Goal: Information Seeking & Learning: Find specific fact

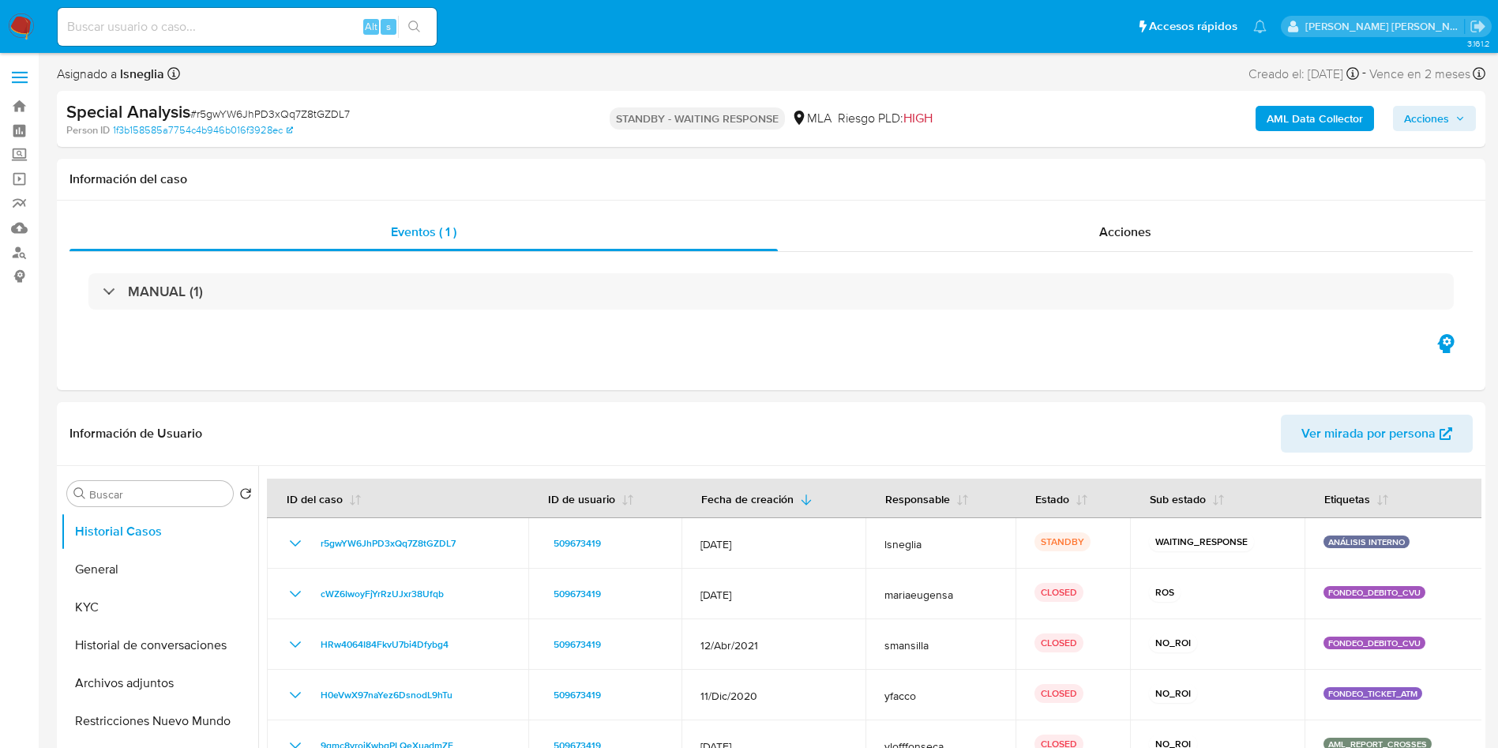
select select "10"
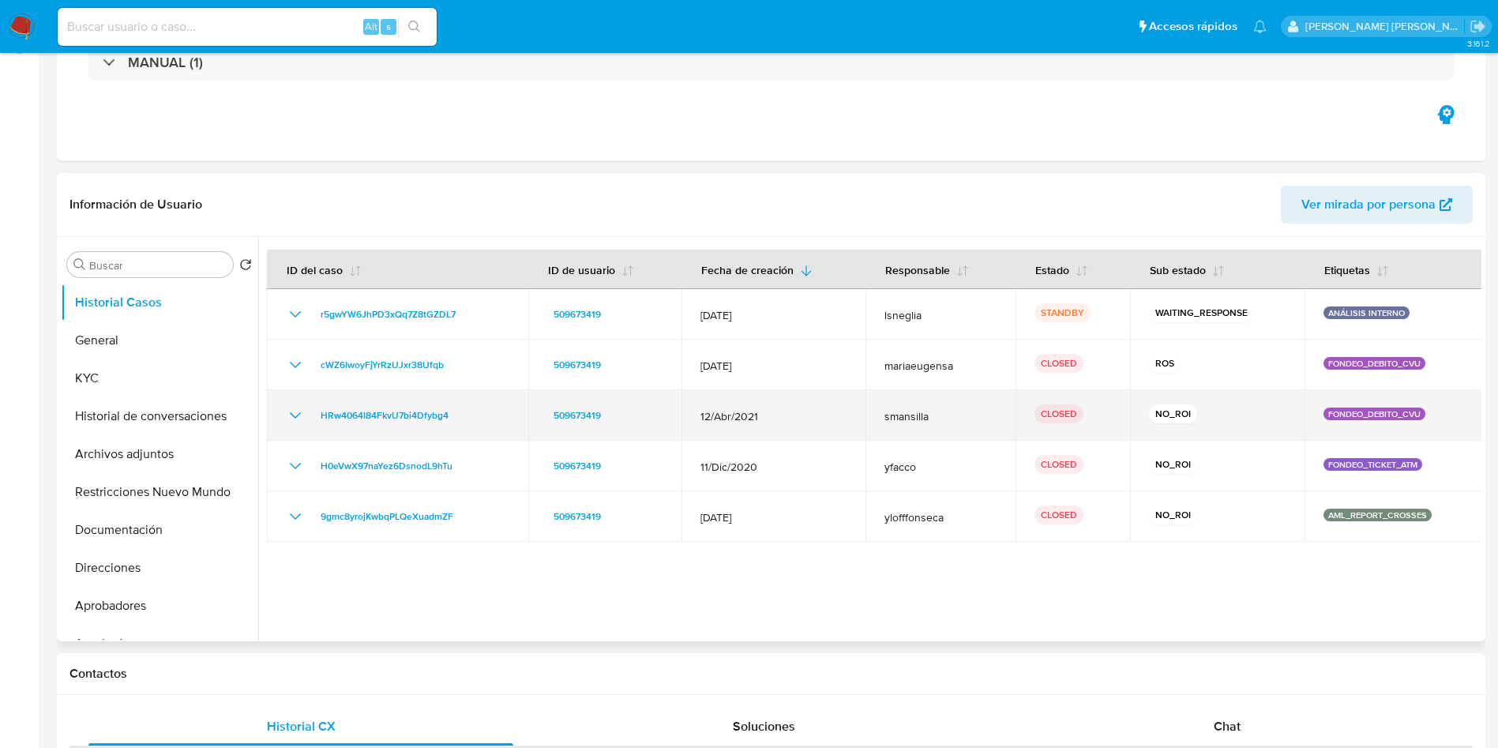
scroll to position [237, 0]
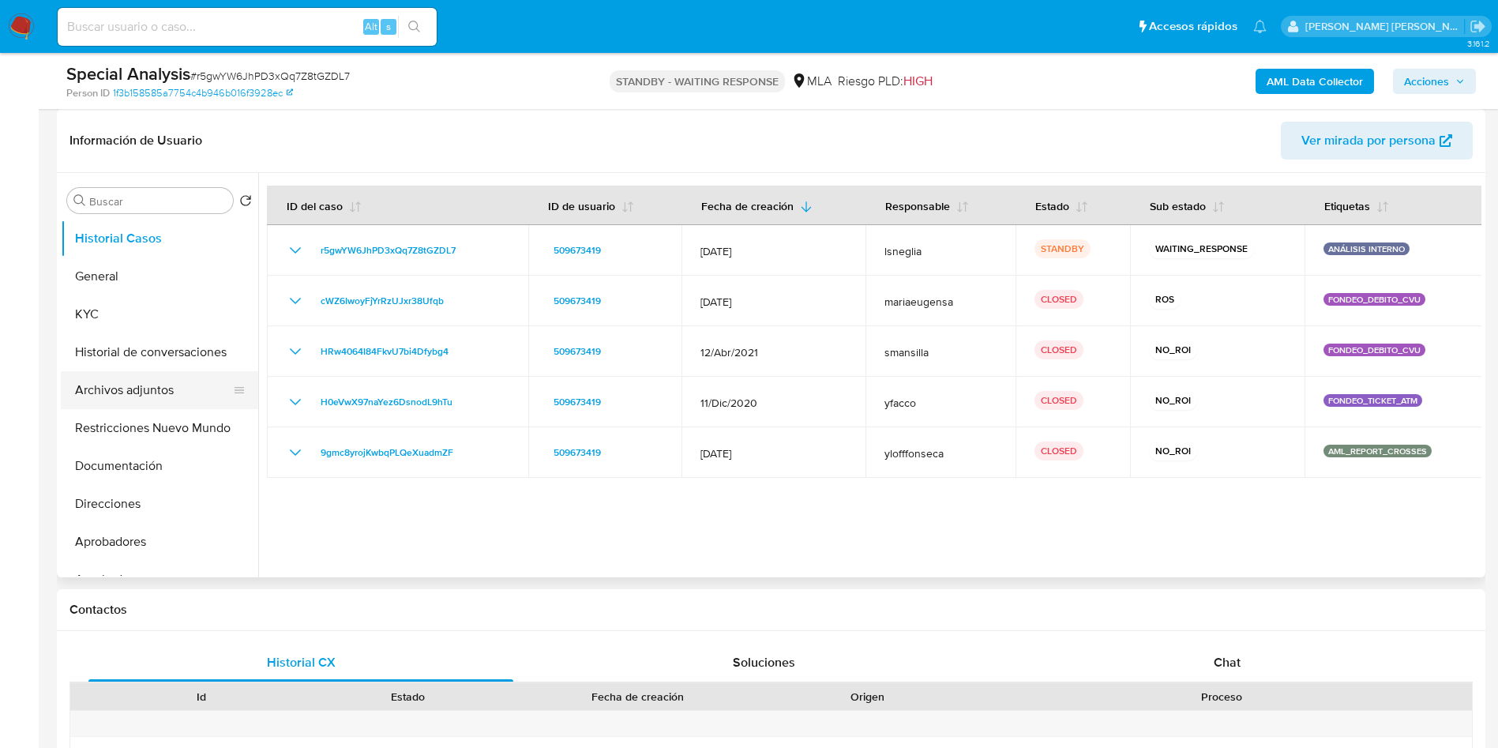
click at [173, 377] on button "Archivos adjuntos" at bounding box center [153, 390] width 185 height 38
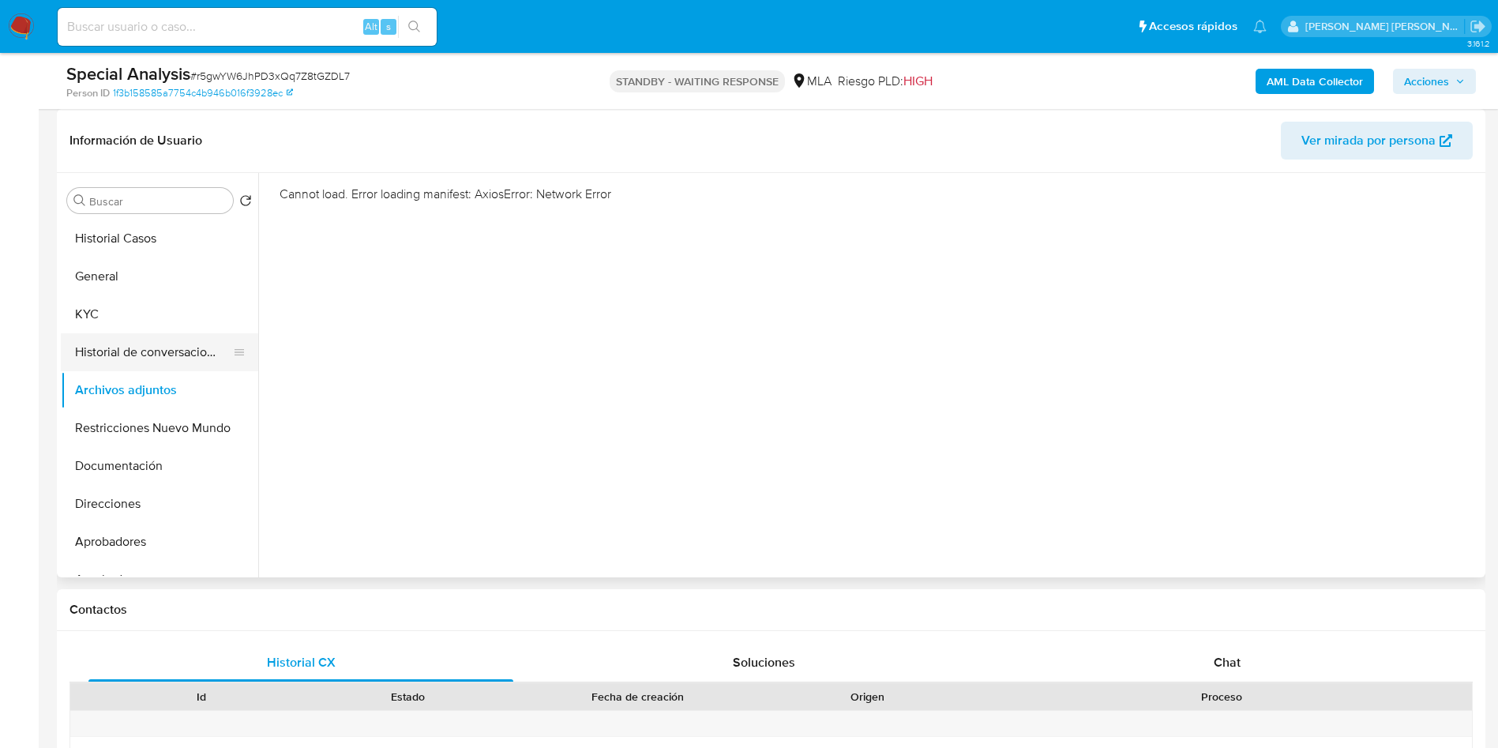
click at [167, 353] on button "Historial de conversaciones" at bounding box center [153, 352] width 185 height 38
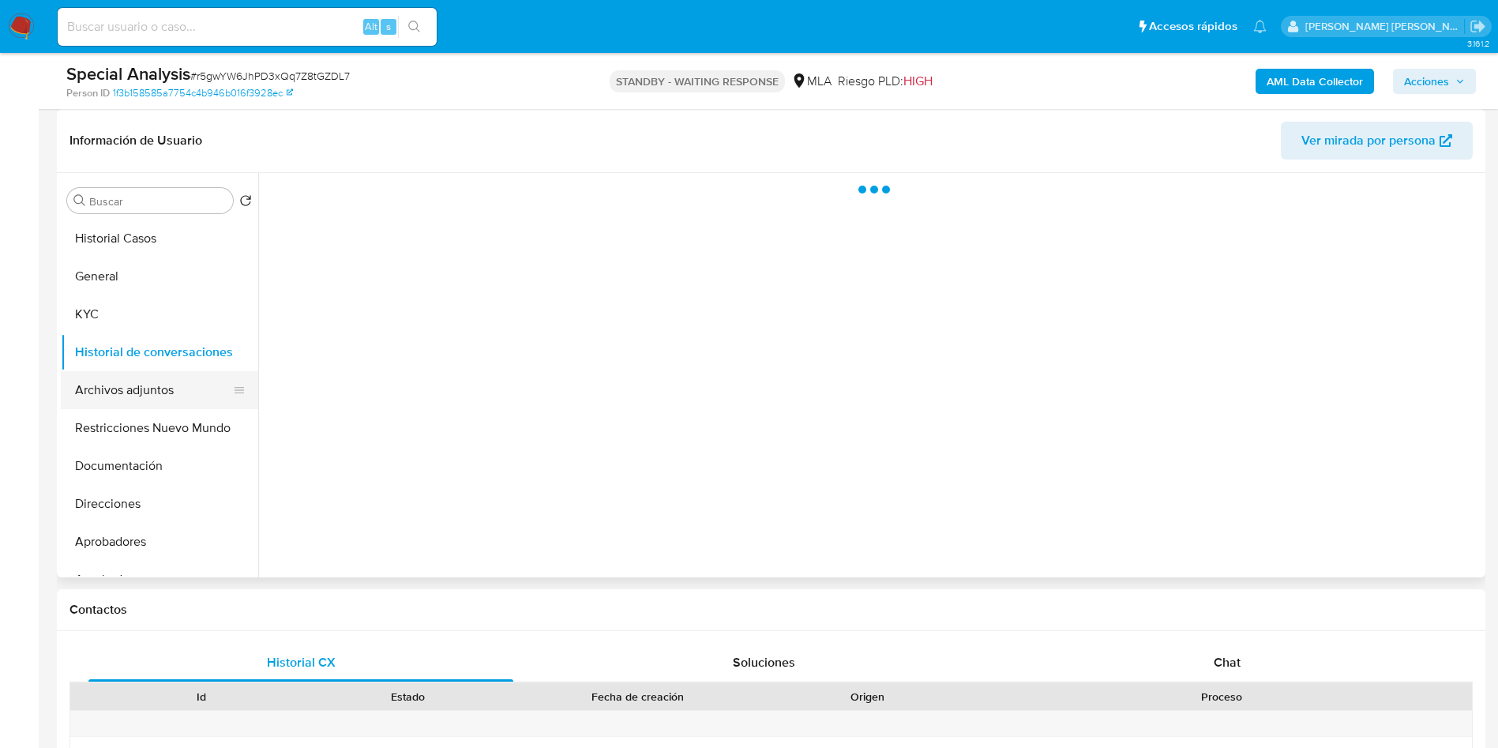
click at [152, 385] on button "Archivos adjuntos" at bounding box center [153, 390] width 185 height 38
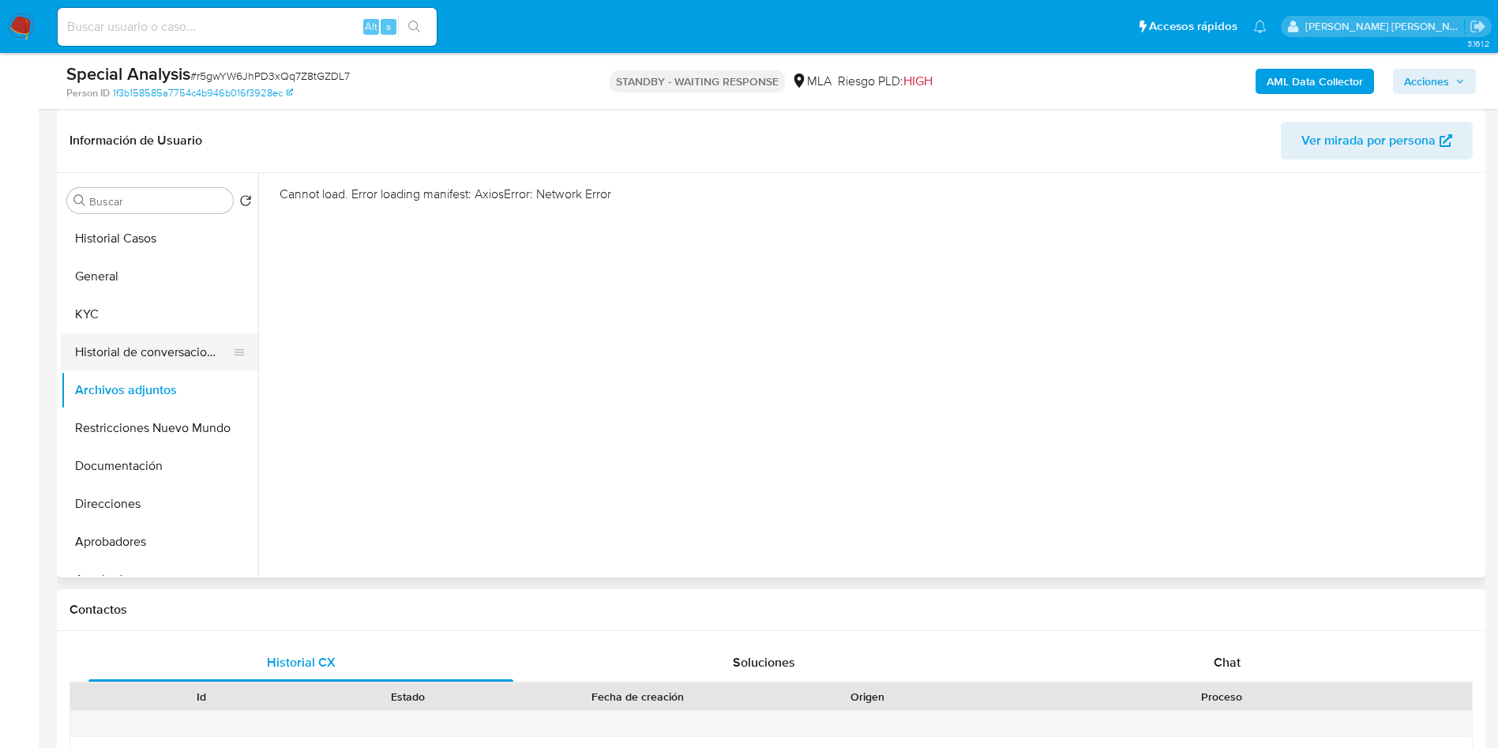
click at [130, 348] on button "Historial de conversaciones" at bounding box center [153, 352] width 185 height 38
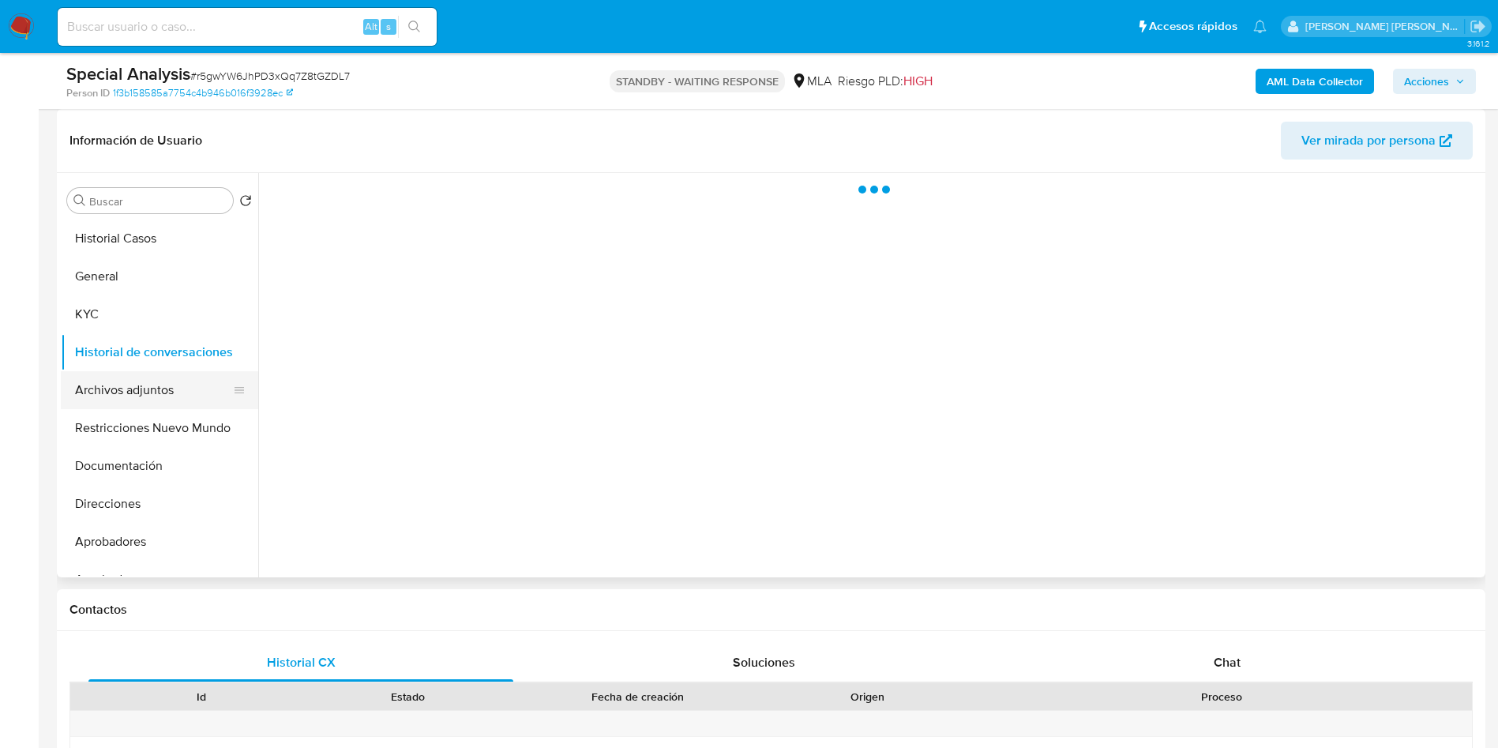
click at [131, 387] on button "Archivos adjuntos" at bounding box center [153, 390] width 185 height 38
click at [124, 374] on button "Archivos adjuntos" at bounding box center [153, 390] width 185 height 38
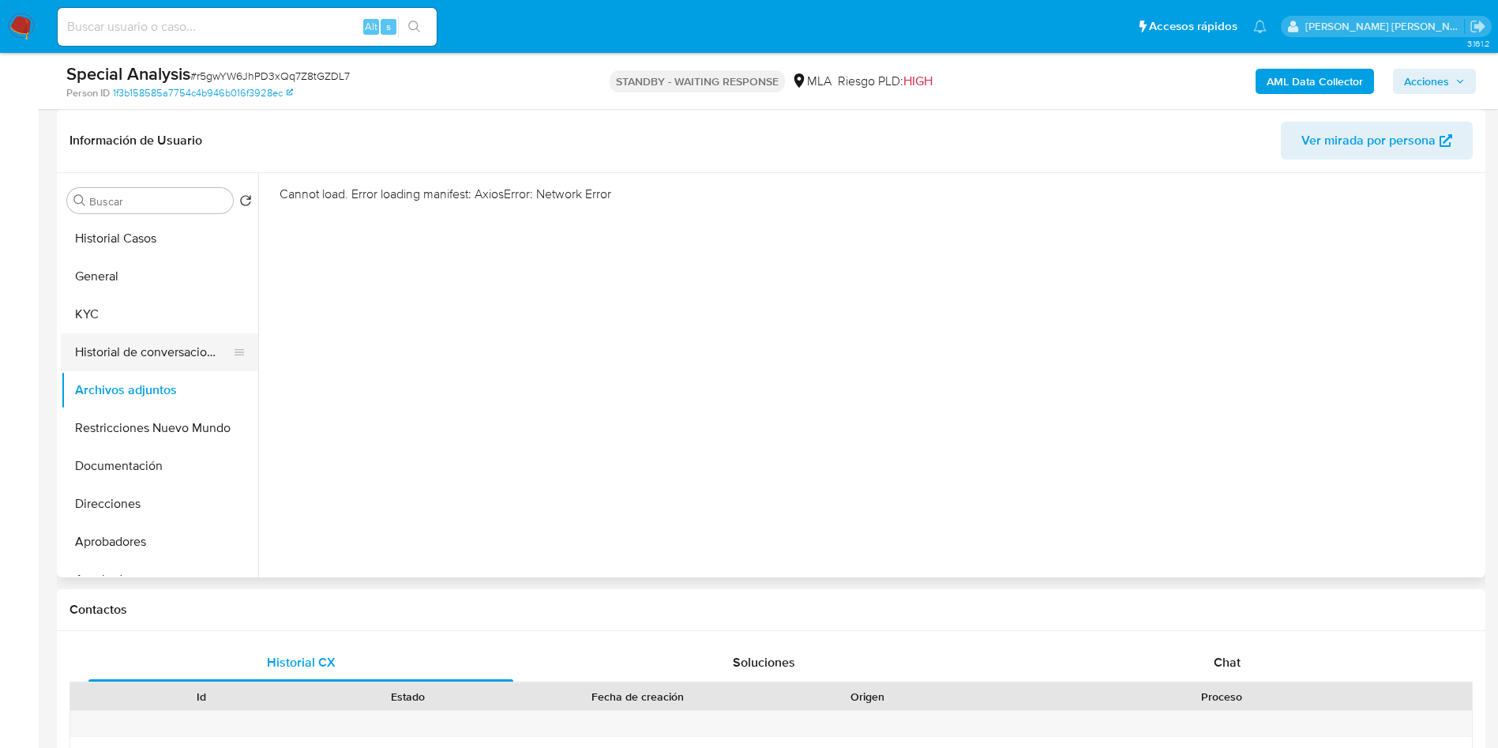
click at [135, 334] on button "Historial de conversaciones" at bounding box center [153, 352] width 185 height 38
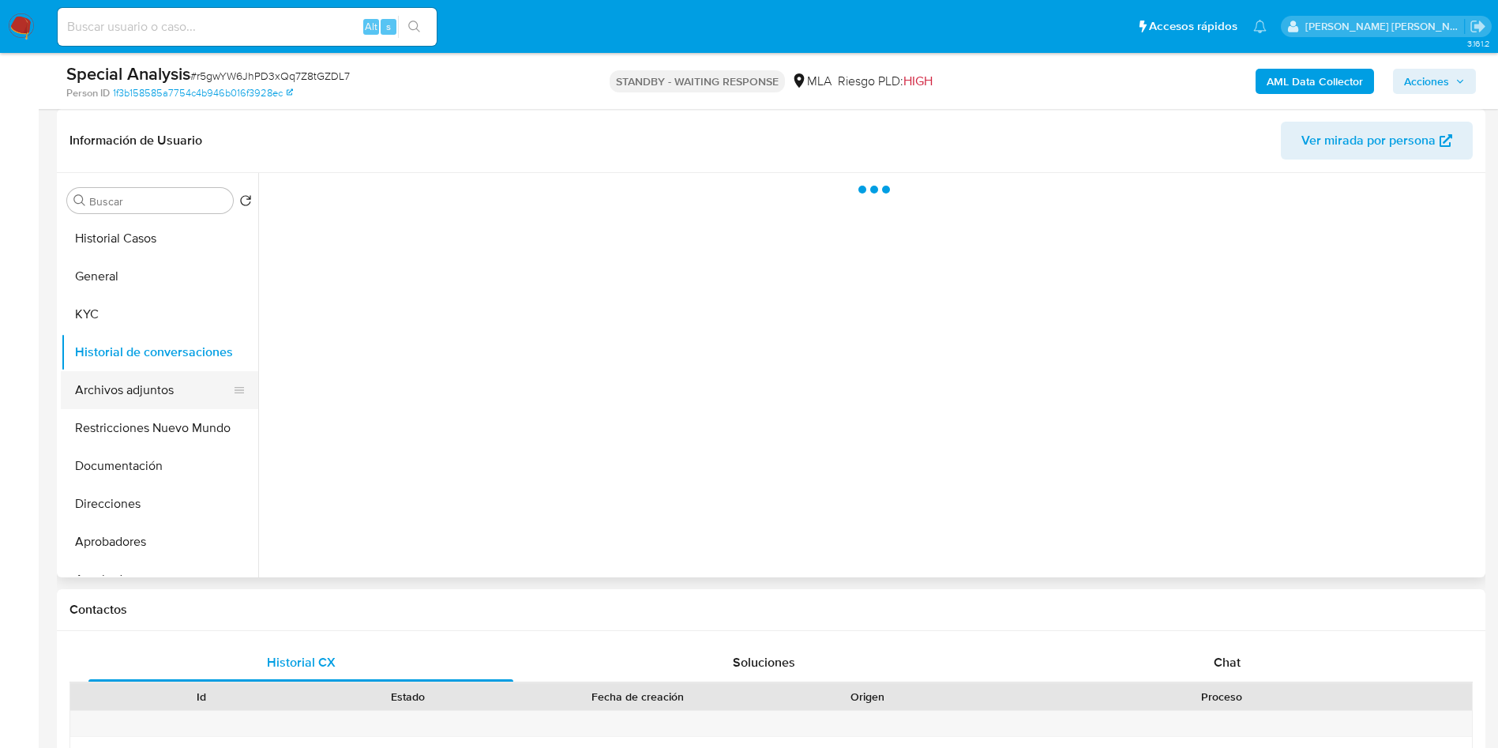
click at [122, 383] on button "Archivos adjuntos" at bounding box center [153, 390] width 185 height 38
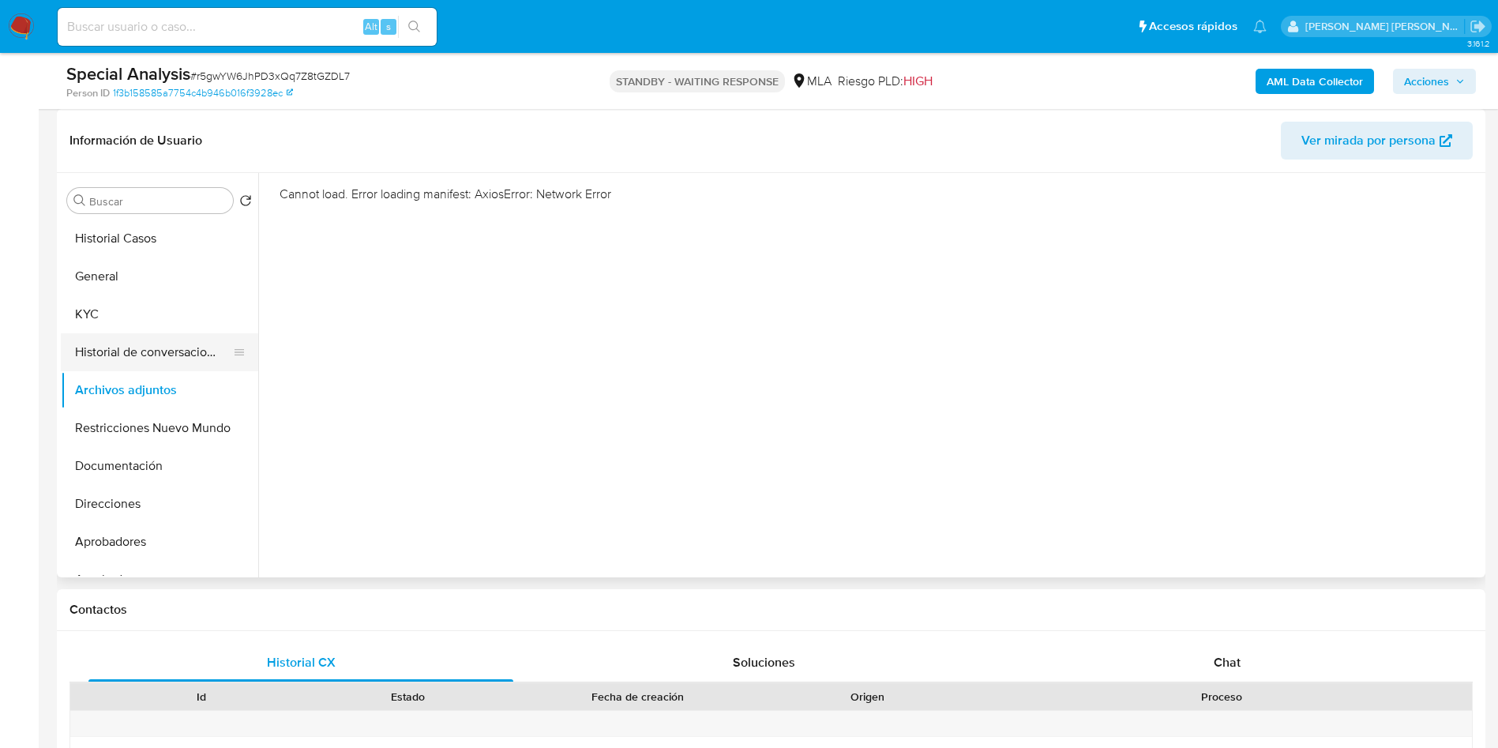
click at [133, 347] on button "Historial de conversaciones" at bounding box center [153, 352] width 185 height 38
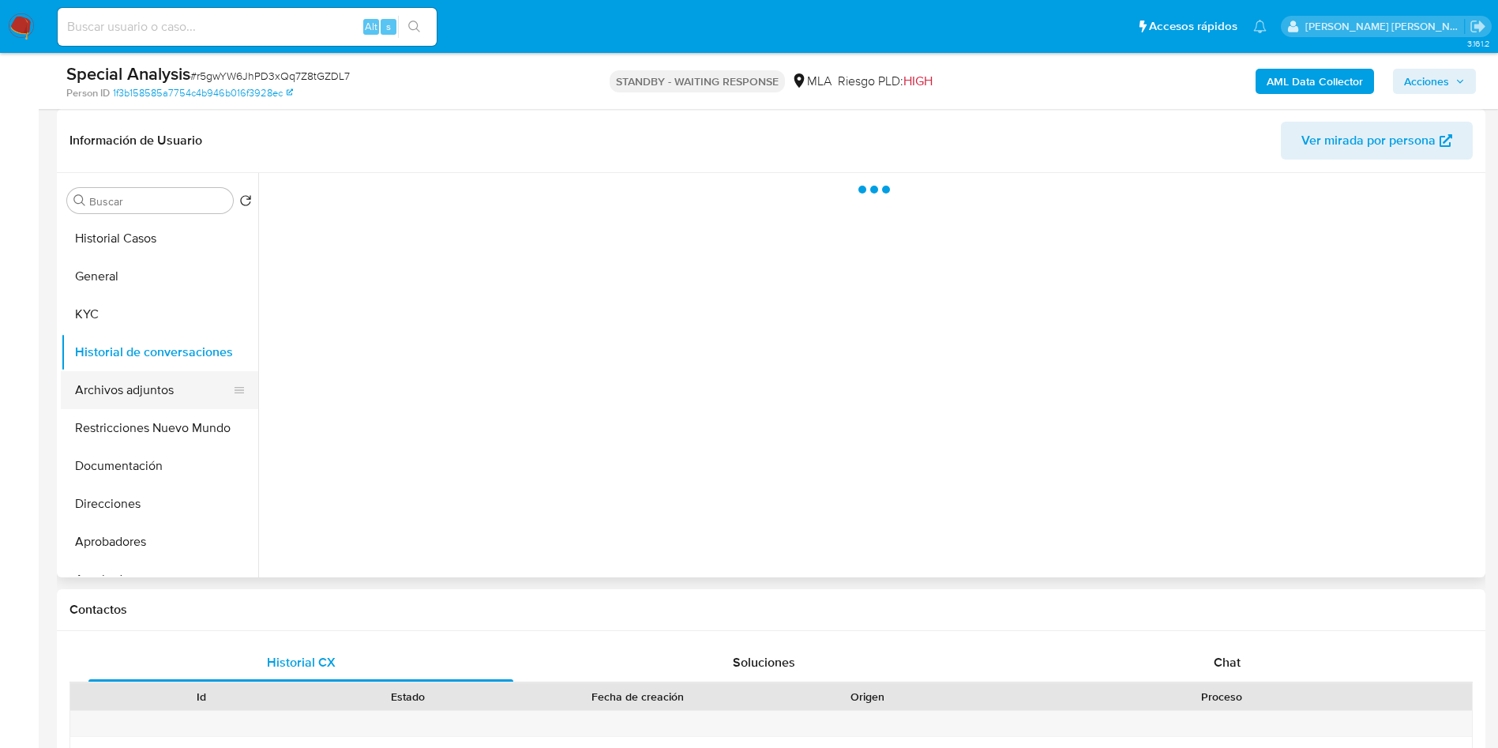
click at [139, 392] on button "Archivos adjuntos" at bounding box center [153, 390] width 185 height 38
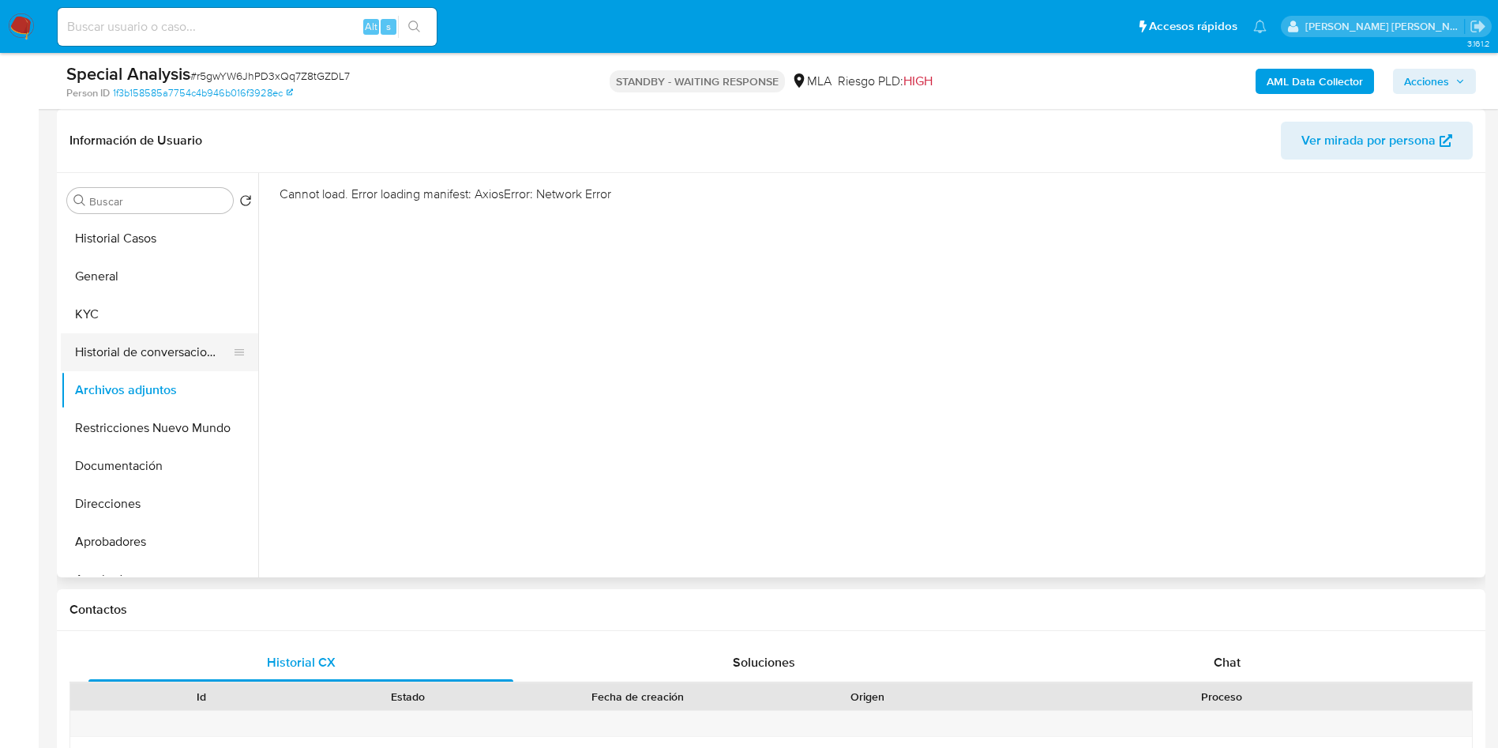
click at [136, 362] on button "Historial de conversaciones" at bounding box center [153, 352] width 185 height 38
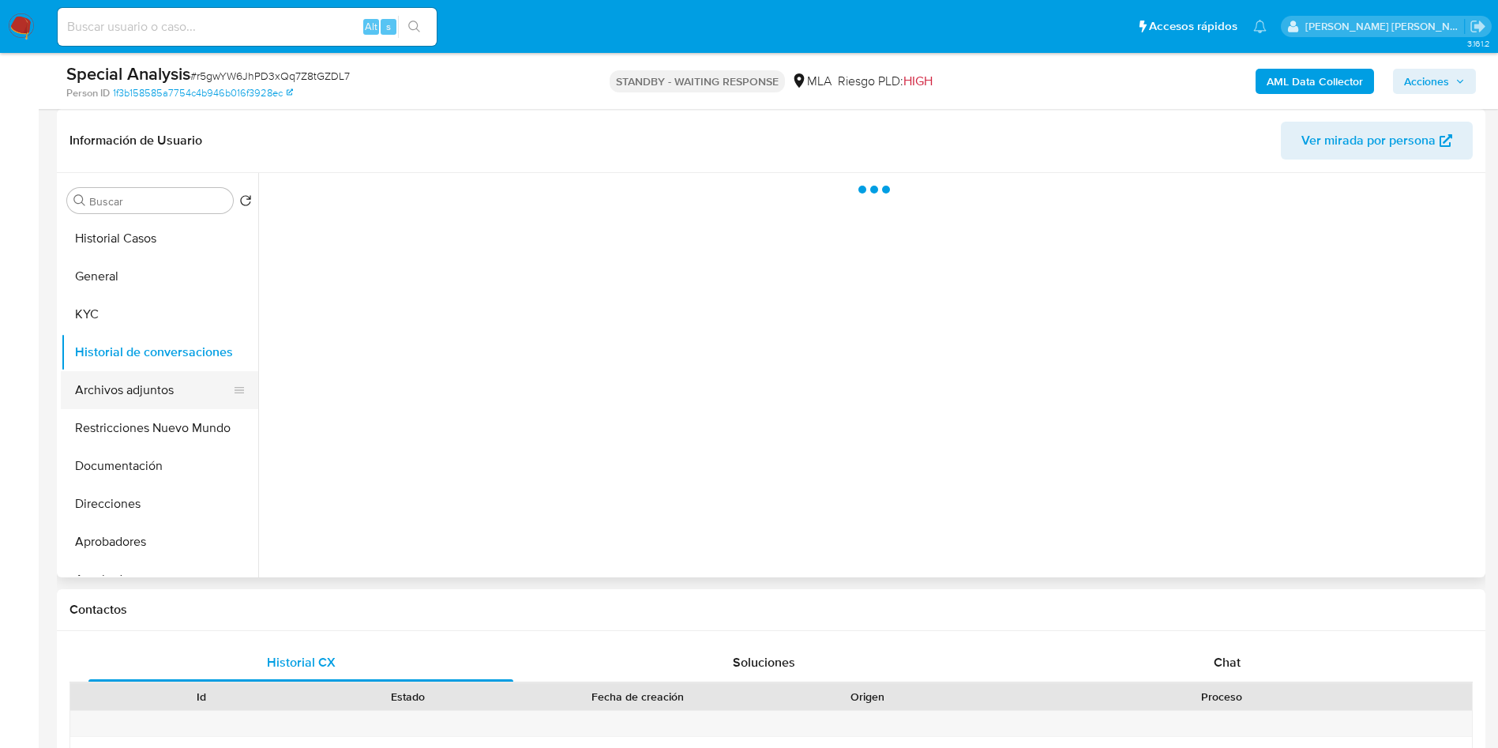
click at [137, 385] on button "Archivos adjuntos" at bounding box center [153, 390] width 185 height 38
click at [136, 351] on button "Historial de conversaciones" at bounding box center [153, 352] width 185 height 38
click at [137, 420] on button "Restricciones Nuevo Mundo" at bounding box center [153, 428] width 185 height 38
click at [134, 385] on button "Archivos adjuntos" at bounding box center [153, 390] width 185 height 38
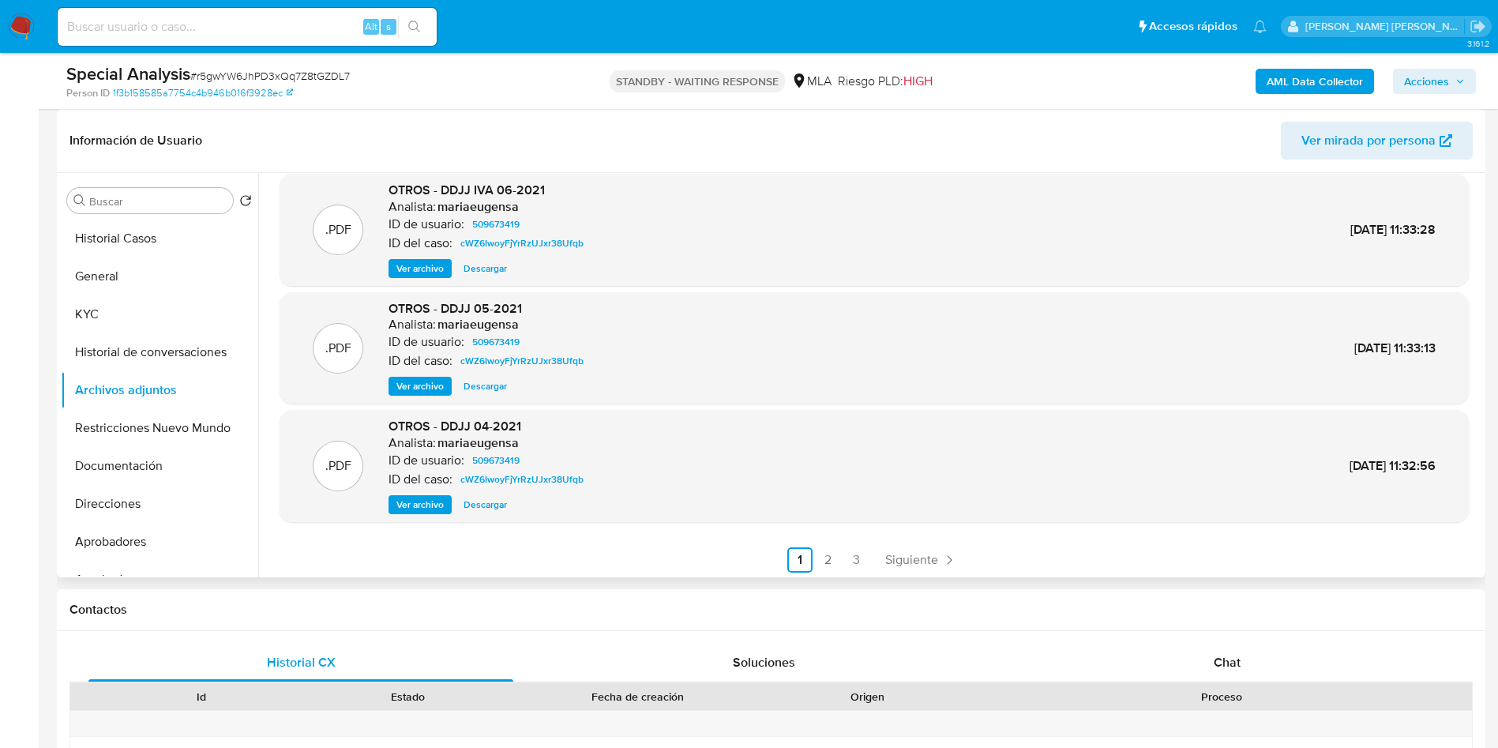
scroll to position [133, 0]
click at [829, 555] on link "2" at bounding box center [828, 556] width 25 height 25
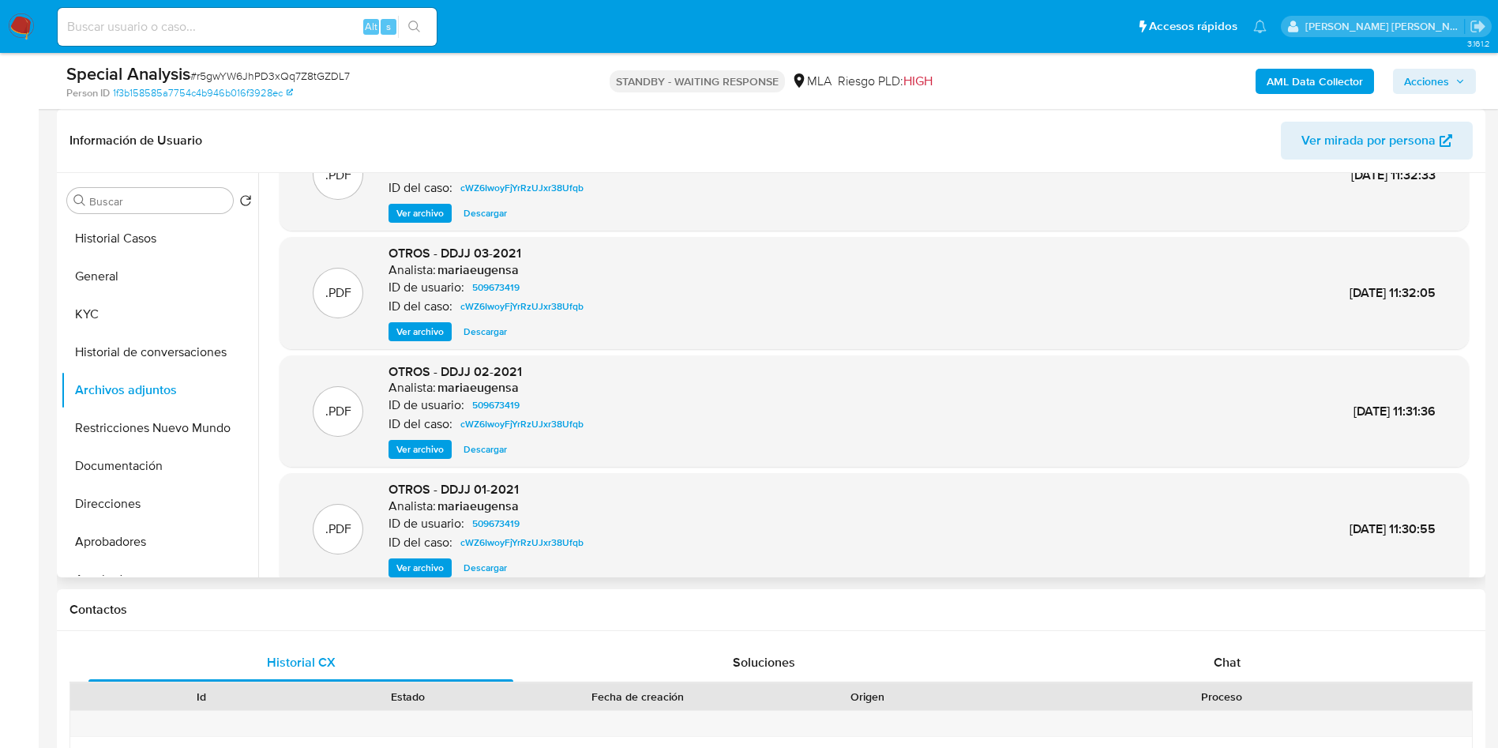
scroll to position [118, 0]
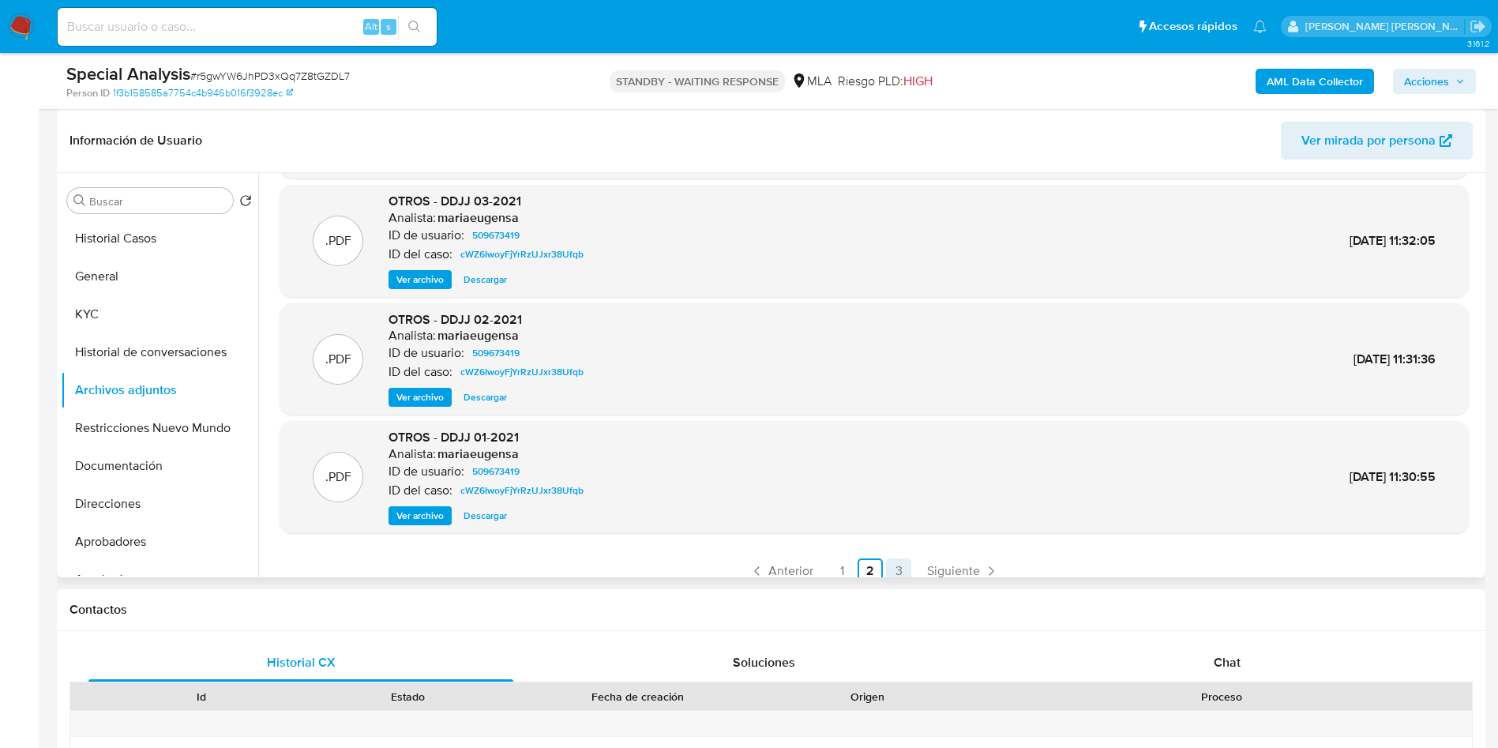
click at [894, 569] on link "3" at bounding box center [898, 570] width 25 height 25
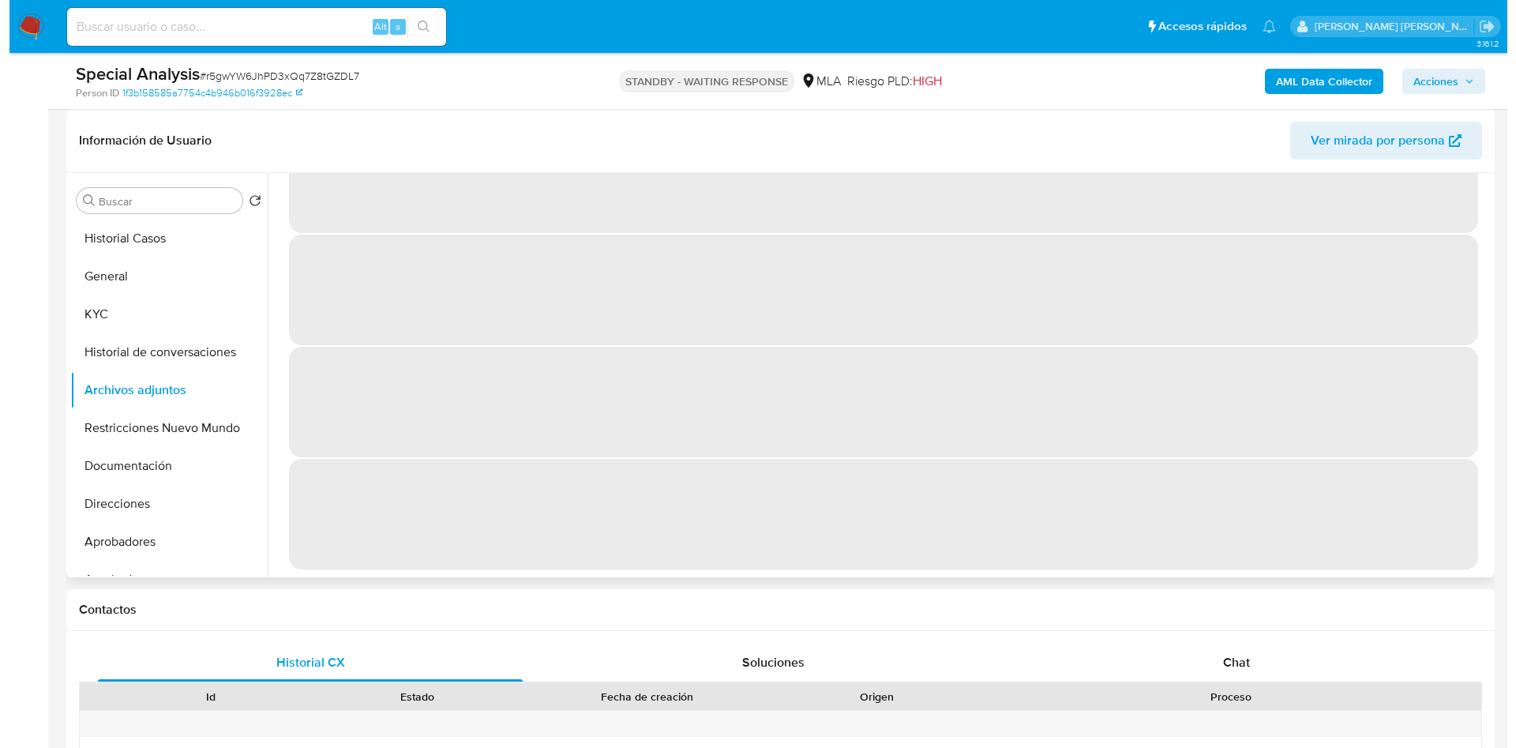
scroll to position [0, 0]
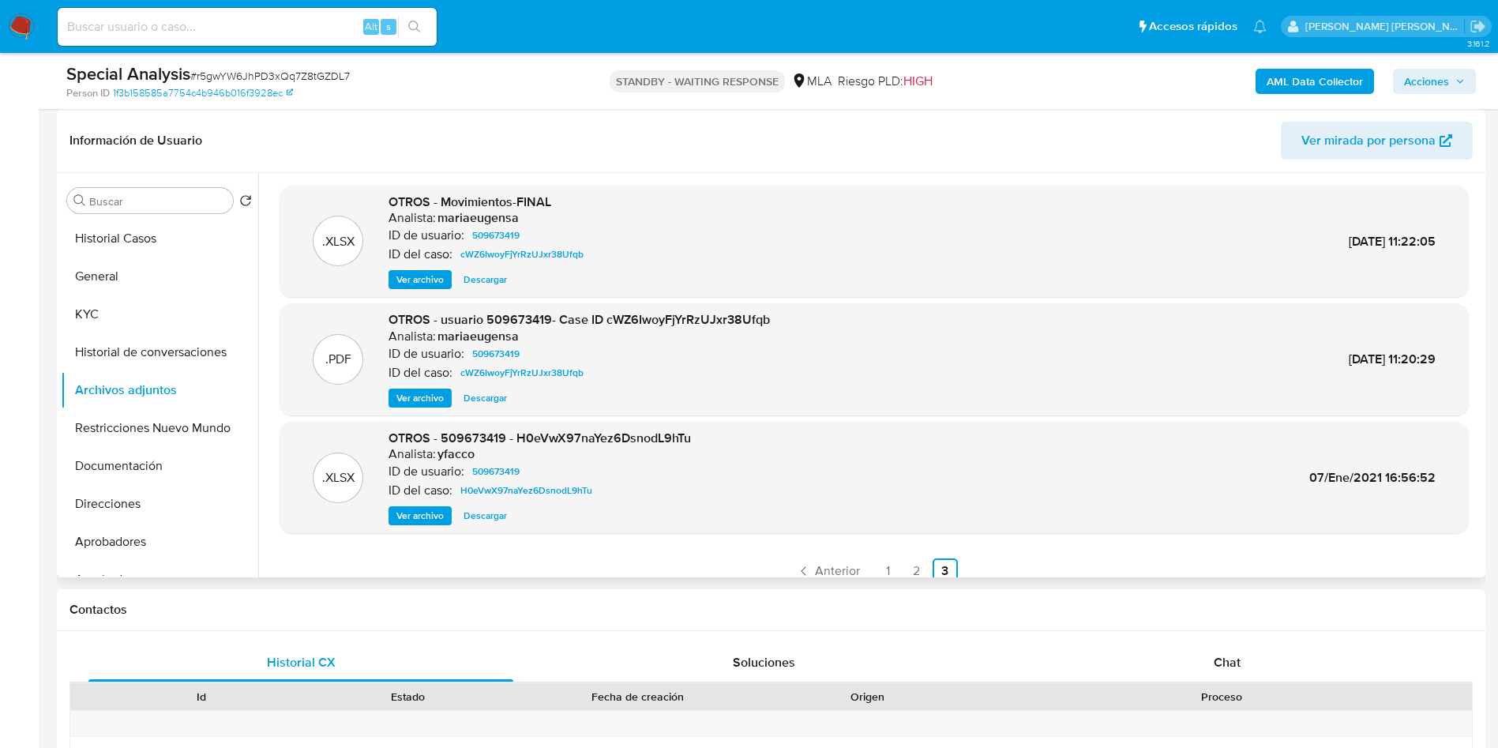
click at [425, 514] on span "Ver archivo" at bounding box center [419, 516] width 47 height 16
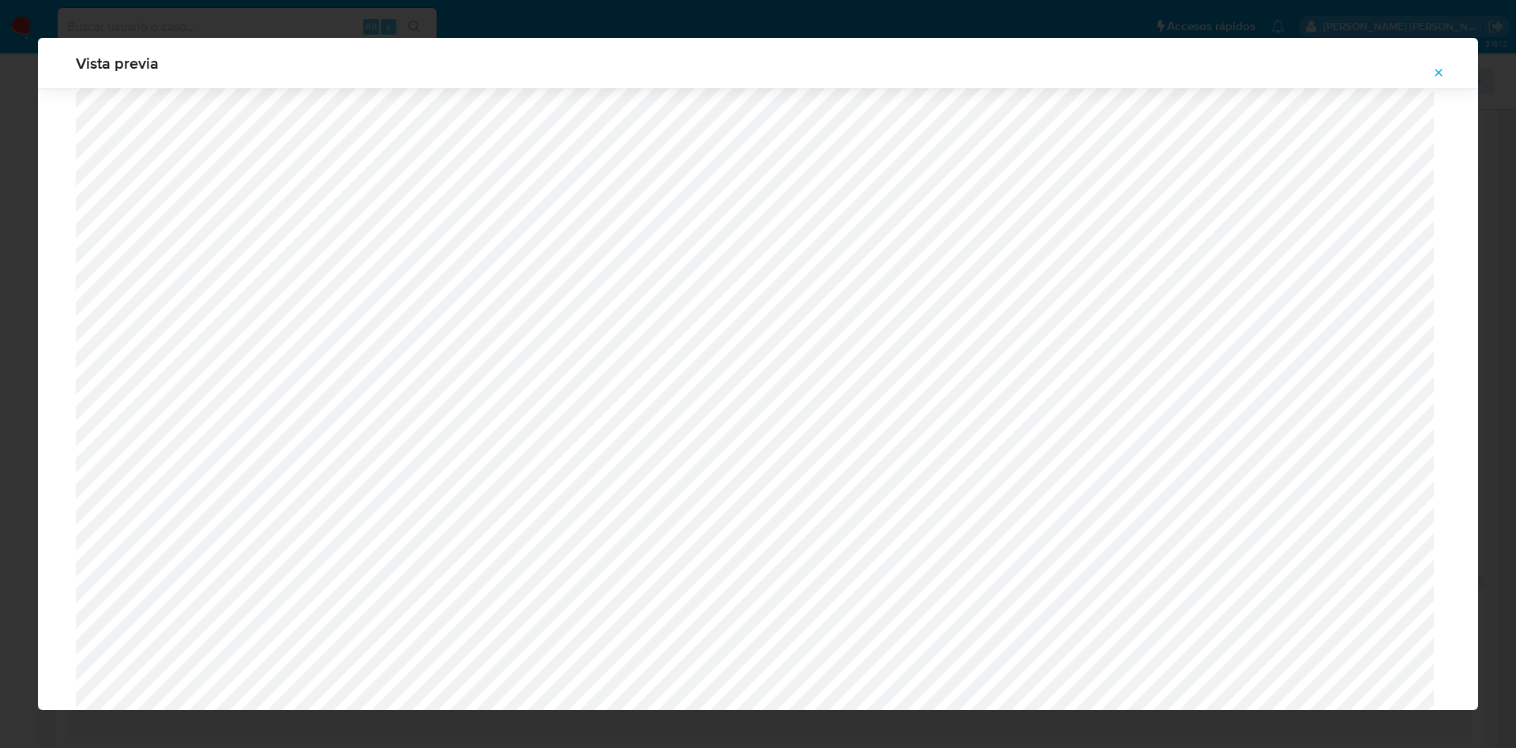
scroll to position [442, 0]
click at [1432, 81] on span "Attachment preview" at bounding box center [1438, 73] width 13 height 22
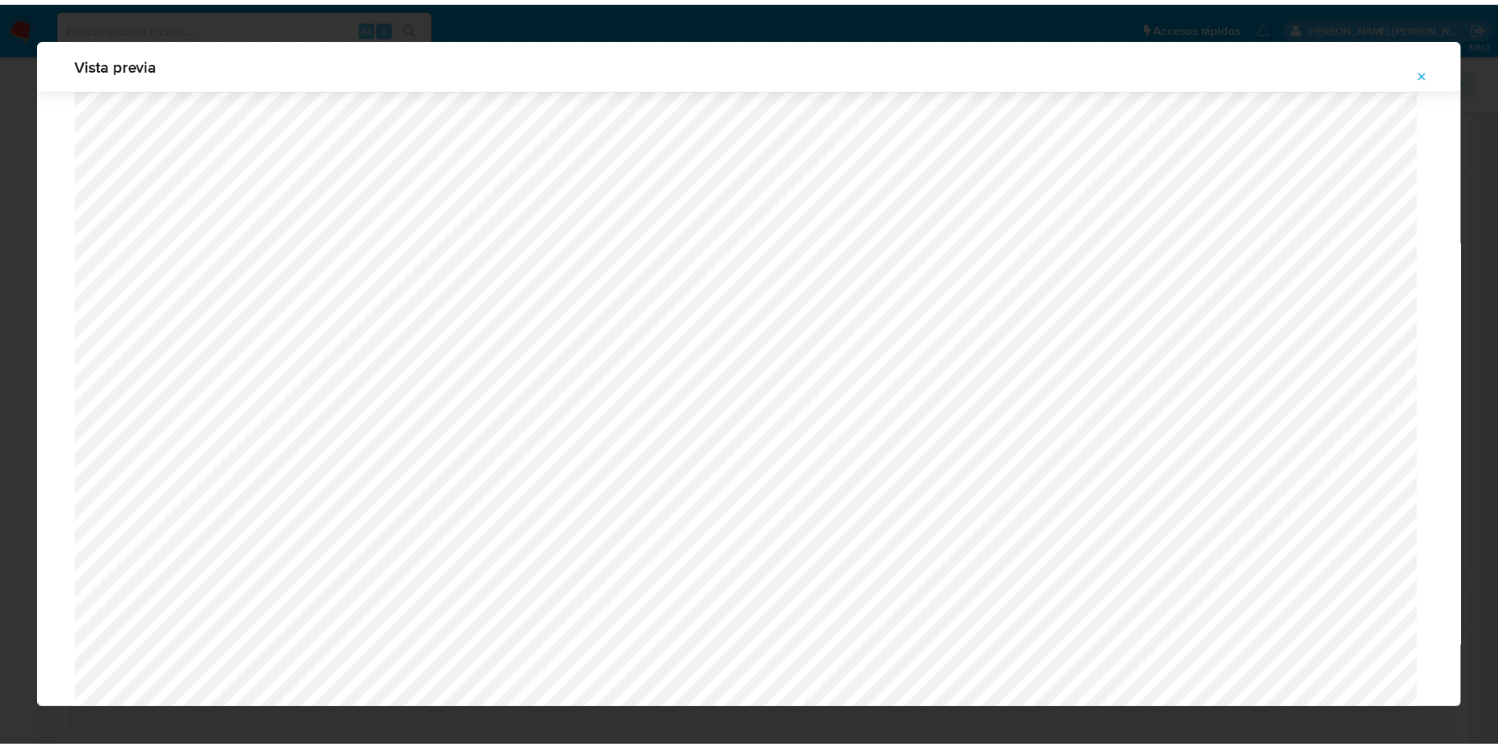
scroll to position [0, 0]
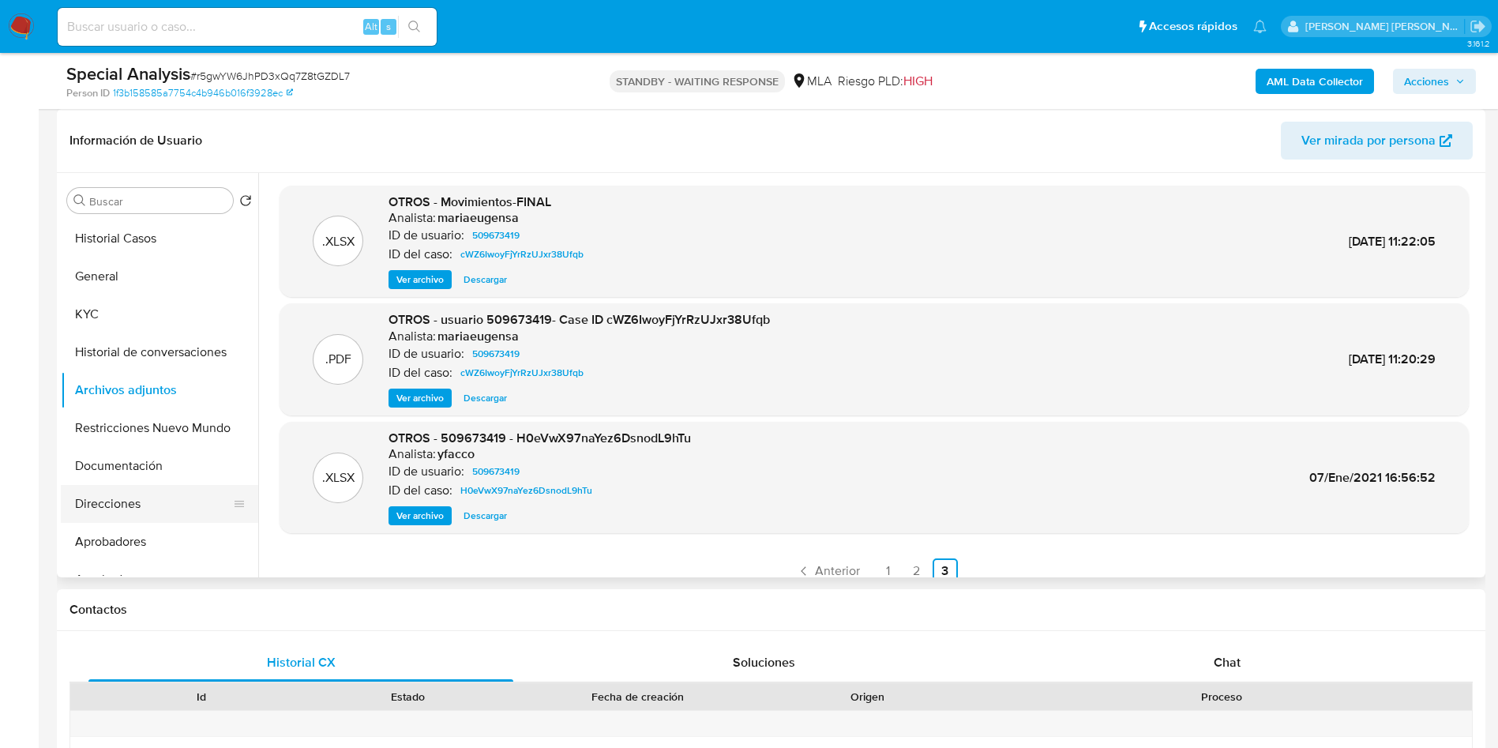
click at [135, 494] on button "Direcciones" at bounding box center [153, 504] width 185 height 38
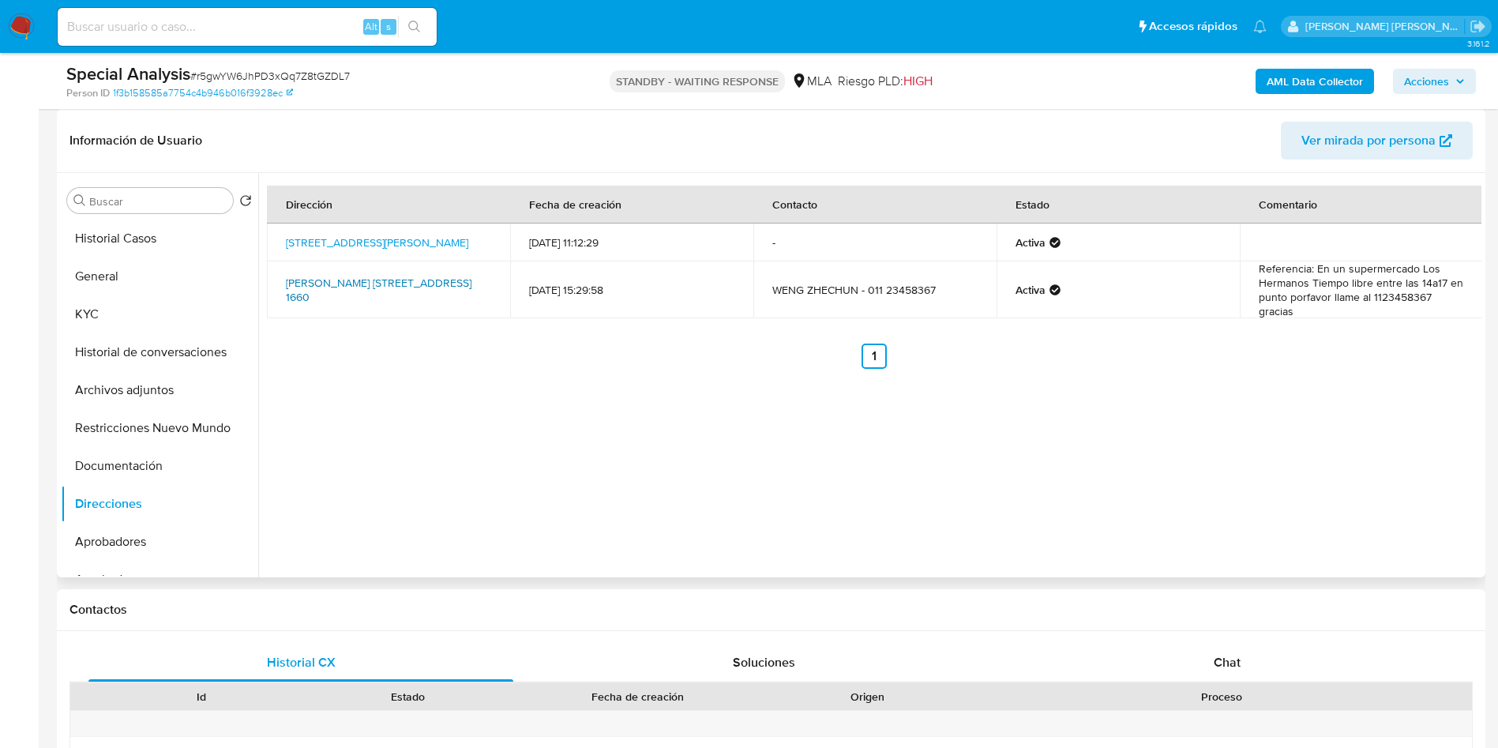
click at [400, 287] on link "Graham Bell 1660, Paso Del Rey, Buenos Aires, 1742, Argentina 1660" at bounding box center [379, 290] width 186 height 30
drag, startPoint x: 282, startPoint y: 281, endPoint x: 462, endPoint y: 298, distance: 180.8
click at [462, 298] on td "Graham Bell 1660, Paso Del Rey, Buenos Aires, 1742, Argentina 1660" at bounding box center [388, 289] width 243 height 57
copy link "Graham Bell 1660, Paso Del Rey, Buenos Aires, 1742, Argentina 1660"
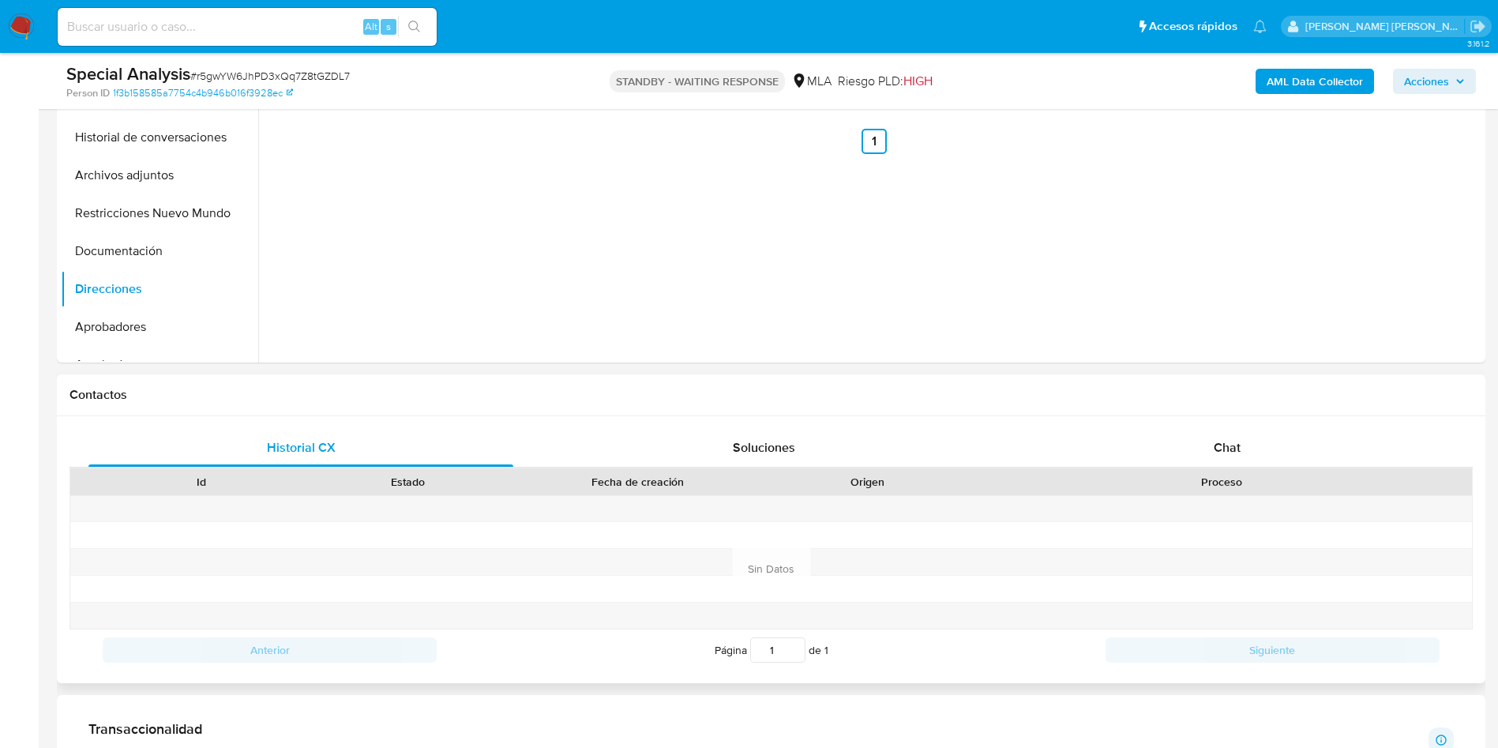
scroll to position [474, 0]
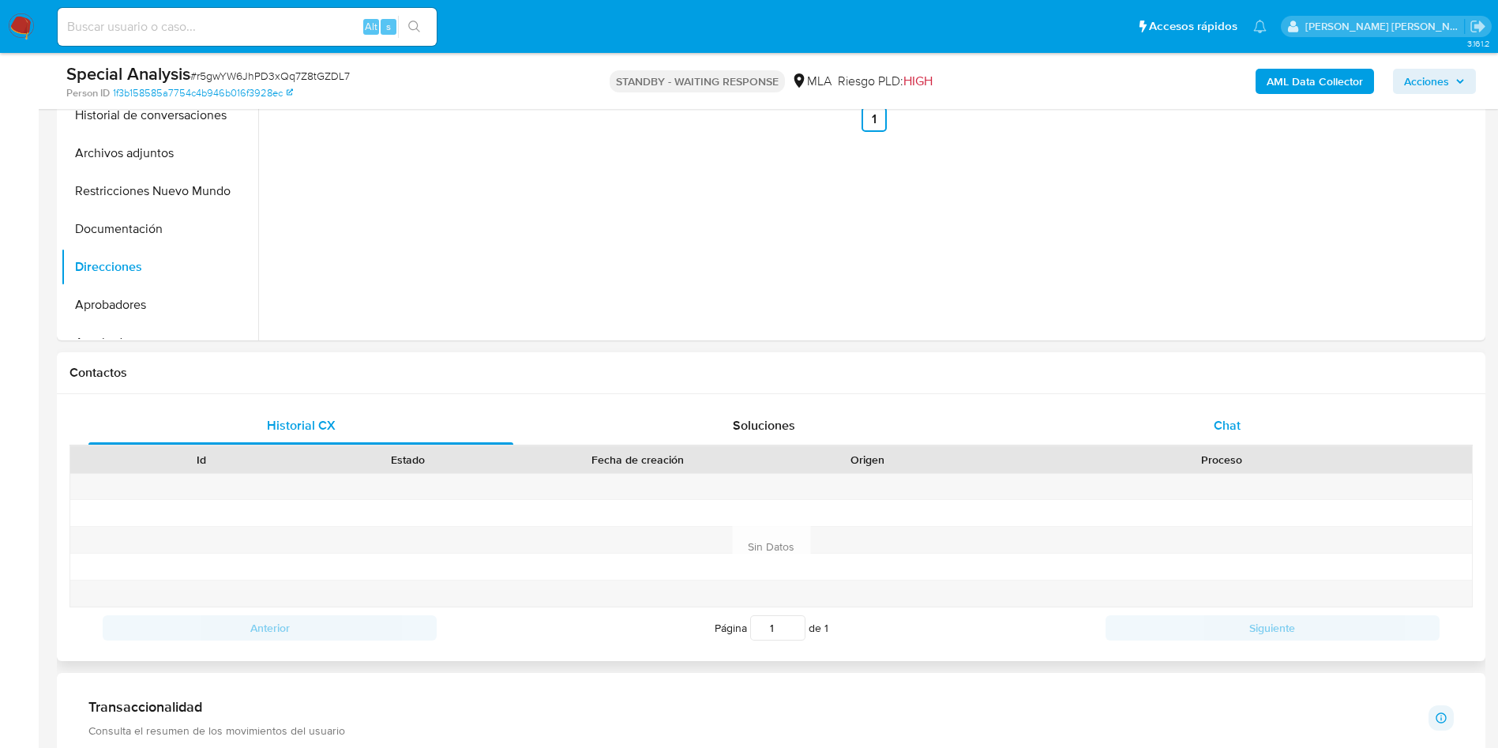
click at [1175, 407] on div "Chat" at bounding box center [1227, 426] width 425 height 38
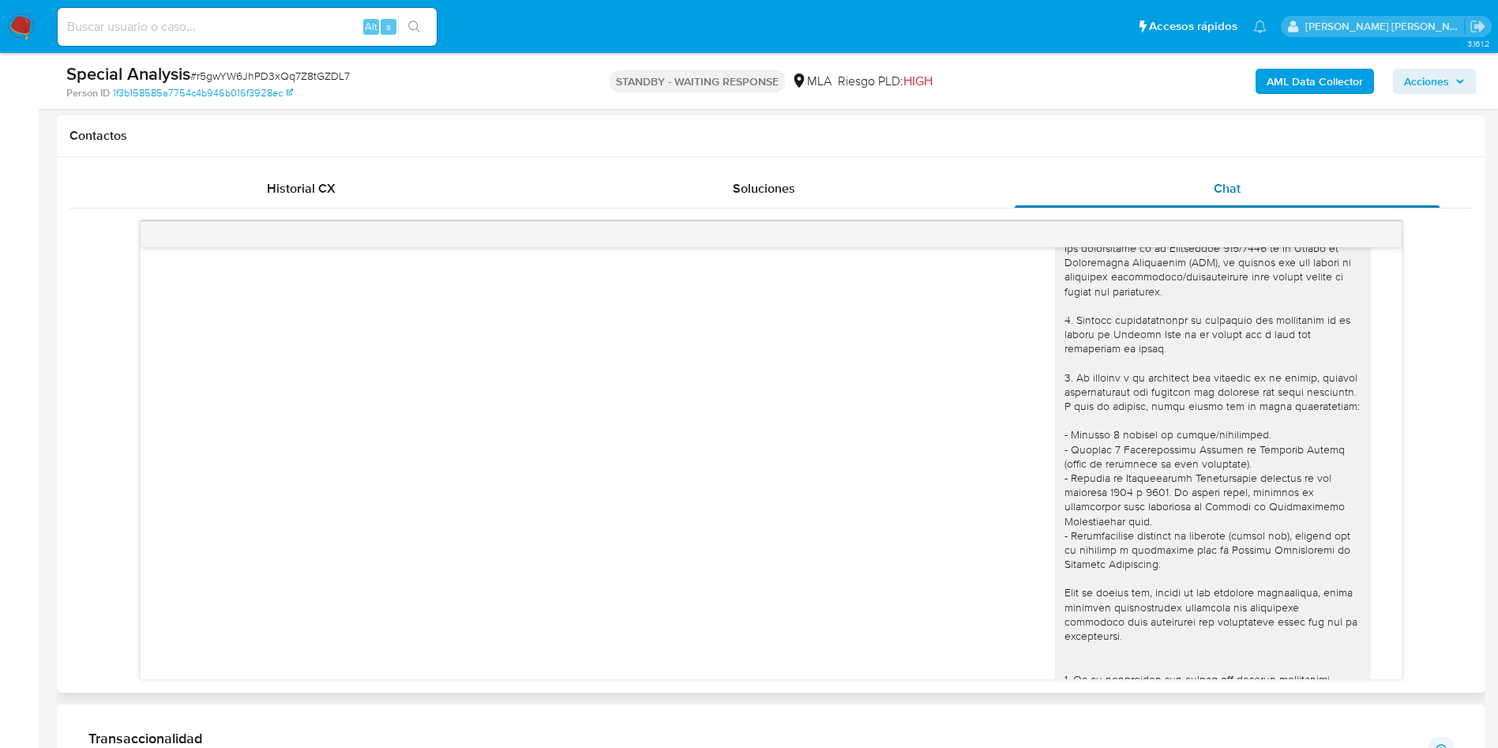
scroll to position [0, 0]
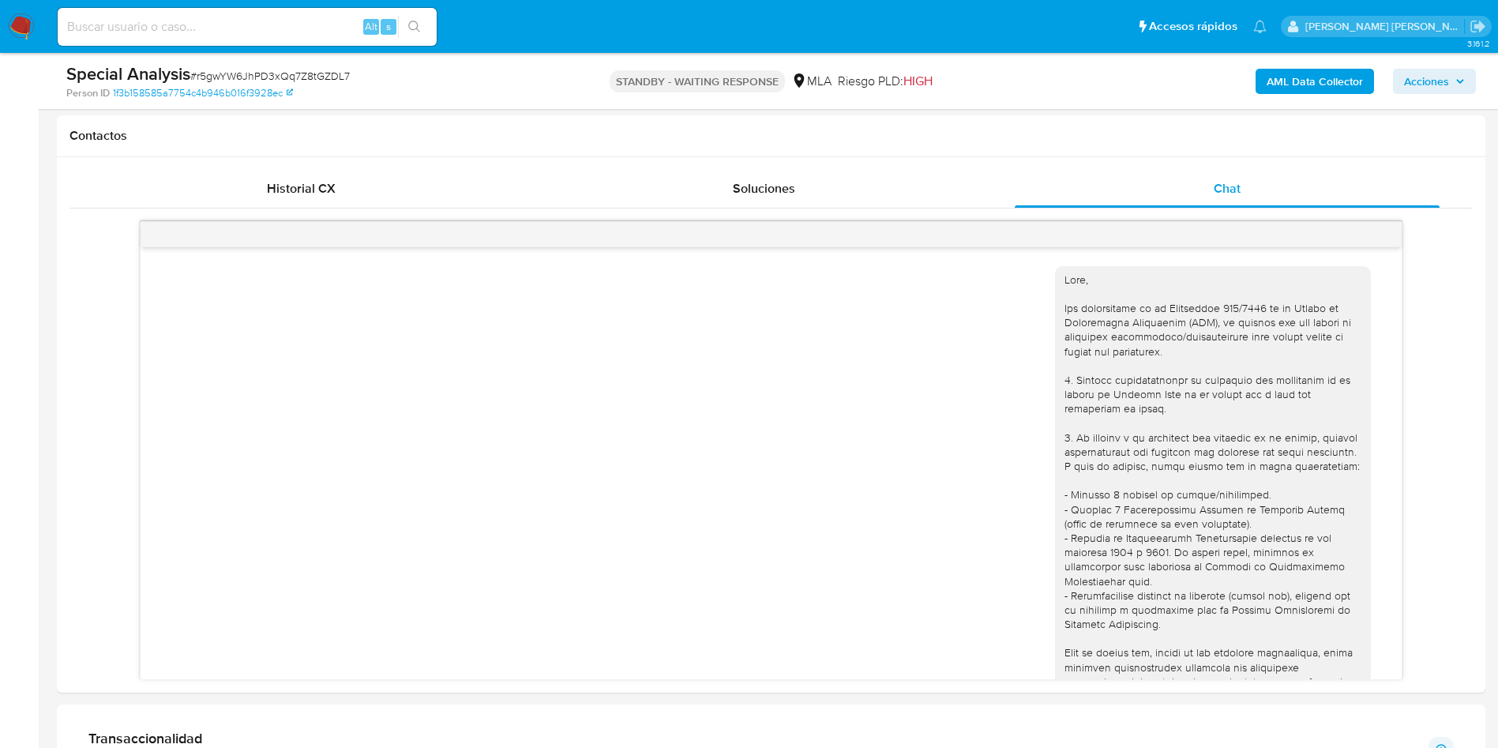
click at [212, 24] on input at bounding box center [247, 27] width 379 height 21
paste input "t5XX9ipORwY2hHO3GRLD37y2"
type input "t5XX9ipORwY2hHO3GRLD37y2"
click at [419, 25] on icon "search-icon" at bounding box center [414, 27] width 13 height 13
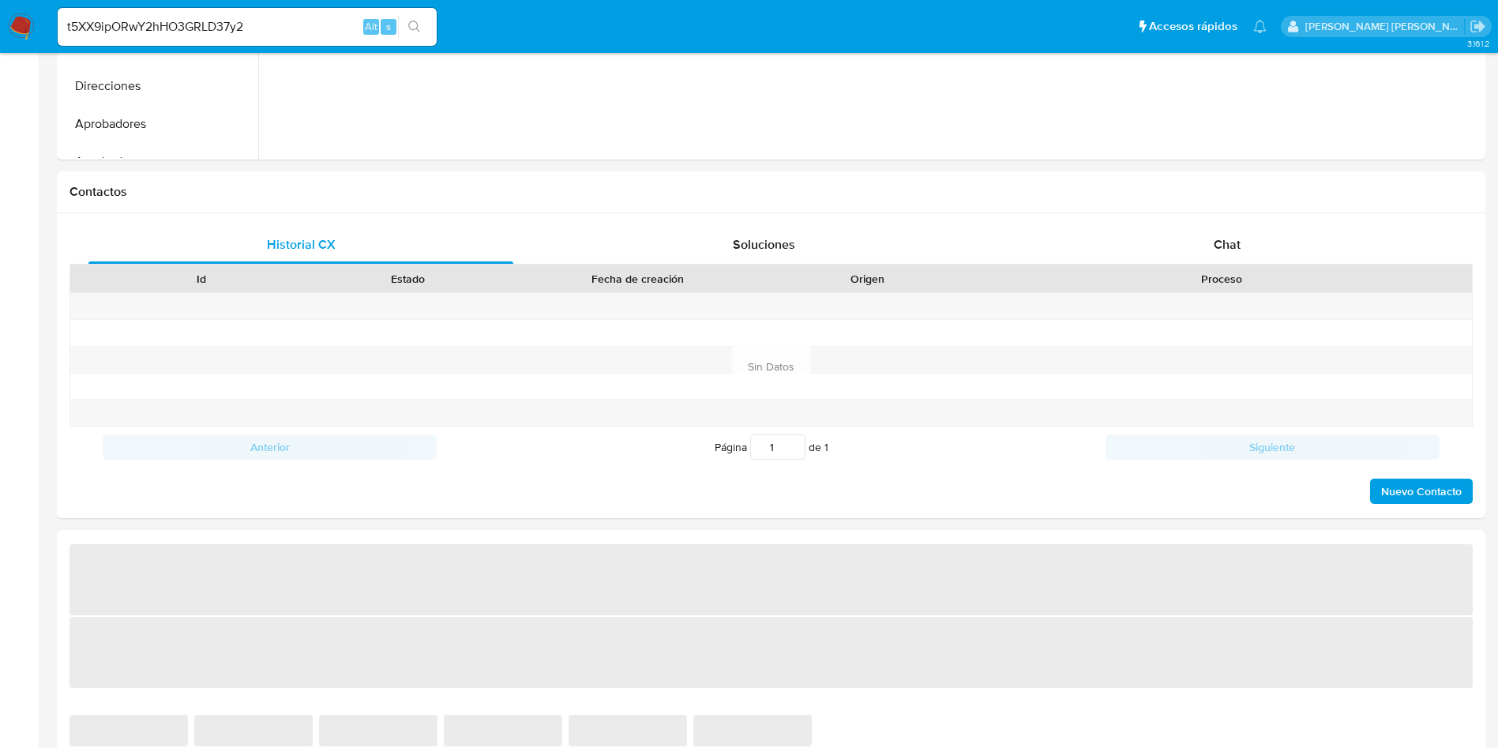
select select "10"
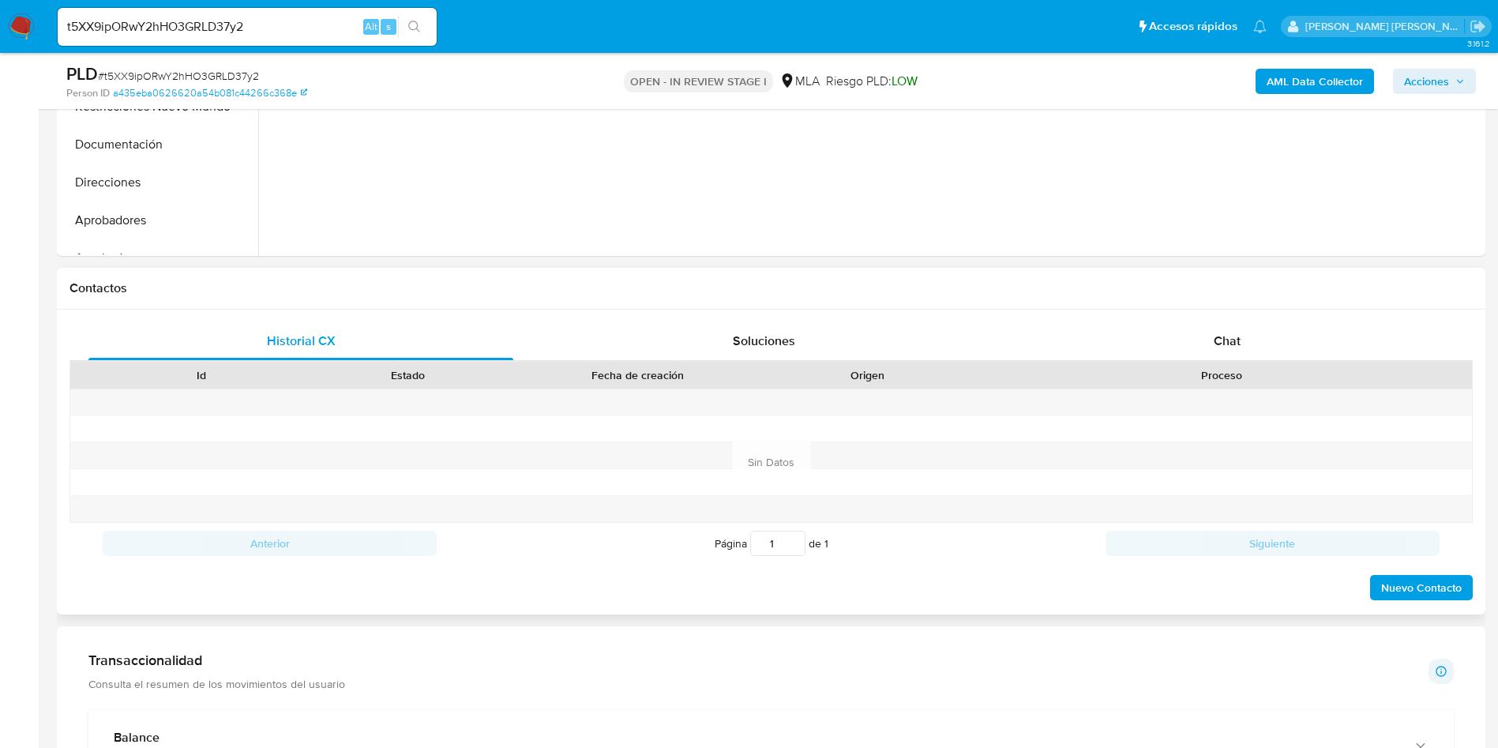
scroll to position [474, 0]
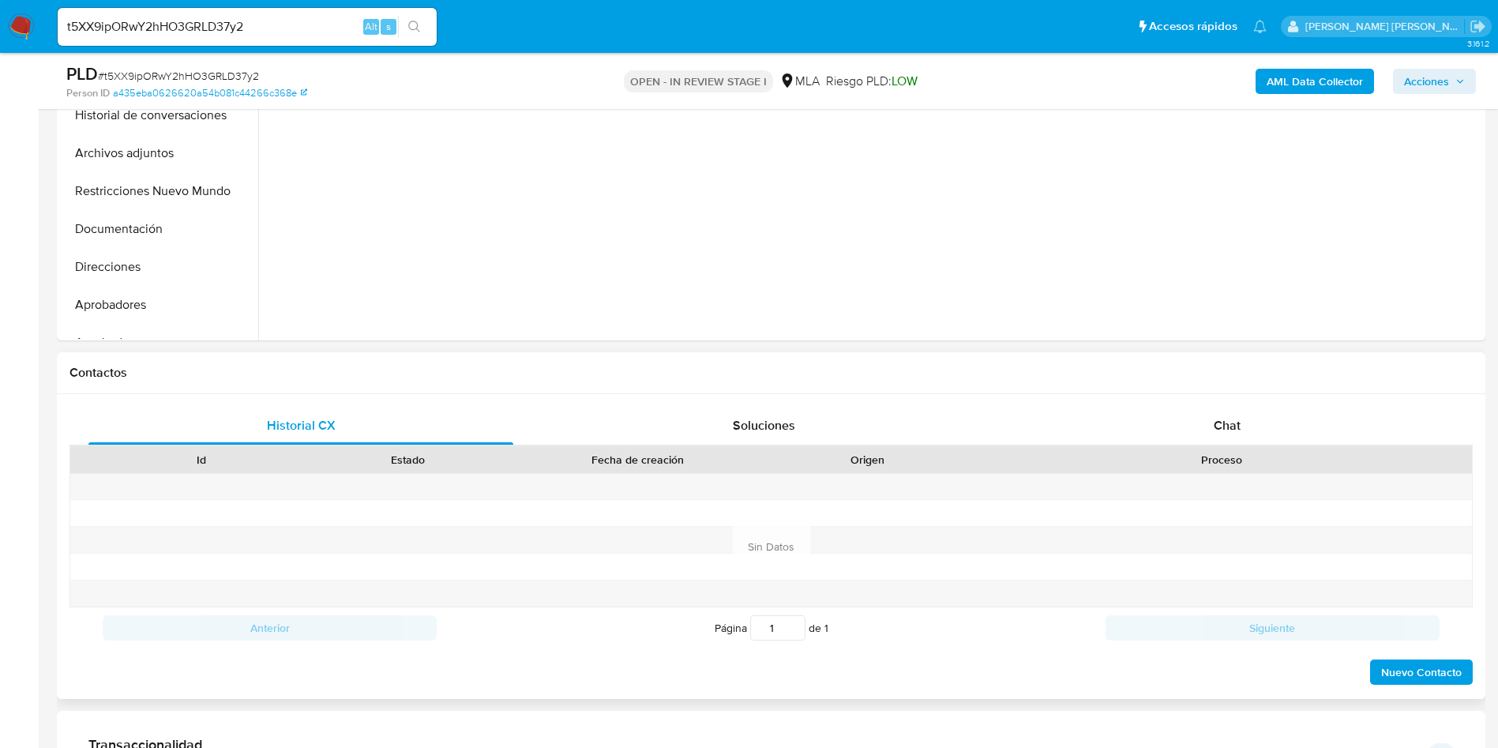
click at [1230, 456] on div "Proceso" at bounding box center [1221, 460] width 479 height 16
click at [1228, 430] on span "Chat" at bounding box center [1227, 425] width 27 height 18
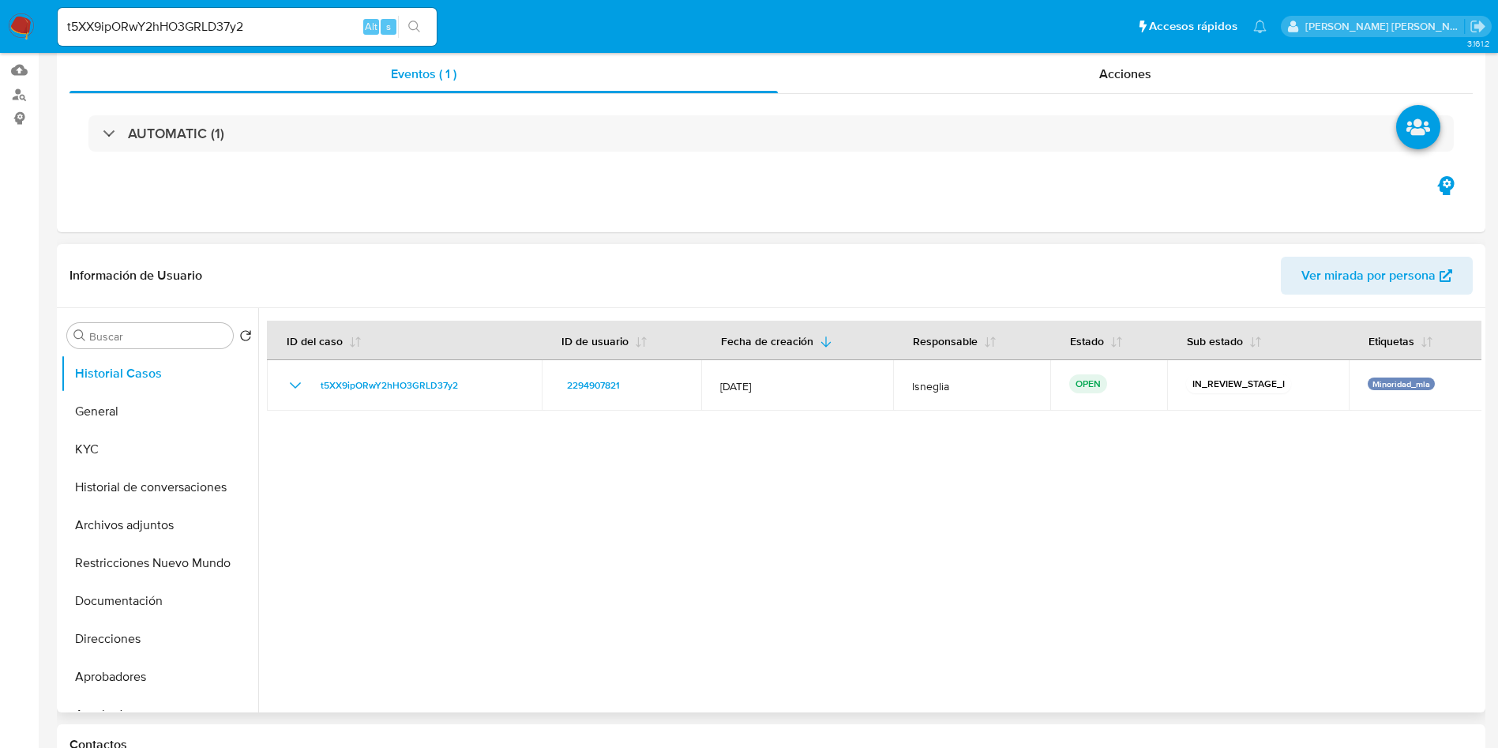
scroll to position [0, 0]
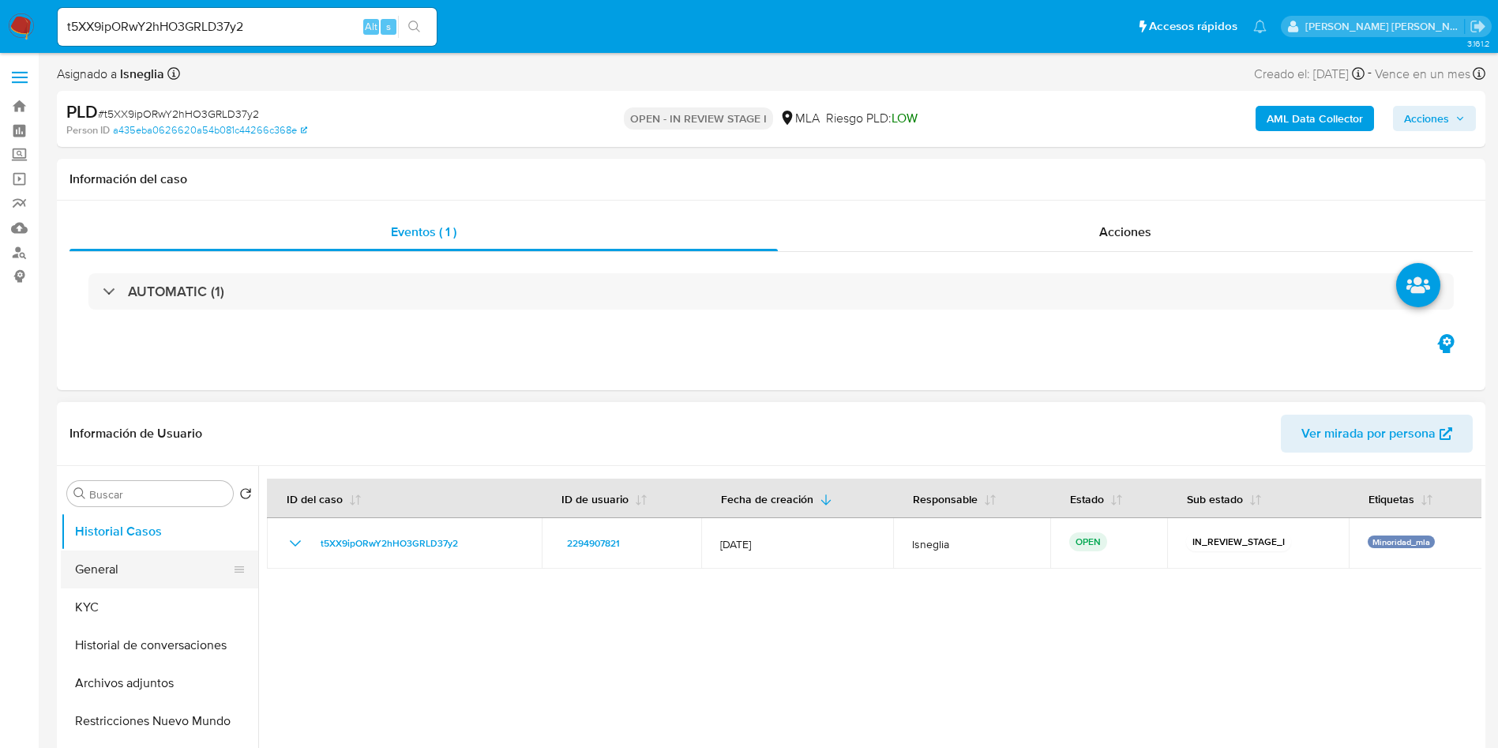
click at [95, 569] on button "General" at bounding box center [153, 569] width 185 height 38
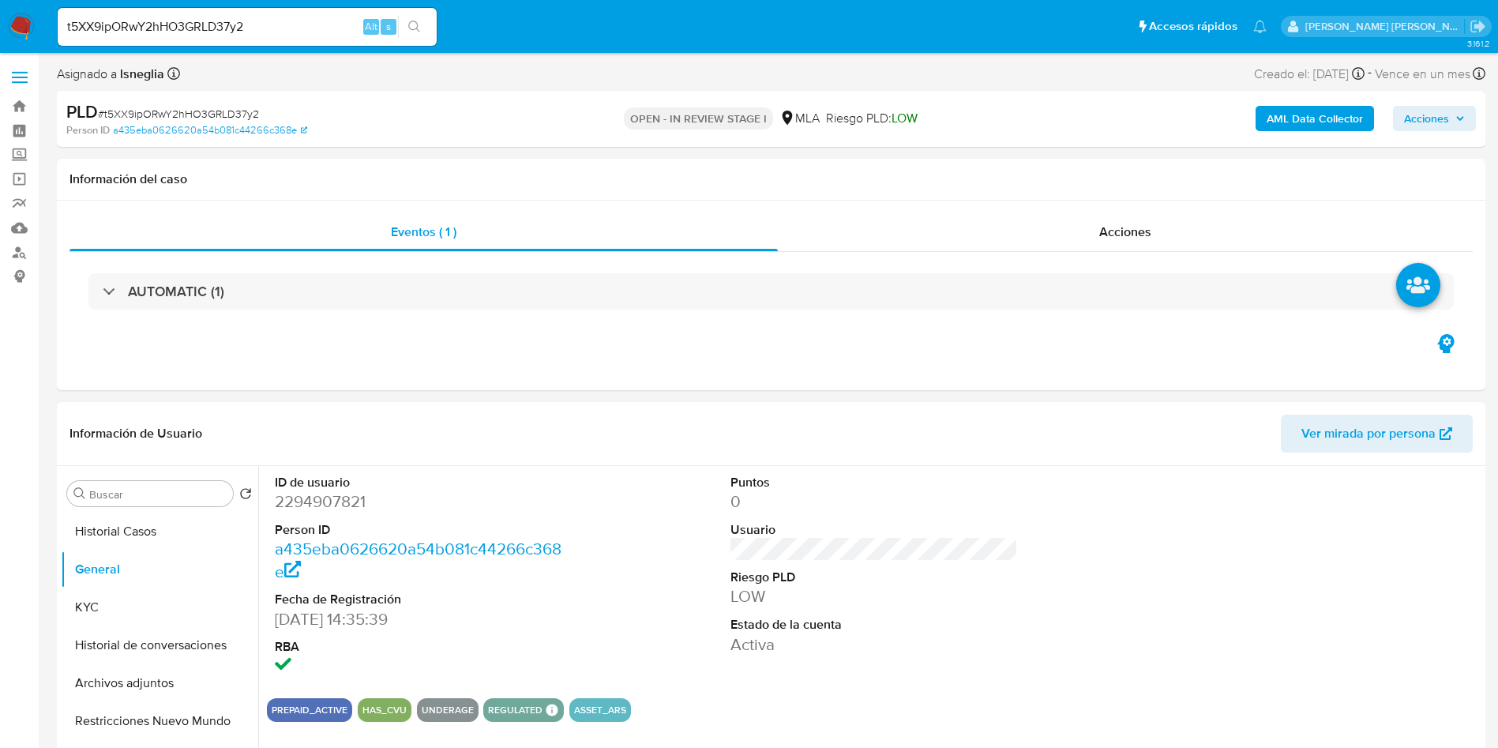
click at [350, 496] on dd "2294907821" at bounding box center [419, 501] width 288 height 22
click at [351, 496] on dd "2294907821" at bounding box center [419, 501] width 288 height 22
copy dd "2294907821"
click at [341, 494] on dd "2294907821" at bounding box center [419, 501] width 288 height 22
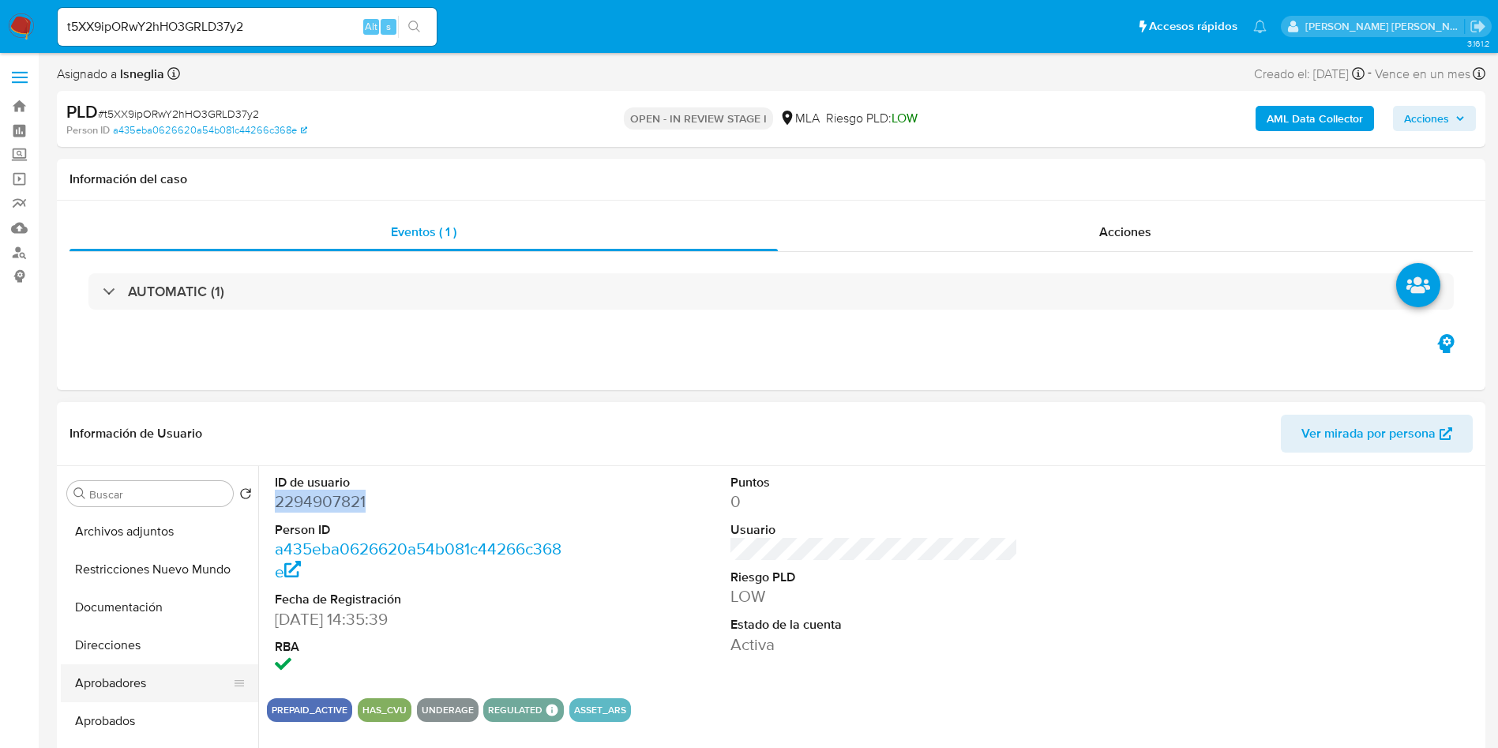
scroll to position [237, 0]
click at [124, 715] on button "CVU" at bounding box center [153, 712] width 185 height 38
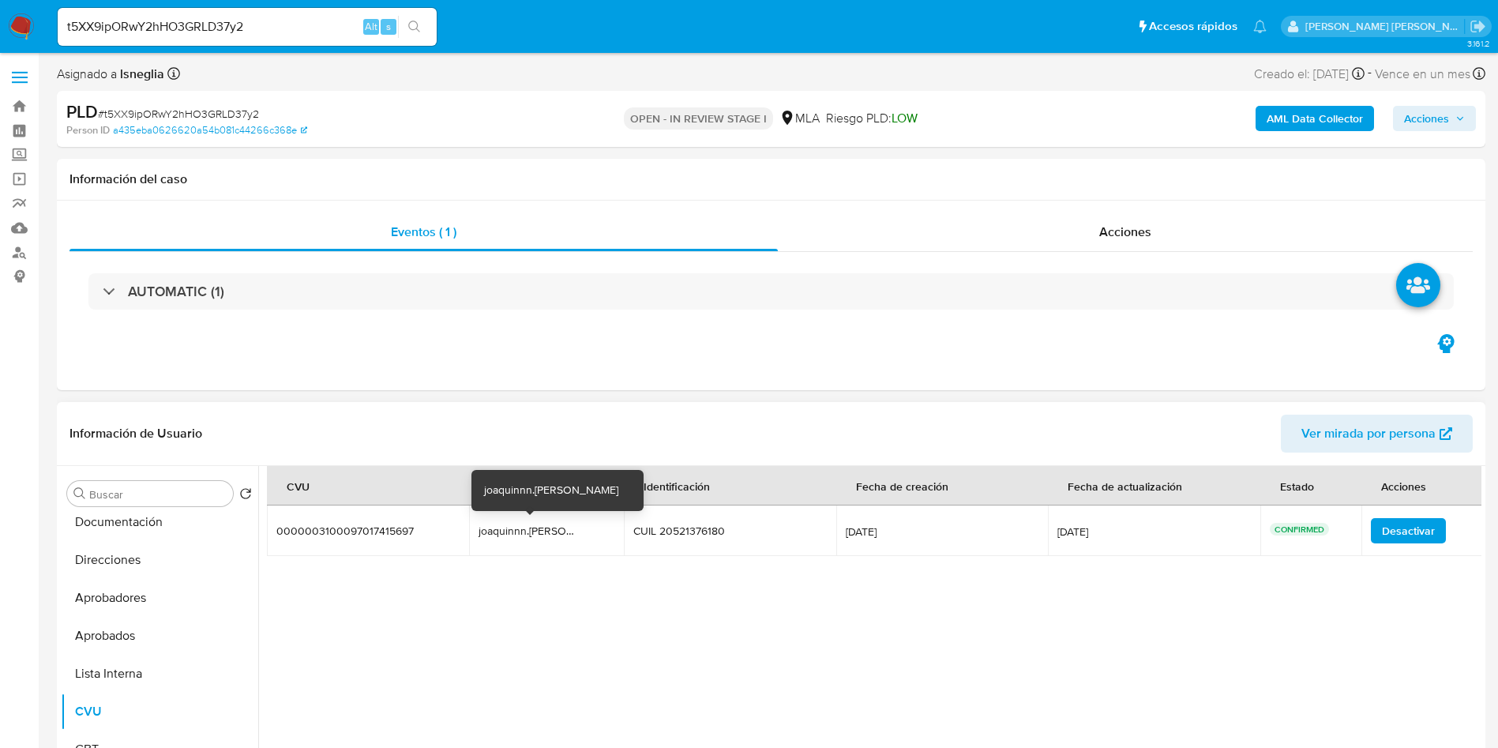
drag, startPoint x: 476, startPoint y: 529, endPoint x: 561, endPoint y: 526, distance: 84.6
click at [561, 526] on td "joaquinnn.perez joaquinnn.perez" at bounding box center [546, 530] width 155 height 51
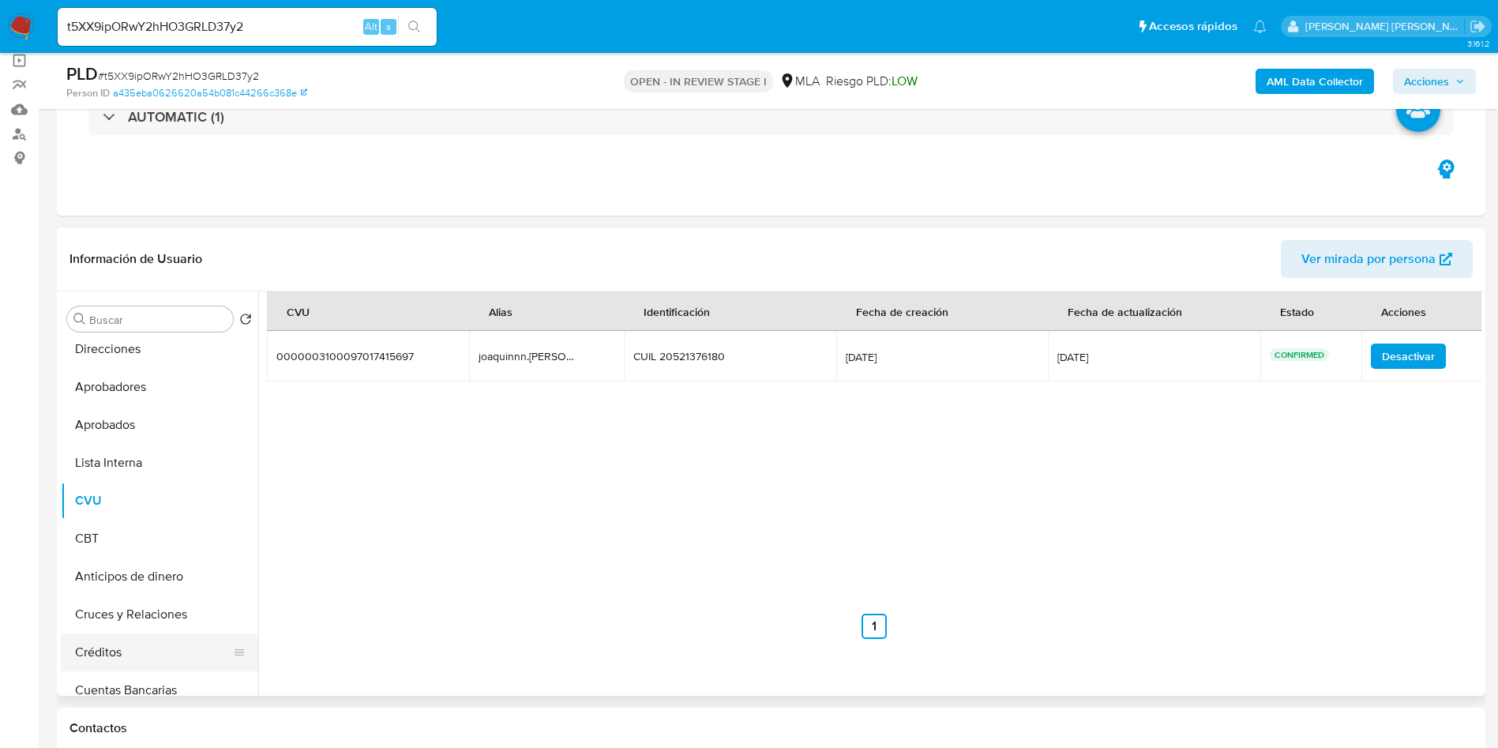
scroll to position [118, 0]
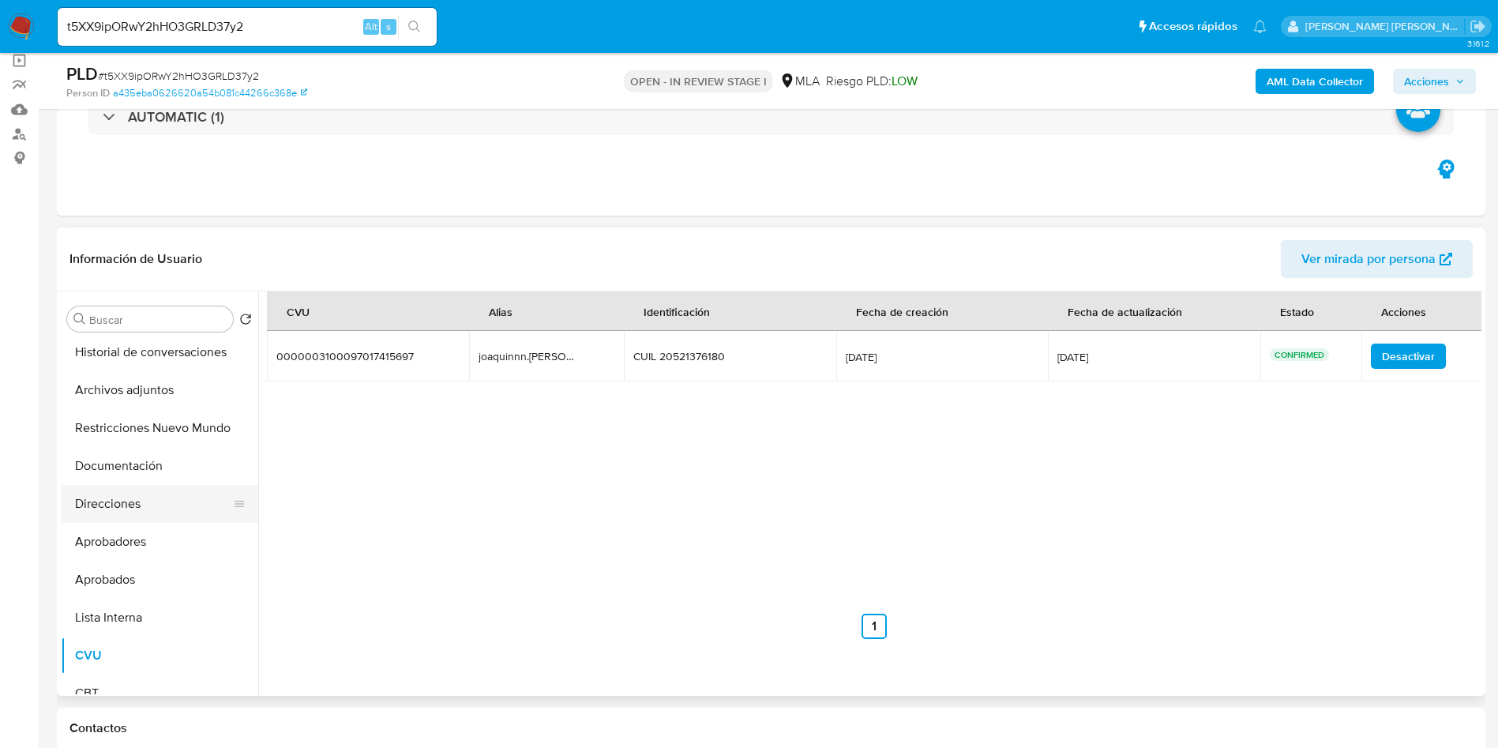
click at [145, 509] on button "Direcciones" at bounding box center [153, 504] width 185 height 38
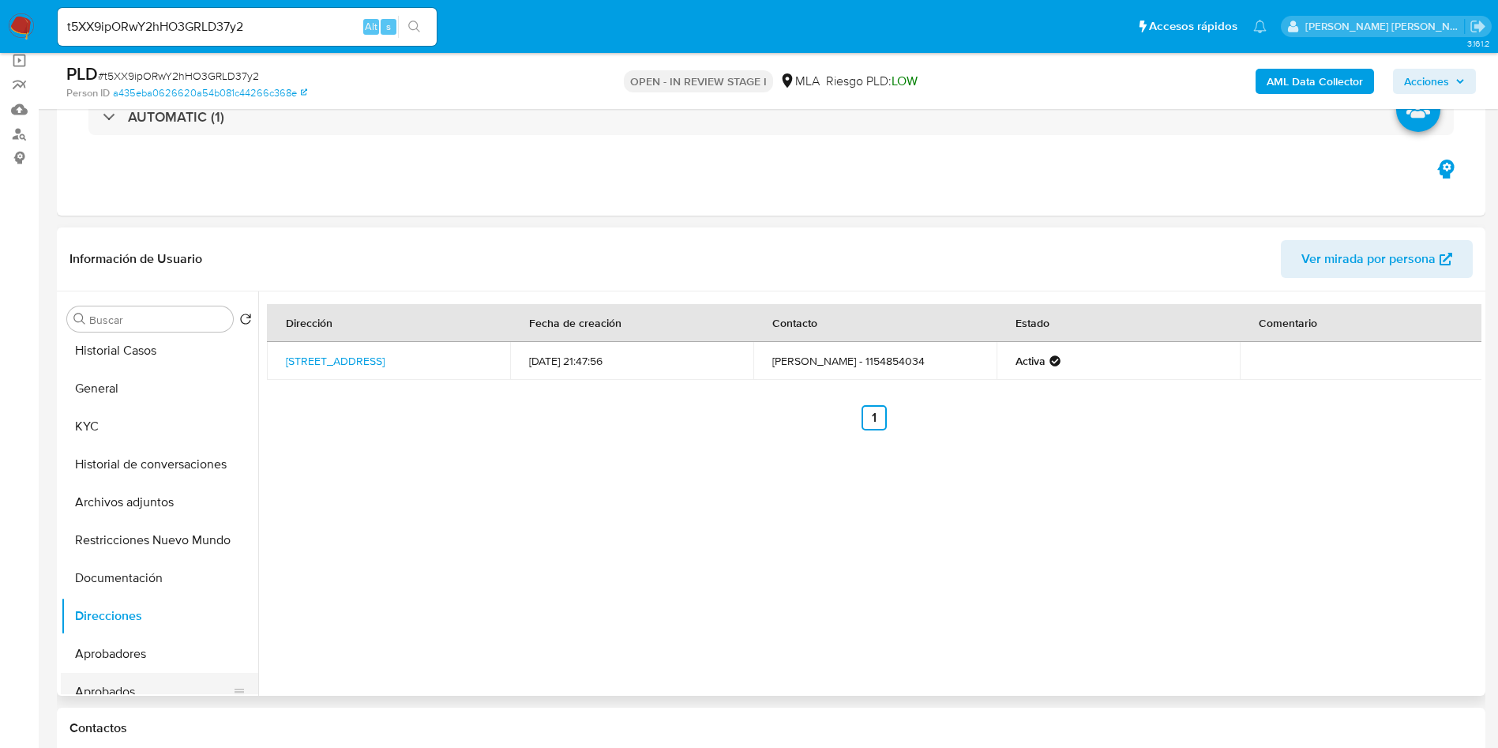
scroll to position [0, 0]
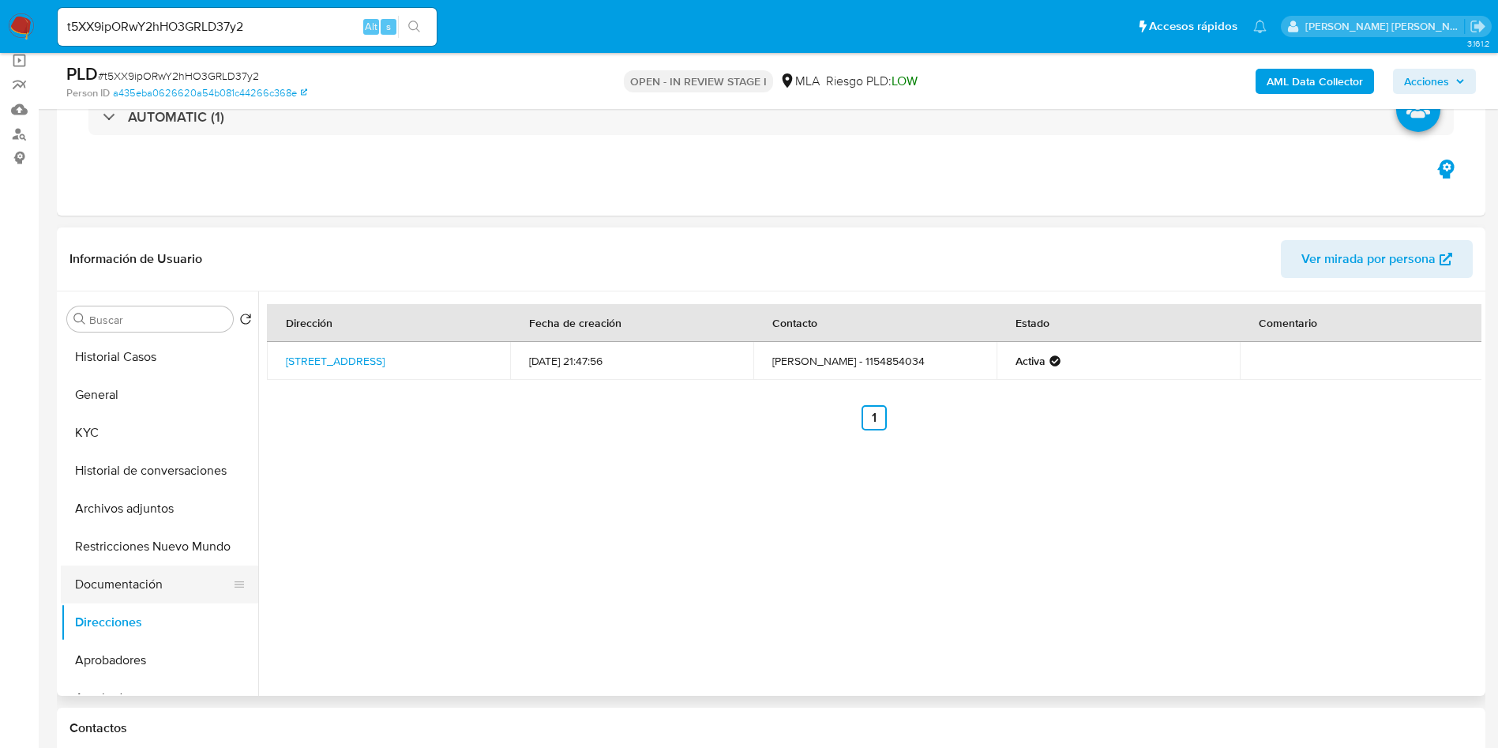
click at [133, 597] on button "Documentación" at bounding box center [153, 584] width 185 height 38
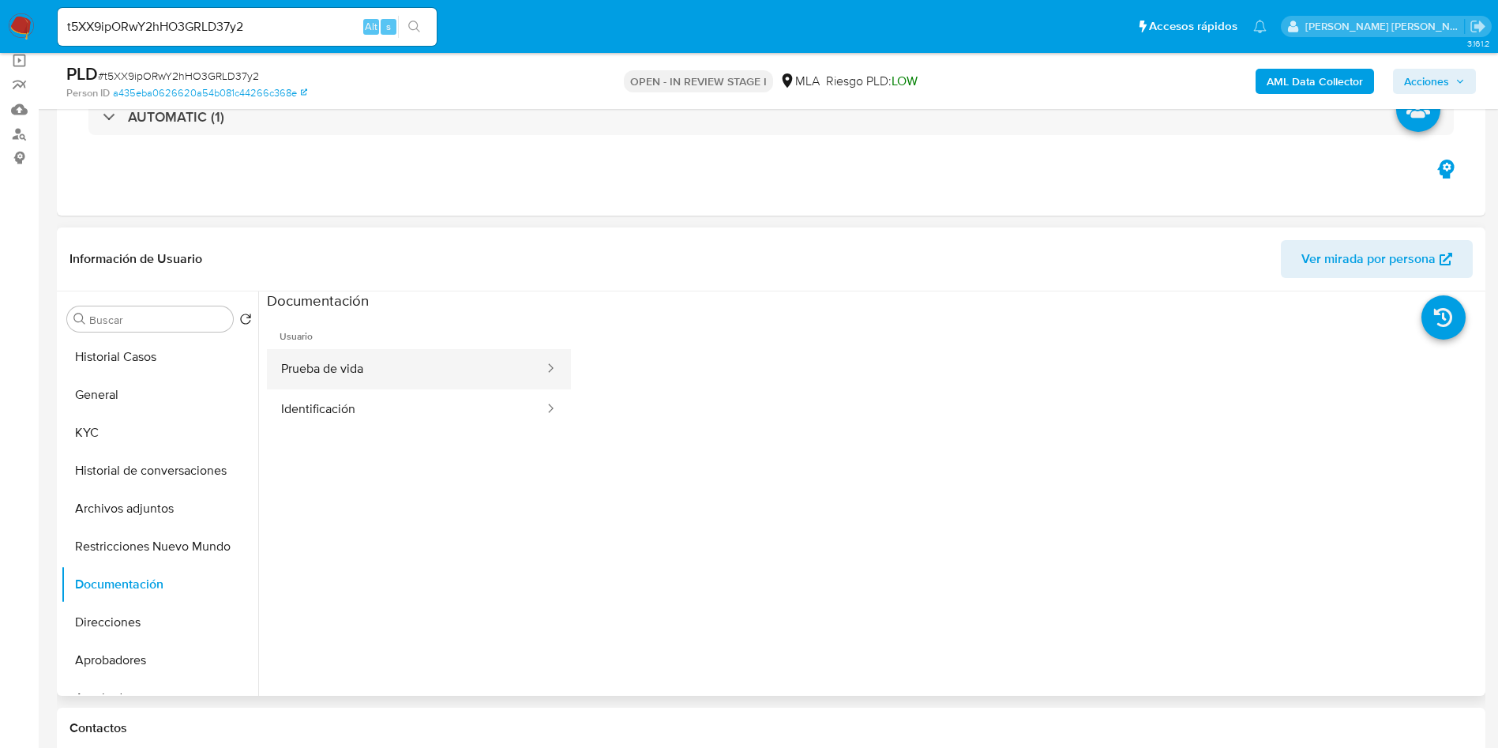
click at [343, 365] on button "Prueba de vida" at bounding box center [406, 369] width 279 height 40
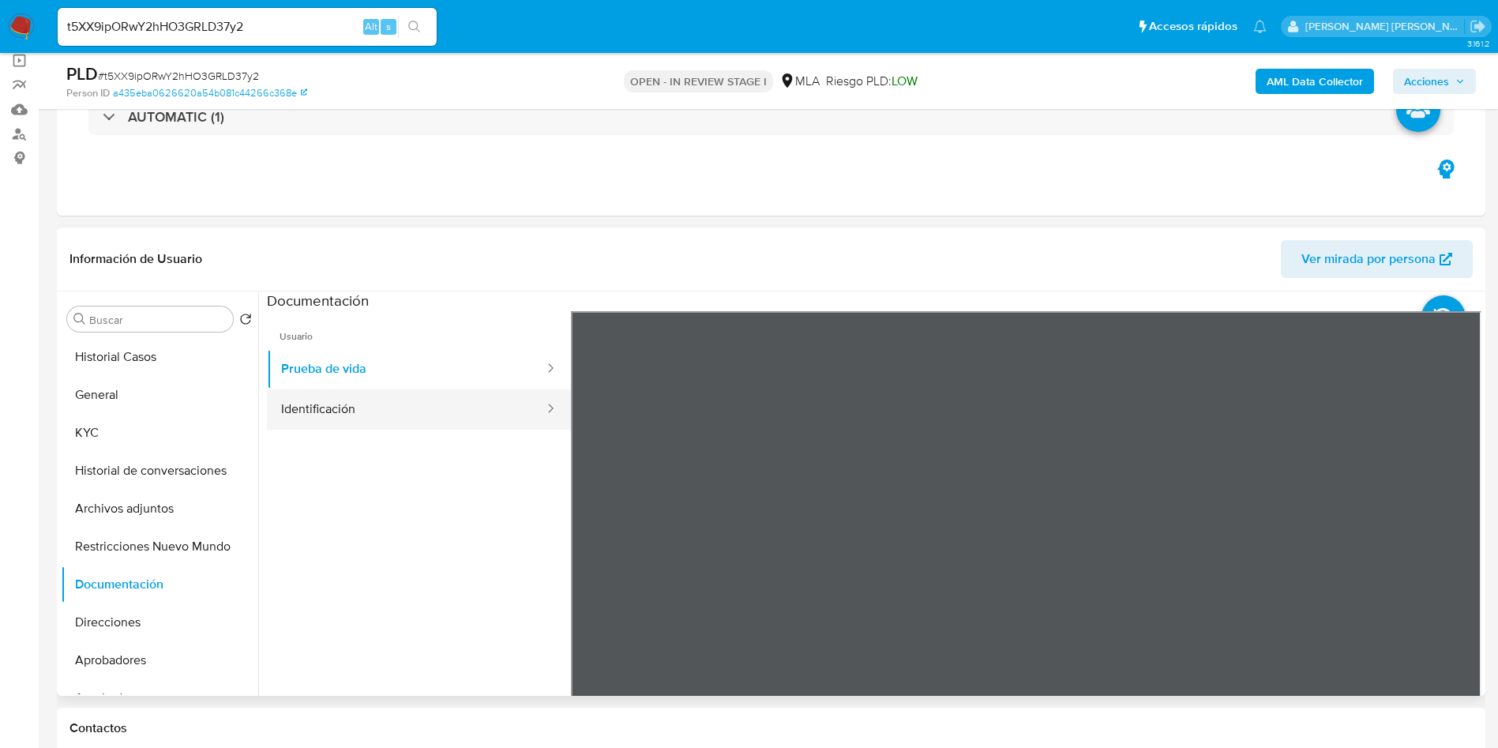
click at [335, 413] on button "Identificación" at bounding box center [406, 409] width 279 height 40
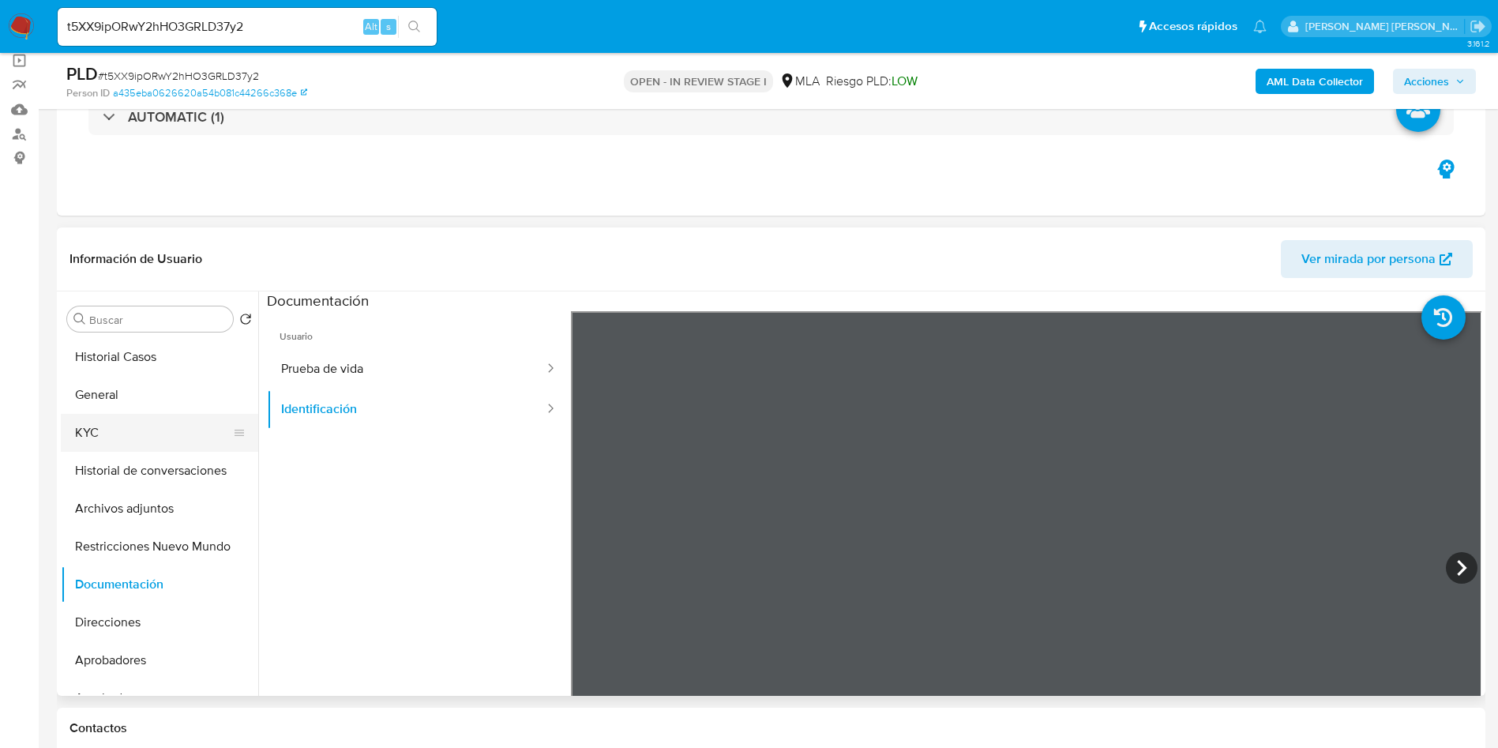
click at [74, 440] on button "KYC" at bounding box center [153, 433] width 185 height 38
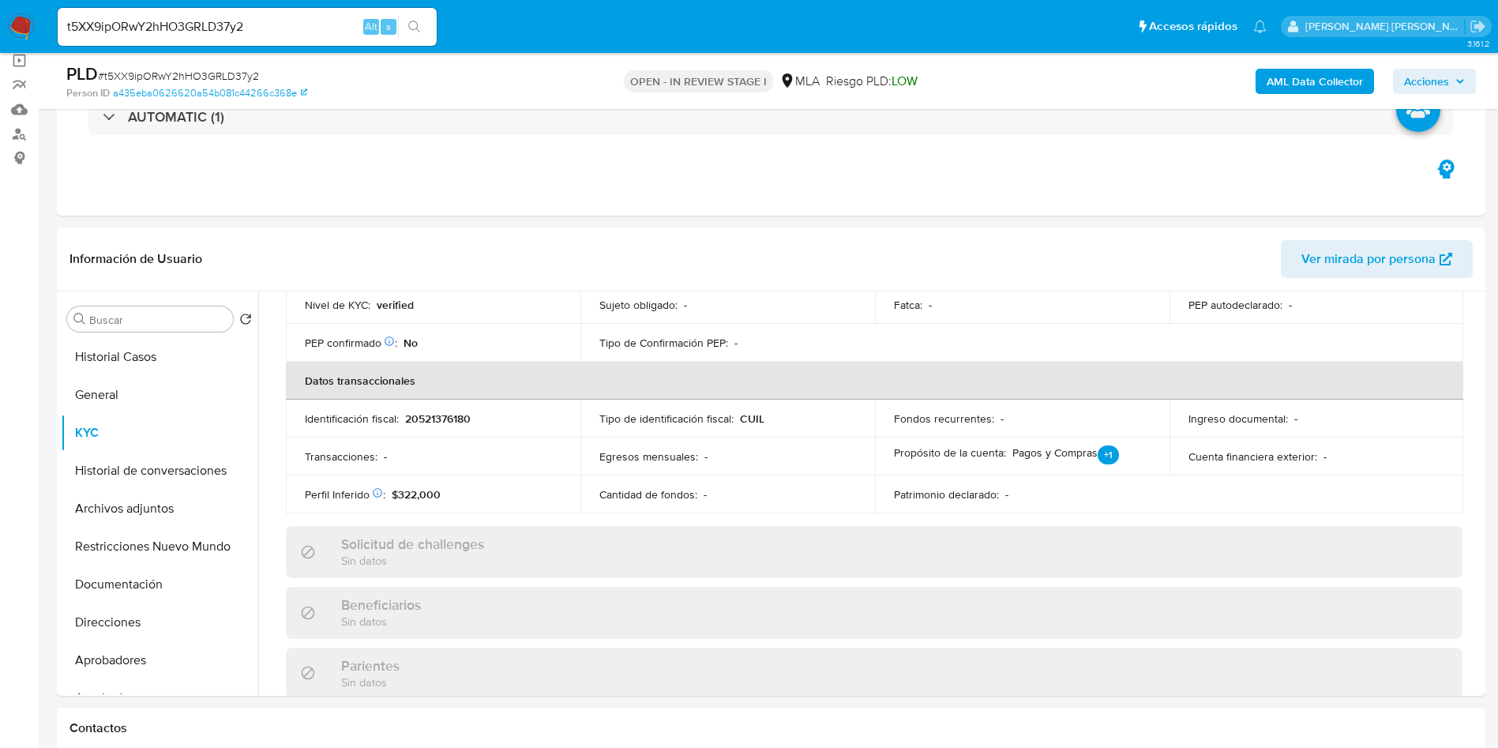
scroll to position [355, 0]
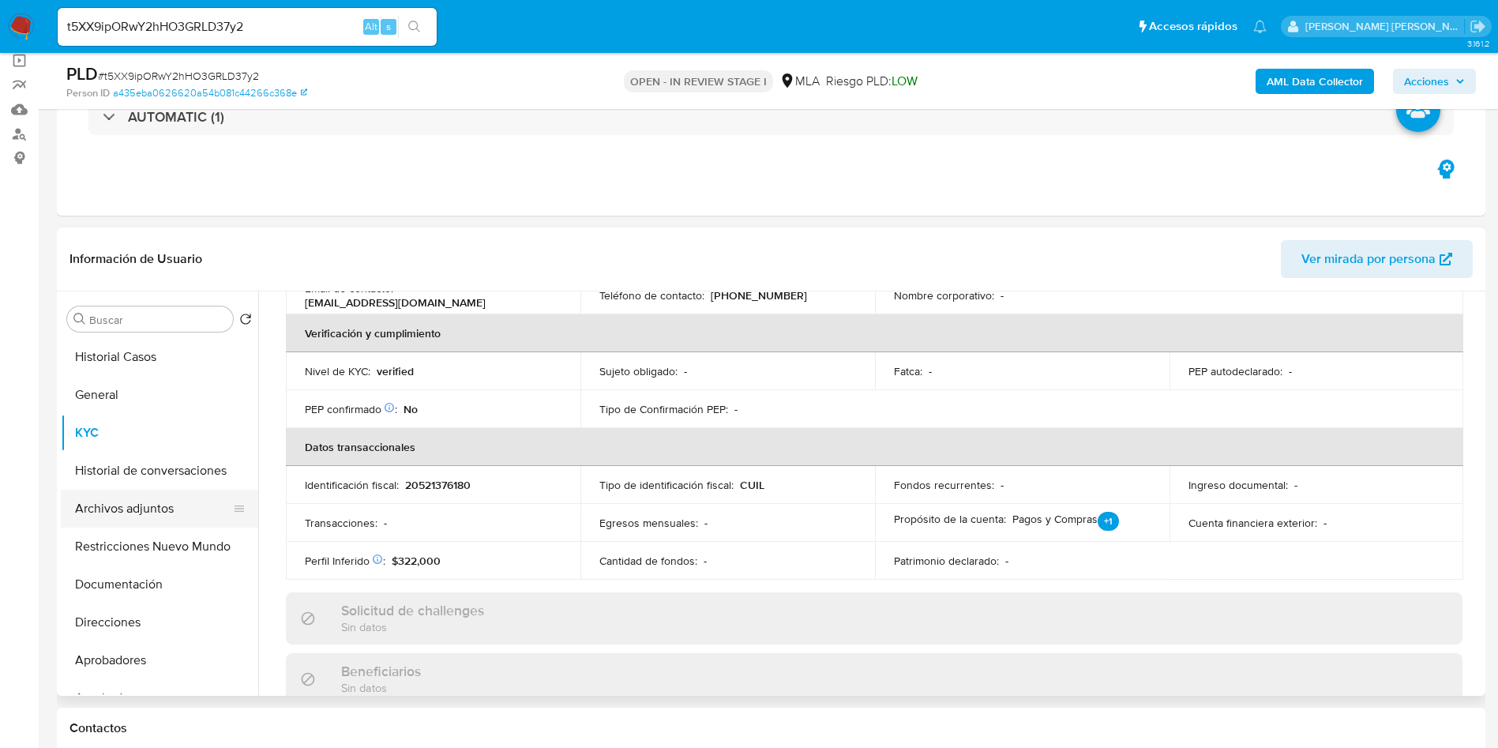
click at [127, 520] on button "Archivos adjuntos" at bounding box center [153, 509] width 185 height 38
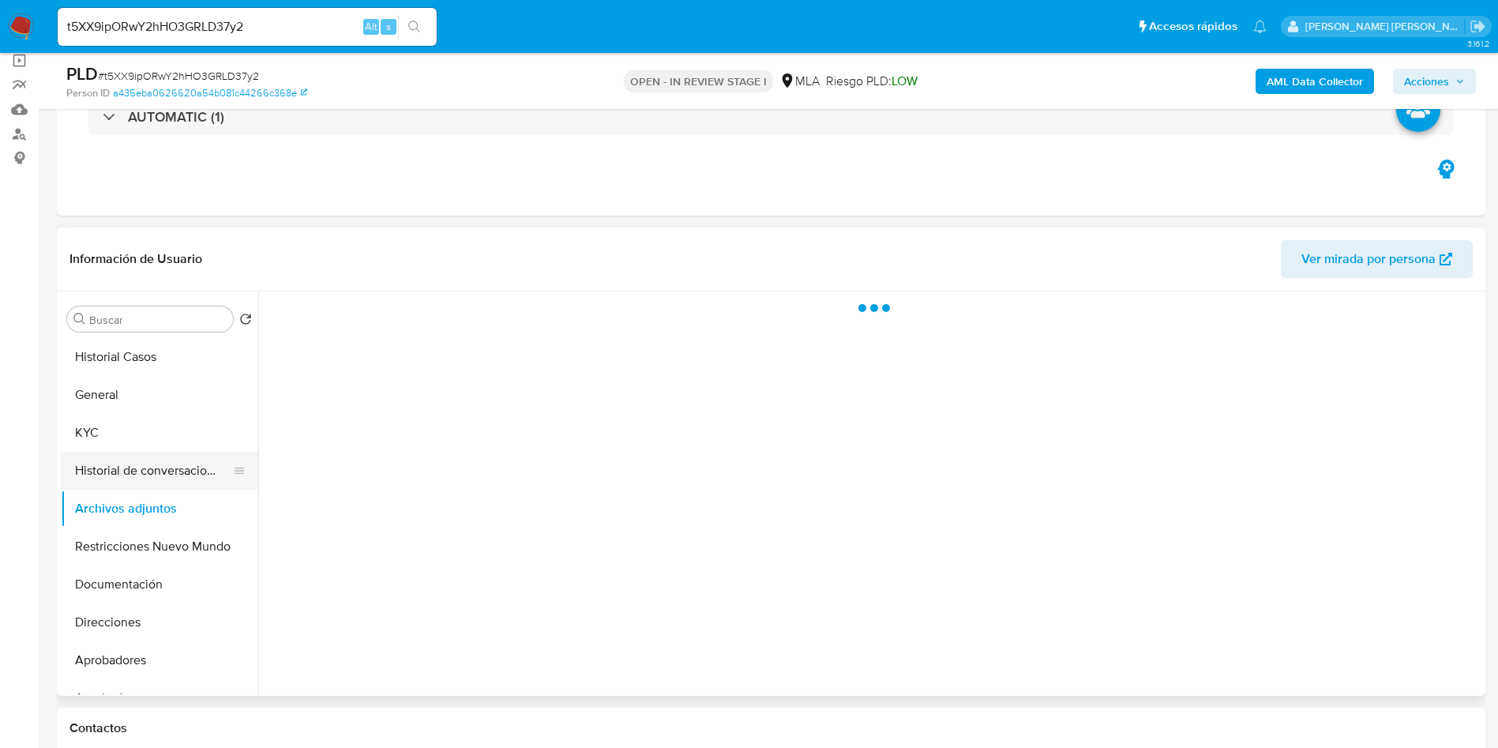
click at [137, 478] on button "Historial de conversaciones" at bounding box center [153, 471] width 185 height 38
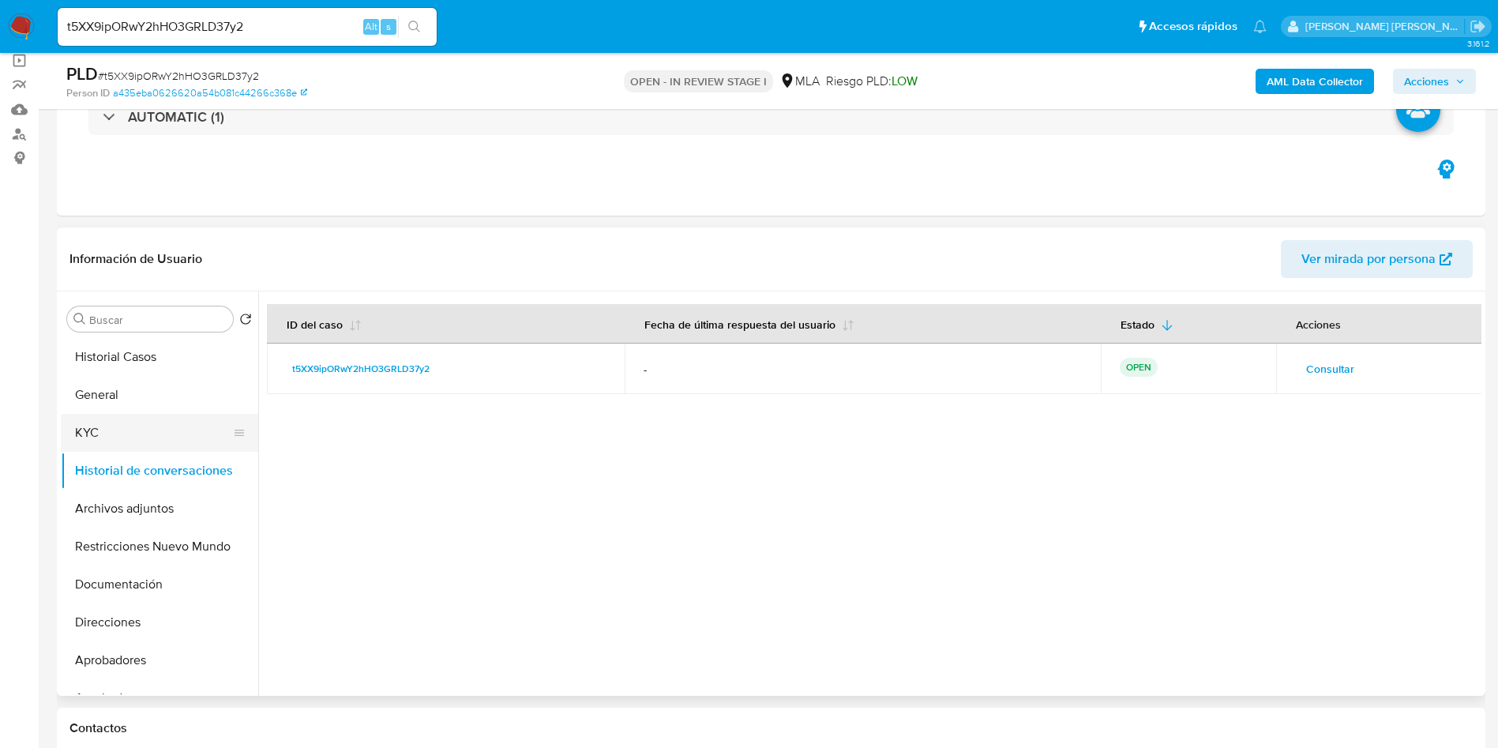
click at [101, 446] on button "KYC" at bounding box center [153, 433] width 185 height 38
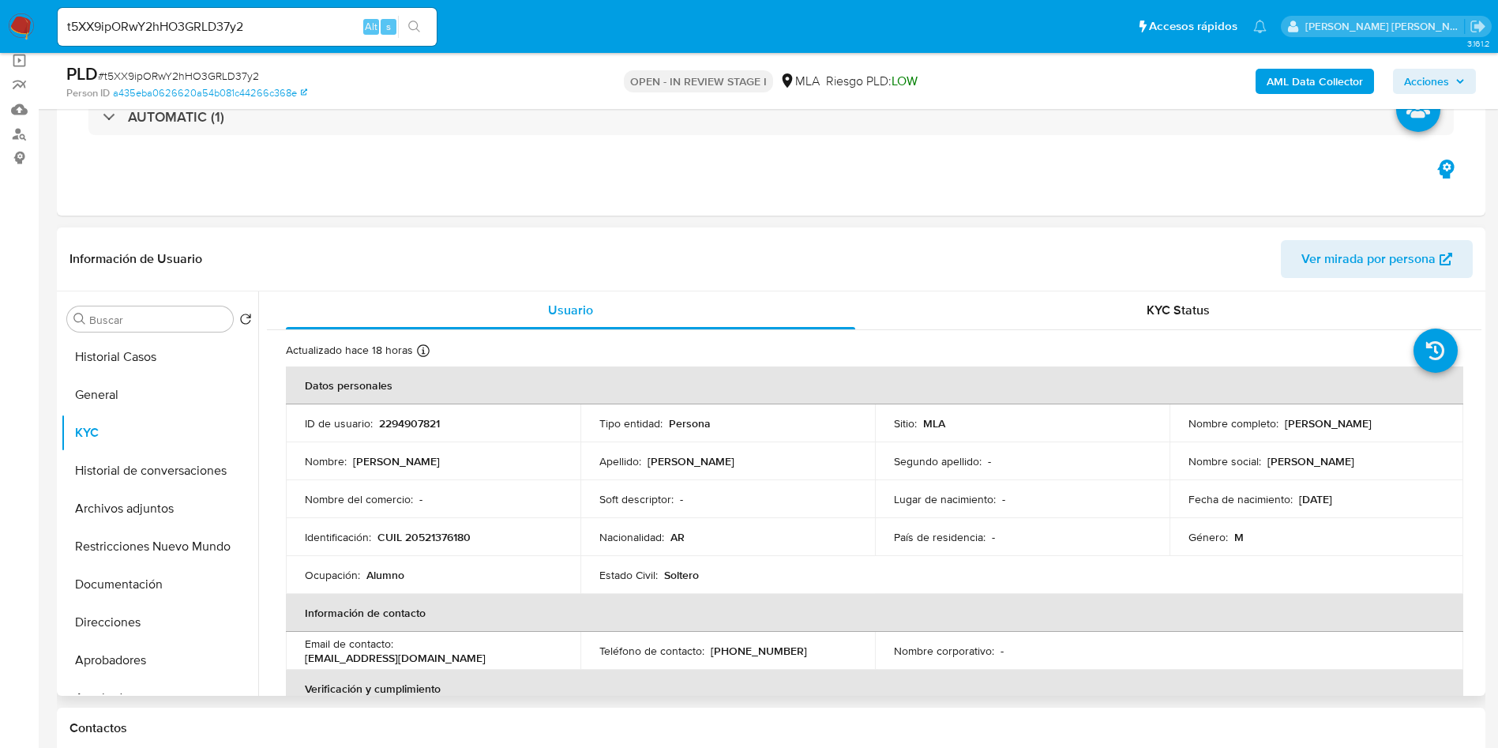
drag, startPoint x: 1281, startPoint y: 423, endPoint x: 1436, endPoint y: 426, distance: 155.6
click at [1436, 426] on div "Nombre completo : Joaquin Nicolas Perez" at bounding box center [1316, 423] width 257 height 14
copy p "Joaquin Nicolas Perez"
drag, startPoint x: 380, startPoint y: 536, endPoint x: 507, endPoint y: 539, distance: 127.2
click at [507, 539] on div "Identificación : CUIL 20521376180" at bounding box center [433, 537] width 257 height 14
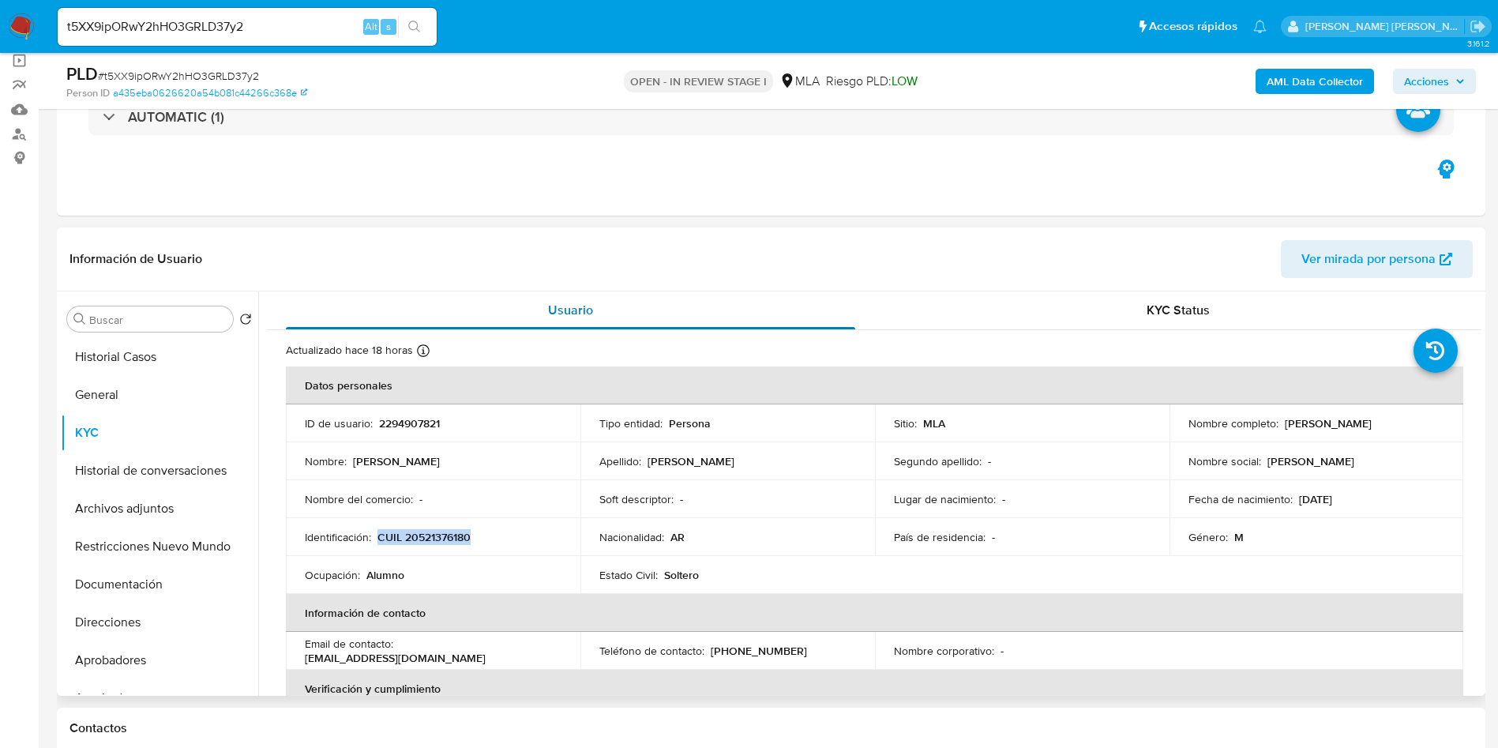
copy p "CUIL 20521376180"
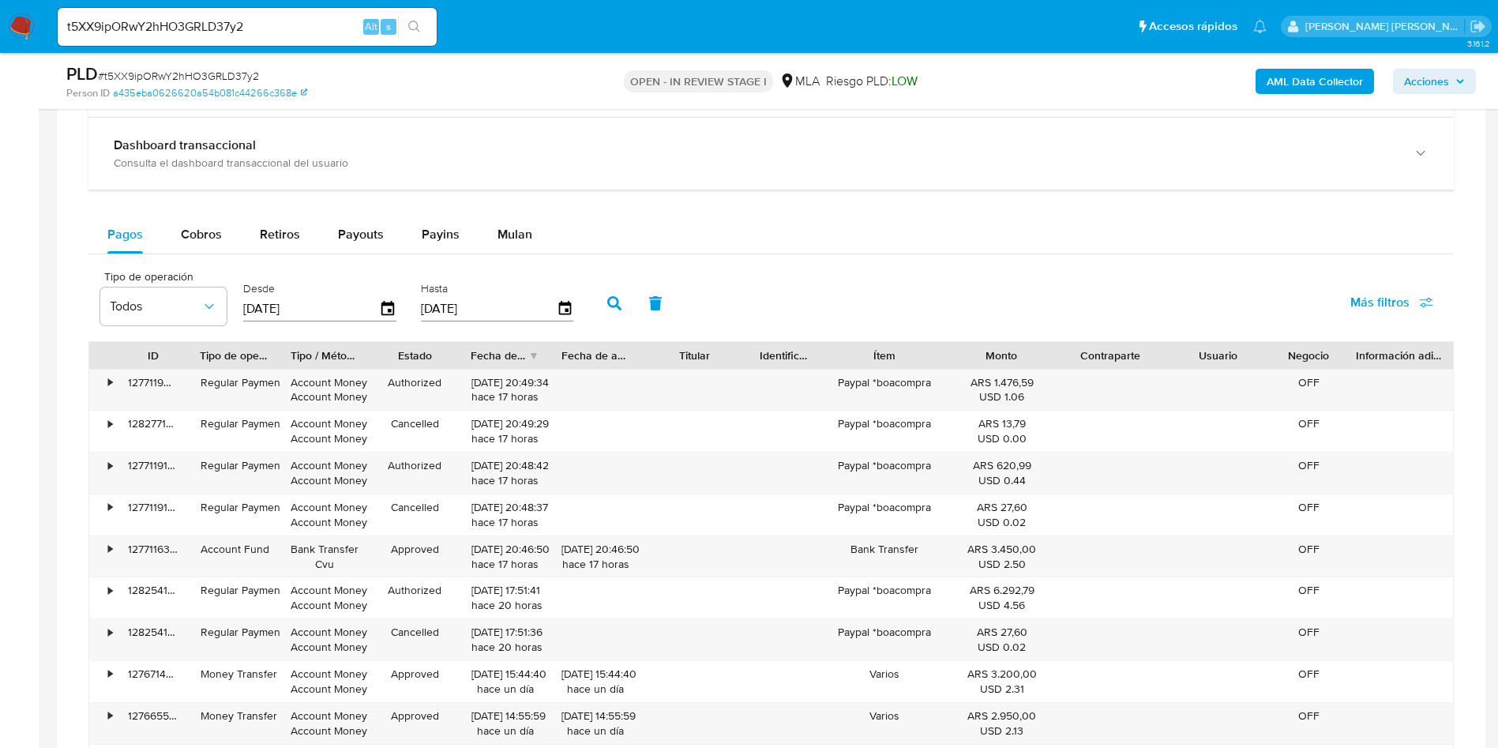
scroll to position [1421, 0]
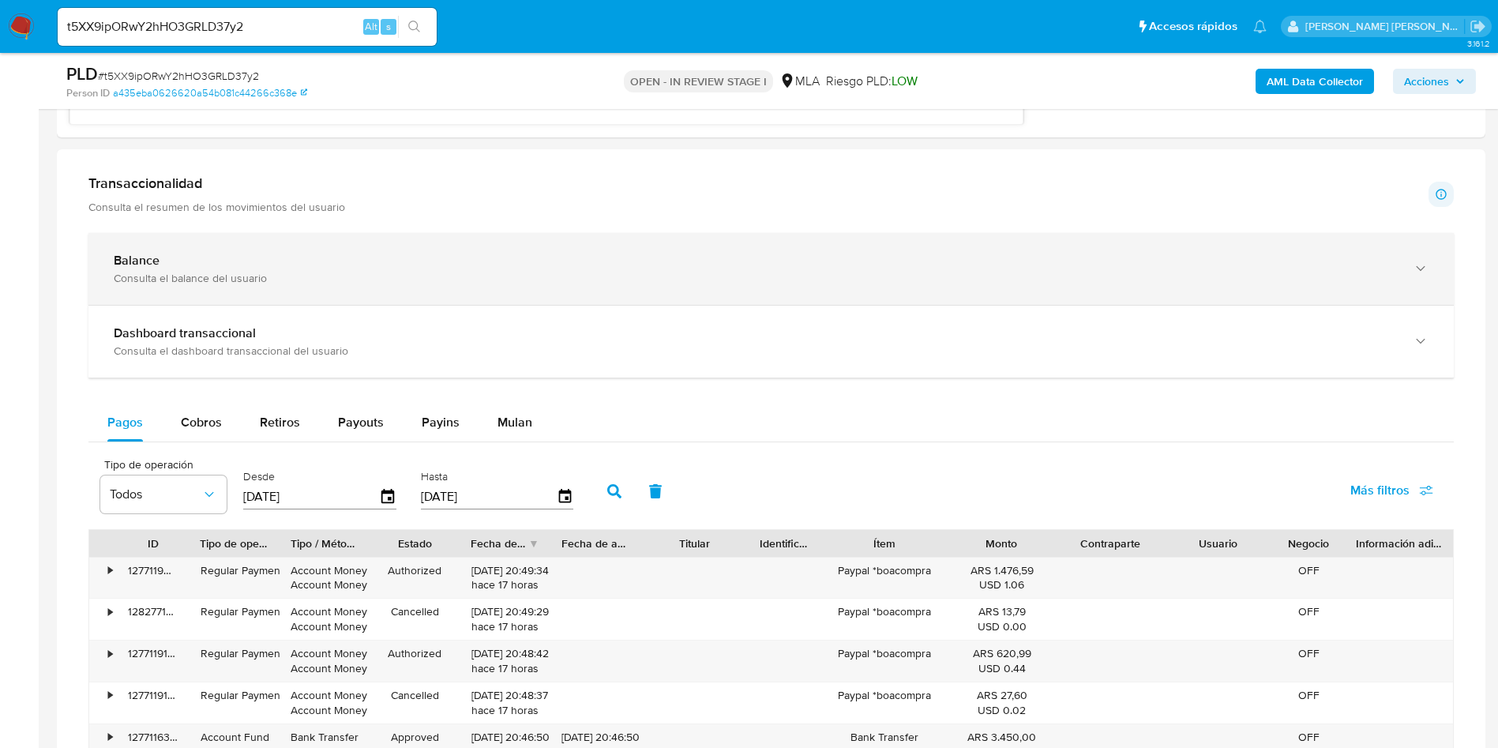
click at [278, 286] on div "Balance Consulta el balance del usuario" at bounding box center [770, 269] width 1365 height 72
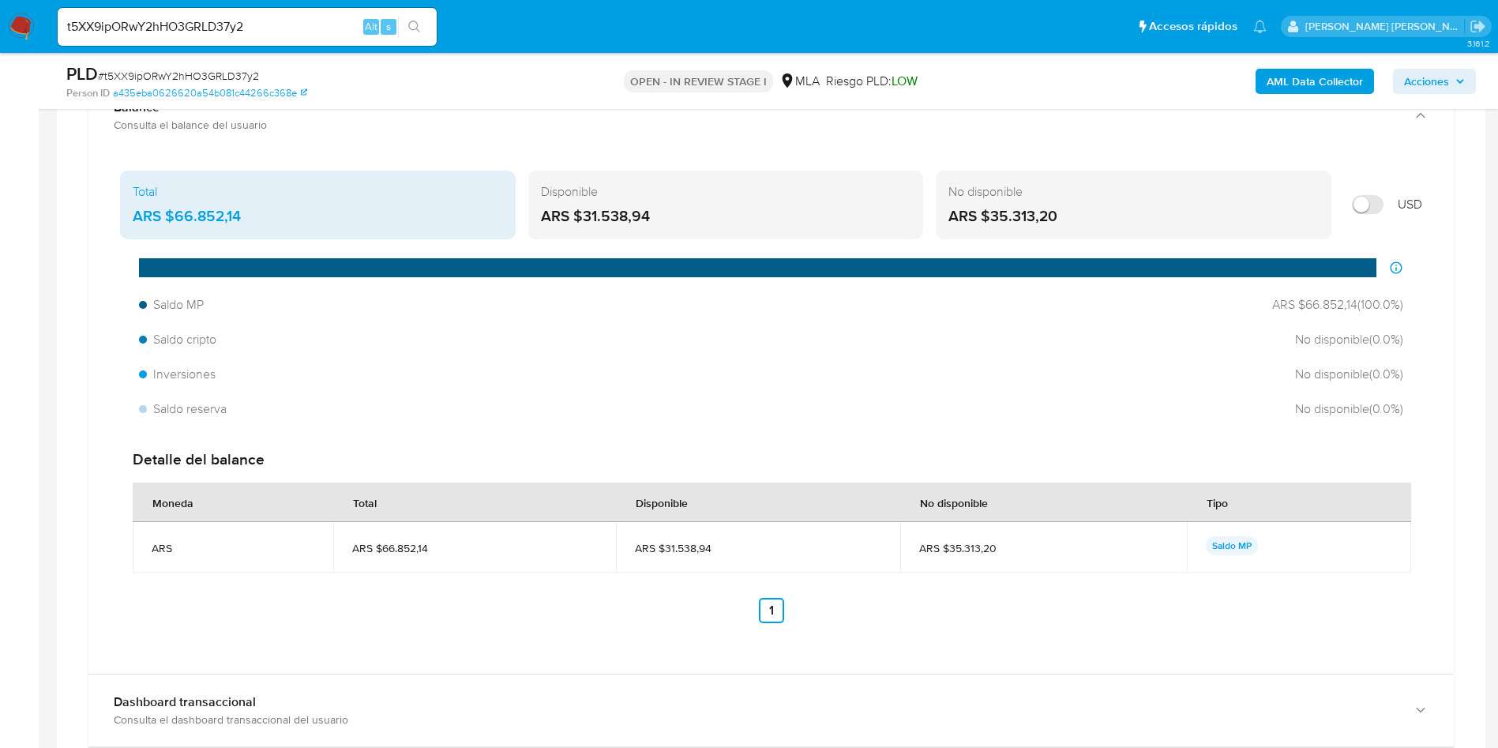
scroll to position [1658, 0]
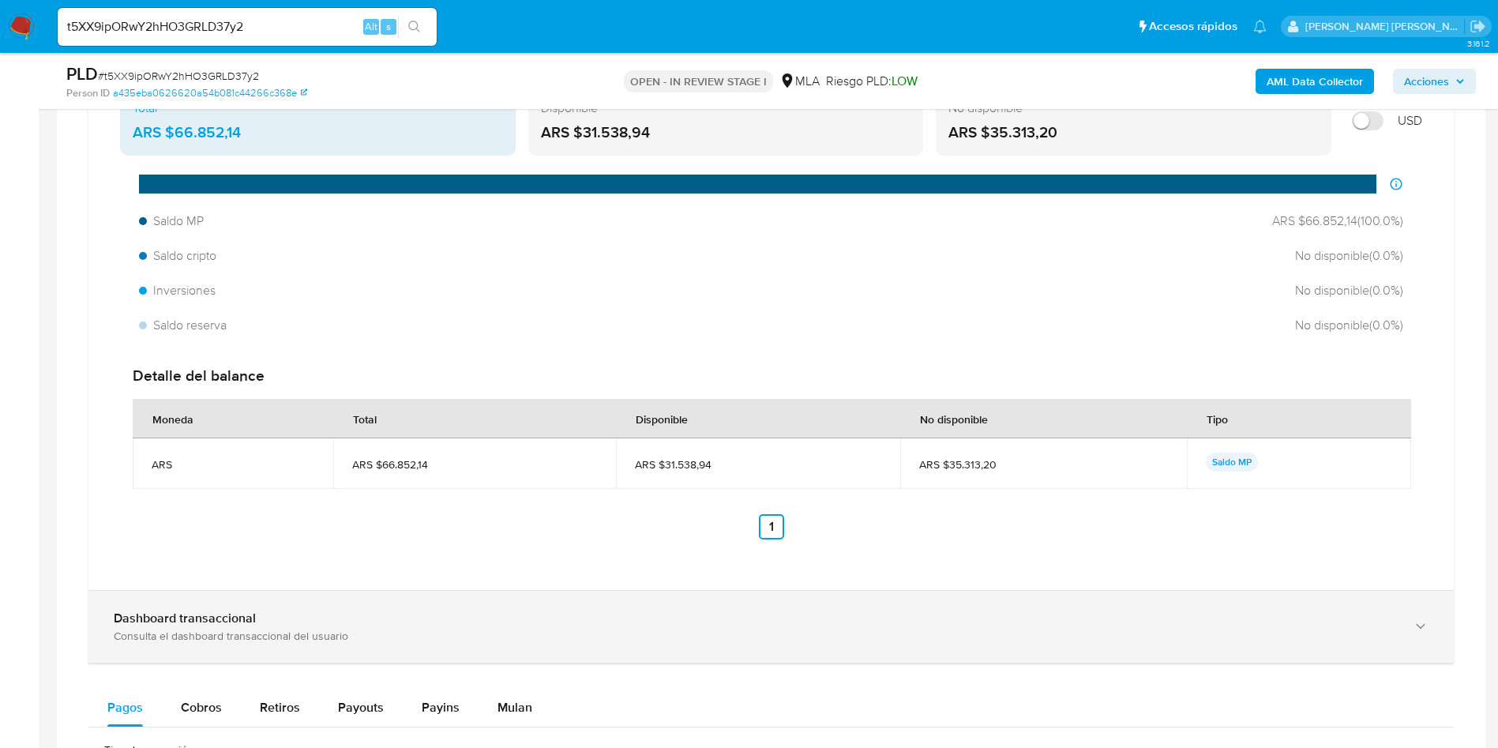
click at [175, 618] on b "Dashboard transaccional" at bounding box center [185, 618] width 142 height 18
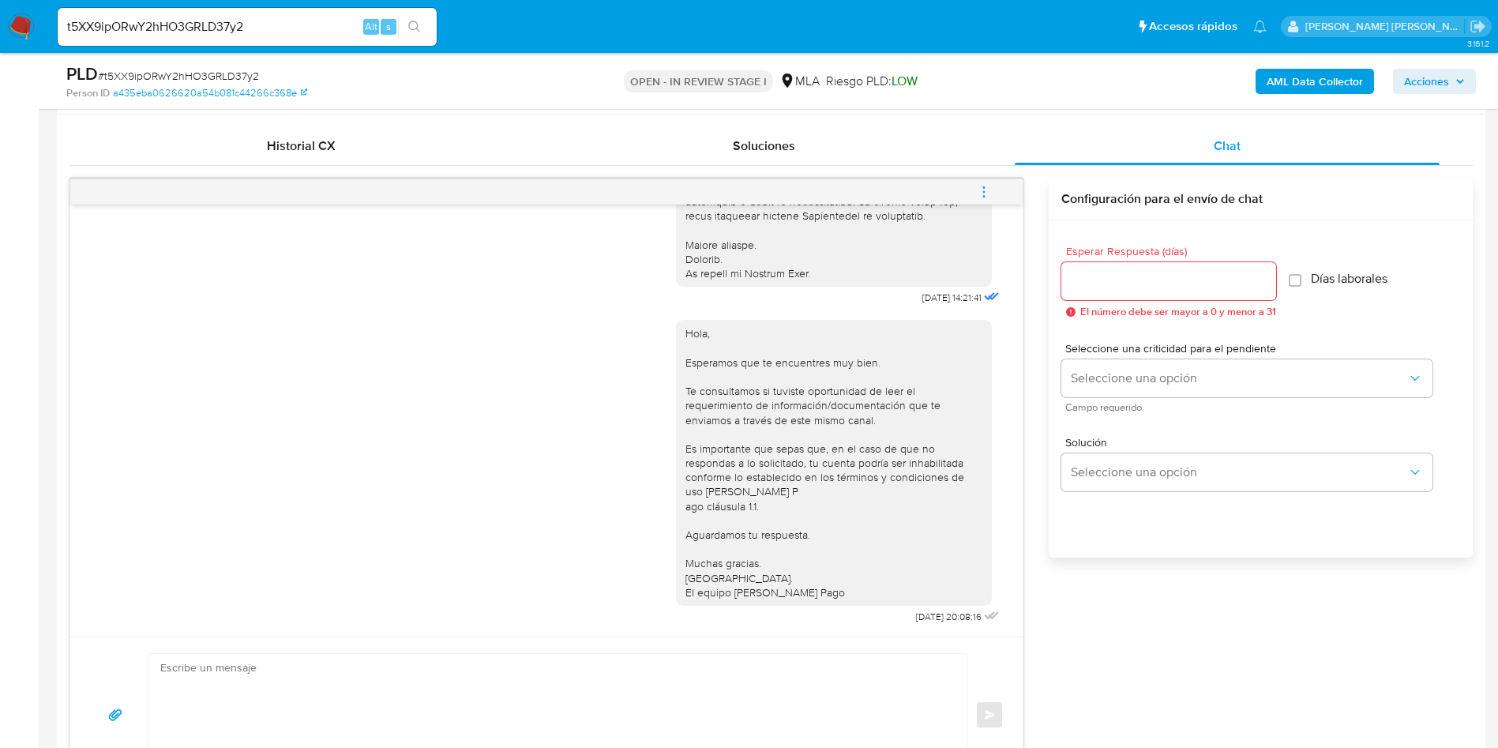
scroll to position [838, 0]
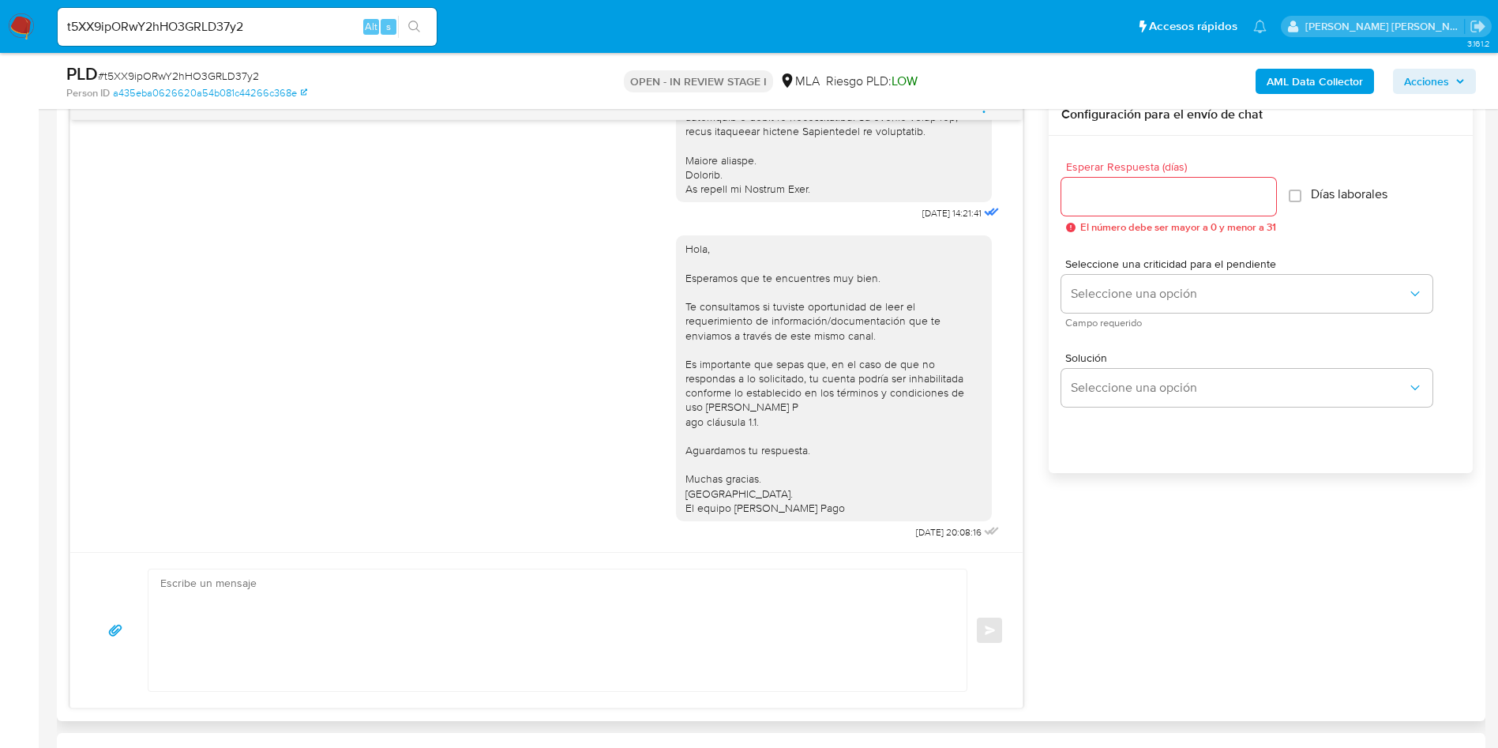
click at [584, 641] on textarea at bounding box center [553, 630] width 787 height 122
click at [365, 653] on textarea at bounding box center [553, 630] width 787 height 122
click at [592, 629] on textarea at bounding box center [553, 630] width 787 height 122
click at [278, 648] on textarea at bounding box center [553, 630] width 787 height 122
paste textarea "Hola [Nombre del menor], En función de las operaciones registradas en tu cuenta…"
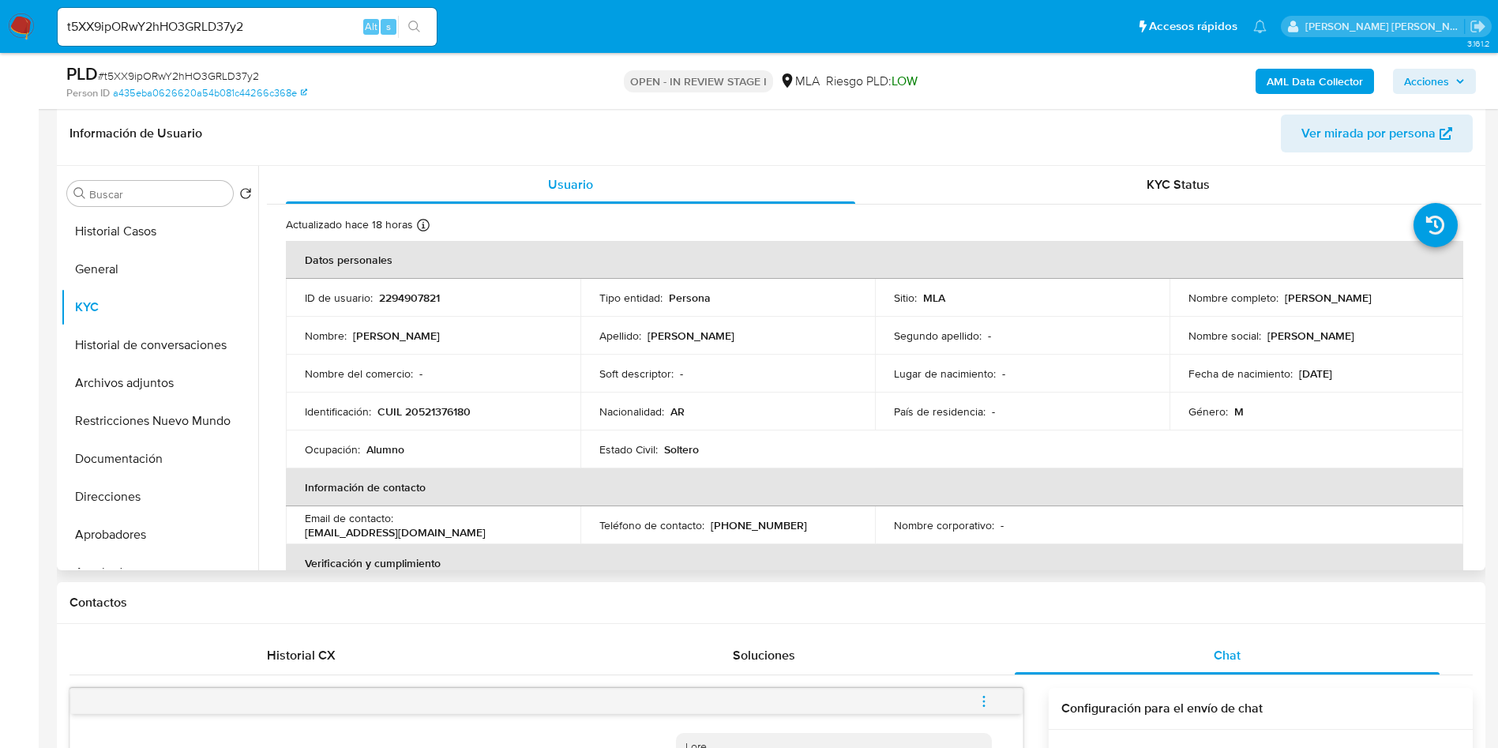
scroll to position [127, 0]
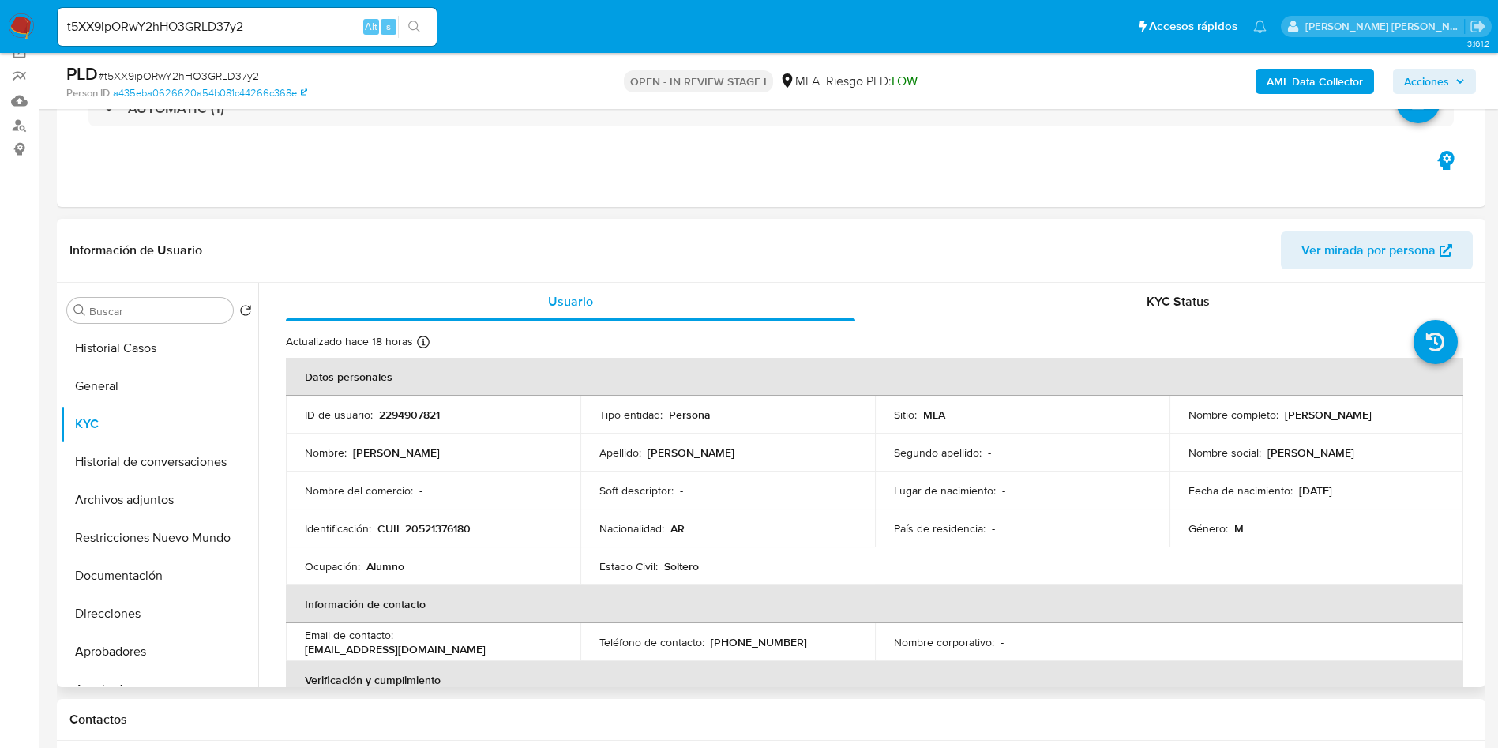
drag, startPoint x: 1282, startPoint y: 413, endPoint x: 1399, endPoint y: 409, distance: 116.9
click at [1399, 409] on div "Nombre completo : Joaquin Nicolas Perez" at bounding box center [1316, 414] width 257 height 14
copy p "Joaquin Nicolas Perez"
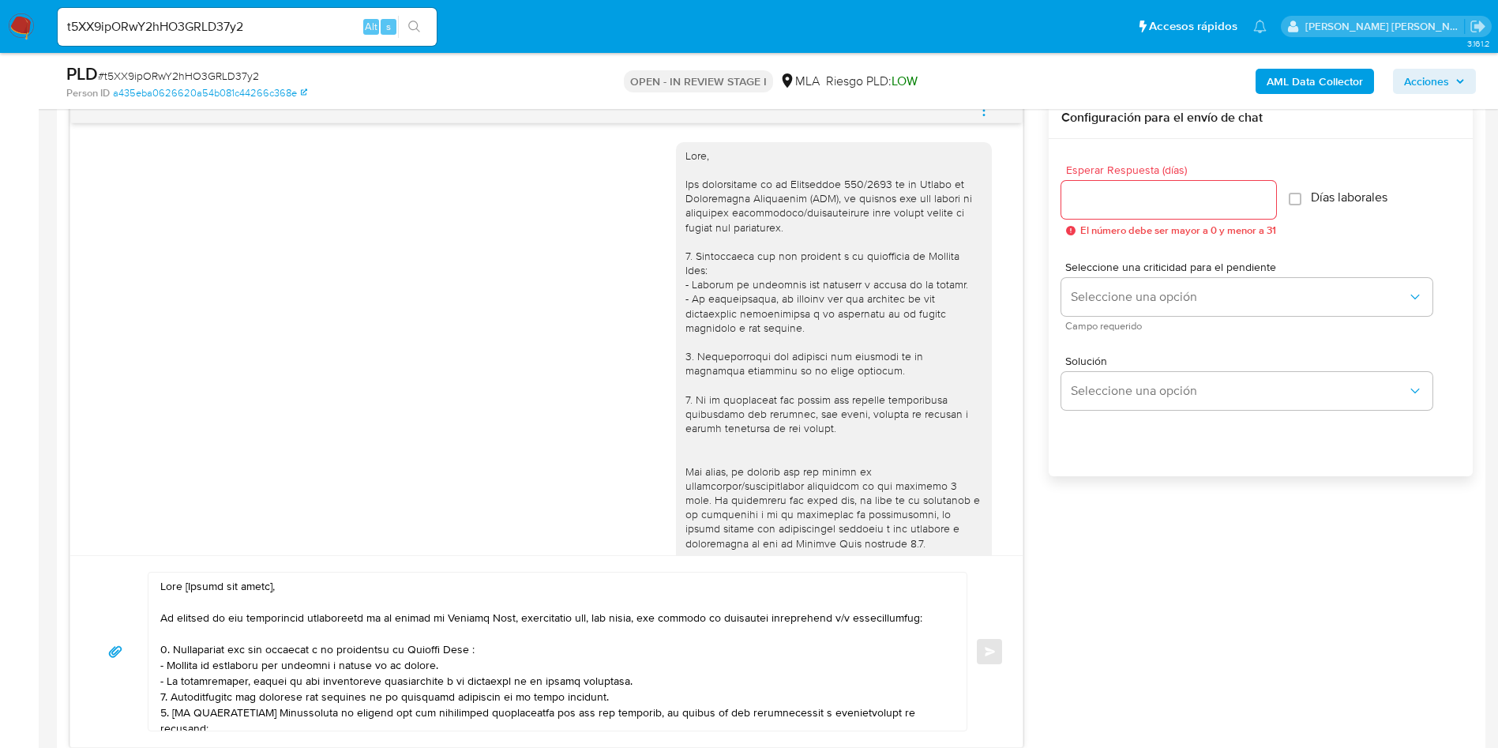
scroll to position [956, 0]
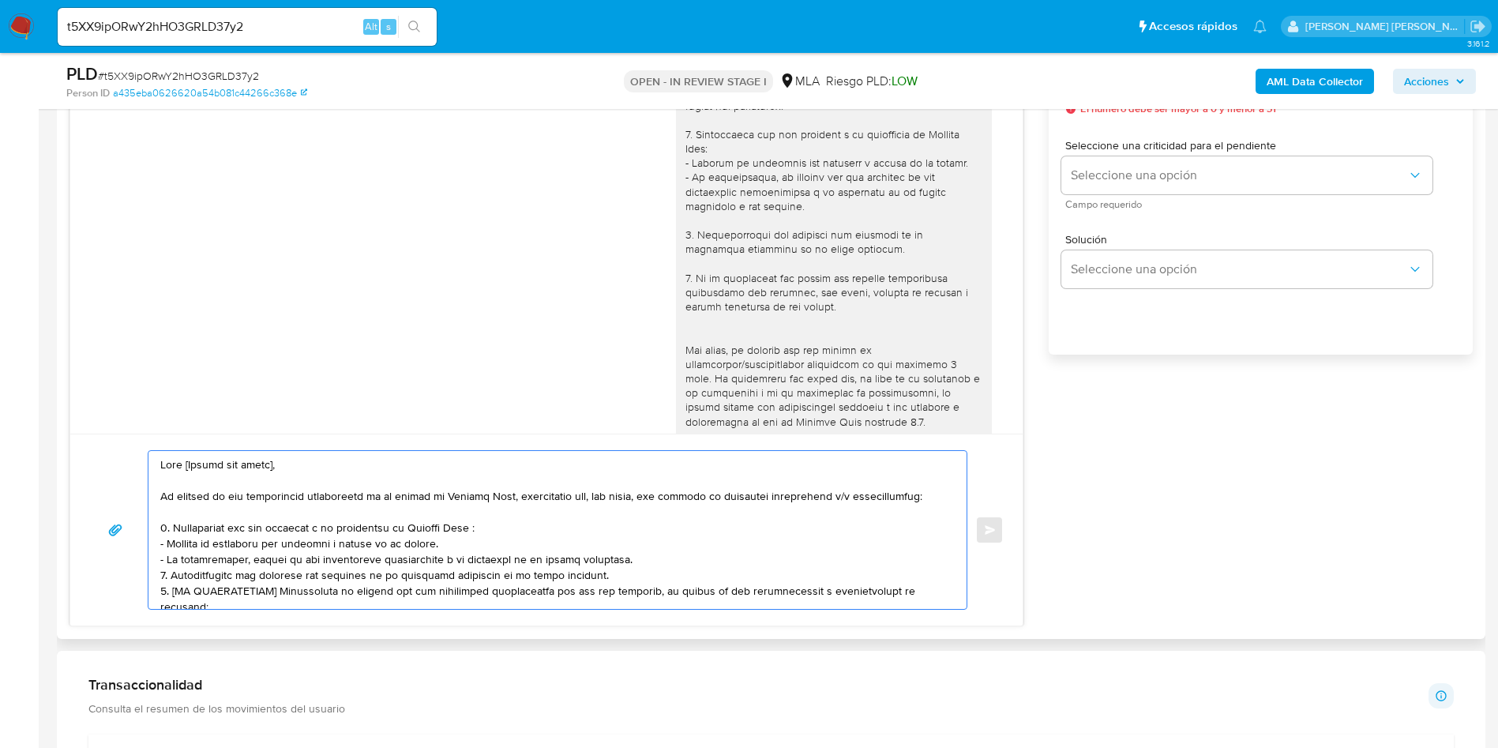
drag, startPoint x: 190, startPoint y: 467, endPoint x: 347, endPoint y: 467, distance: 157.1
click at [347, 467] on textarea at bounding box center [553, 530] width 787 height 158
paste textarea "Joaquin Nicolas Perez"
click at [533, 529] on textarea at bounding box center [553, 530] width 787 height 158
click at [511, 535] on textarea at bounding box center [553, 530] width 787 height 158
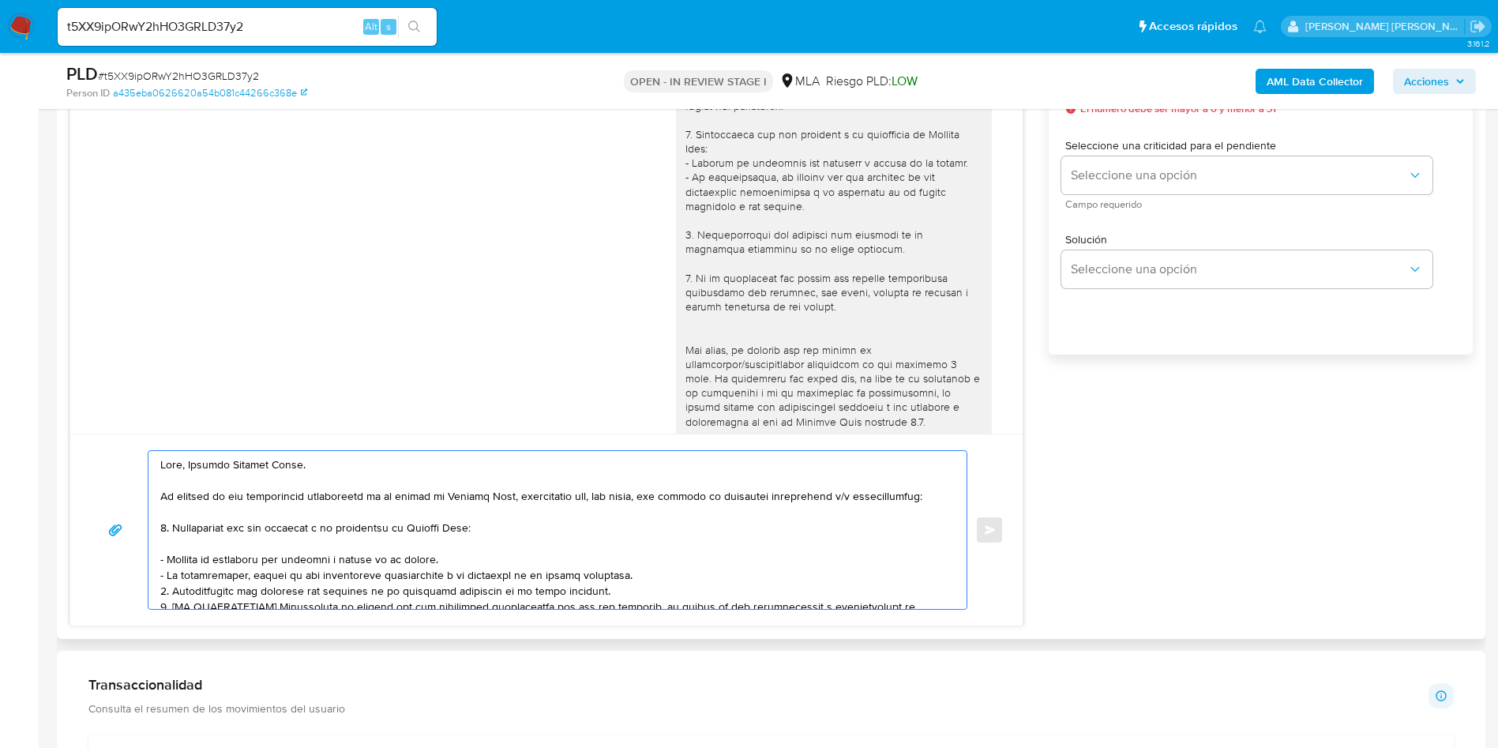
click at [678, 568] on textarea at bounding box center [553, 530] width 787 height 158
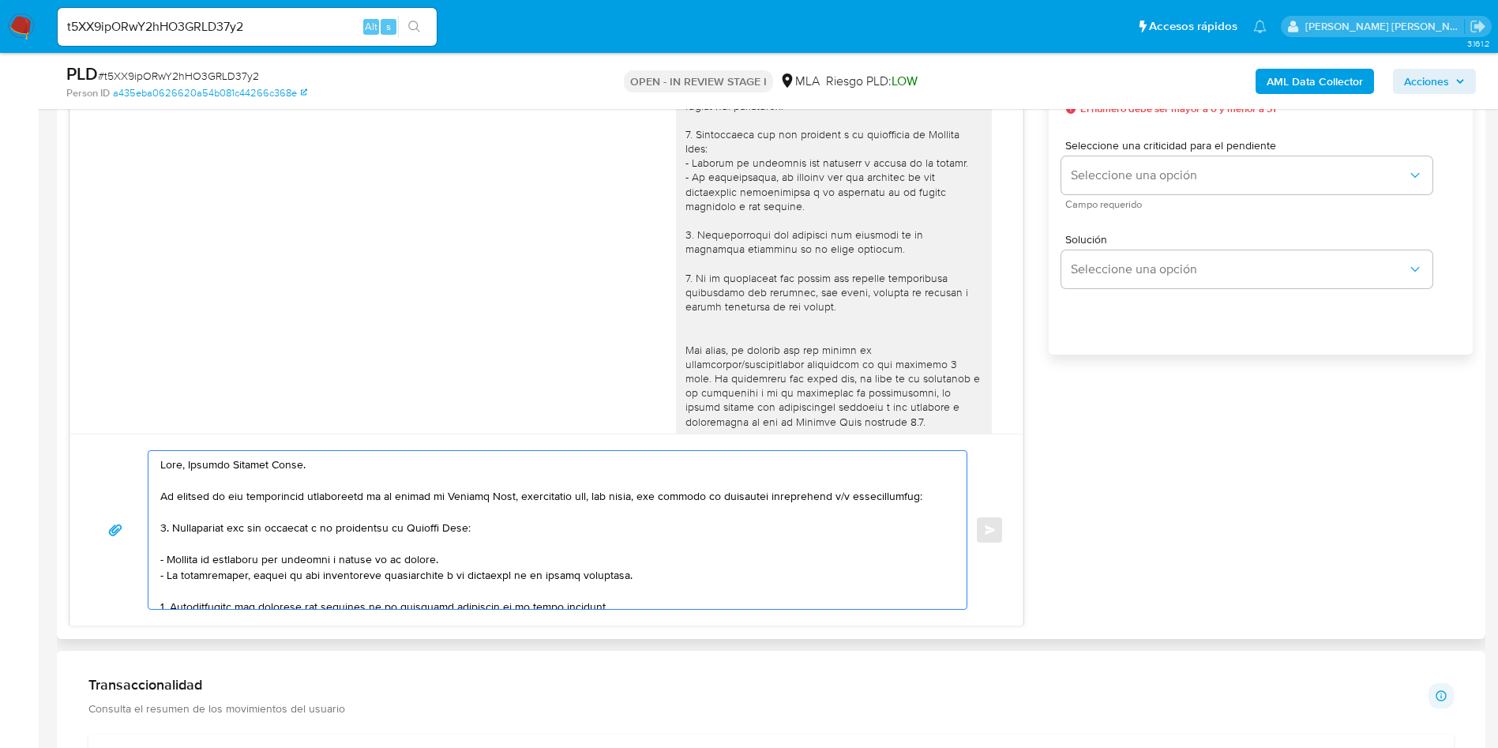
scroll to position [118, 0]
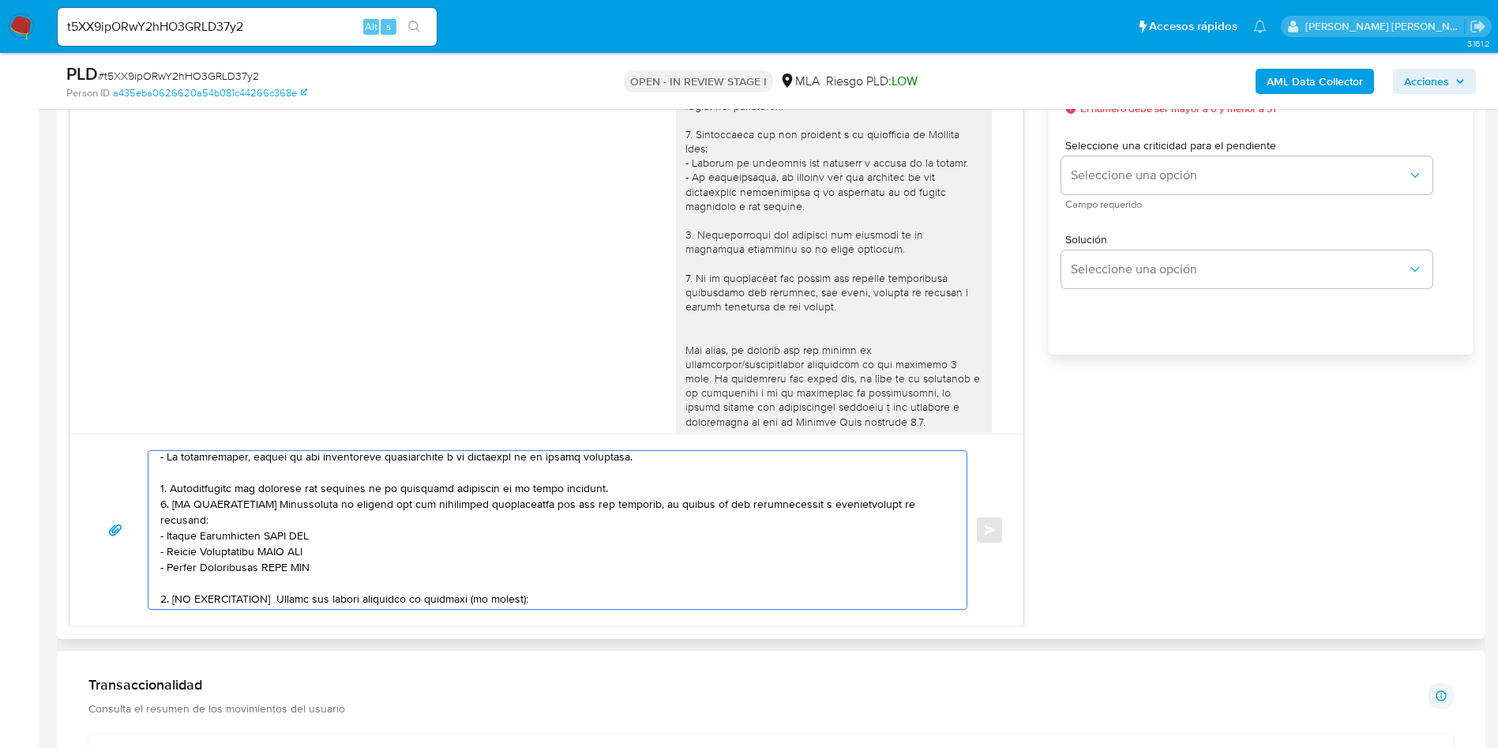
click at [629, 476] on textarea at bounding box center [553, 530] width 787 height 158
click at [633, 486] on textarea at bounding box center [553, 530] width 787 height 158
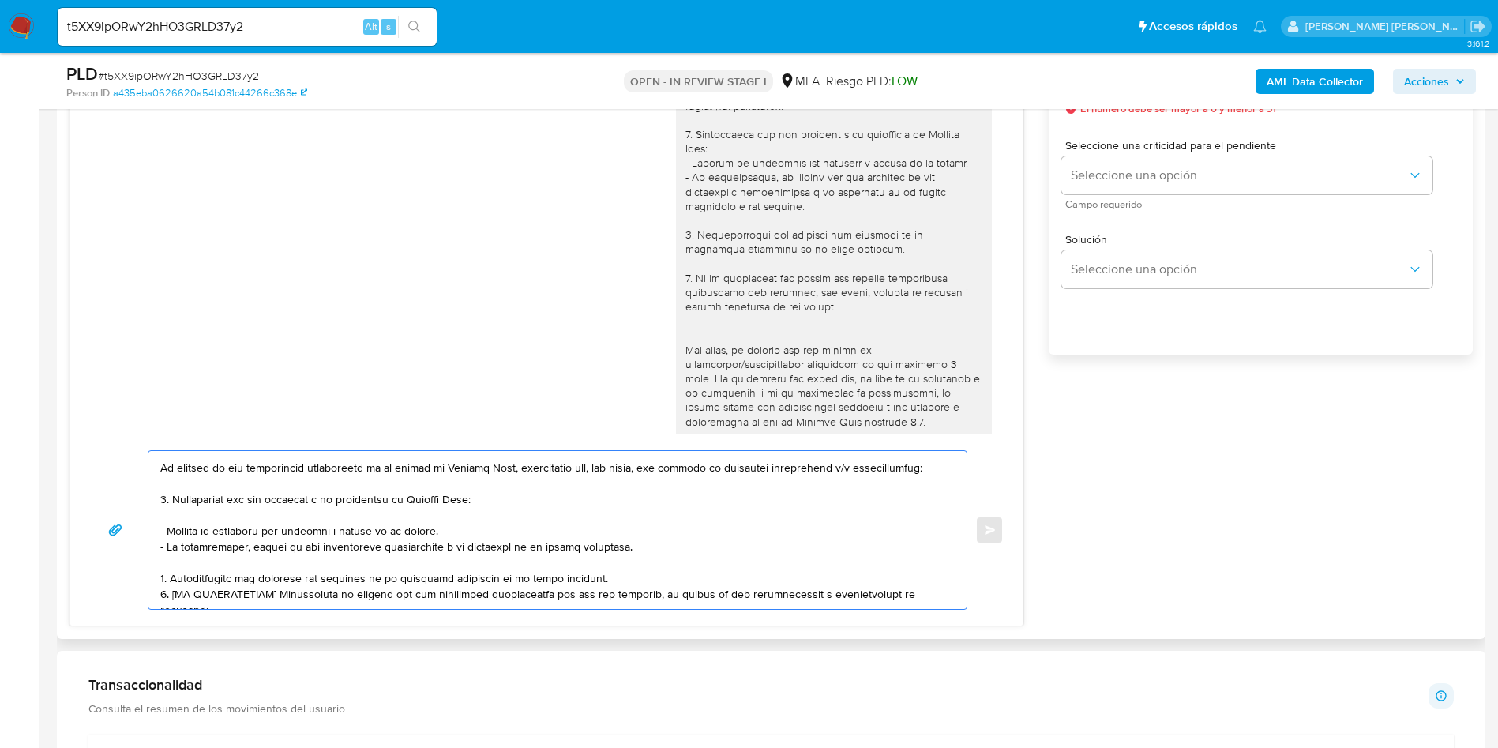
scroll to position [0, 0]
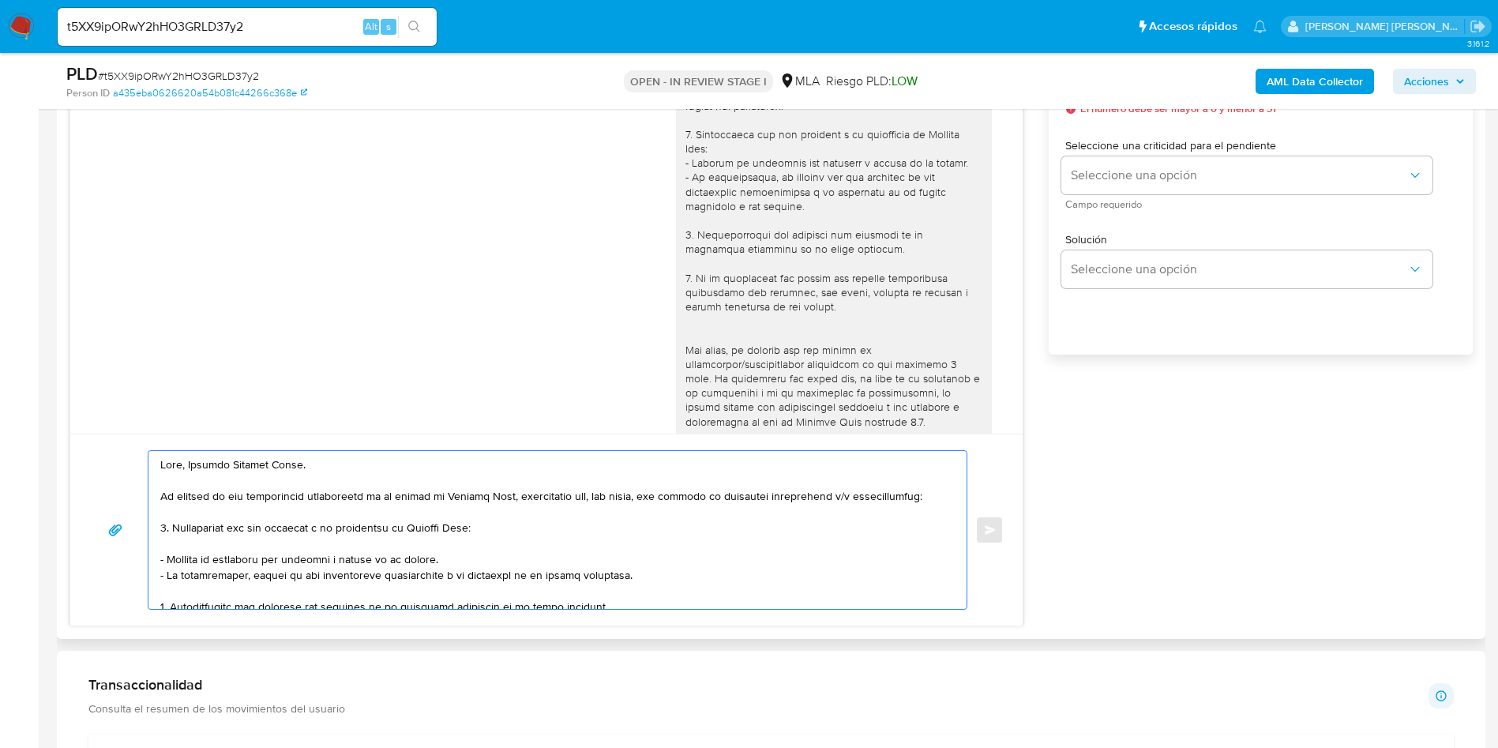
click at [210, 460] on textarea at bounding box center [553, 530] width 787 height 158
click at [0, 0] on lt-span "Joaquín" at bounding box center [0, 0] width 0 height 0
click at [377, 521] on textarea at bounding box center [553, 530] width 787 height 158
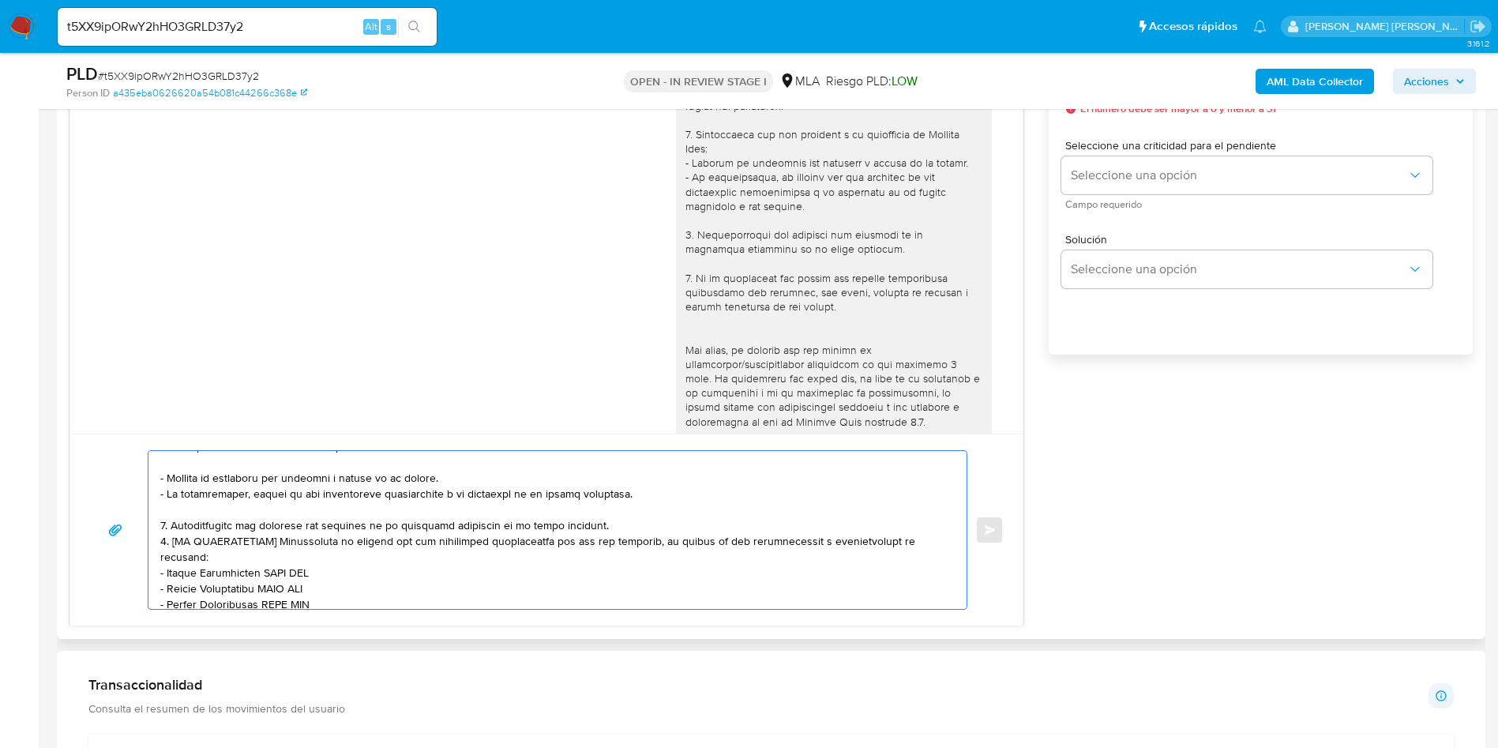
scroll to position [90, 0]
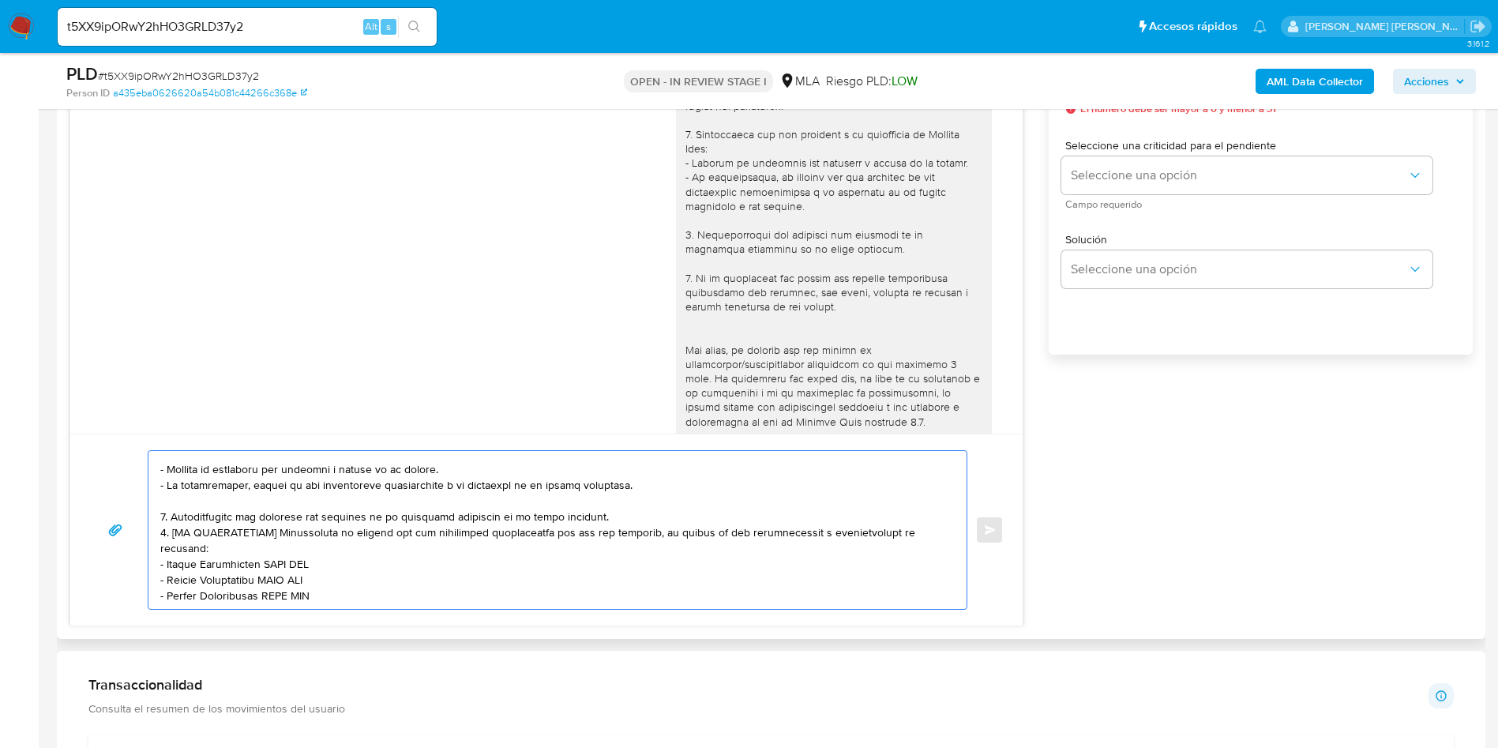
click at [674, 522] on textarea at bounding box center [553, 530] width 787 height 158
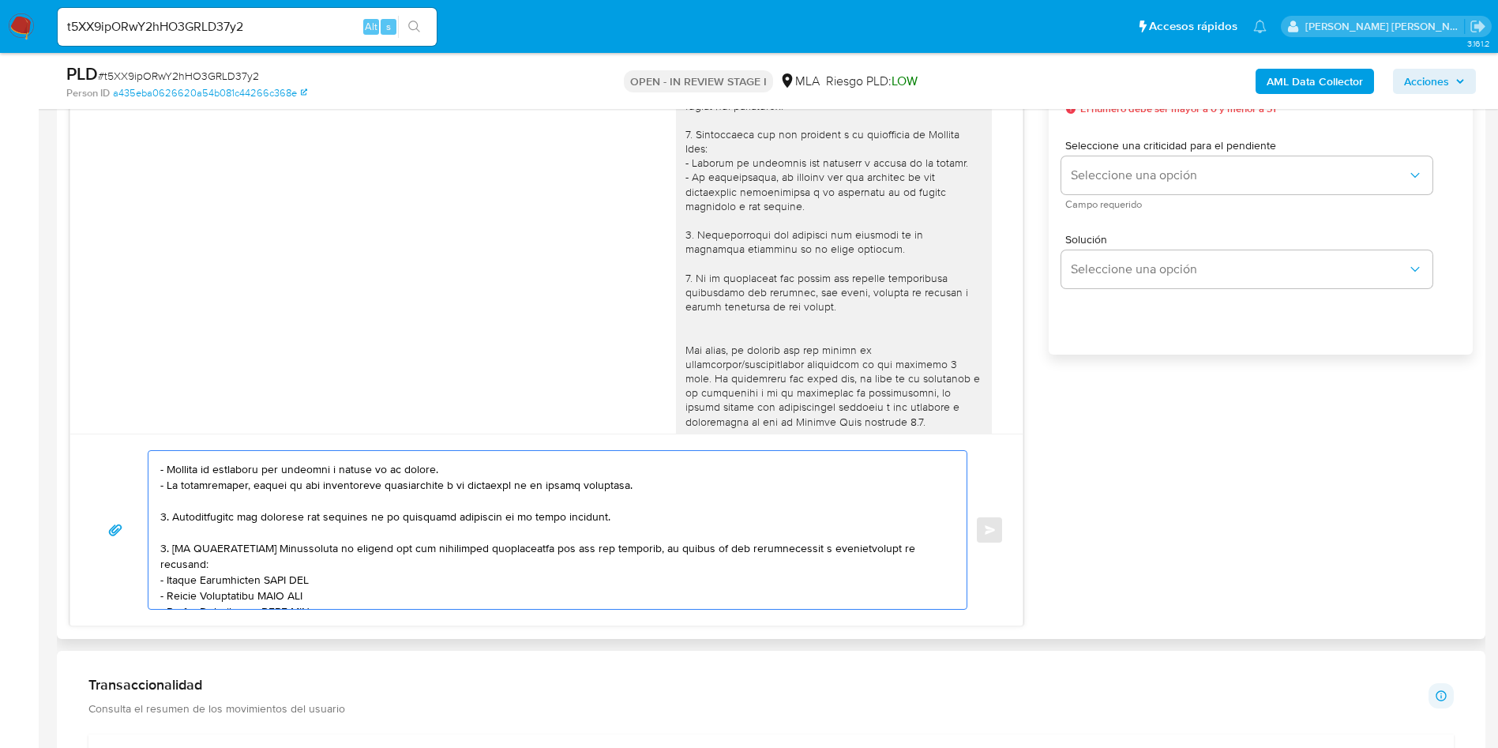
drag, startPoint x: 174, startPoint y: 551, endPoint x: 280, endPoint y: 549, distance: 105.8
click at [280, 549] on textarea at bounding box center [553, 530] width 787 height 158
drag, startPoint x: 166, startPoint y: 568, endPoint x: 342, endPoint y: 545, distance: 177.6
click at [328, 565] on textarea at bounding box center [553, 530] width 787 height 158
paste textarea "Thiago Benjamin Garnica"
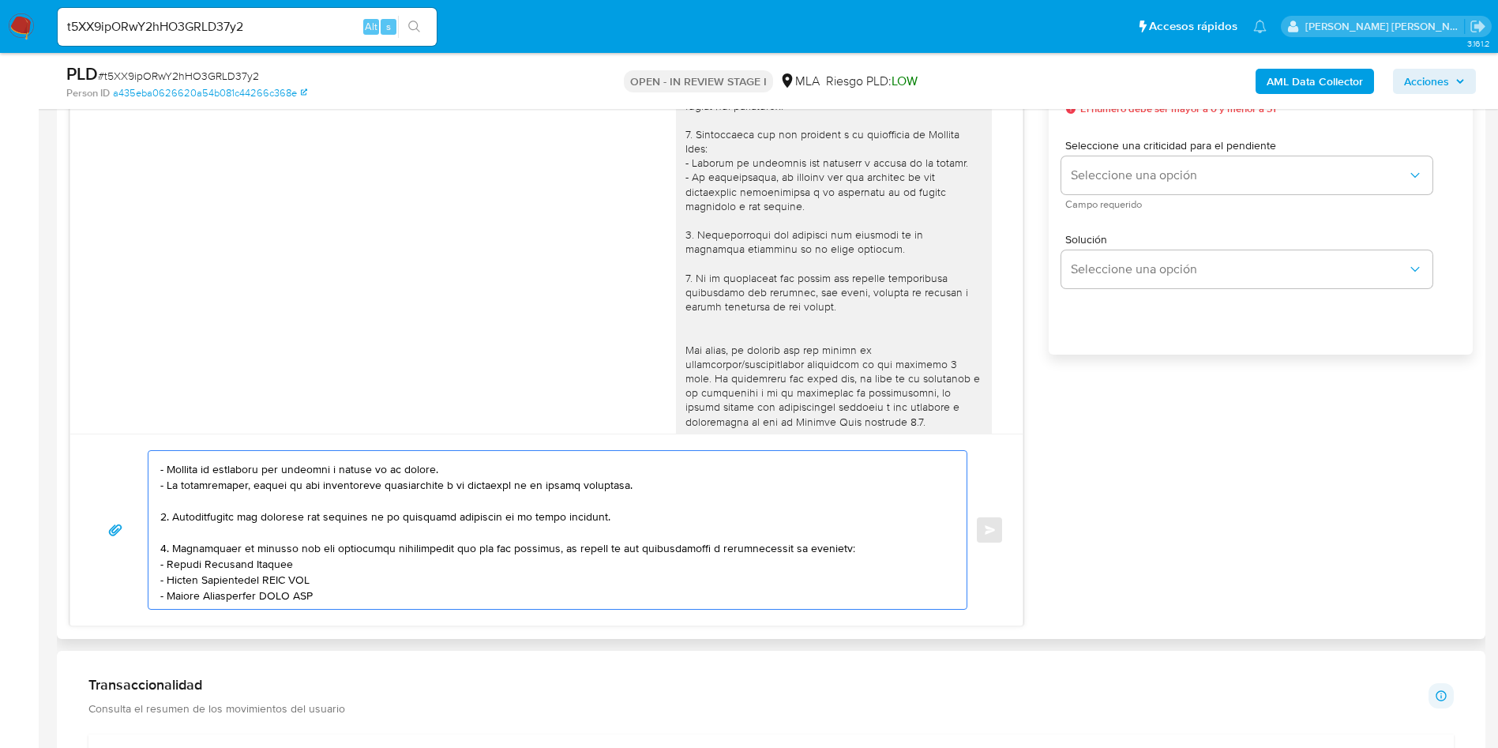
drag, startPoint x: 170, startPoint y: 579, endPoint x: 343, endPoint y: 576, distance: 173.0
click at [343, 576] on textarea at bounding box center [553, 530] width 787 height 158
paste textarea "Elsy Rocio Rojas"
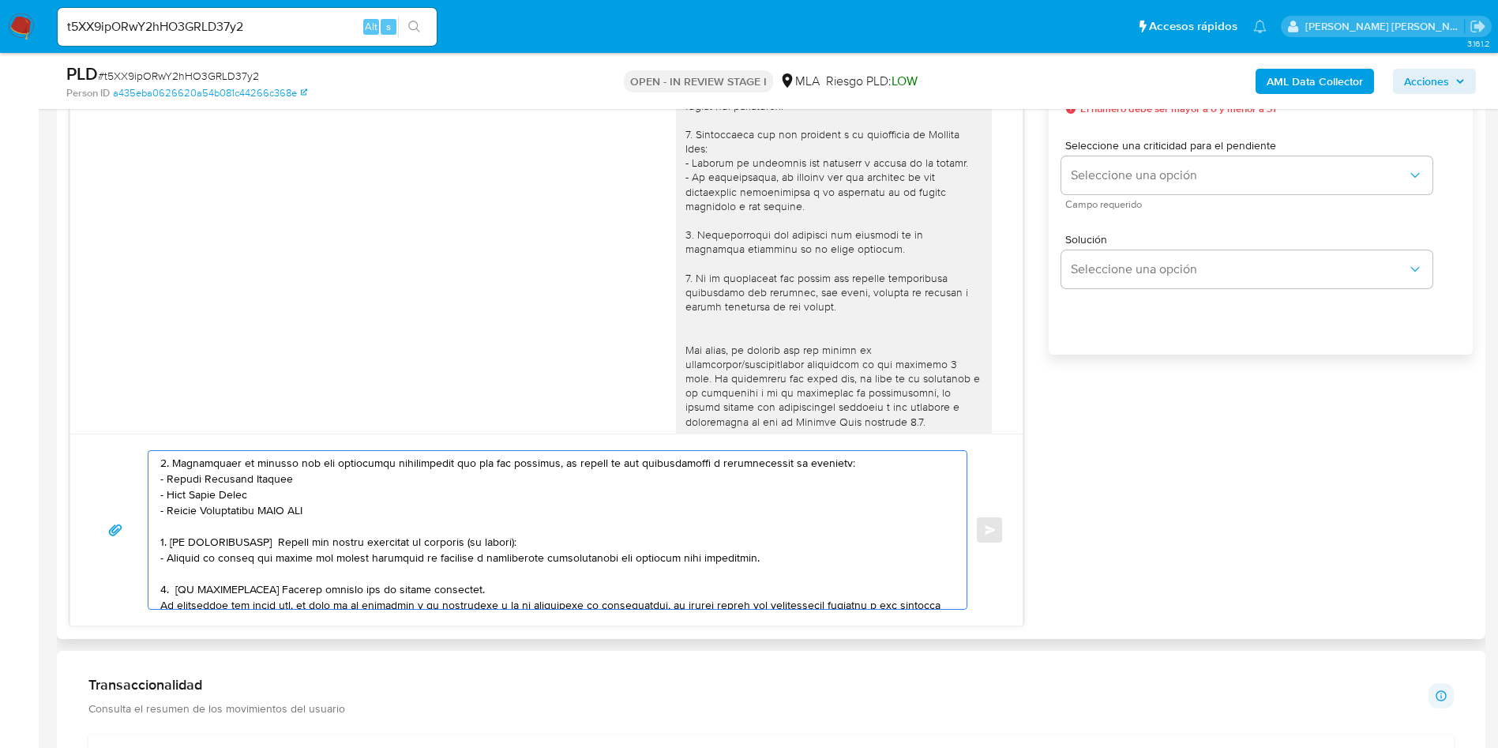
scroll to position [122, 0]
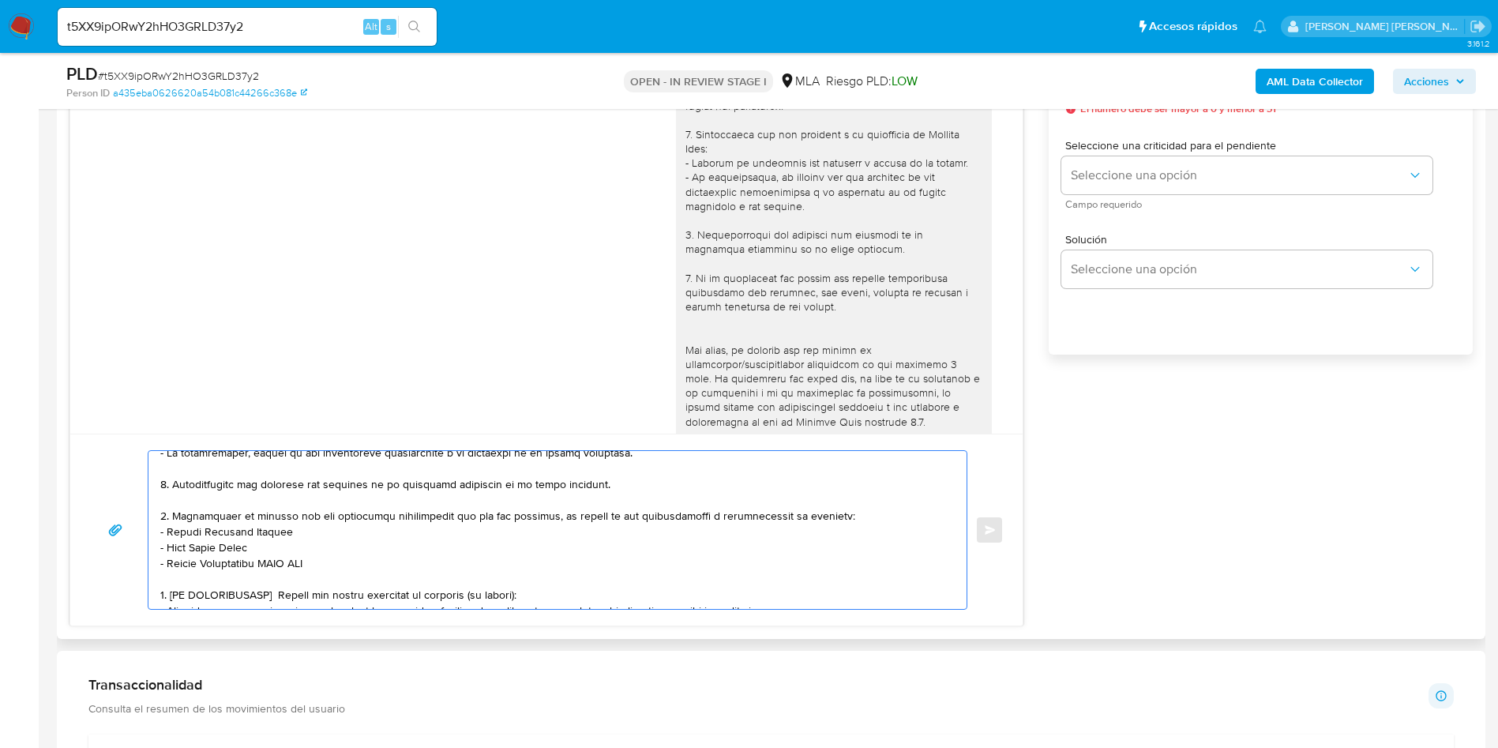
drag, startPoint x: 171, startPoint y: 593, endPoint x: 317, endPoint y: 558, distance: 150.2
click at [317, 558] on textarea at bounding box center [553, 530] width 787 height 158
paste textarea "Valentin Cosso"
paste textarea "Inés Lorena Perez"
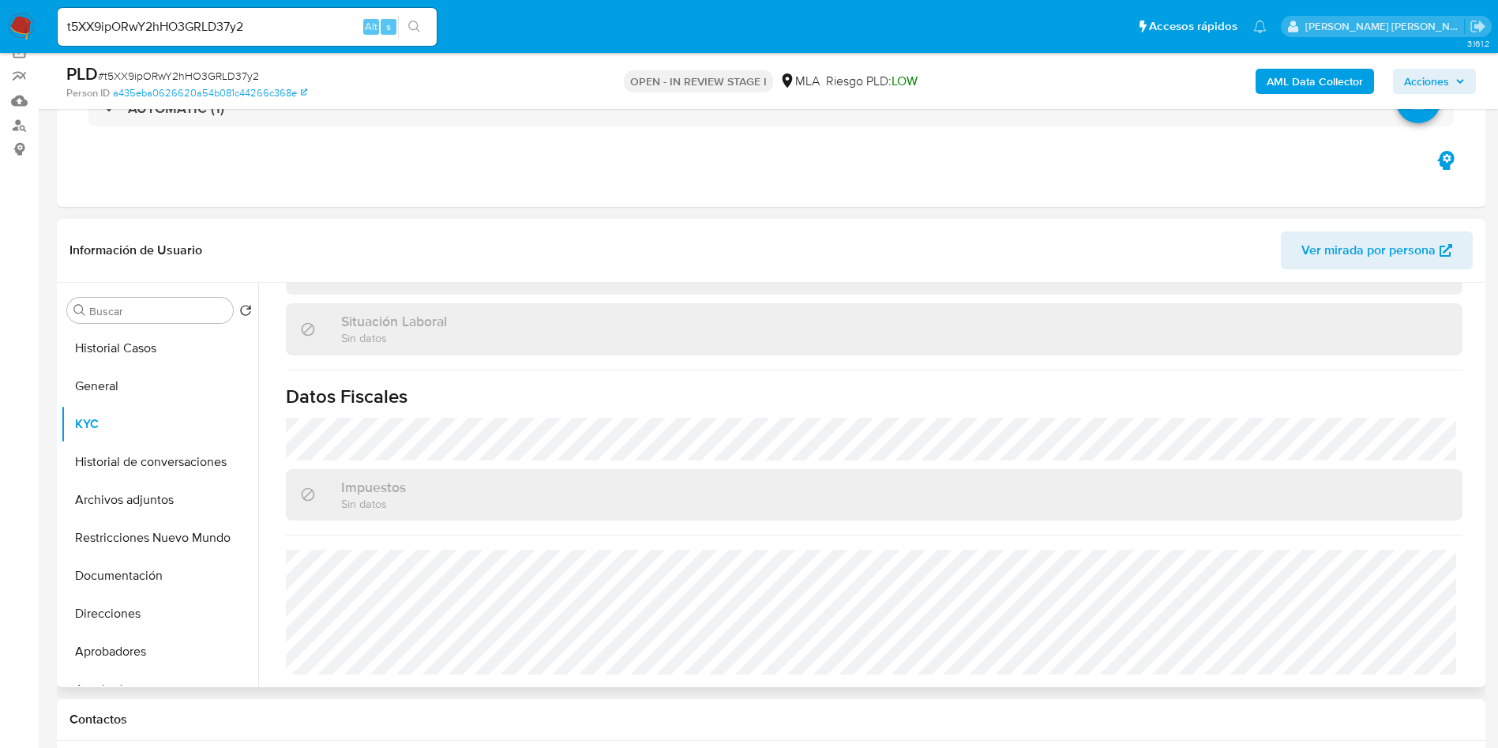
scroll to position [344, 0]
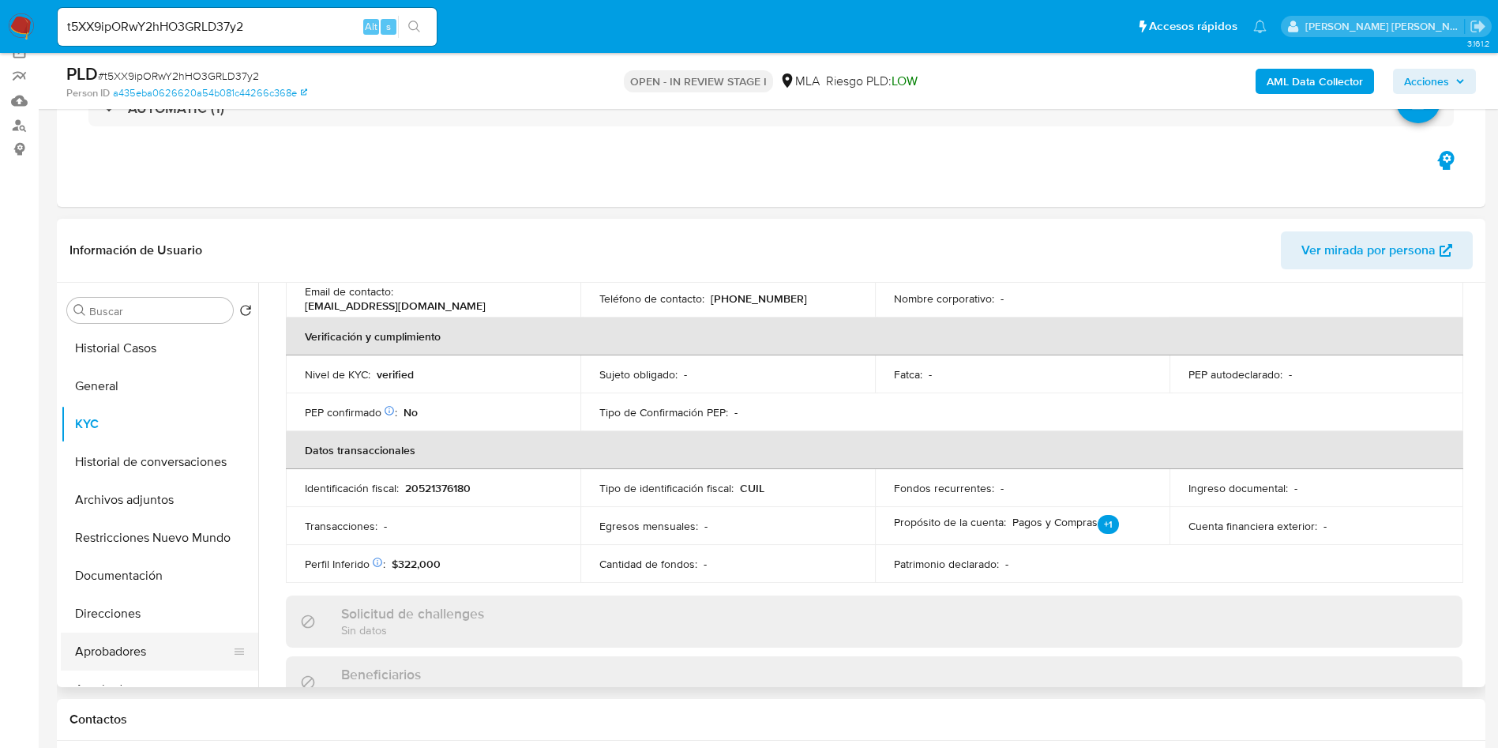
click at [133, 651] on button "Aprobadores" at bounding box center [153, 652] width 185 height 38
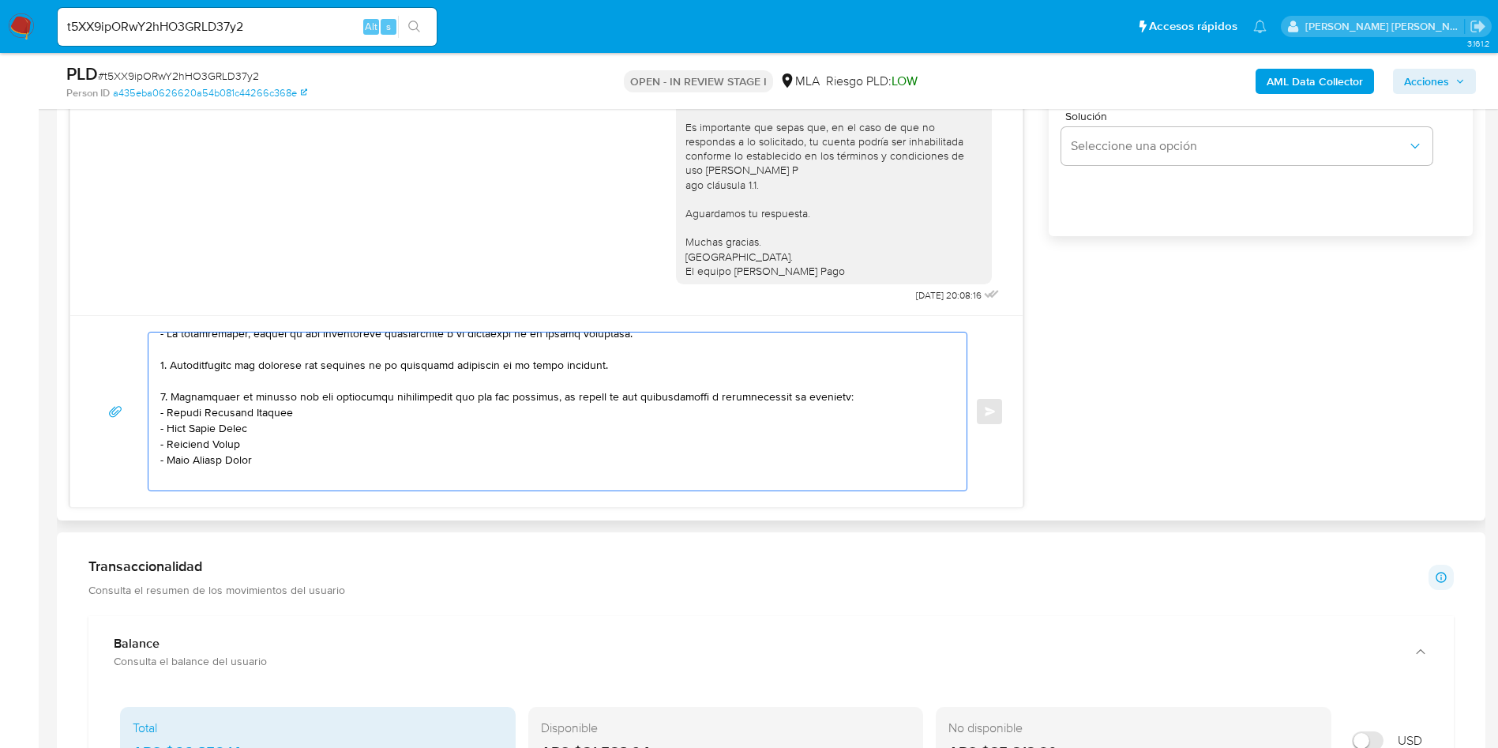
scroll to position [137, 0]
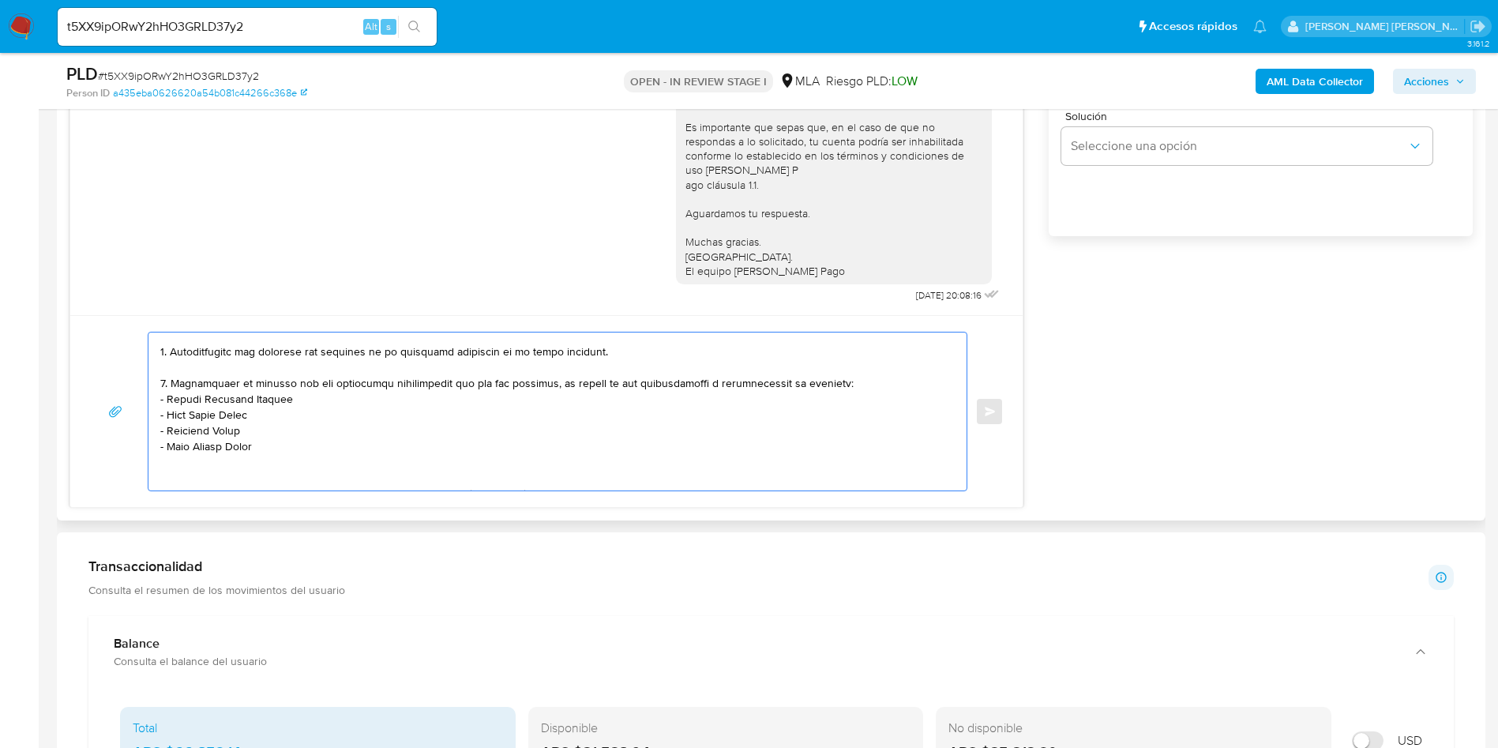
click at [846, 387] on textarea at bounding box center [553, 411] width 787 height 158
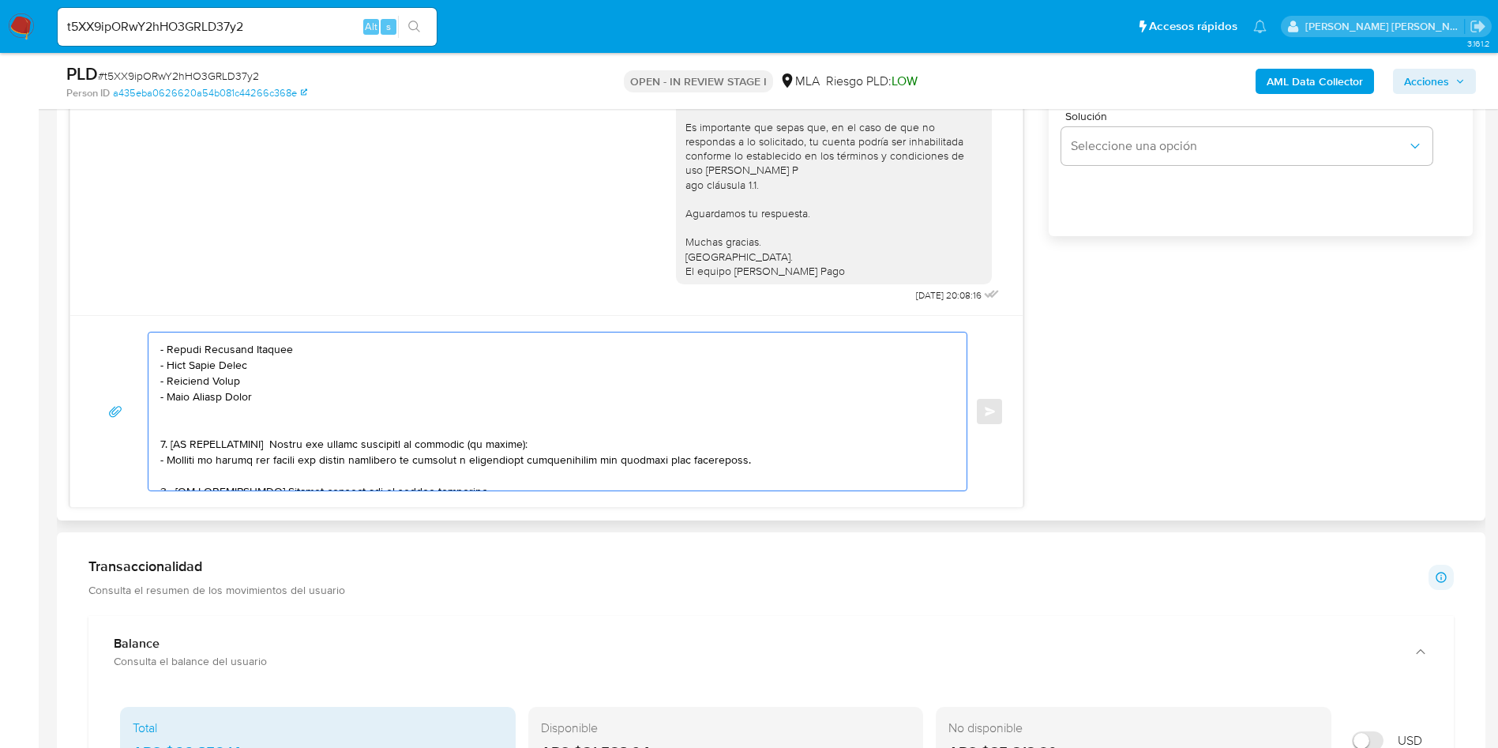
scroll to position [206, 0]
click at [321, 420] on textarea at bounding box center [553, 411] width 787 height 158
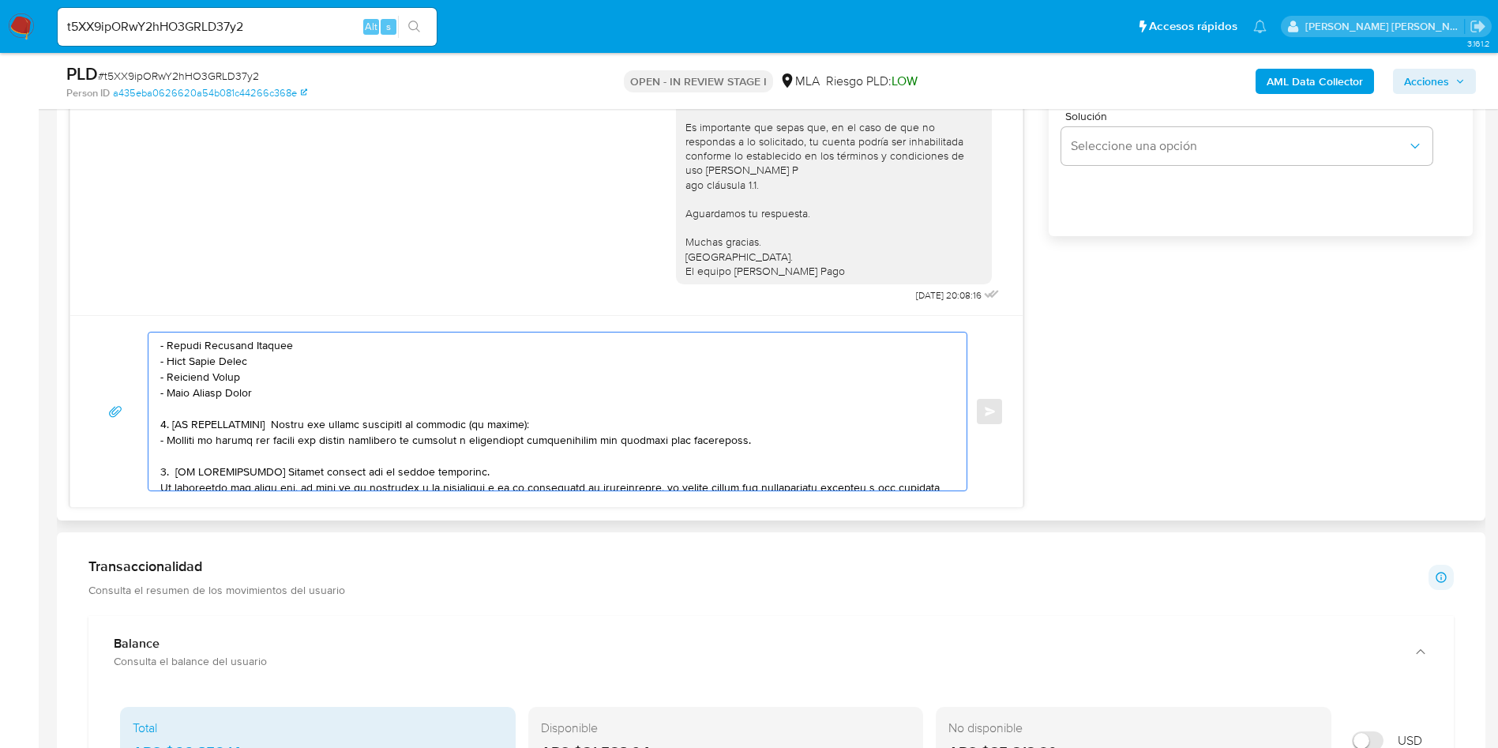
drag, startPoint x: 167, startPoint y: 423, endPoint x: 495, endPoint y: 471, distance: 331.9
click at [495, 471] on textarea at bounding box center [553, 411] width 787 height 158
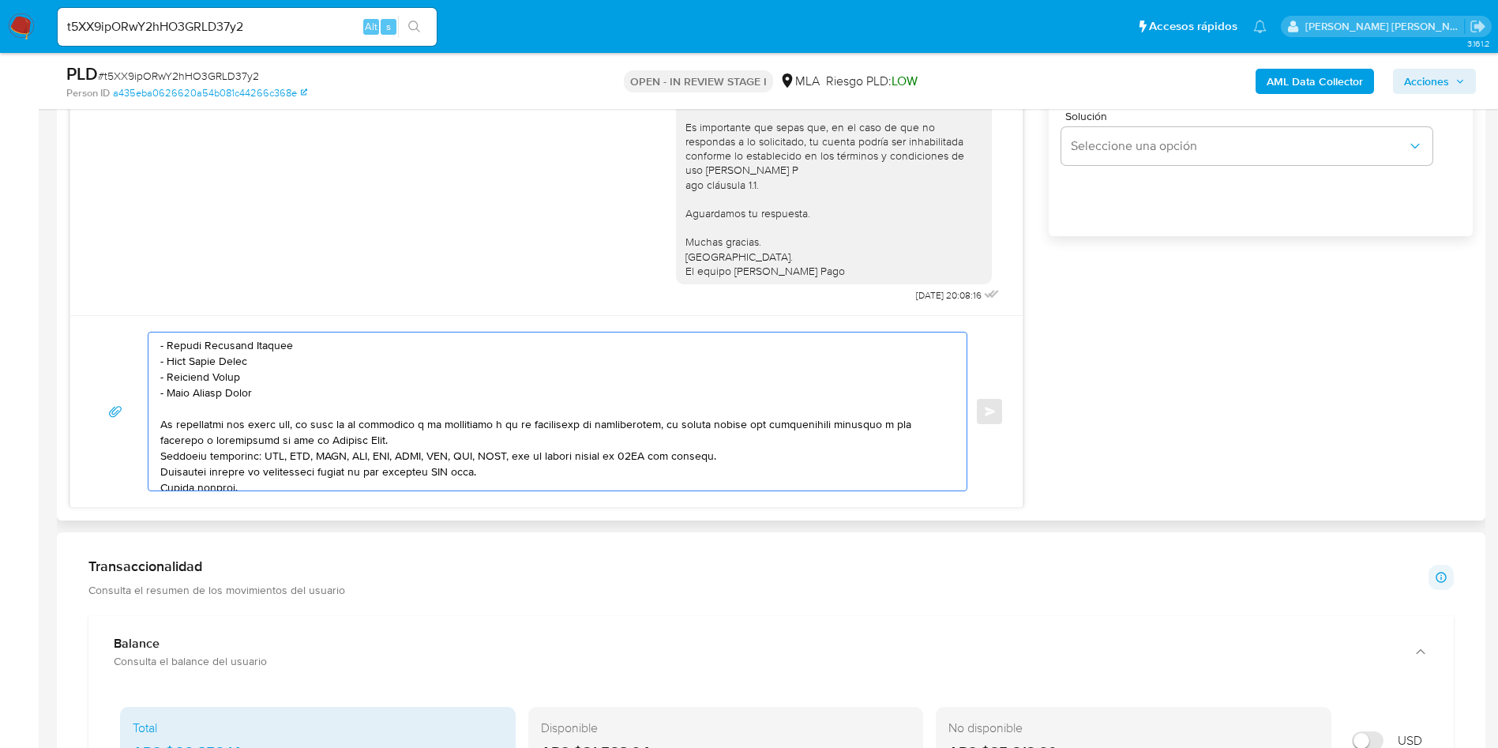
click at [516, 436] on textarea at bounding box center [553, 411] width 787 height 158
click at [776, 465] on textarea at bounding box center [553, 411] width 787 height 158
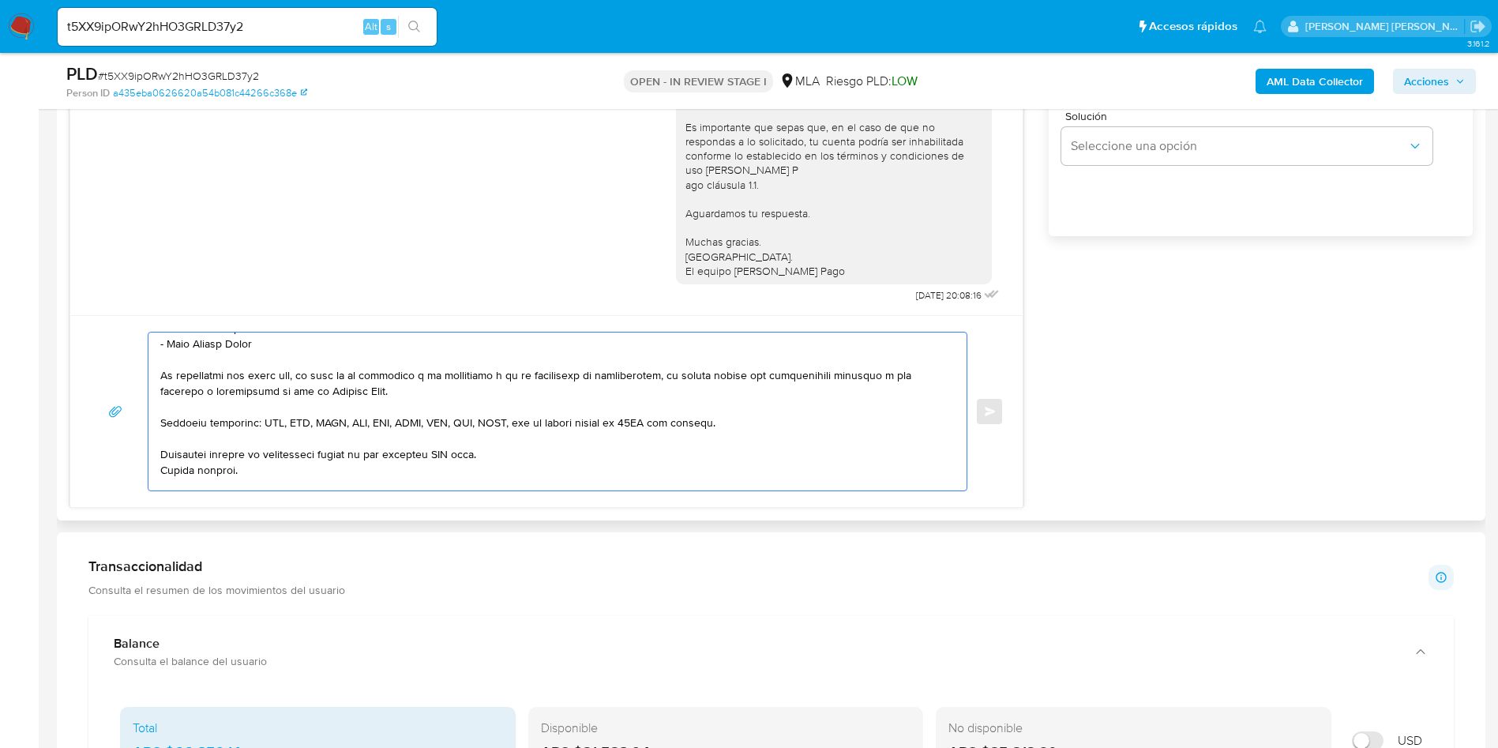
scroll to position [295, 0]
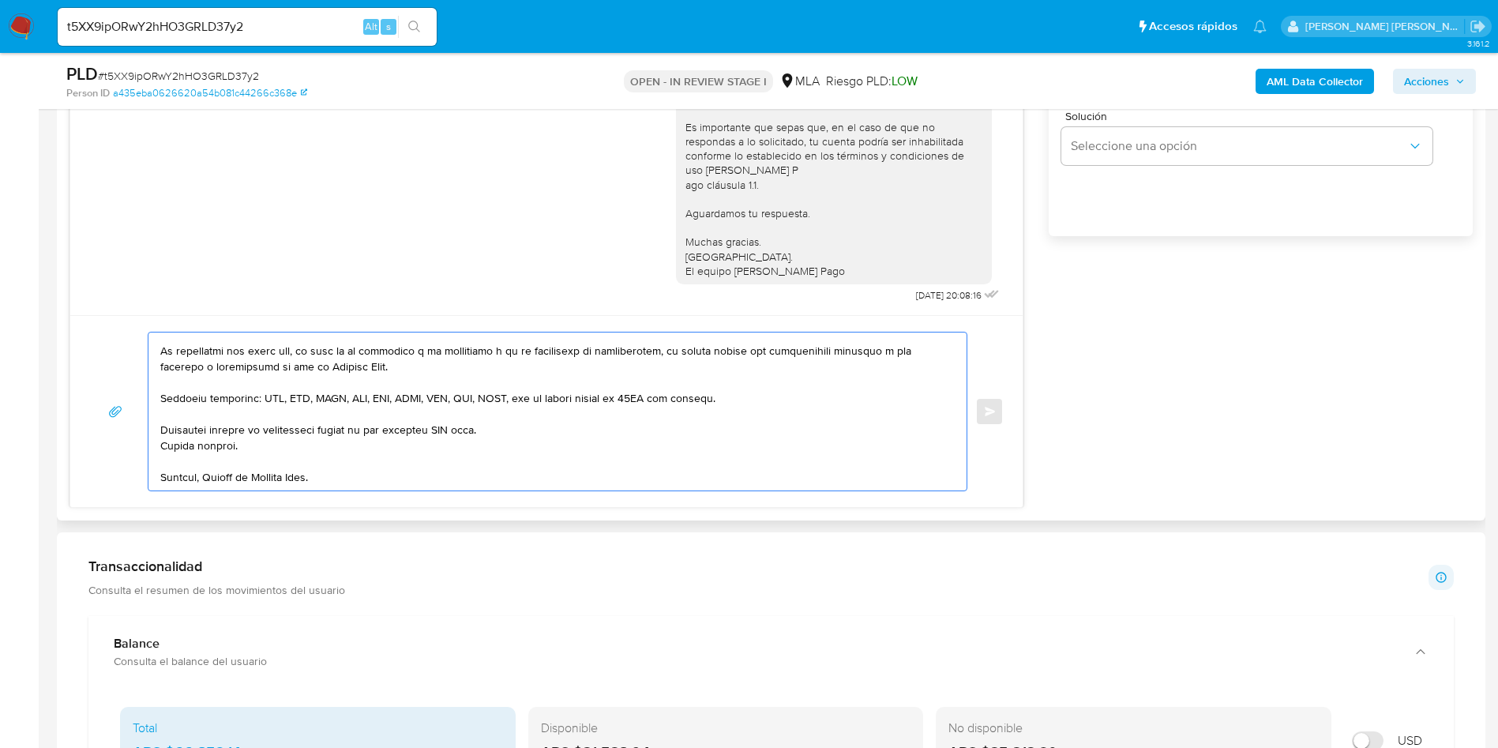
click at [445, 405] on textarea at bounding box center [553, 411] width 787 height 158
click at [563, 417] on textarea at bounding box center [553, 411] width 787 height 158
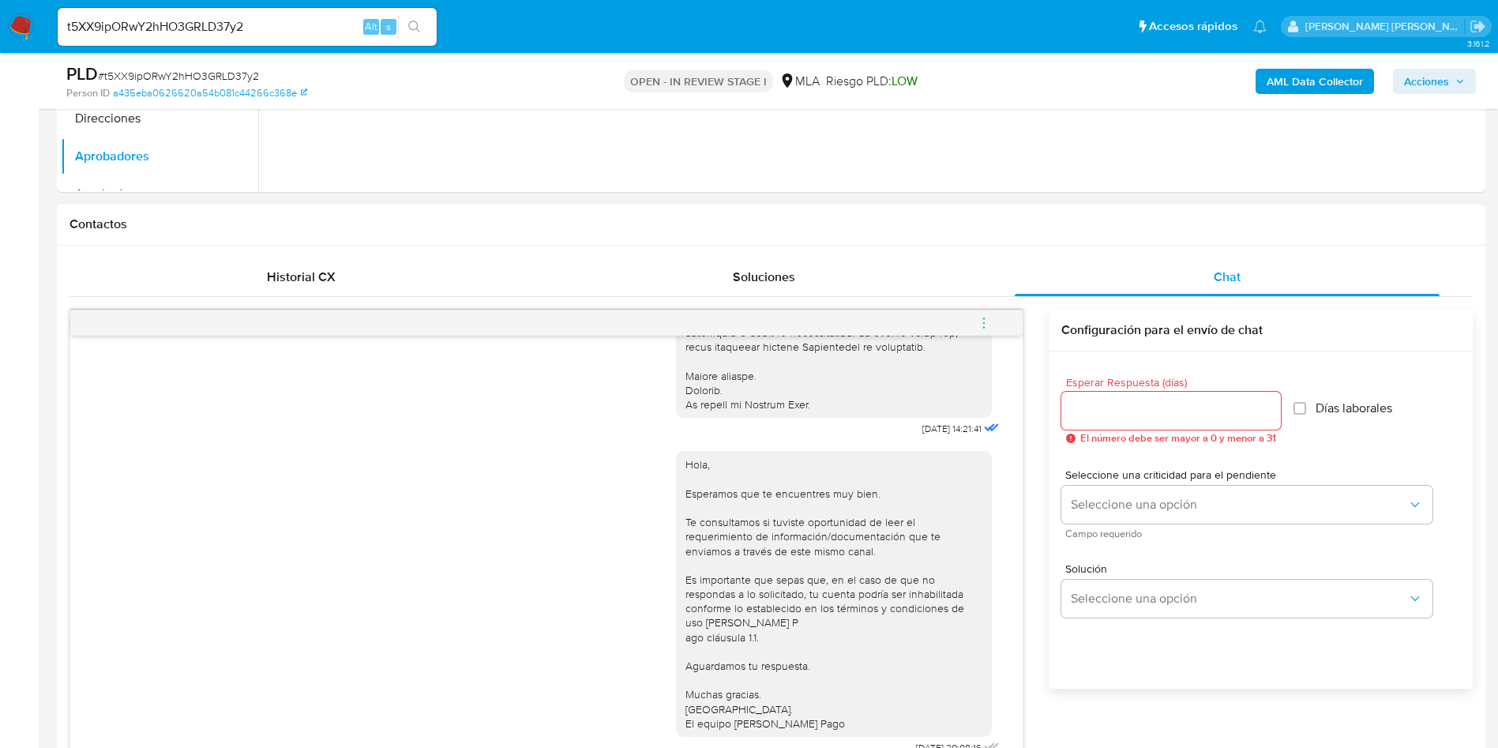
scroll to position [601, 0]
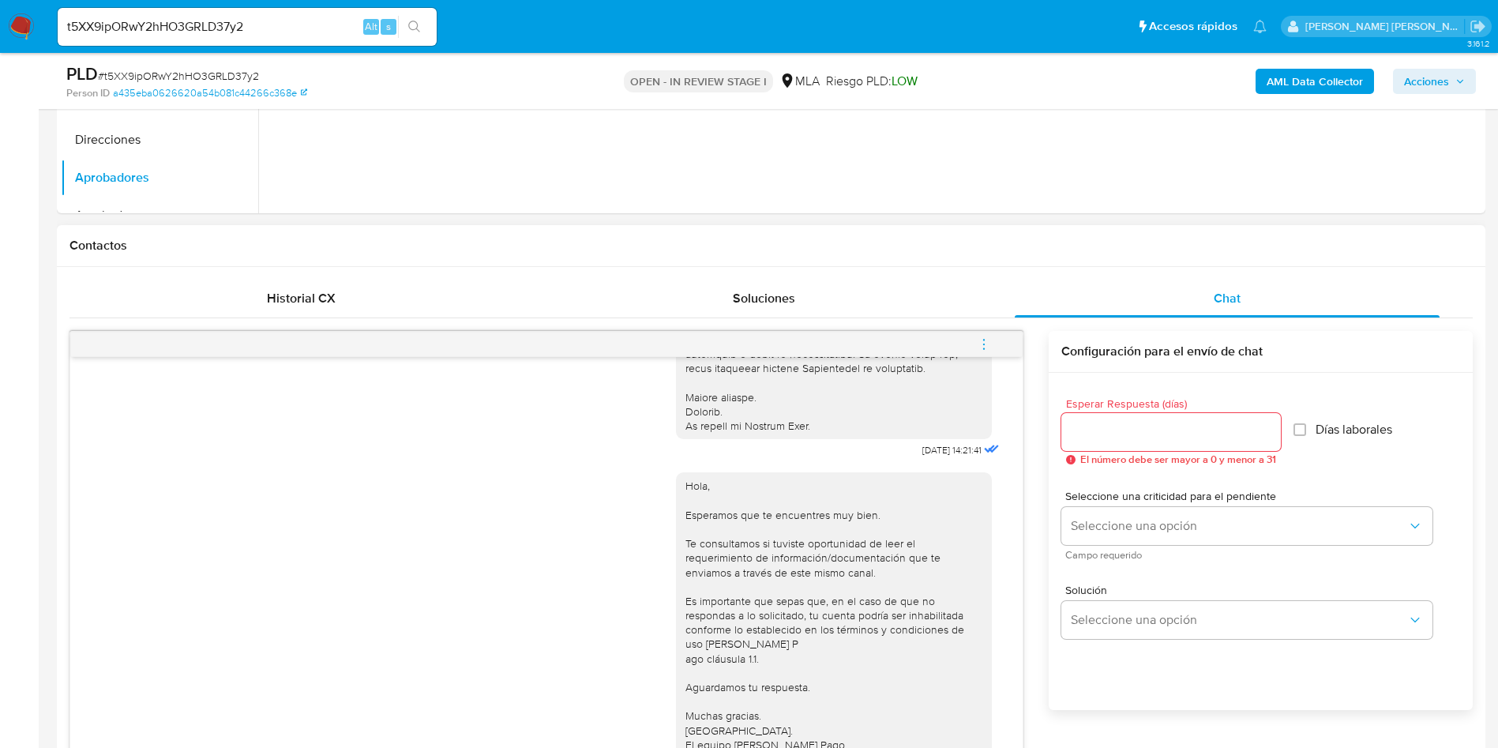
type textarea "Hola, Joaquín Nicolas Perez. En función de las operaciones registradas en tu cu…"
click at [1125, 433] on input "Esperar Respuesta (días)" at bounding box center [1171, 432] width 220 height 21
type input "3"
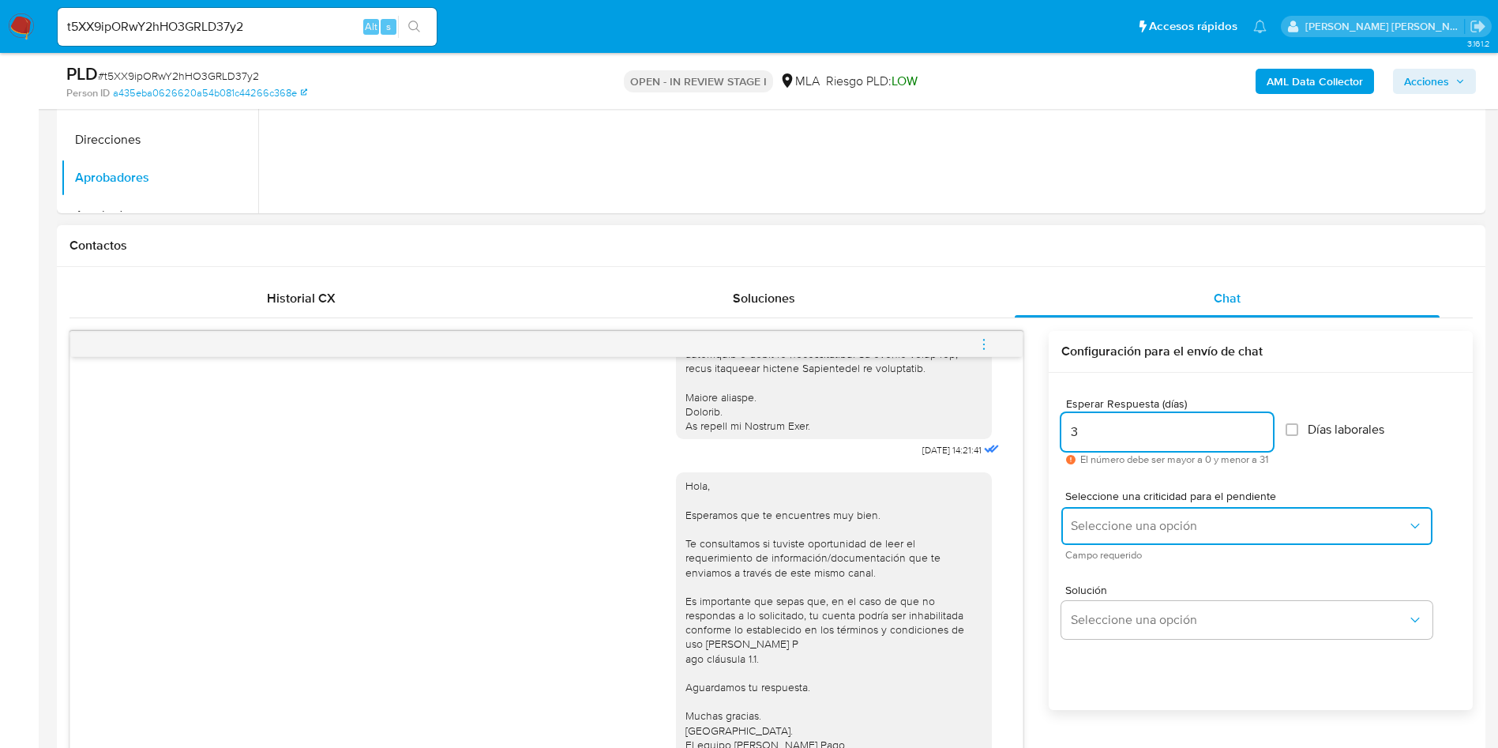
click at [1112, 516] on button "Seleccione una opción" at bounding box center [1246, 526] width 371 height 38
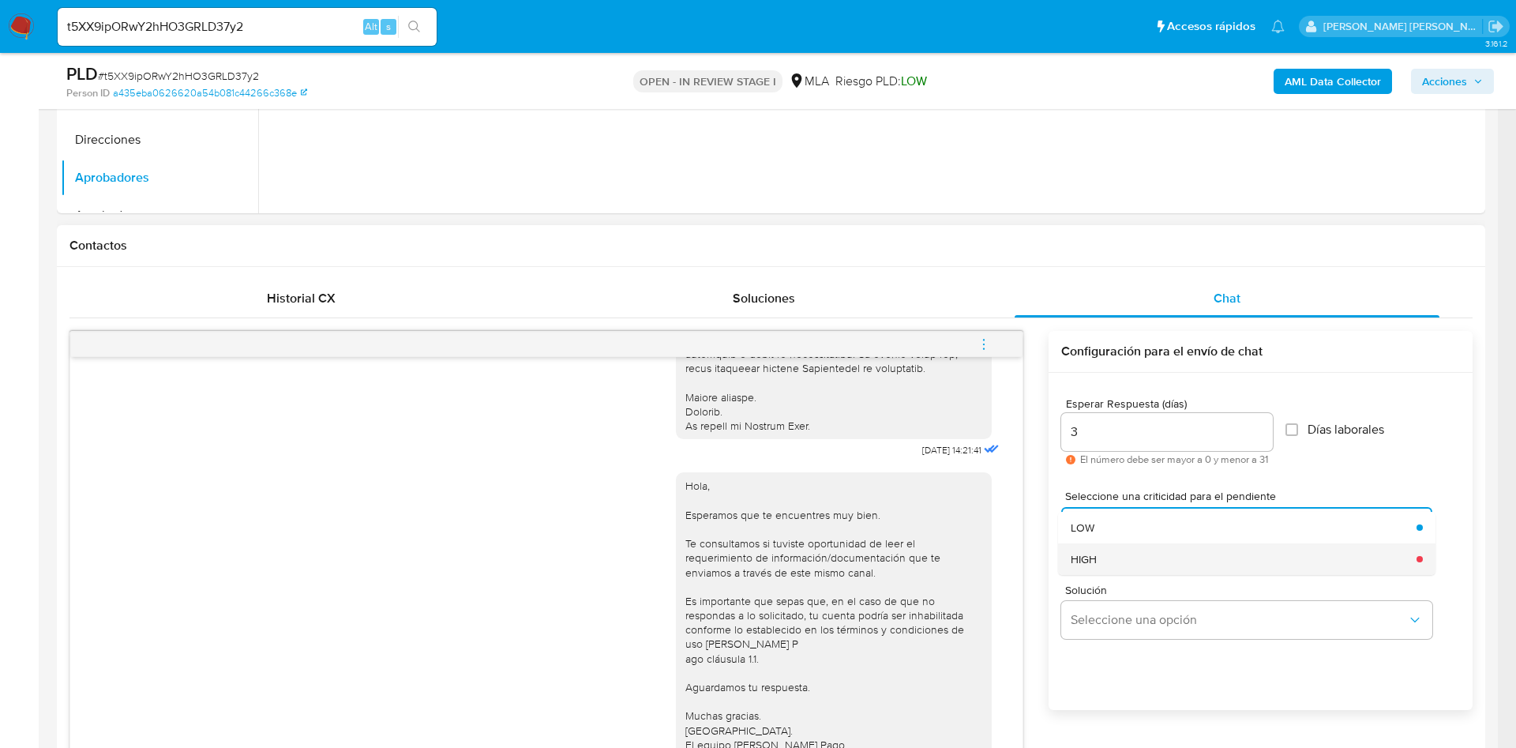
click at [1098, 558] on div "HIGH" at bounding box center [1239, 559] width 336 height 32
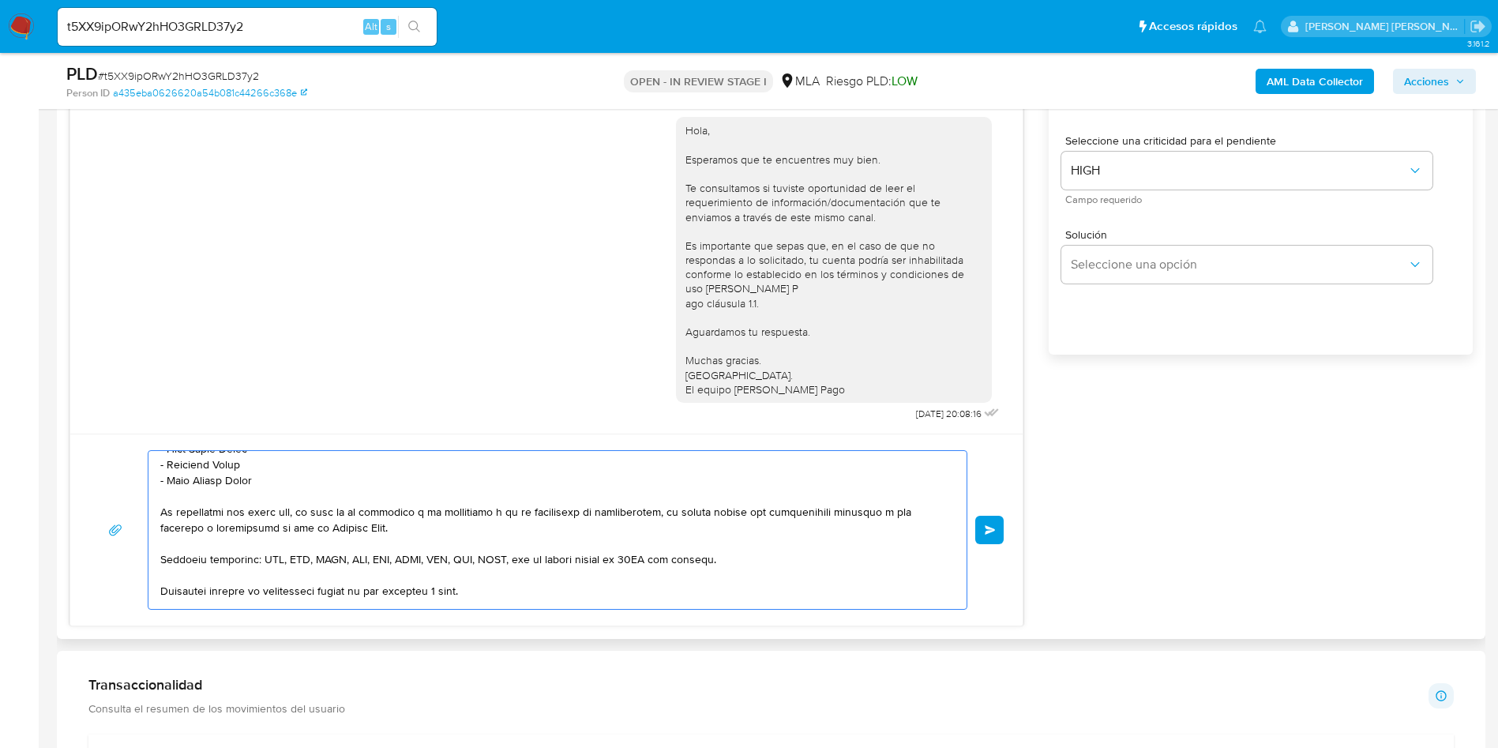
scroll to position [311, 0]
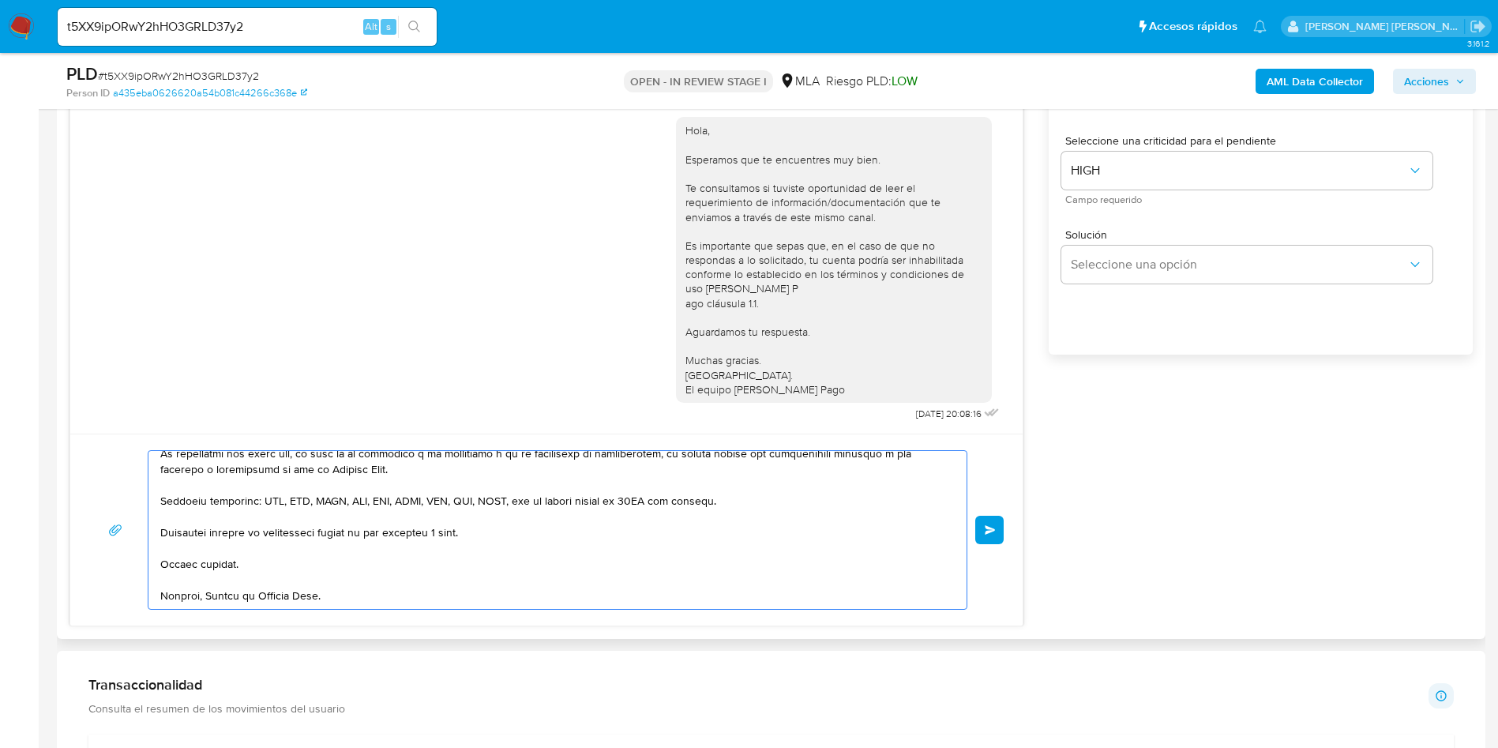
click at [983, 544] on div "Enviar" at bounding box center [546, 530] width 914 height 160
click at [986, 535] on button "Enviar" at bounding box center [989, 530] width 28 height 28
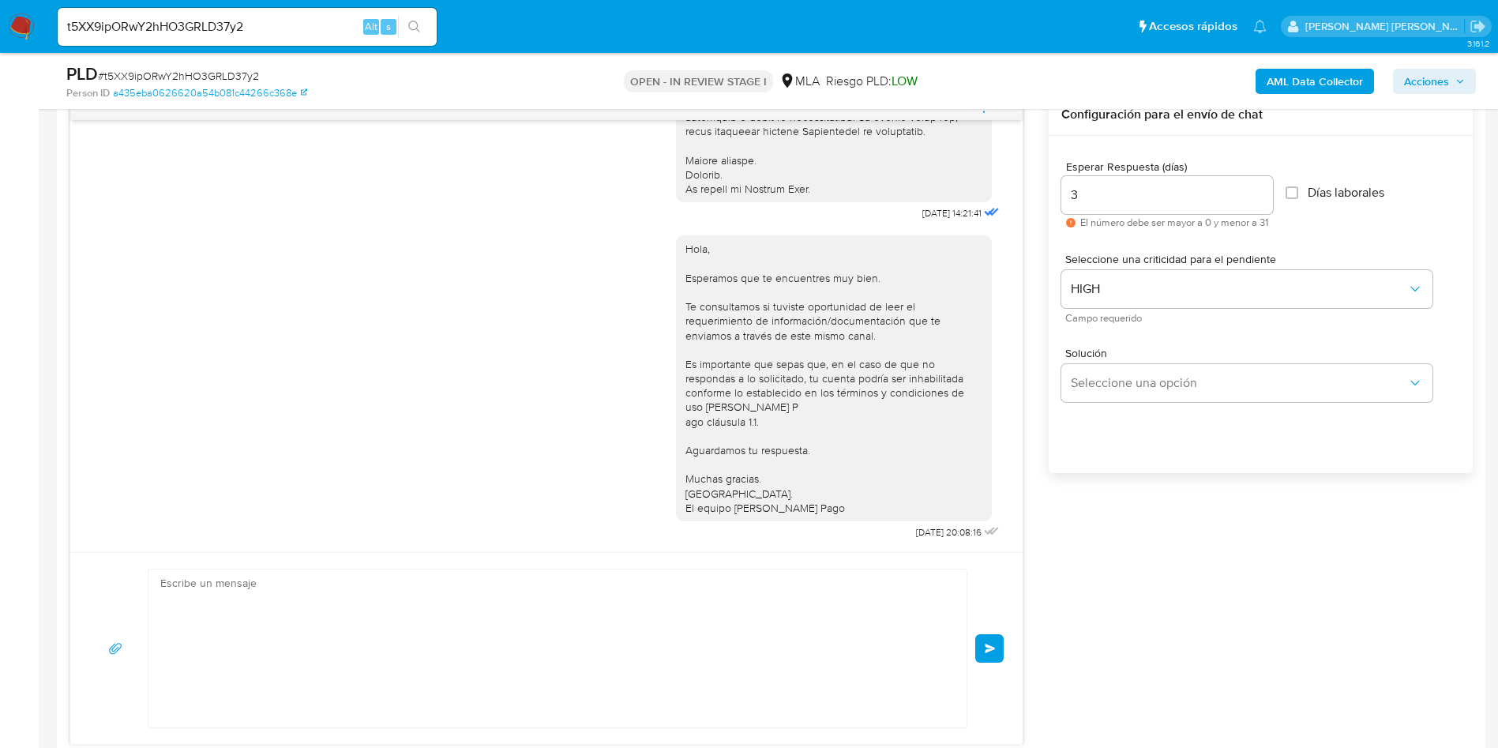
scroll to position [1244, 0]
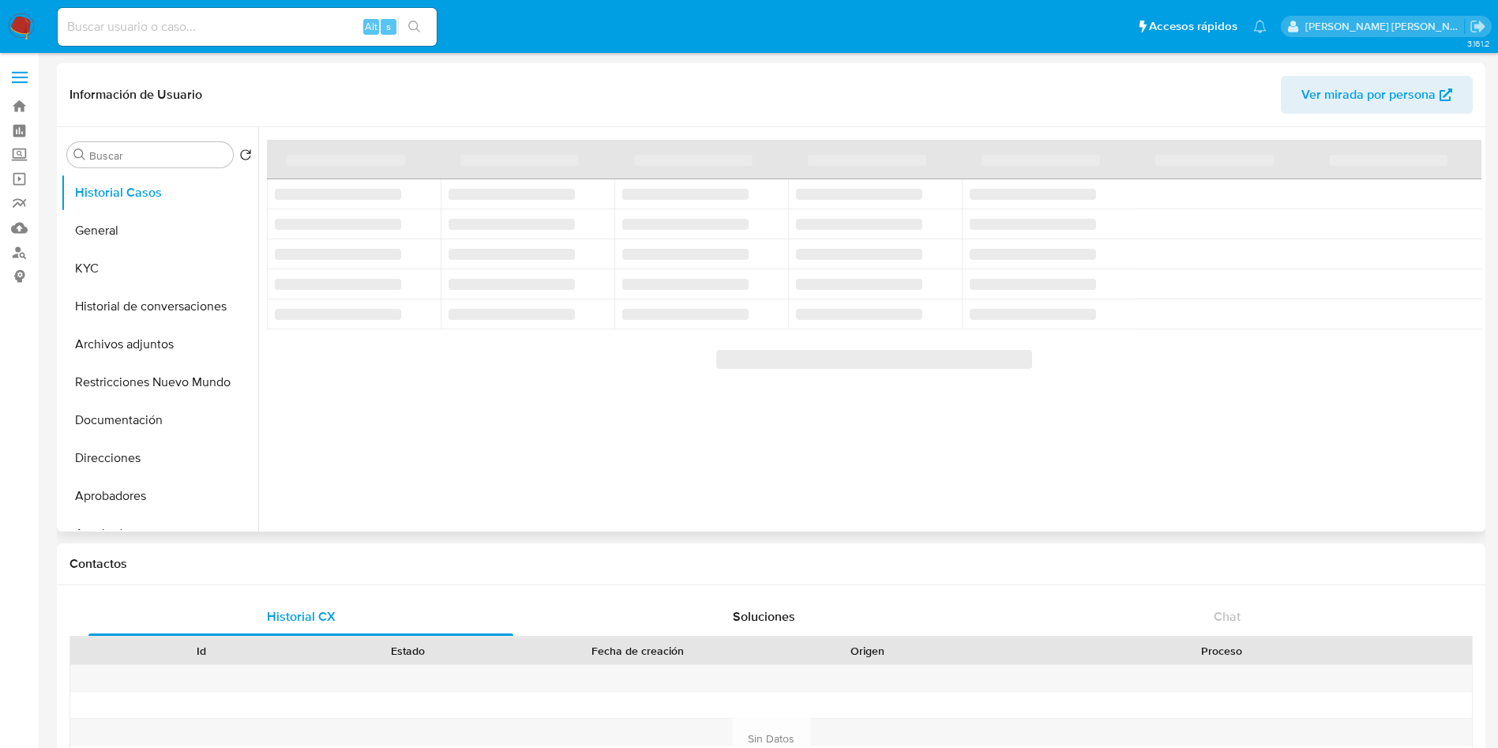
select select "10"
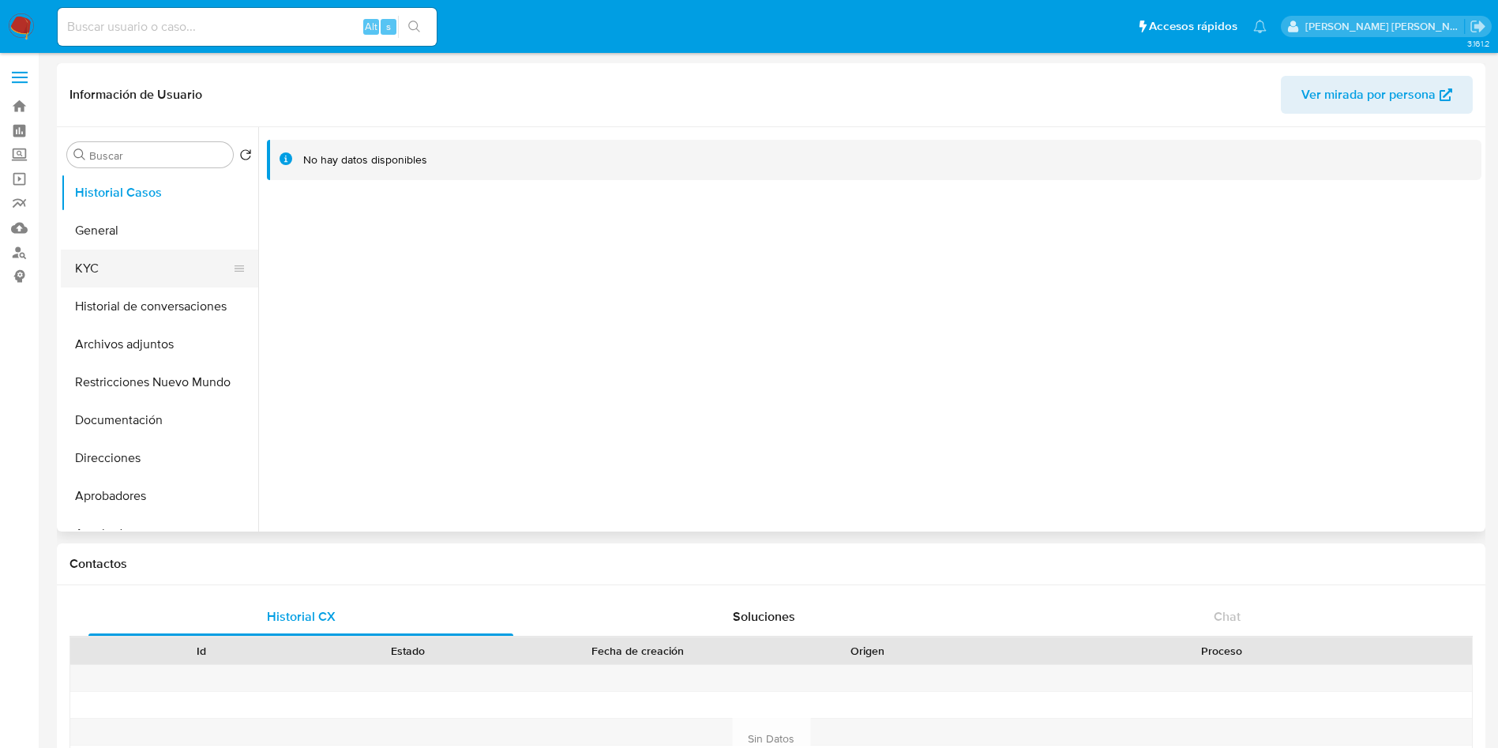
click at [73, 271] on button "KYC" at bounding box center [153, 269] width 185 height 38
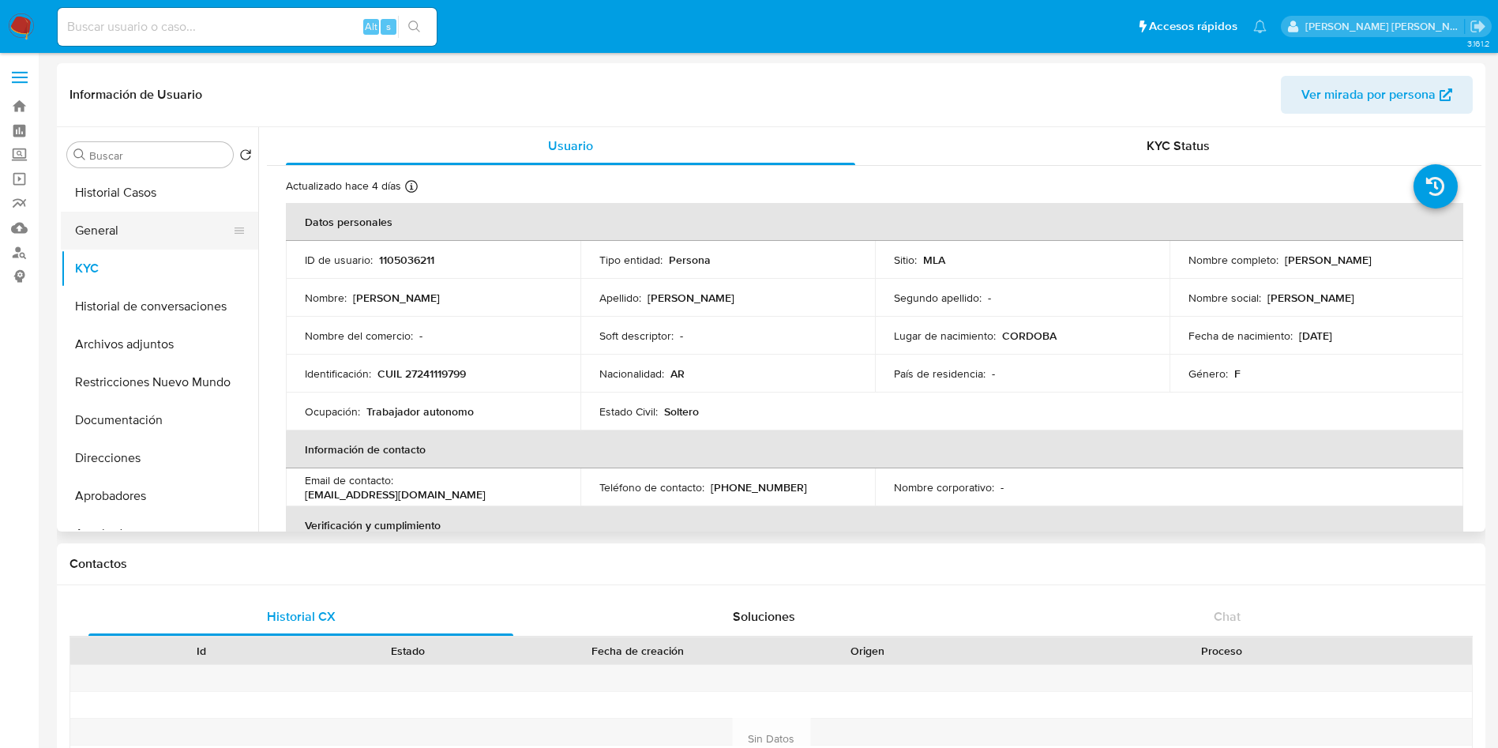
click at [133, 236] on button "General" at bounding box center [153, 231] width 185 height 38
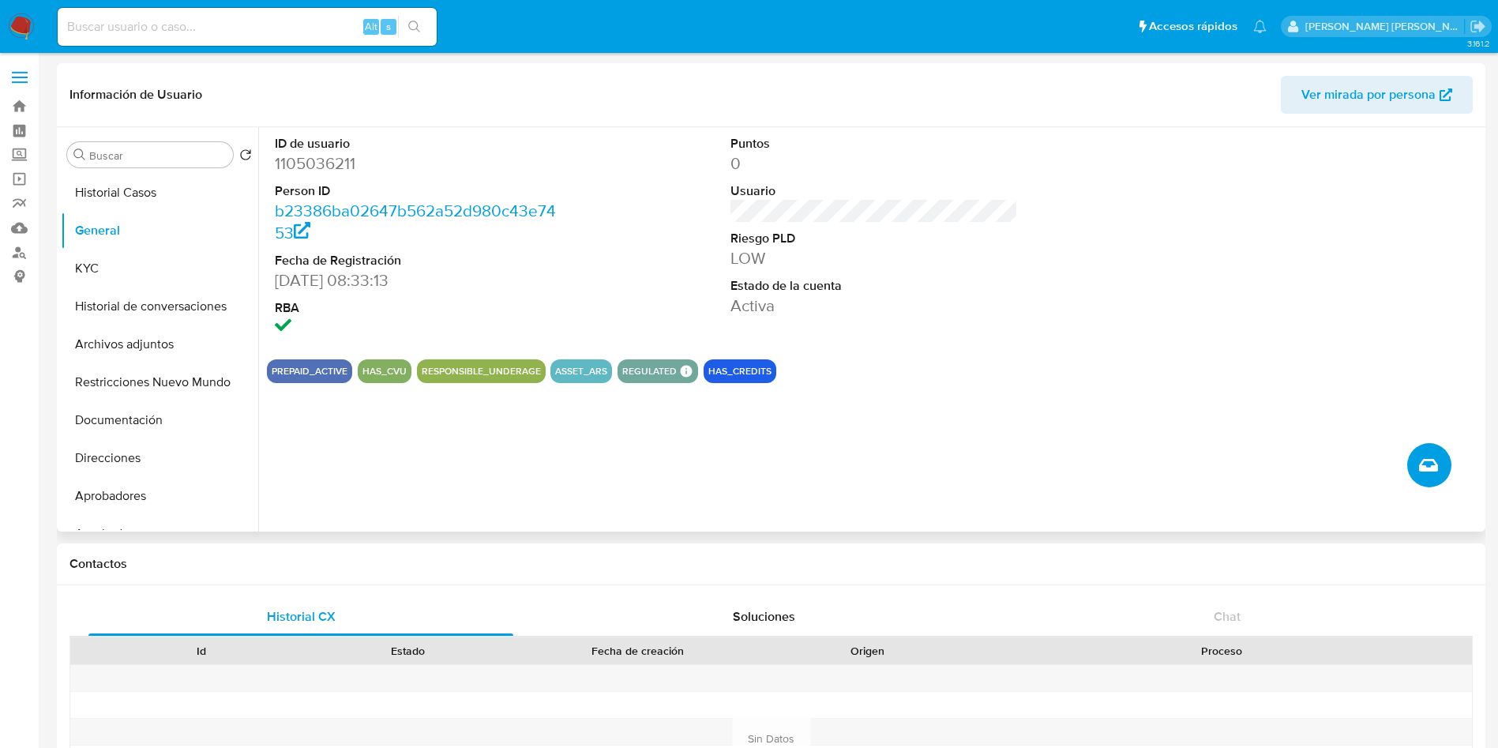
click at [1424, 457] on icon "Crear caso manual" at bounding box center [1428, 465] width 19 height 19
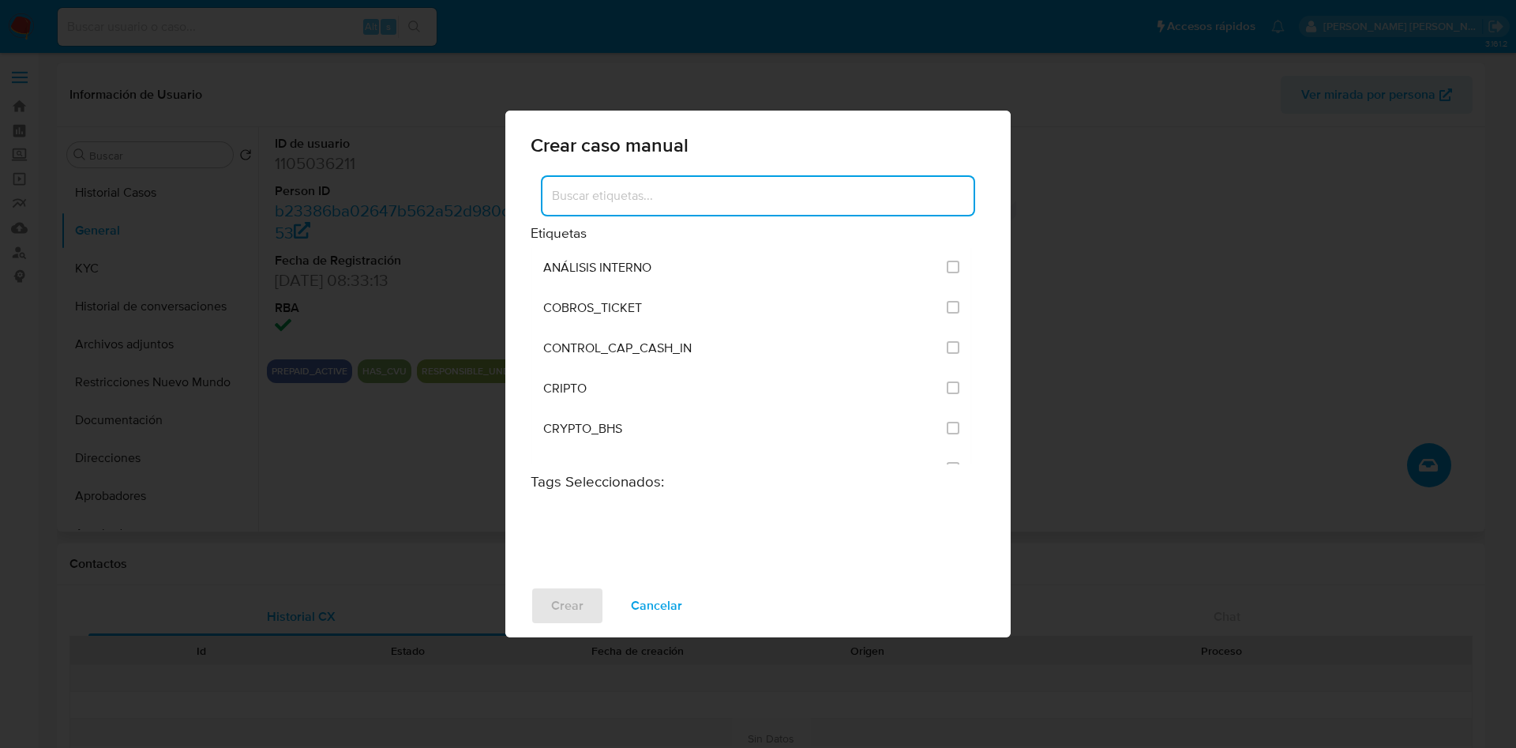
click at [656, 197] on input at bounding box center [758, 196] width 431 height 21
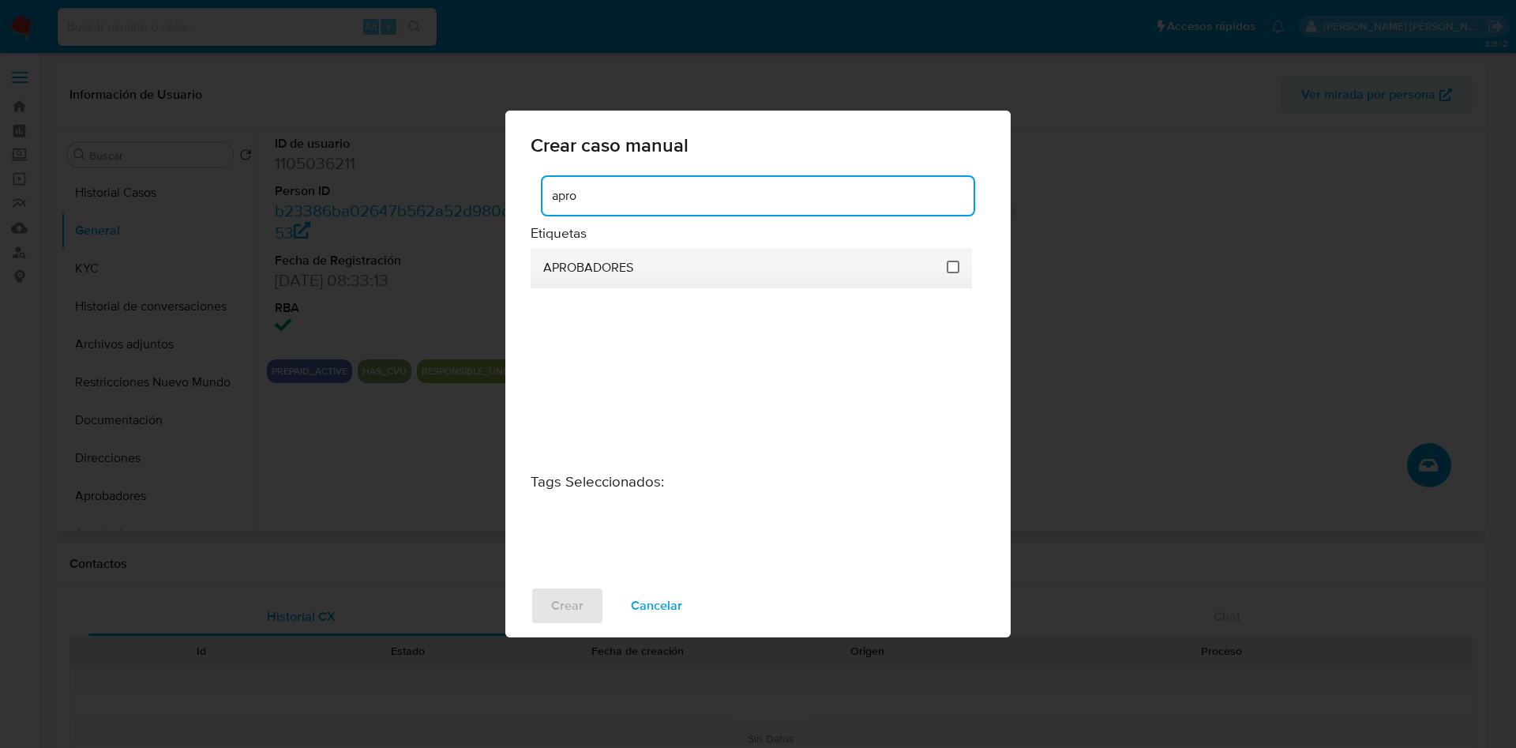
type input "apro"
click at [954, 267] on input "3245" at bounding box center [953, 267] width 13 height 13
checkbox input "true"
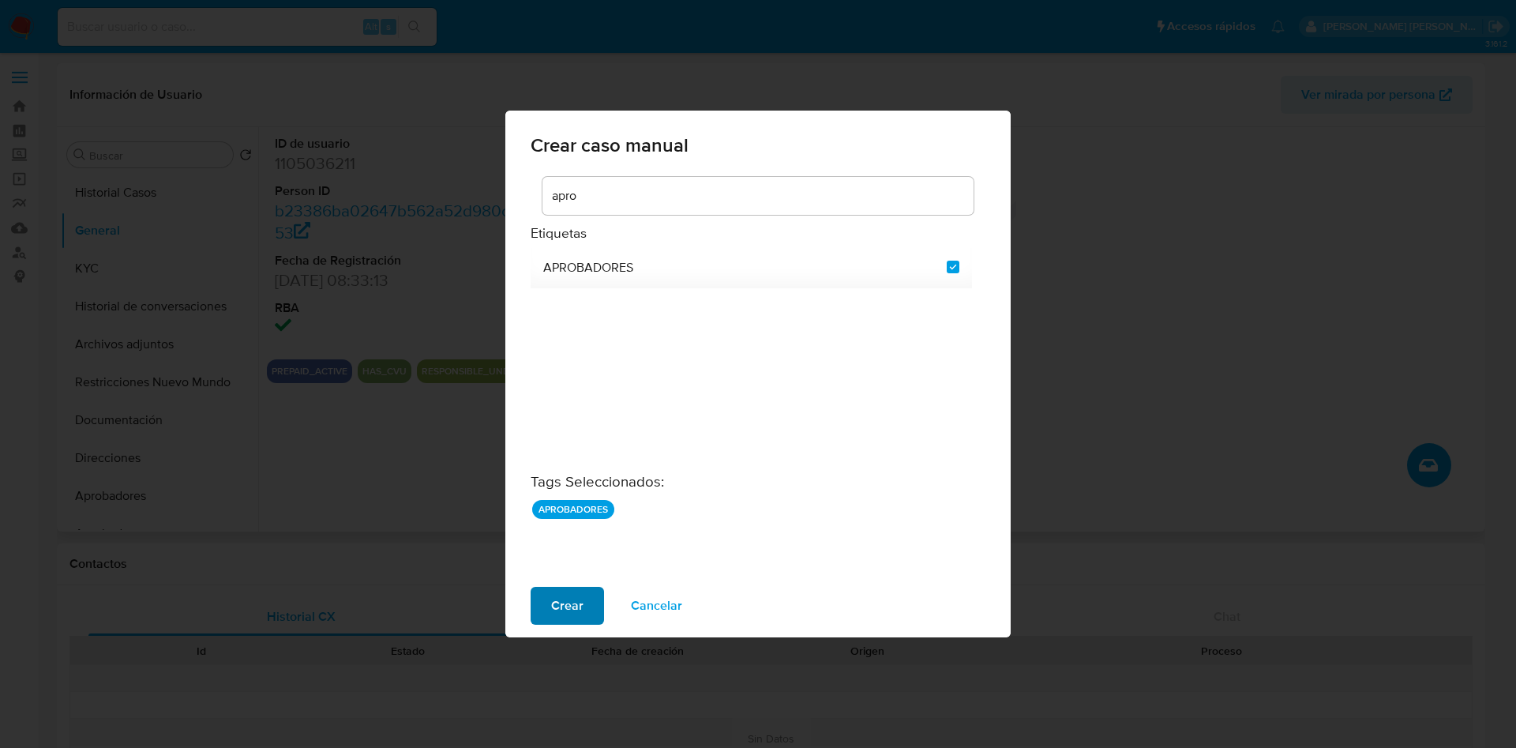
click at [580, 606] on span "Crear" at bounding box center [567, 605] width 32 height 35
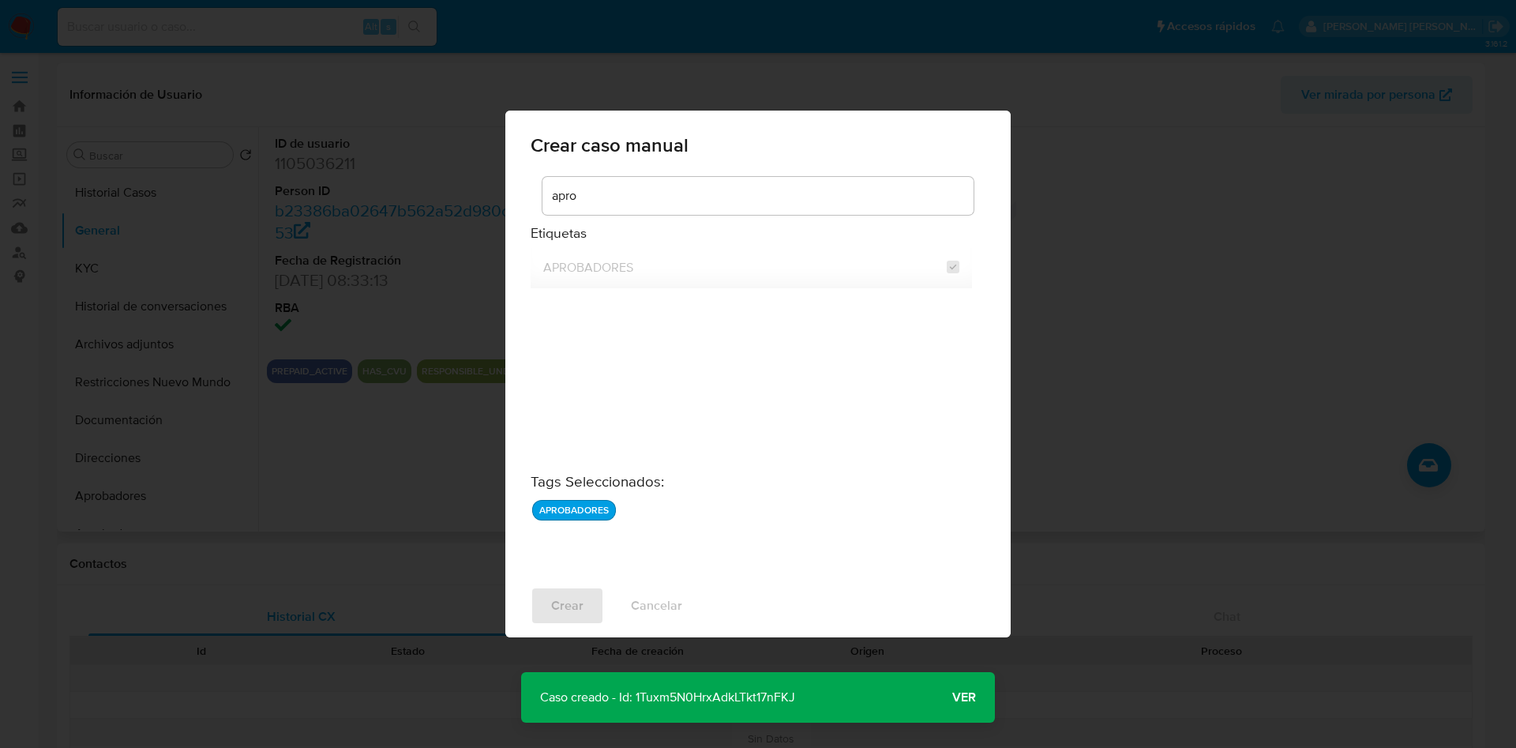
click at [969, 697] on span "Ver" at bounding box center [964, 697] width 24 height 0
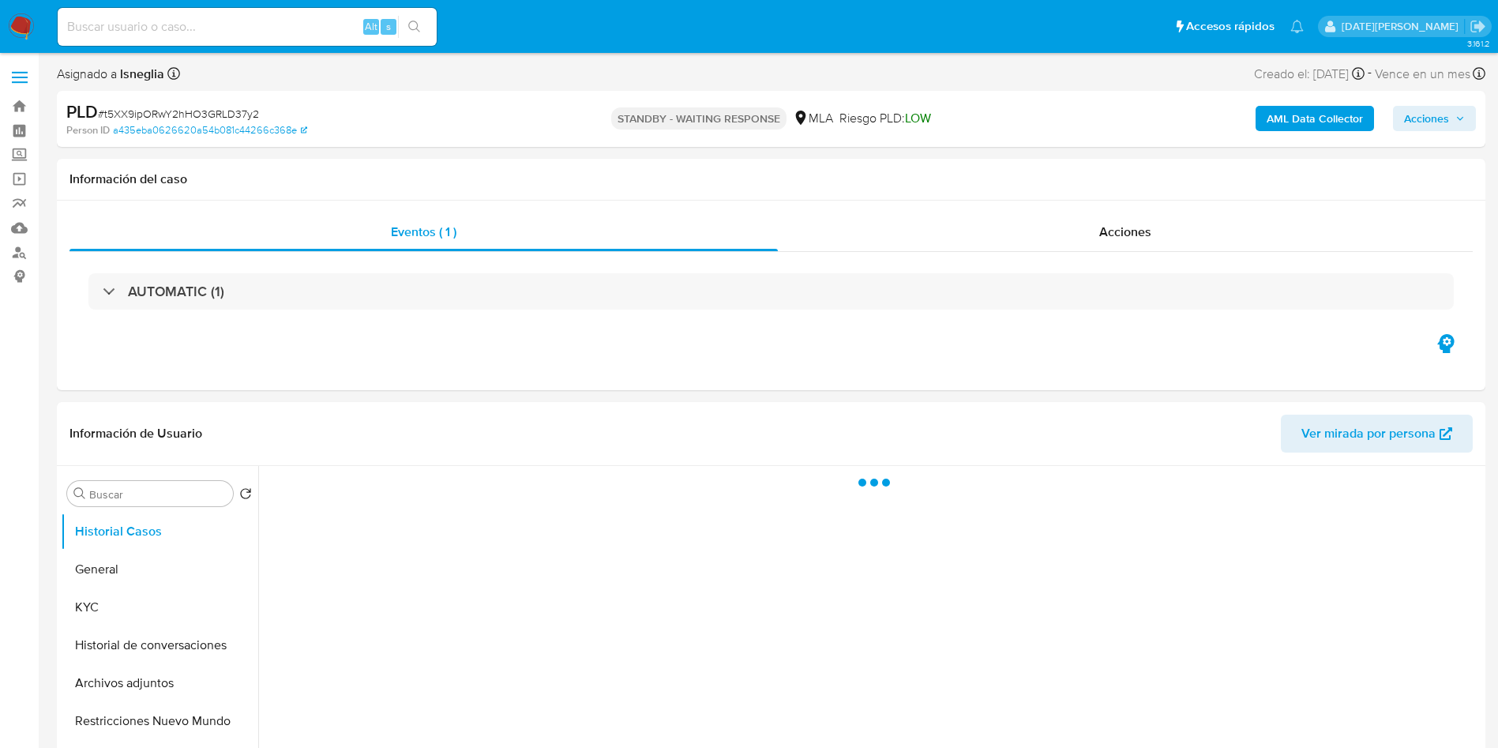
select select "10"
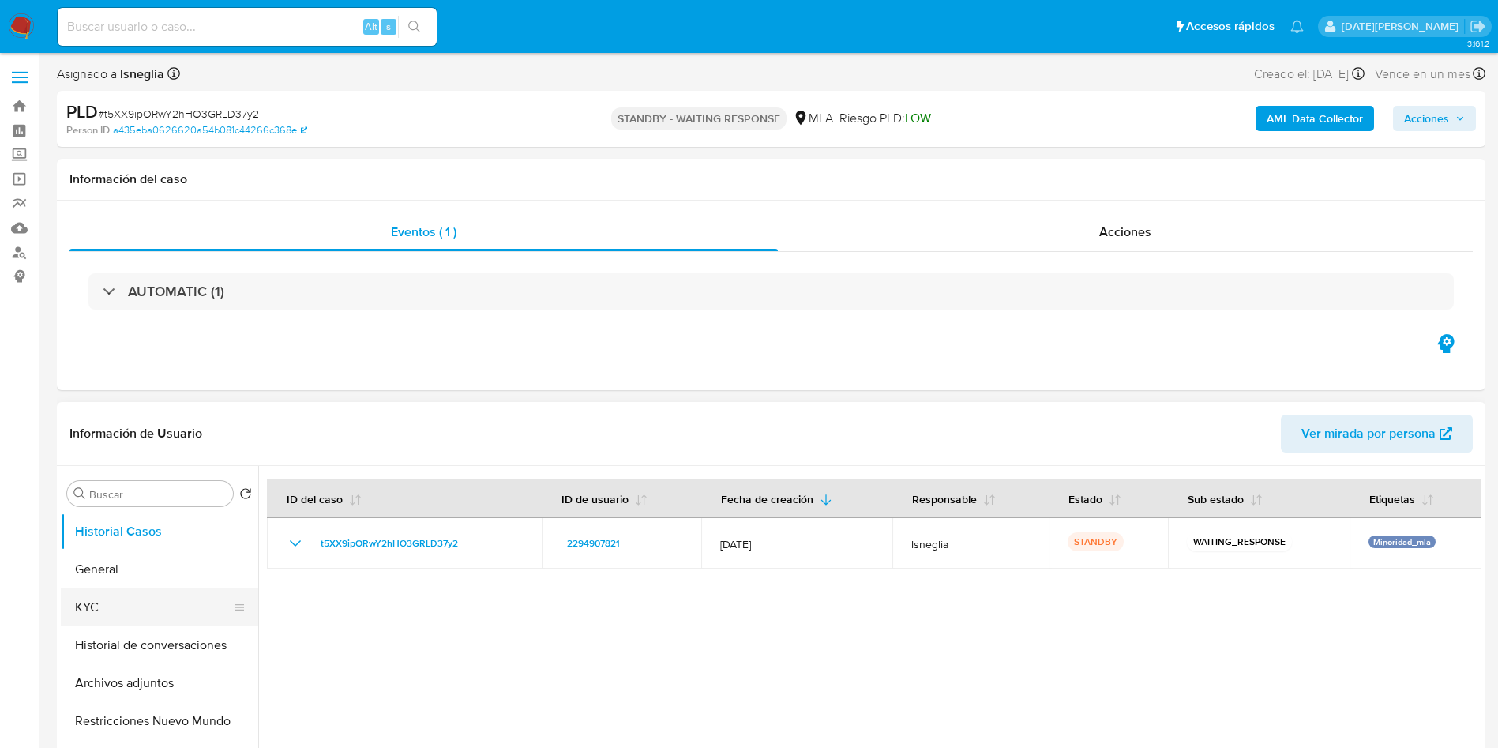
click at [94, 597] on button "KYC" at bounding box center [153, 607] width 185 height 38
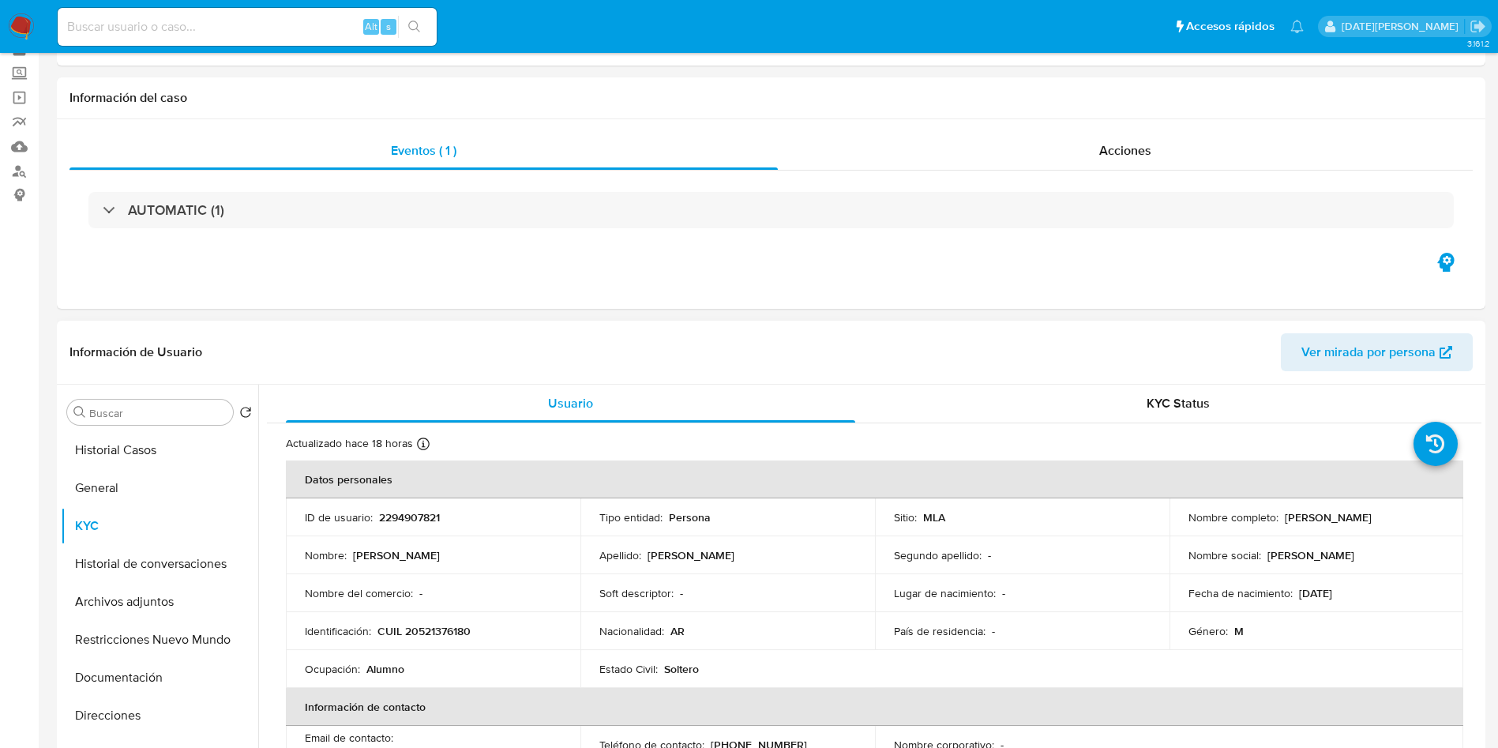
scroll to position [118, 0]
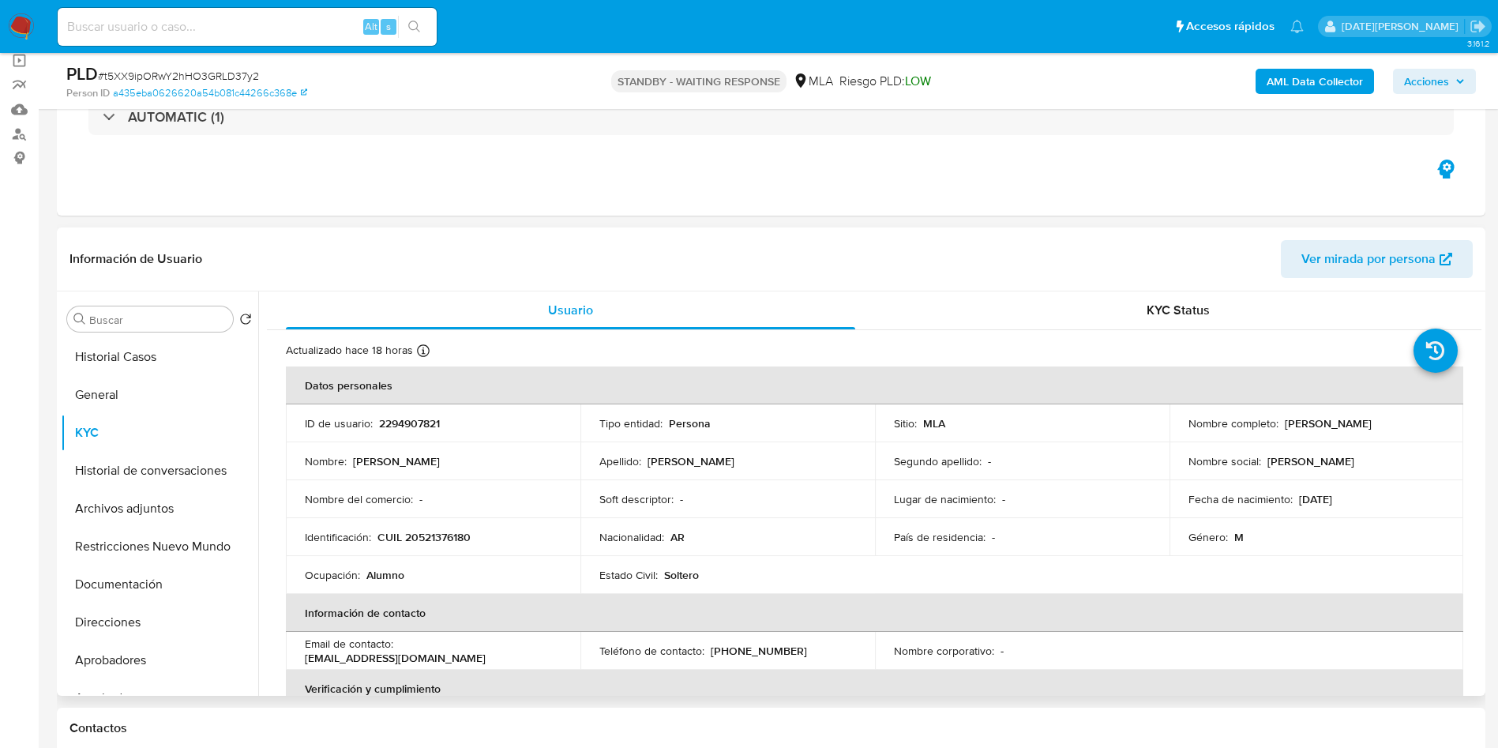
drag, startPoint x: 1280, startPoint y: 422, endPoint x: 1392, endPoint y: 422, distance: 112.1
click at [1392, 422] on div "Nombre completo : Joaquin Nicolas Perez" at bounding box center [1316, 423] width 257 height 14
copy p "Joaquin Nicolas Perez"
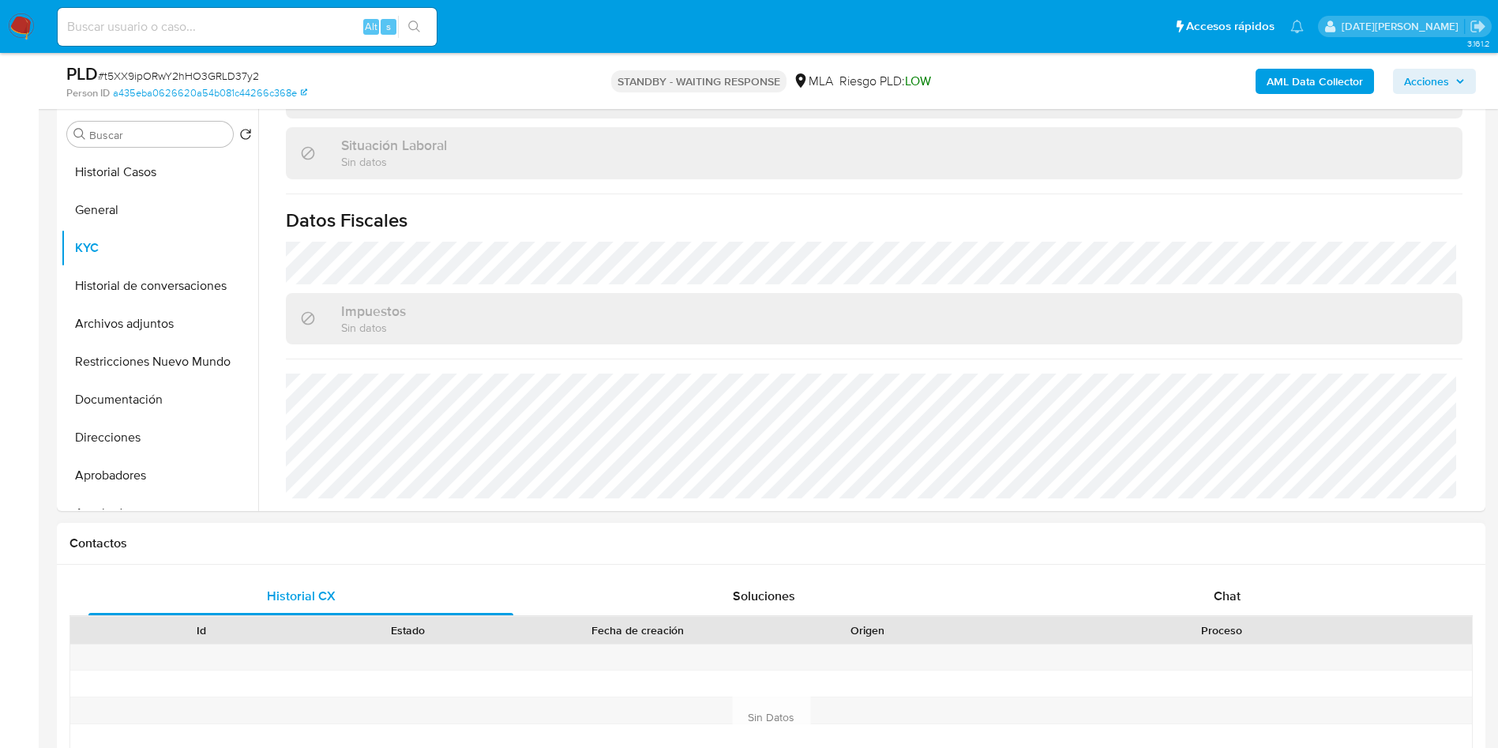
scroll to position [592, 0]
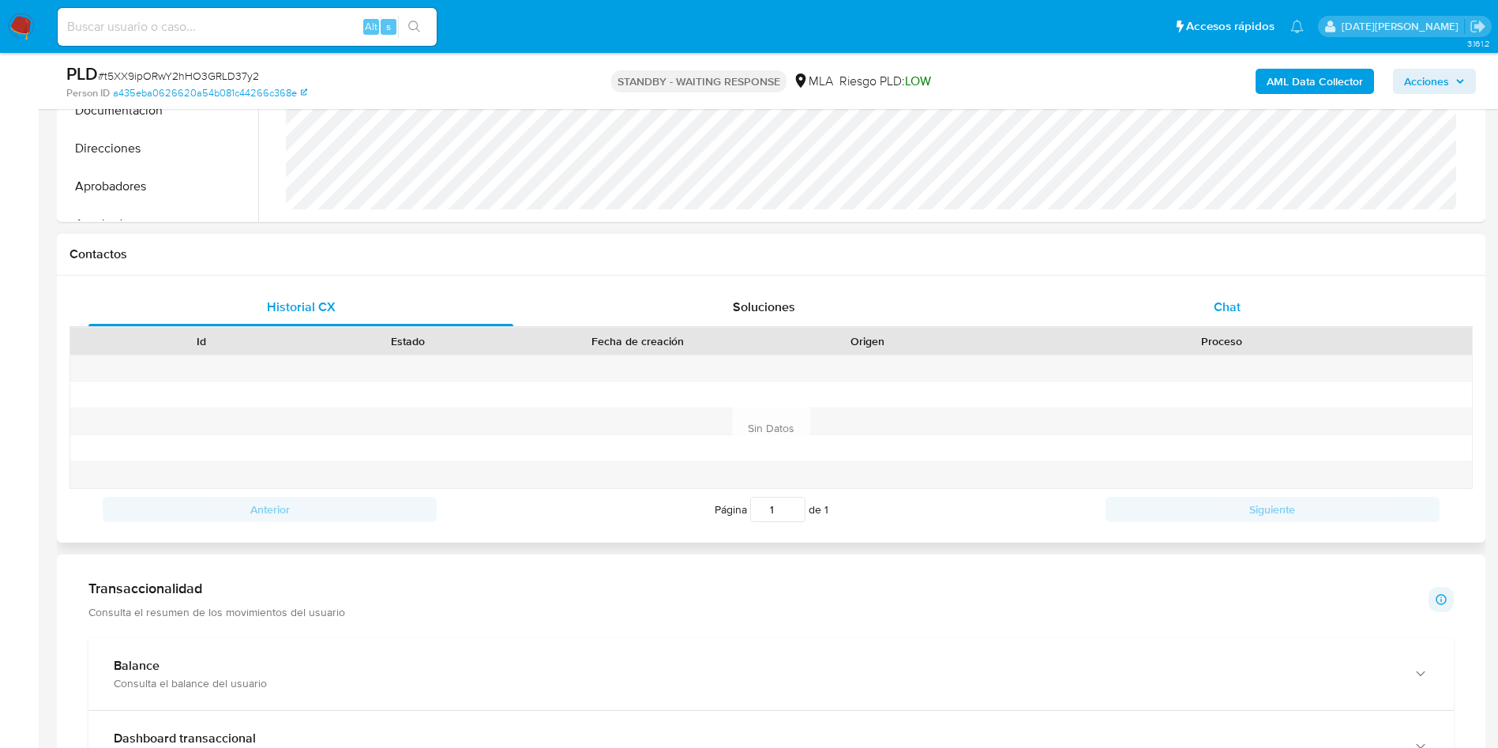
click at [1219, 302] on span "Chat" at bounding box center [1227, 307] width 27 height 18
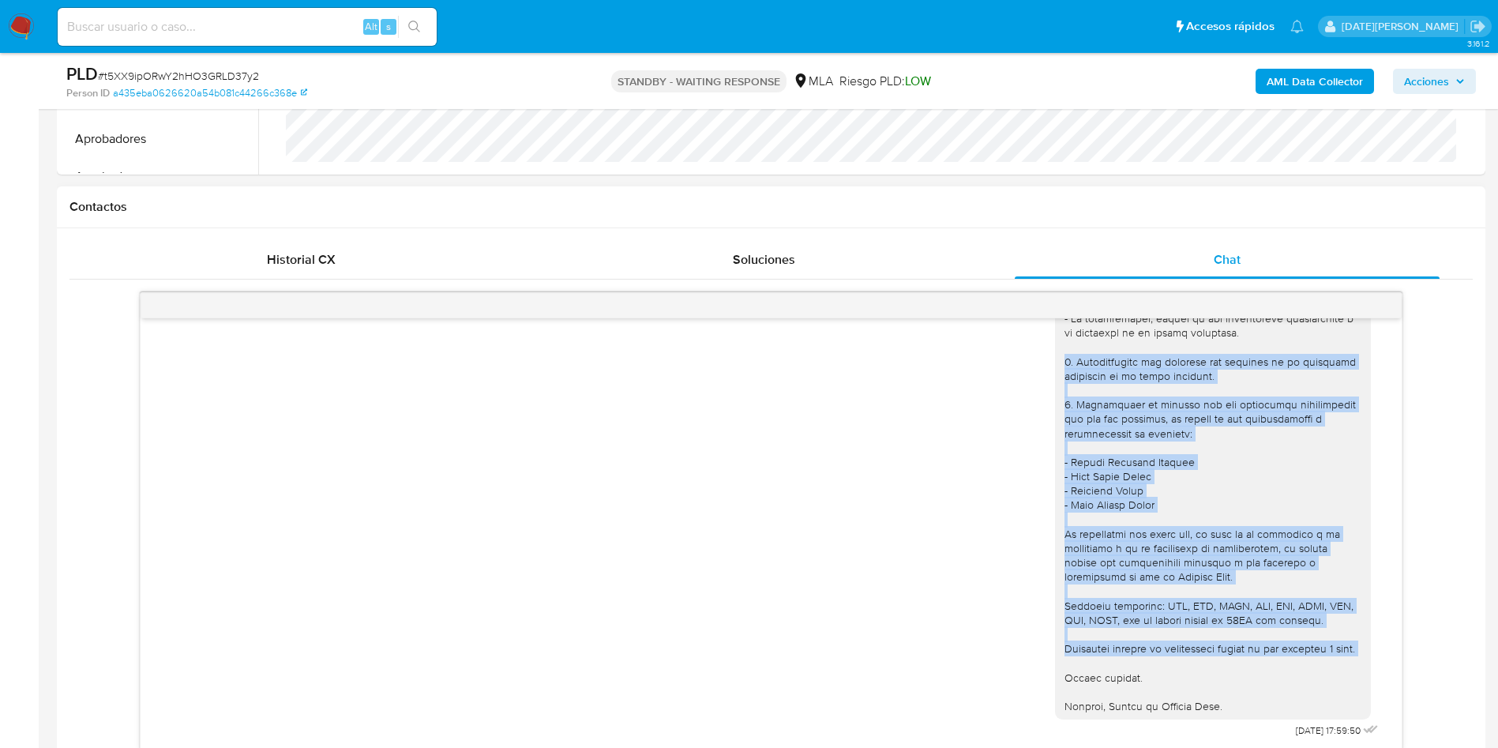
scroll to position [711, 0]
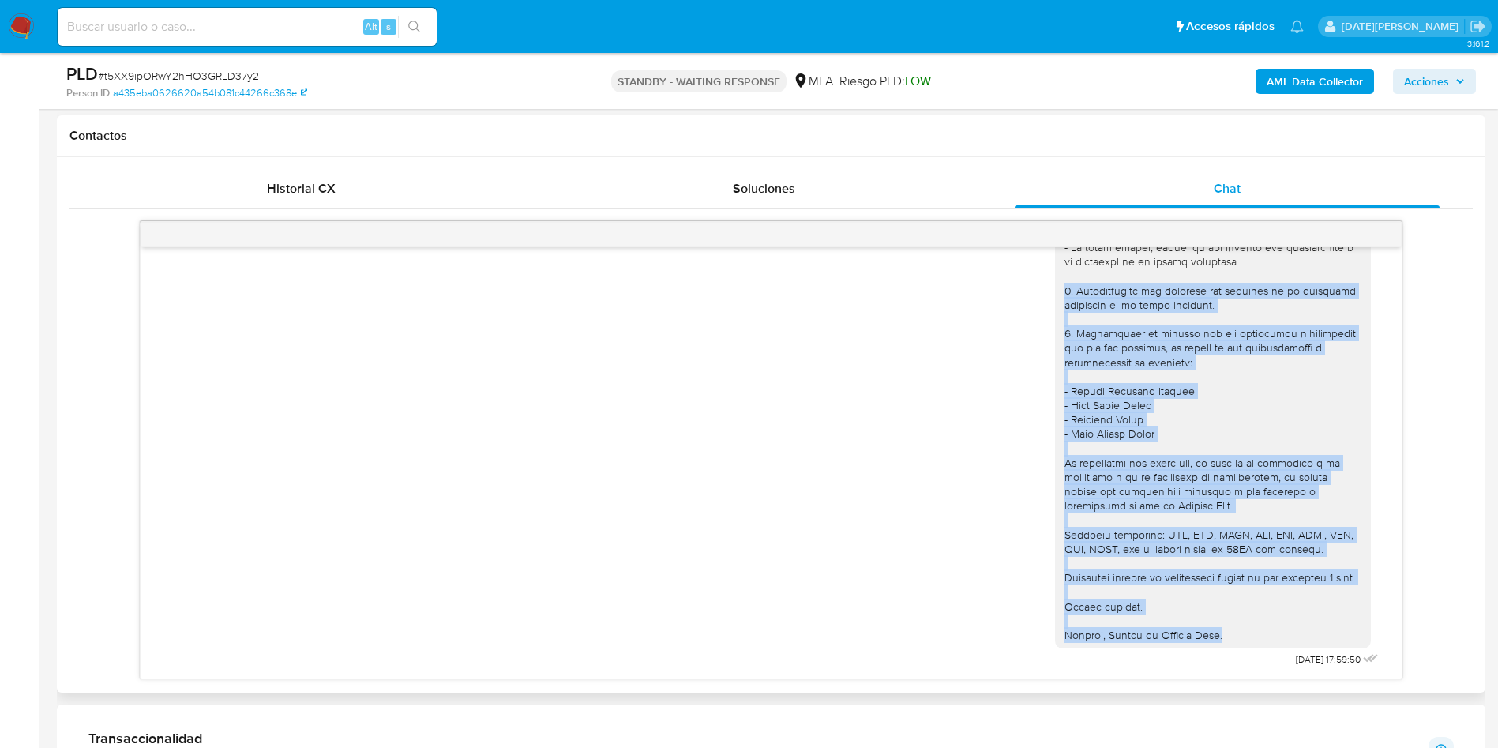
drag, startPoint x: 1049, startPoint y: 392, endPoint x: 1240, endPoint y: 646, distance: 317.5
click at [1240, 646] on div at bounding box center [1213, 369] width 316 height 558
copy div "2. Documentación que respalde los ingresos de tu actividad detallada en el punt…"
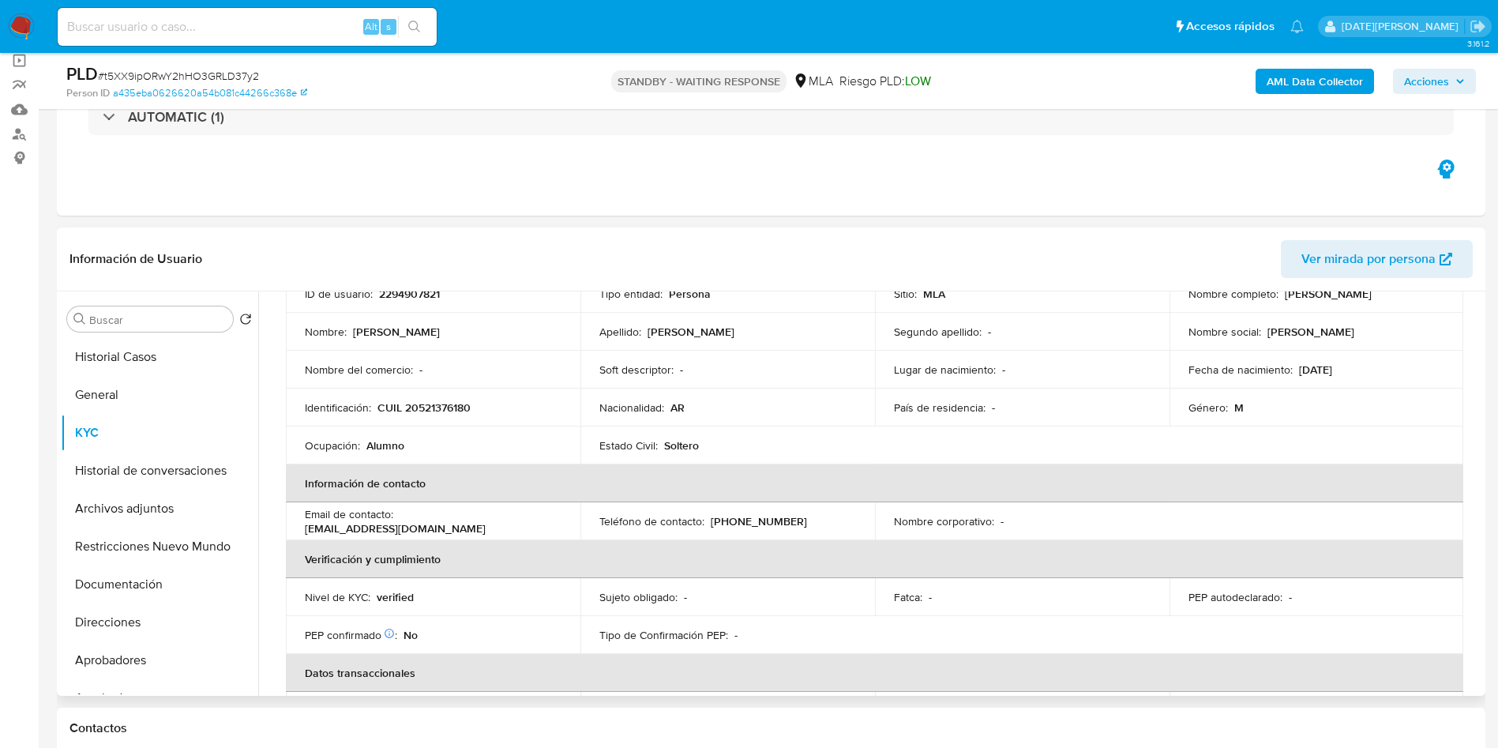
scroll to position [107, 0]
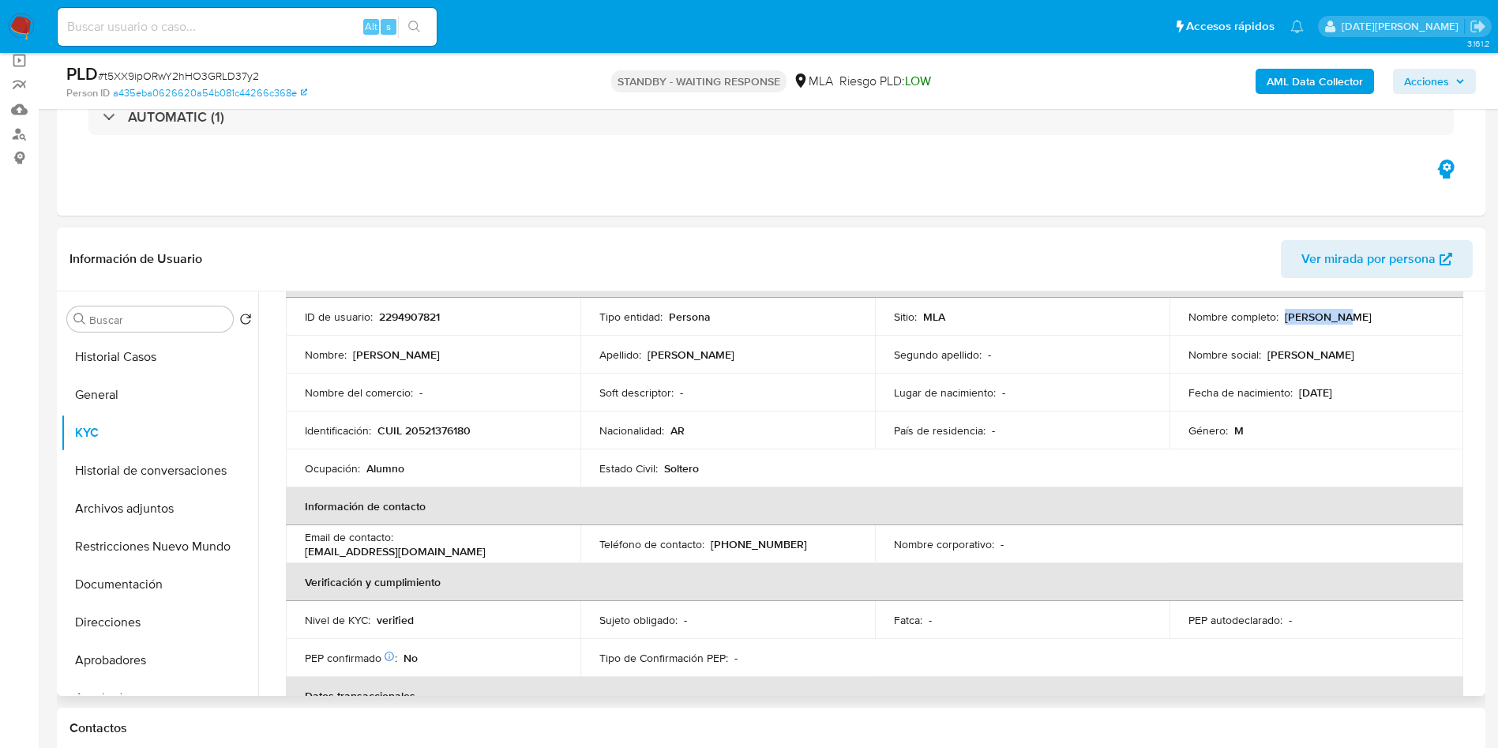
drag, startPoint x: 1279, startPoint y: 317, endPoint x: 1340, endPoint y: 310, distance: 61.1
click at [1340, 310] on p "Joaquin Nicolas Perez" at bounding box center [1328, 317] width 87 height 14
click at [147, 591] on button "Documentación" at bounding box center [153, 584] width 185 height 38
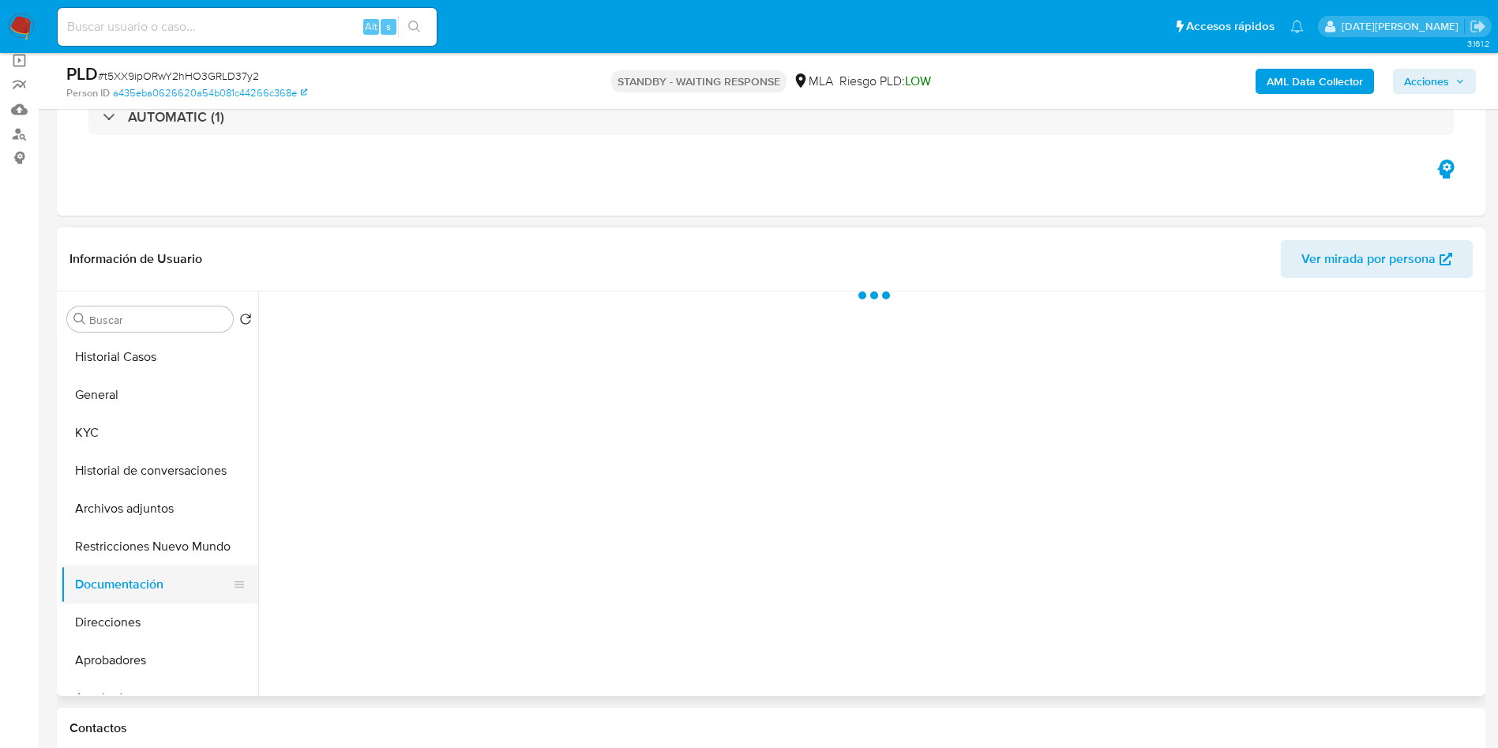
scroll to position [0, 0]
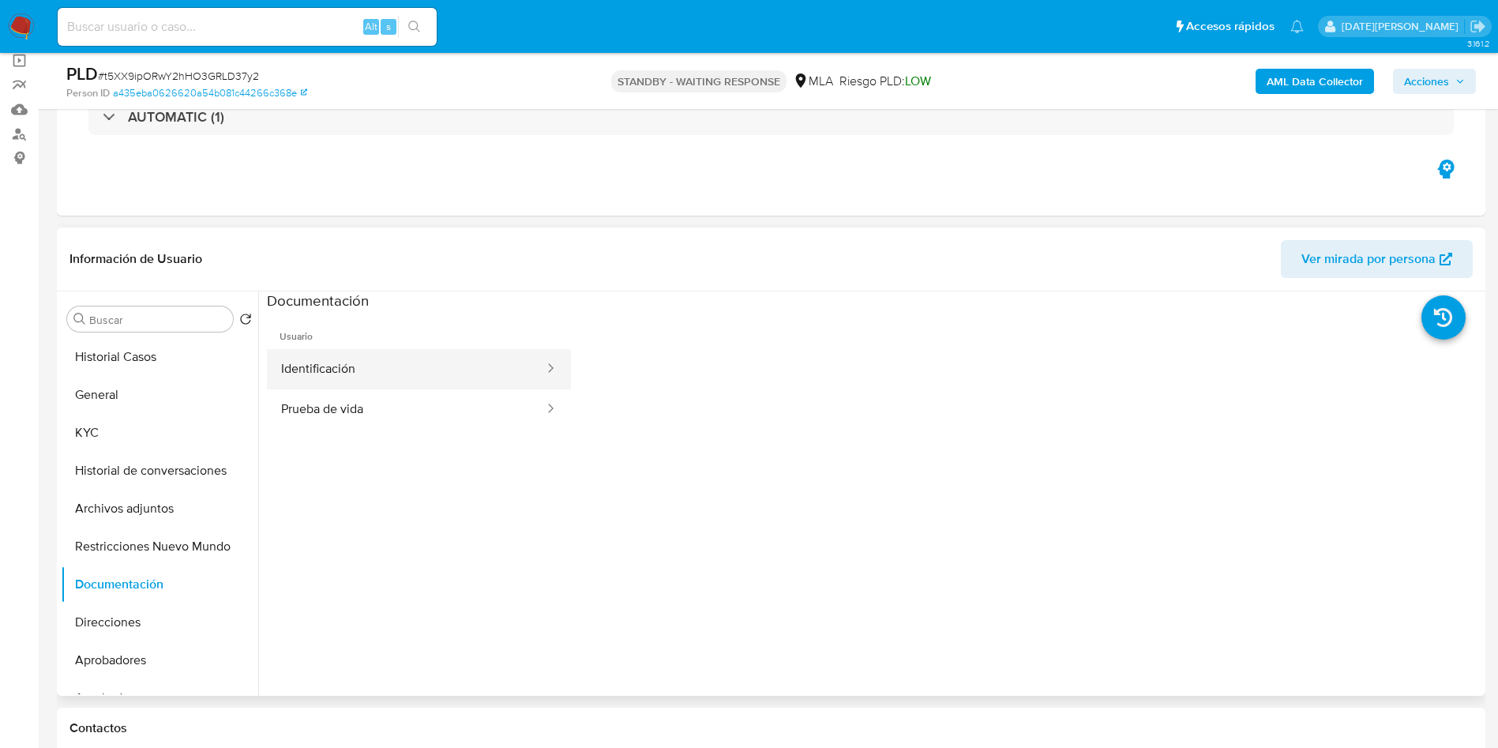
click at [351, 370] on button "Identificación" at bounding box center [406, 369] width 279 height 40
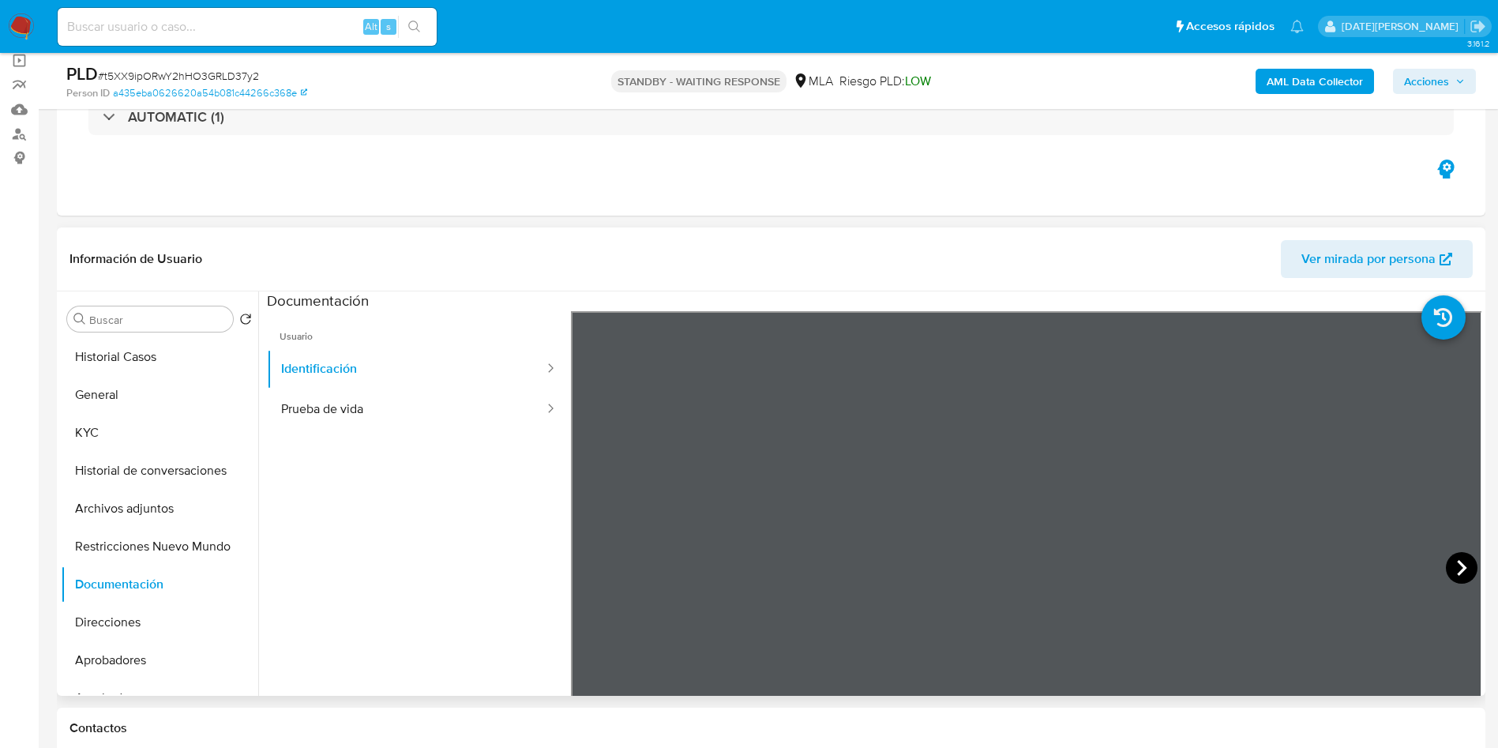
click at [1466, 567] on icon at bounding box center [1462, 568] width 32 height 32
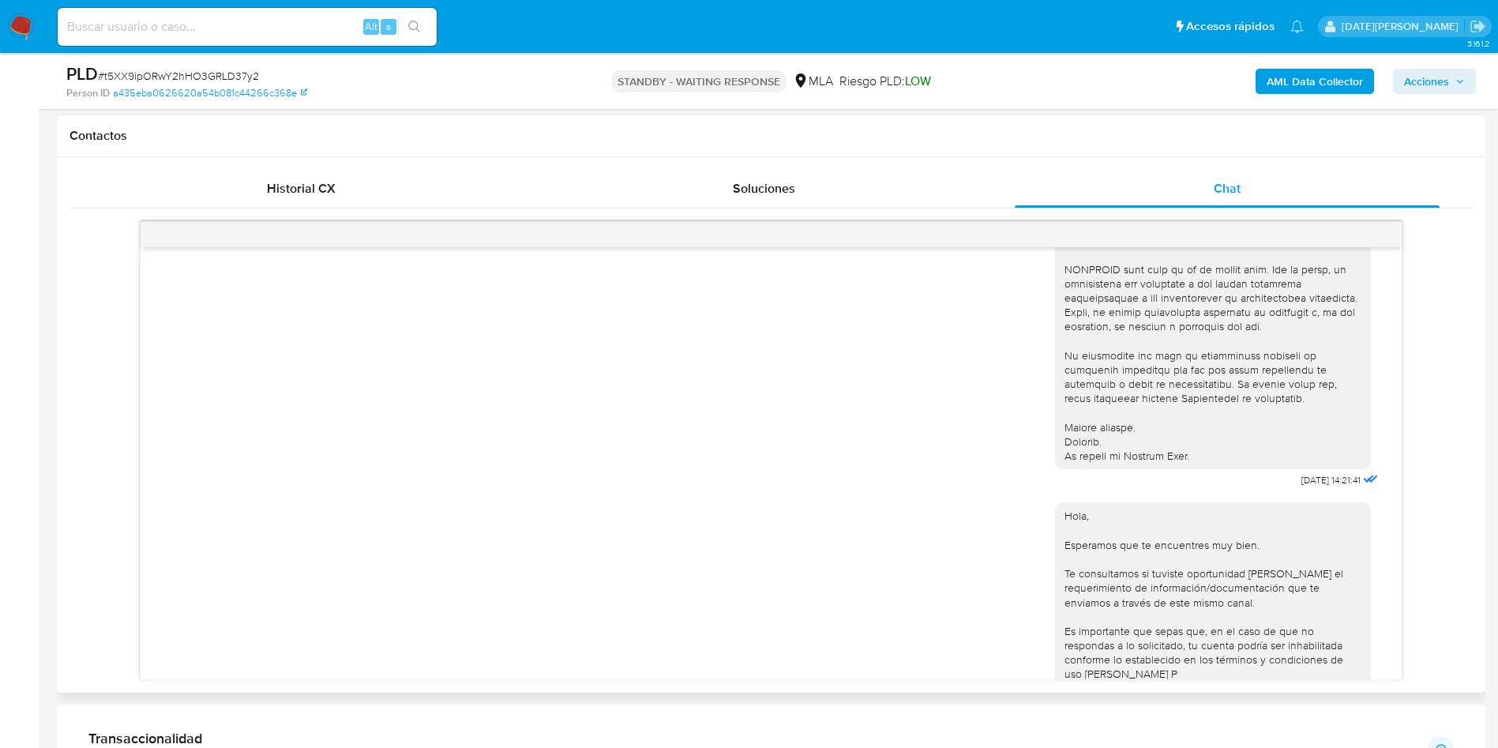
scroll to position [474, 0]
drag, startPoint x: 1263, startPoint y: 487, endPoint x: 1310, endPoint y: 487, distance: 46.6
click at [1310, 487] on div "17/09/2025 14:21:41" at bounding box center [1218, 134] width 327 height 707
copy span "17/09/2025"
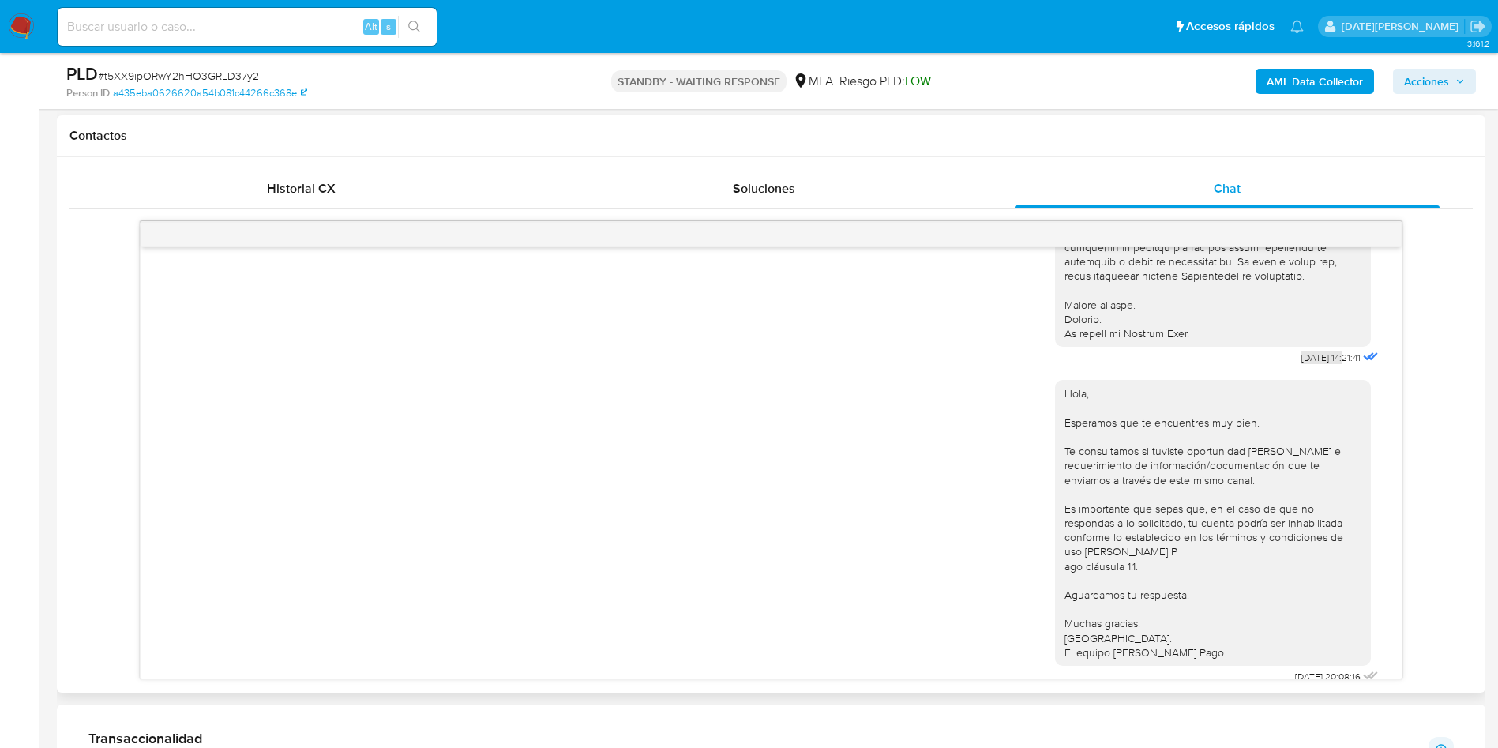
scroll to position [829, 0]
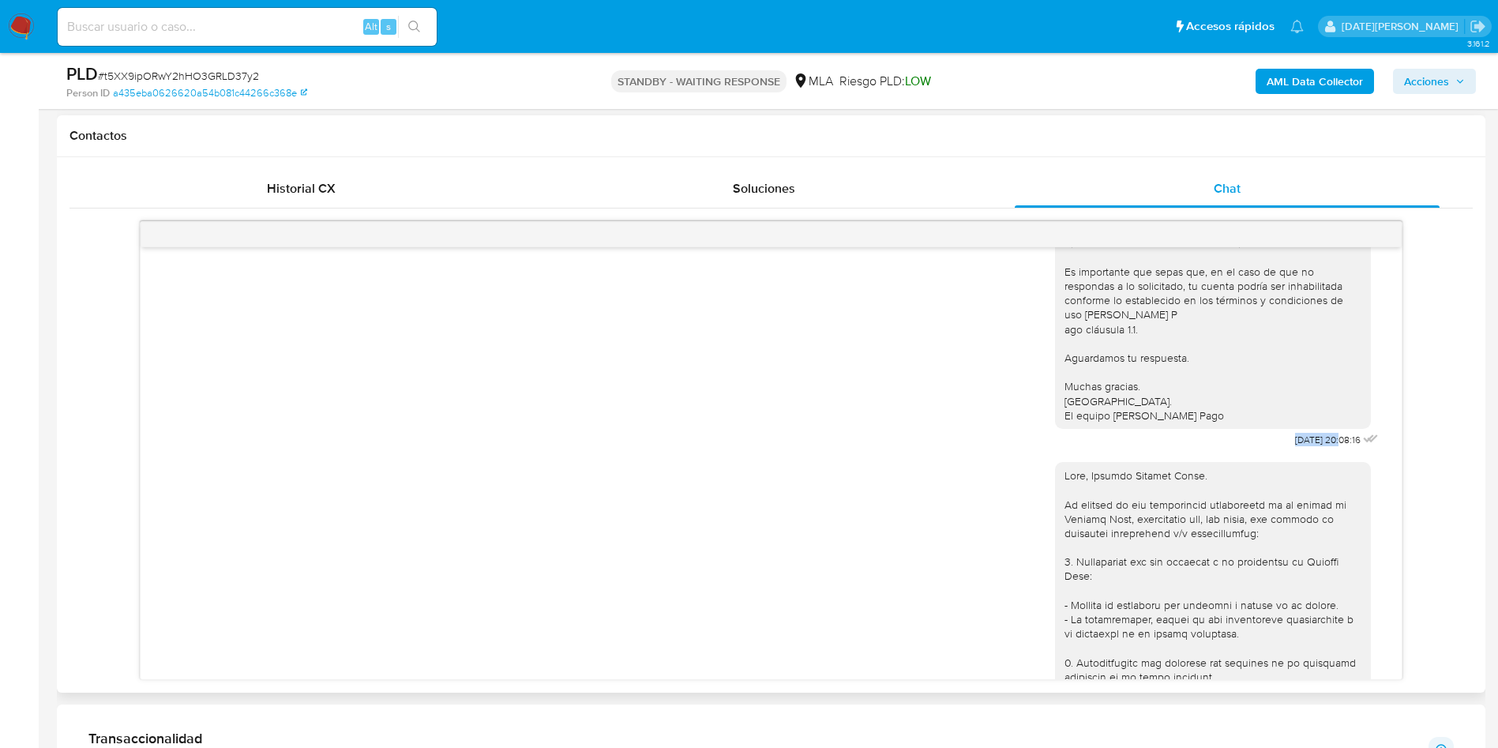
drag, startPoint x: 1254, startPoint y: 468, endPoint x: 1304, endPoint y: 470, distance: 49.8
click at [1304, 451] on div "Hola, Esperamos que te encuentres muy bien. Te consultamos si tuviste oportunid…" at bounding box center [1218, 291] width 327 height 319
copy span "22/09/2025"
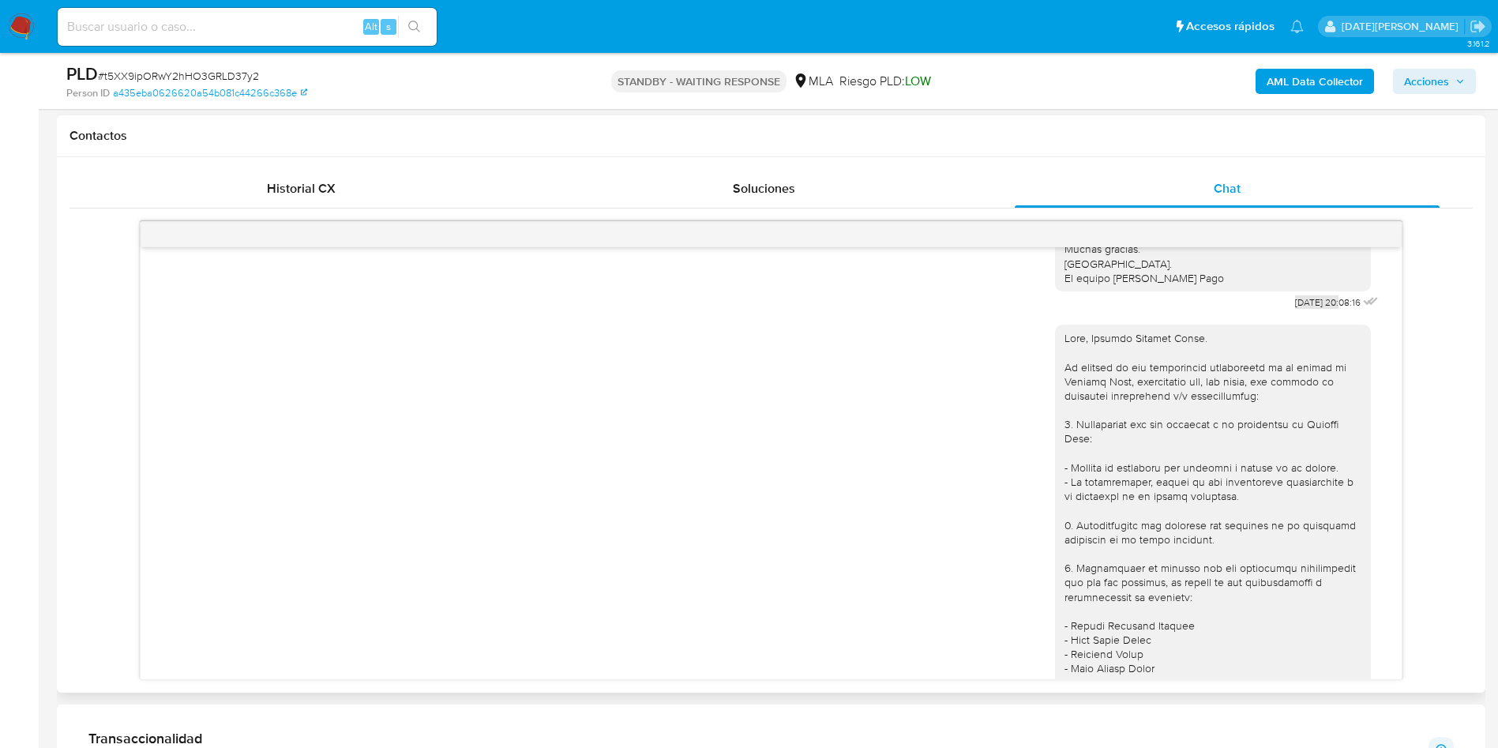
scroll to position [1244, 0]
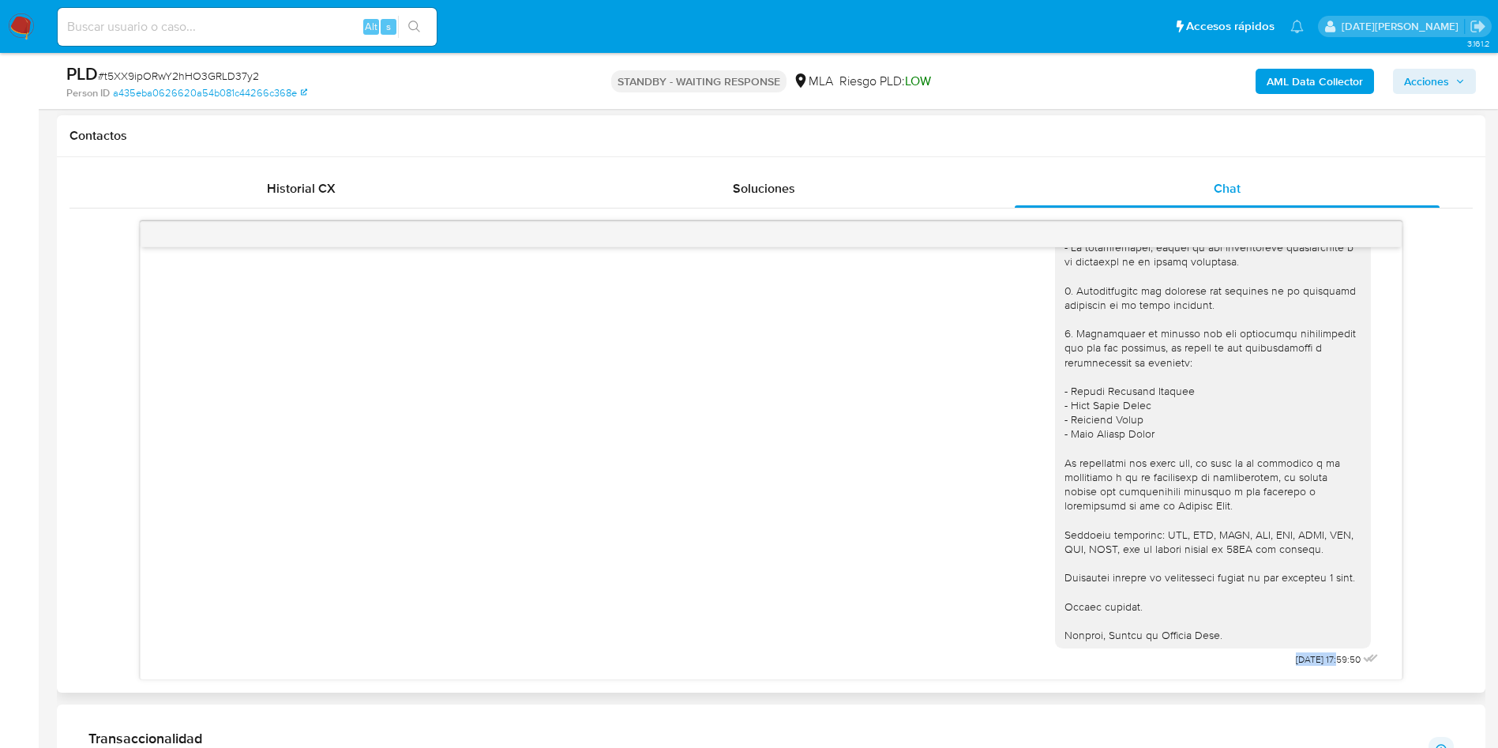
drag, startPoint x: 1259, startPoint y: 659, endPoint x: 1304, endPoint y: 656, distance: 45.1
click at [1304, 656] on span "02/10/2025 17:59:50" at bounding box center [1328, 659] width 65 height 13
copy span "[DATE]"
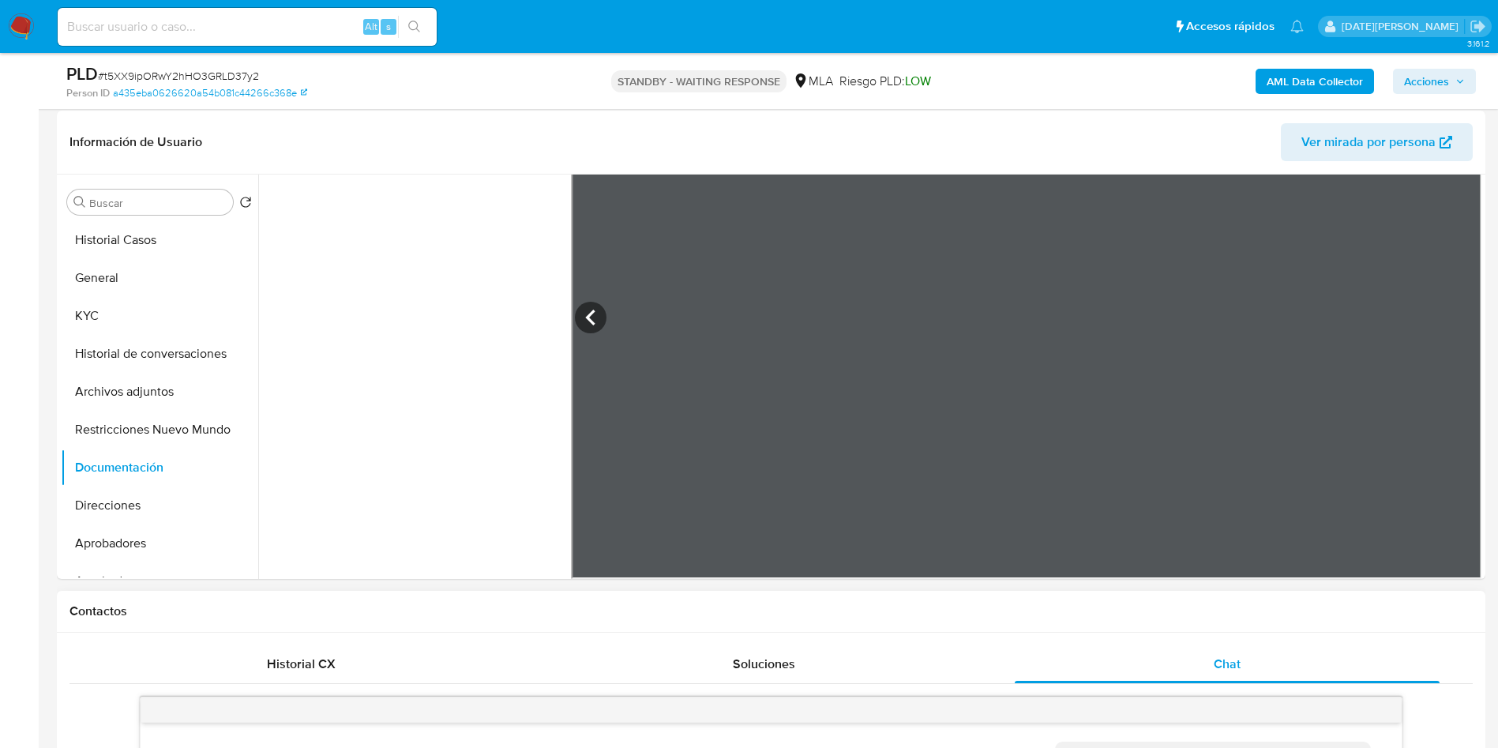
scroll to position [118, 0]
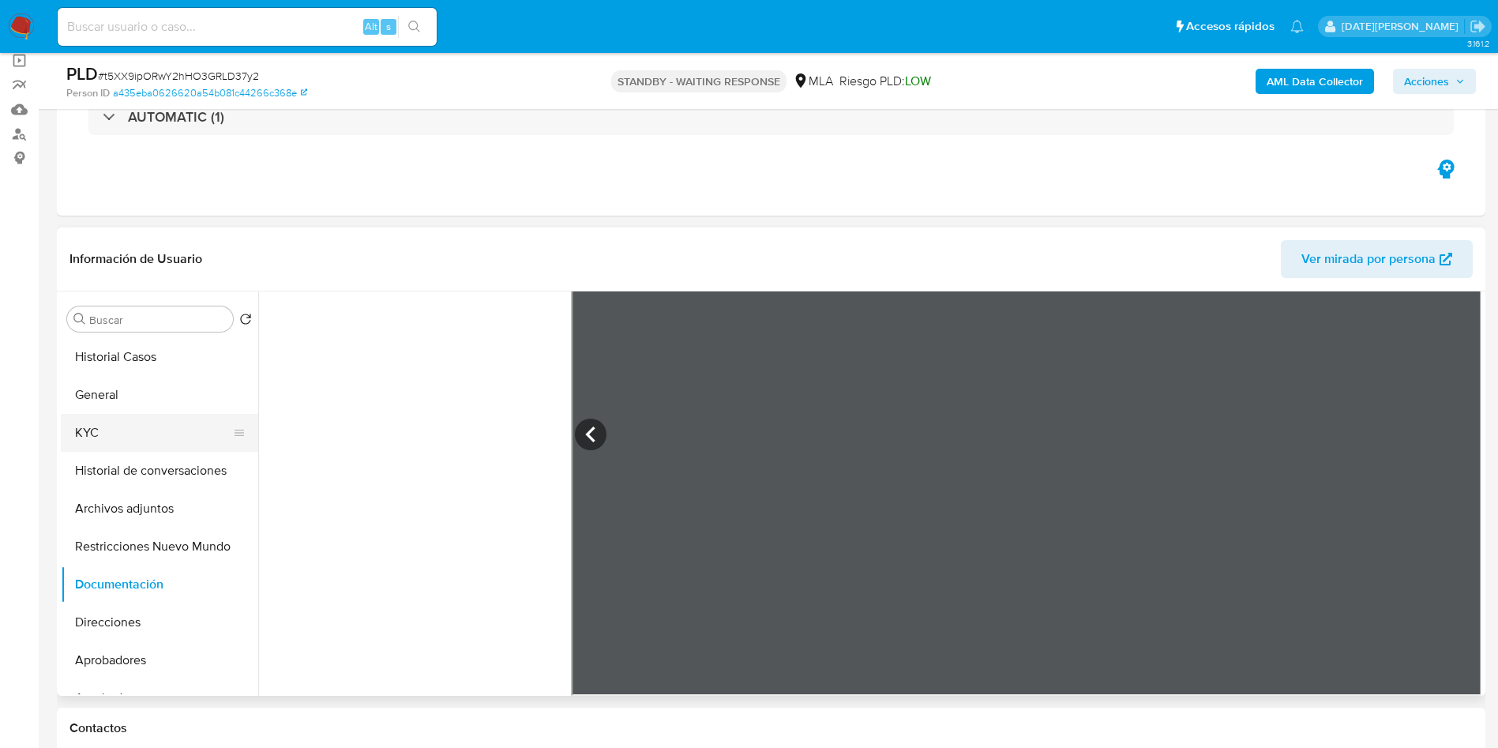
click at [133, 431] on button "KYC" at bounding box center [153, 433] width 185 height 38
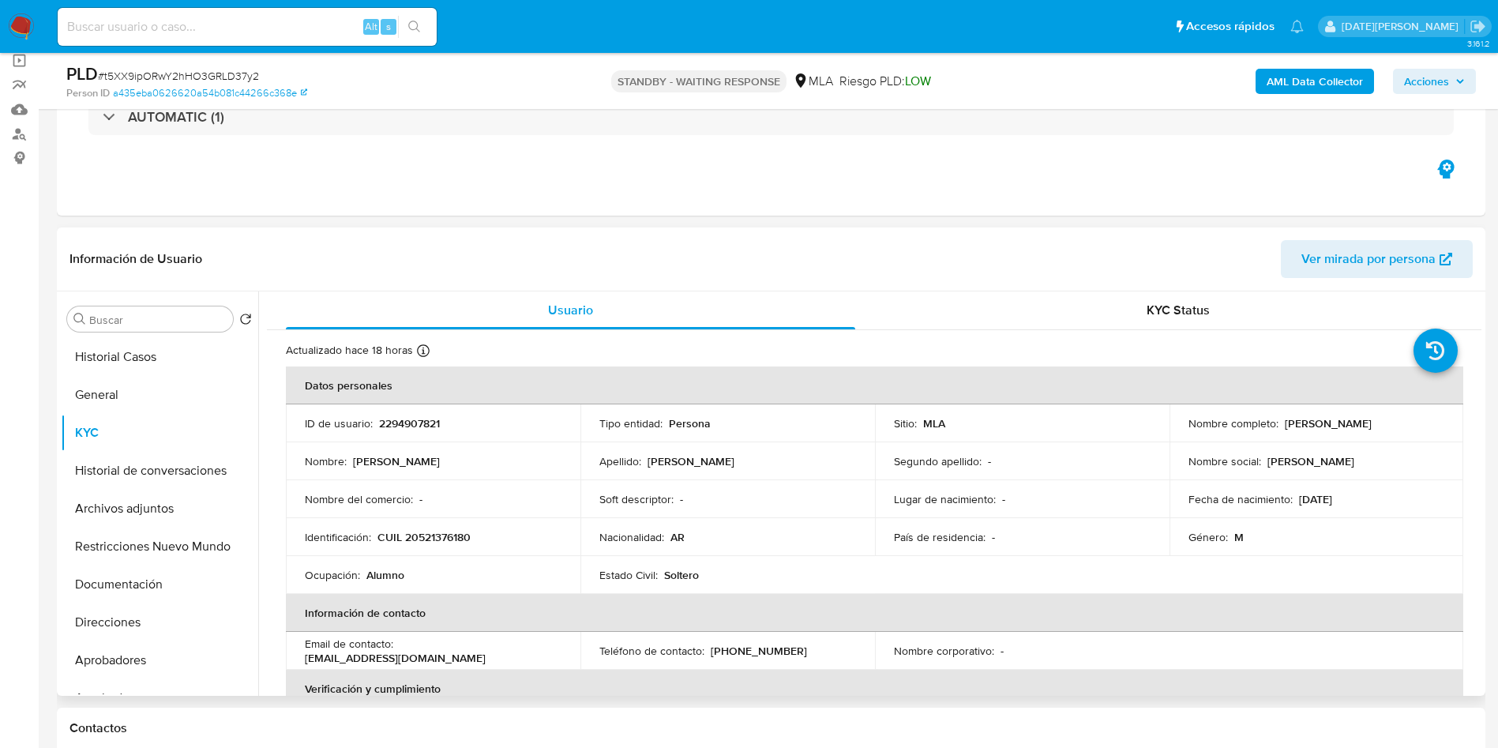
click at [437, 531] on p "CUIL 20521376180" at bounding box center [423, 537] width 93 height 14
copy p "20521376180"
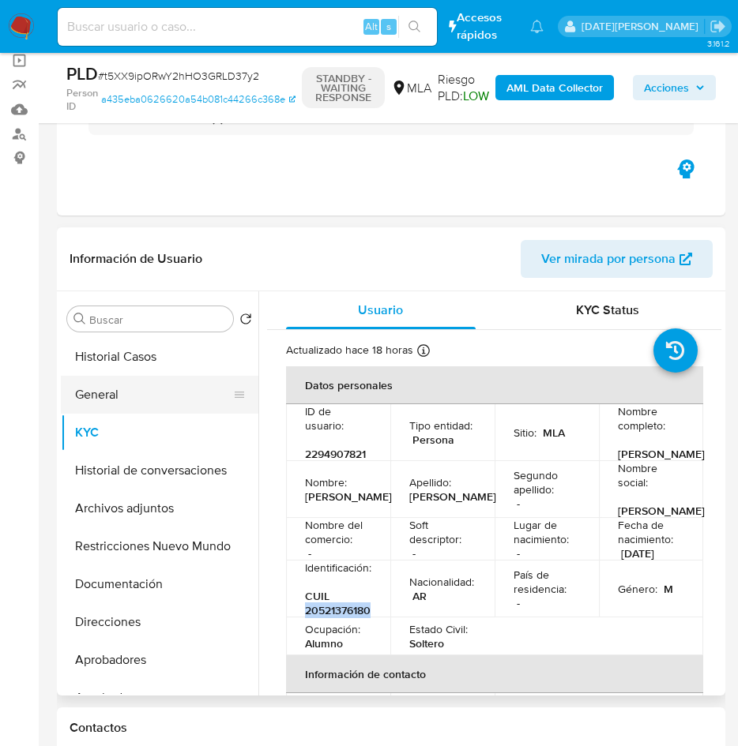
click at [111, 397] on button "General" at bounding box center [153, 395] width 185 height 38
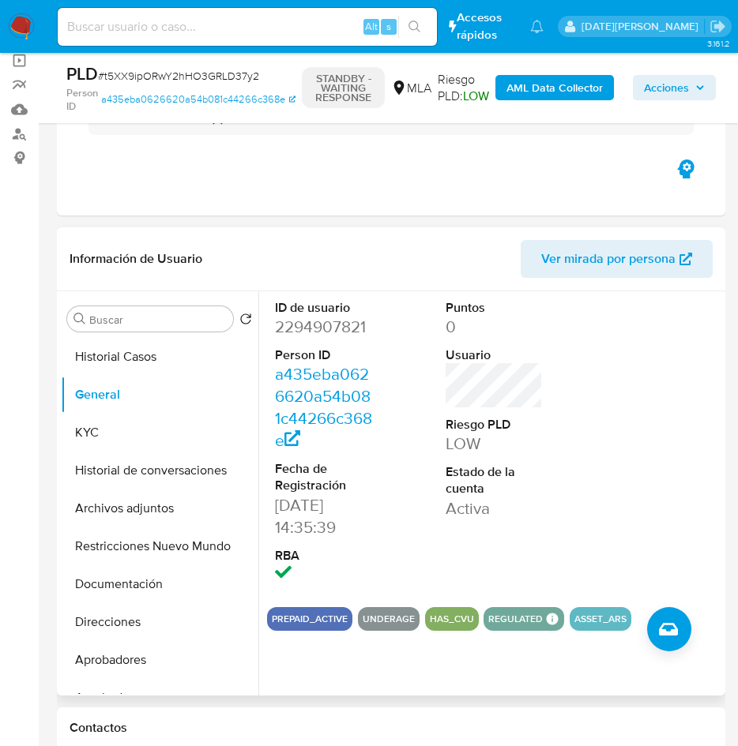
click at [321, 328] on dd "2294907821" at bounding box center [324, 327] width 98 height 22
copy dd "2294907821"
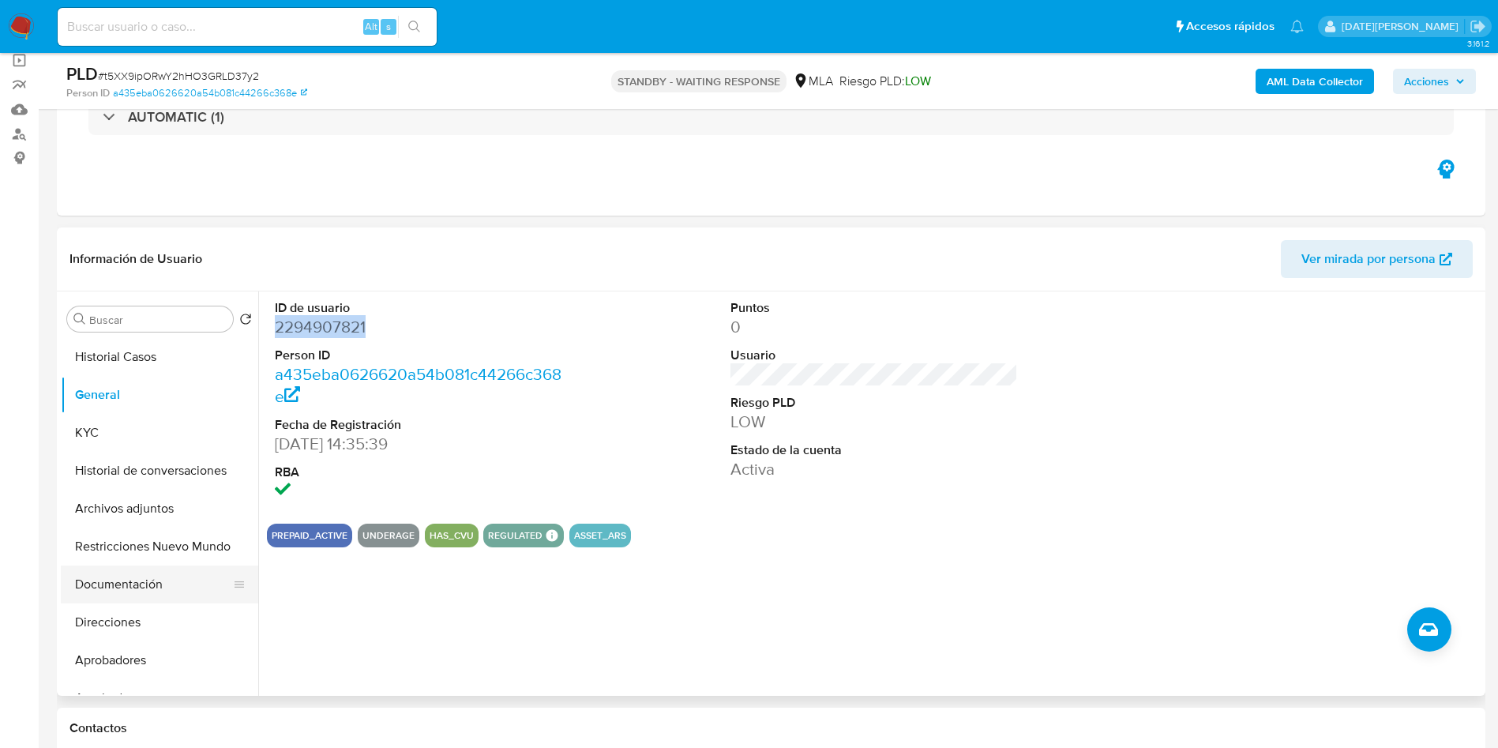
click at [127, 572] on button "Documentación" at bounding box center [153, 584] width 185 height 38
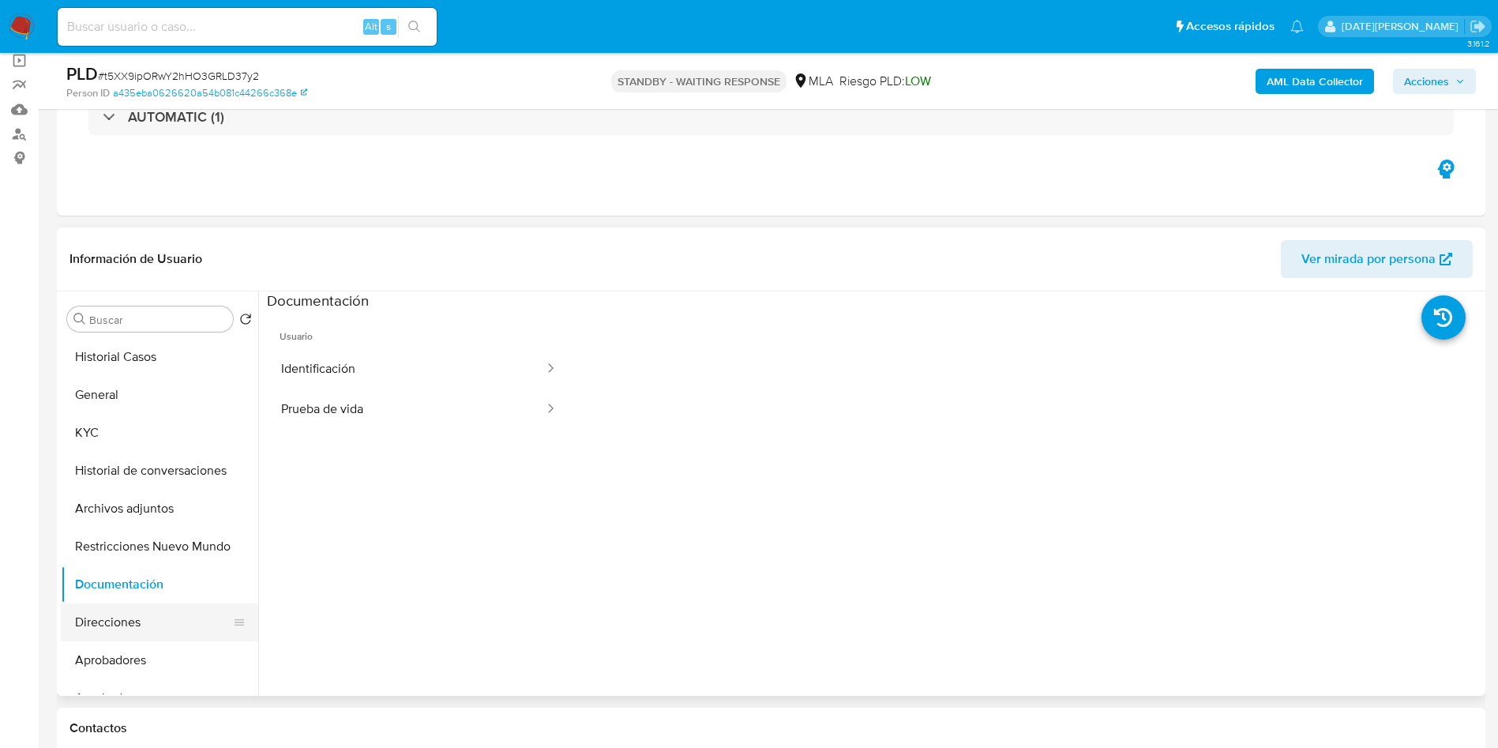
click at [130, 630] on button "Direcciones" at bounding box center [153, 622] width 185 height 38
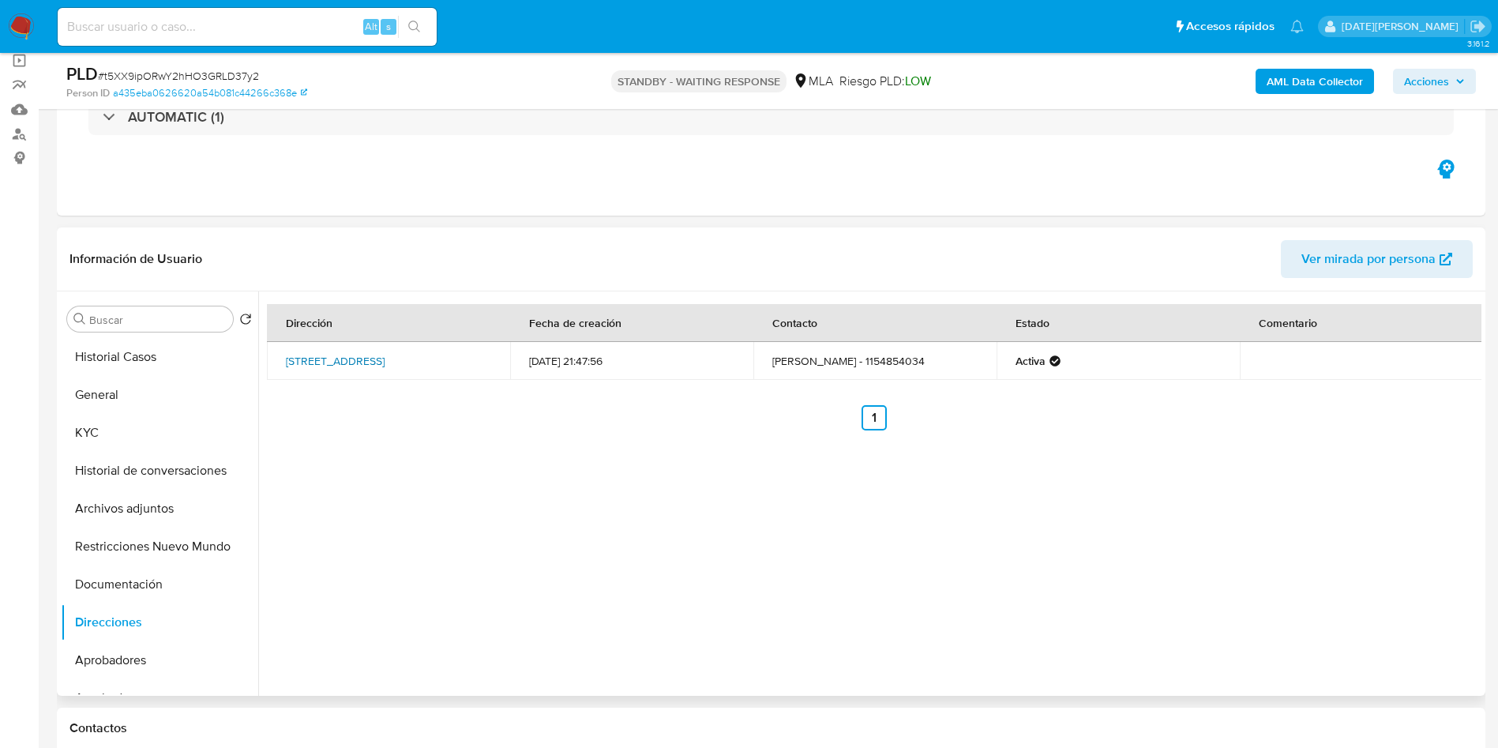
click at [381, 353] on link "Los Ombues 363, Tortuguitas, Buenos Aires, 1667, Argentina 363" at bounding box center [335, 361] width 99 height 16
click at [99, 423] on button "KYC" at bounding box center [153, 433] width 185 height 38
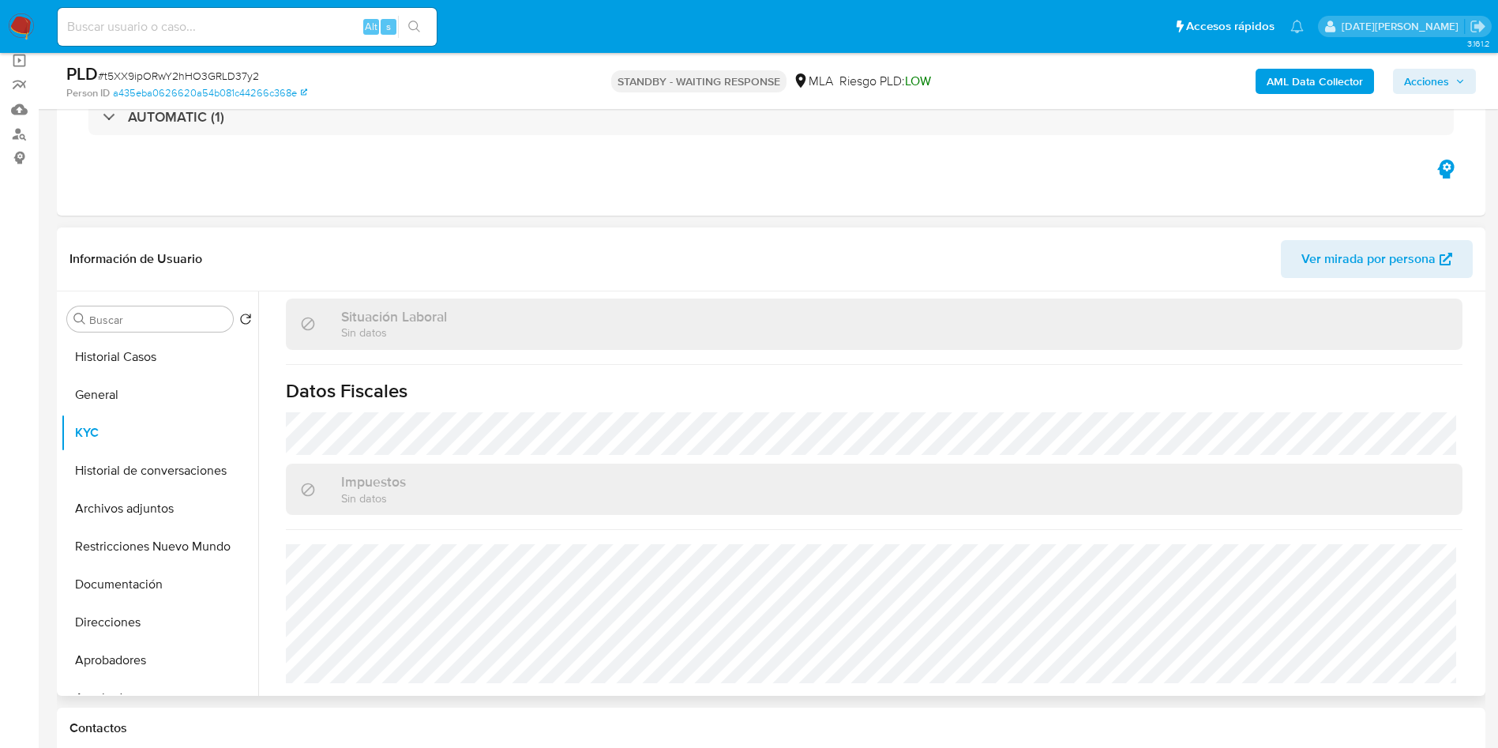
scroll to position [817, 0]
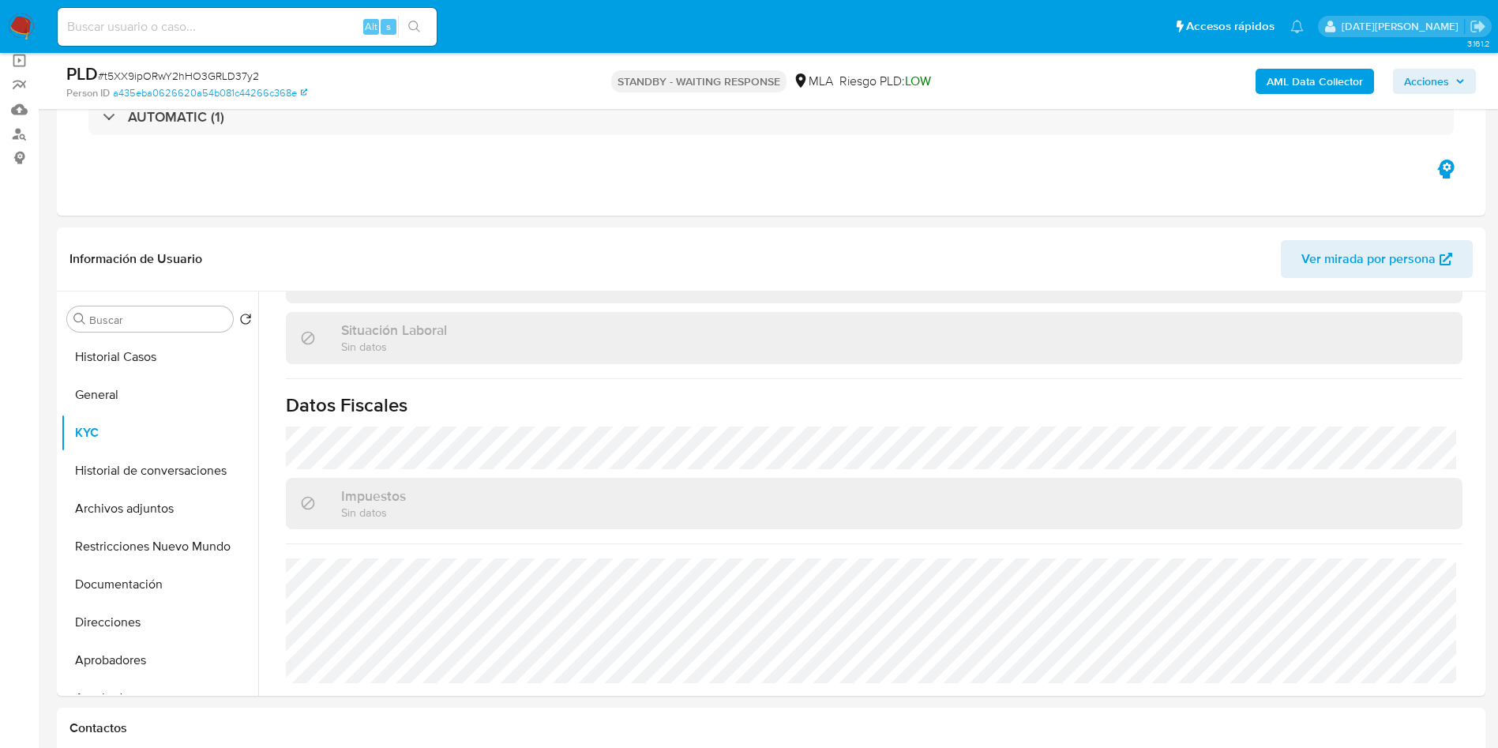
click at [266, 33] on input at bounding box center [247, 27] width 379 height 21
paste input "PX2FMMjRDPXq4TbjC0zfyWND"
type input "PX2FMMjRDPXq4TbjC0zfyWND"
drag, startPoint x: 426, startPoint y: 17, endPoint x: 415, endPoint y: 1, distance: 18.8
click at [423, 17] on button "search-icon" at bounding box center [414, 27] width 32 height 22
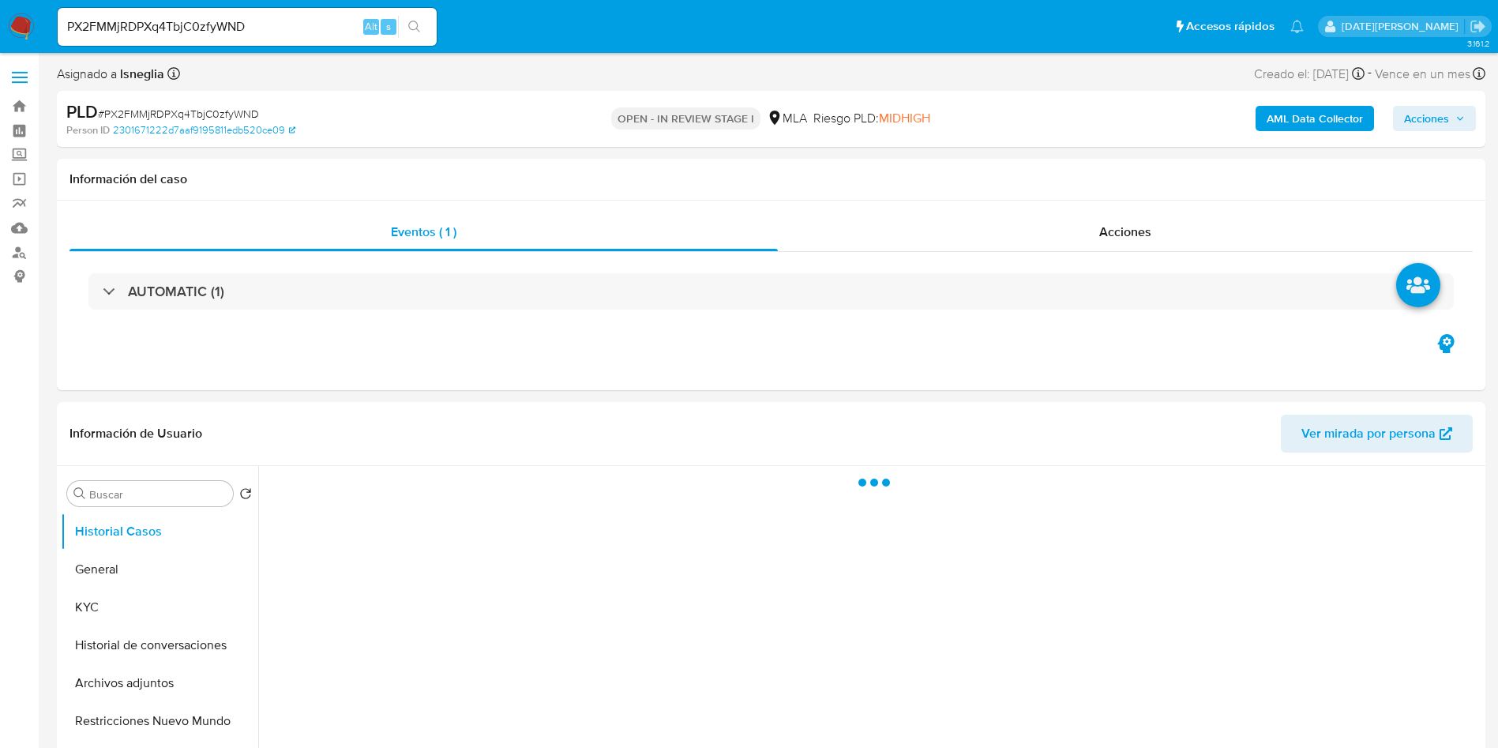
select select "10"
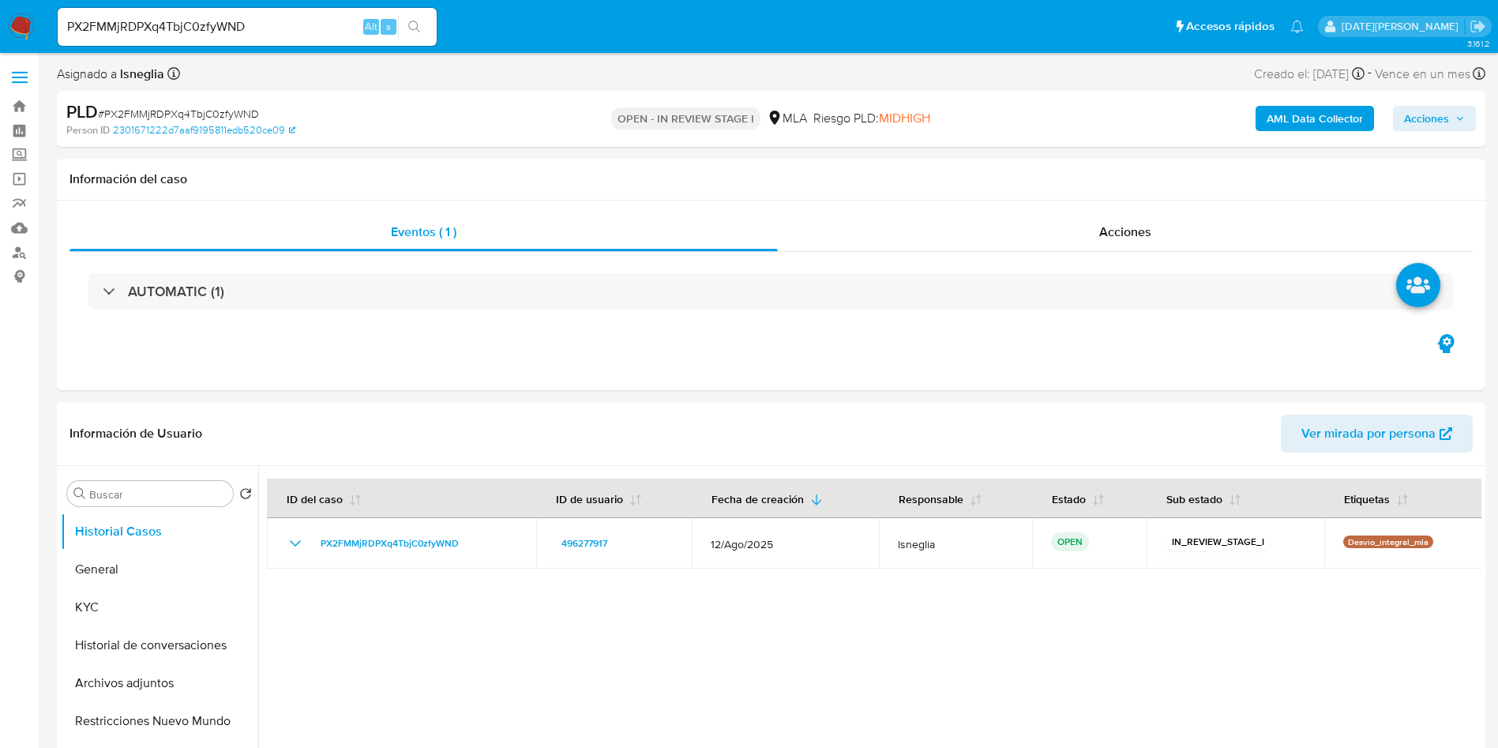
click at [220, 103] on div "PLD # PX2FMMjRDPXq4TbjC0zfyWND" at bounding box center [298, 112] width 464 height 24
drag, startPoint x: 220, startPoint y: 103, endPoint x: 226, endPoint y: 112, distance: 11.0
click at [221, 103] on div "PLD # PX2FMMjRDPXq4TbjC0zfyWND" at bounding box center [298, 112] width 464 height 24
click at [227, 112] on span "# PX2FMMjRDPXq4TbjC0zfyWND" at bounding box center [178, 114] width 161 height 16
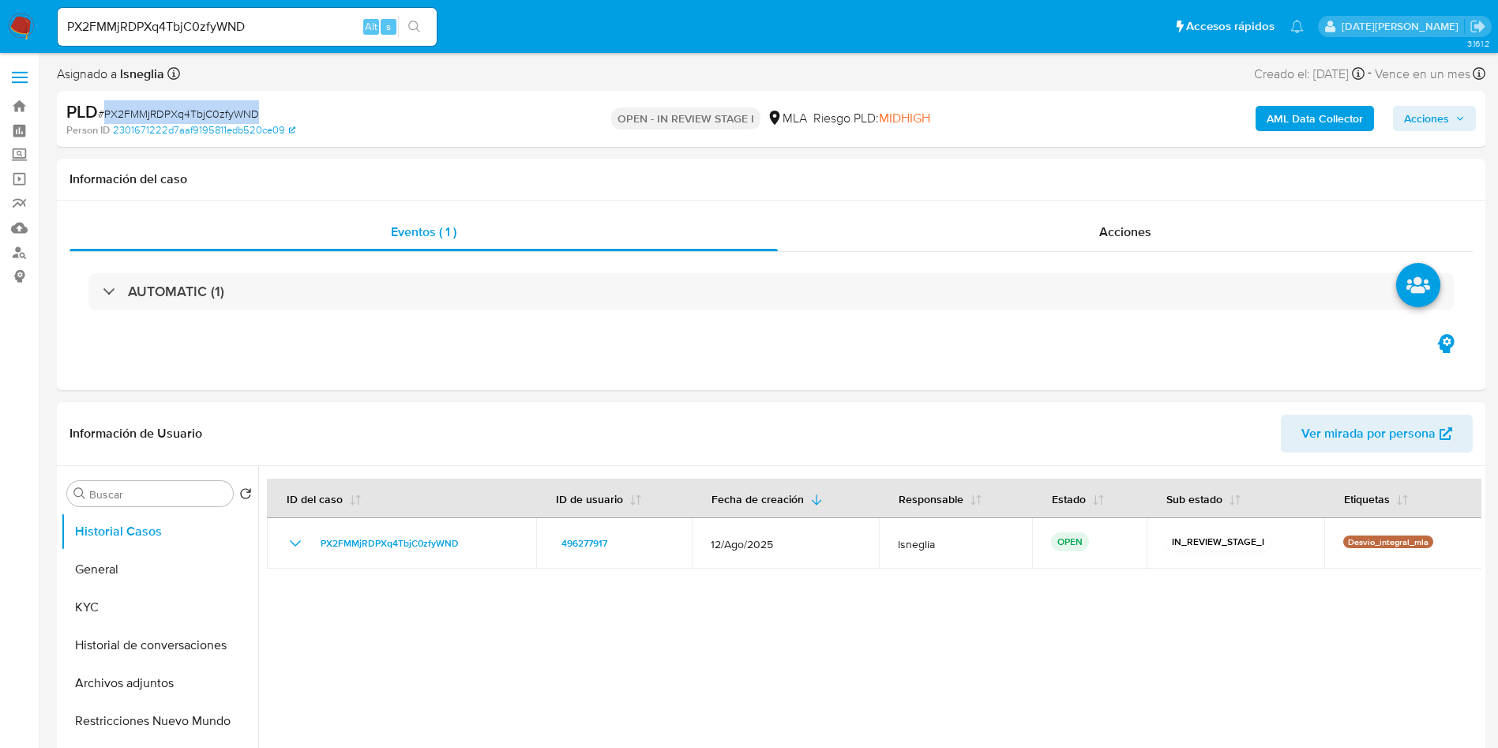
copy span "PX2FMMjRDPXq4TbjC0zfyWND"
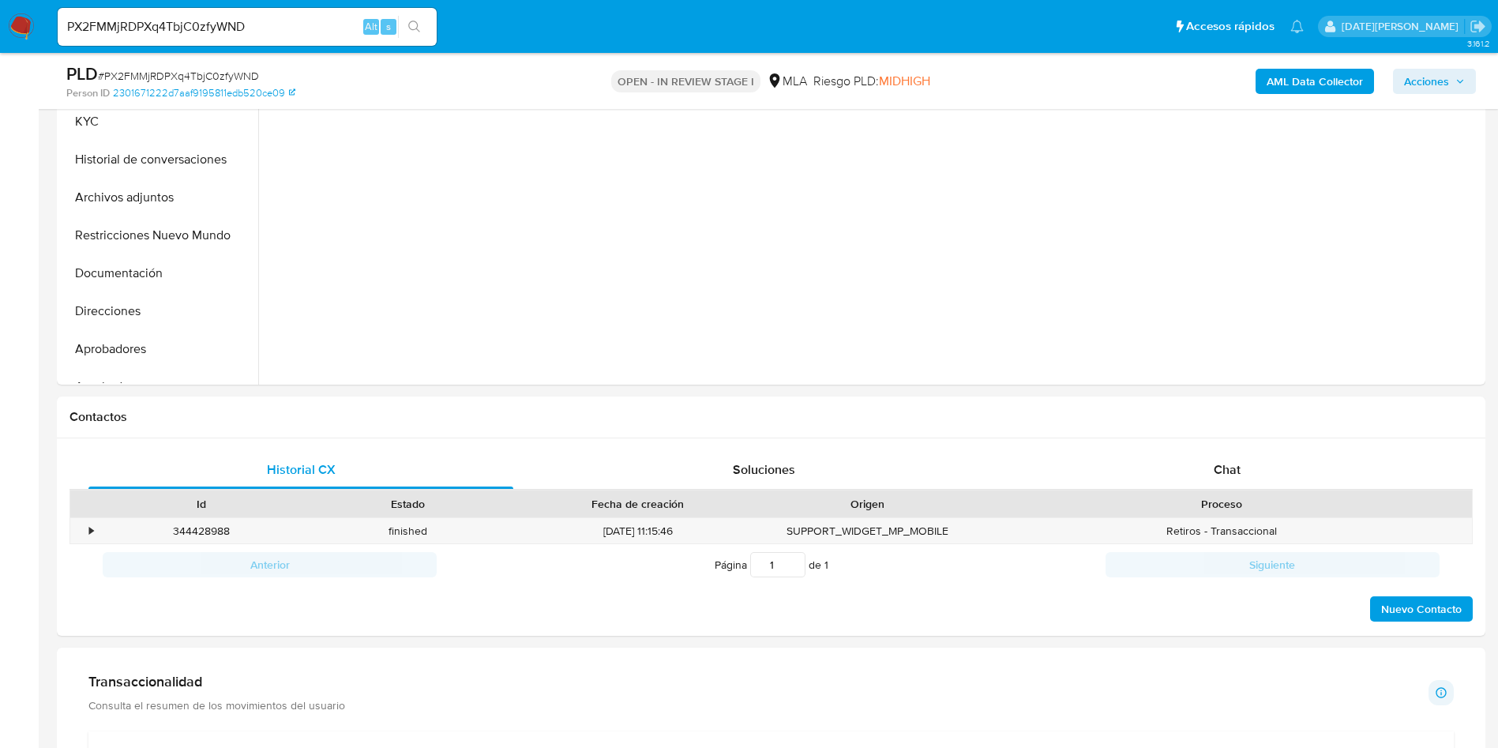
scroll to position [592, 0]
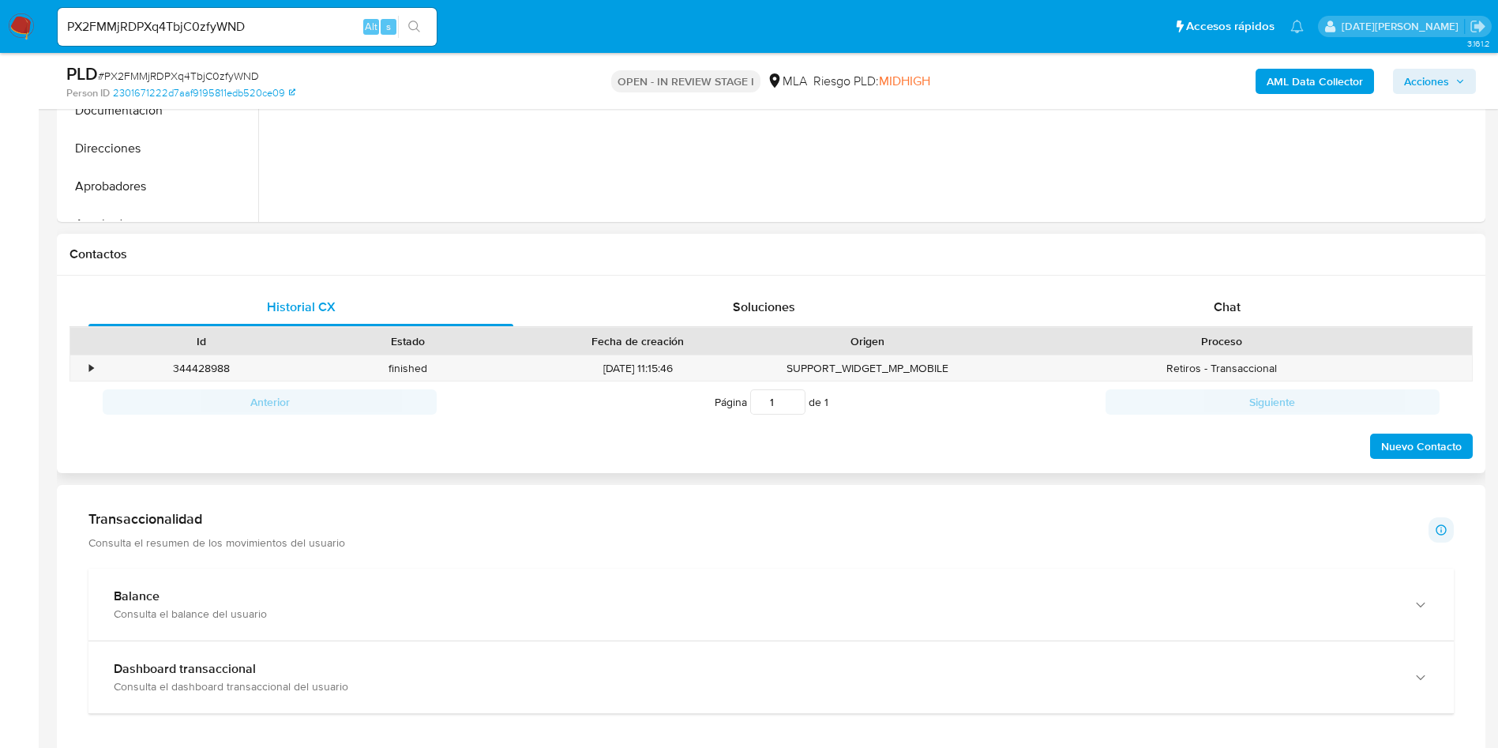
click at [1196, 329] on div "Proceso" at bounding box center [1221, 341] width 501 height 27
click at [1263, 309] on div "Chat" at bounding box center [1227, 307] width 425 height 38
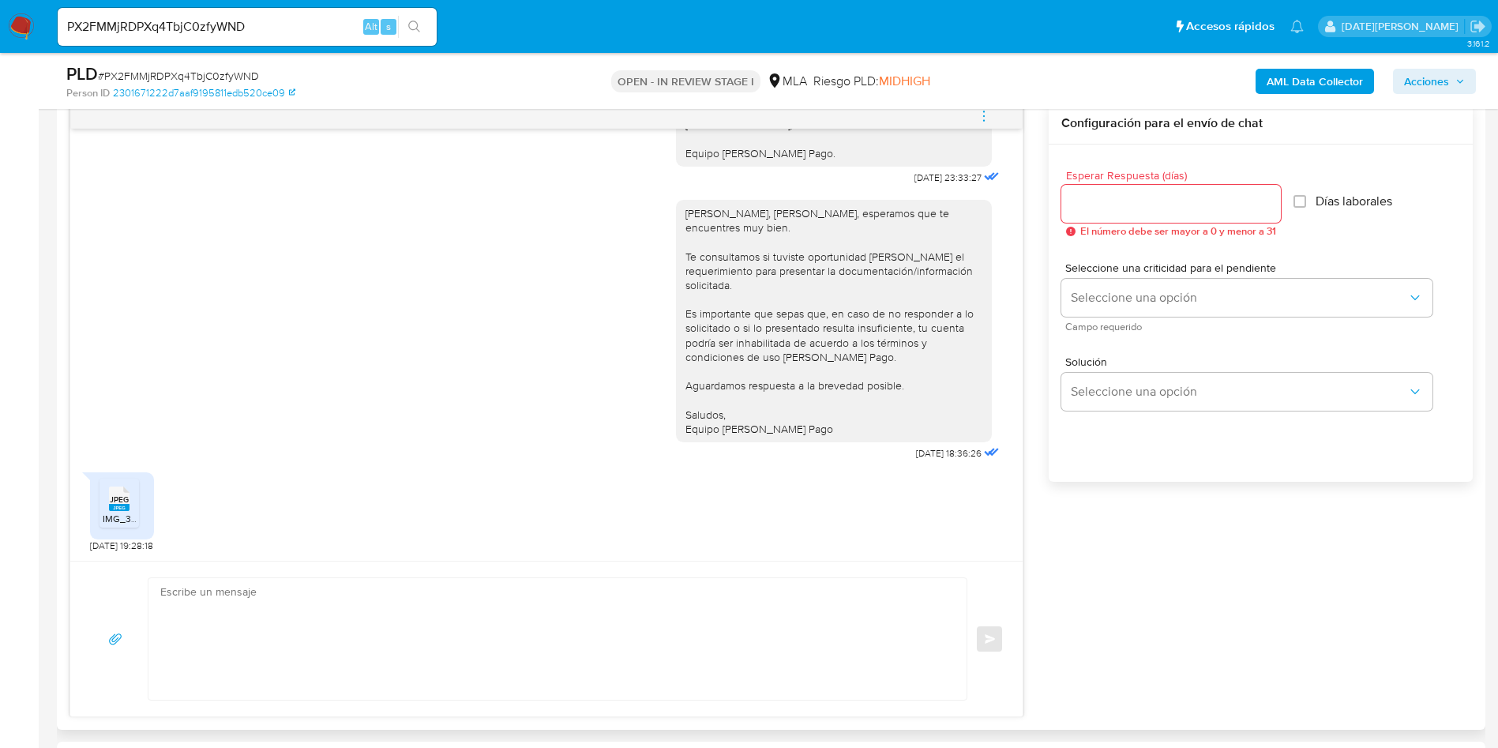
scroll to position [1688, 0]
click at [115, 509] on rect at bounding box center [119, 507] width 21 height 7
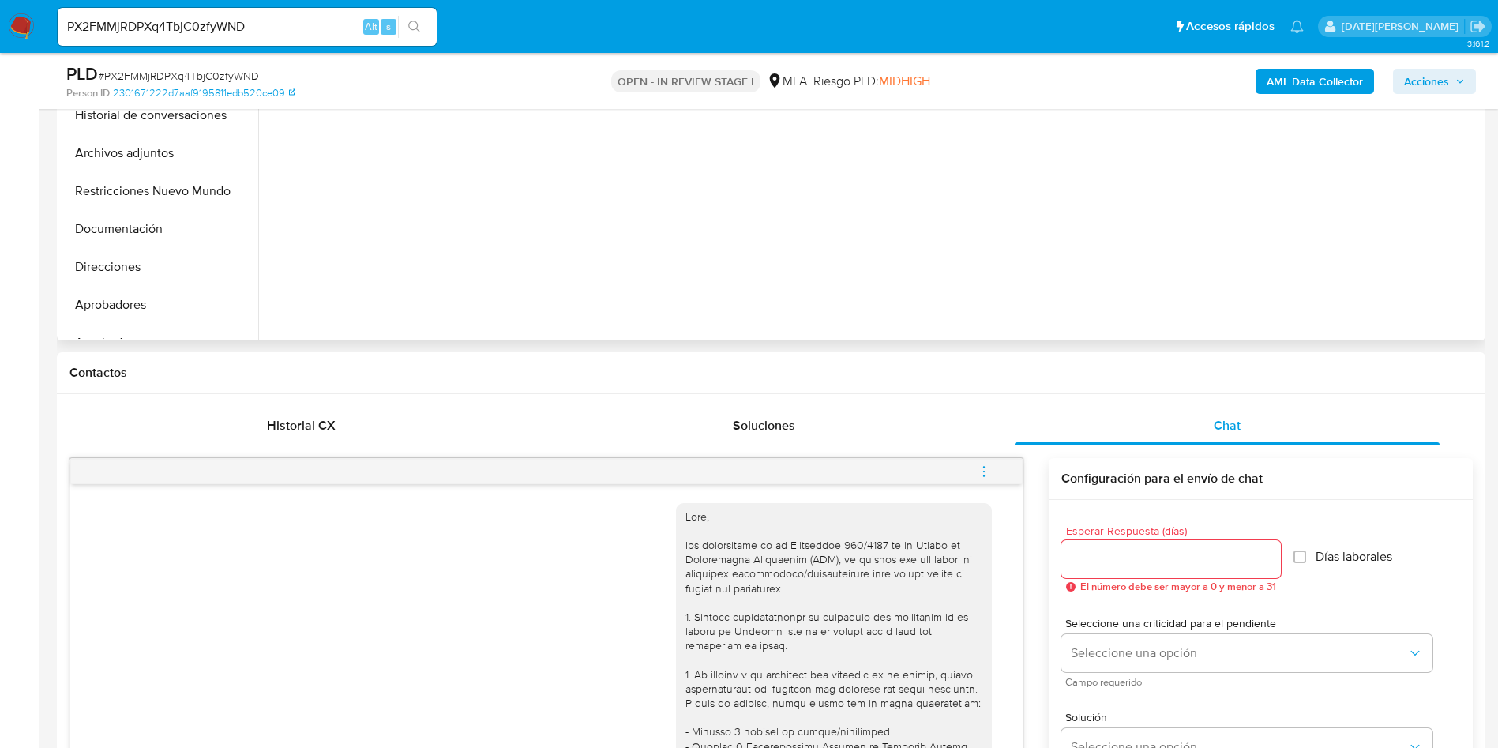
scroll to position [237, 0]
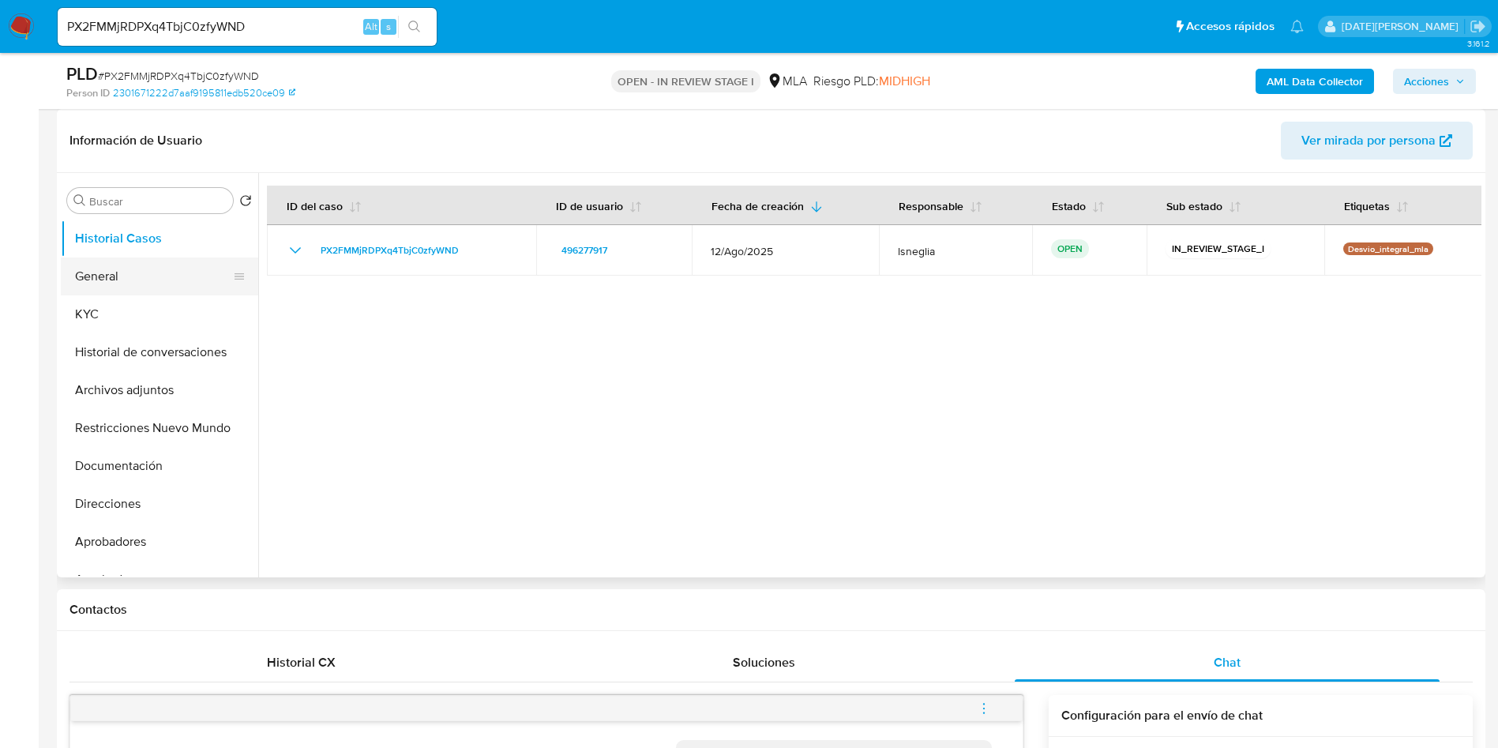
click at [143, 274] on button "General" at bounding box center [153, 276] width 185 height 38
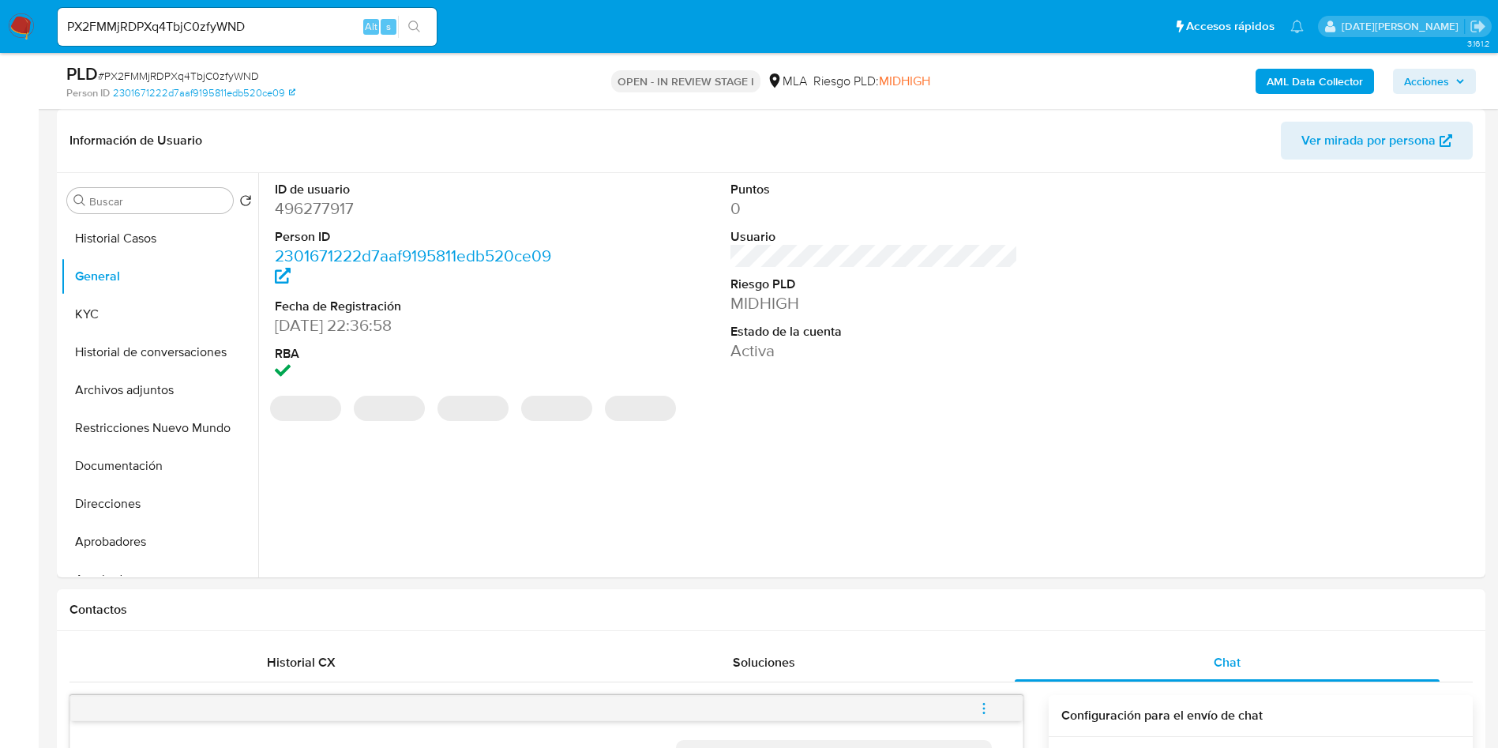
click at [325, 212] on dd "496277917" at bounding box center [419, 208] width 288 height 22
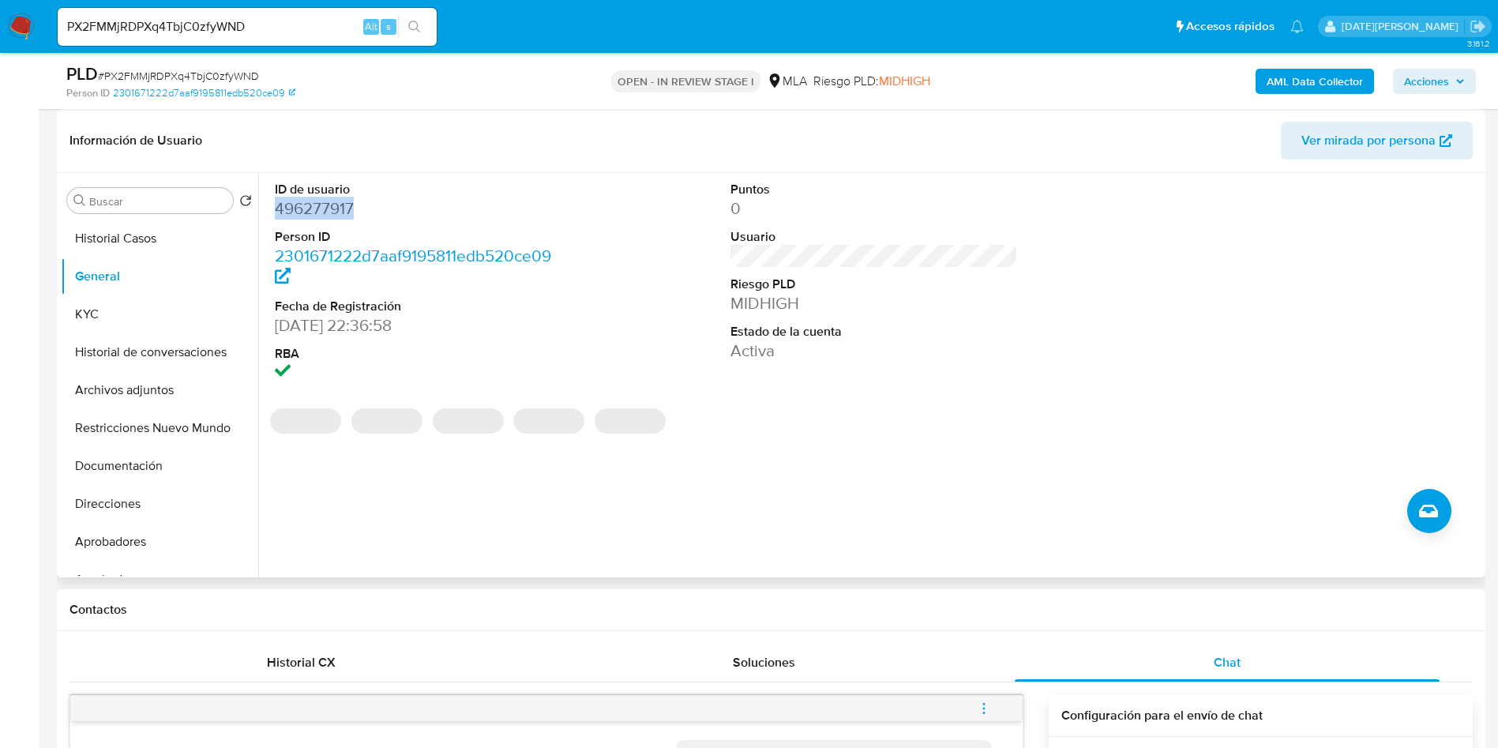
copy dd "496277917"
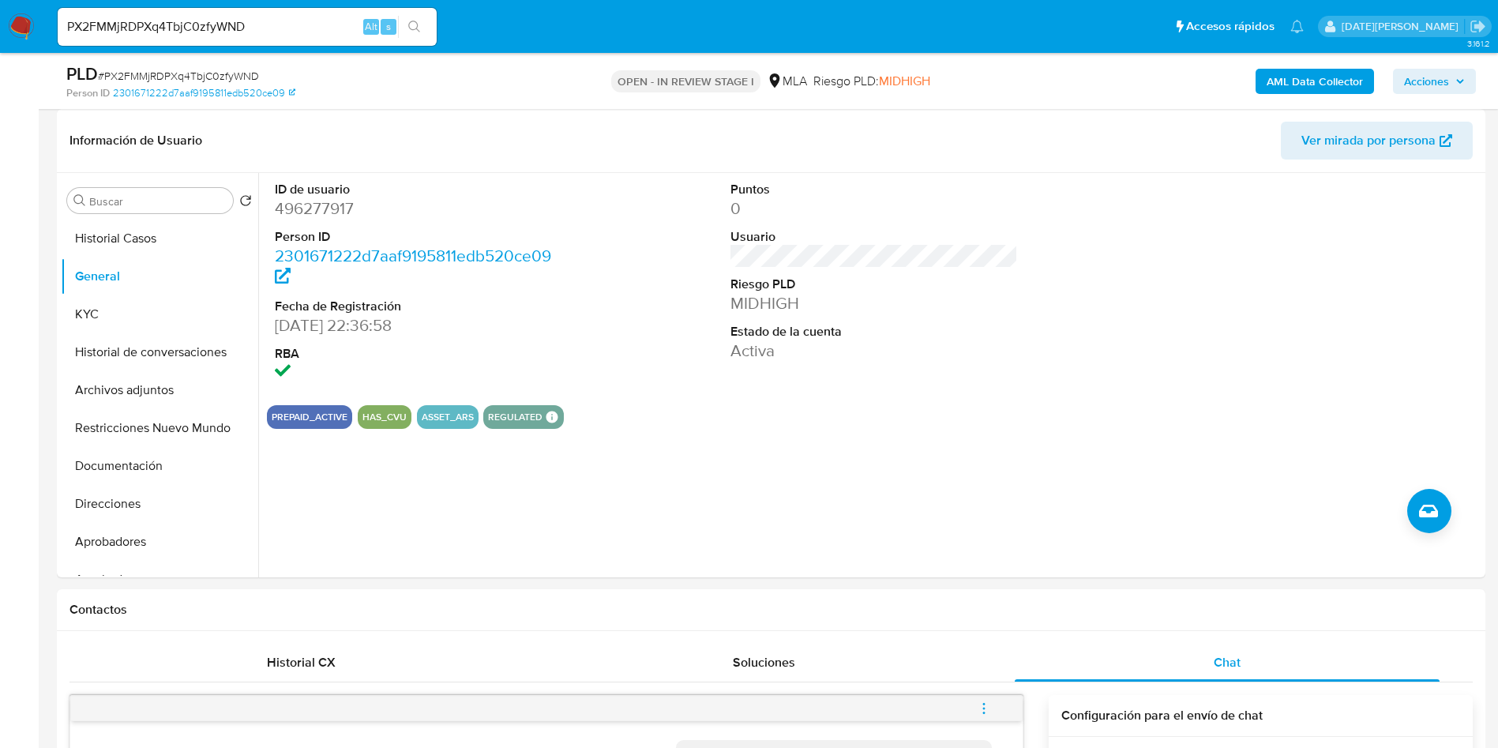
click at [586, 89] on div "OPEN - IN REVIEW STAGE I MLA Riesgo PLD: MIDHIGH" at bounding box center [772, 80] width 466 height 37
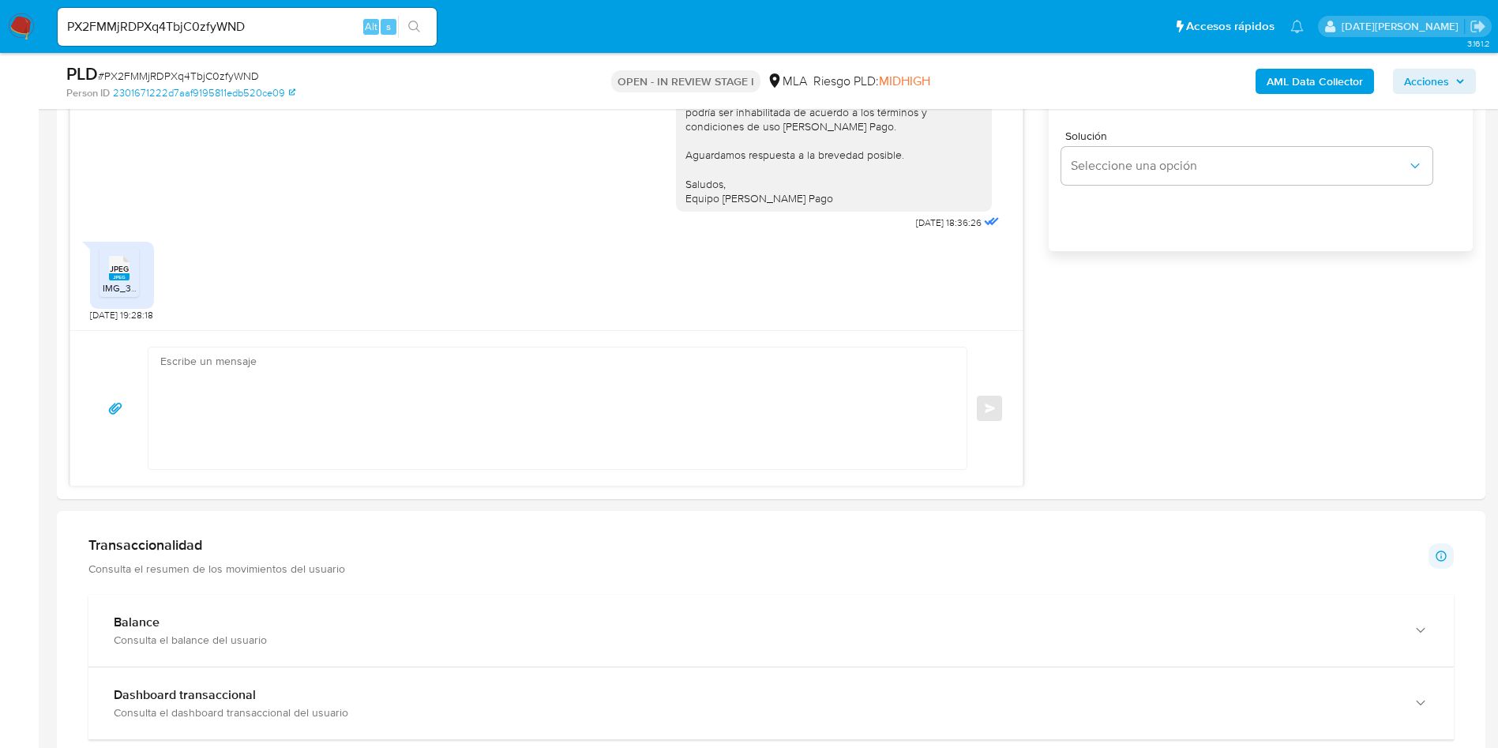
scroll to position [1066, 0]
click at [460, 419] on textarea at bounding box center [553, 402] width 787 height 122
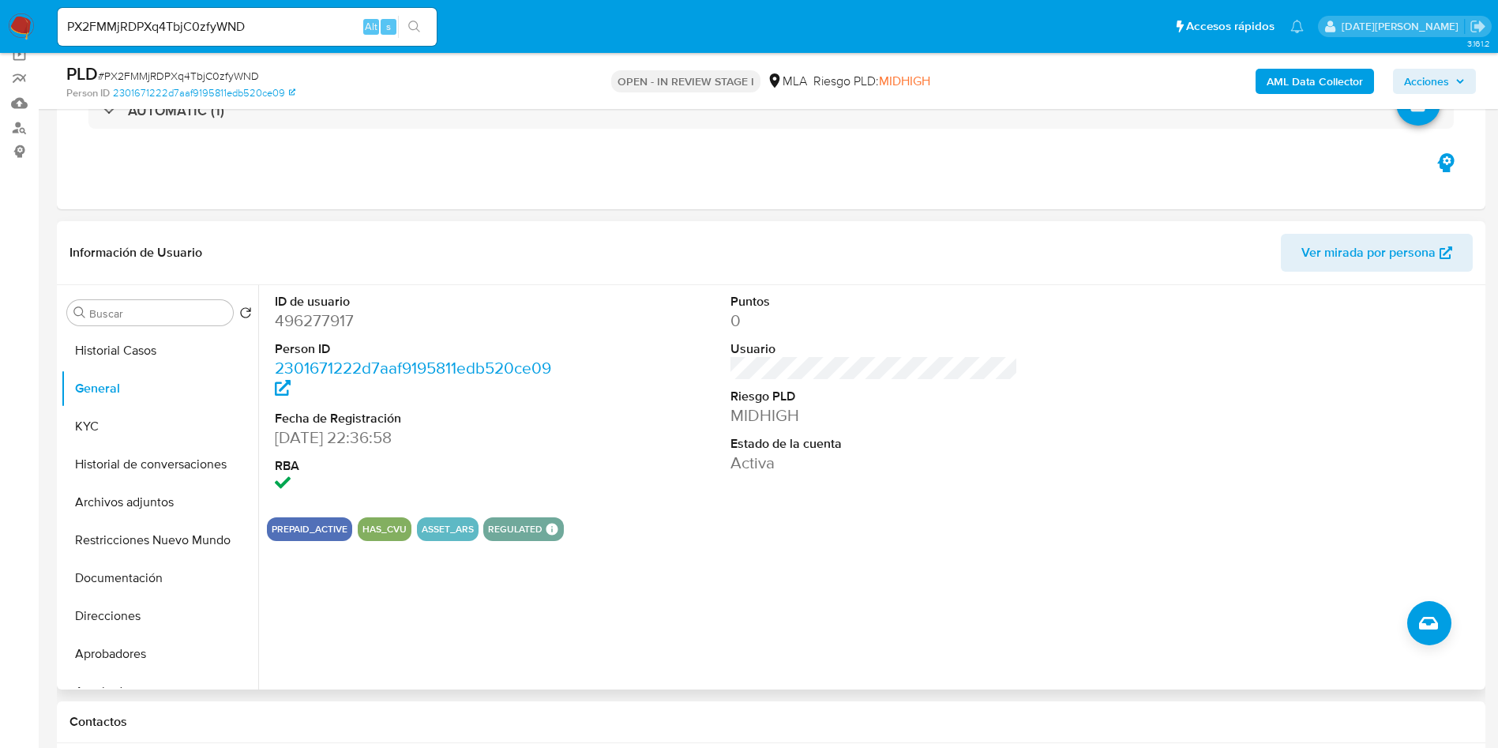
scroll to position [118, 0]
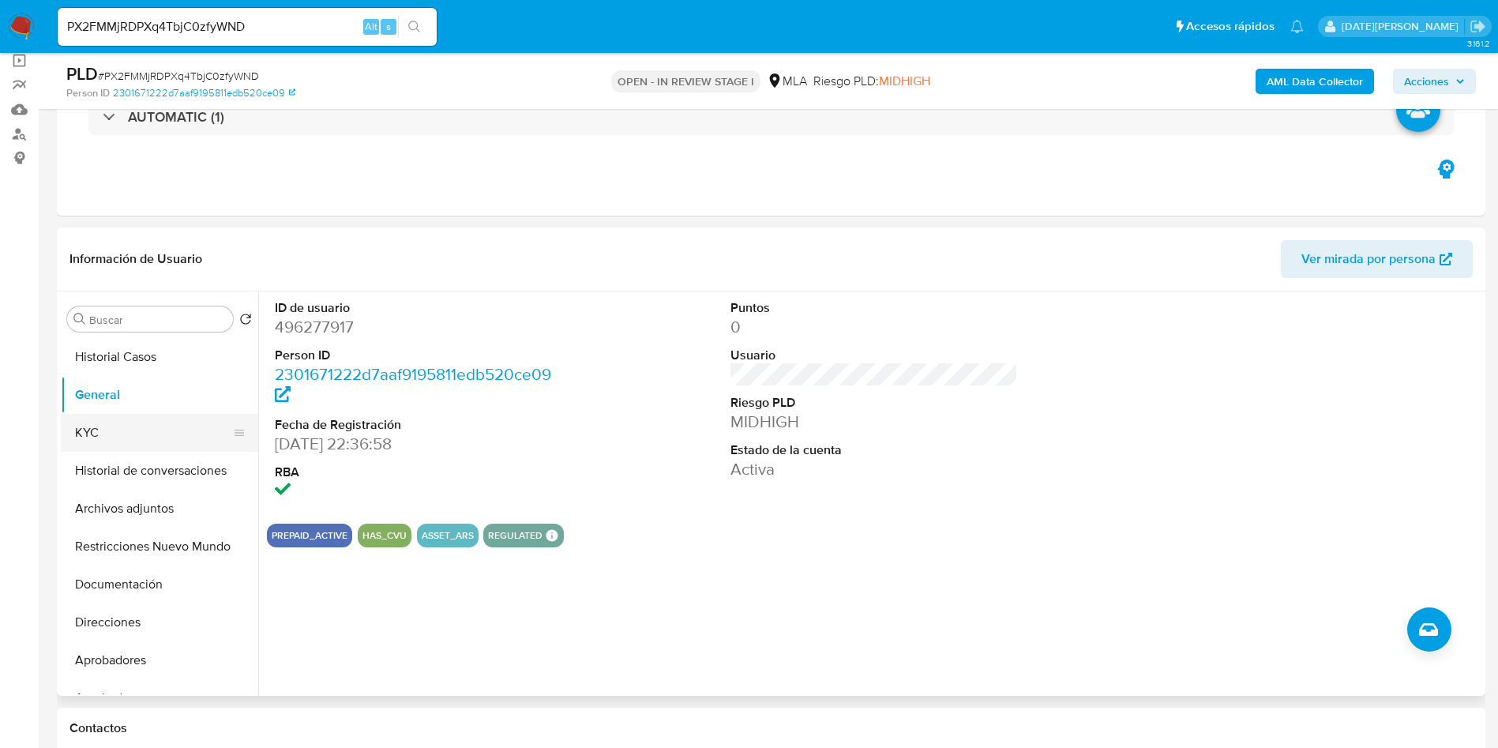
click at [114, 423] on button "KYC" at bounding box center [153, 433] width 185 height 38
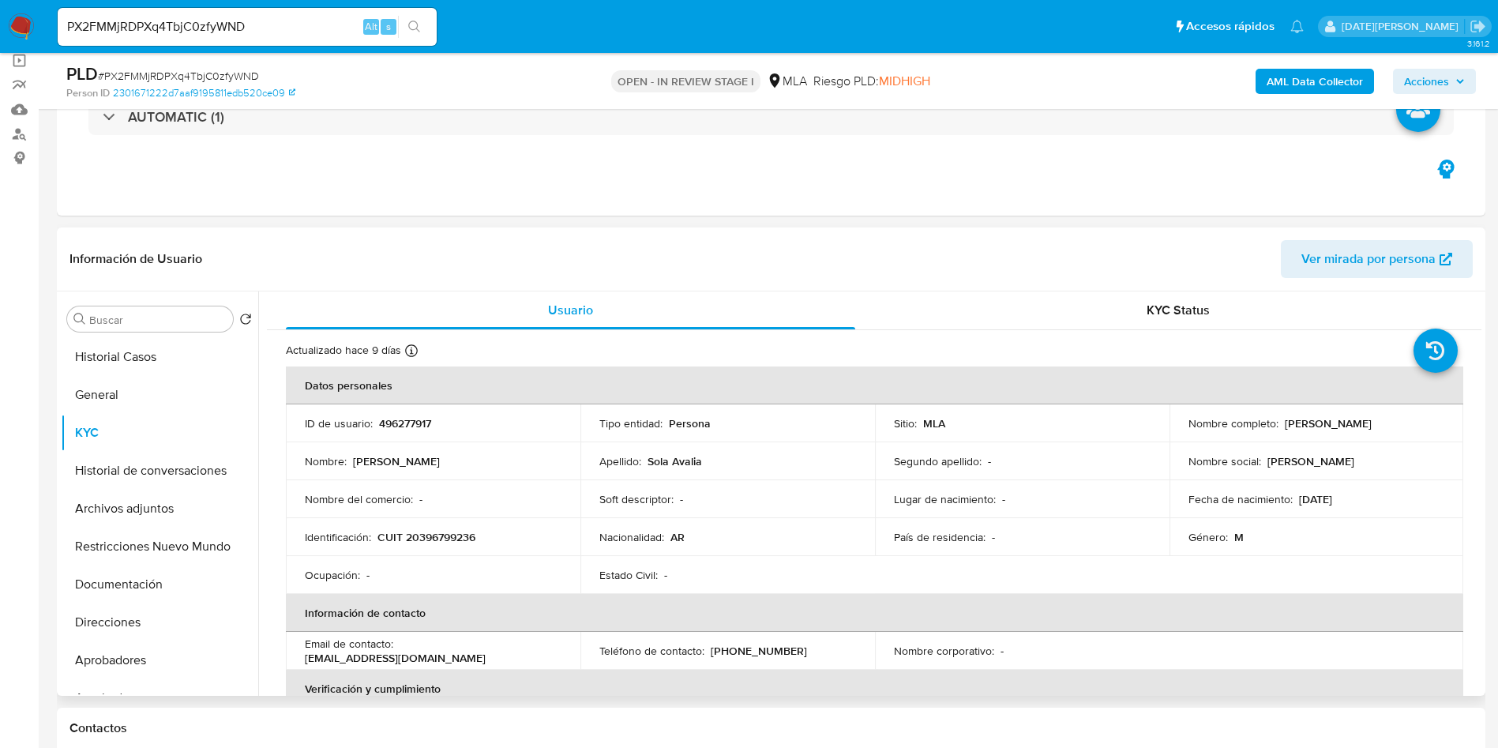
drag, startPoint x: 1281, startPoint y: 424, endPoint x: 1426, endPoint y: 415, distance: 145.6
click at [1426, 416] on div "Nombre completo : Jose Vicente Sola Avalia" at bounding box center [1316, 423] width 257 height 14
copy p "Jose Vicente Sola Avalia"
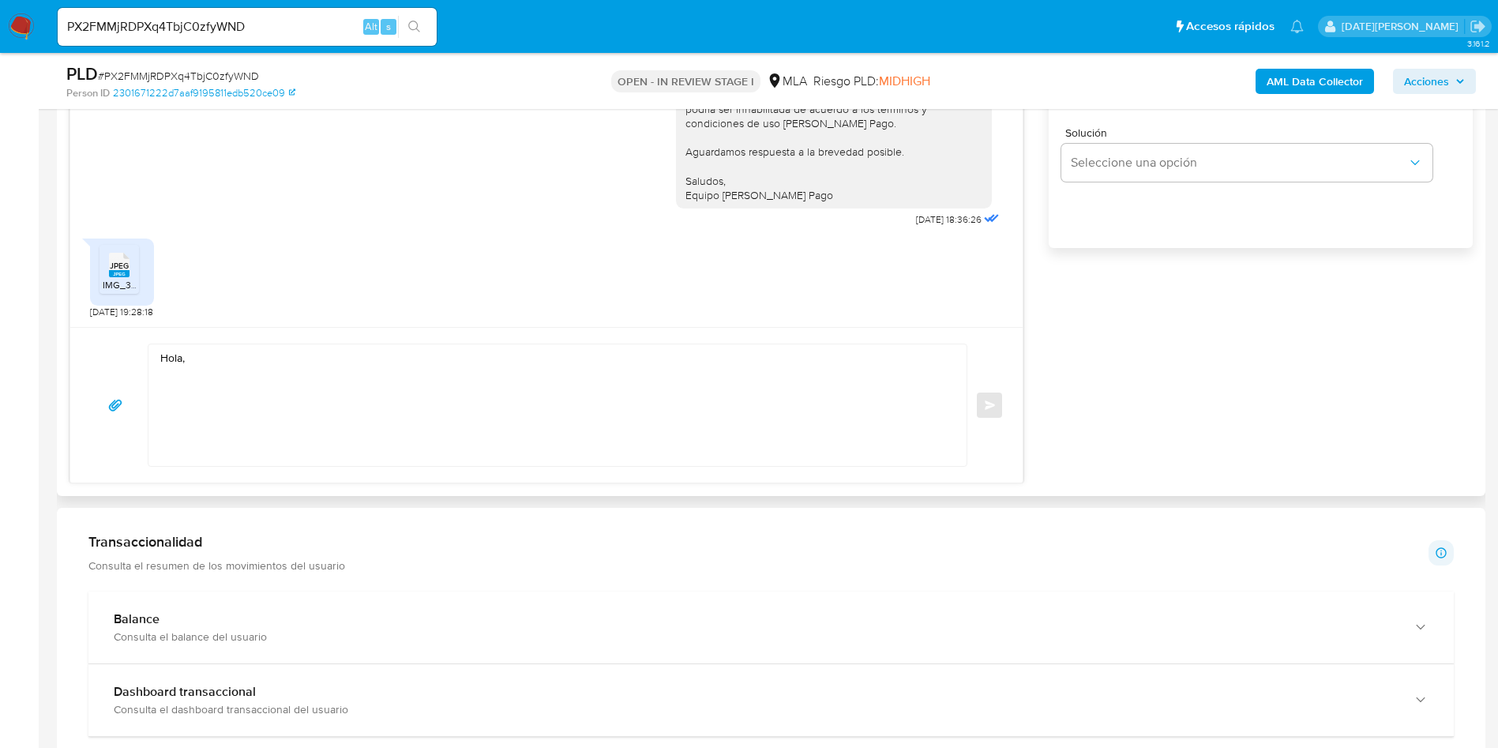
scroll to position [1066, 0]
click at [331, 339] on div "Hola, Enviar" at bounding box center [546, 402] width 952 height 156
click at [334, 360] on textarea "Hola," at bounding box center [553, 402] width 787 height 122
paste textarea "Jose Vicente Sola Avalia"
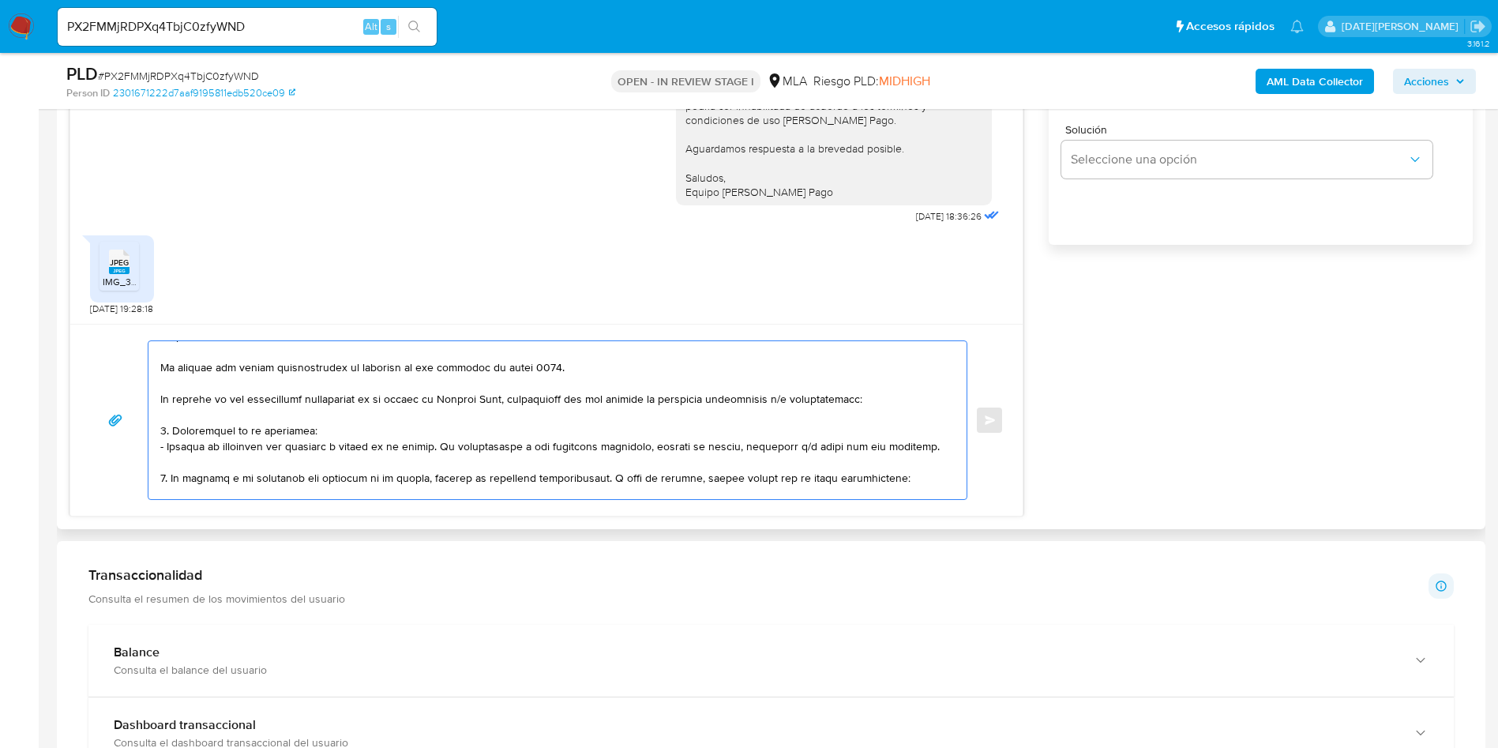
scroll to position [118, 0]
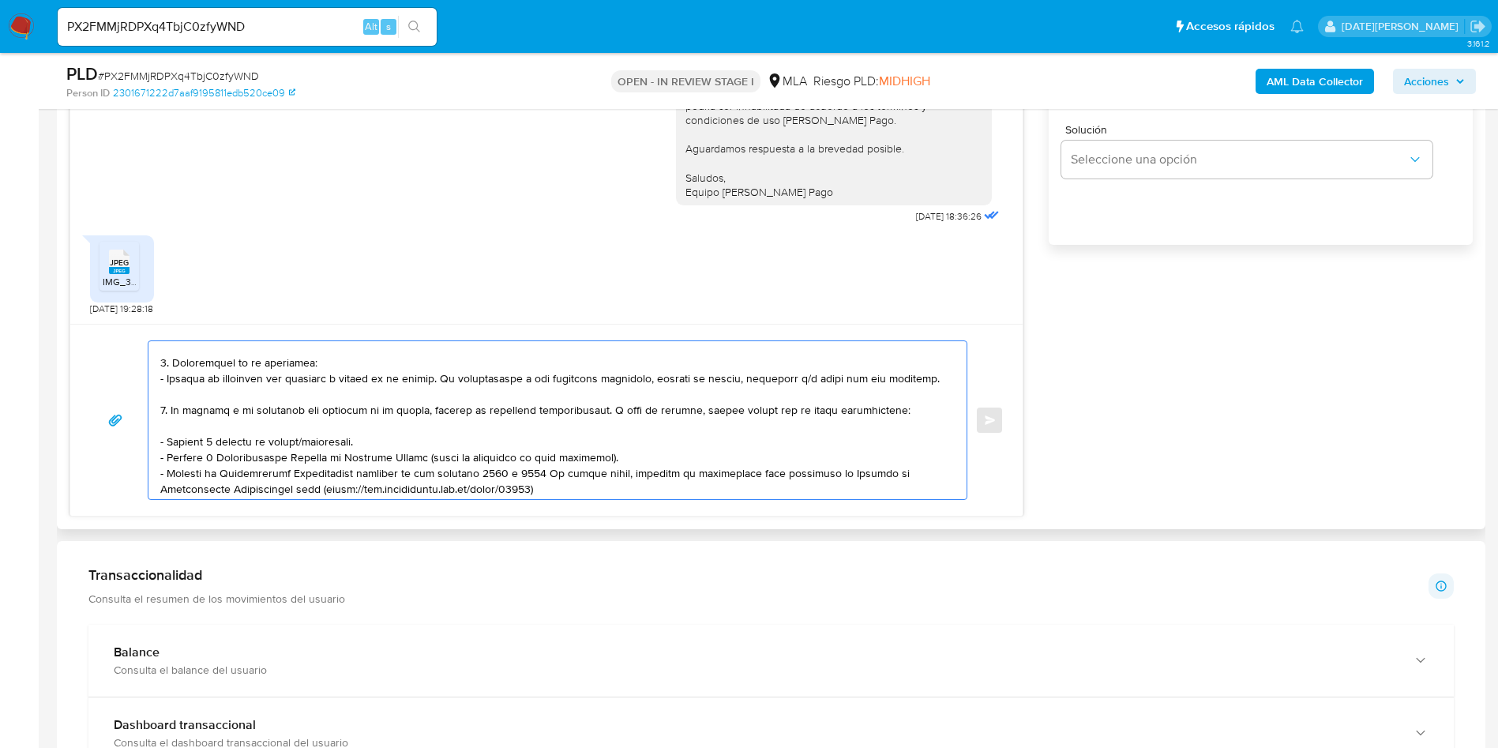
drag, startPoint x: 163, startPoint y: 449, endPoint x: 603, endPoint y: 408, distance: 442.6
click at [603, 408] on textarea at bounding box center [553, 420] width 787 height 158
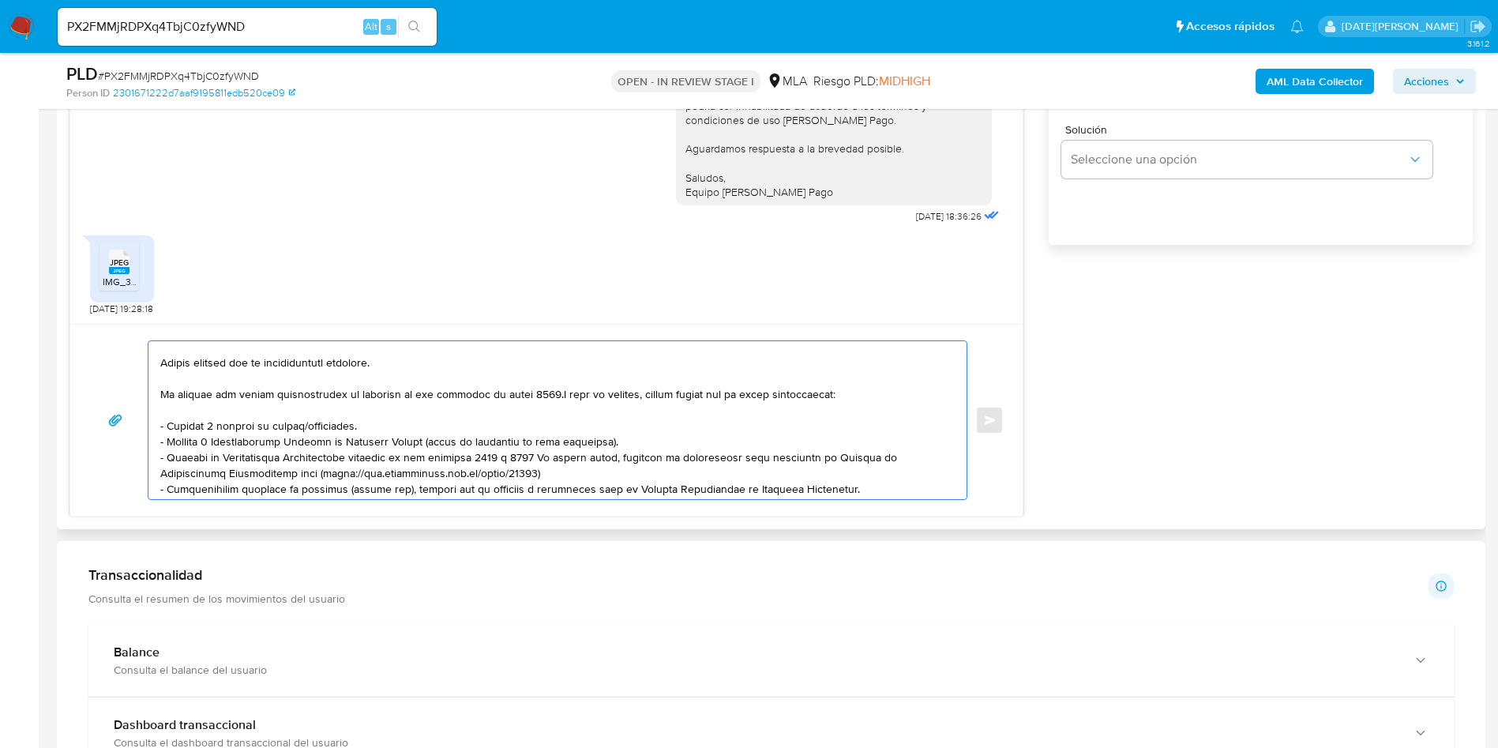
scroll to position [8, 0]
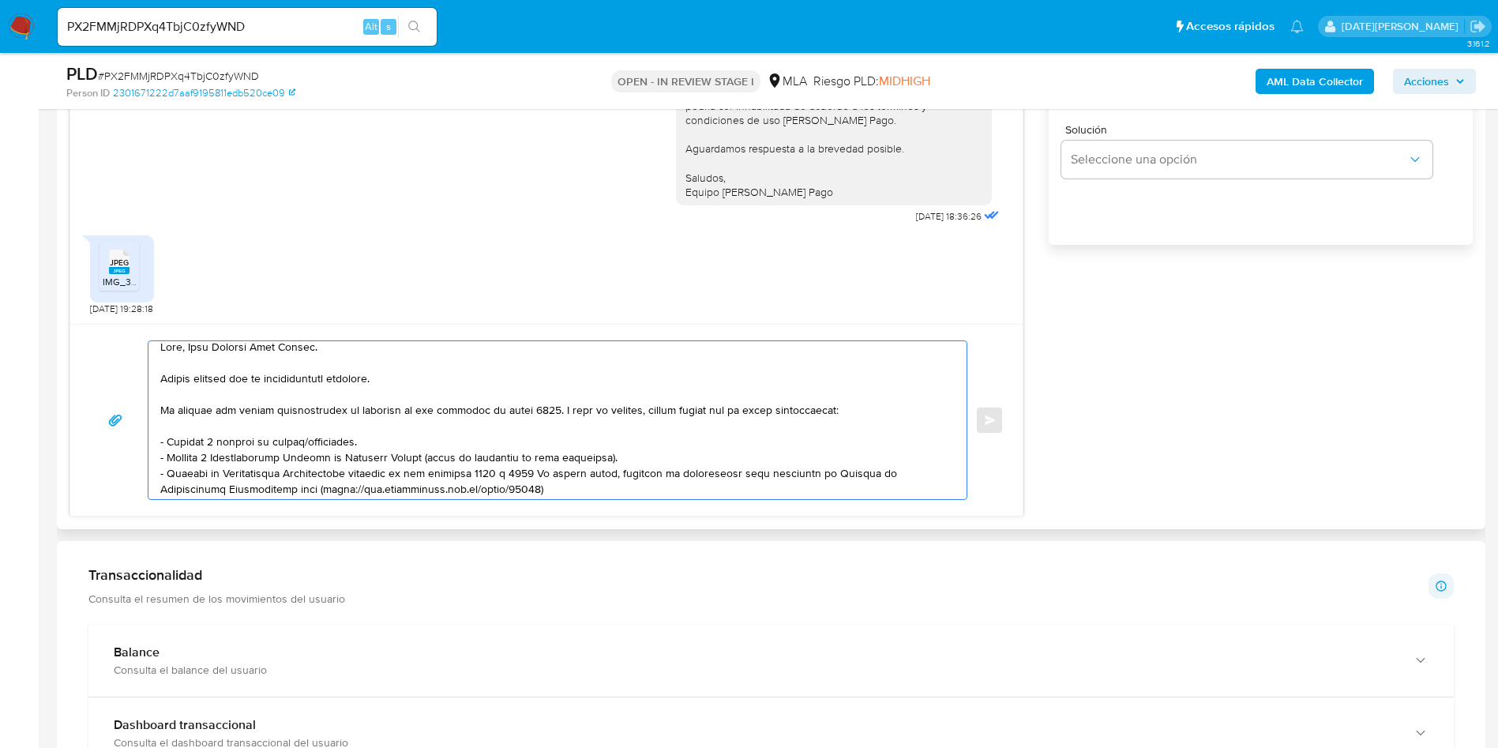
drag, startPoint x: 366, startPoint y: 440, endPoint x: 152, endPoint y: 441, distance: 214.0
click at [152, 441] on div at bounding box center [553, 420] width 810 height 158
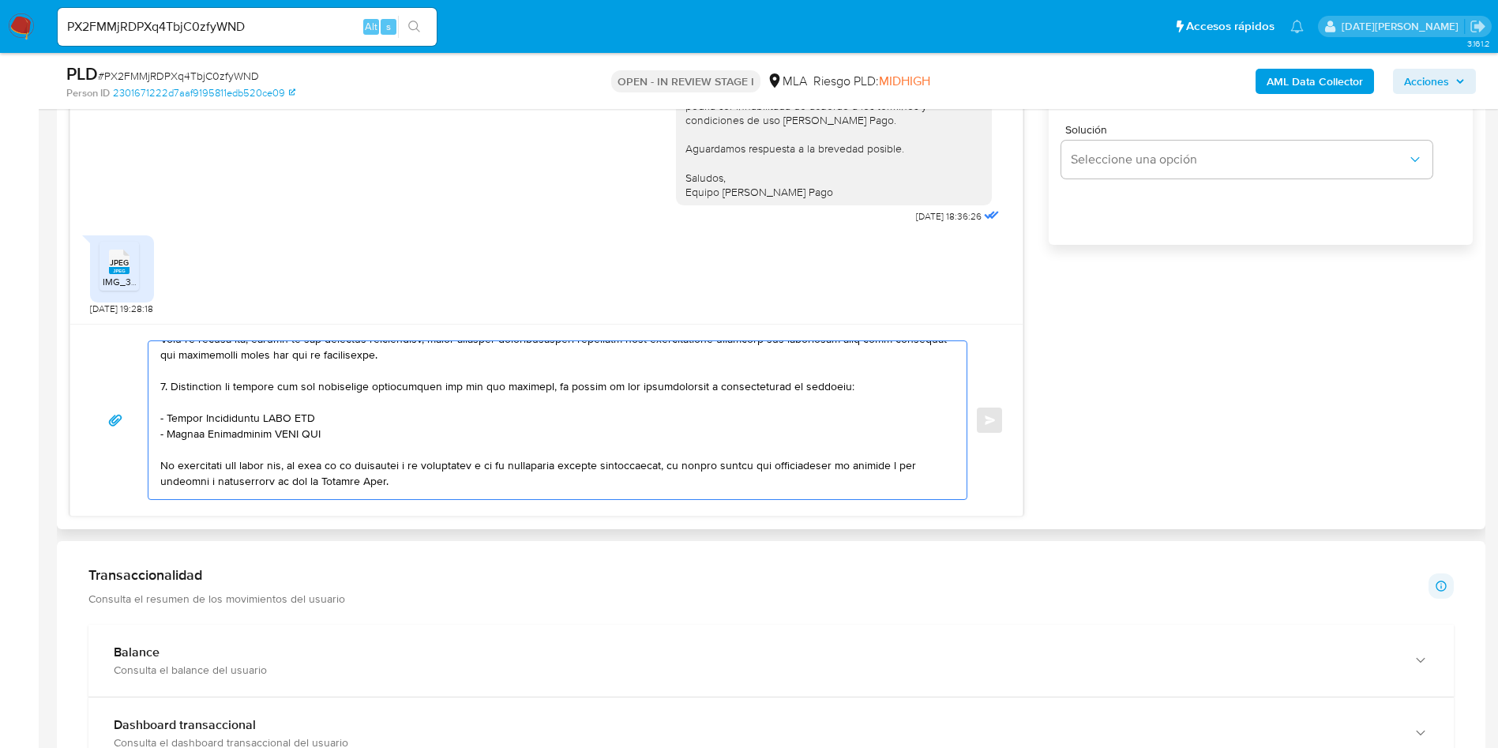
scroll to position [186, 0]
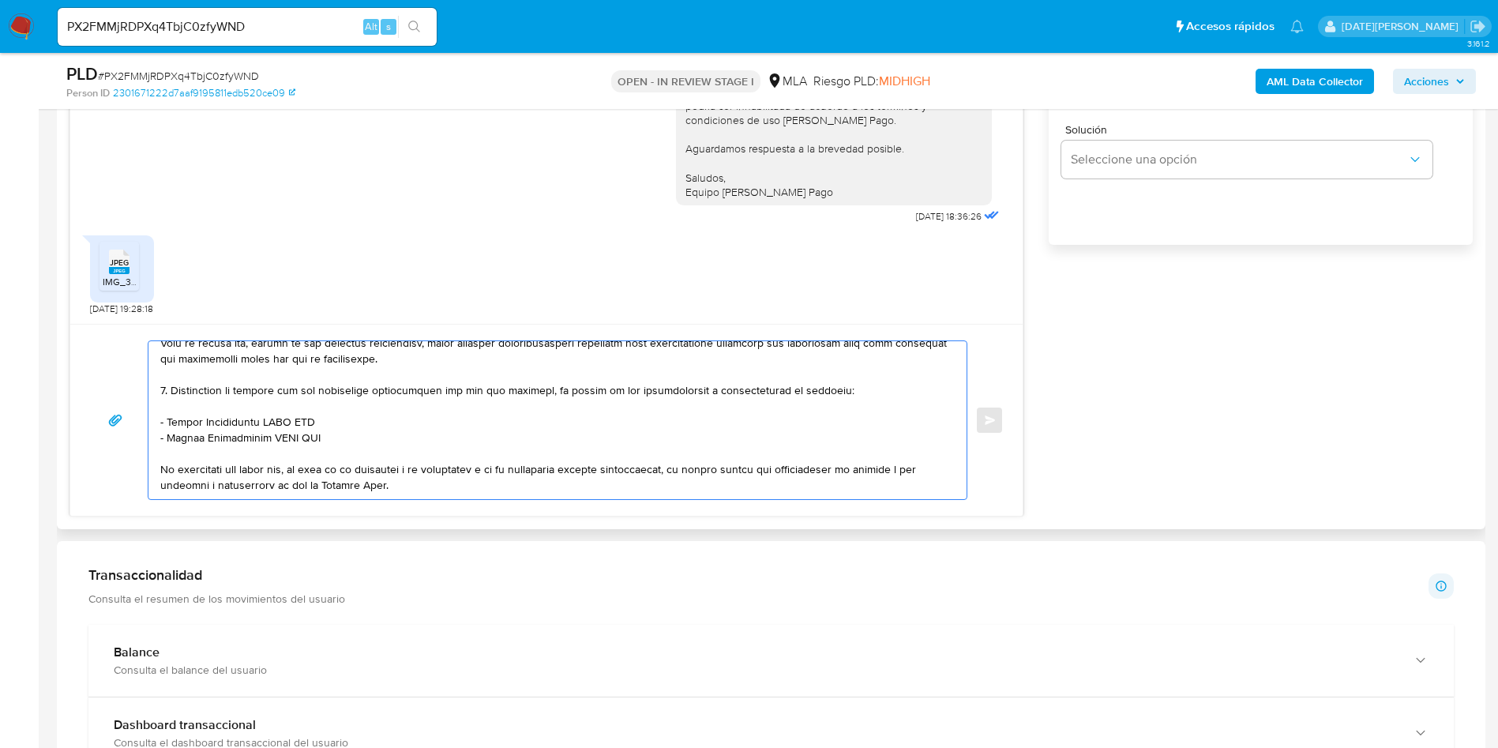
drag, startPoint x: 157, startPoint y: 383, endPoint x: 351, endPoint y: 419, distance: 196.7
click at [351, 419] on div at bounding box center [553, 420] width 810 height 158
drag, startPoint x: 340, startPoint y: 434, endPoint x: 162, endPoint y: 391, distance: 182.7
click at [162, 391] on textarea at bounding box center [553, 420] width 787 height 158
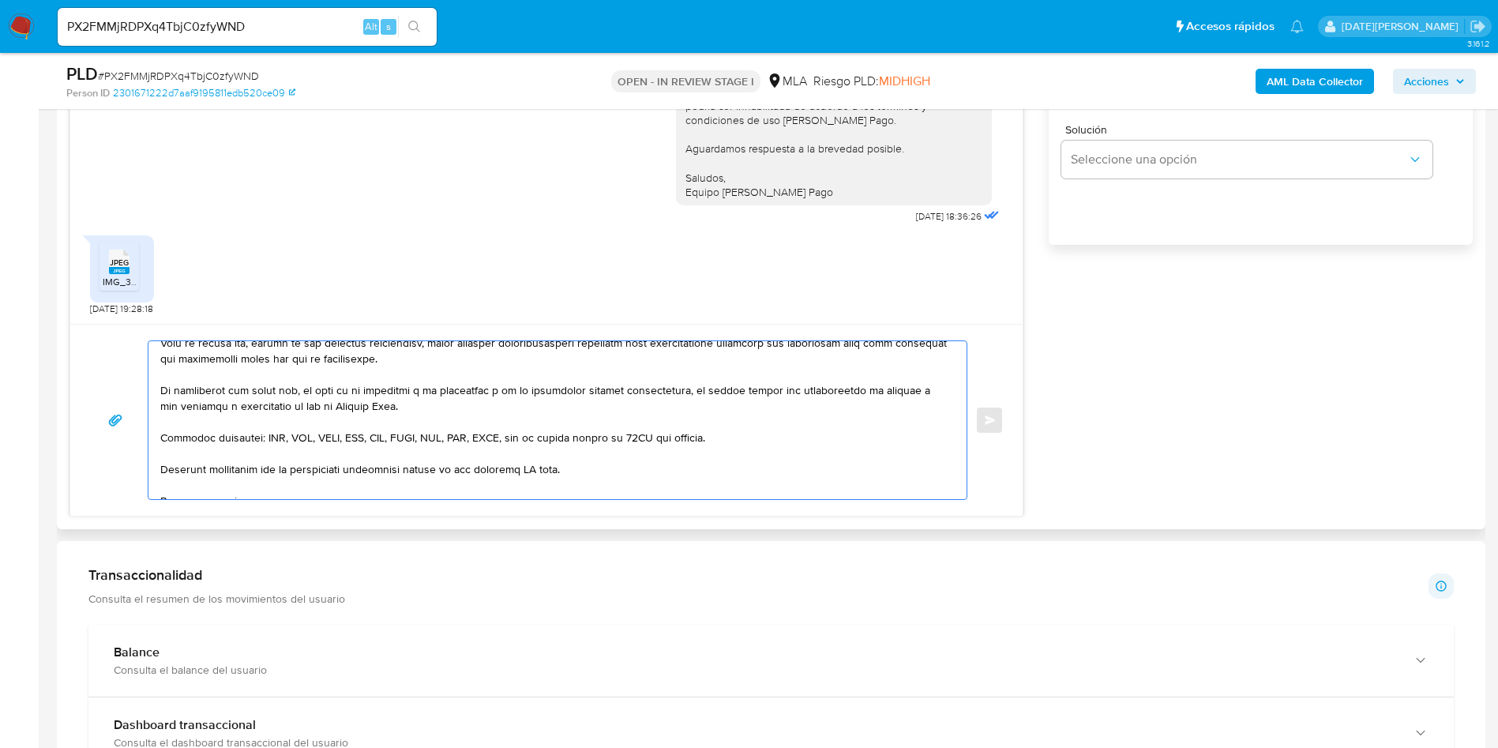
scroll to position [170, 0]
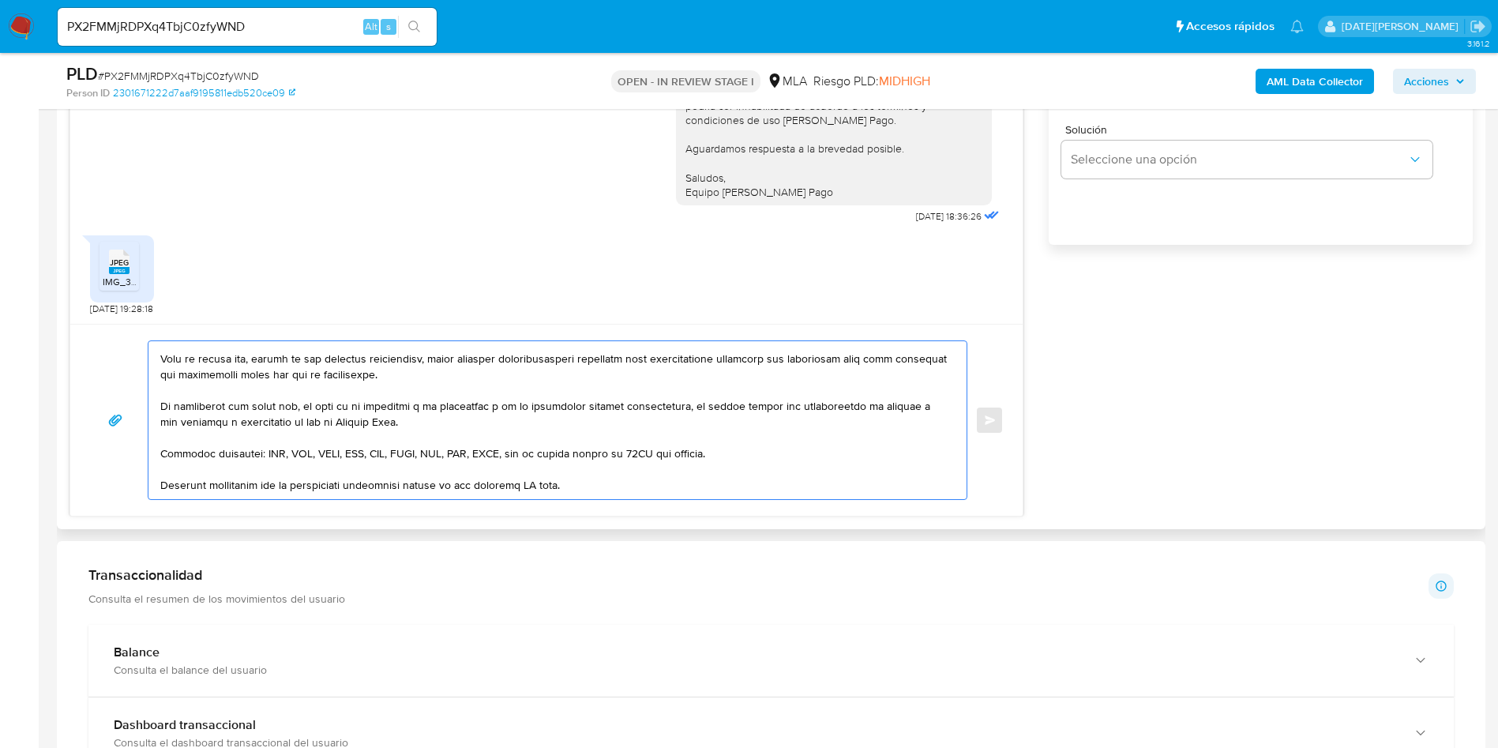
click at [534, 489] on textarea at bounding box center [553, 420] width 787 height 158
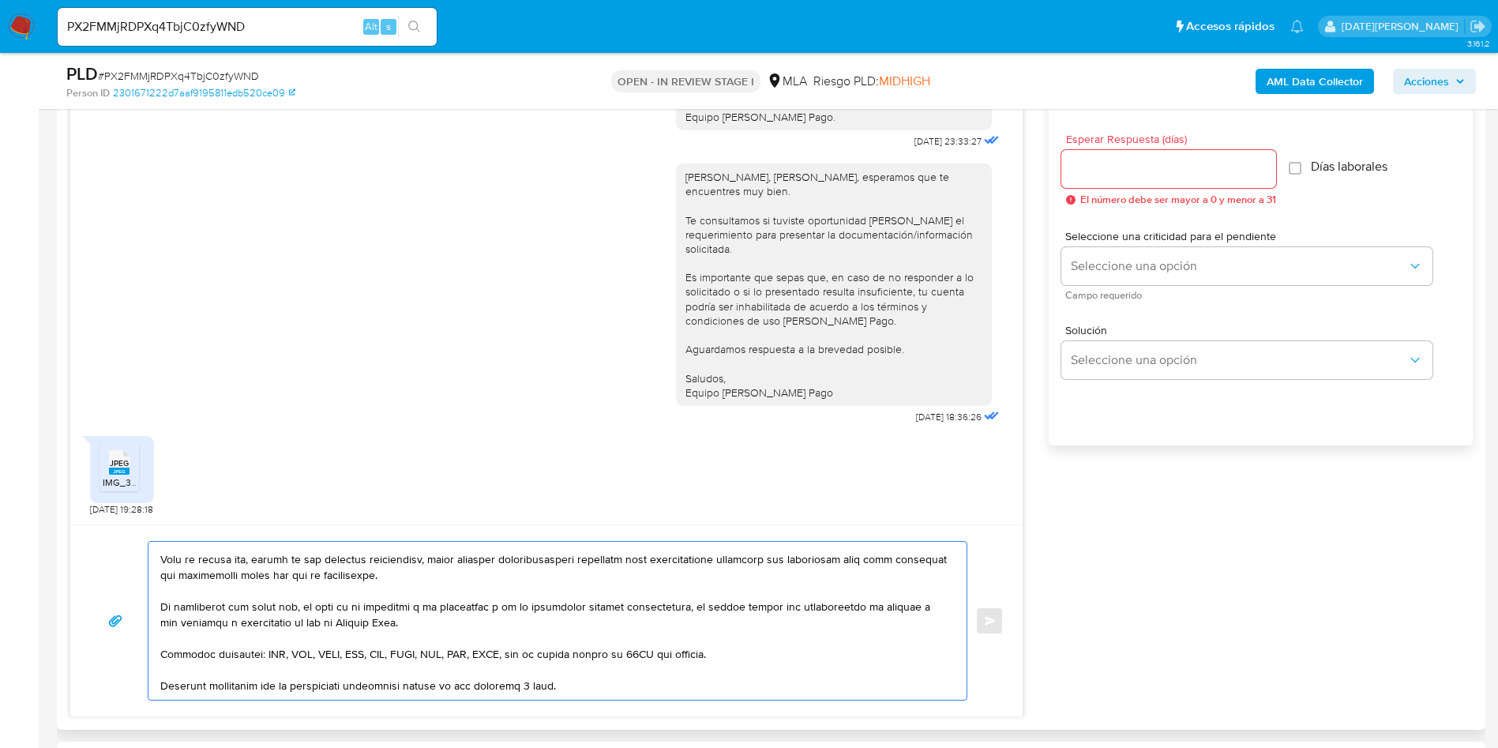
scroll to position [829, 0]
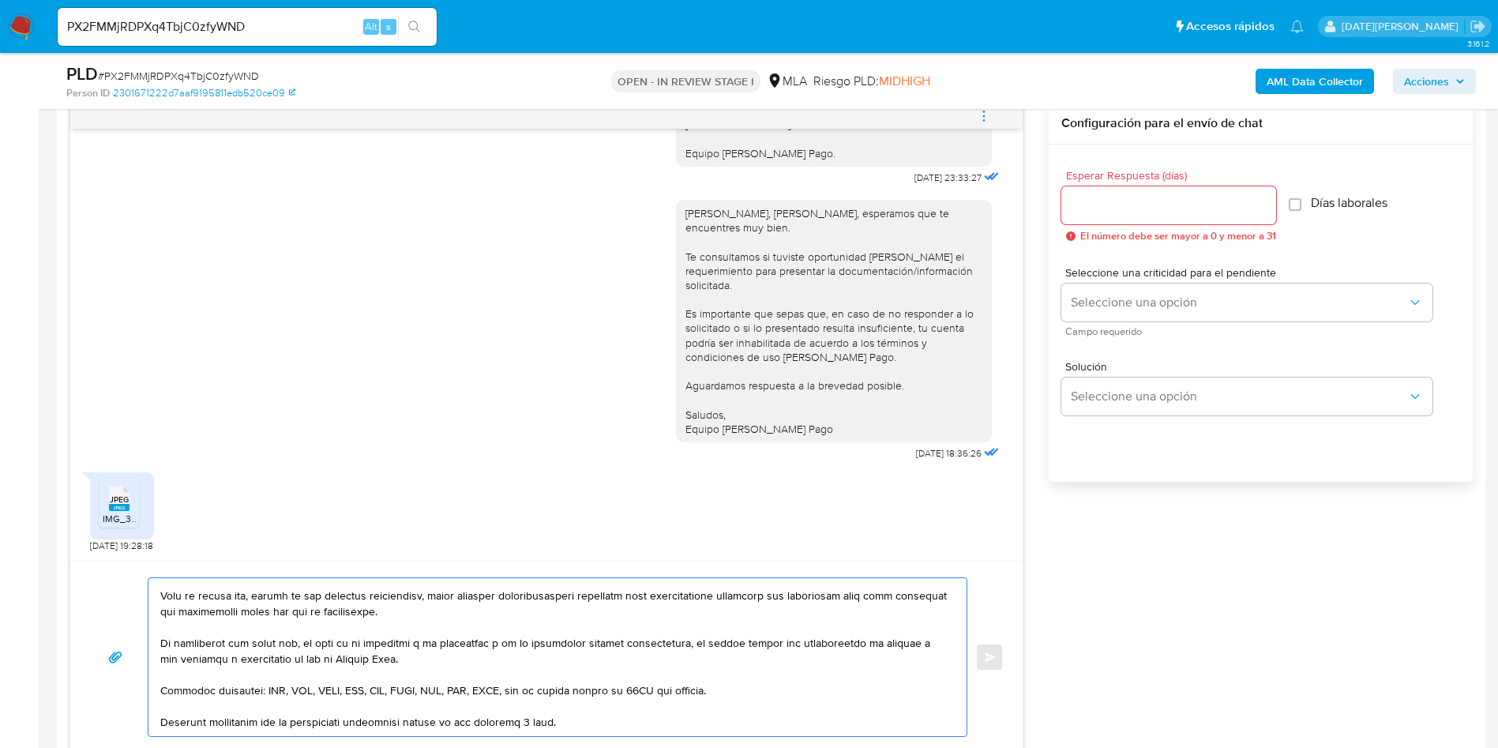
type textarea "Hola, Jose Vicente Sola Avalia. Muchas gracias por la documentación brindada. T…"
click at [1140, 209] on input "Esperar Respuesta (días)" at bounding box center [1168, 205] width 215 height 21
type input "3"
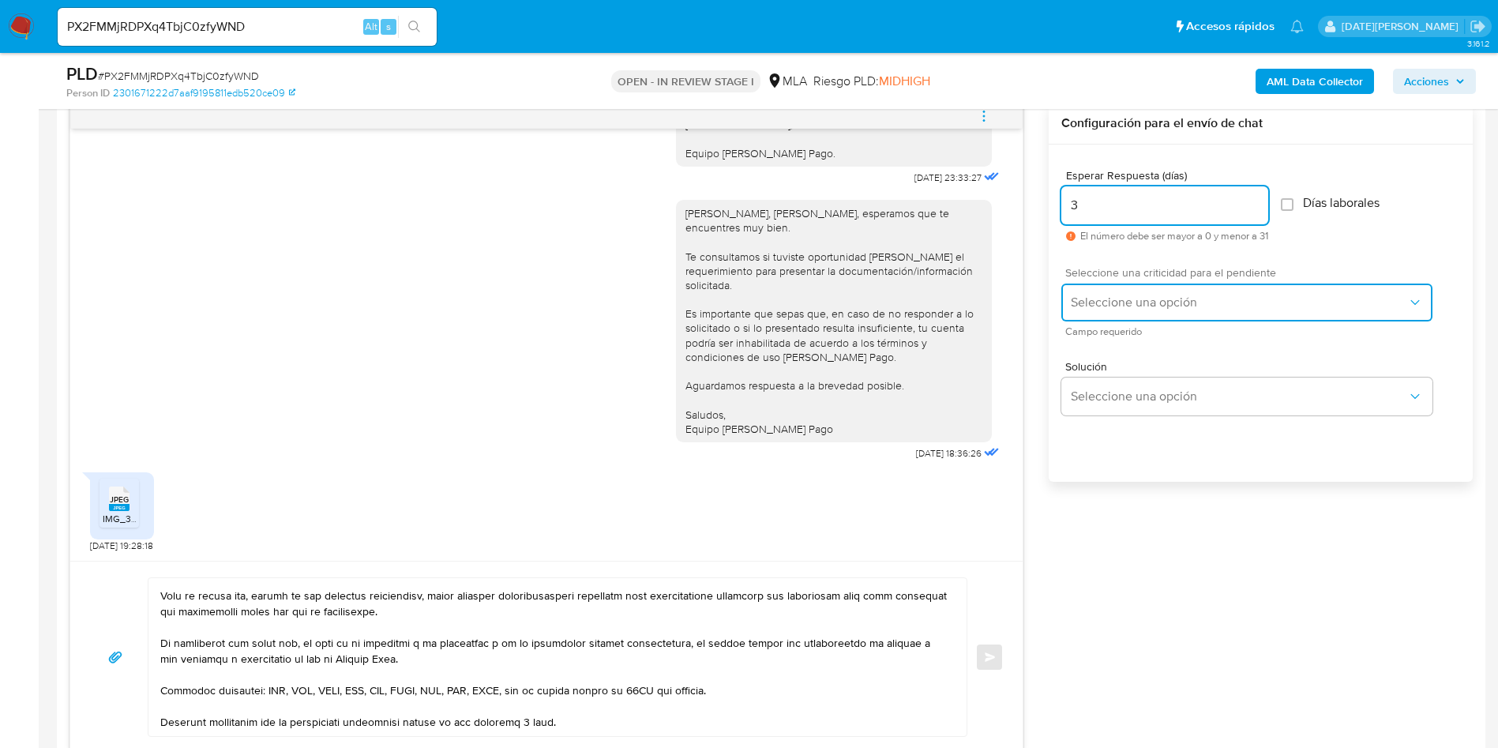
click at [1132, 295] on span "Seleccione una opción" at bounding box center [1239, 303] width 336 height 16
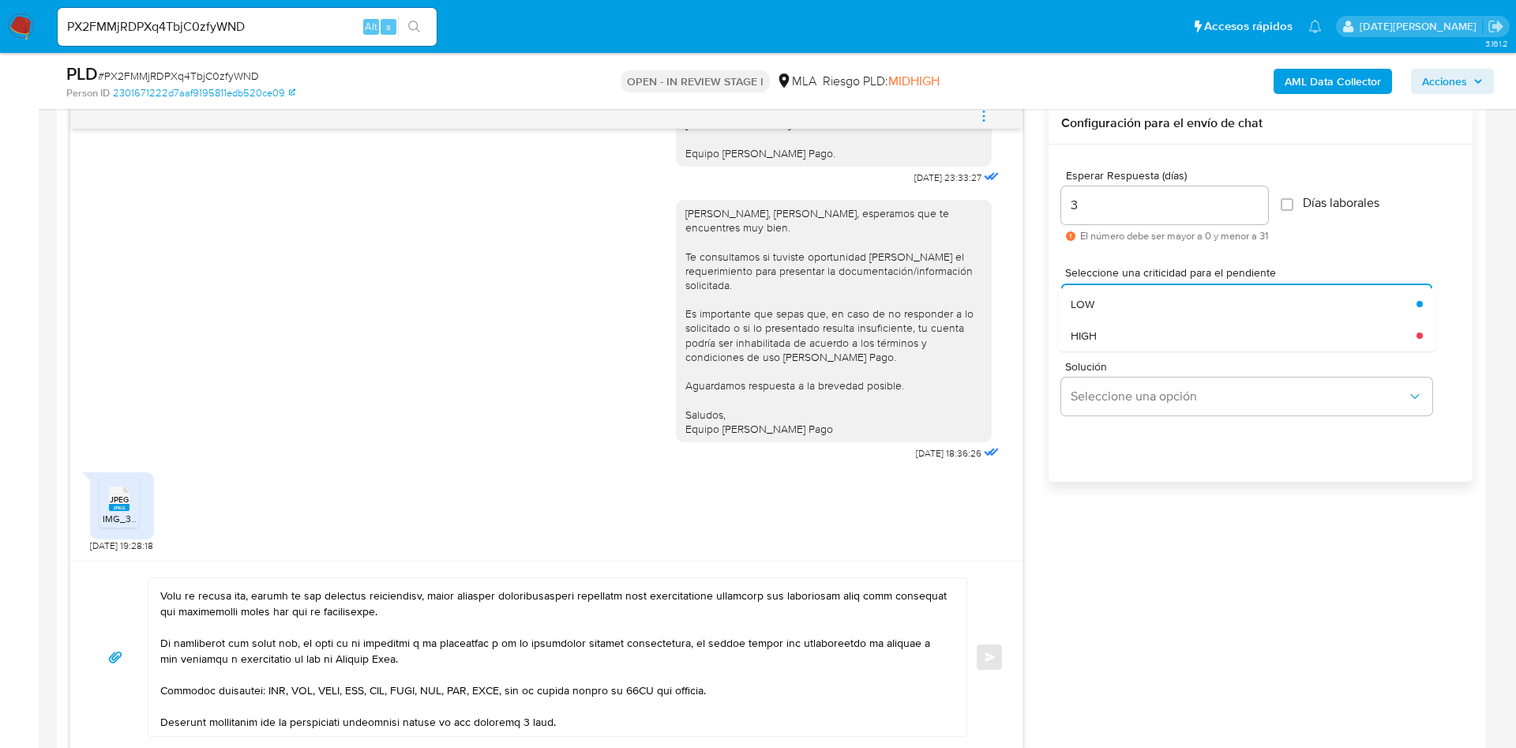
click at [1114, 345] on div "HIGH" at bounding box center [1244, 336] width 346 height 32
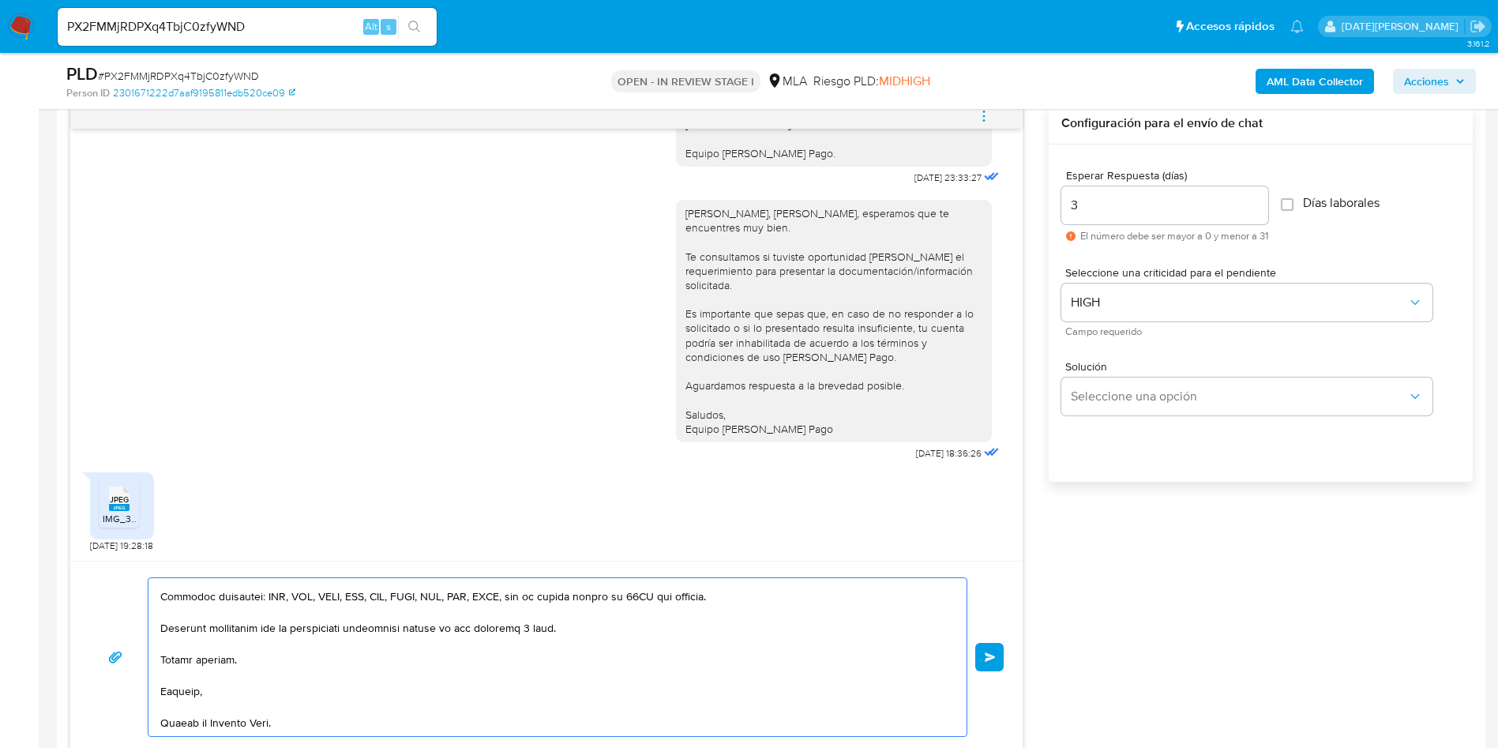
scroll to position [327, 0]
click at [983, 653] on button "Enviar" at bounding box center [989, 657] width 28 height 28
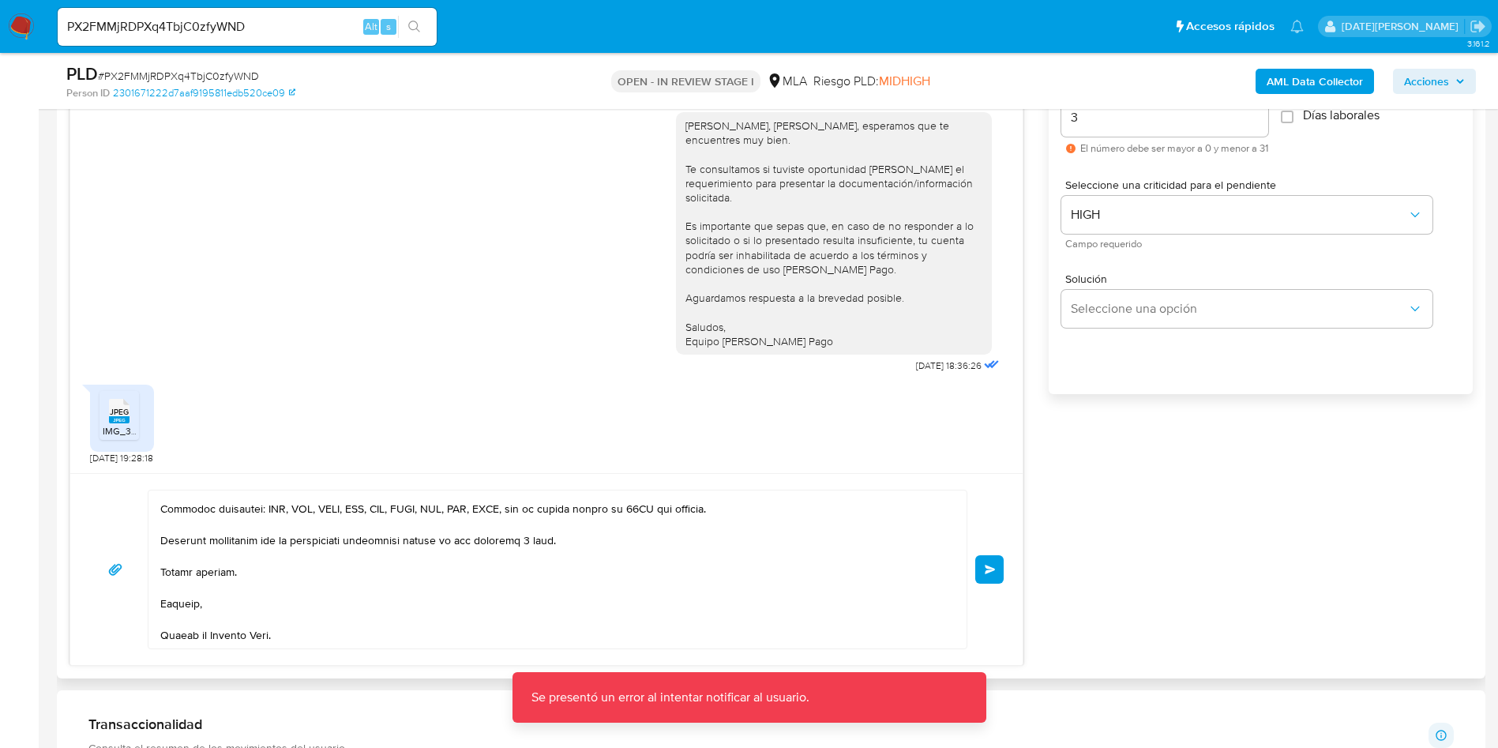
scroll to position [948, 0]
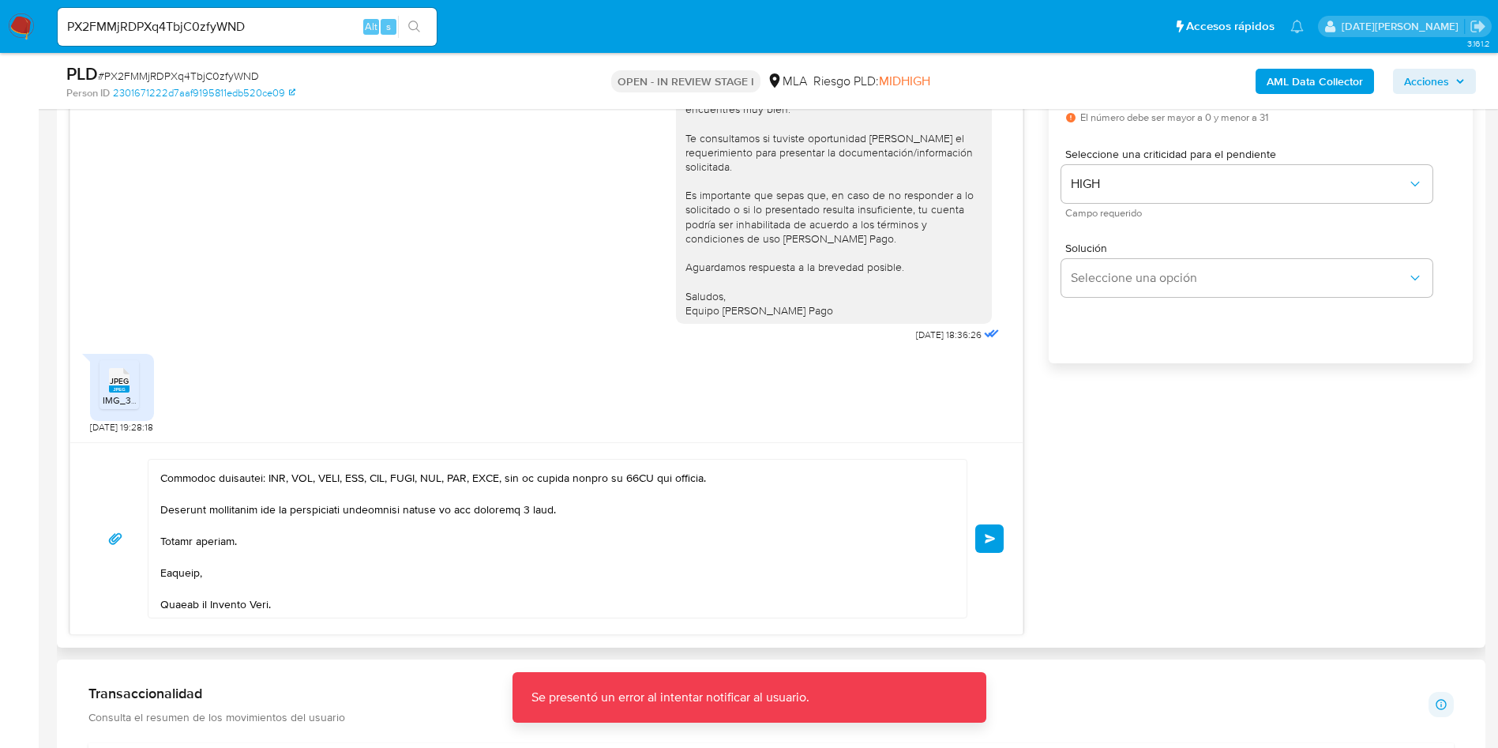
click at [993, 528] on button "Enviar" at bounding box center [989, 538] width 28 height 28
click at [550, 581] on textarea at bounding box center [553, 539] width 787 height 158
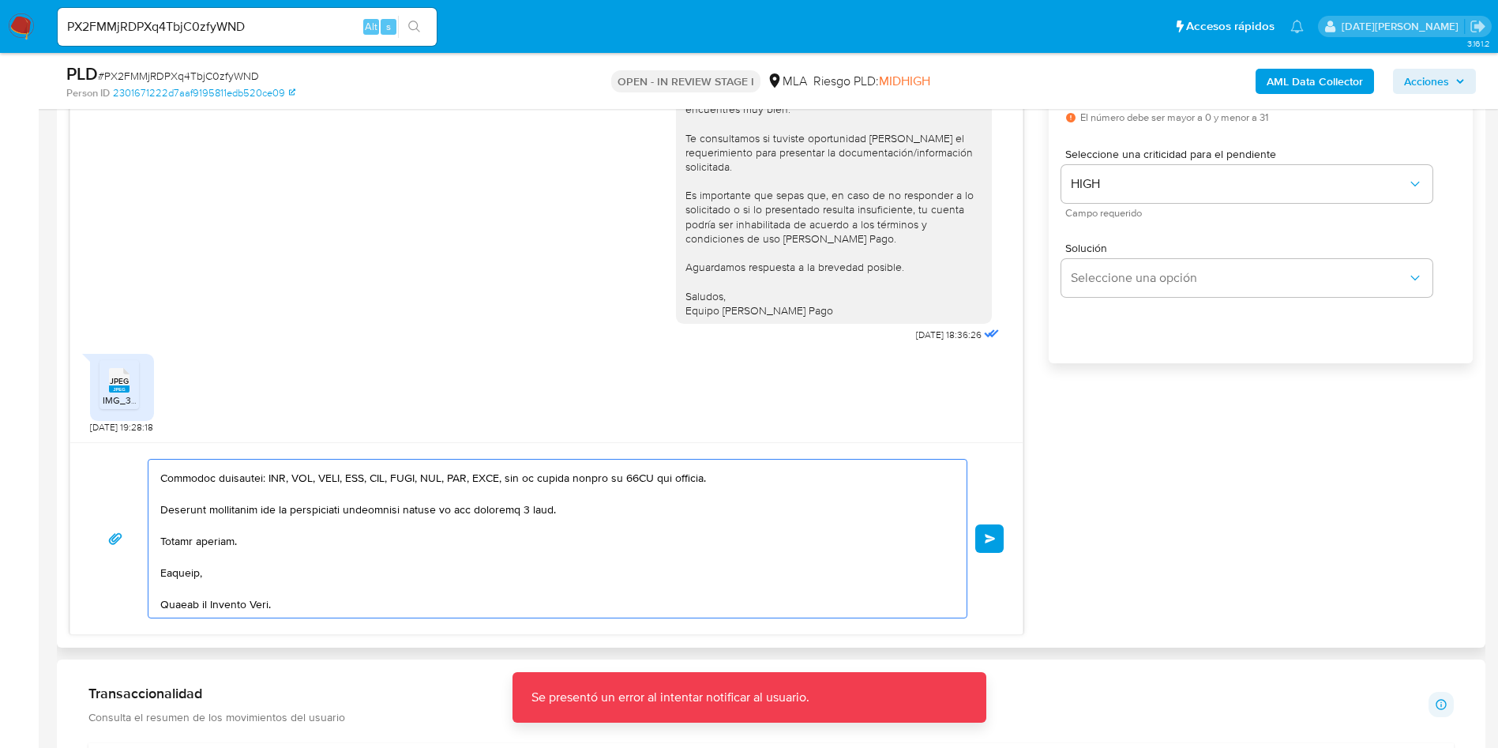
scroll to position [0, 0]
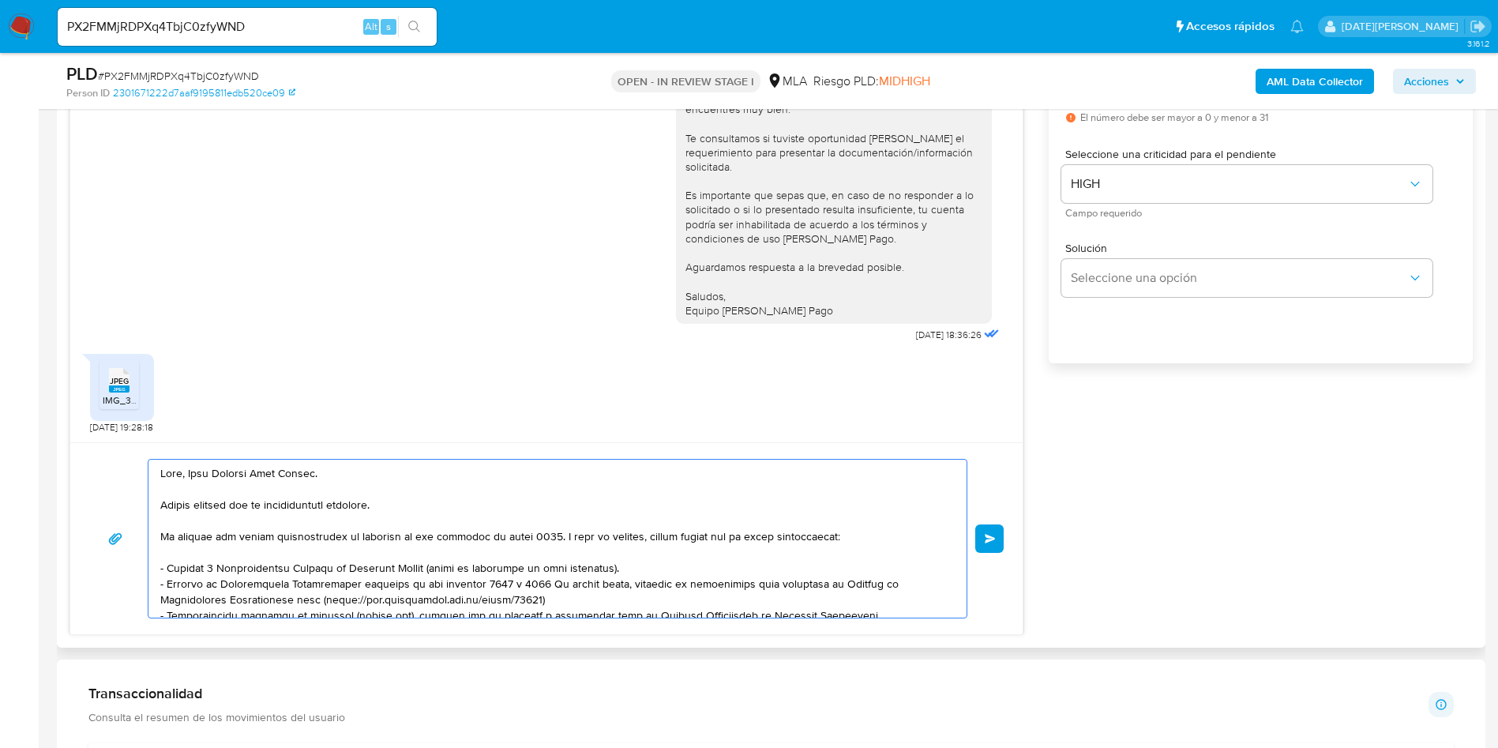
drag, startPoint x: 160, startPoint y: 471, endPoint x: 239, endPoint y: 482, distance: 80.5
click at [239, 482] on div at bounding box center [553, 539] width 810 height 158
click at [214, 509] on textarea at bounding box center [553, 539] width 787 height 158
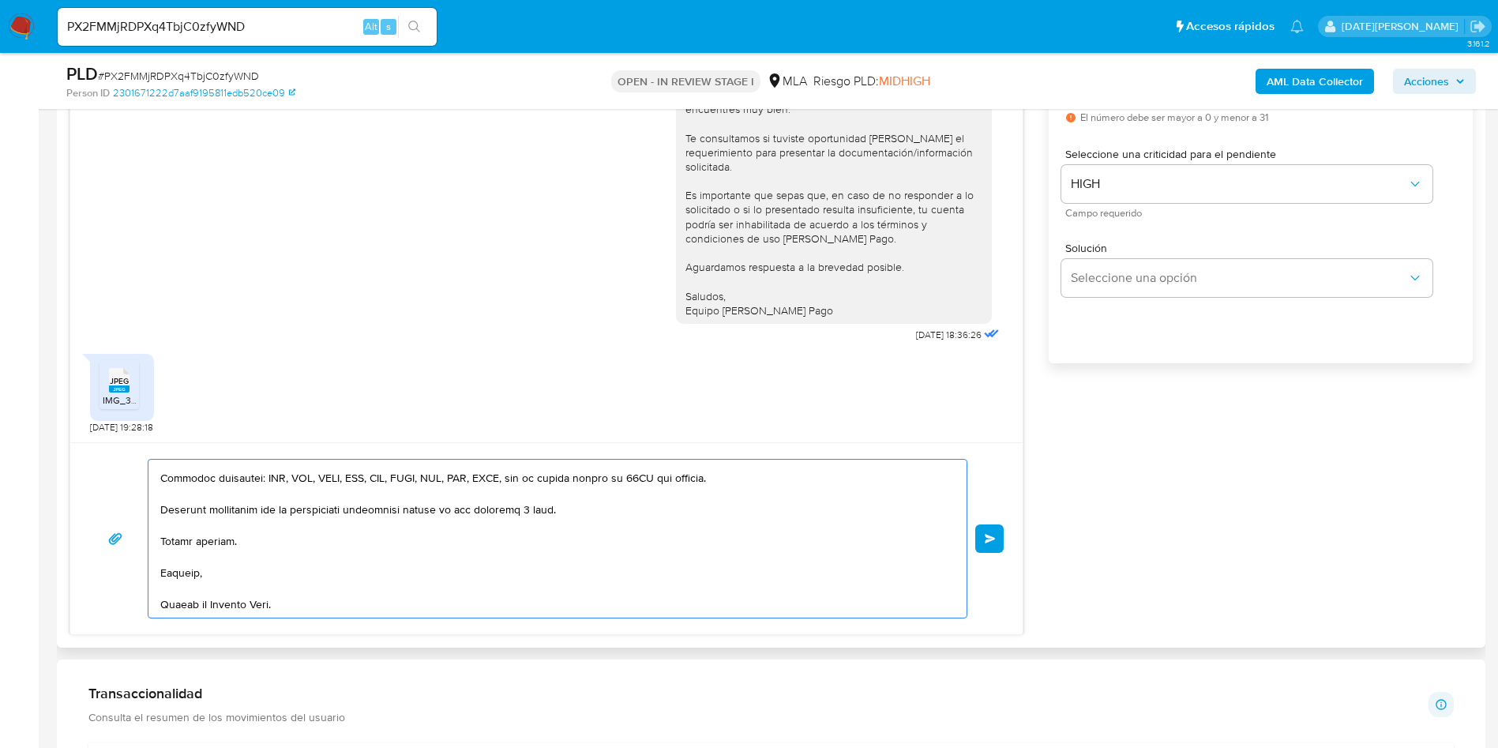
drag, startPoint x: 163, startPoint y: 473, endPoint x: 449, endPoint y: 554, distance: 297.0
click at [449, 552] on textarea at bounding box center [553, 539] width 787 height 158
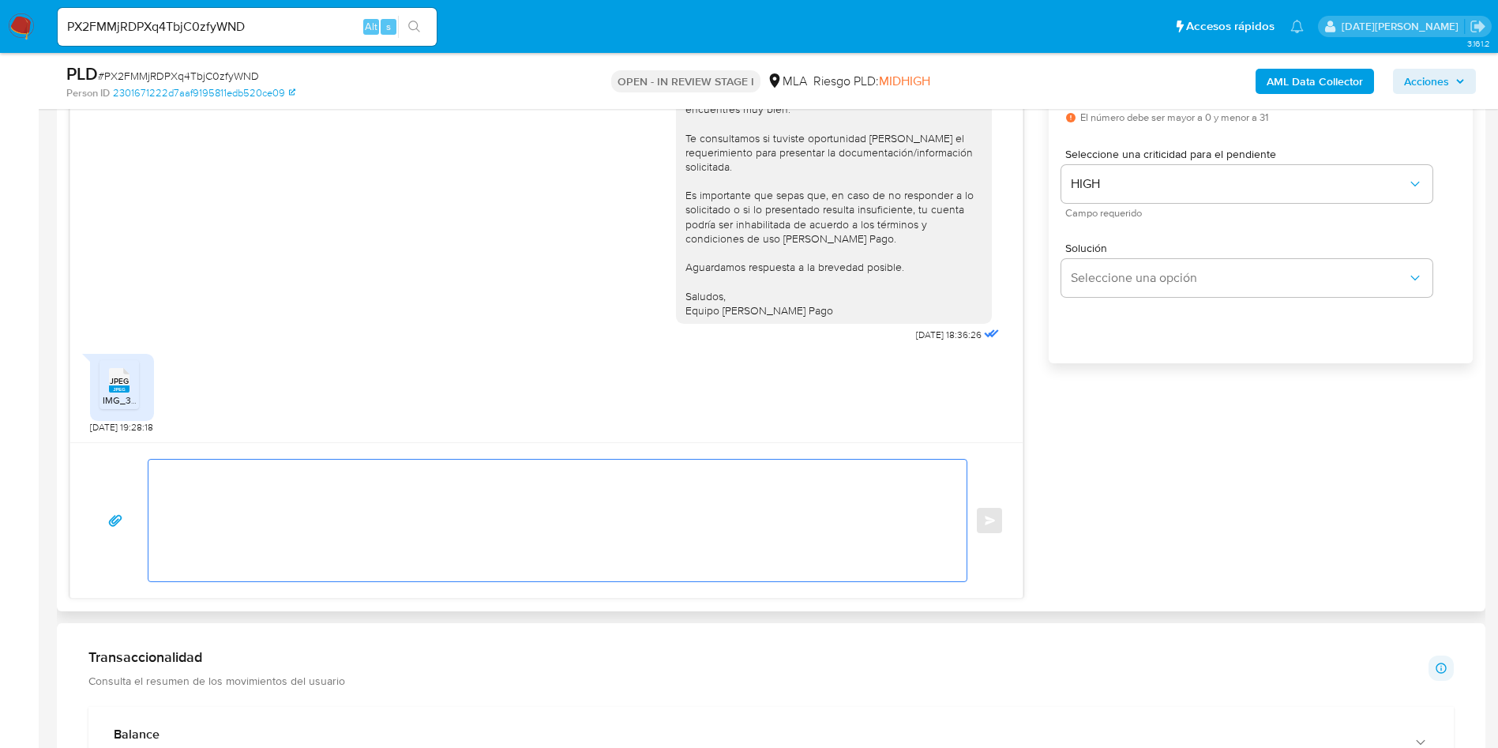
scroll to position [0, 0]
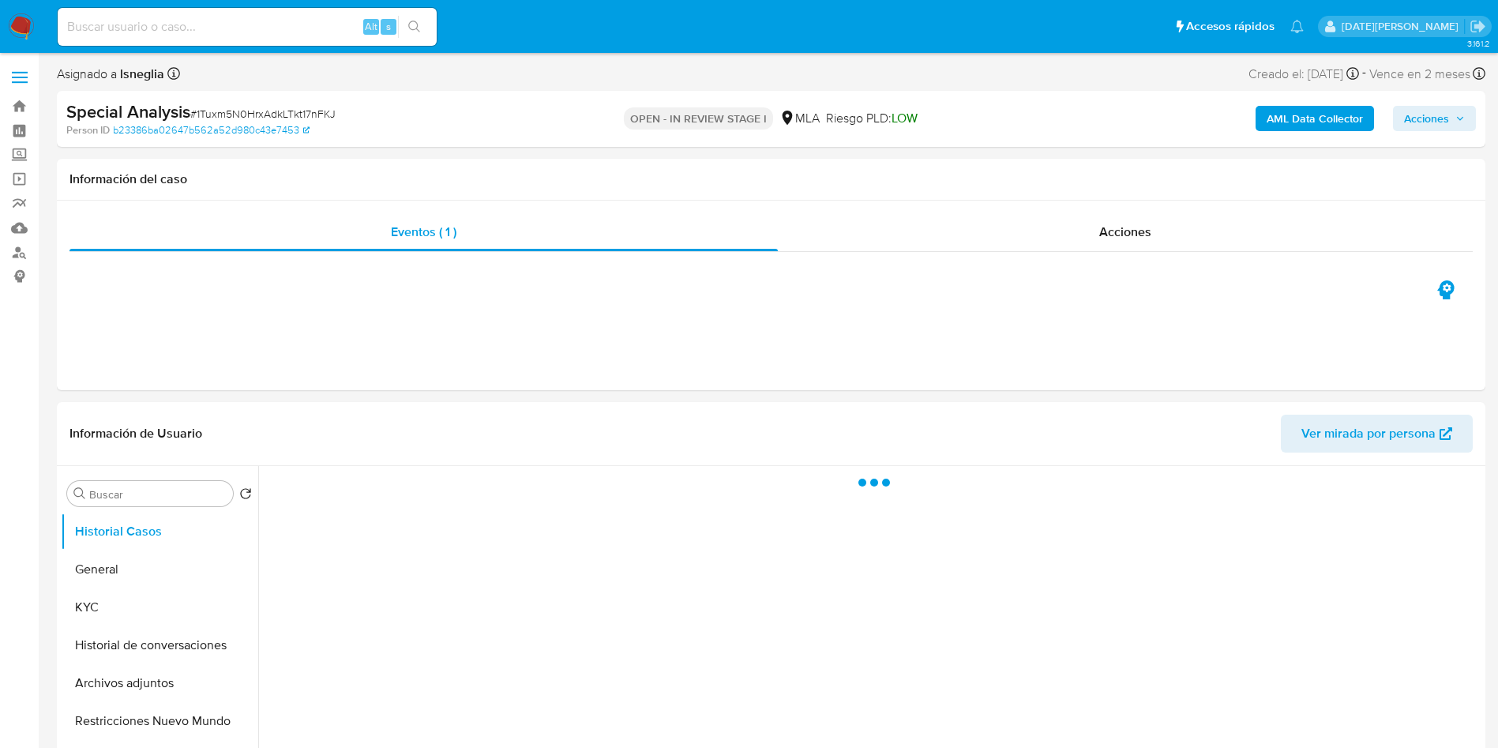
select select "10"
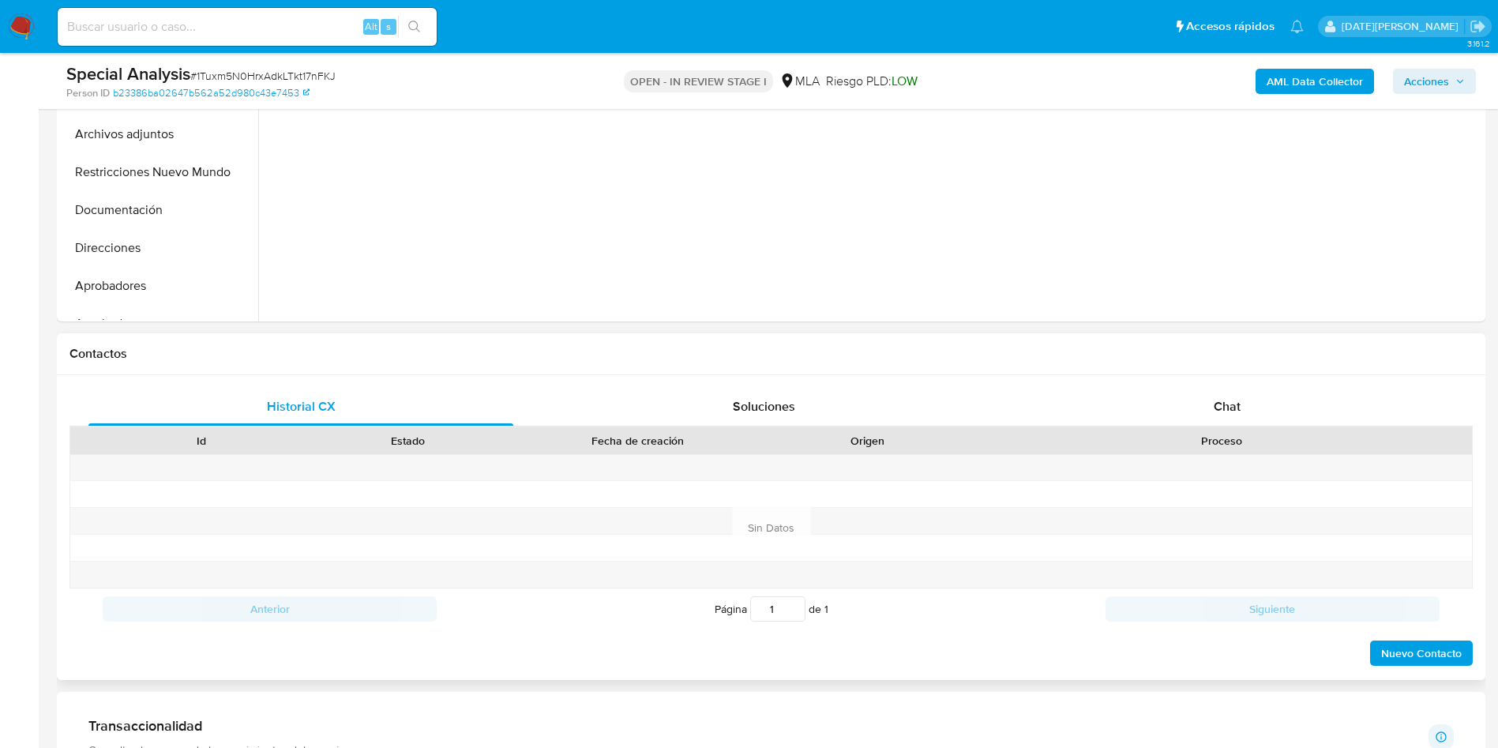
scroll to position [592, 0]
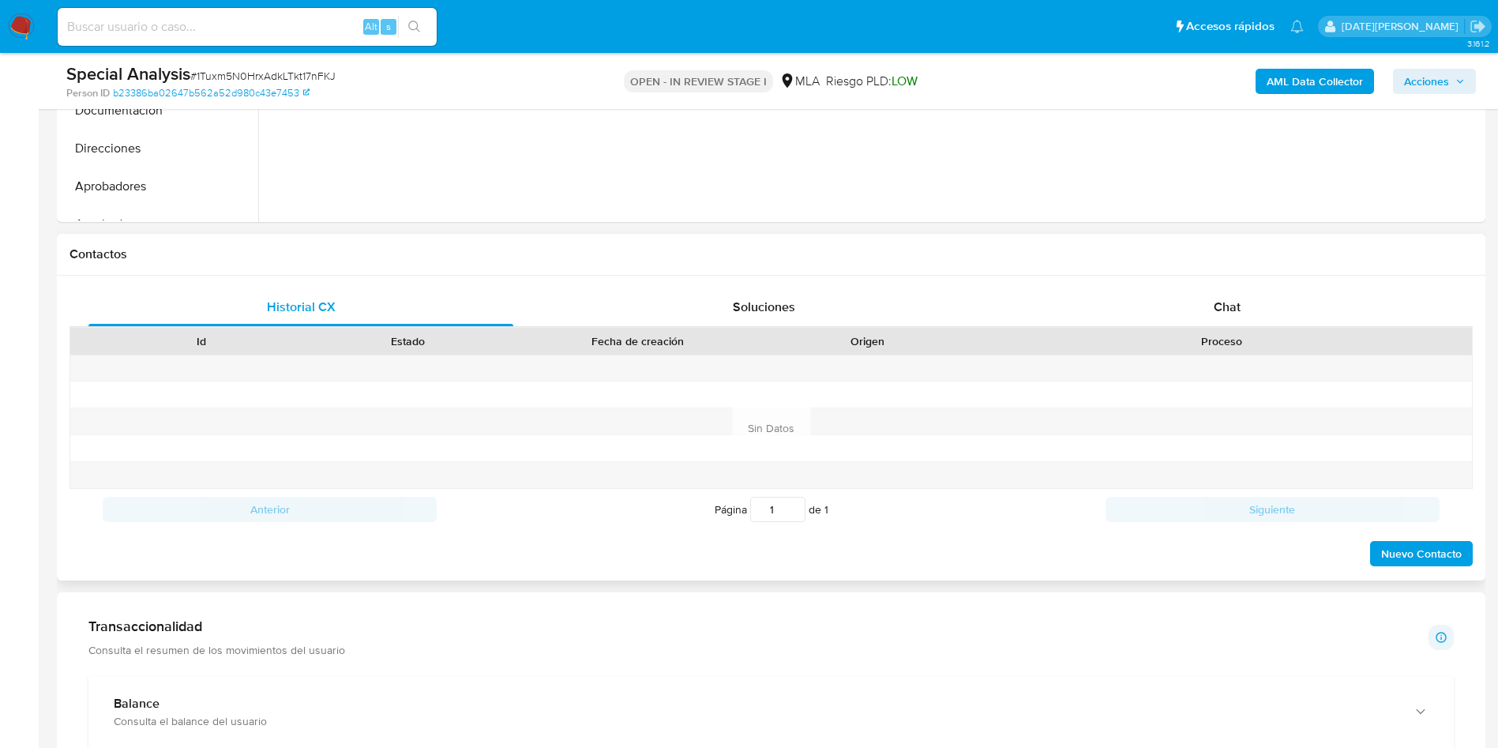
click at [1252, 280] on div "Historial CX Soluciones Chat Id Estado Fecha de creación Origen Proceso Anterio…" at bounding box center [771, 428] width 1429 height 305
click at [1251, 290] on div "Chat" at bounding box center [1227, 307] width 425 height 38
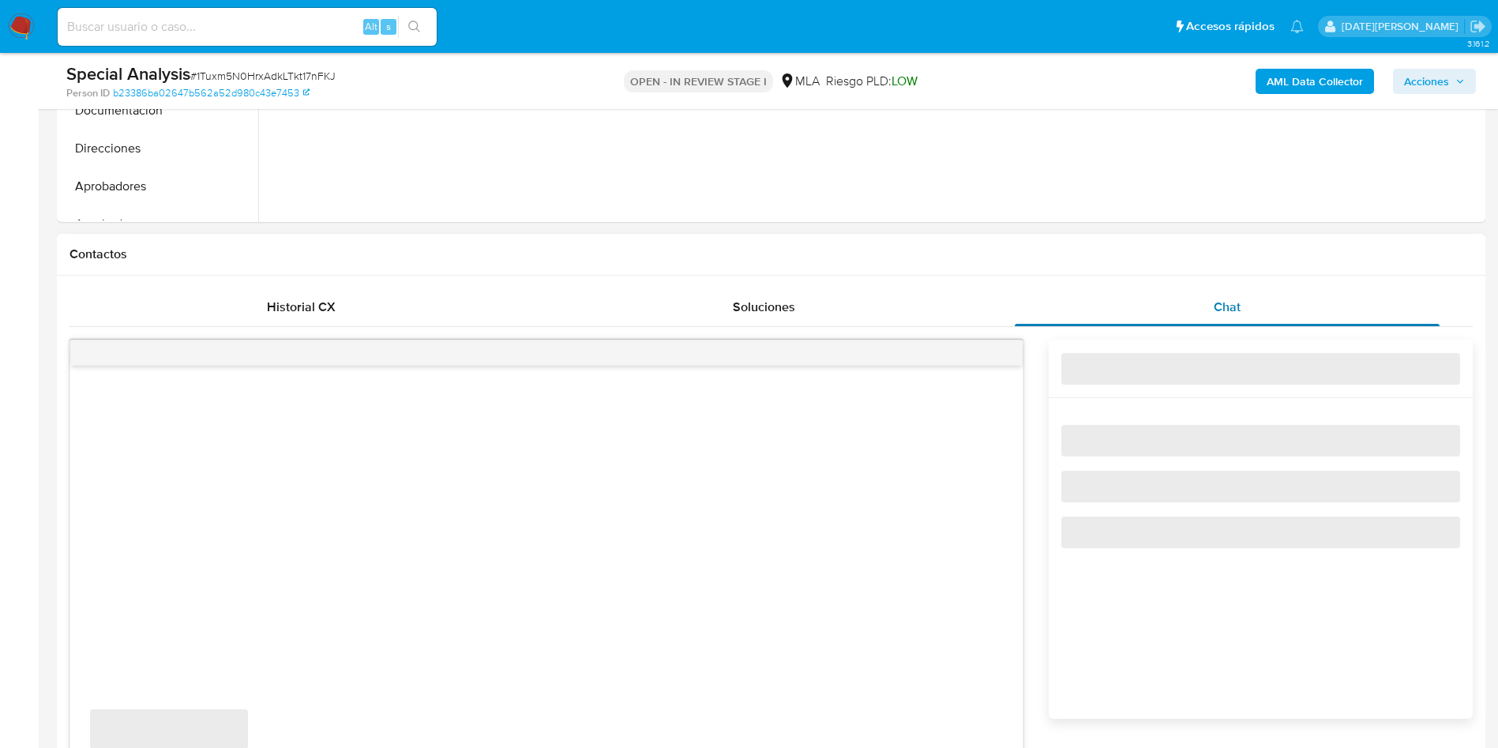
click at [1248, 302] on div "Chat" at bounding box center [1227, 307] width 425 height 38
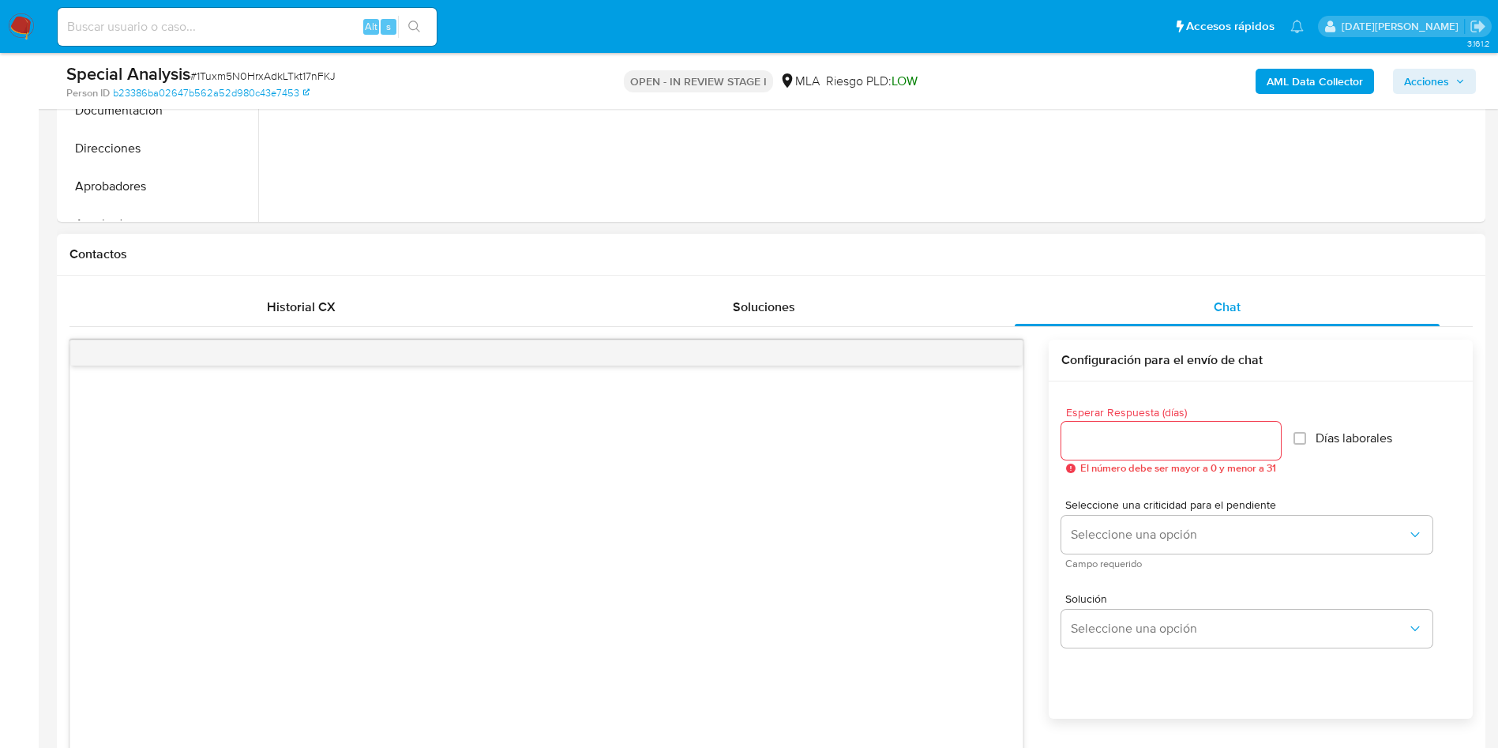
click at [1140, 437] on input "Esperar Respuesta (días)" at bounding box center [1171, 440] width 220 height 21
click at [1136, 438] on input "Esperar Respuesta (días)" at bounding box center [1171, 440] width 220 height 21
type input "3"
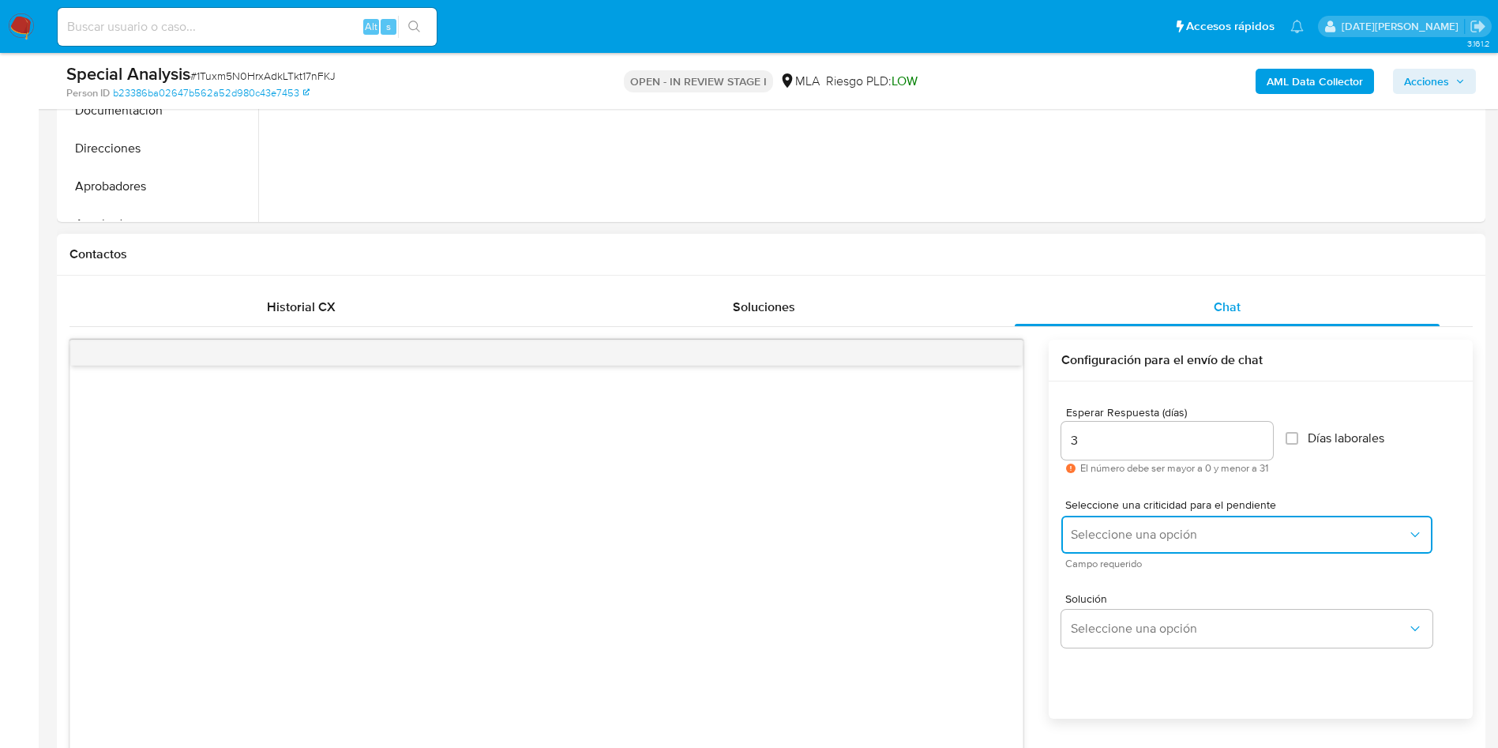
click at [1172, 531] on span "Seleccione una opción" at bounding box center [1239, 535] width 336 height 16
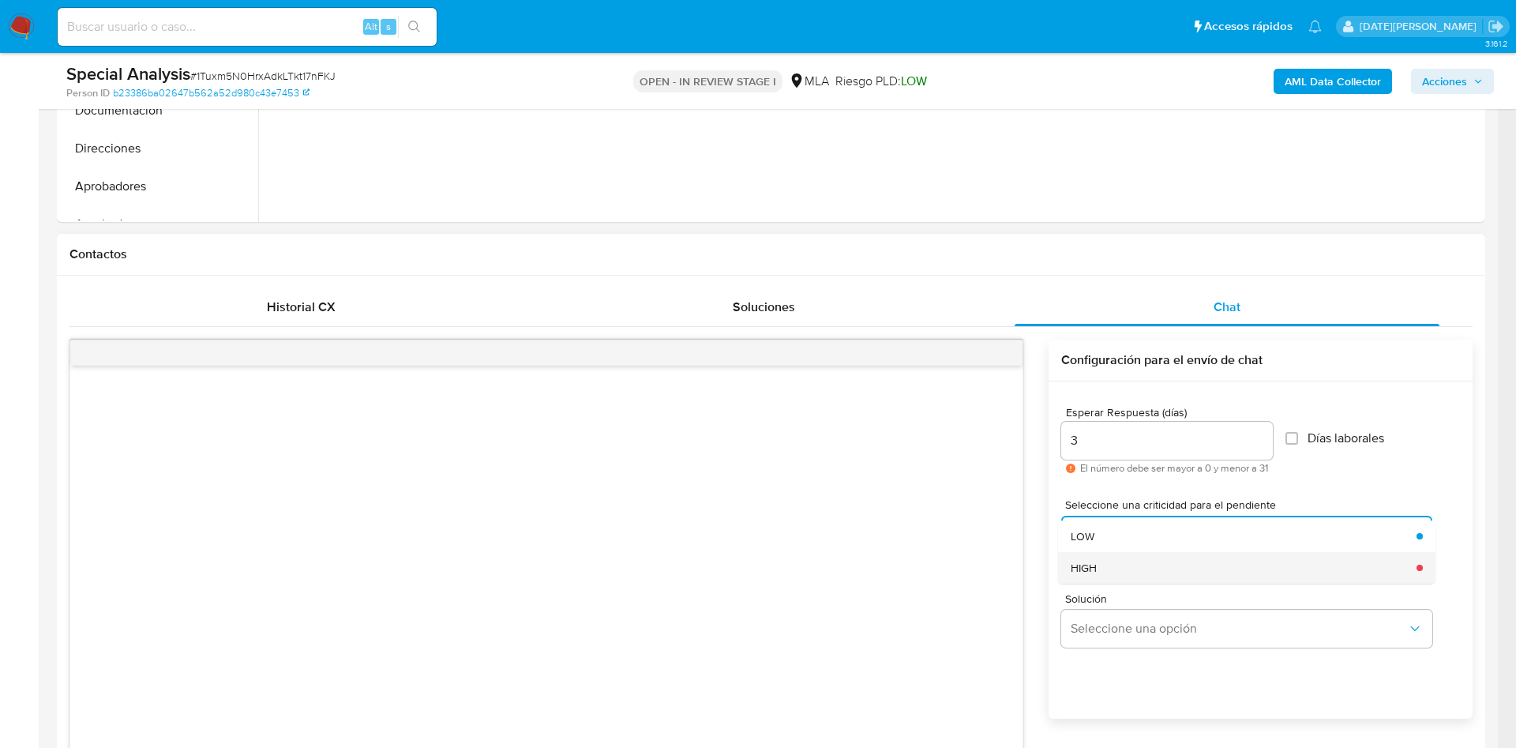
click at [1137, 569] on div "HIGH" at bounding box center [1239, 568] width 336 height 32
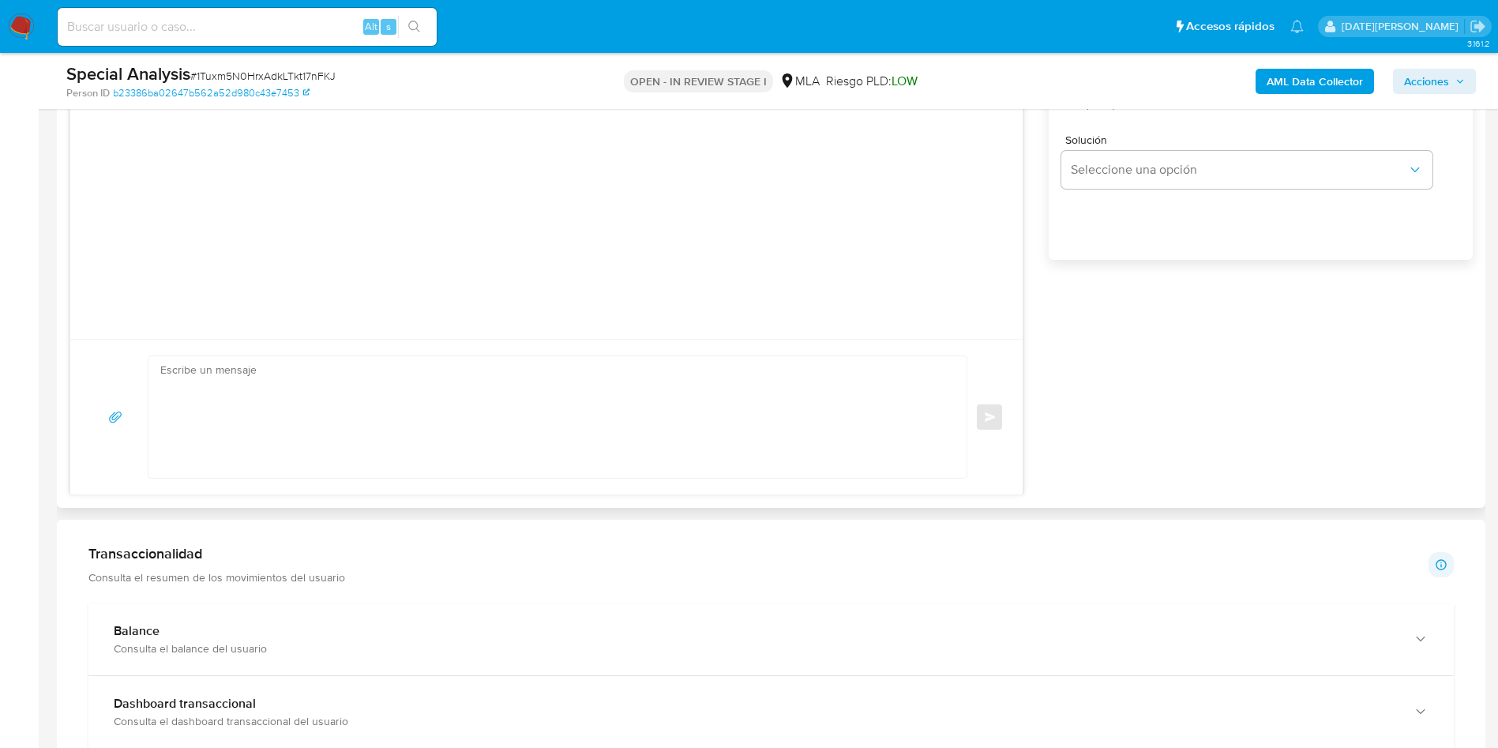
scroll to position [1066, 0]
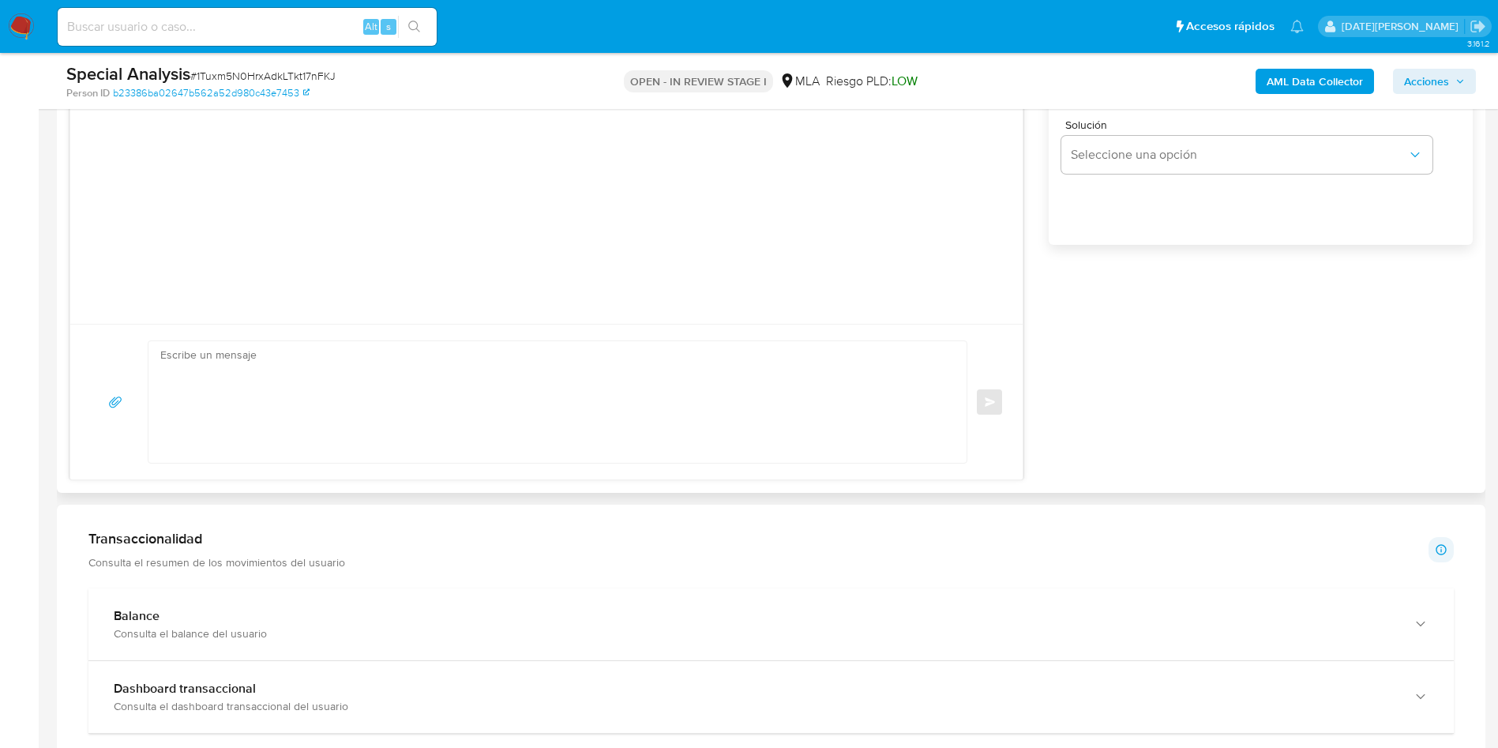
click at [502, 359] on textarea at bounding box center [553, 402] width 787 height 122
paste textarea "Hola [Nombre del Adulto], En función de las operaciones registradas tanto en tu…"
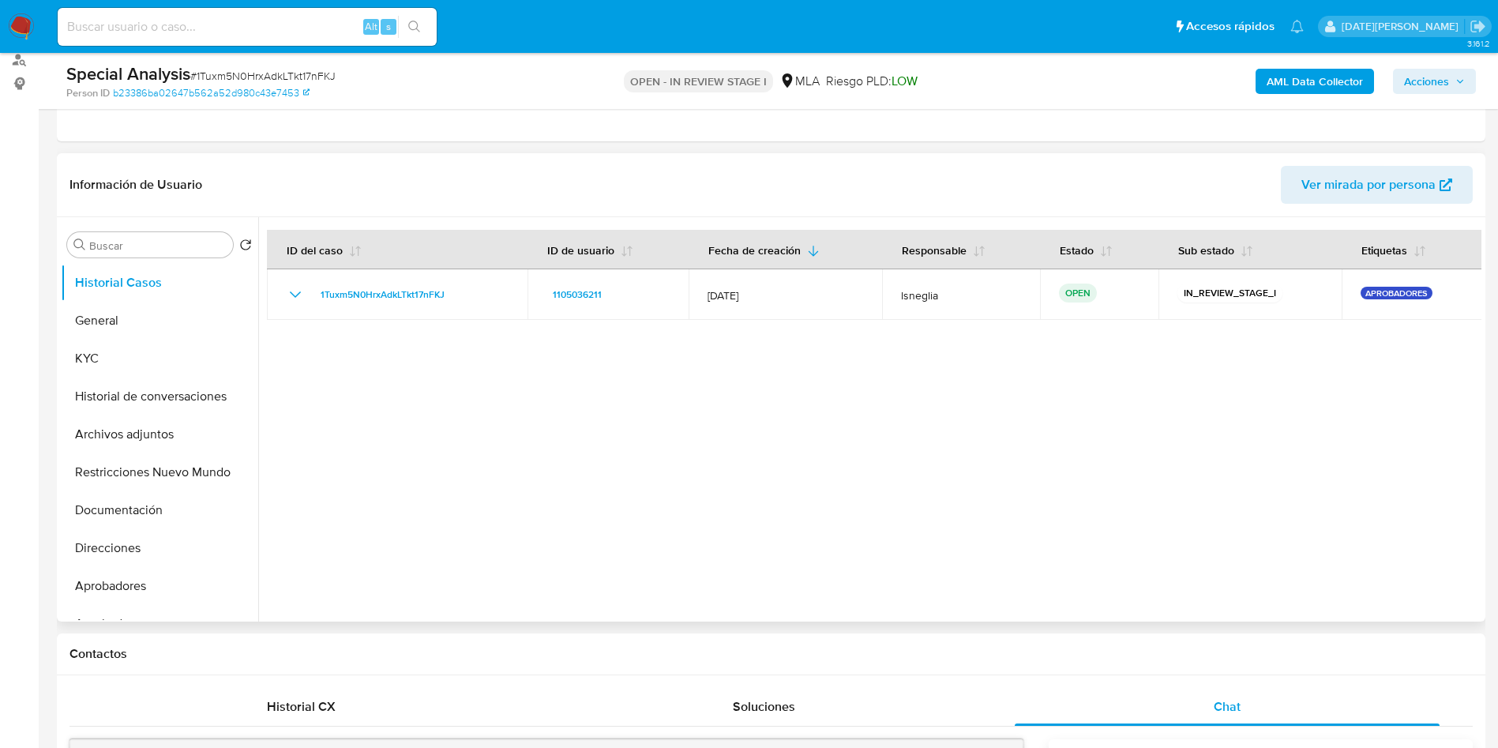
scroll to position [237, 0]
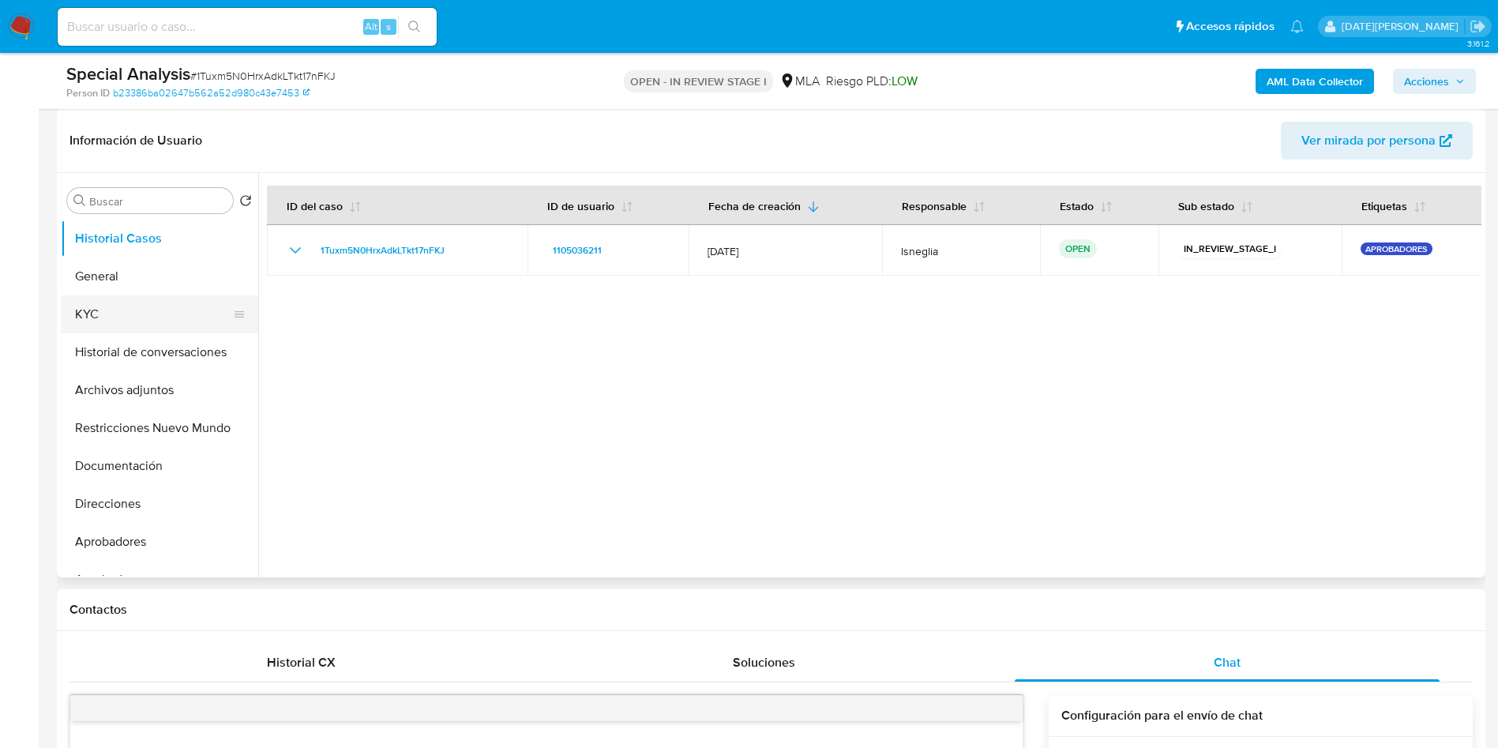
click at [64, 314] on button "KYC" at bounding box center [153, 314] width 185 height 38
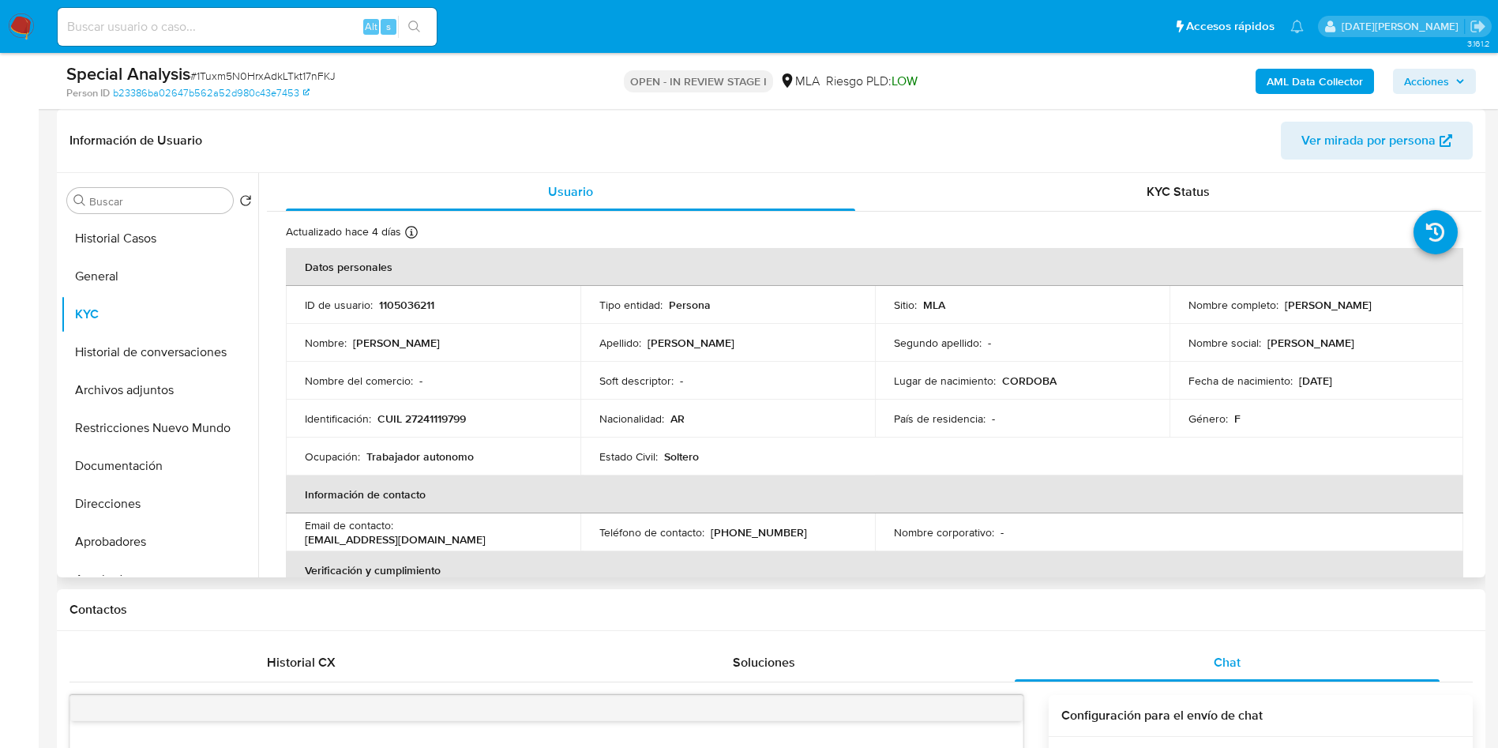
drag, startPoint x: 1281, startPoint y: 307, endPoint x: 1429, endPoint y: 309, distance: 148.5
click at [1429, 309] on div "Nombre completo : [PERSON_NAME]" at bounding box center [1316, 305] width 257 height 14
copy p "[PERSON_NAME]"
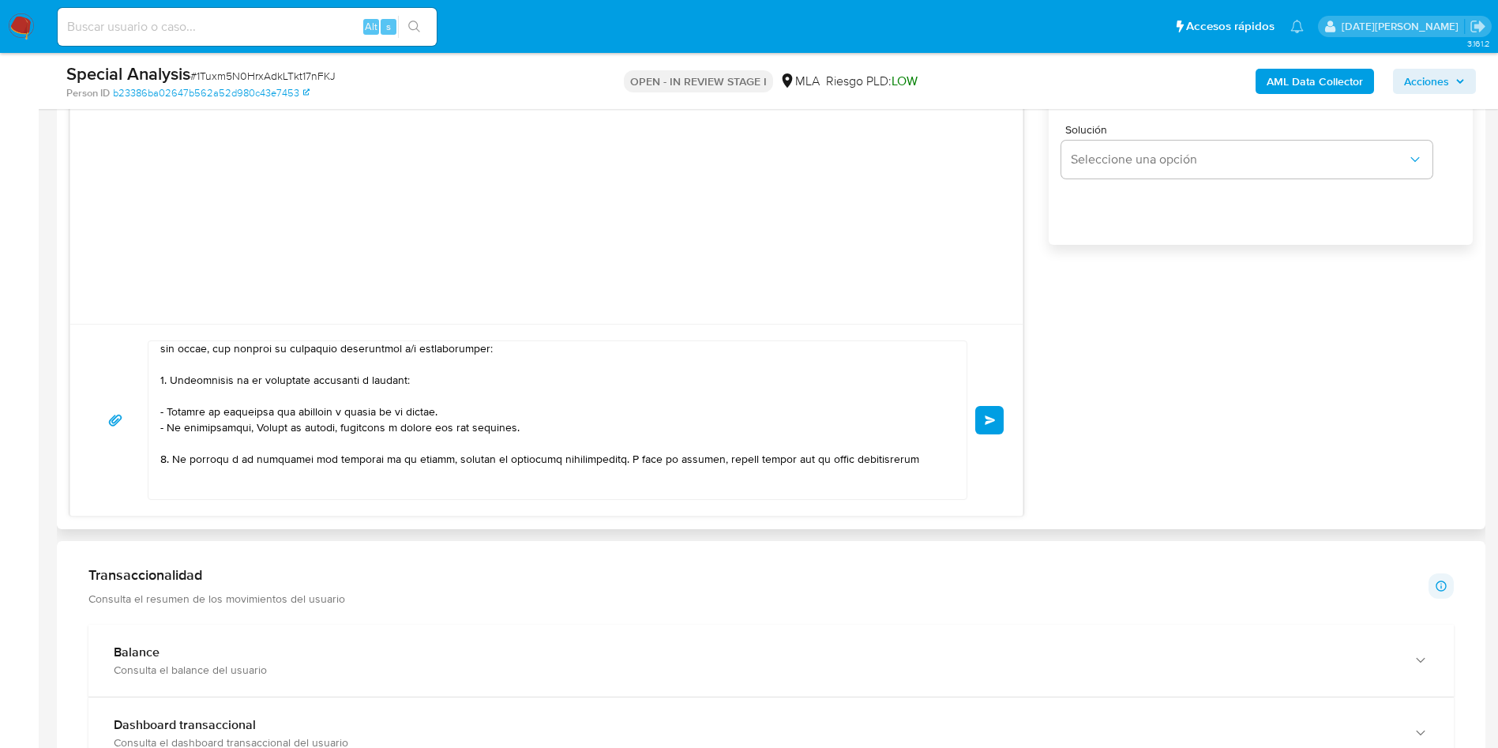
scroll to position [0, 0]
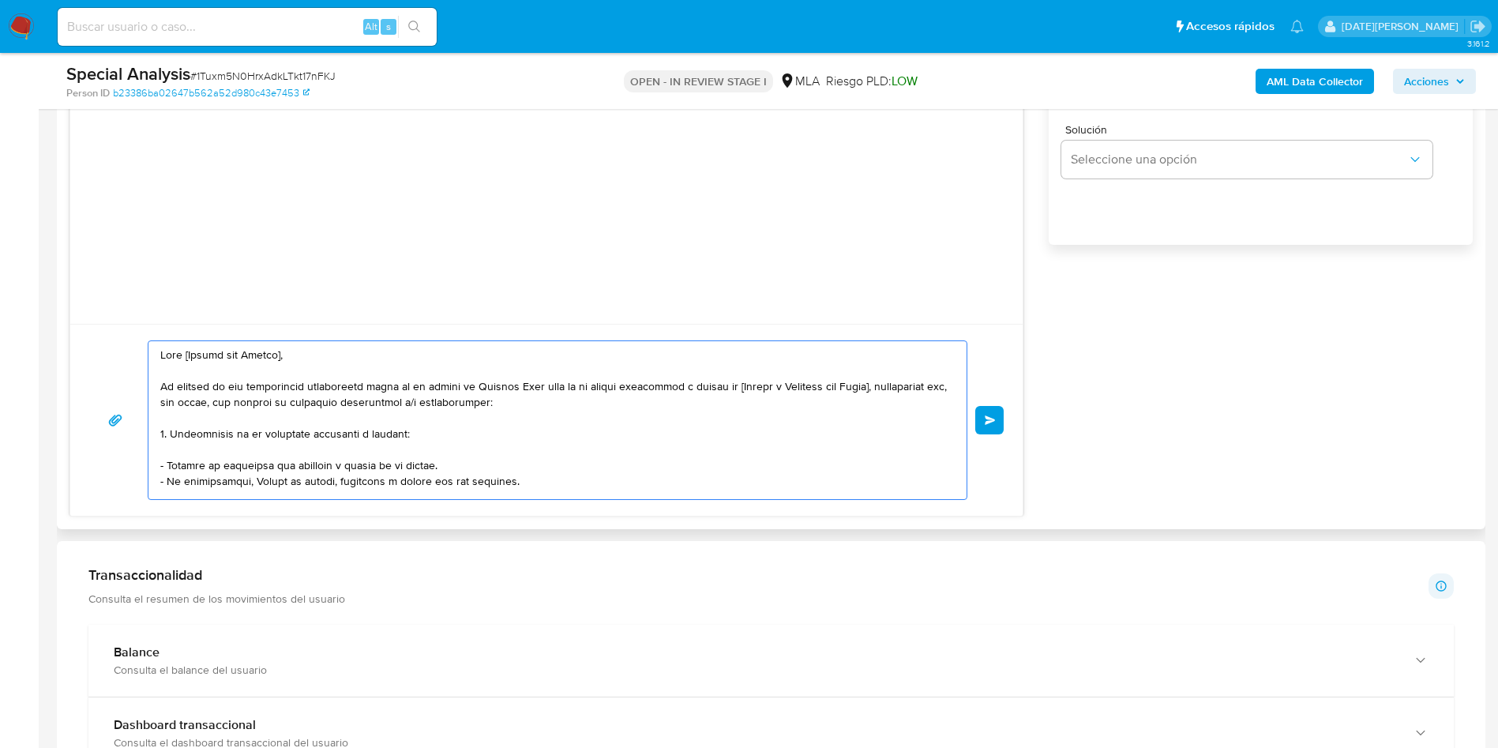
drag, startPoint x: 183, startPoint y: 354, endPoint x: 372, endPoint y: 345, distance: 188.9
click at [367, 352] on textarea at bounding box center [553, 420] width 787 height 158
paste textarea "[PERSON_NAME]"
drag, startPoint x: 754, startPoint y: 386, endPoint x: 901, endPoint y: 387, distance: 146.9
click at [901, 387] on textarea at bounding box center [553, 420] width 787 height 158
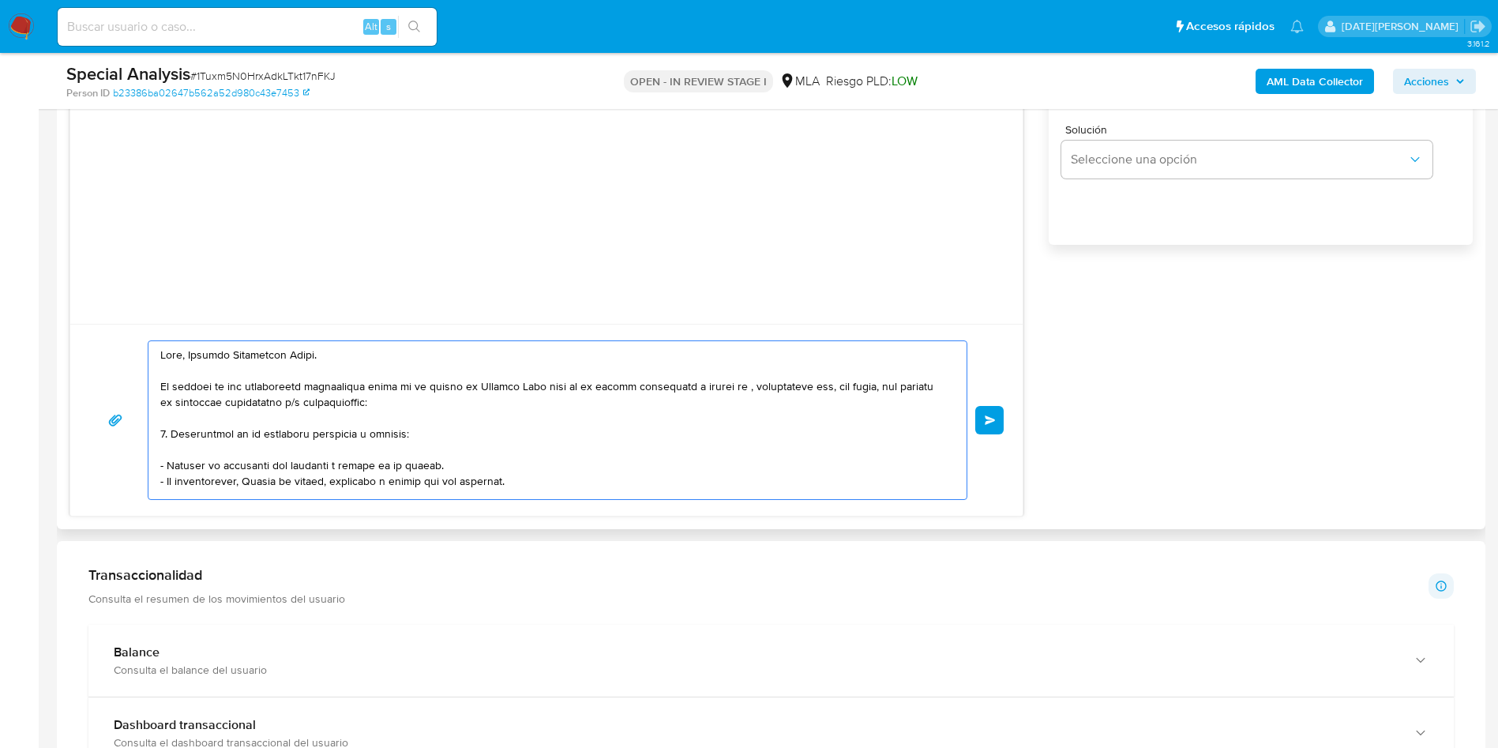
paste textarea "Joaquin Nicolas Perez"
drag, startPoint x: 283, startPoint y: 464, endPoint x: 317, endPoint y: 466, distance: 34.8
click at [317, 466] on textarea at bounding box center [553, 420] width 787 height 158
paste textarea "Joaquin Nicolas Perez"
click at [486, 466] on textarea at bounding box center [553, 420] width 787 height 158
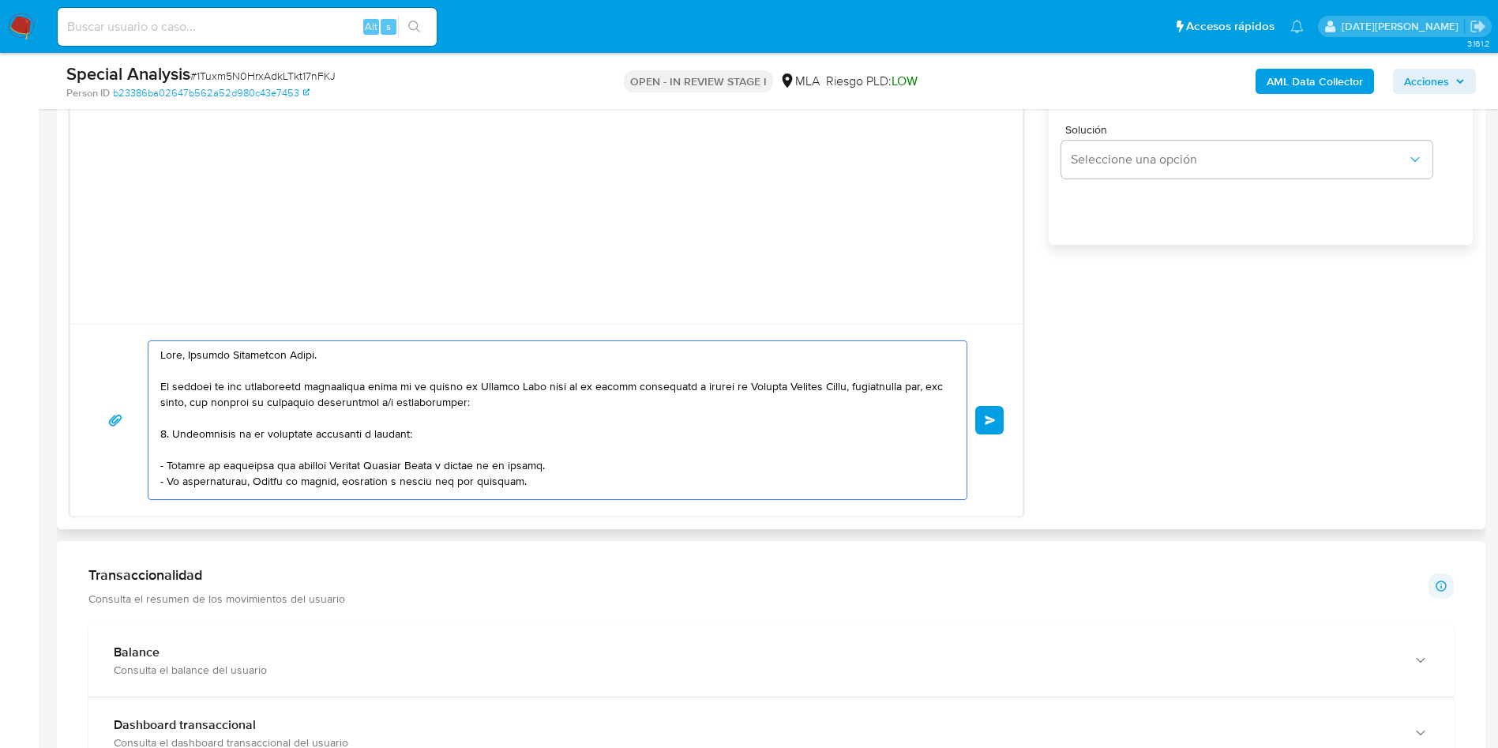
scroll to position [118, 0]
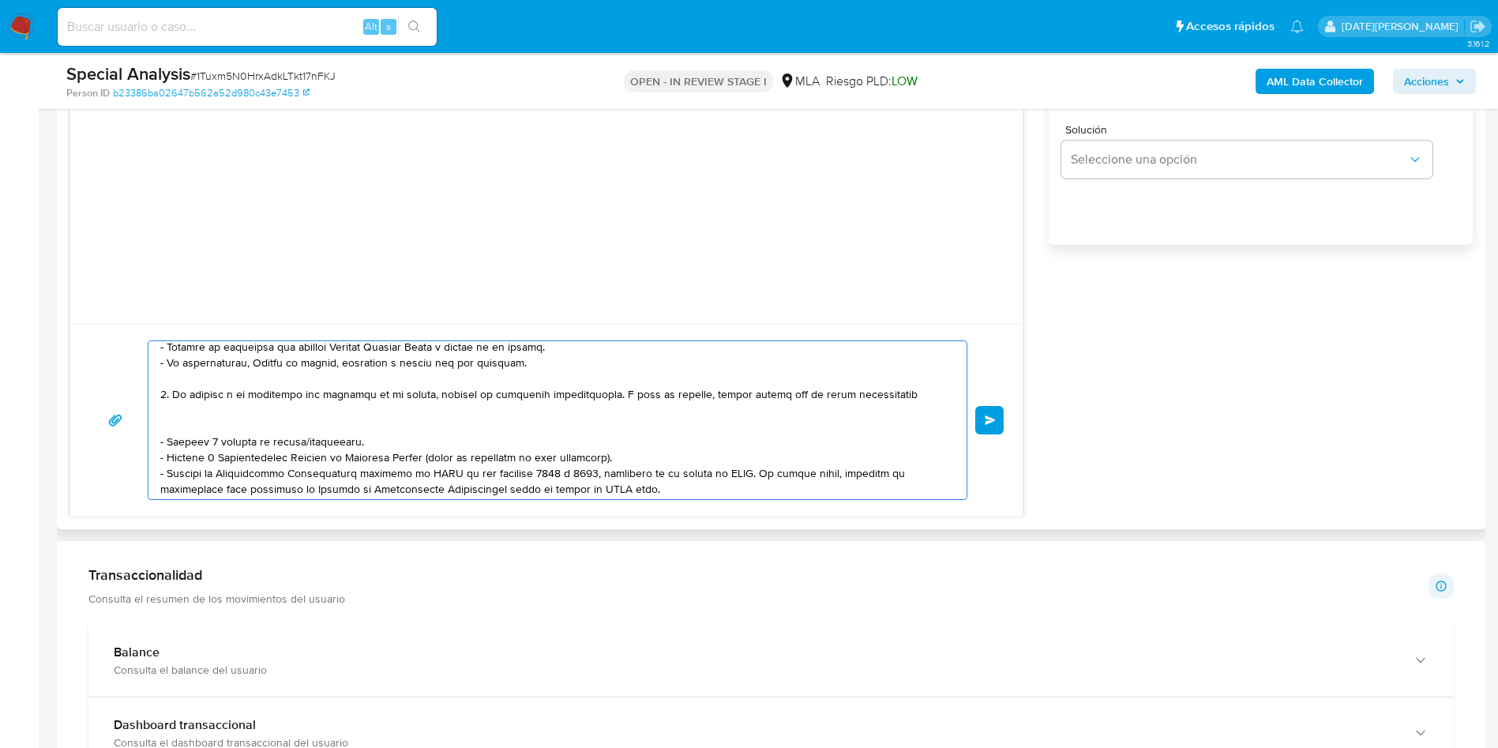
drag, startPoint x: 528, startPoint y: 367, endPoint x: 148, endPoint y: 368, distance: 379.8
click at [149, 368] on div at bounding box center [553, 420] width 810 height 158
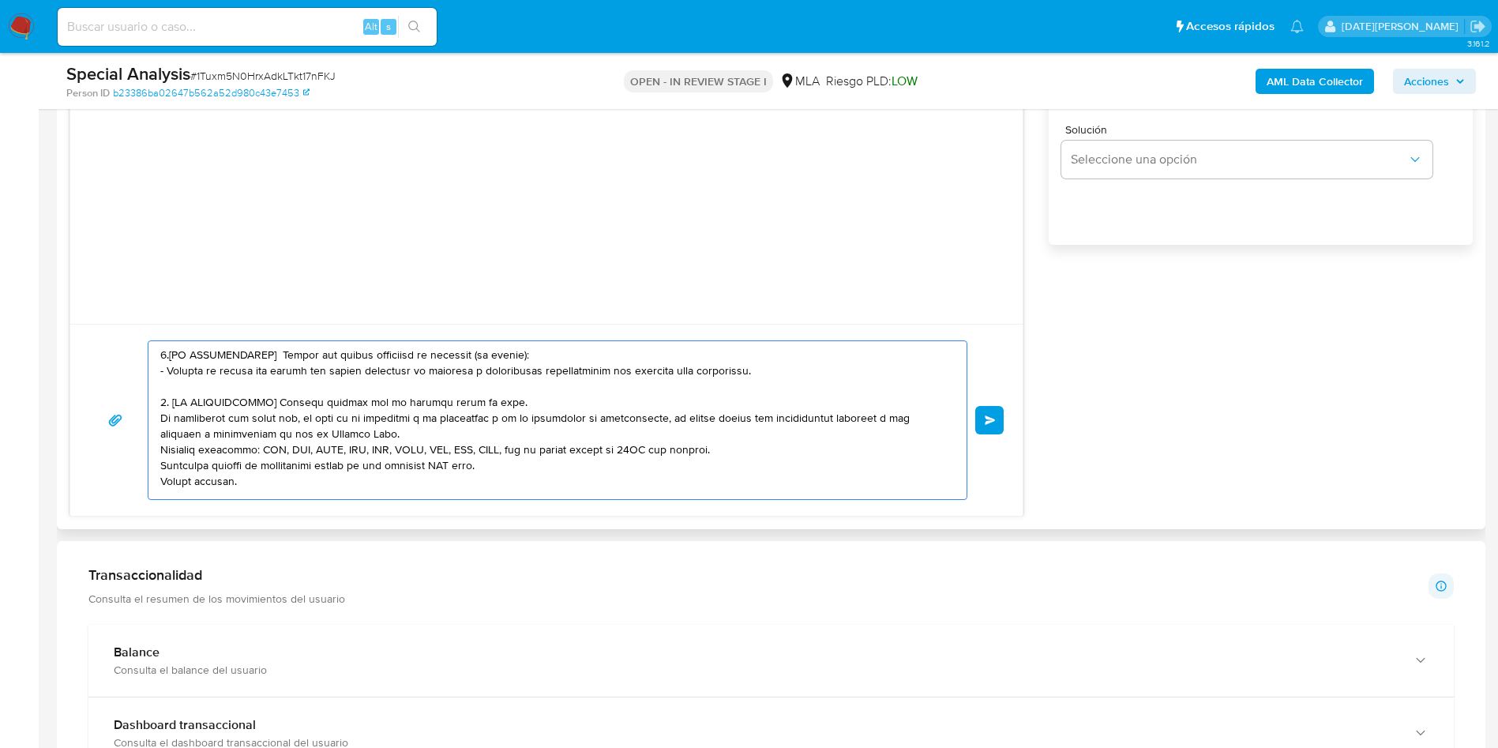
scroll to position [532, 0]
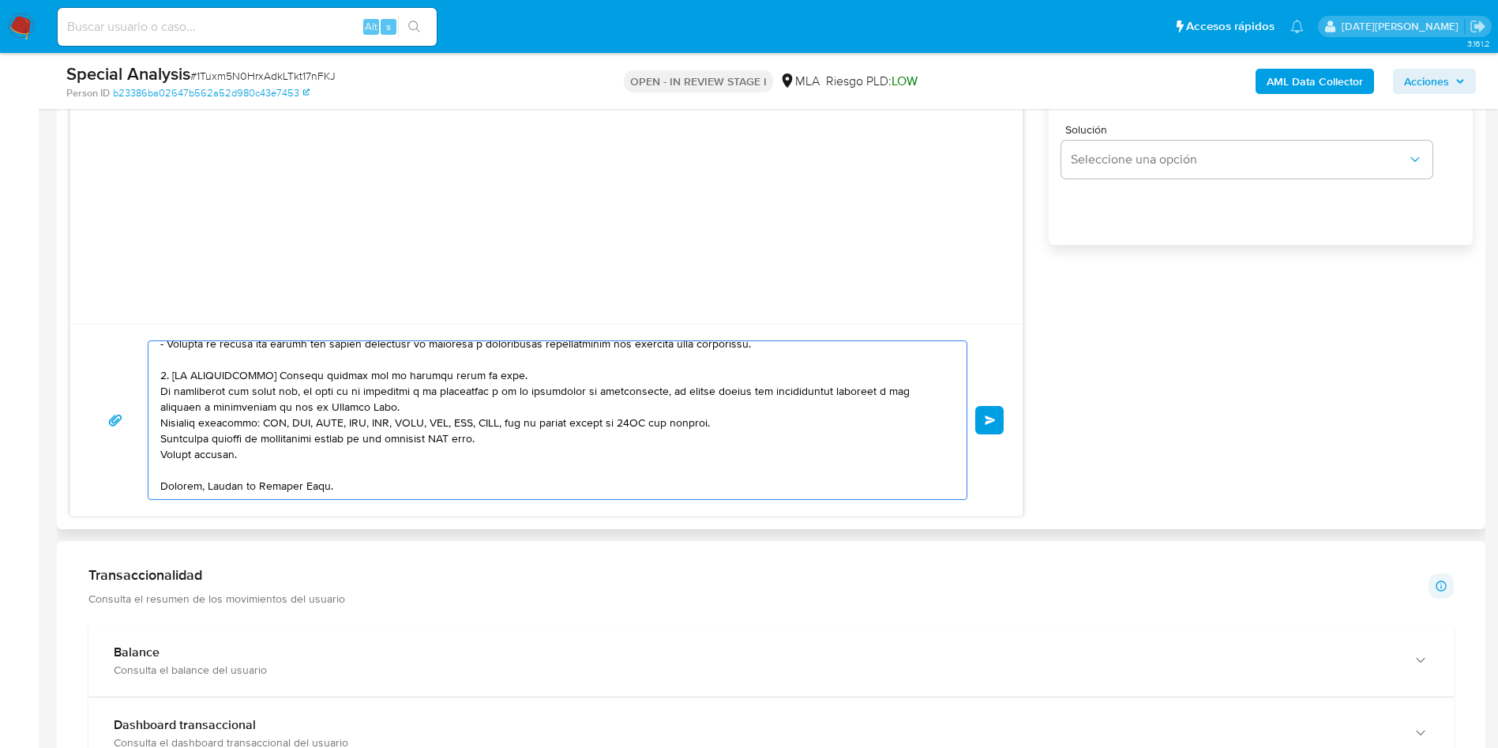
drag, startPoint x: 160, startPoint y: 378, endPoint x: 505, endPoint y: 464, distance: 356.2
click at [508, 466] on div at bounding box center [553, 420] width 810 height 158
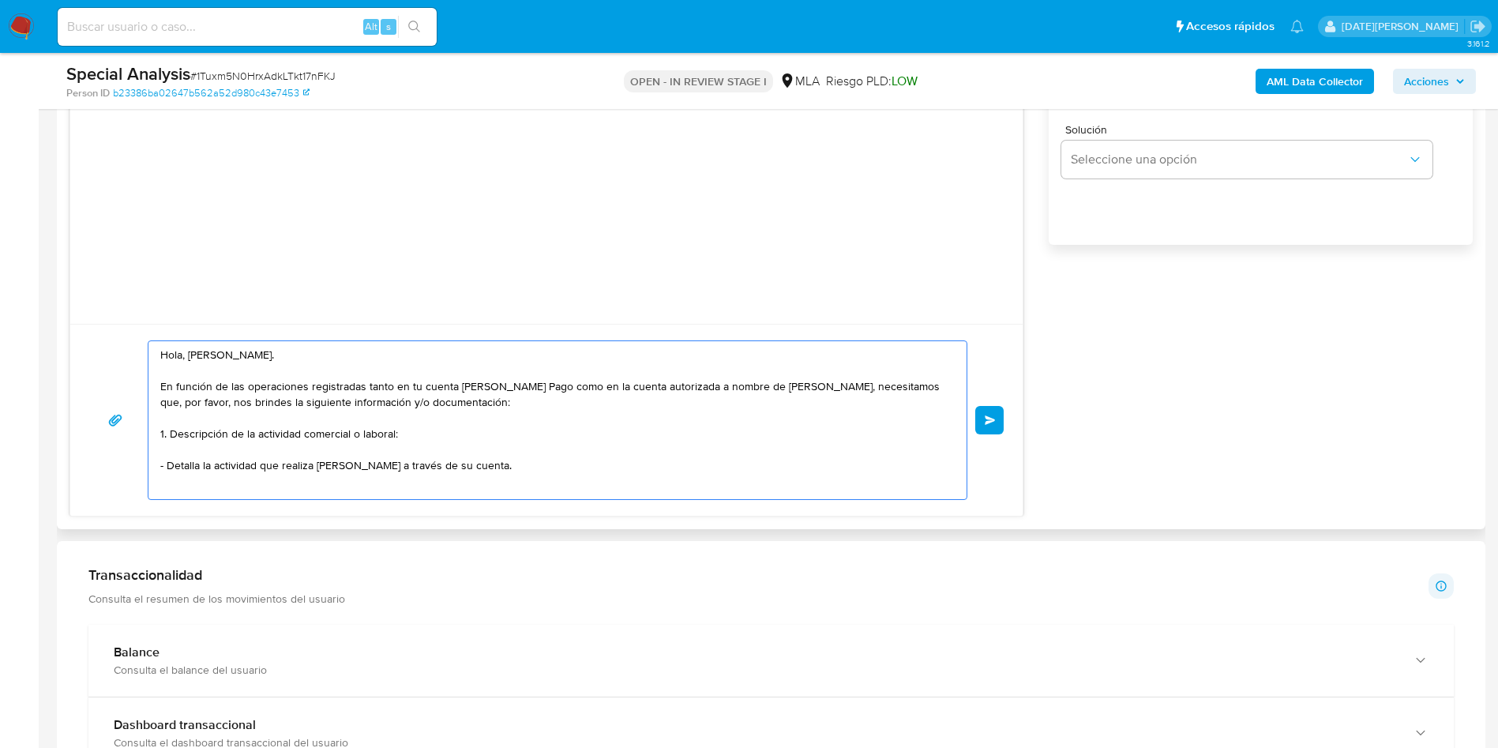
scroll to position [11, 0]
paste textarea "2. Documentación que respalde los ingresos de tu actividad detallada en el punt…"
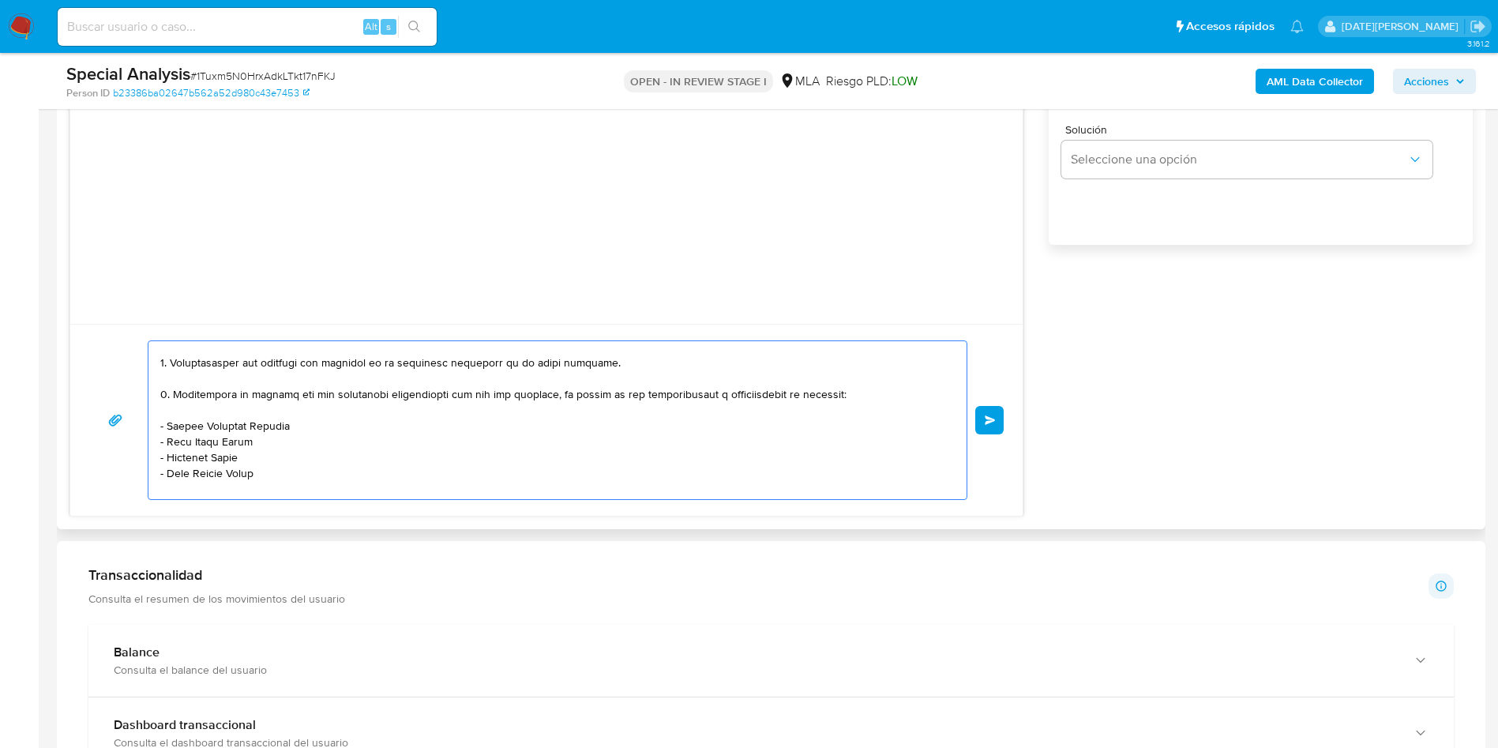
scroll to position [0, 0]
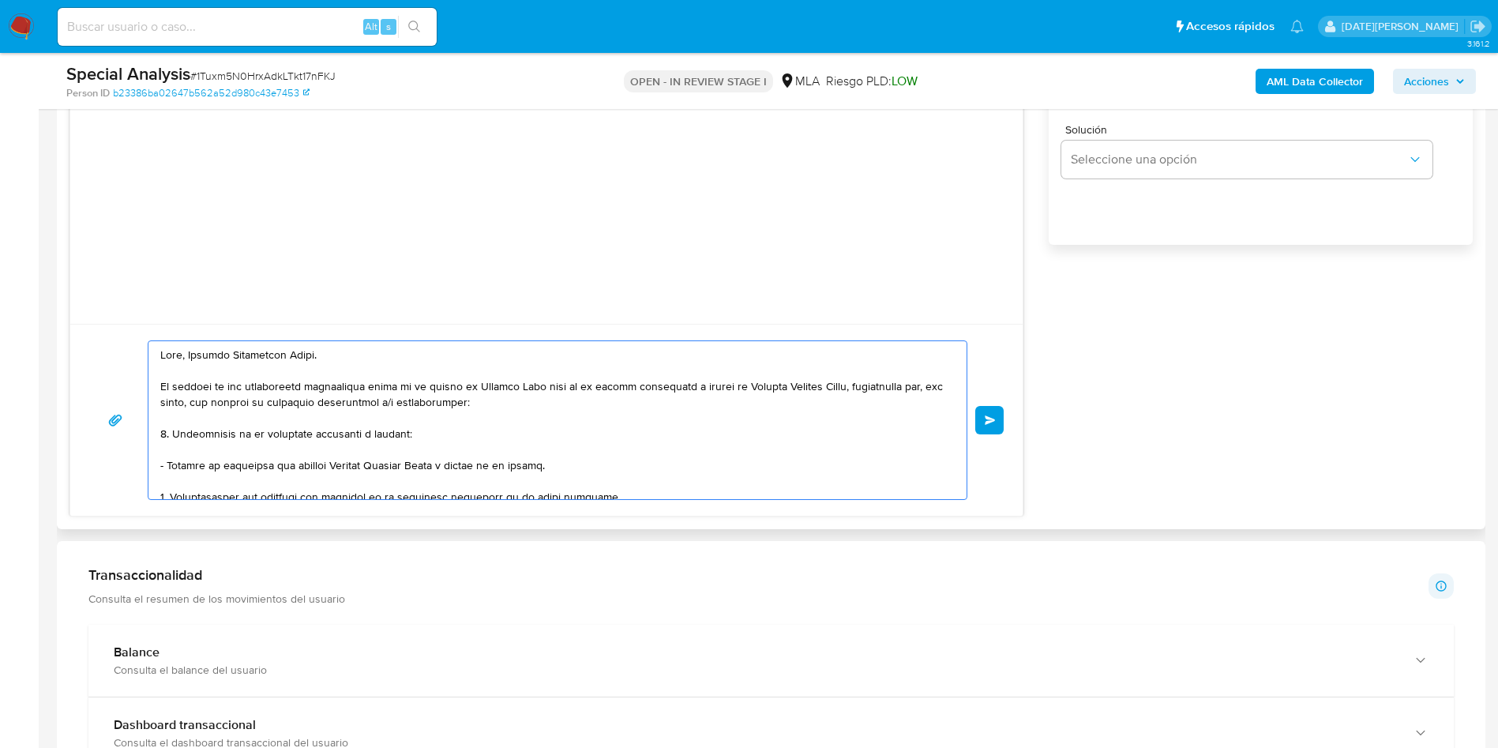
click at [424, 471] on textarea at bounding box center [553, 420] width 787 height 158
click at [603, 460] on textarea at bounding box center [553, 420] width 787 height 158
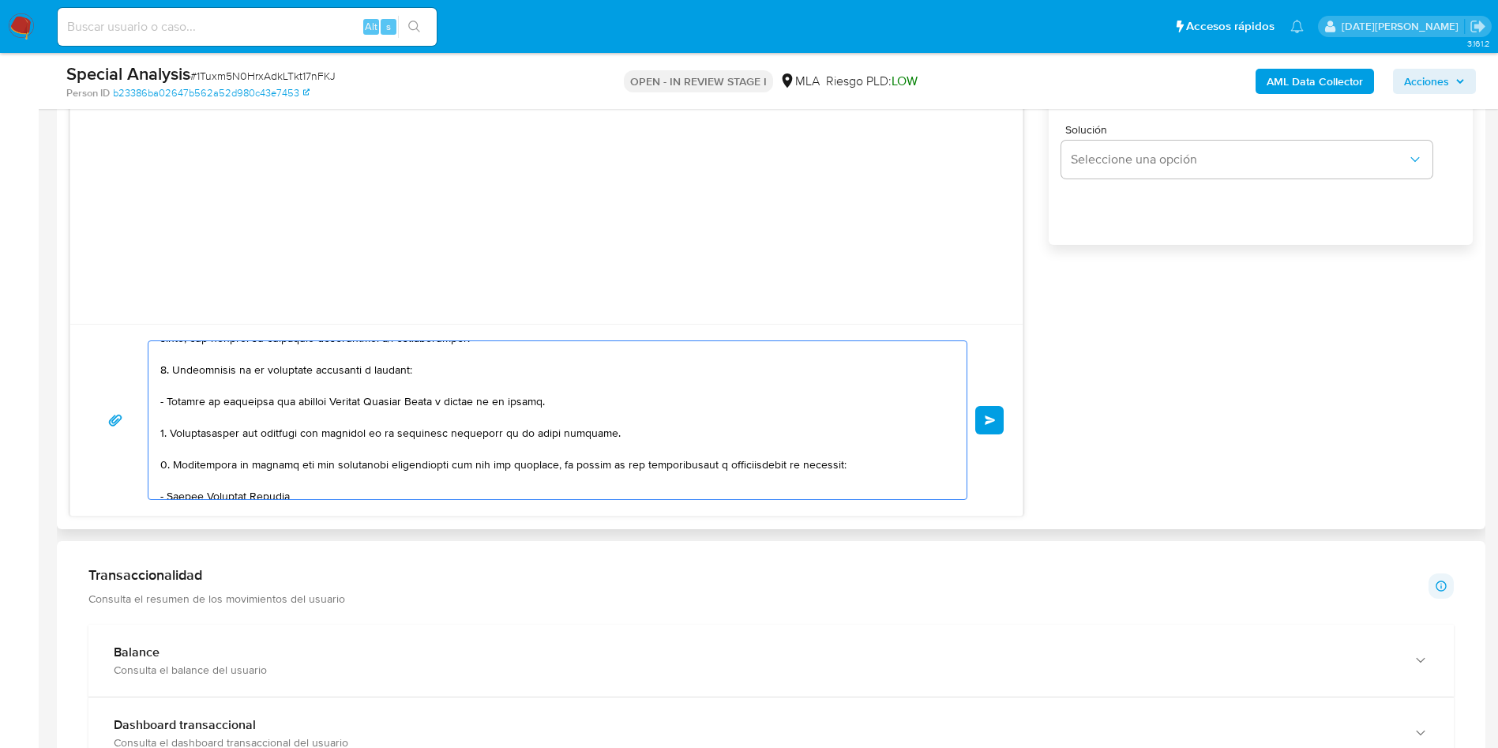
scroll to position [68, 0]
drag, startPoint x: 402, startPoint y: 431, endPoint x: 470, endPoint y: 372, distance: 90.1
click at [401, 431] on textarea at bounding box center [553, 420] width 787 height 158
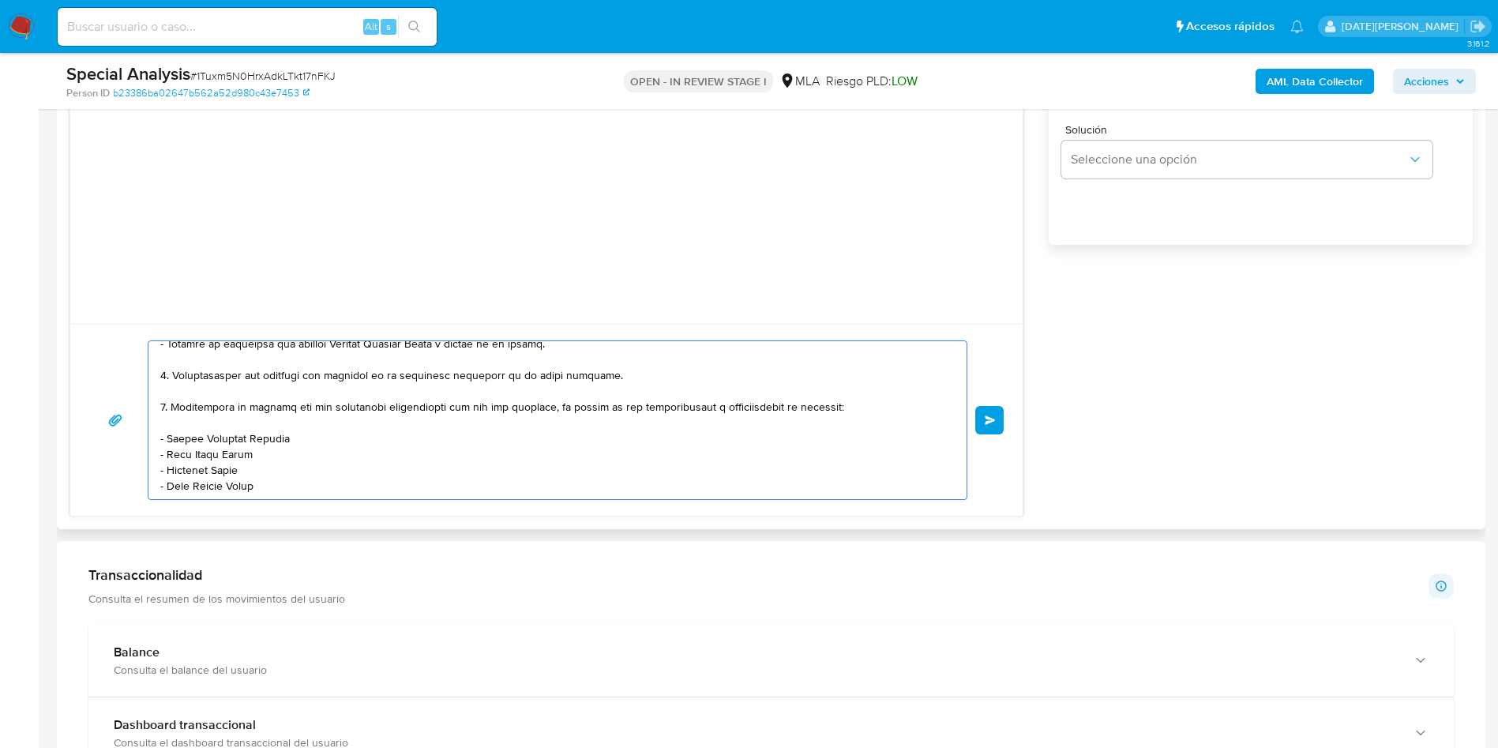
scroll to position [129, 0]
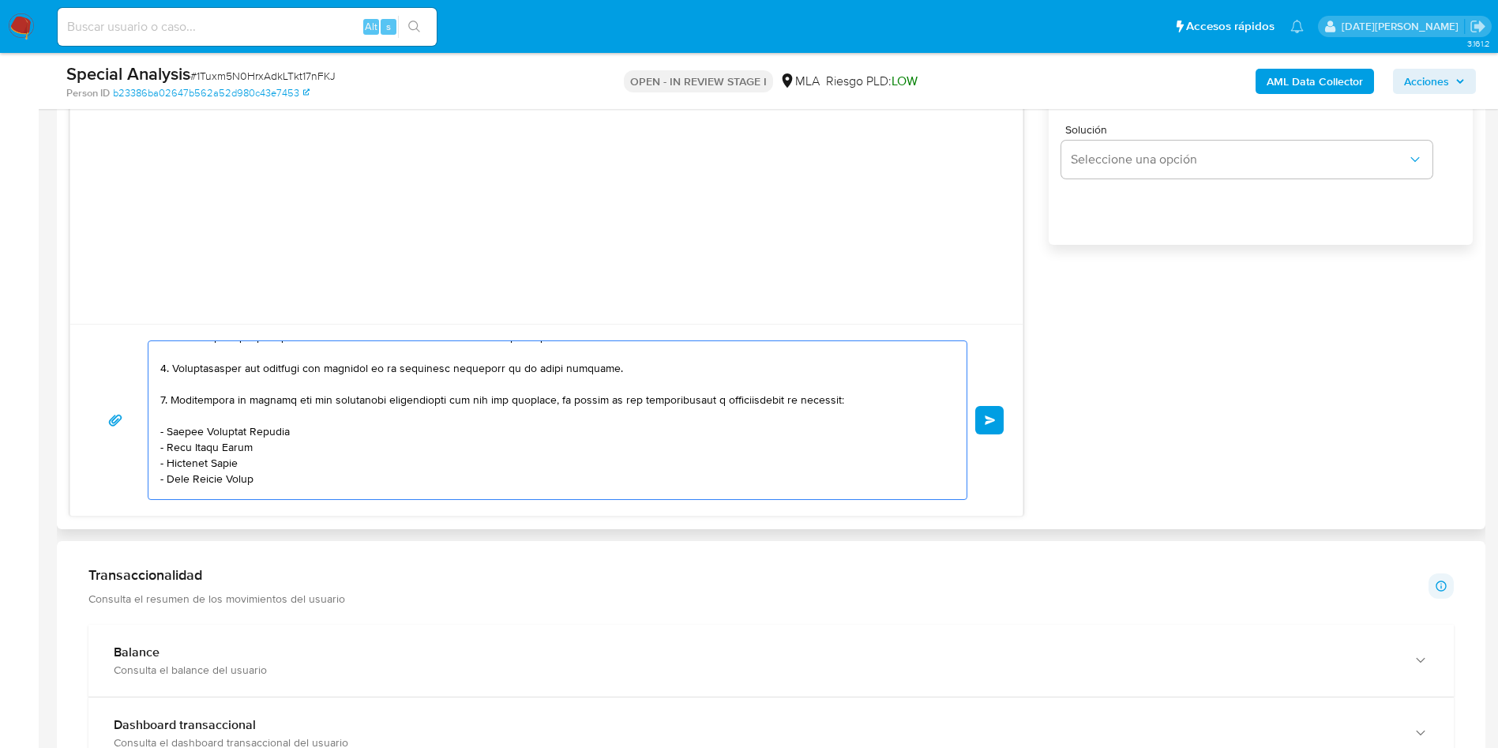
drag, startPoint x: 437, startPoint y: 400, endPoint x: 535, endPoint y: 400, distance: 97.9
click at [535, 400] on textarea at bounding box center [553, 420] width 787 height 158
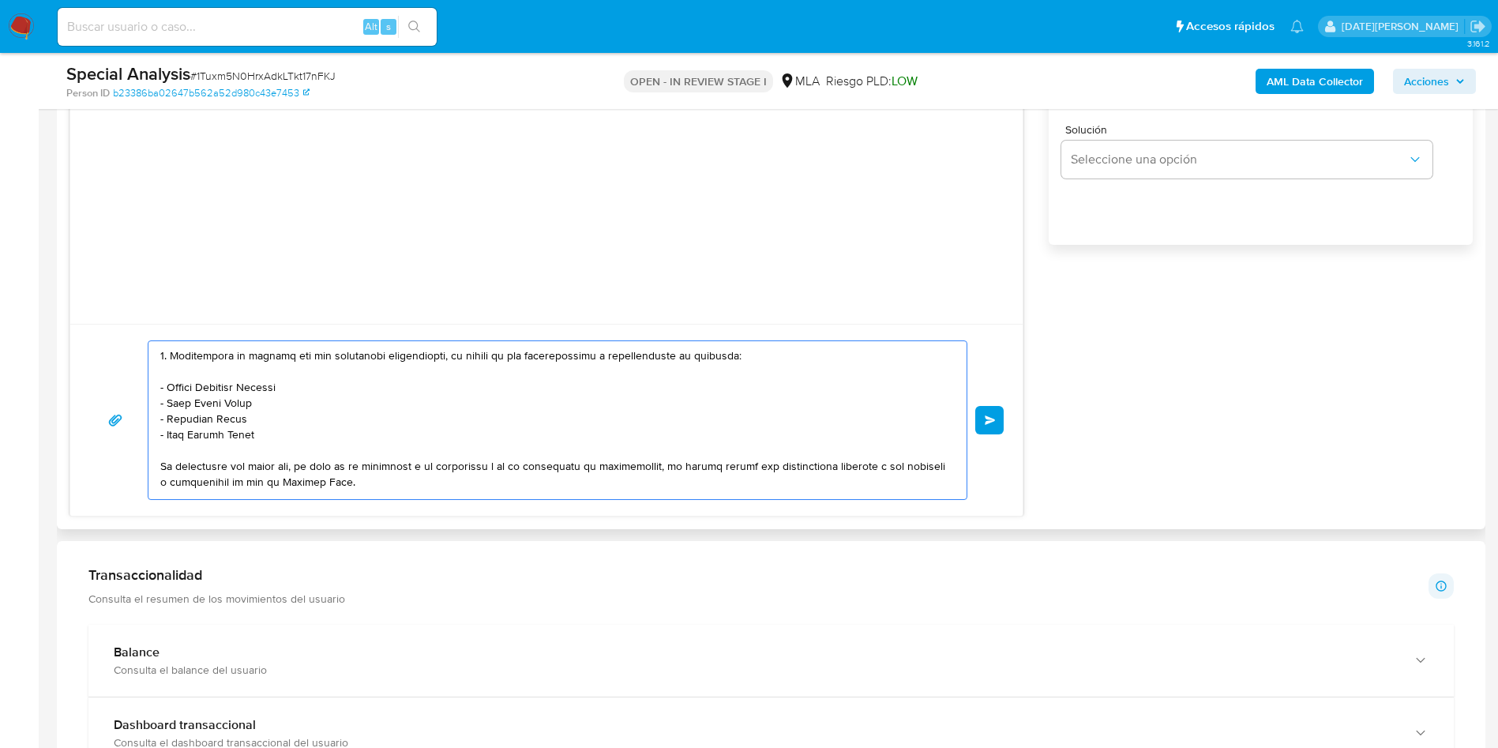
drag, startPoint x: 160, startPoint y: 437, endPoint x: 260, endPoint y: 434, distance: 100.3
click at [260, 434] on div at bounding box center [553, 420] width 810 height 158
click at [197, 379] on textarea at bounding box center [553, 420] width 787 height 158
click at [188, 373] on textarea at bounding box center [553, 420] width 787 height 158
paste textarea "- Inés Lorena Perez"
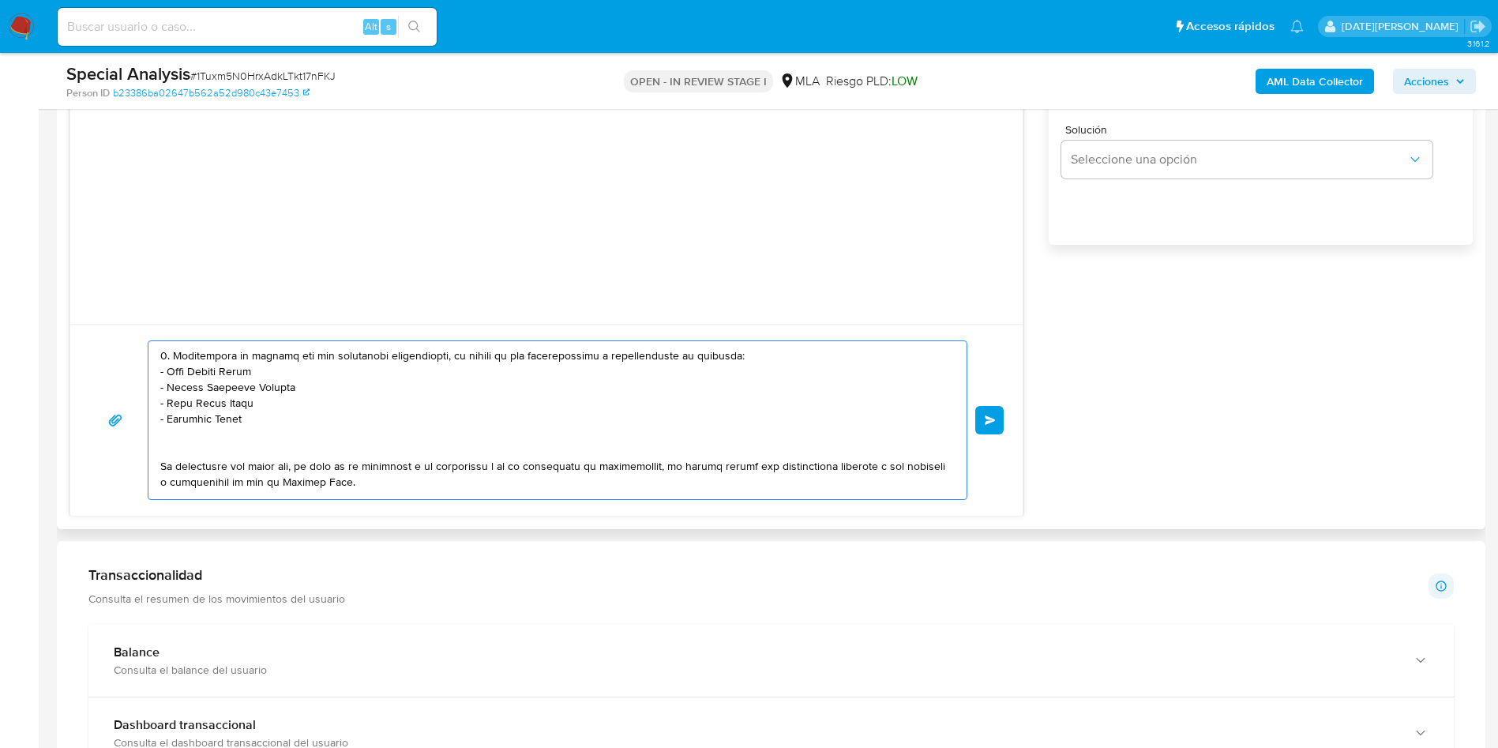
click at [747, 351] on textarea at bounding box center [553, 420] width 787 height 158
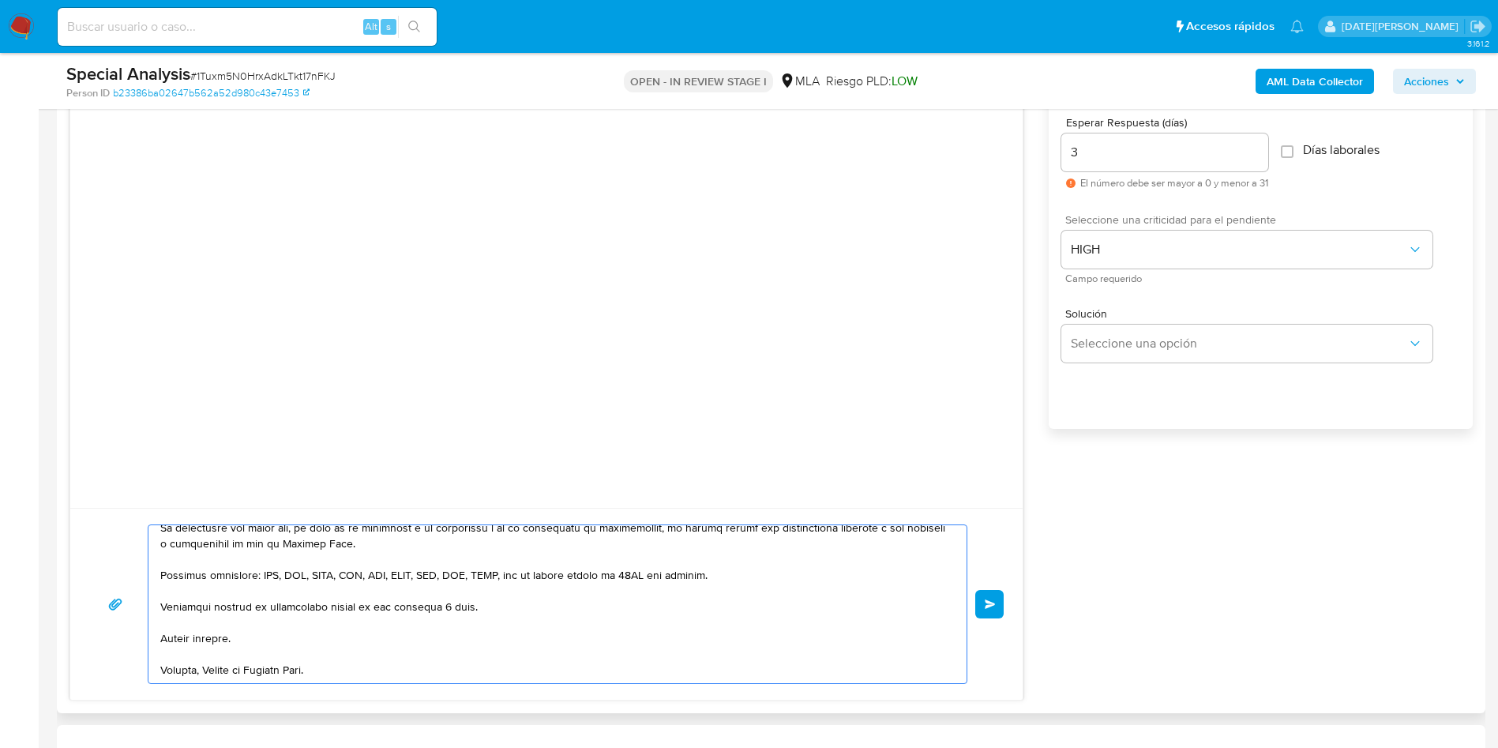
scroll to position [829, 0]
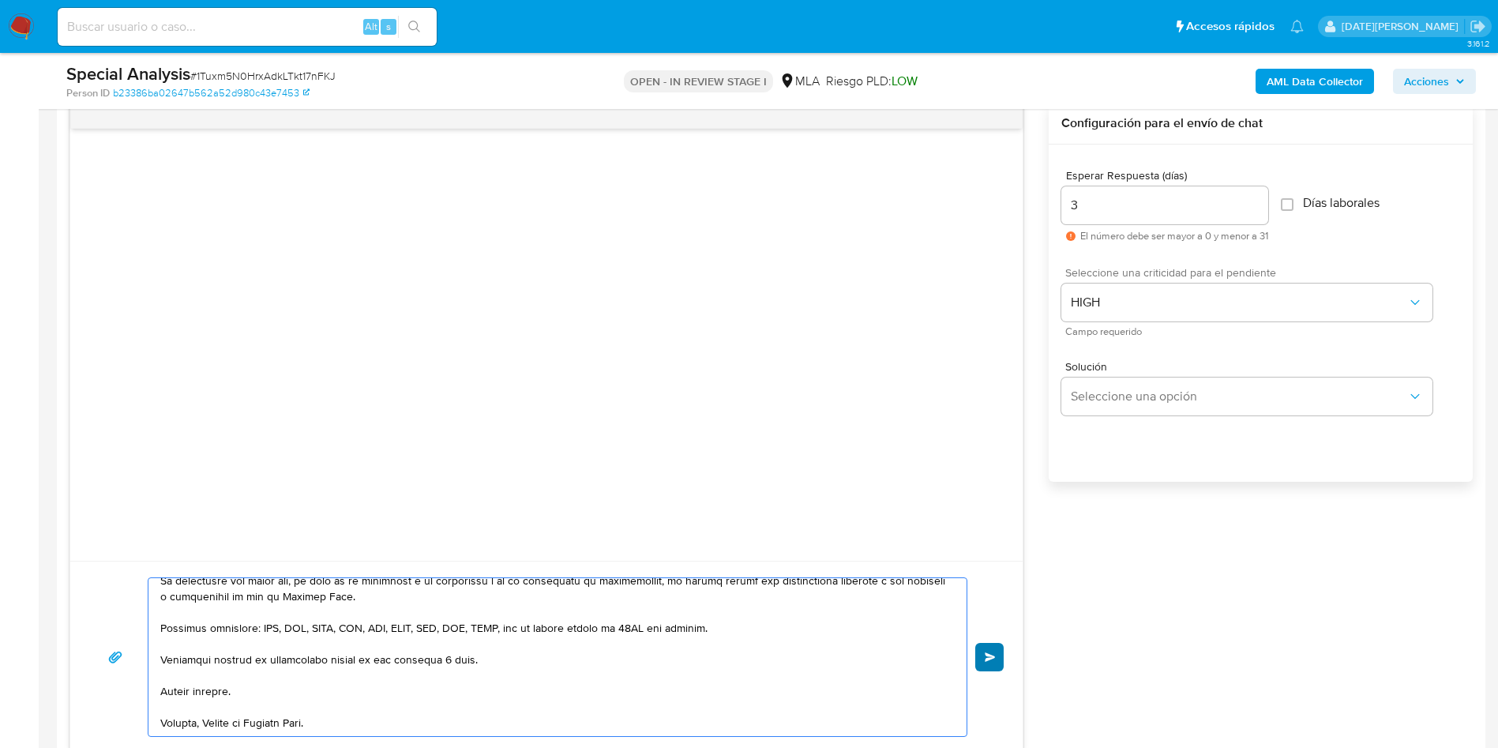
type textarea "Hola, Valeria Evangelina Perez. En función de las operaciones registradas tanto…"
click at [992, 662] on button "Enviar" at bounding box center [989, 657] width 28 height 28
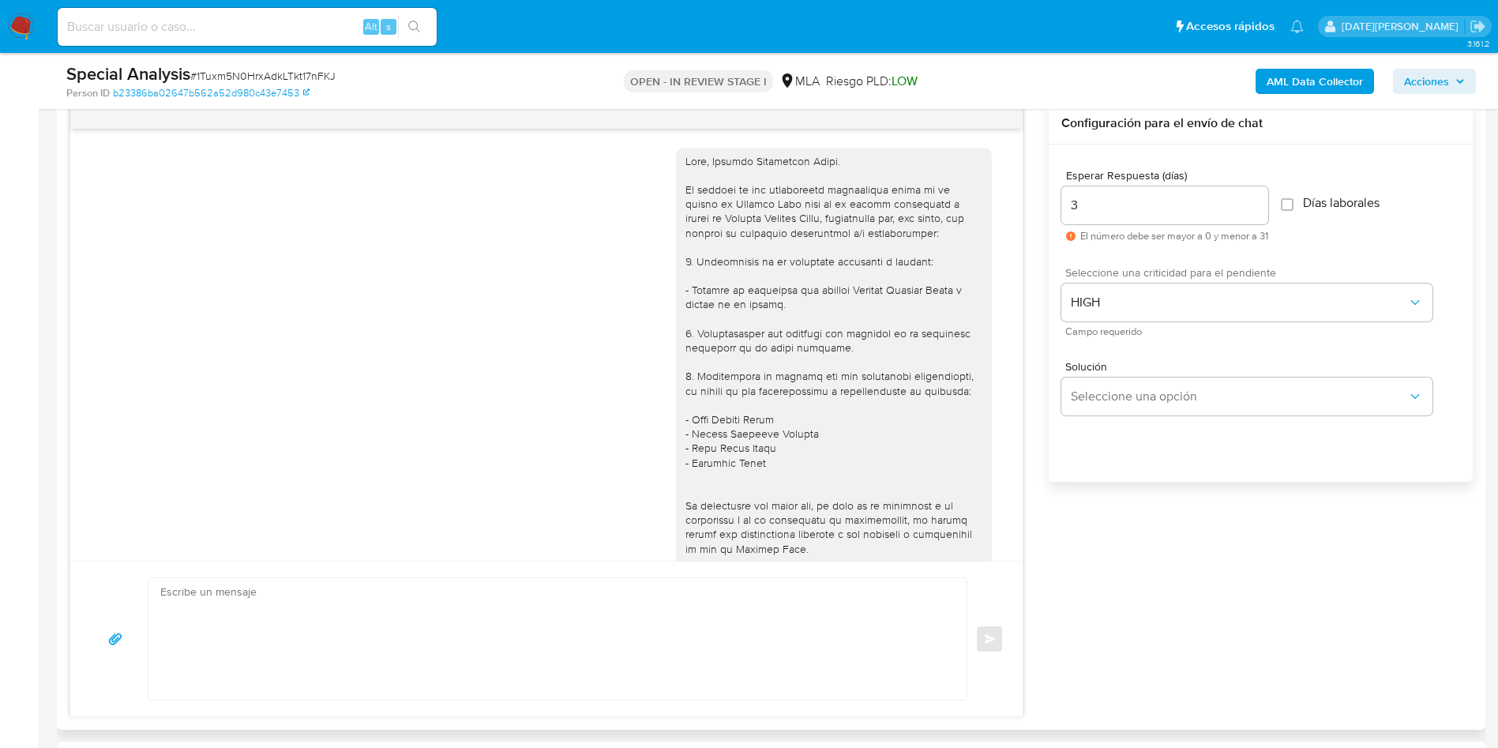
scroll to position [175, 0]
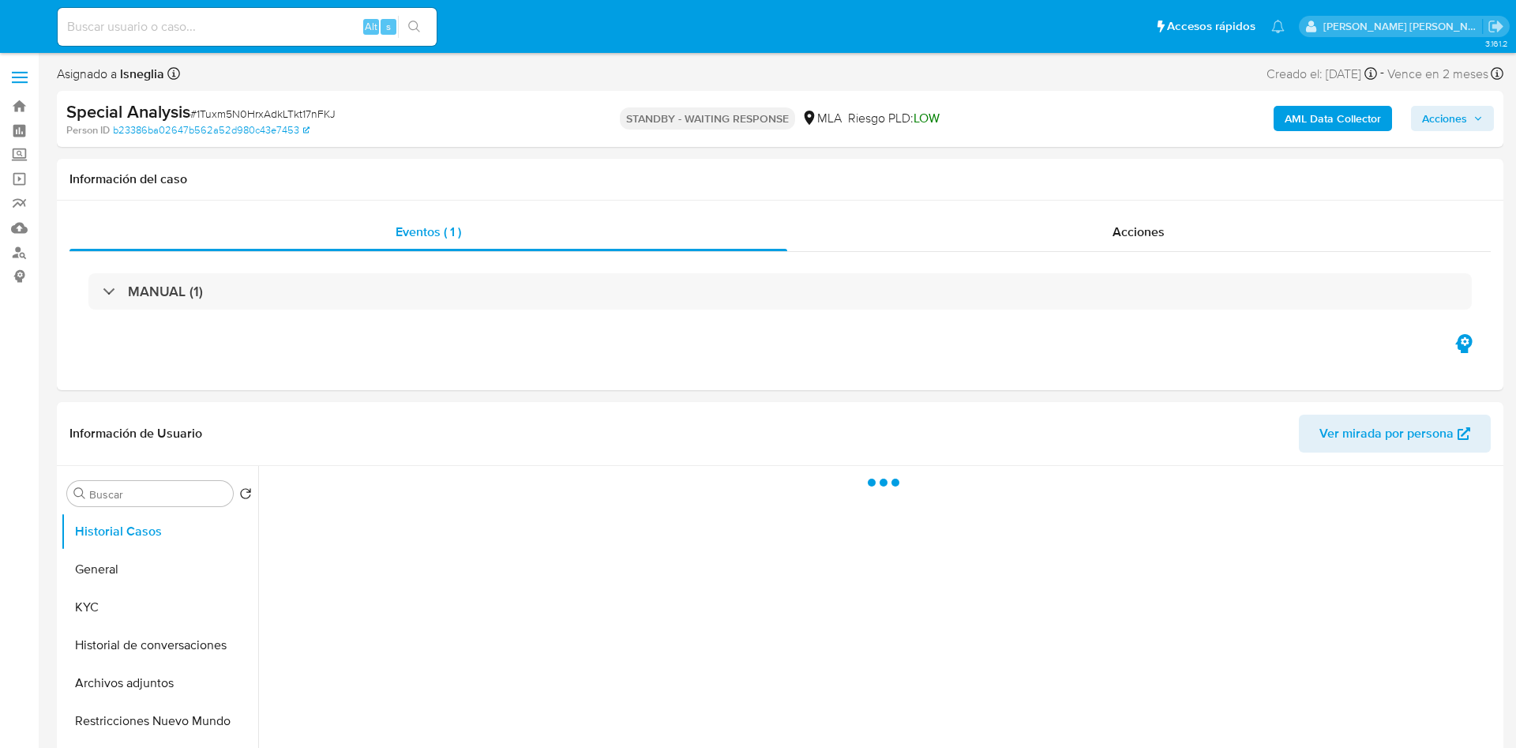
select select "10"
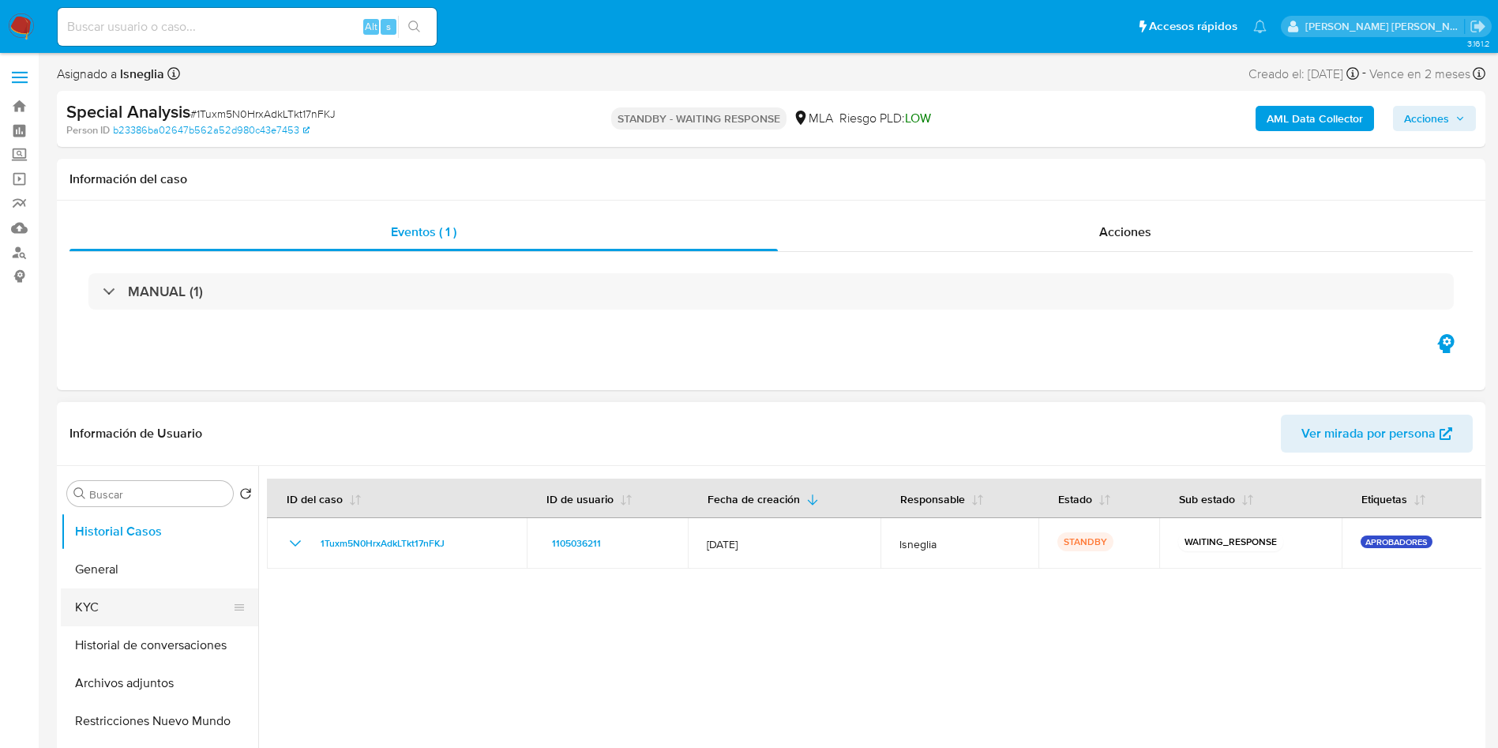
click at [119, 611] on button "KYC" at bounding box center [153, 607] width 185 height 38
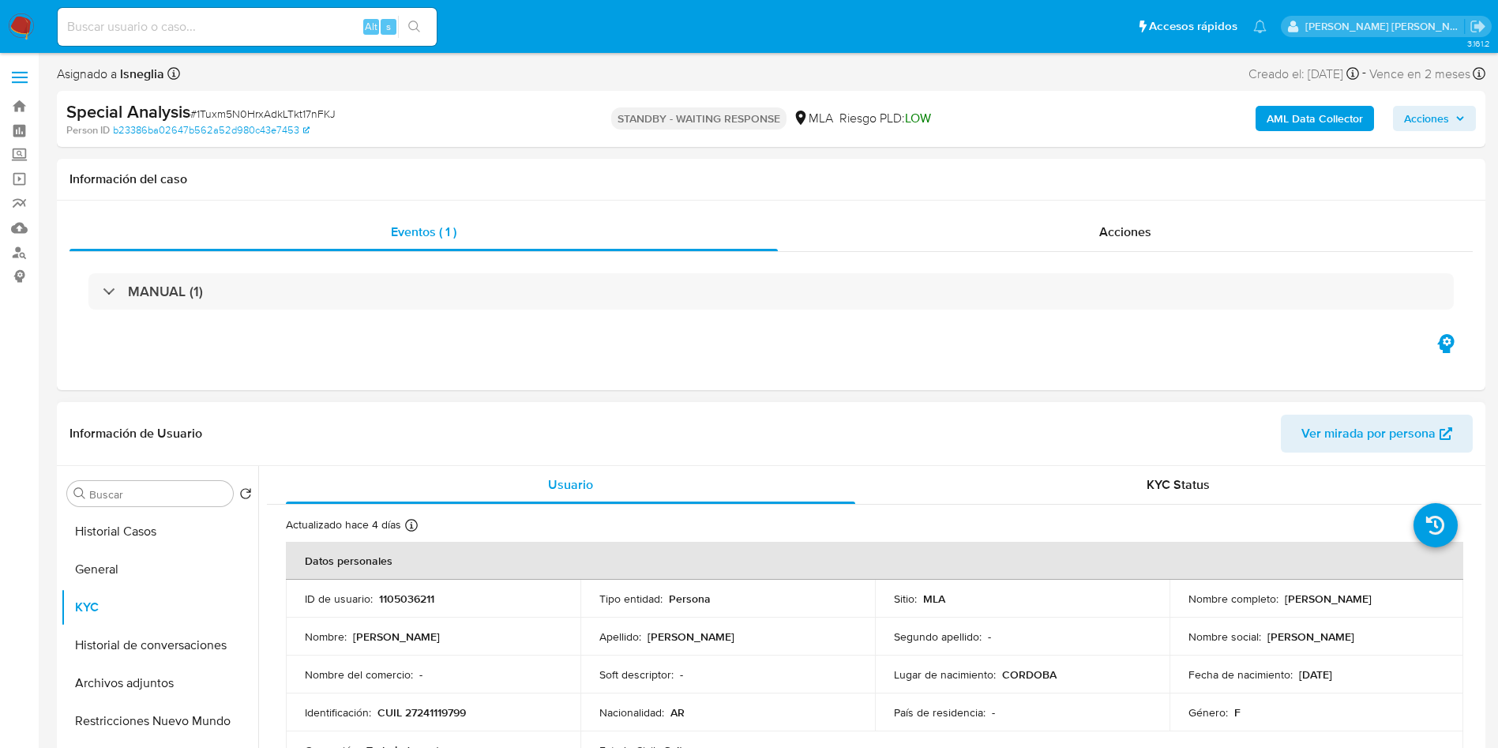
drag, startPoint x: 1281, startPoint y: 598, endPoint x: 1416, endPoint y: 592, distance: 135.1
click at [1416, 592] on div "Nombre completo : [PERSON_NAME]" at bounding box center [1316, 598] width 257 height 14
copy p "[PERSON_NAME]"
drag, startPoint x: 373, startPoint y: 712, endPoint x: 492, endPoint y: 711, distance: 119.3
click at [492, 711] on div "Identificación : CUIL 27241119799" at bounding box center [433, 712] width 257 height 14
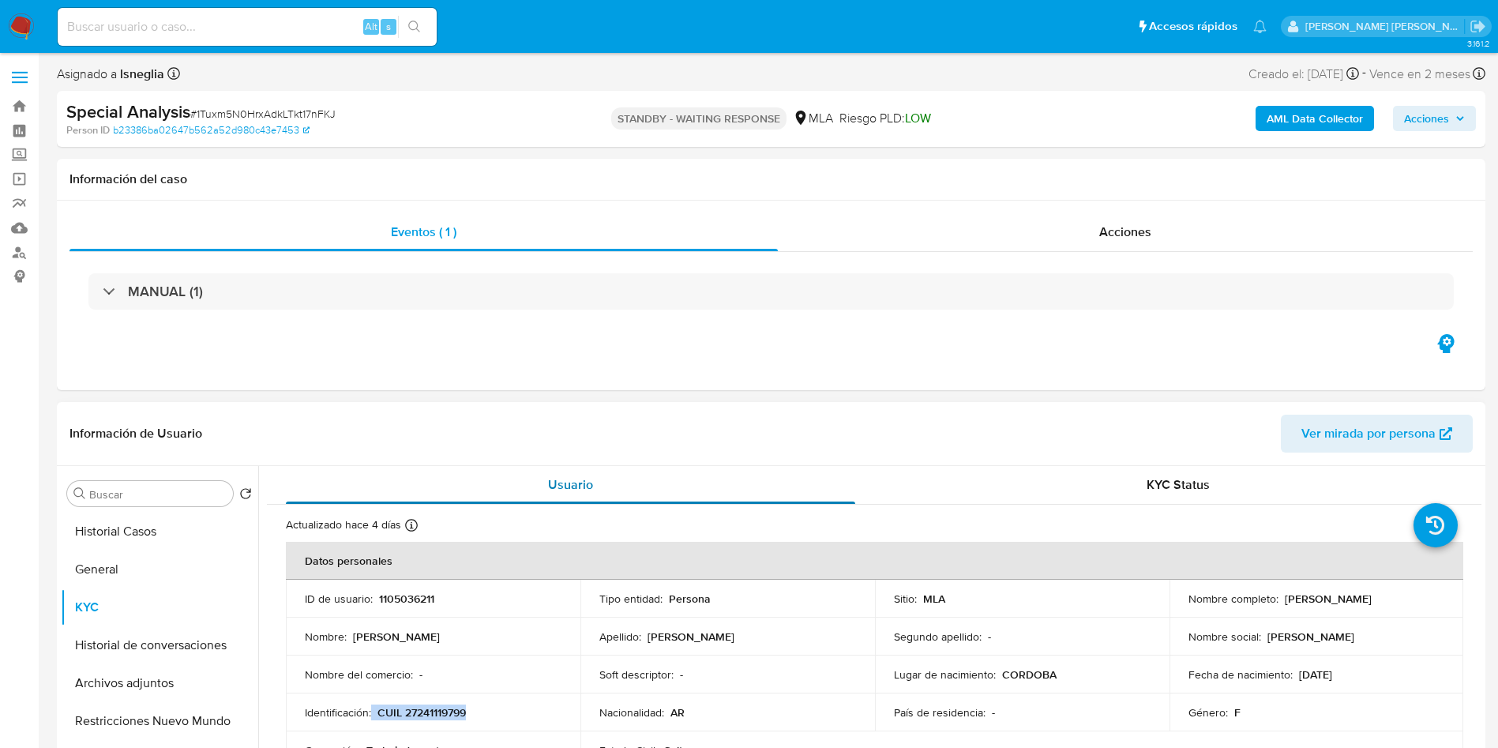
copy div "CUIL 27241119799"
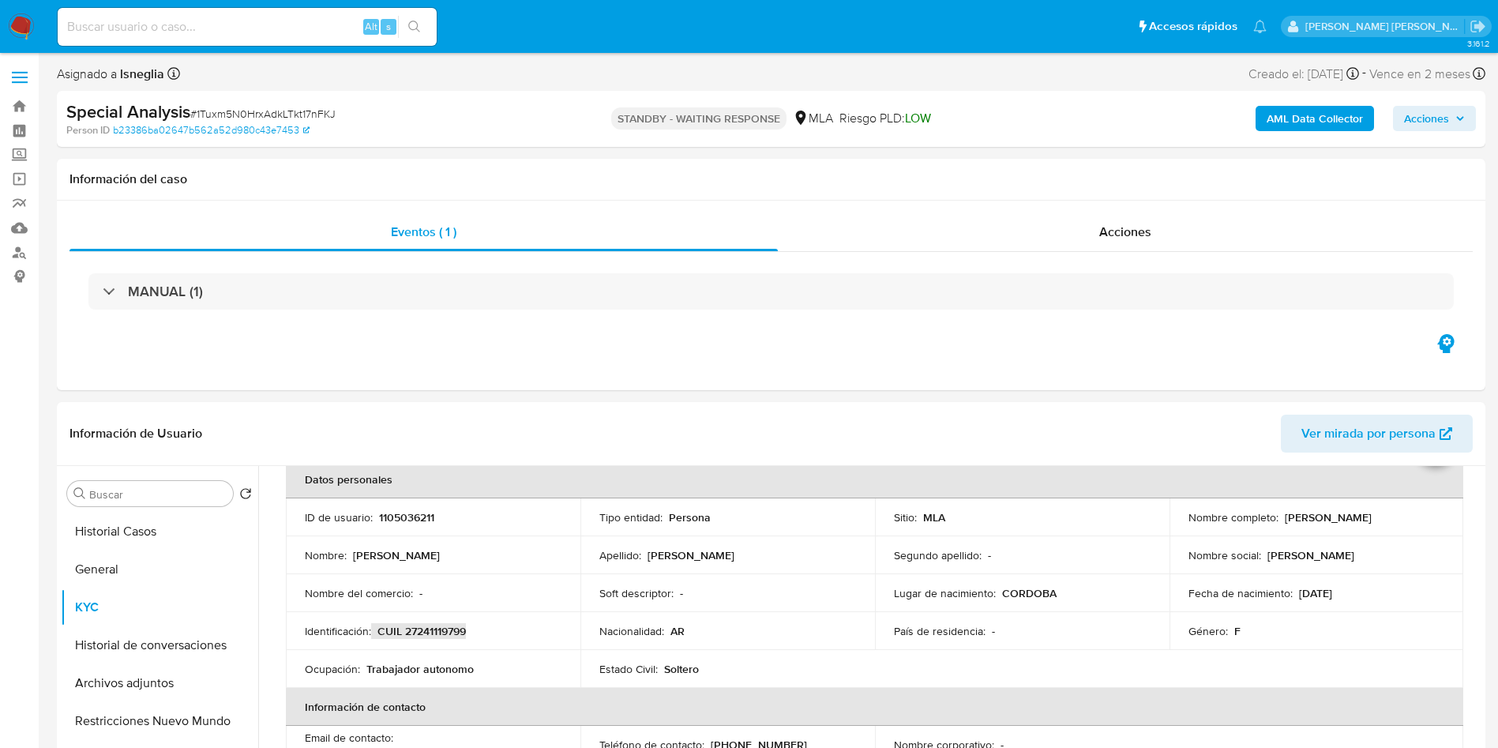
scroll to position [118, 0]
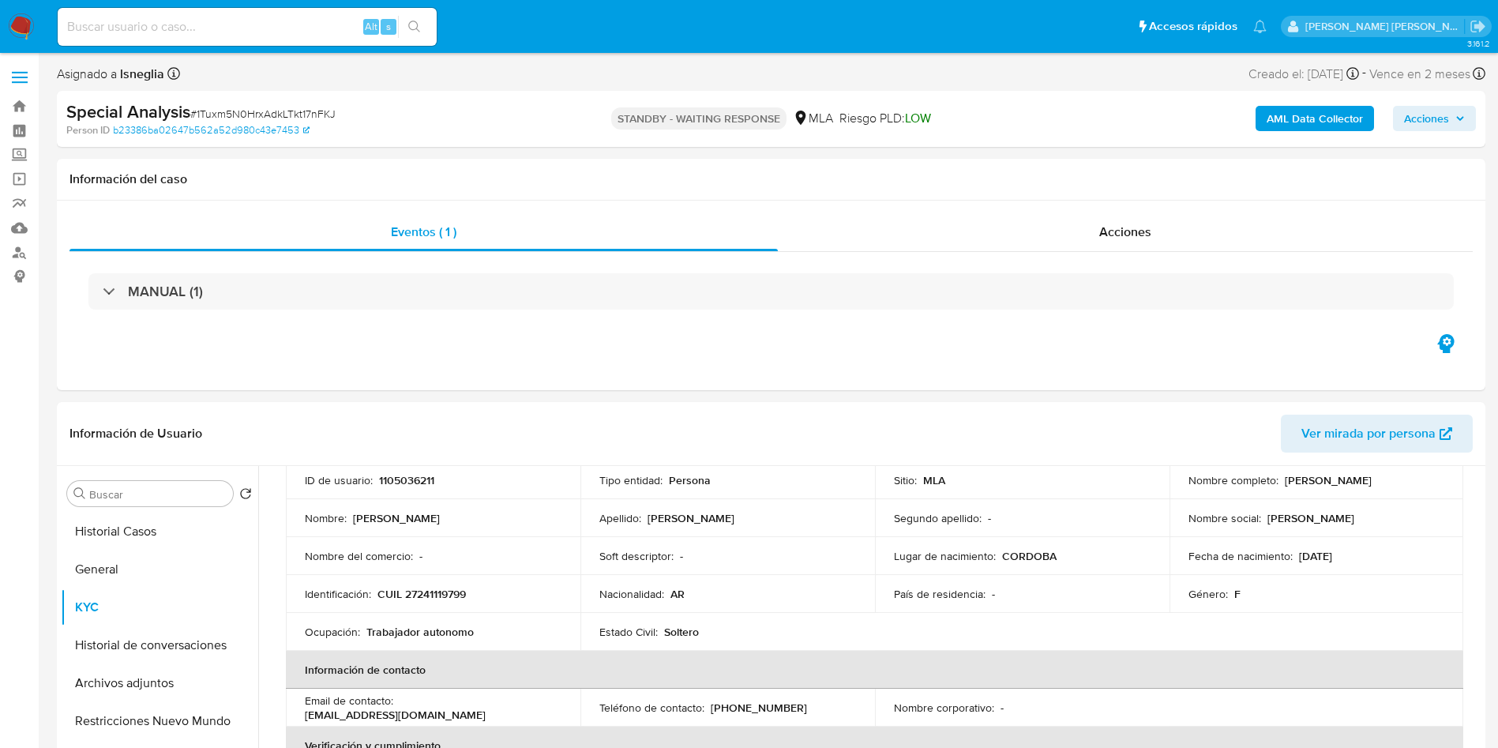
click at [193, 28] on input at bounding box center [247, 27] width 379 height 21
paste input "J4xqPmE0uebyu1PHiopzFMWL"
type input "J4xqPmE0uebyu1PHiopzFMWL"
click at [424, 18] on button "search-icon" at bounding box center [414, 27] width 32 height 22
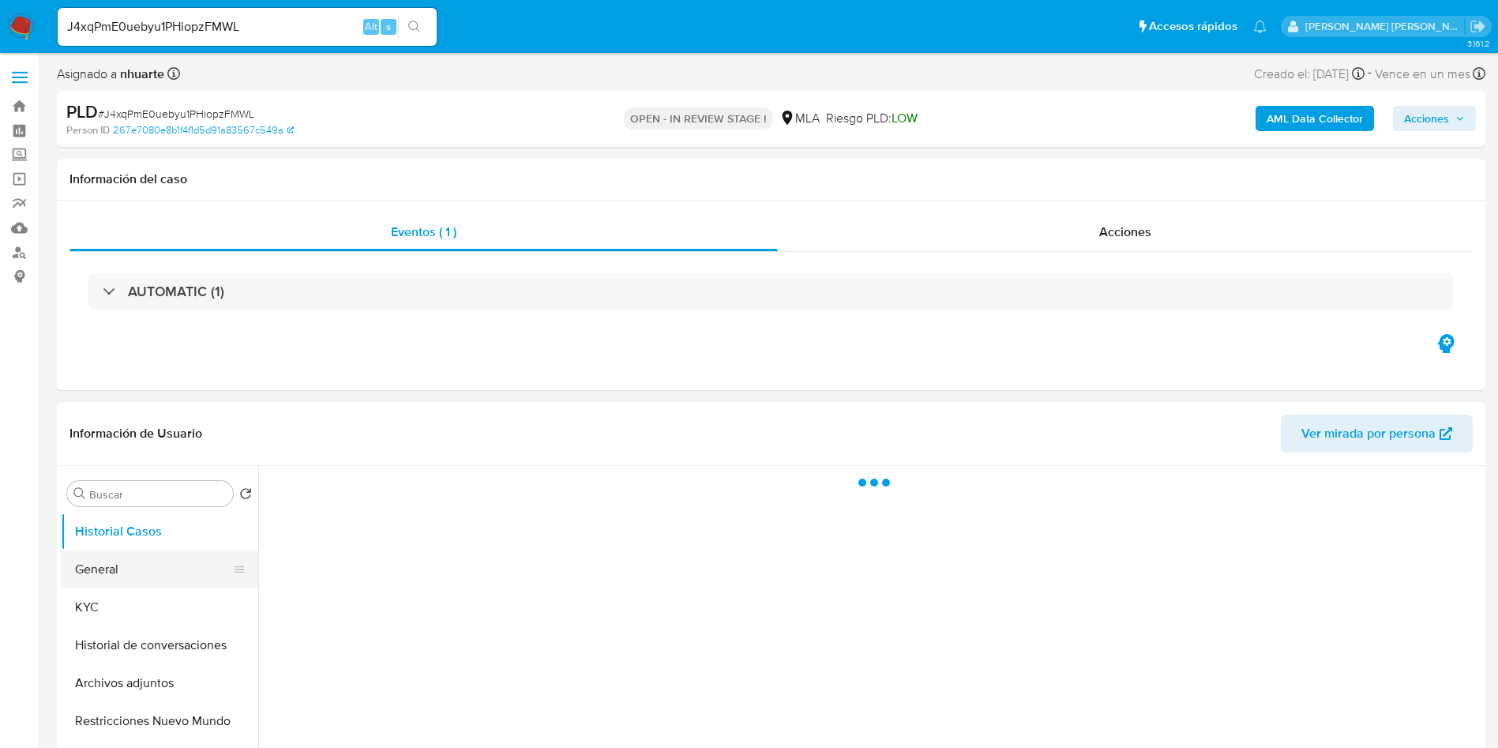
select select "10"
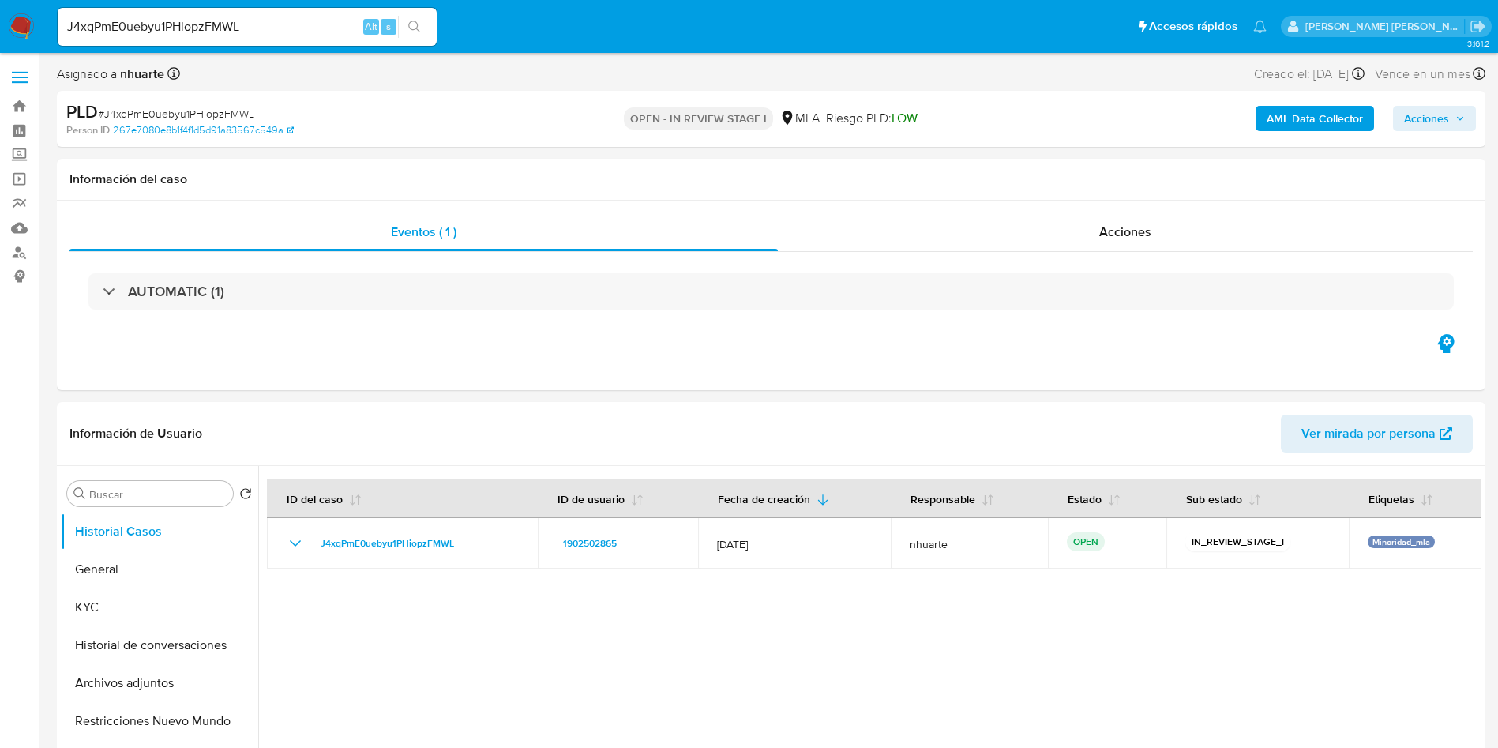
click at [218, 13] on div "J4xqPmE0uebyu1PHiopzFMWL Alt s" at bounding box center [247, 27] width 379 height 38
click at [219, 13] on div "J4xqPmE0uebyu1PHiopzFMWL Alt s" at bounding box center [247, 27] width 379 height 38
click at [231, 26] on input "J4xqPmE0uebyu1PHiopzFMWL" at bounding box center [247, 27] width 379 height 21
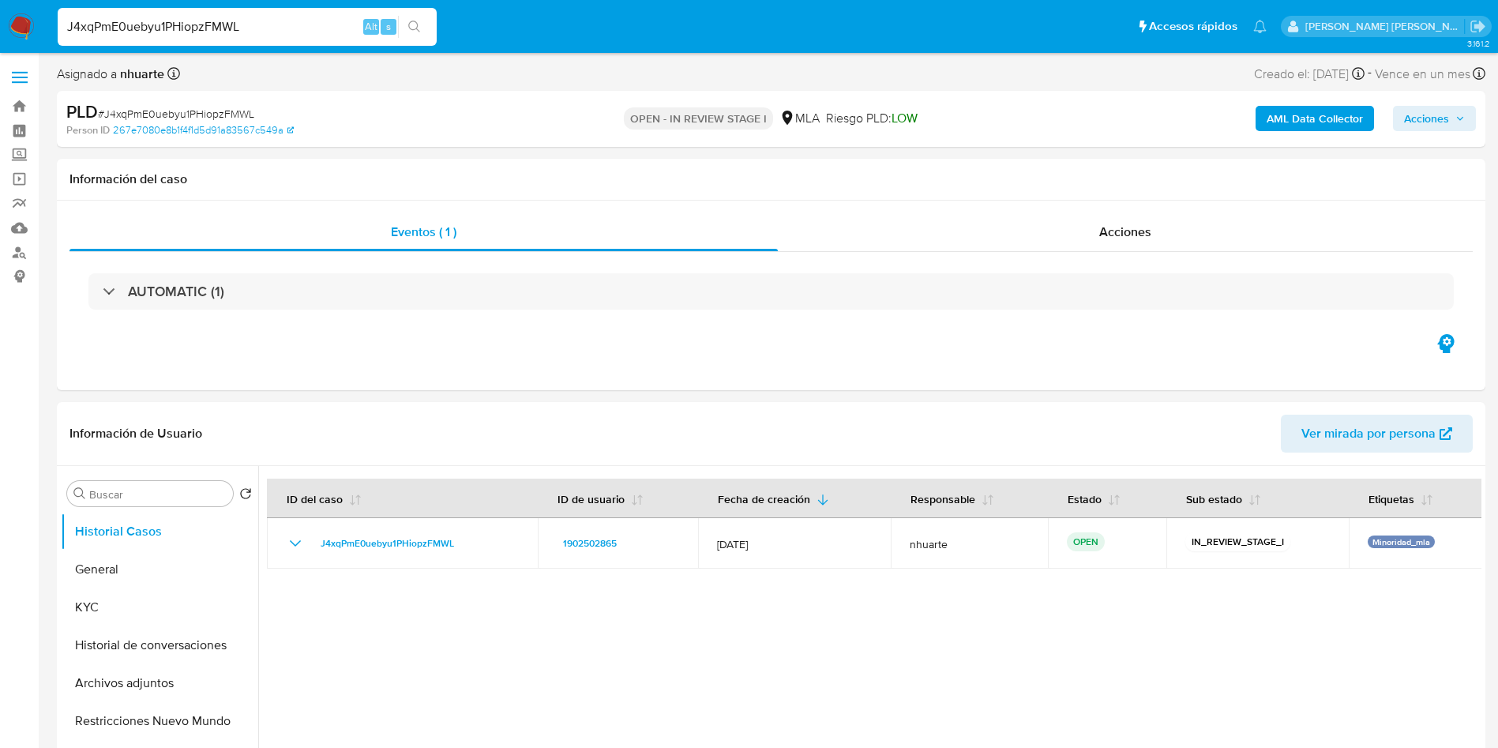
paste input "X9WjnwFyIMI2lhpvxMwGJjFs"
type input "X9WjnwFyIMI2lhpvxMwGJjFs"
click at [418, 29] on icon "search-icon" at bounding box center [414, 27] width 12 height 12
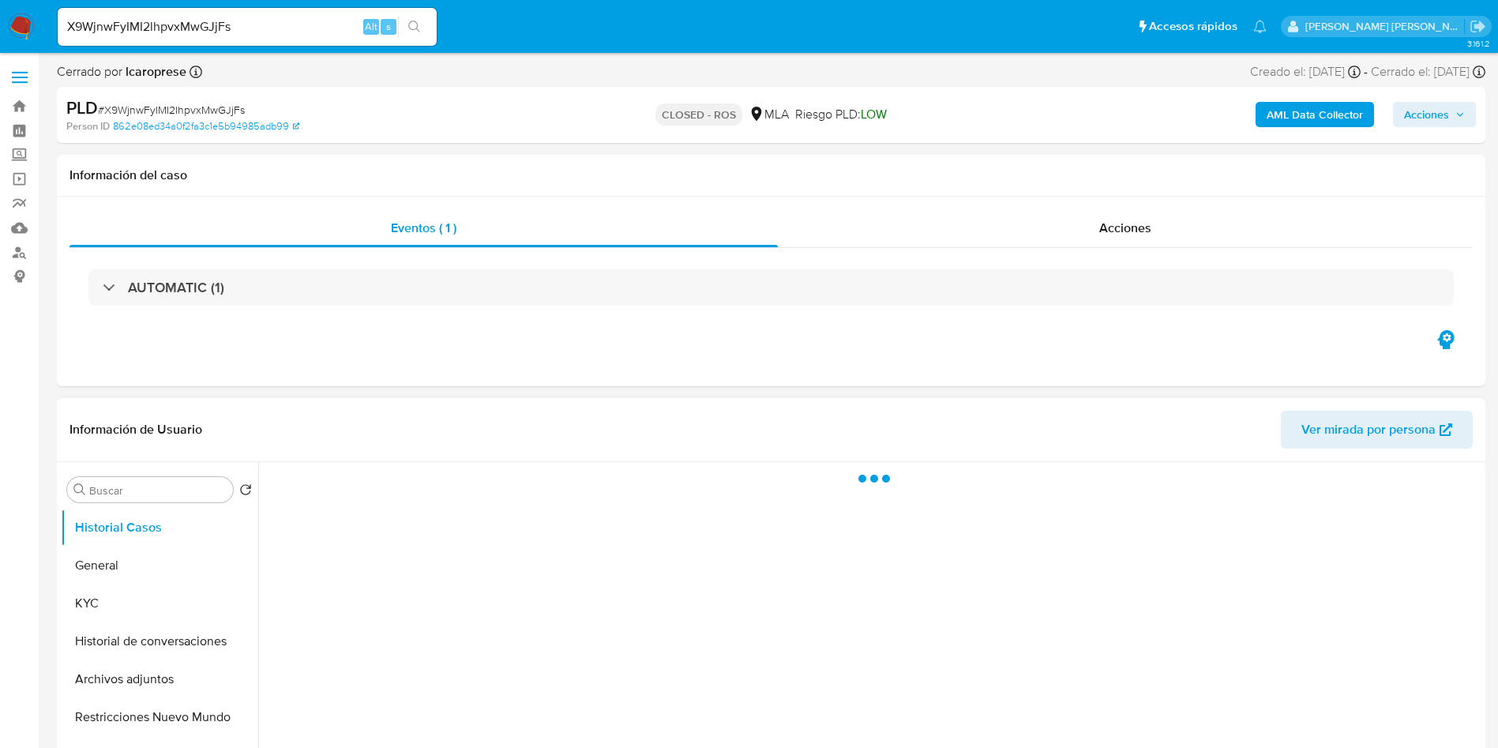
select select "10"
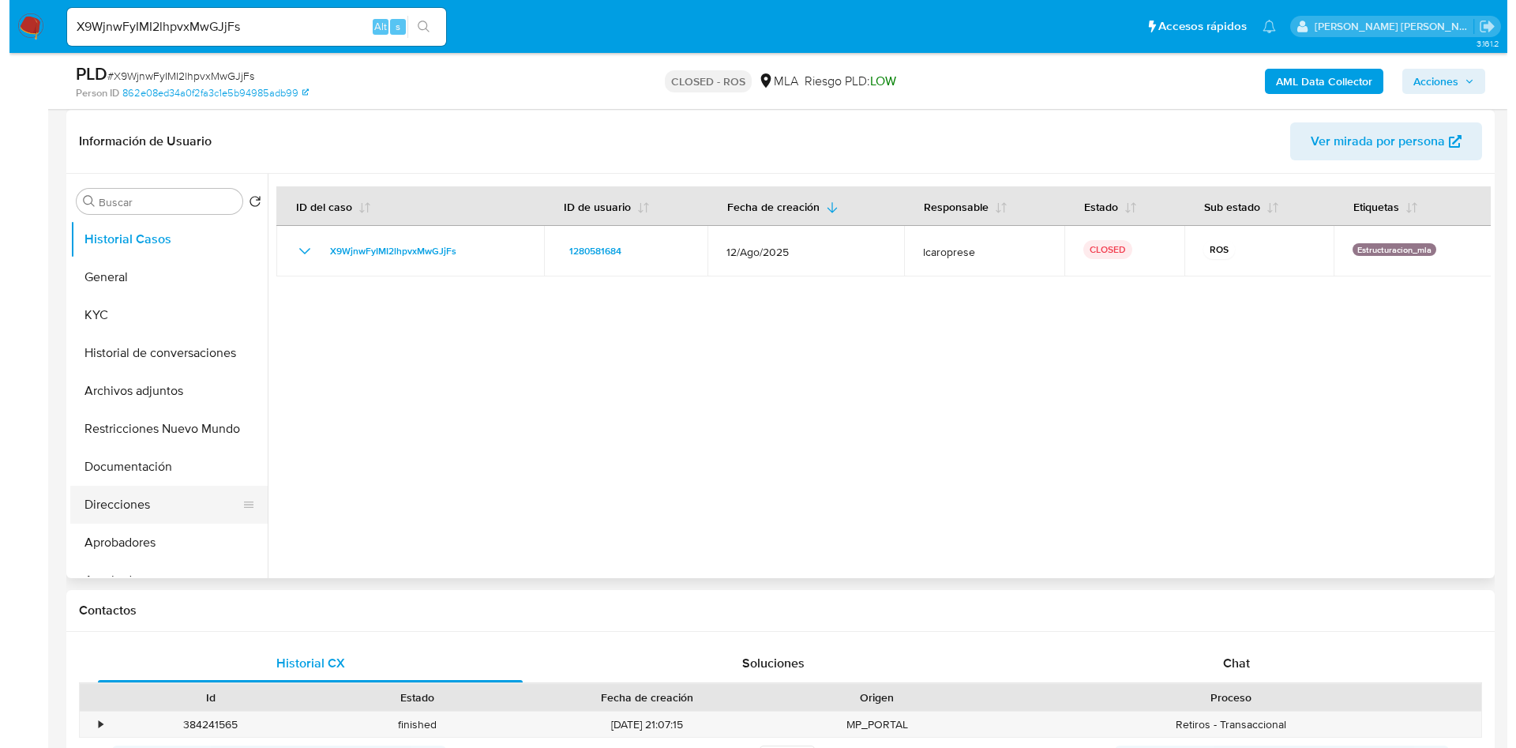
scroll to position [237, 0]
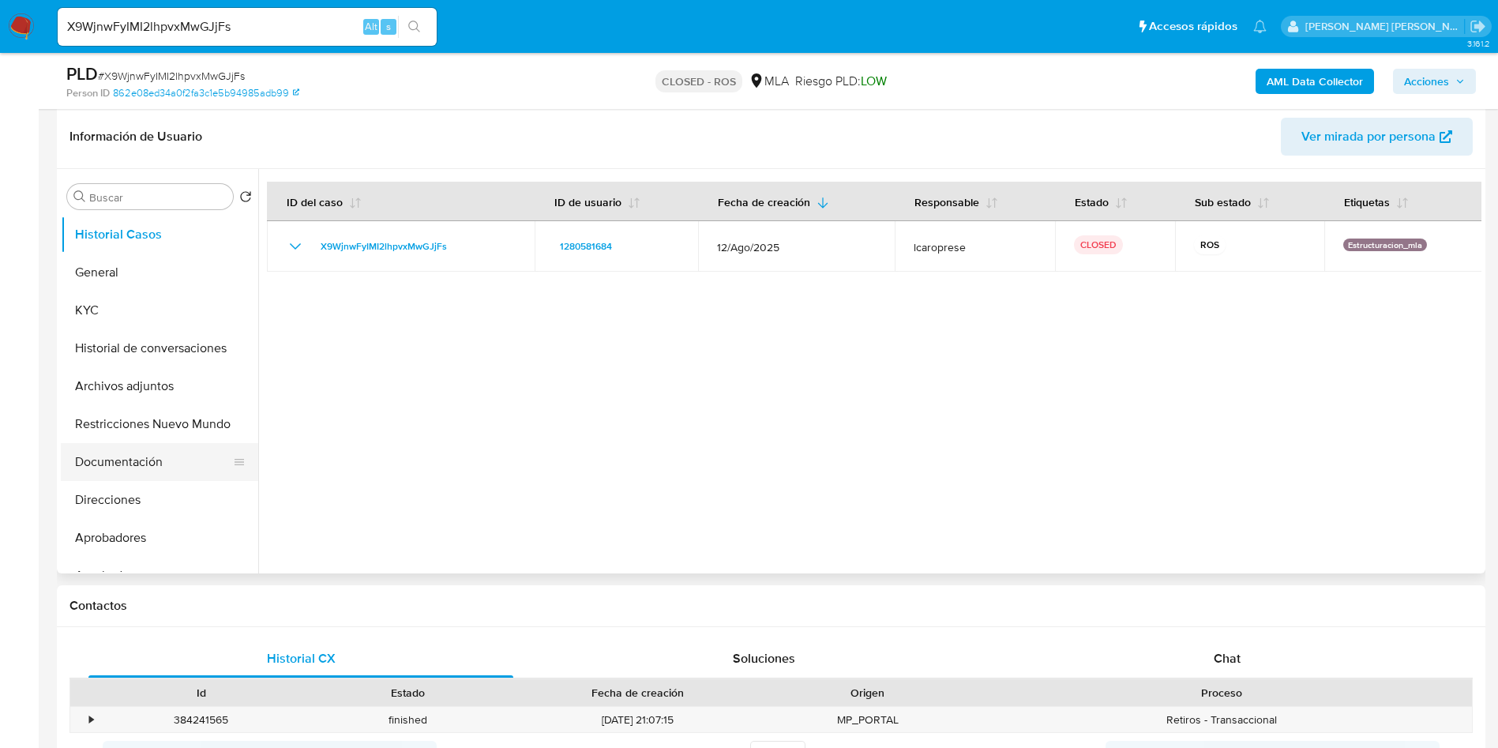
click at [118, 467] on button "Documentación" at bounding box center [153, 462] width 185 height 38
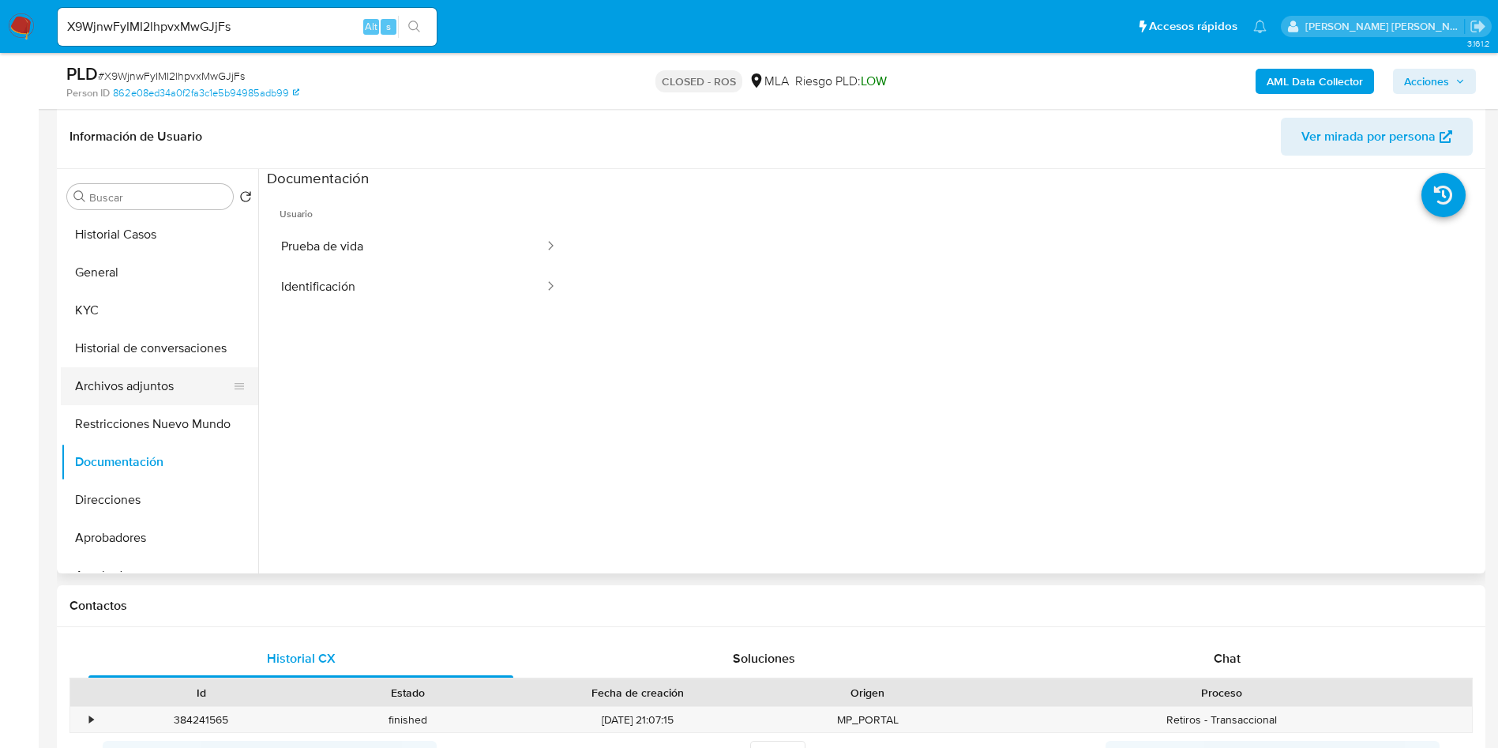
click at [132, 373] on button "Archivos adjuntos" at bounding box center [153, 386] width 185 height 38
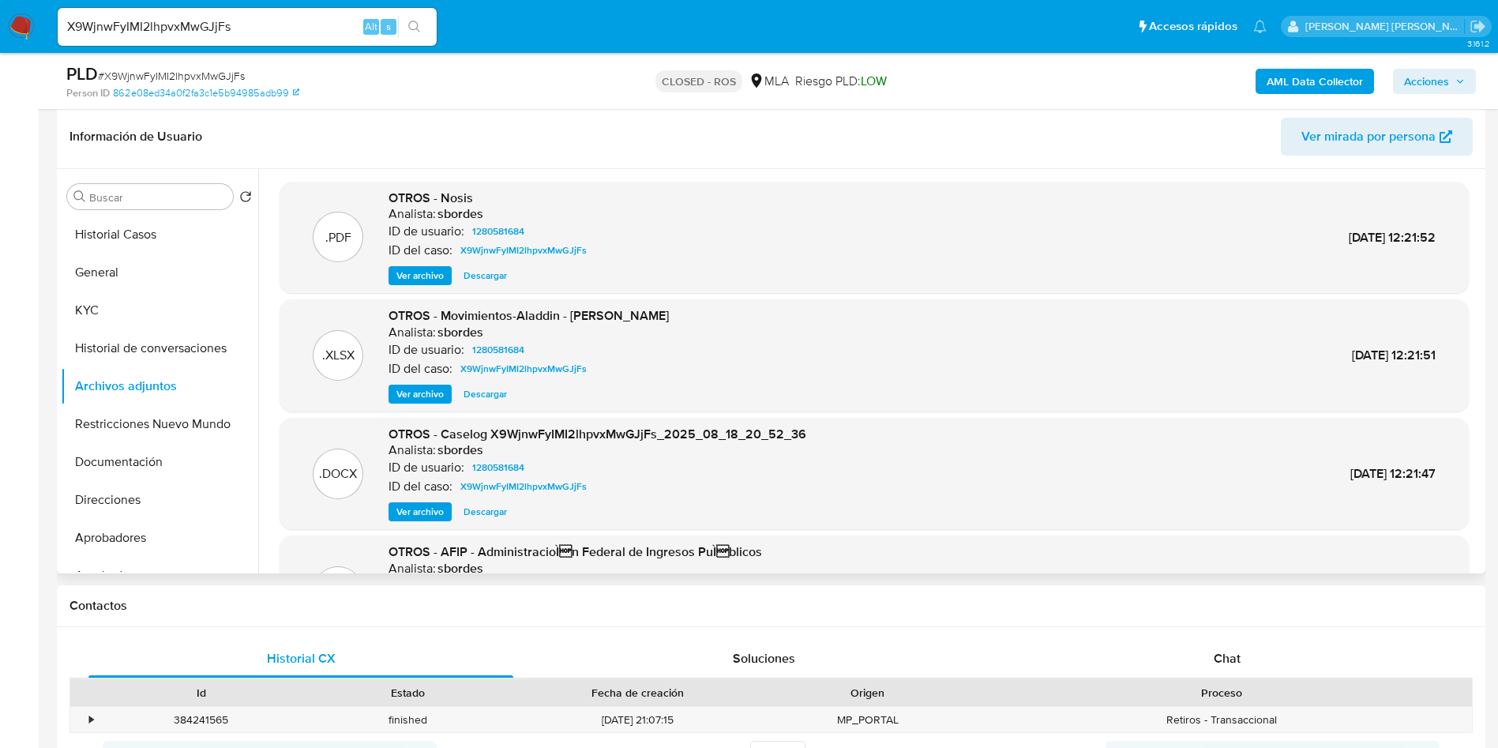
click at [432, 507] on span "Ver archivo" at bounding box center [419, 512] width 47 height 16
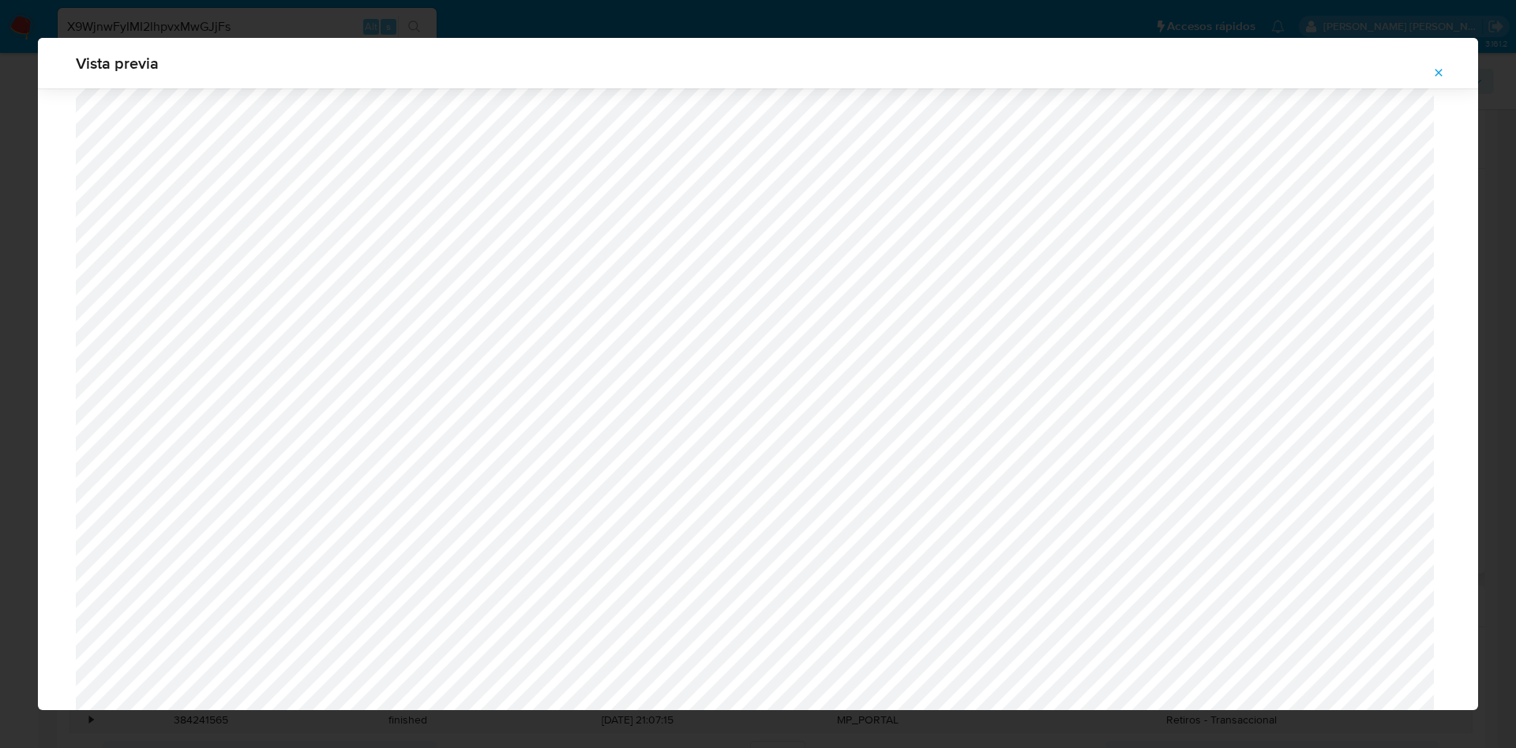
scroll to position [1271, 0]
click at [1435, 80] on span "Attachment preview" at bounding box center [1438, 73] width 13 height 22
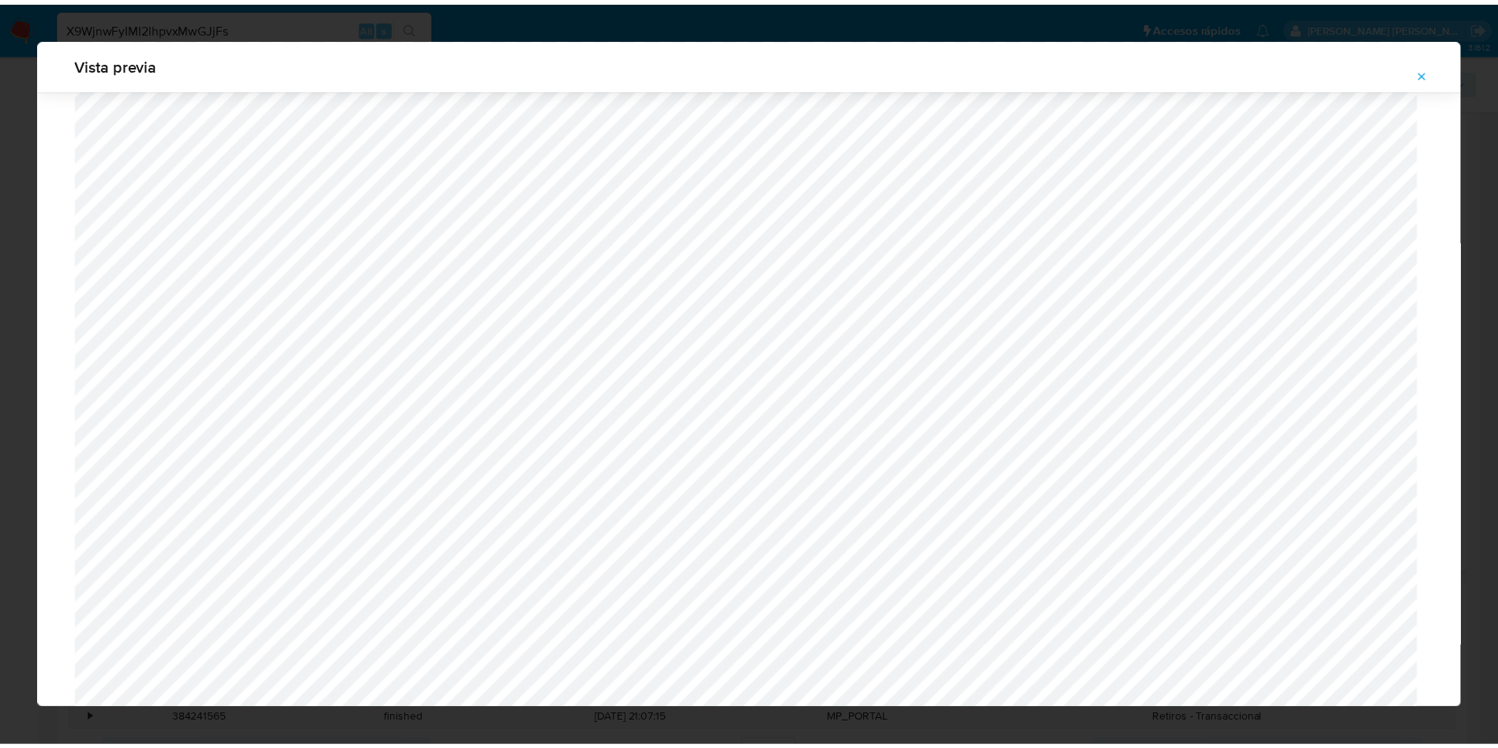
scroll to position [0, 0]
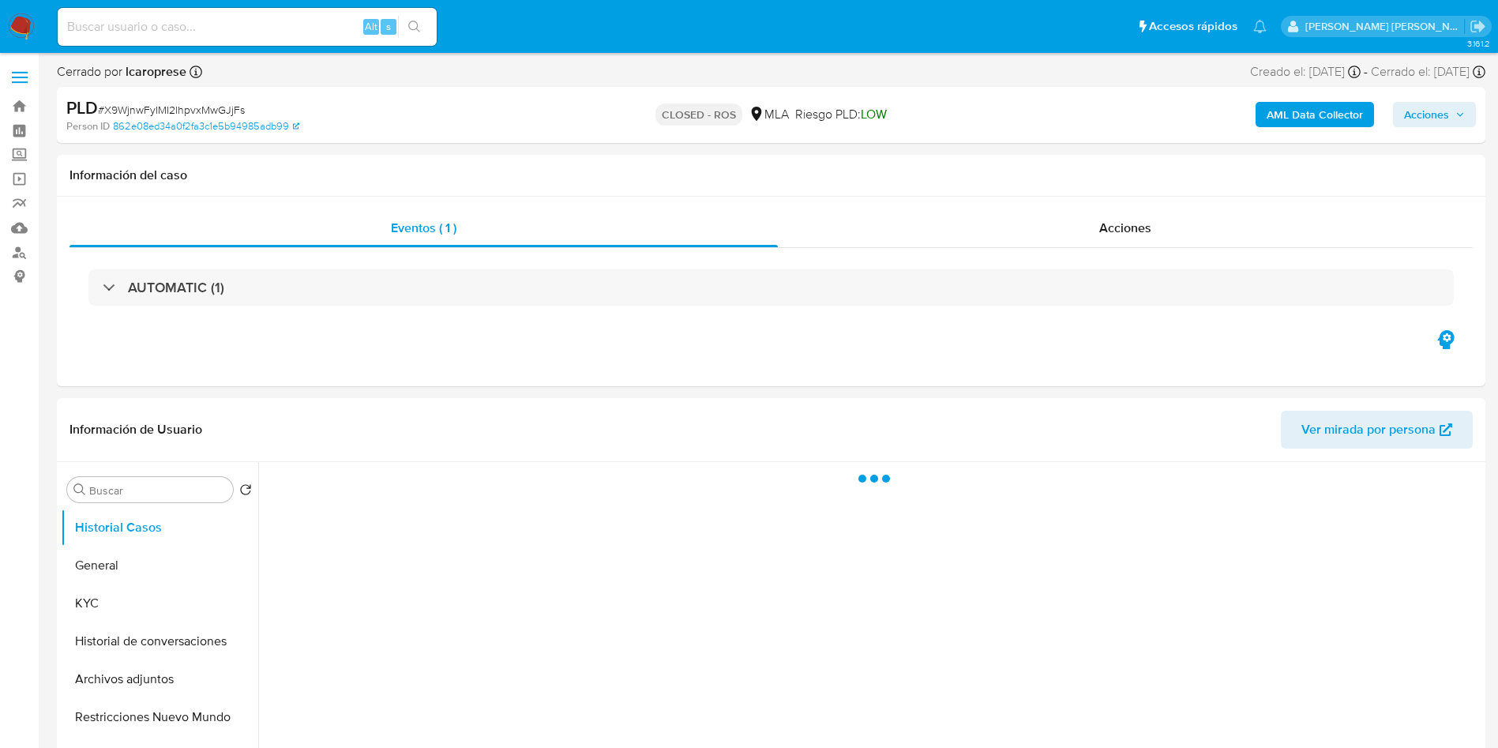
select select "10"
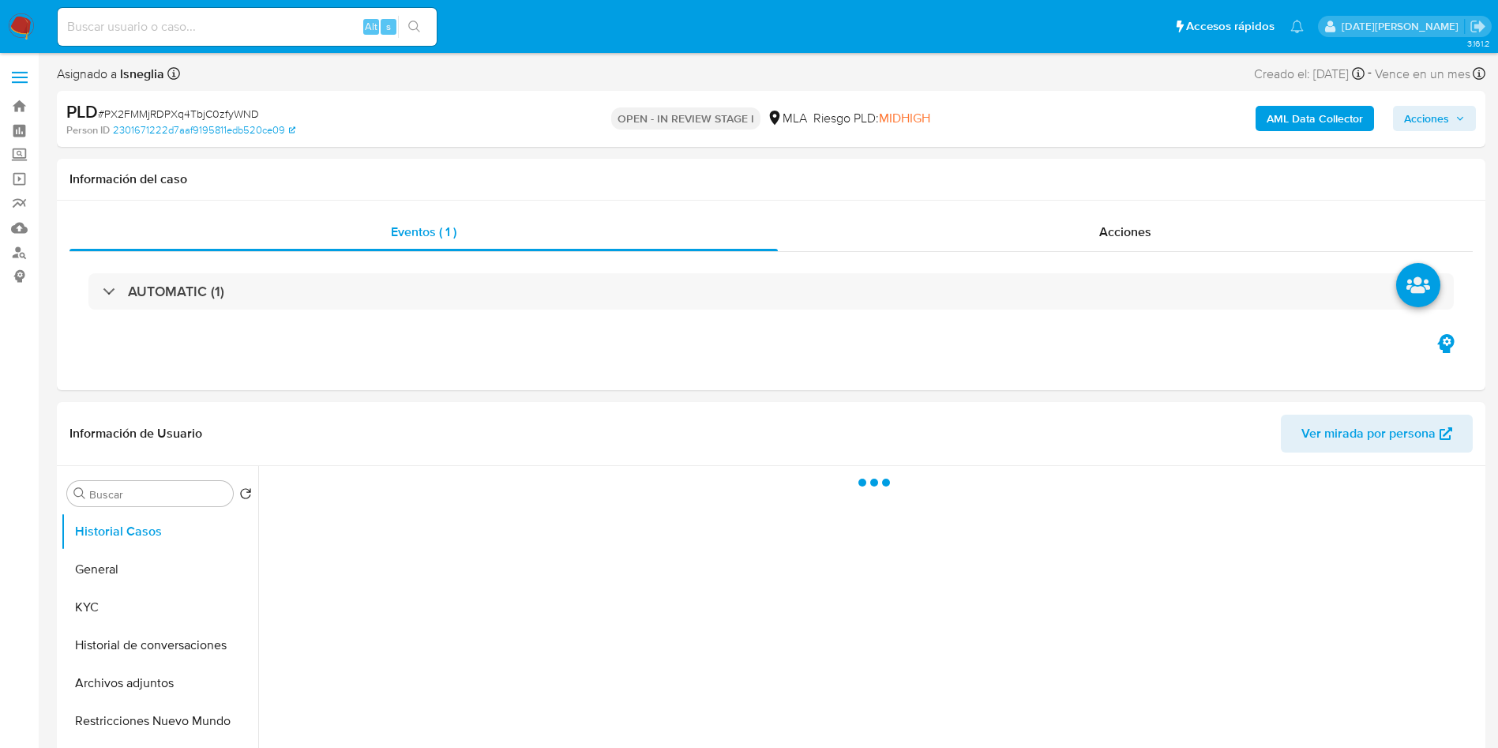
select select "10"
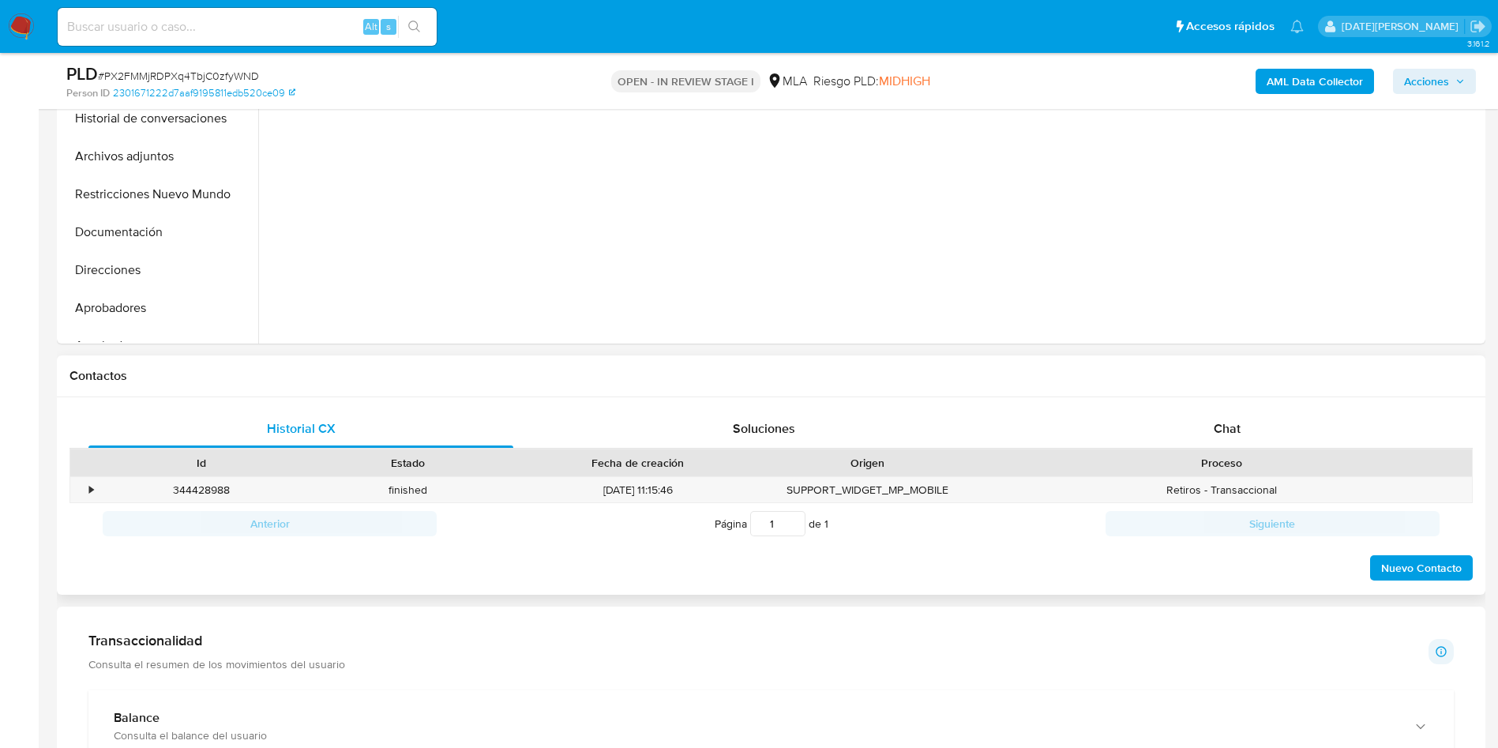
scroll to position [474, 0]
click at [1229, 420] on span "Chat" at bounding box center [1227, 425] width 27 height 18
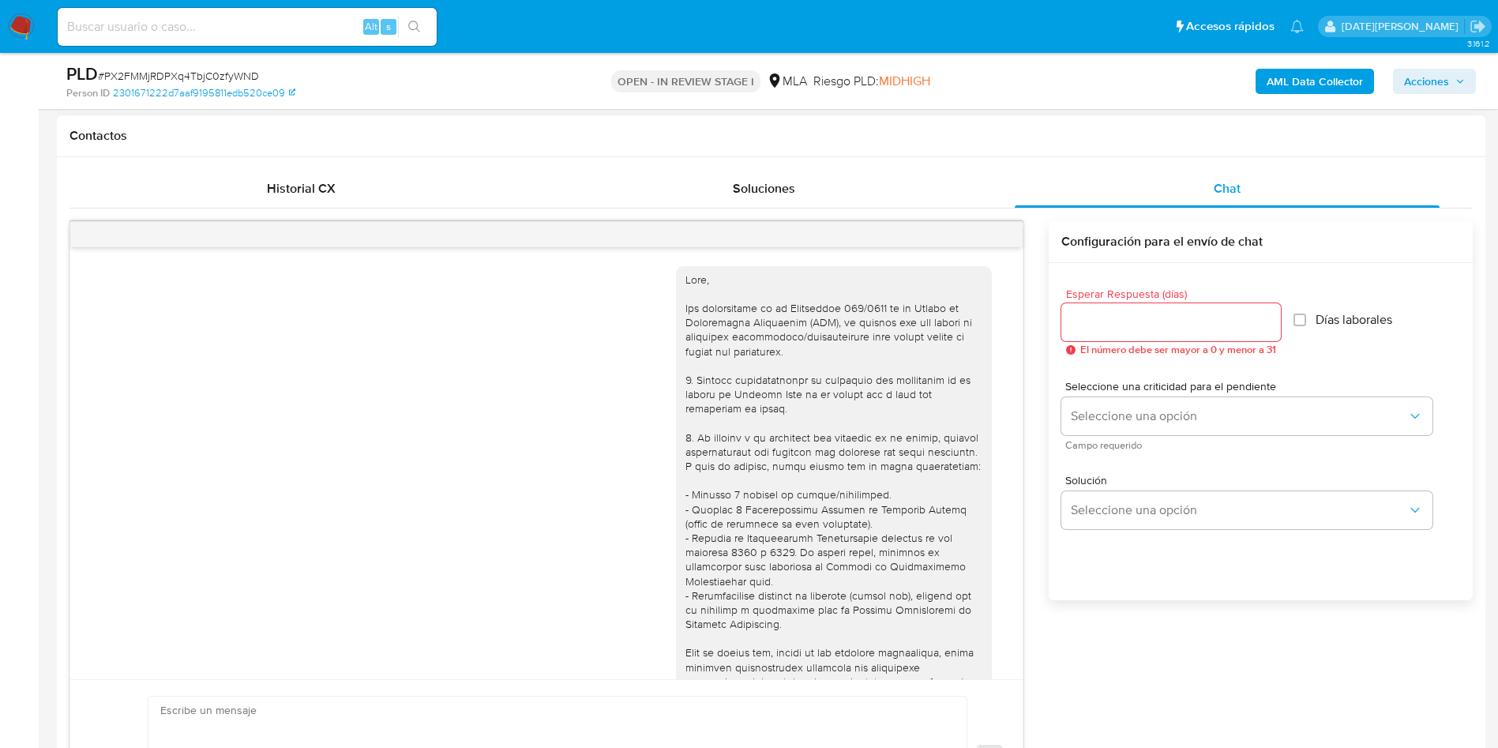
scroll to position [1689, 0]
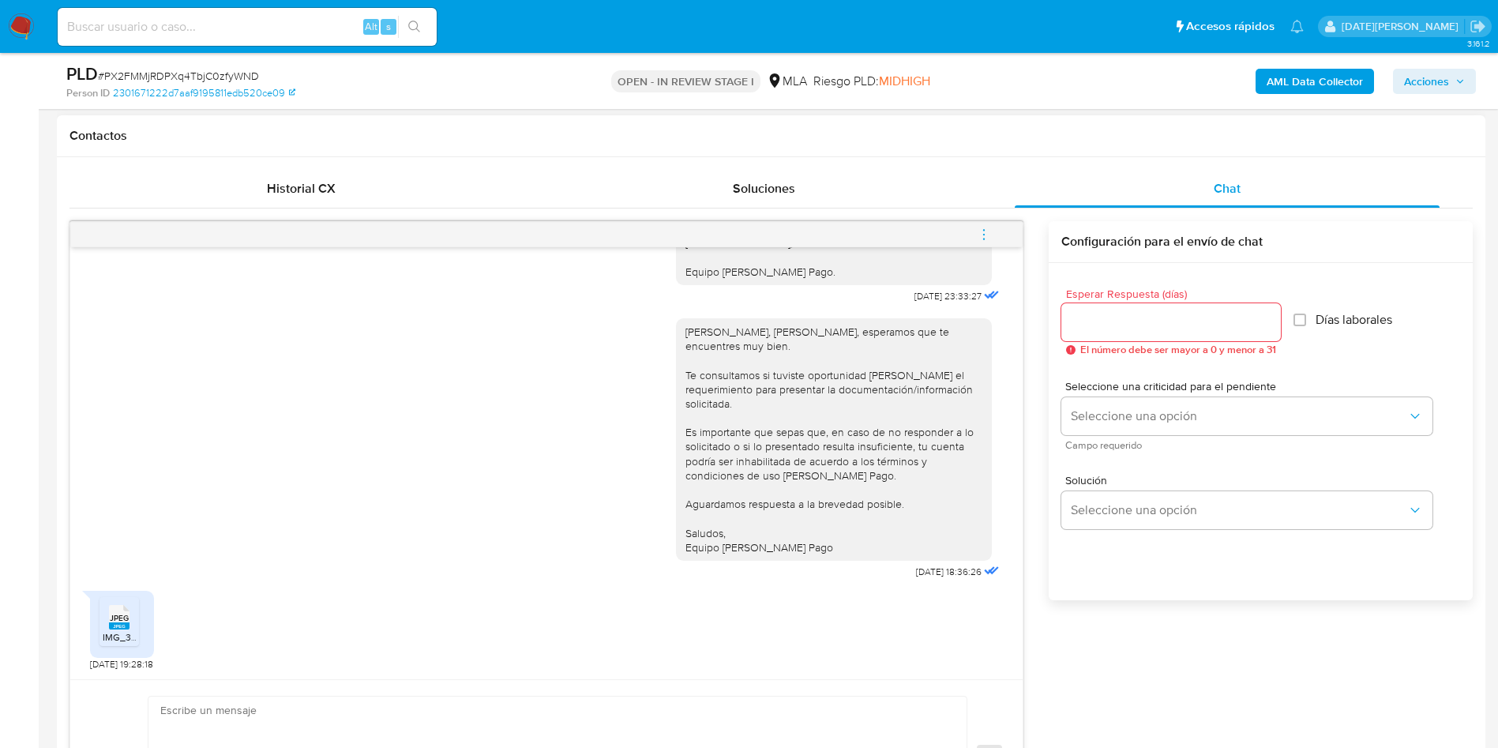
click at [299, 710] on textarea at bounding box center [553, 757] width 787 height 122
paste textarea "Lore, Ipsu Dolorsi Amet Consec. Adipis elitsed doe te incididuntutl etdolore. M…"
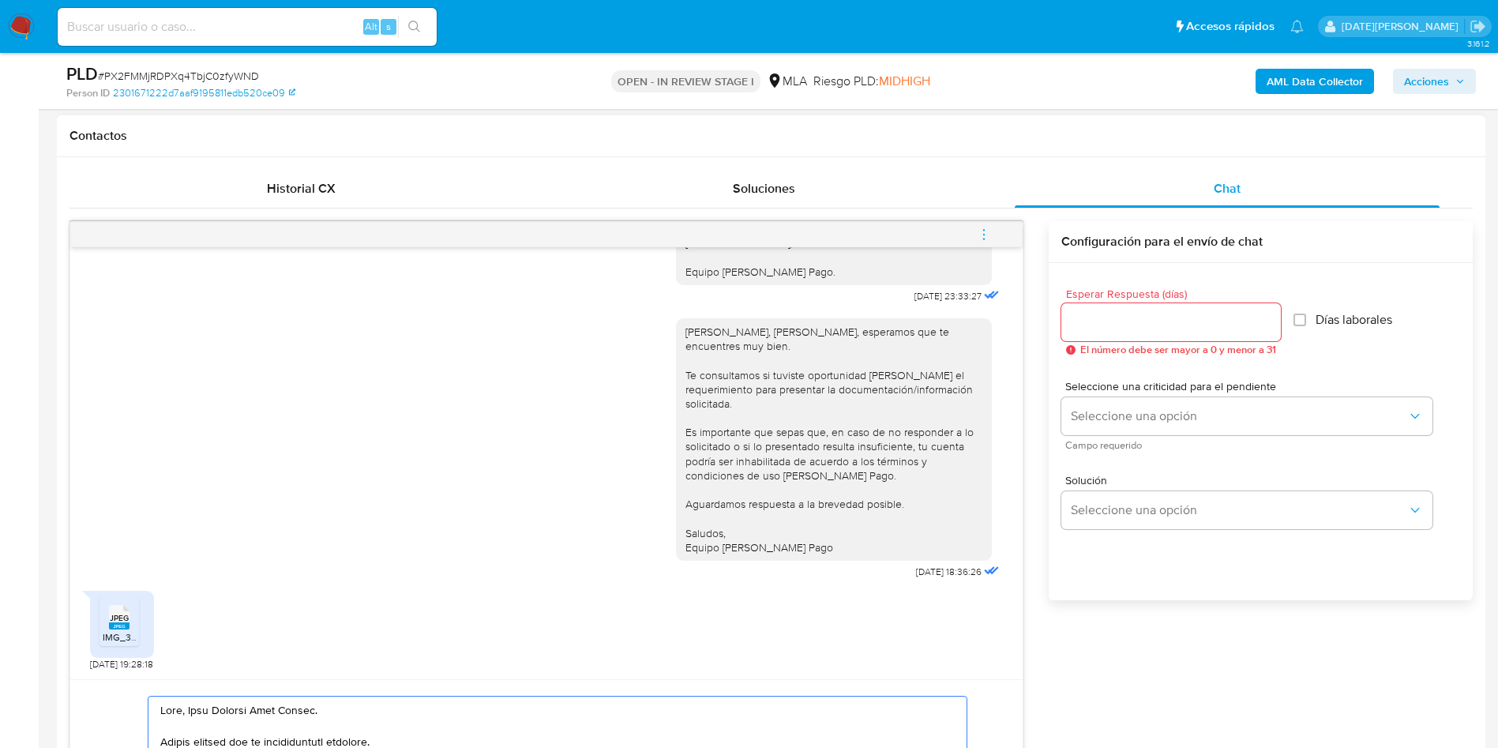
scroll to position [274, 0]
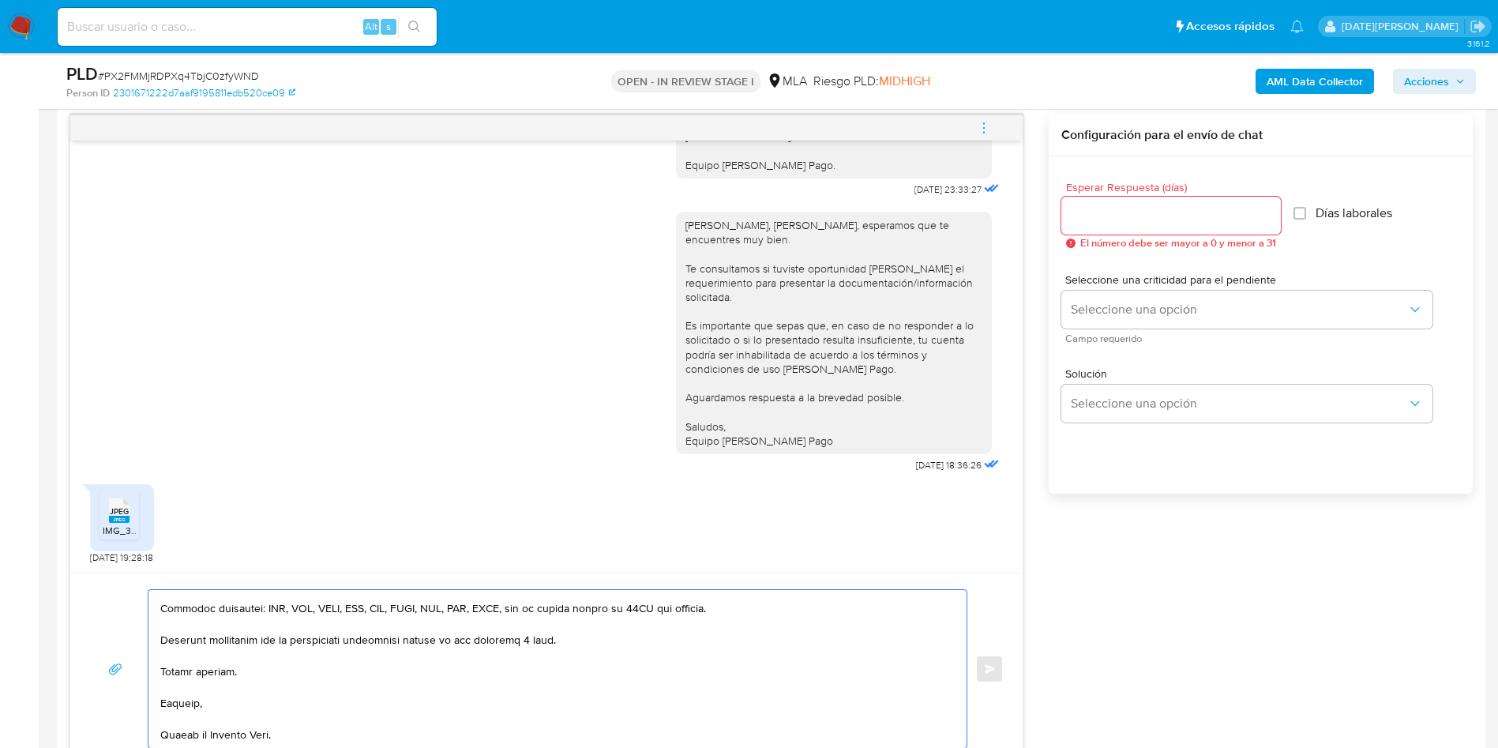
type textarea "Lore, Ipsu Dolorsi Amet Consec. Adipis elitsed doe te incididuntutl etdolore. M…"
click at [1124, 222] on input "Esperar Respuesta (días)" at bounding box center [1171, 215] width 220 height 21
type input "3"
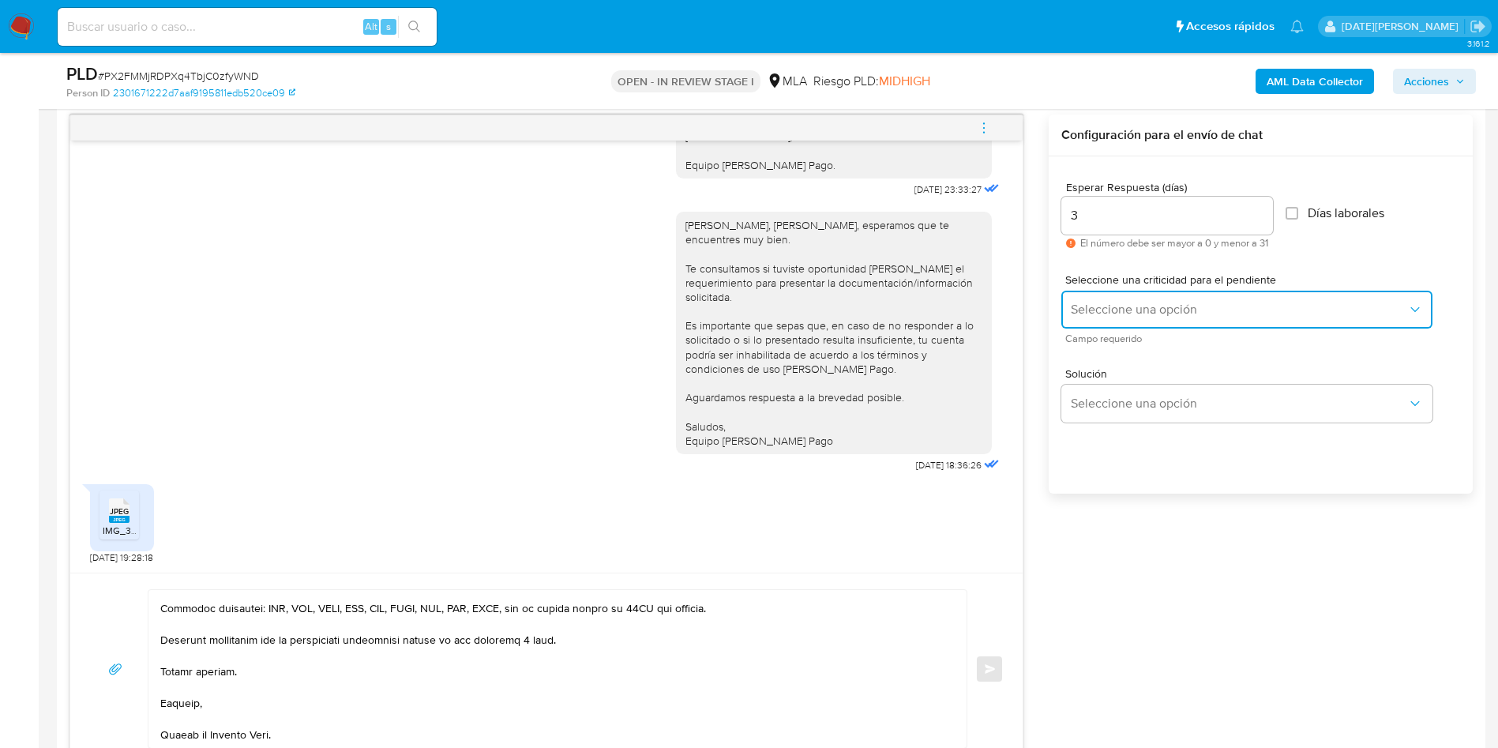
click at [1147, 305] on span "Seleccione una opción" at bounding box center [1239, 310] width 336 height 16
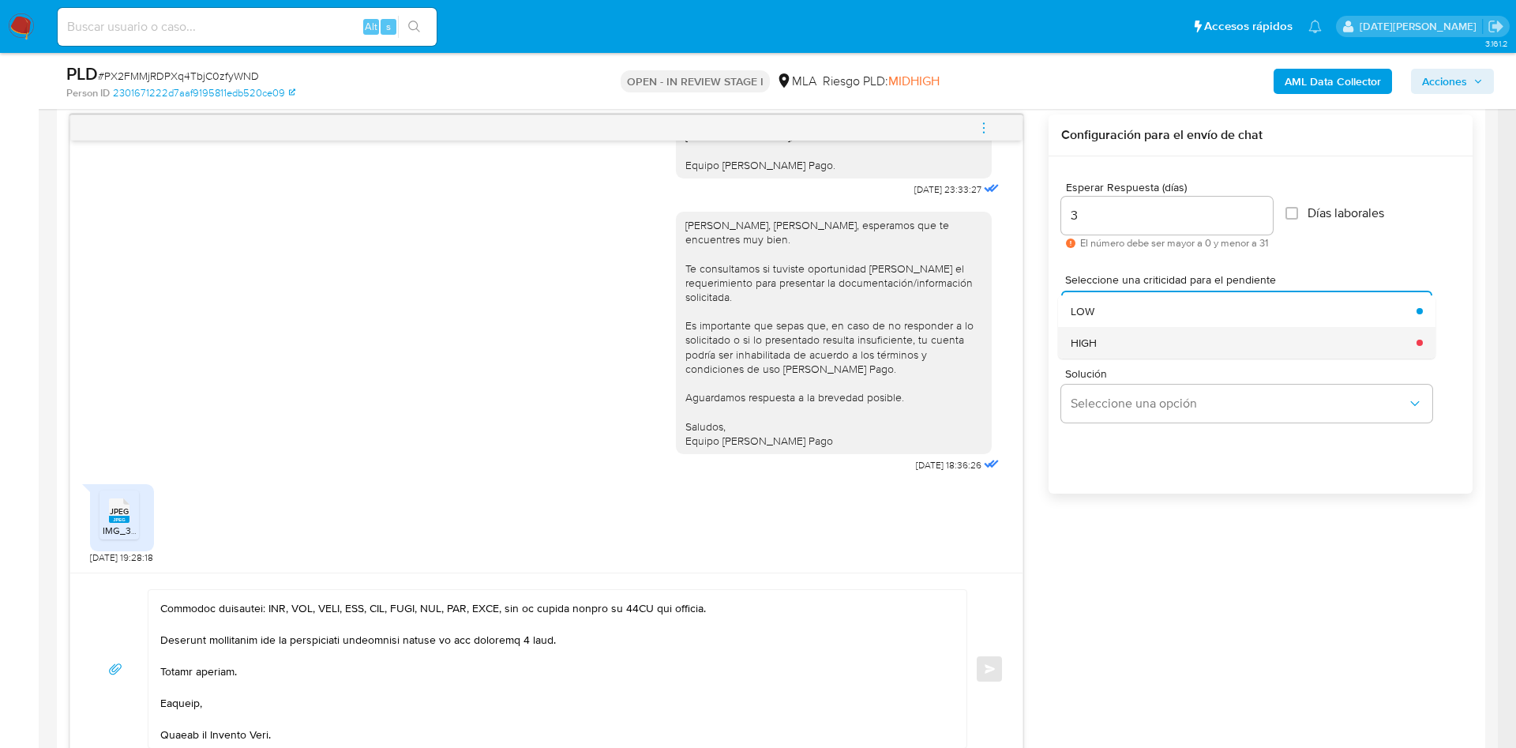
click at [1126, 333] on div "HIGH" at bounding box center [1239, 343] width 336 height 32
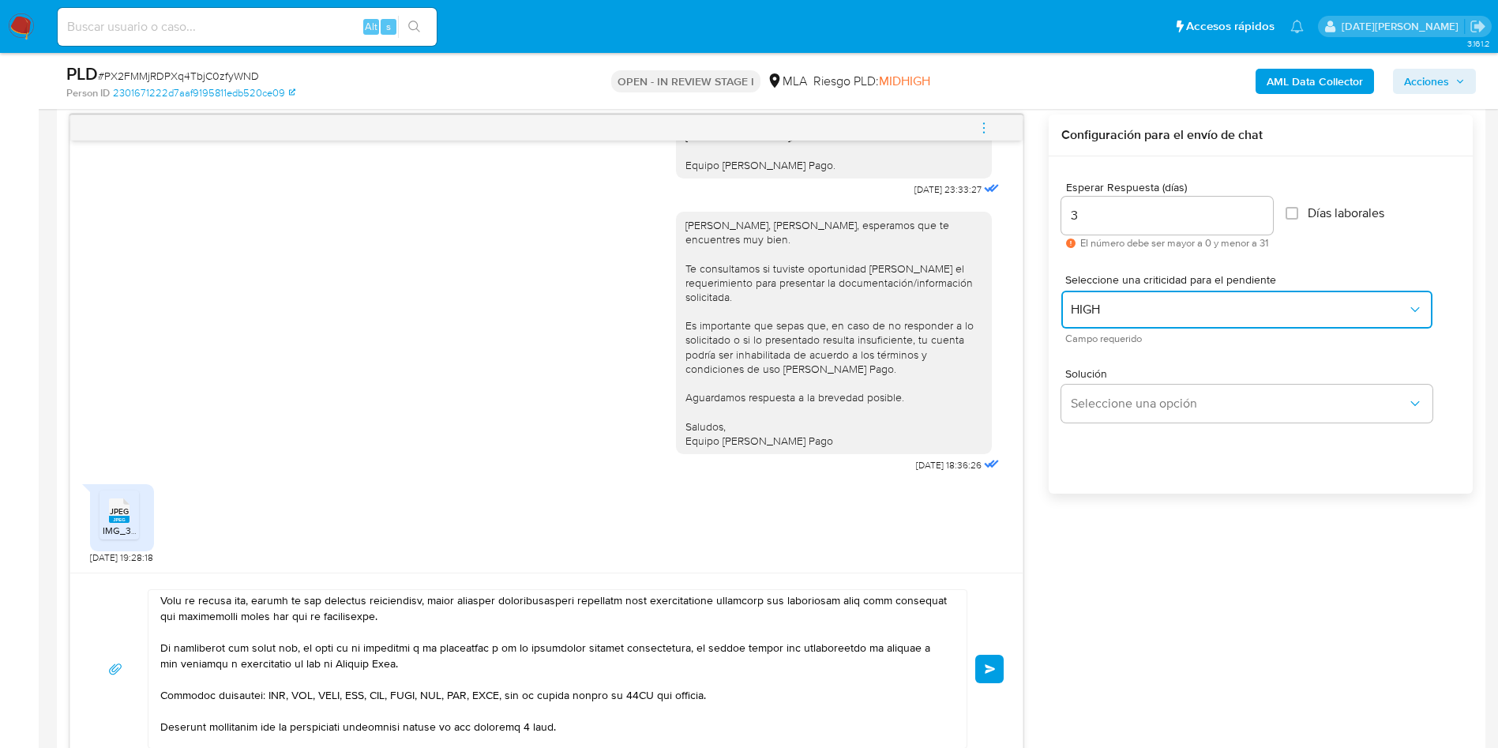
scroll to position [280, 0]
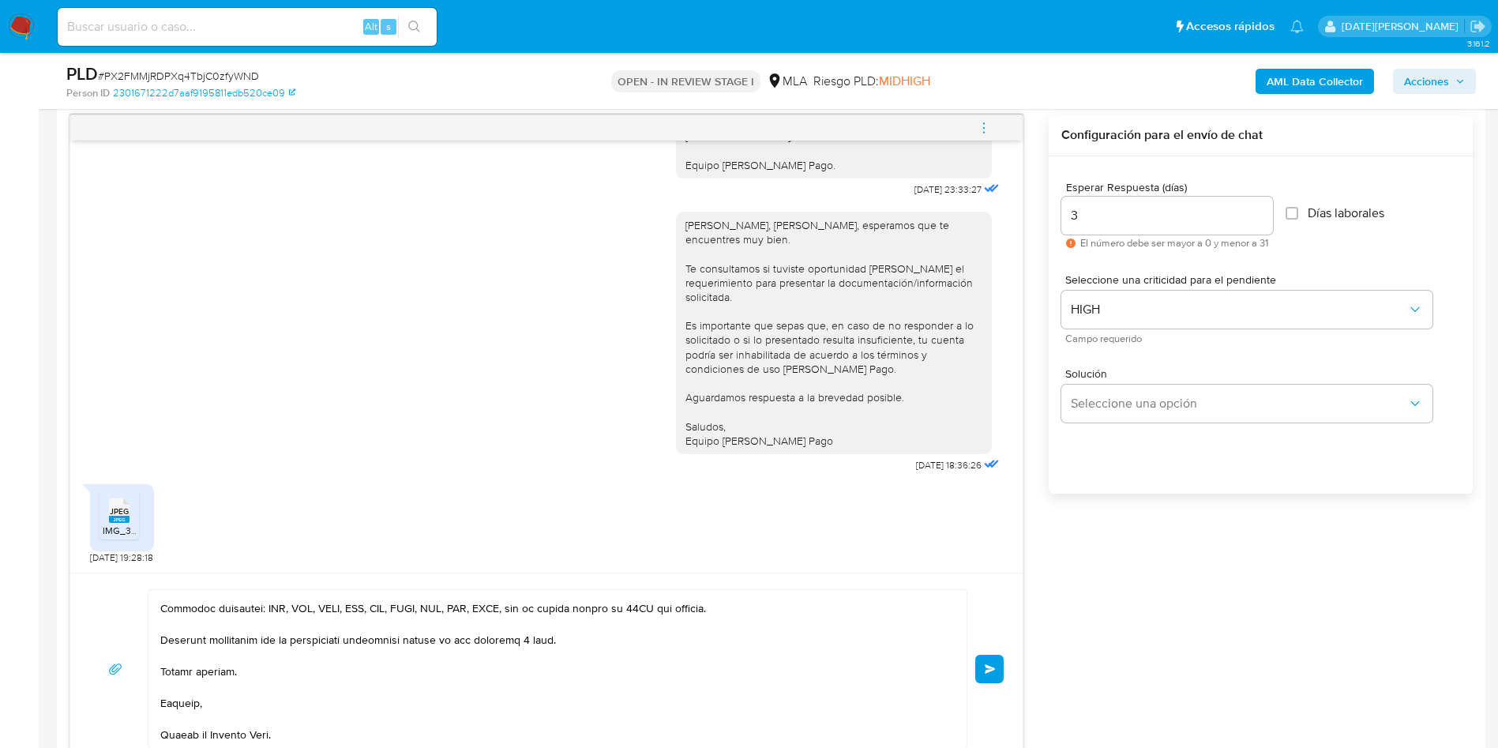
click at [988, 674] on button "Enviar" at bounding box center [989, 669] width 28 height 28
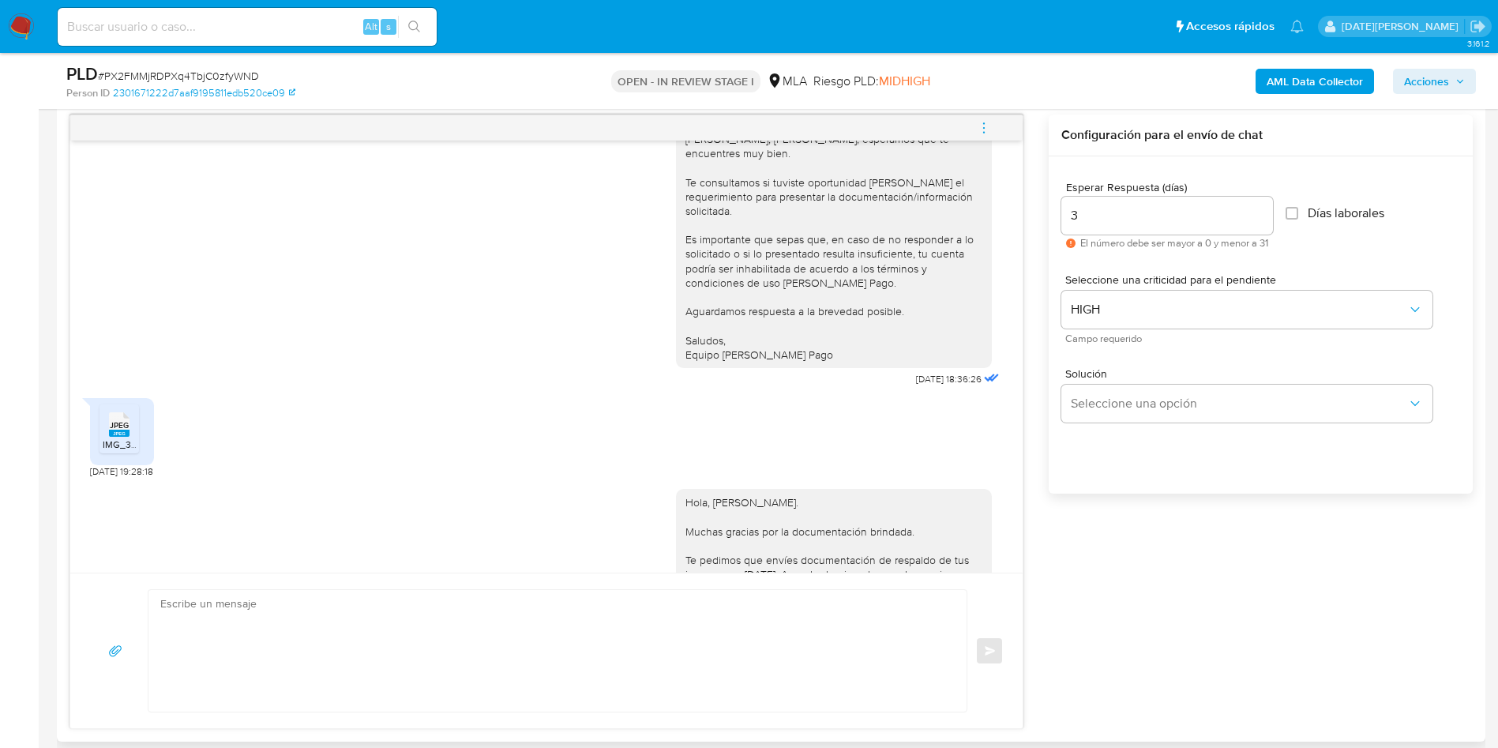
scroll to position [2295, 0]
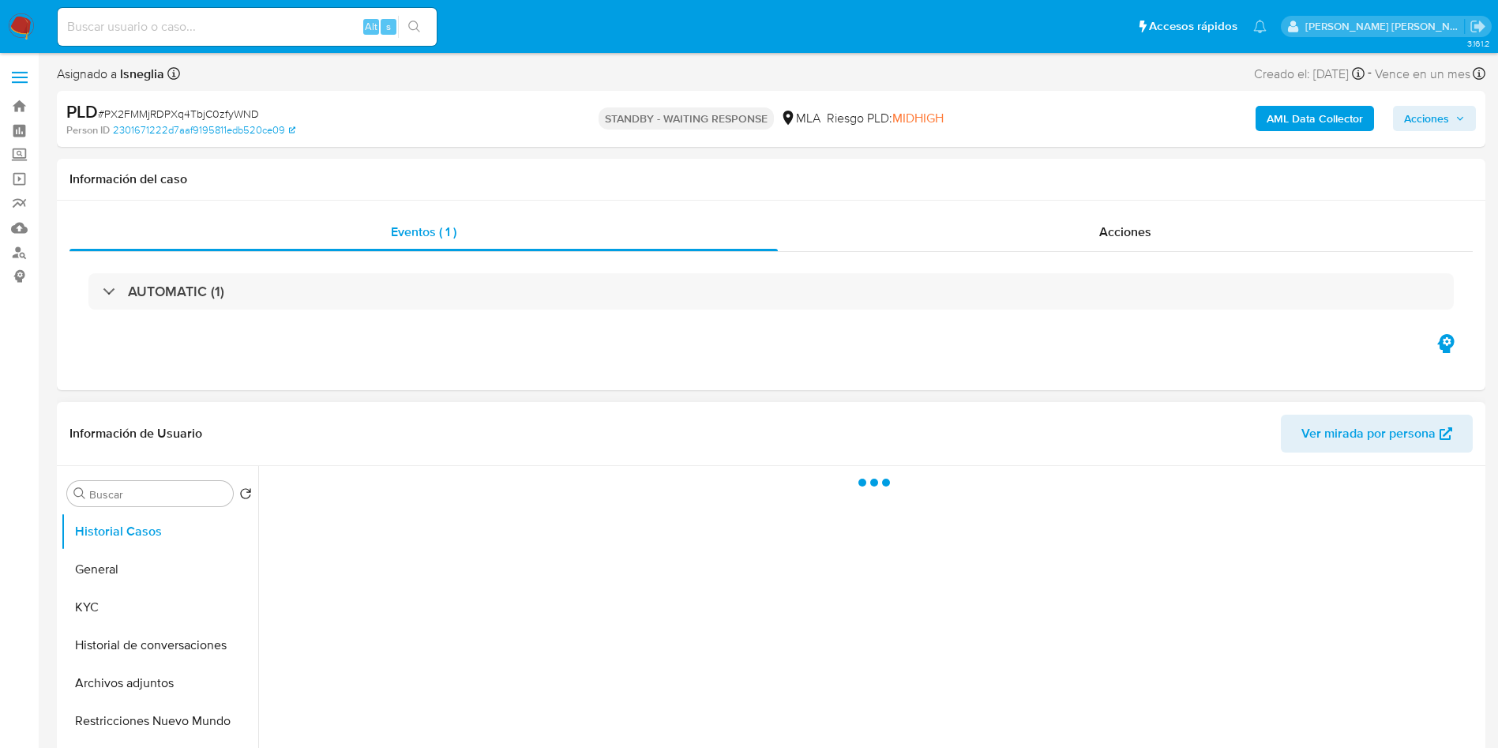
select select "10"
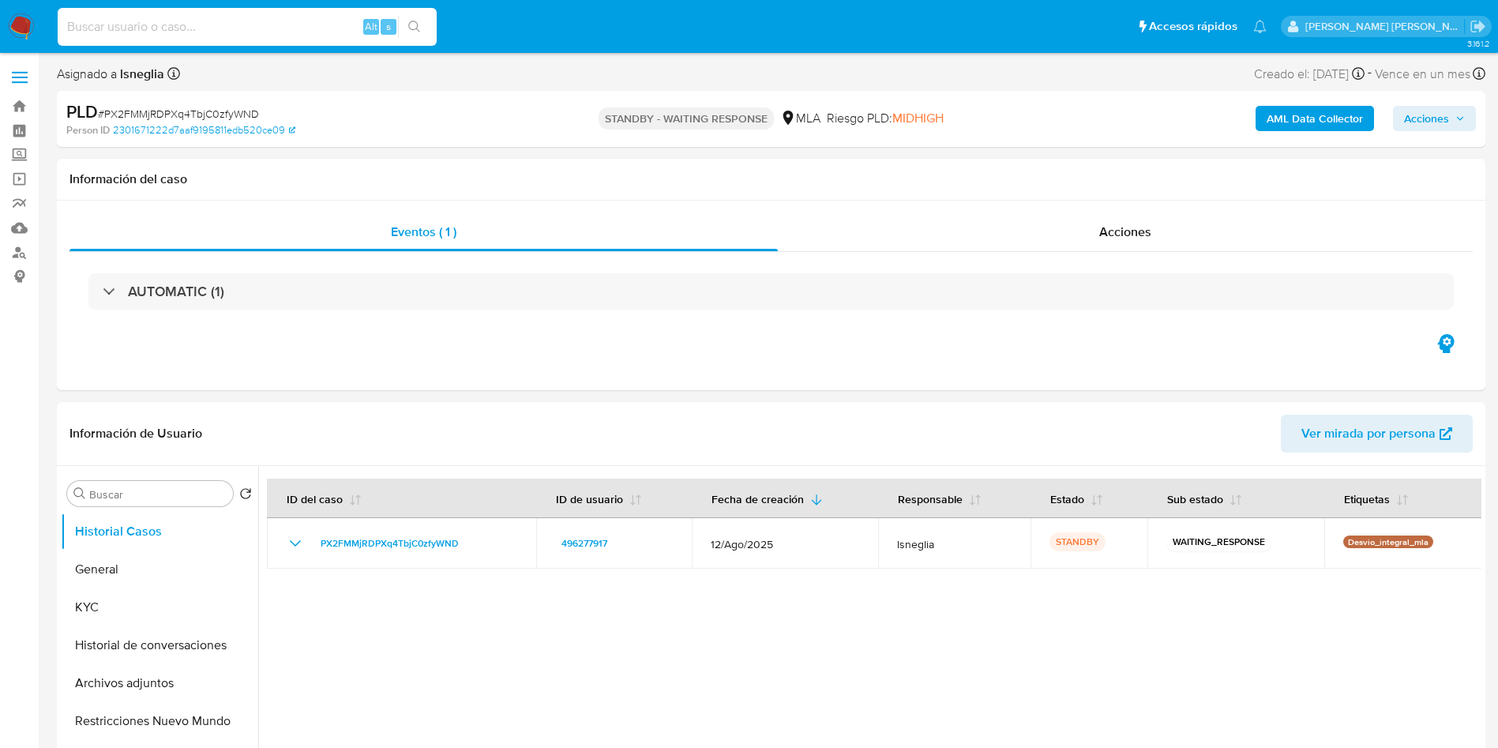
click at [215, 28] on input at bounding box center [247, 27] width 379 height 21
paste input "euEr7ucNWNCw5hmNynfVA49d"
type input "euEr7ucNWNCw5hmNynfVA49d"
click at [413, 28] on icon "search-icon" at bounding box center [414, 27] width 13 height 13
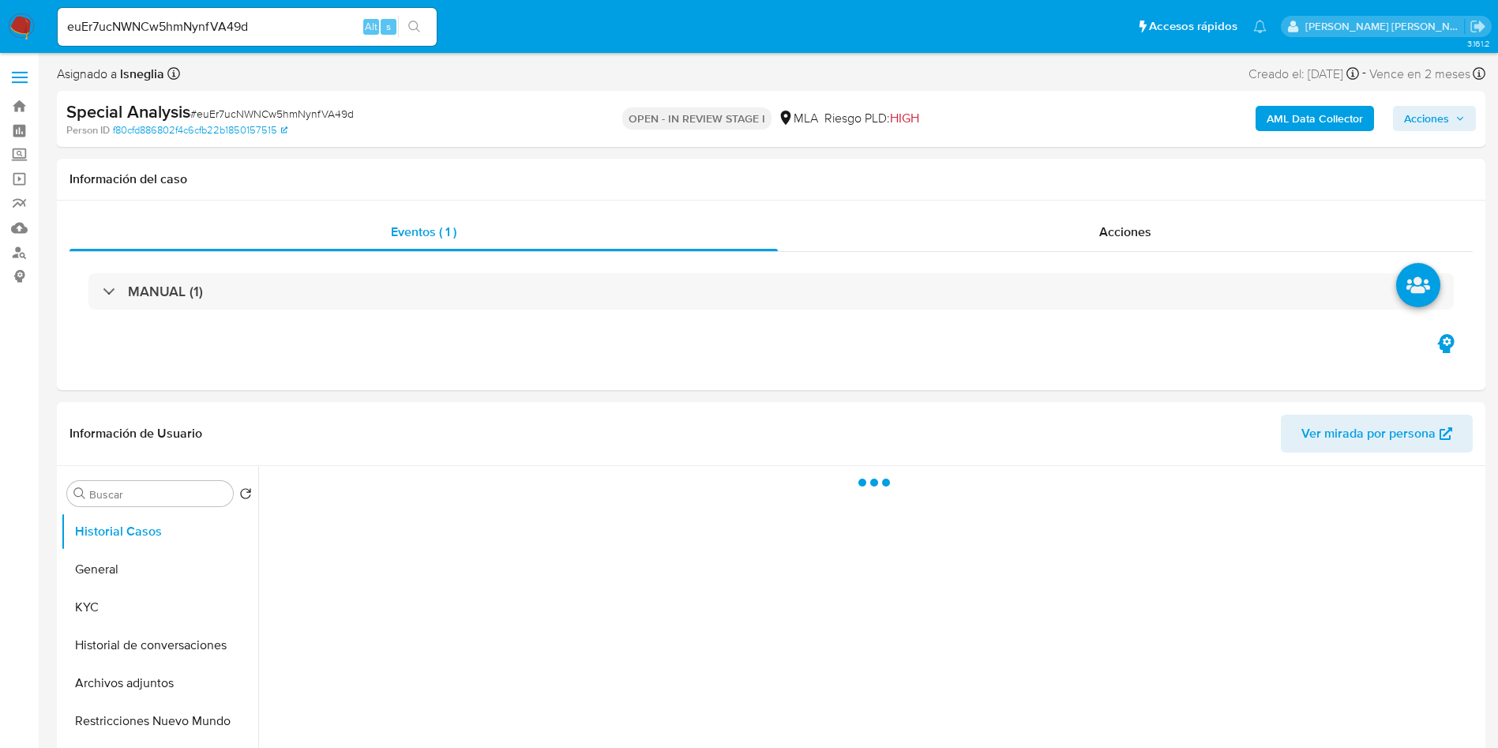
select select "10"
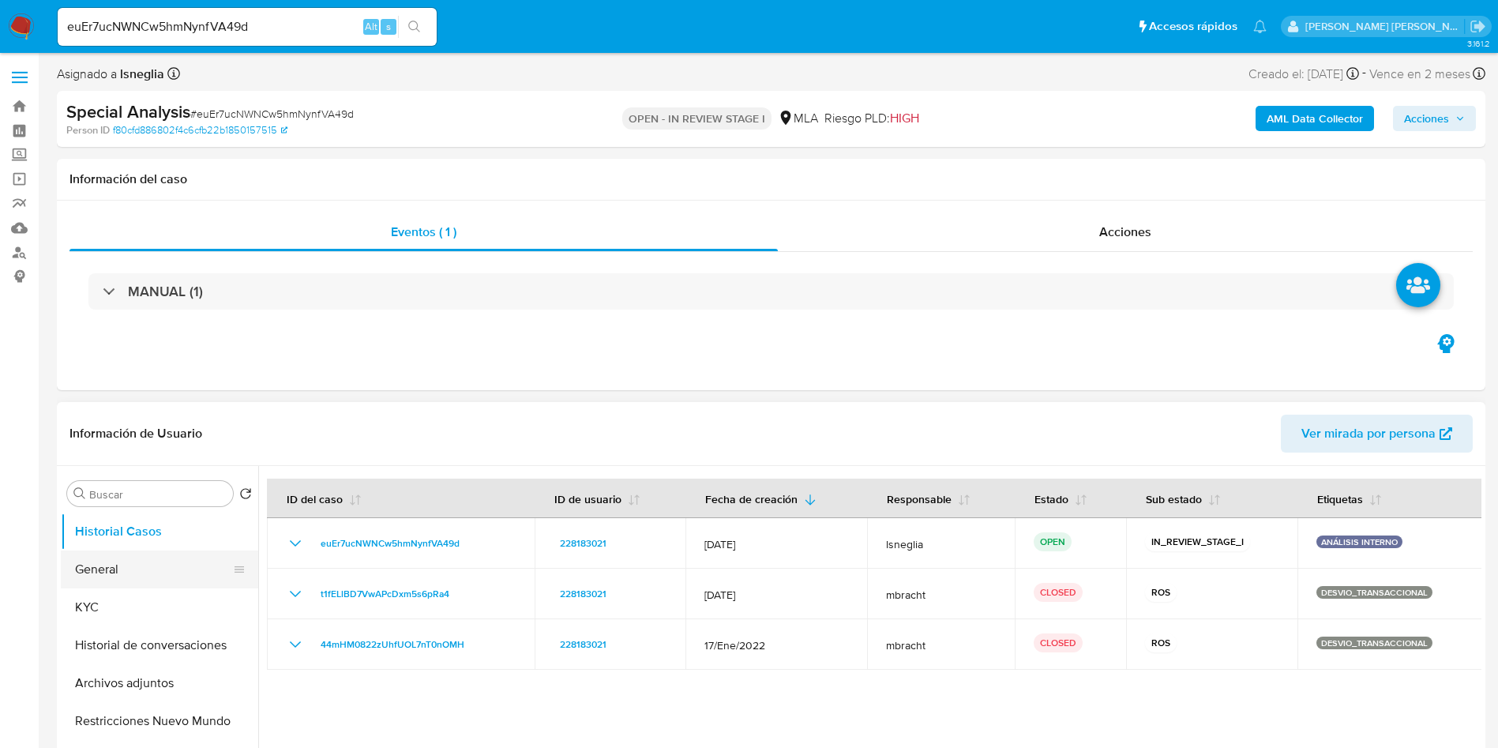
click at [97, 570] on button "General" at bounding box center [153, 569] width 185 height 38
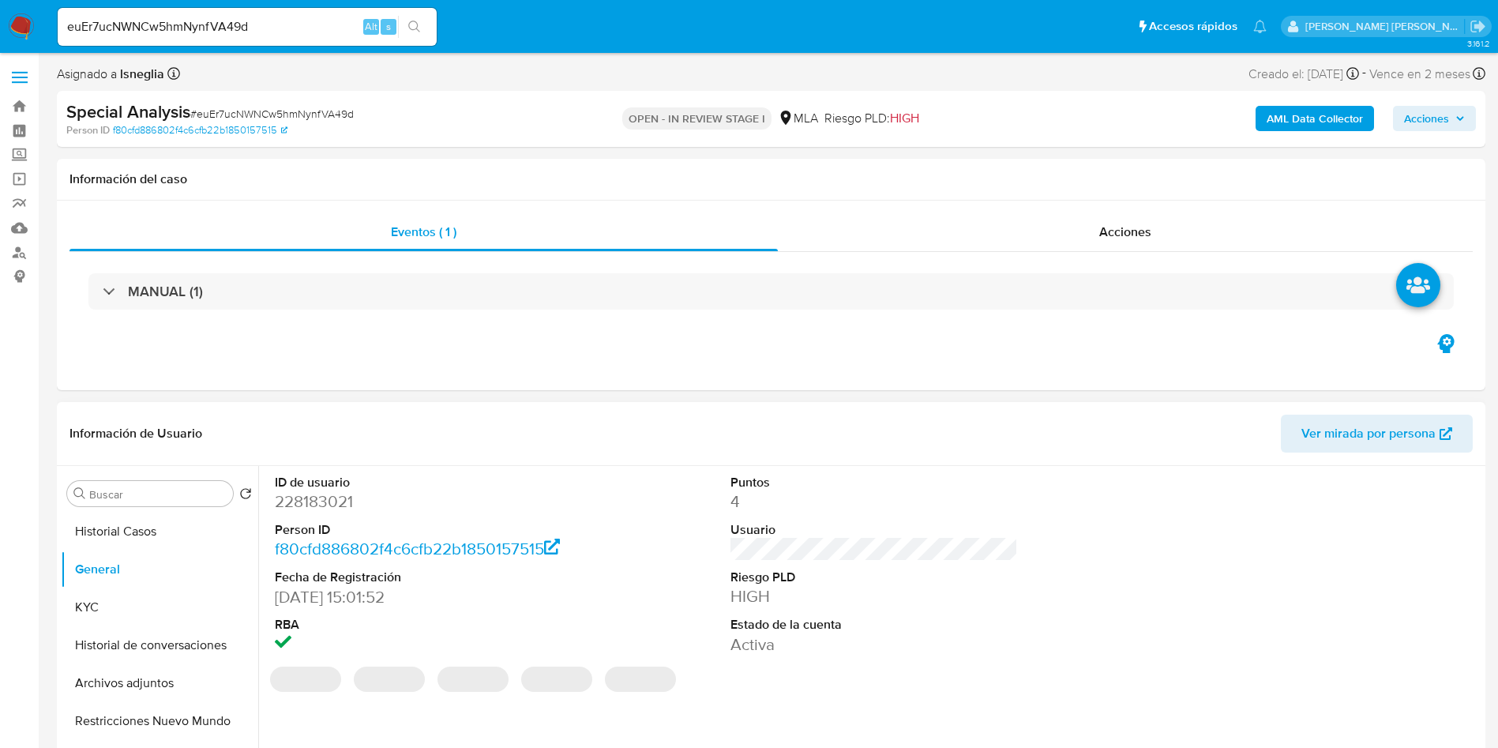
click at [328, 504] on dd "228183021" at bounding box center [419, 501] width 288 height 22
copy dd "228183021"
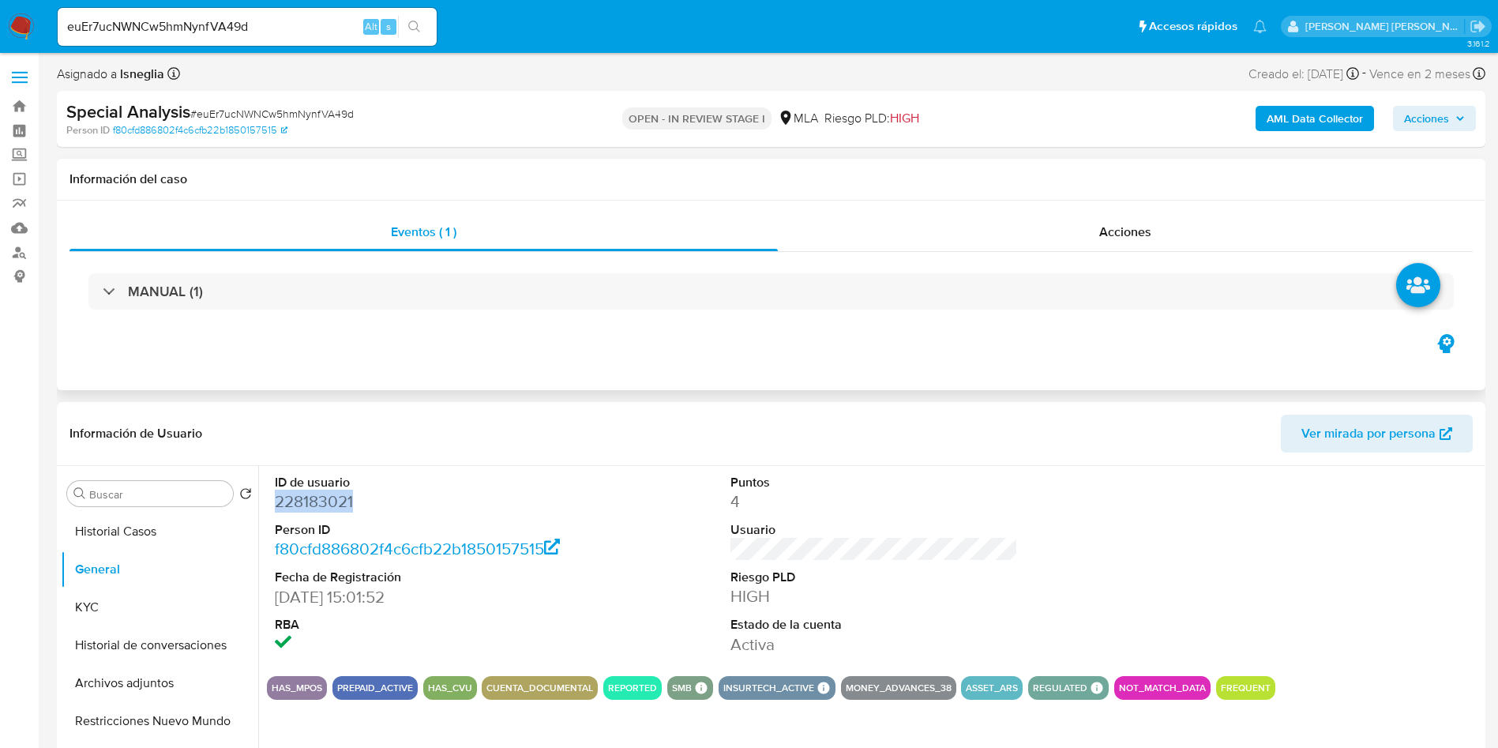
click at [507, 383] on div "Eventos ( 1 ) Acciones MANUAL (1)" at bounding box center [771, 296] width 1429 height 190
click at [333, 503] on dd "228183021" at bounding box center [419, 501] width 288 height 22
copy dd "228183021"
click at [66, 535] on button "Historial Casos" at bounding box center [153, 532] width 185 height 38
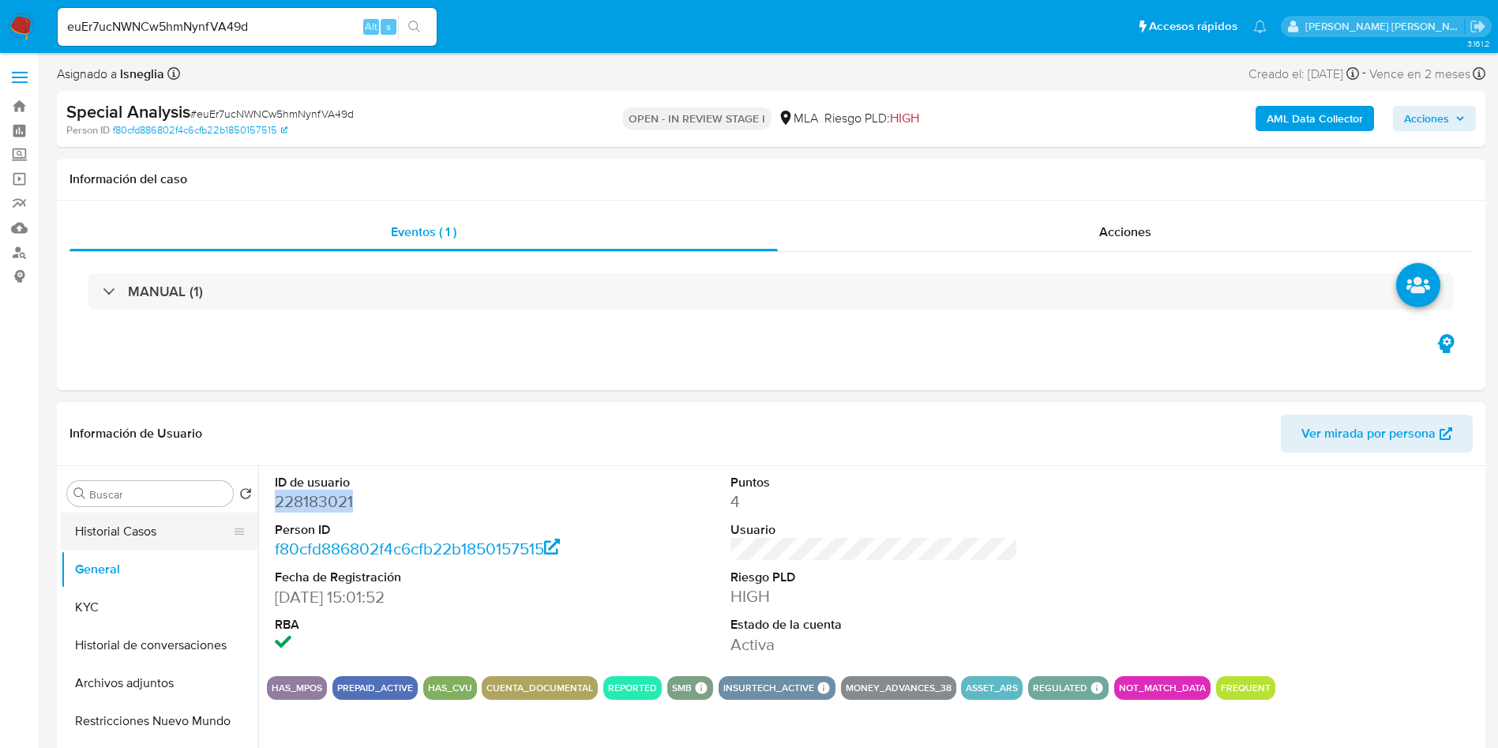
click at [98, 531] on button "Historial Casos" at bounding box center [153, 532] width 185 height 38
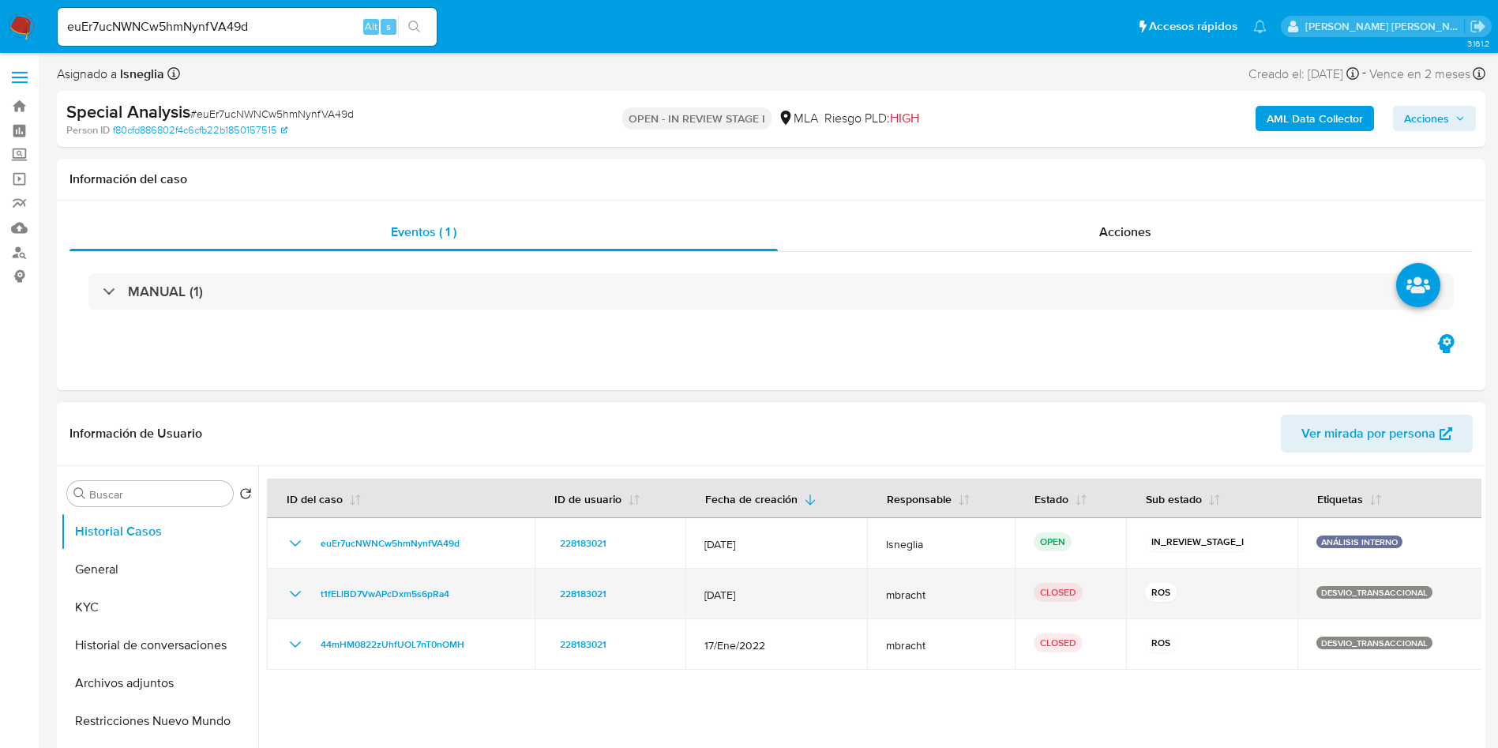
drag, startPoint x: 726, startPoint y: 594, endPoint x: 772, endPoint y: 604, distance: 46.9
click at [772, 604] on td "16/Feb/2022" at bounding box center [776, 594] width 182 height 51
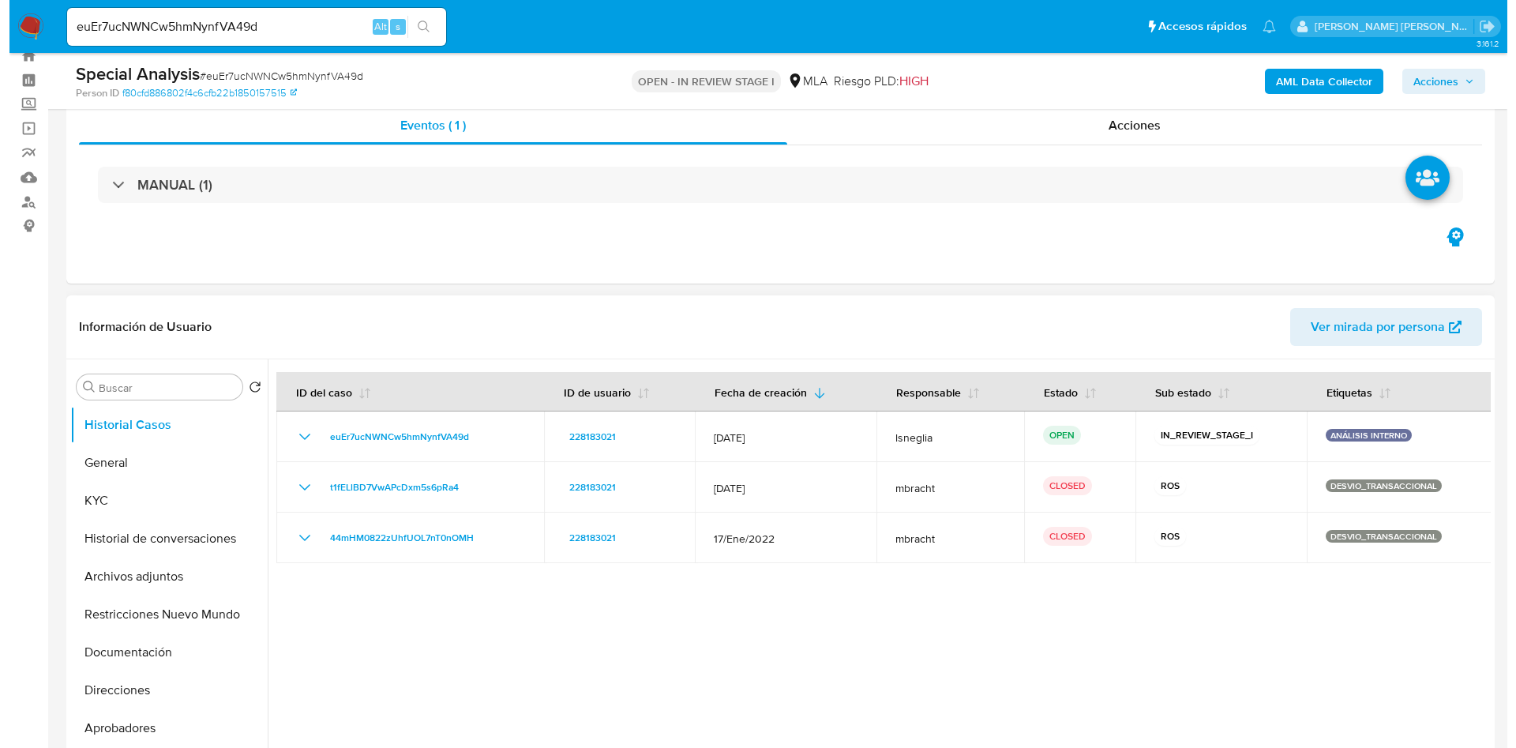
scroll to position [118, 0]
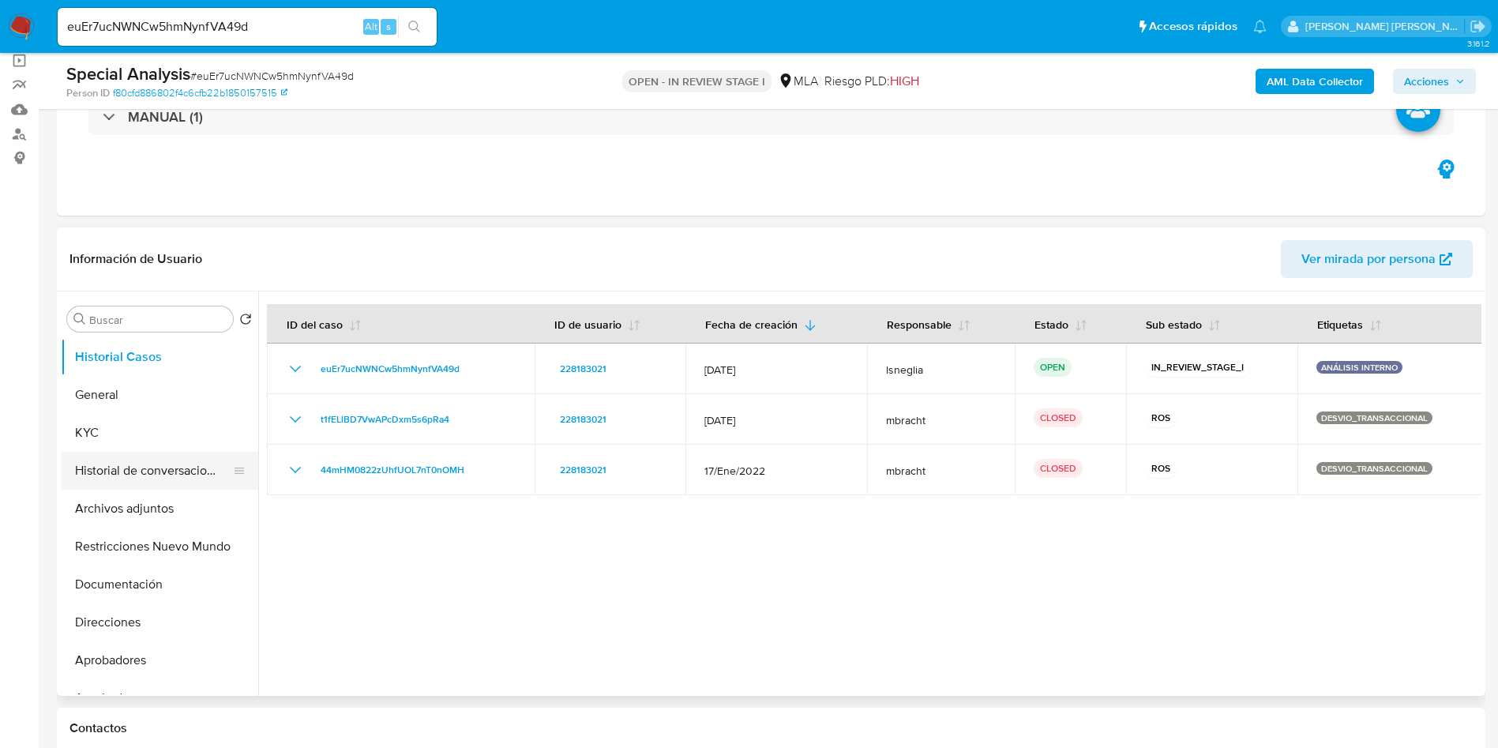
click at [152, 484] on button "Historial de conversaciones" at bounding box center [153, 471] width 185 height 38
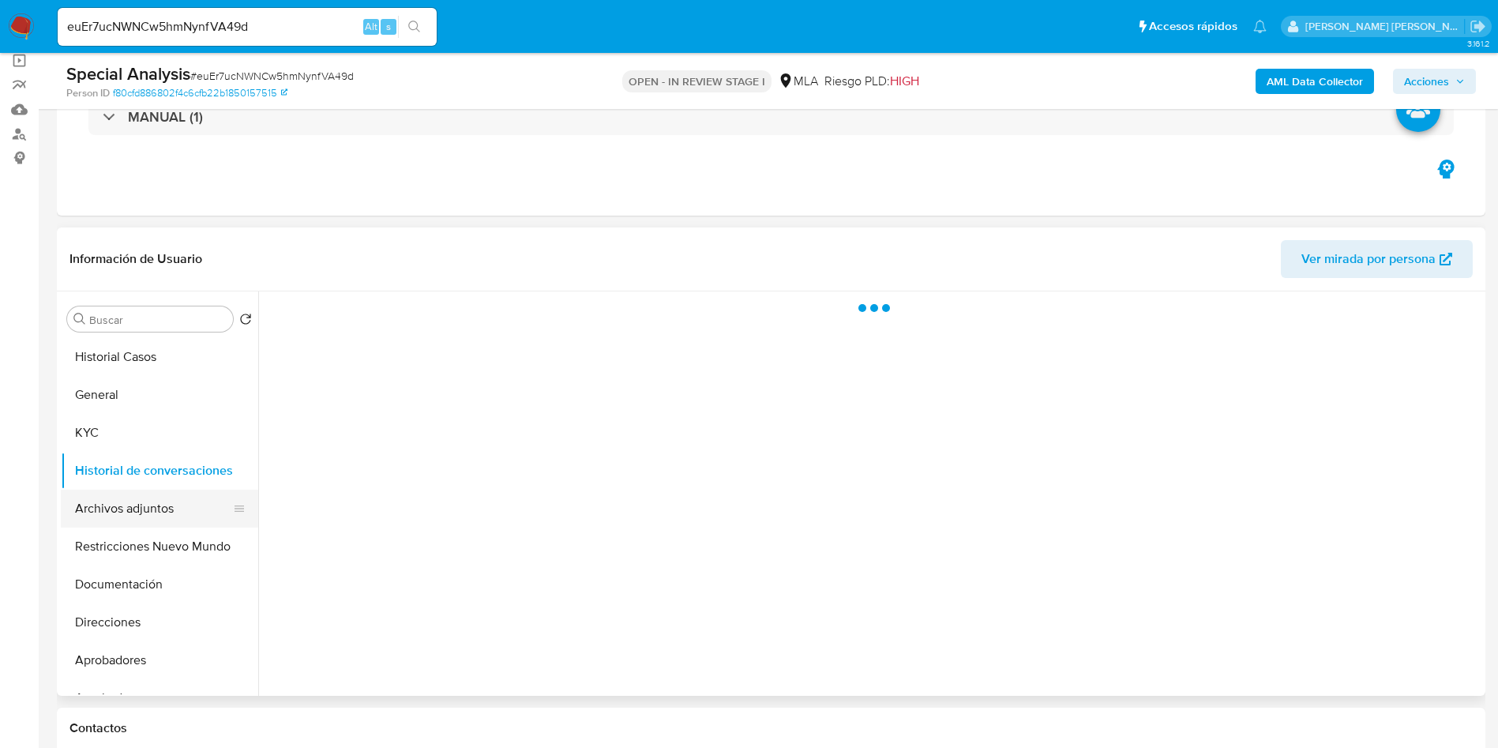
click at [155, 501] on button "Archivos adjuntos" at bounding box center [153, 509] width 185 height 38
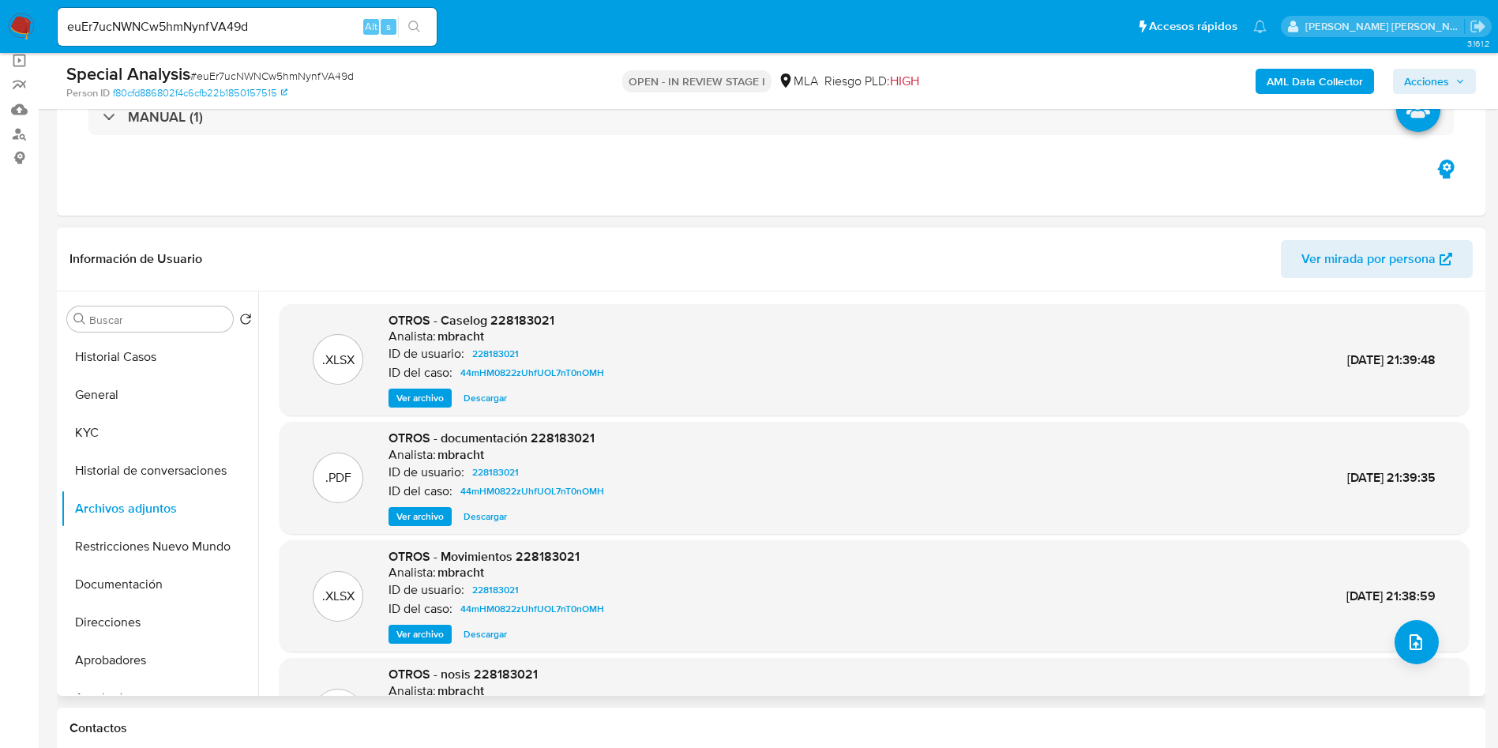
click at [417, 401] on span "Ver archivo" at bounding box center [419, 398] width 47 height 16
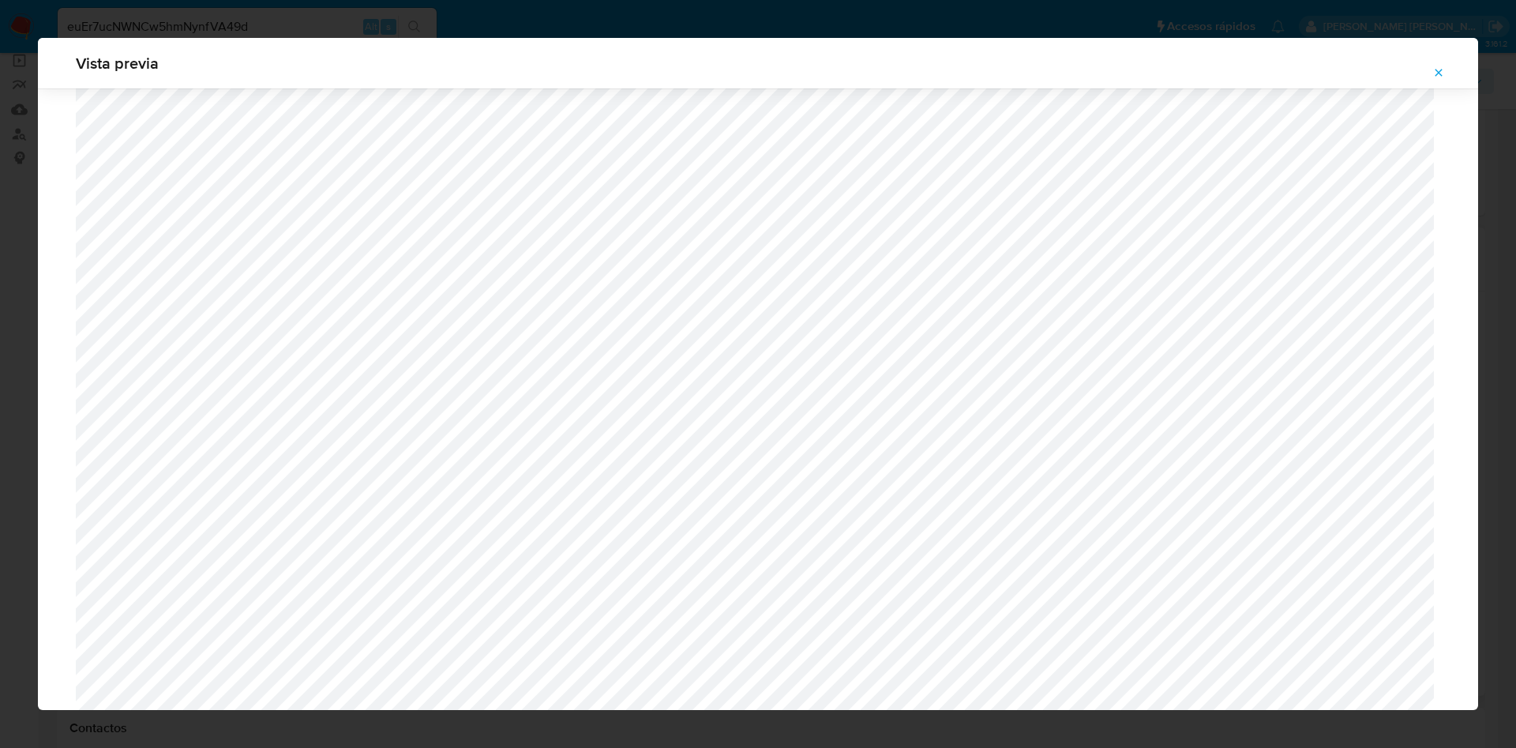
scroll to position [916, 0]
click at [1444, 73] on icon "Attachment preview" at bounding box center [1438, 72] width 13 height 13
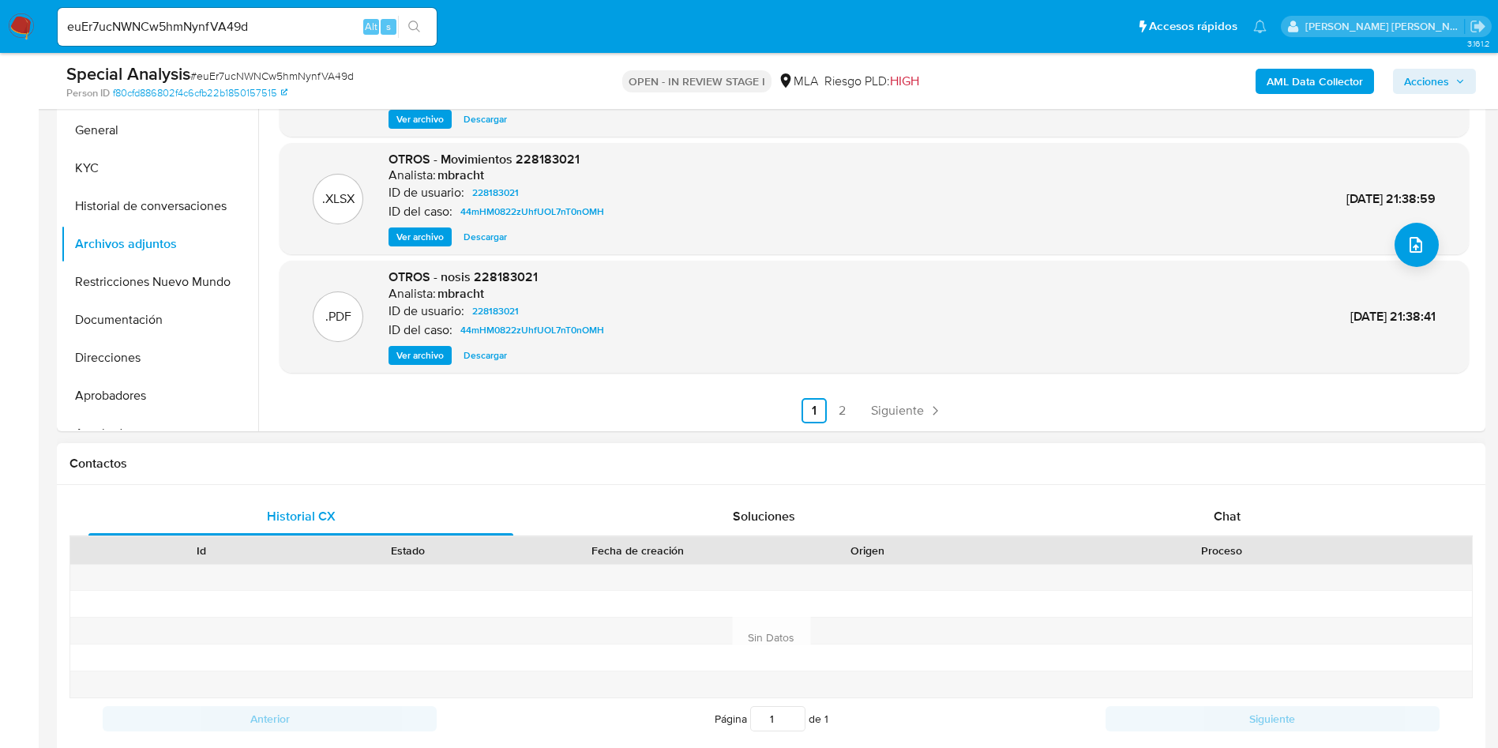
scroll to position [592, 0]
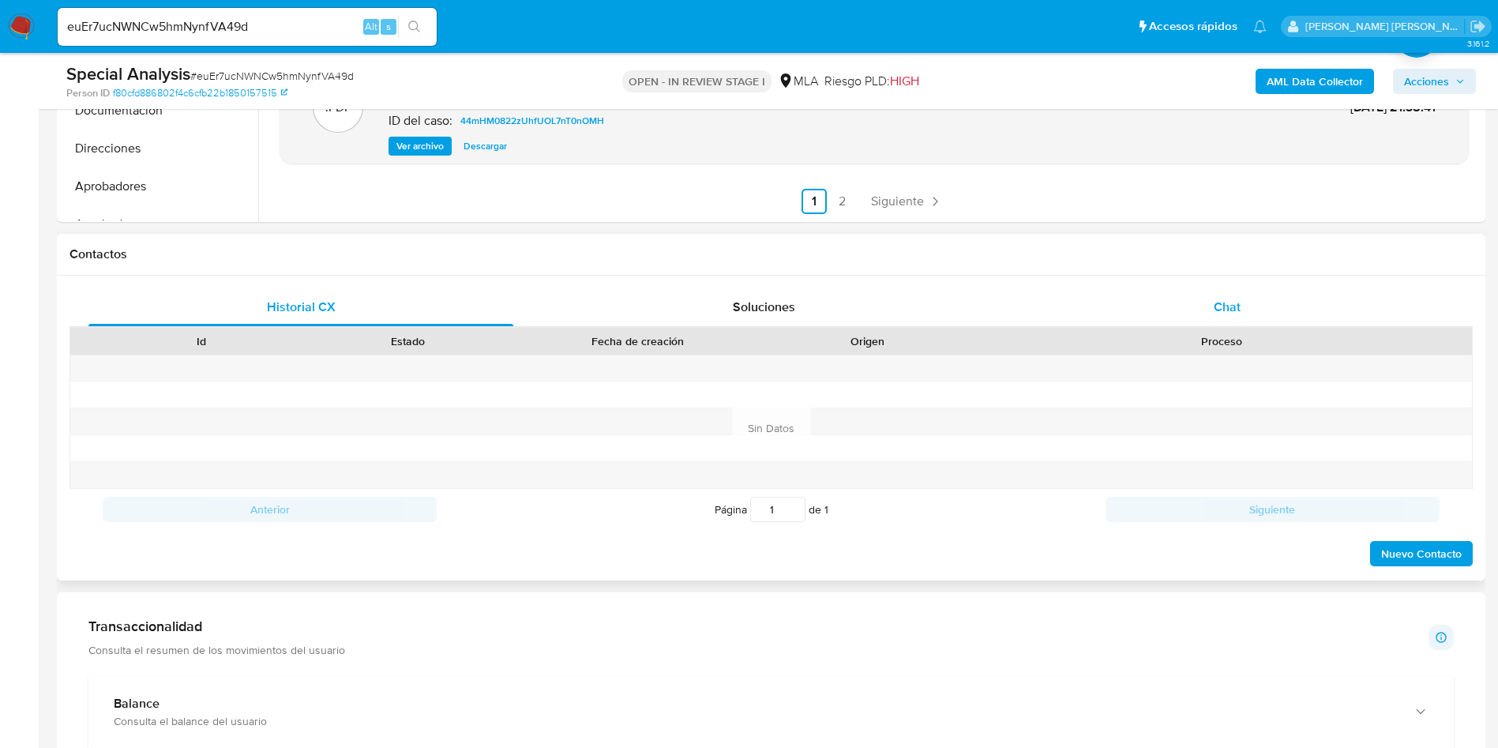
click at [1272, 299] on div "Chat" at bounding box center [1227, 307] width 425 height 38
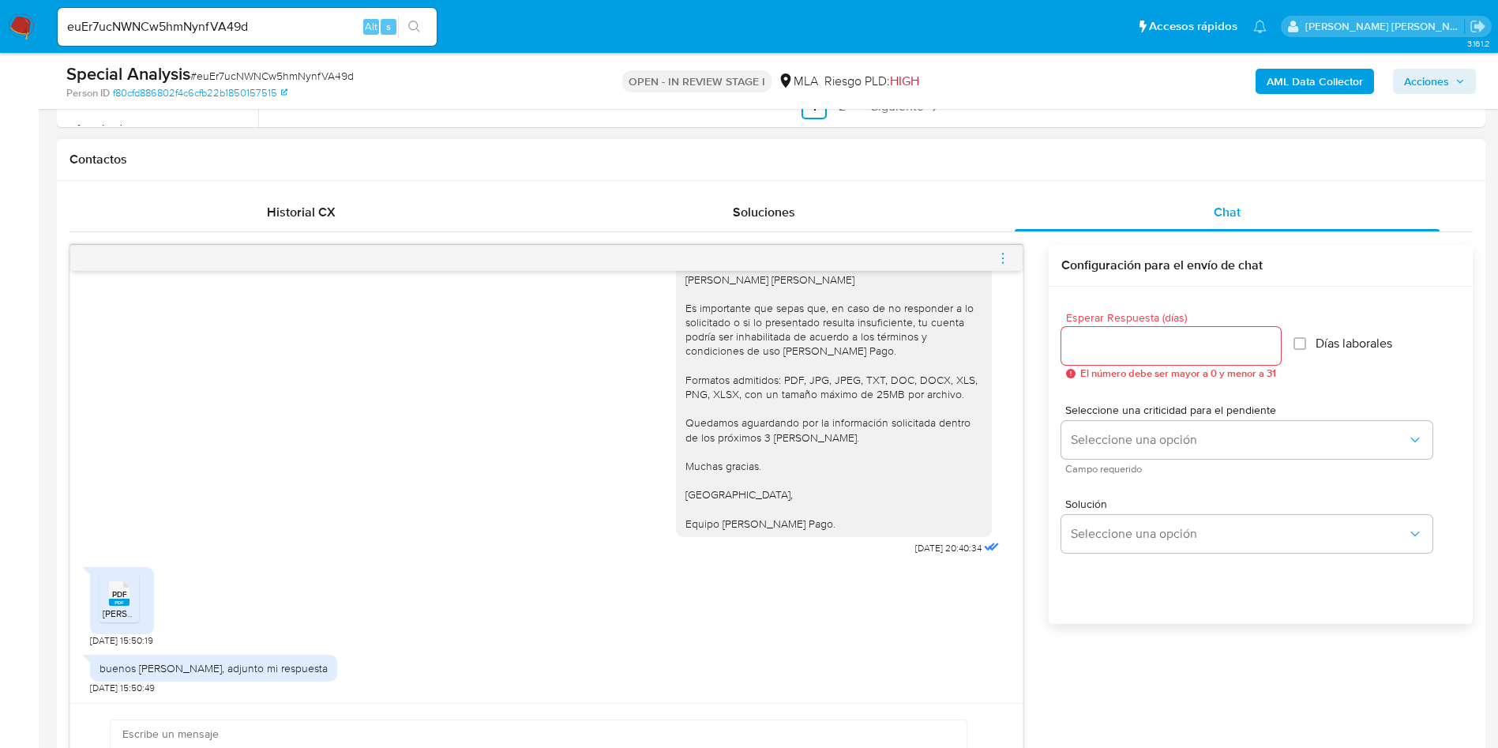
scroll to position [829, 0]
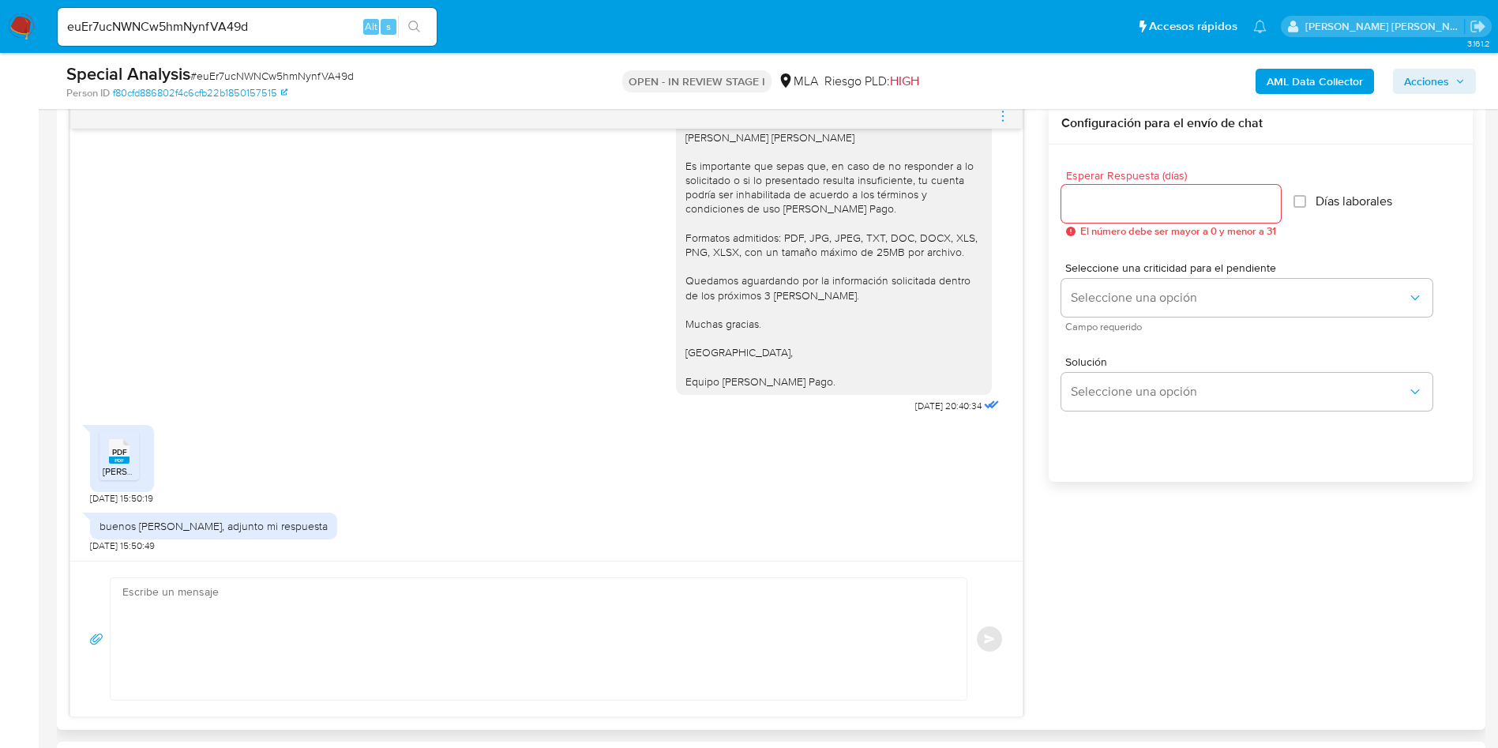
click at [122, 452] on span "PDF" at bounding box center [119, 452] width 15 height 10
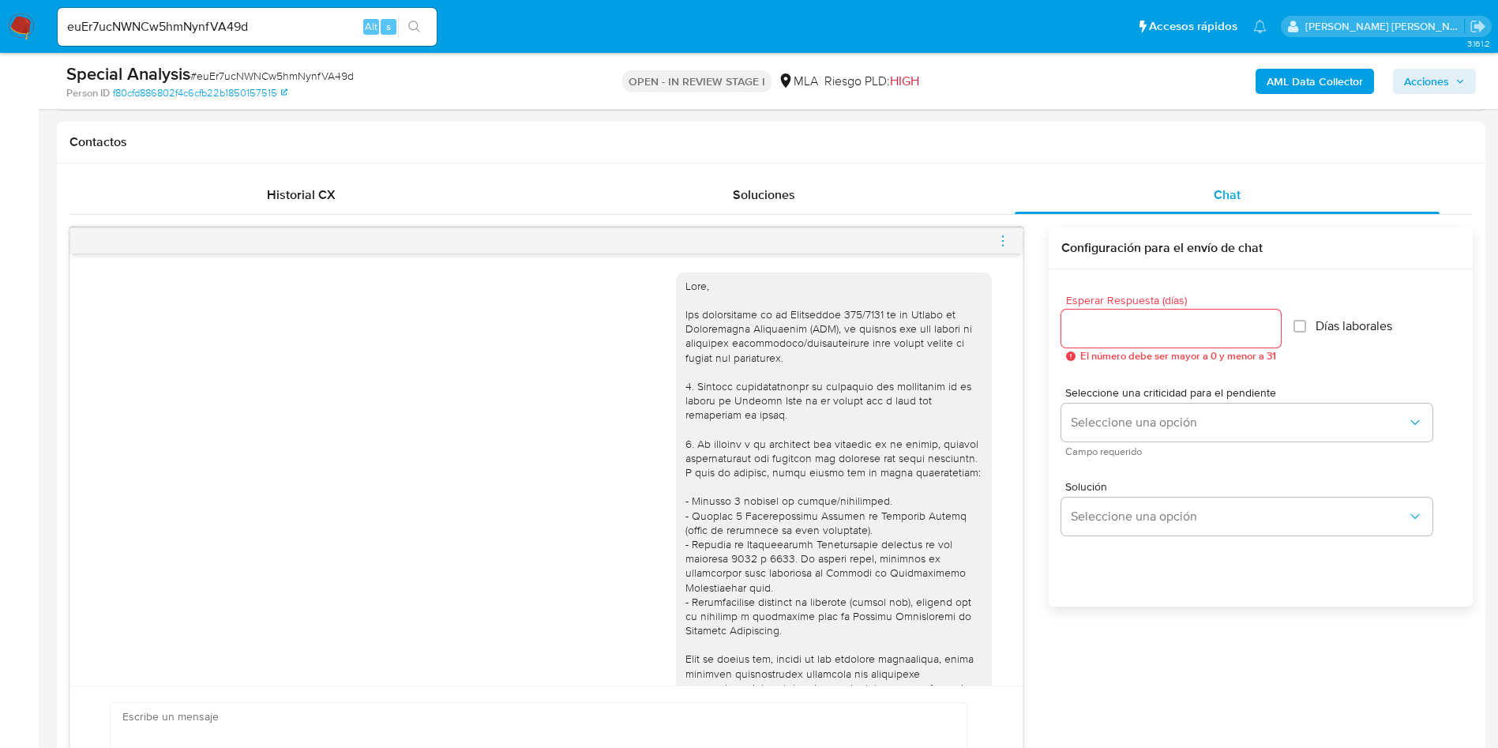
scroll to position [0, 0]
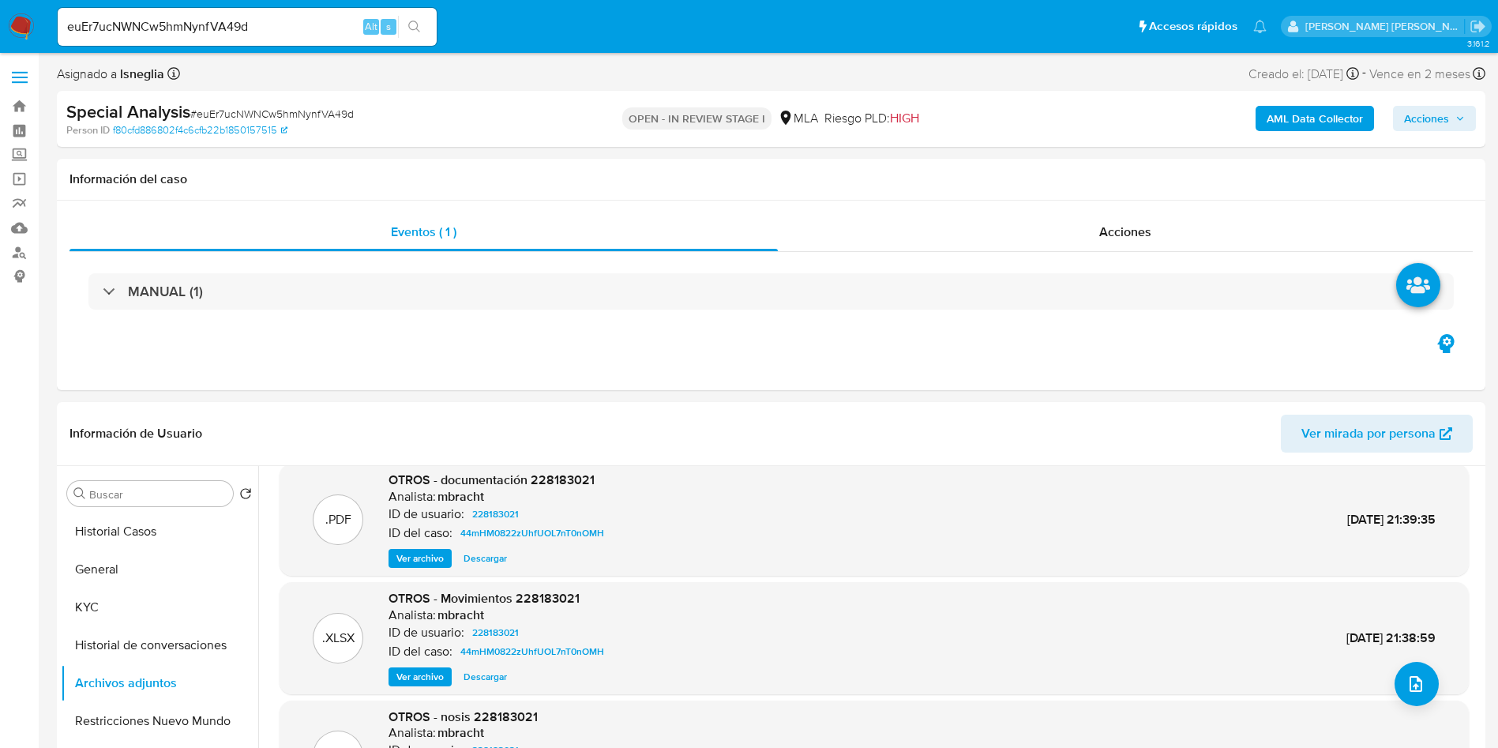
click at [253, 107] on span "# euEr7ucNWNCw5hmNynfVA49d" at bounding box center [271, 114] width 163 height 16
click at [254, 107] on span "# euEr7ucNWNCw5hmNynfVA49d" at bounding box center [271, 114] width 163 height 16
click at [255, 107] on span "# euEr7ucNWNCw5hmNynfVA49d" at bounding box center [271, 114] width 163 height 16
copy div "Special Analysis # euEr7ucNWNCw5hmNynfVA49d"
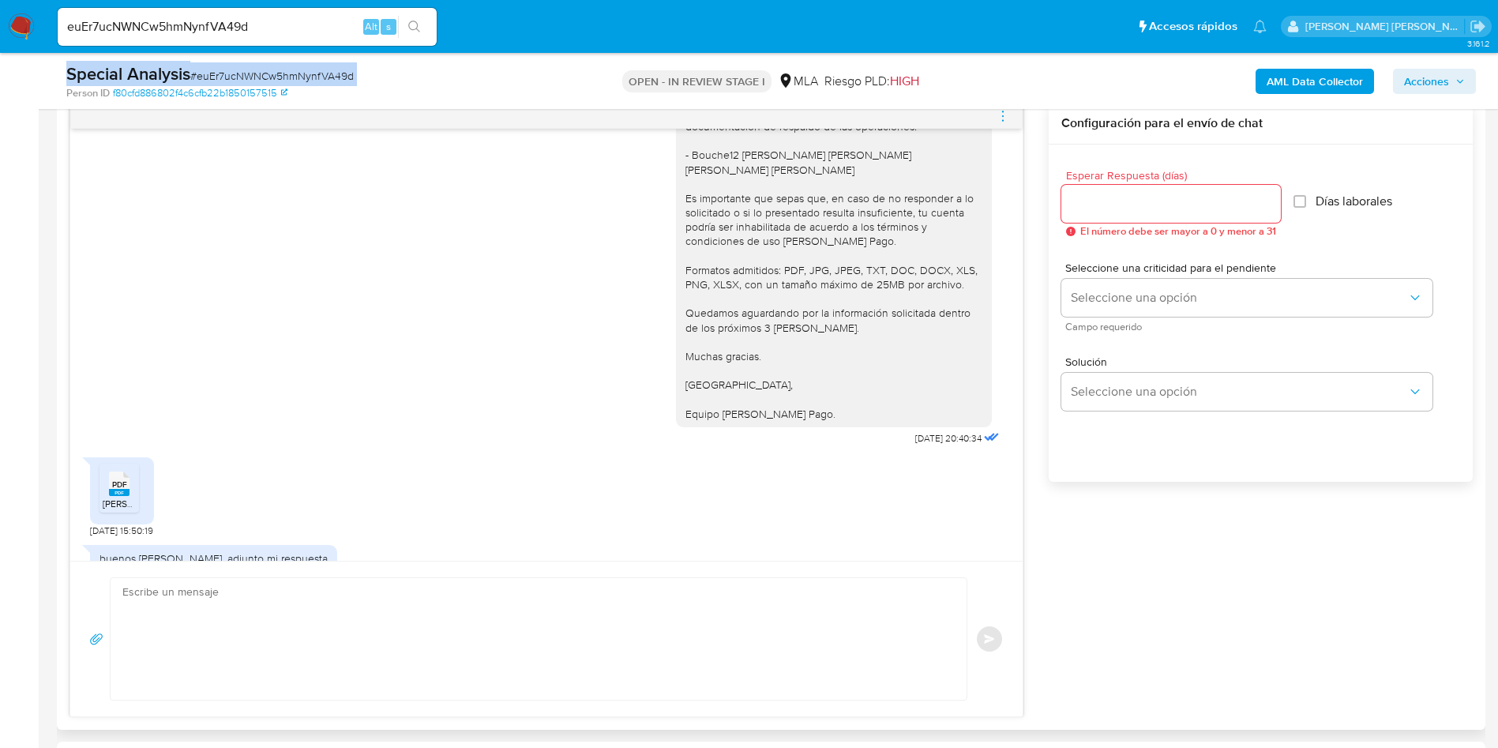
scroll to position [969, 0]
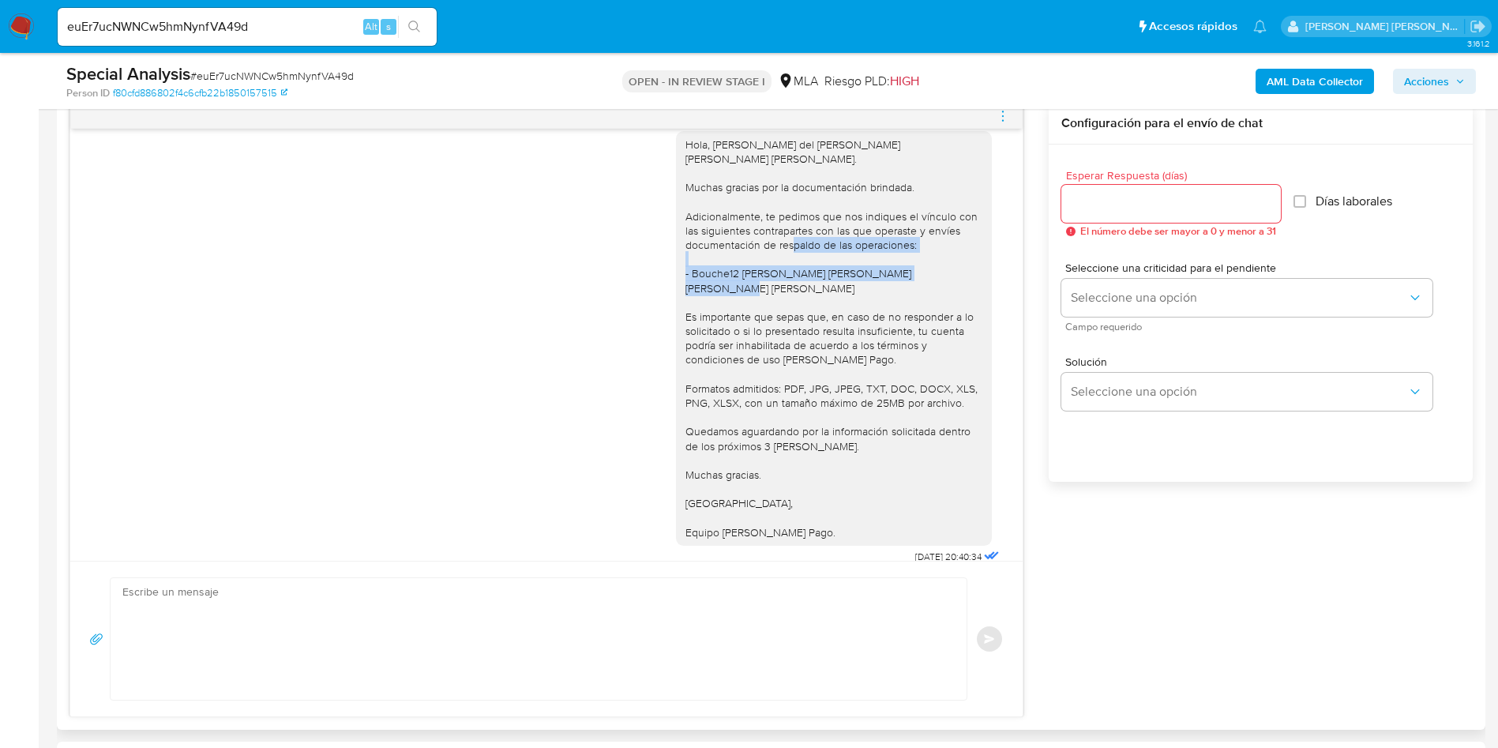
drag, startPoint x: 683, startPoint y: 288, endPoint x: 757, endPoint y: 333, distance: 86.1
click at [757, 333] on div "Hola, Lucero del Valle Luque Britez. Muchas gracias por la documentación brinda…" at bounding box center [833, 338] width 297 height 402
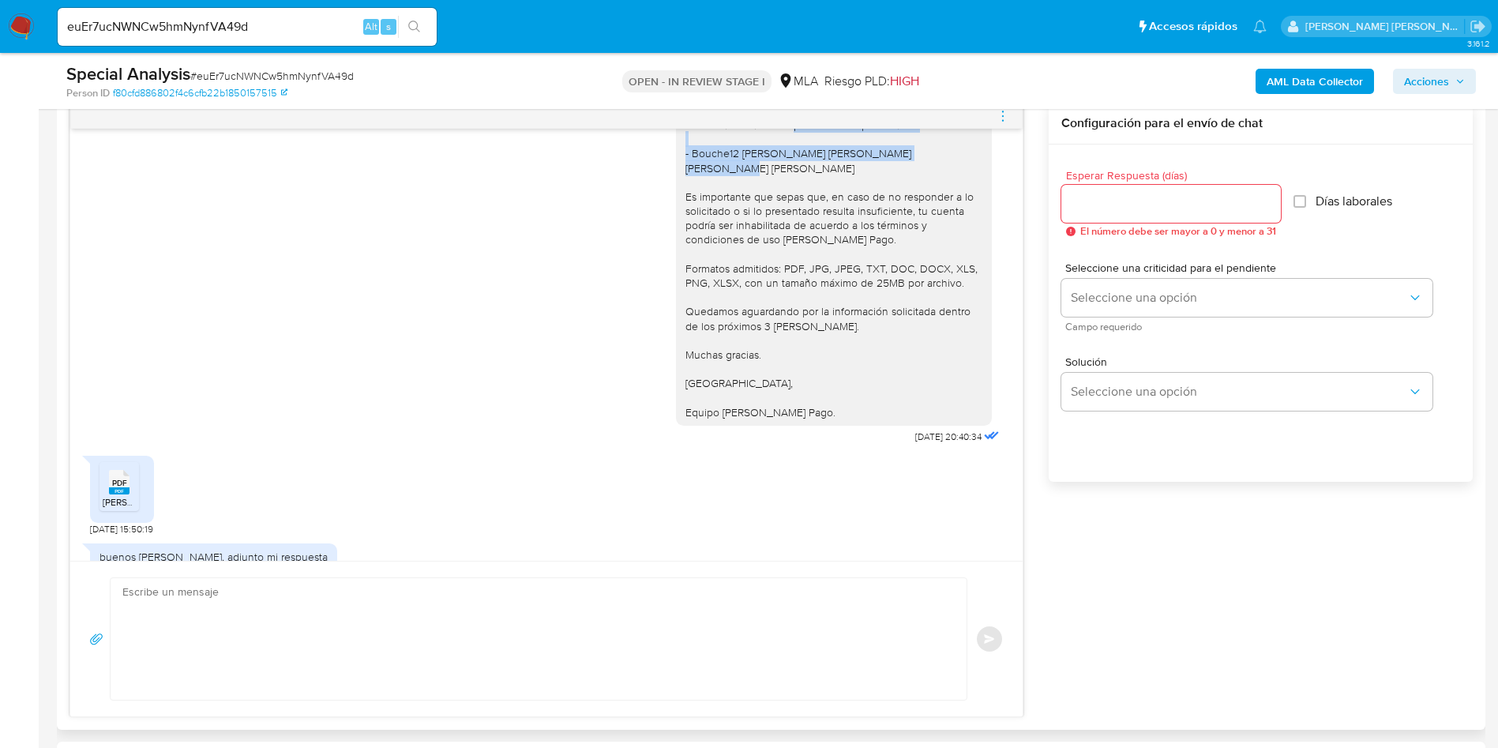
scroll to position [1206, 0]
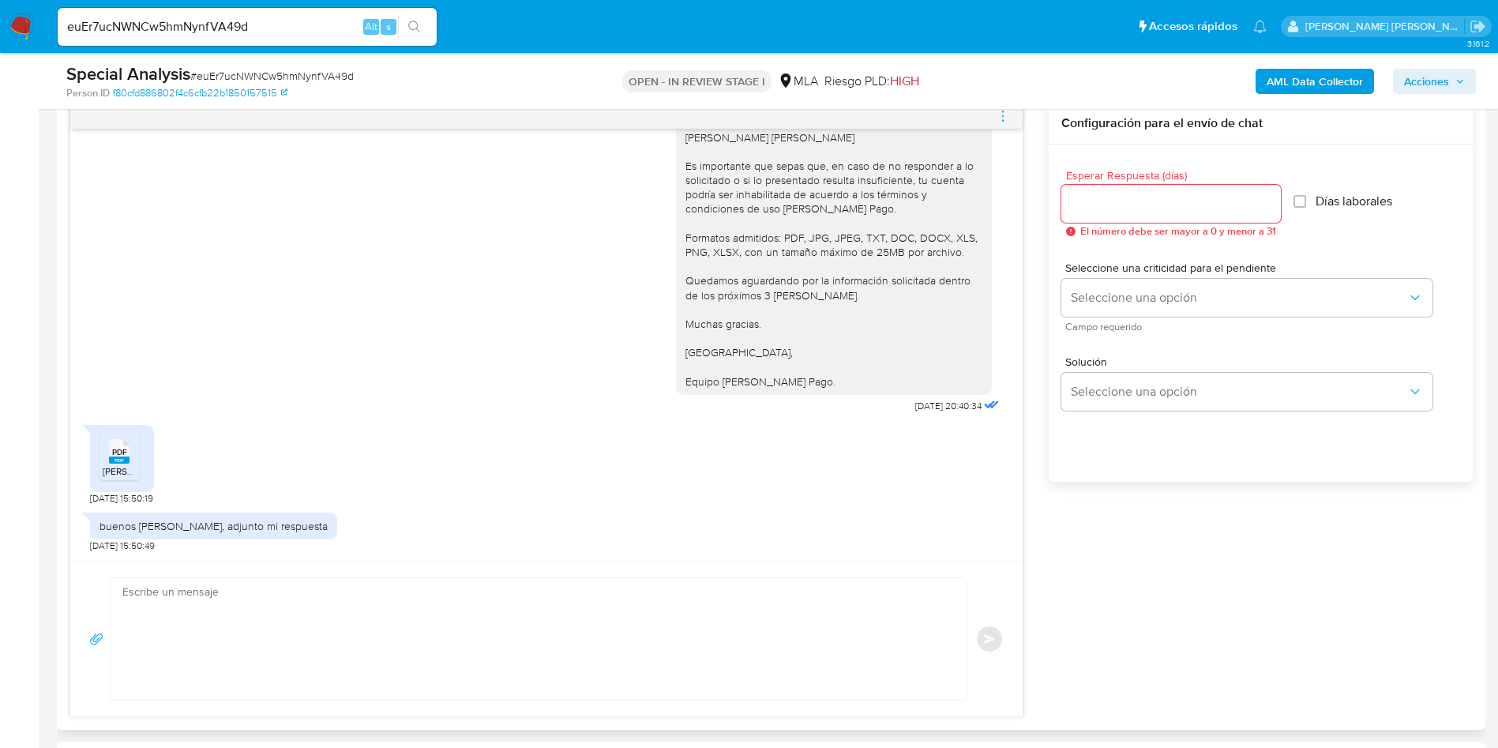
click at [124, 459] on rect at bounding box center [119, 459] width 21 height 7
click at [203, 34] on input "euEr7ucNWNCw5hmNynfVA49d" at bounding box center [247, 27] width 379 height 21
paste input "JJapAIdqbs9xCPoQNFcaTAwN"
type input "JJapAIdqbs9xCPoQNFcaTAwN"
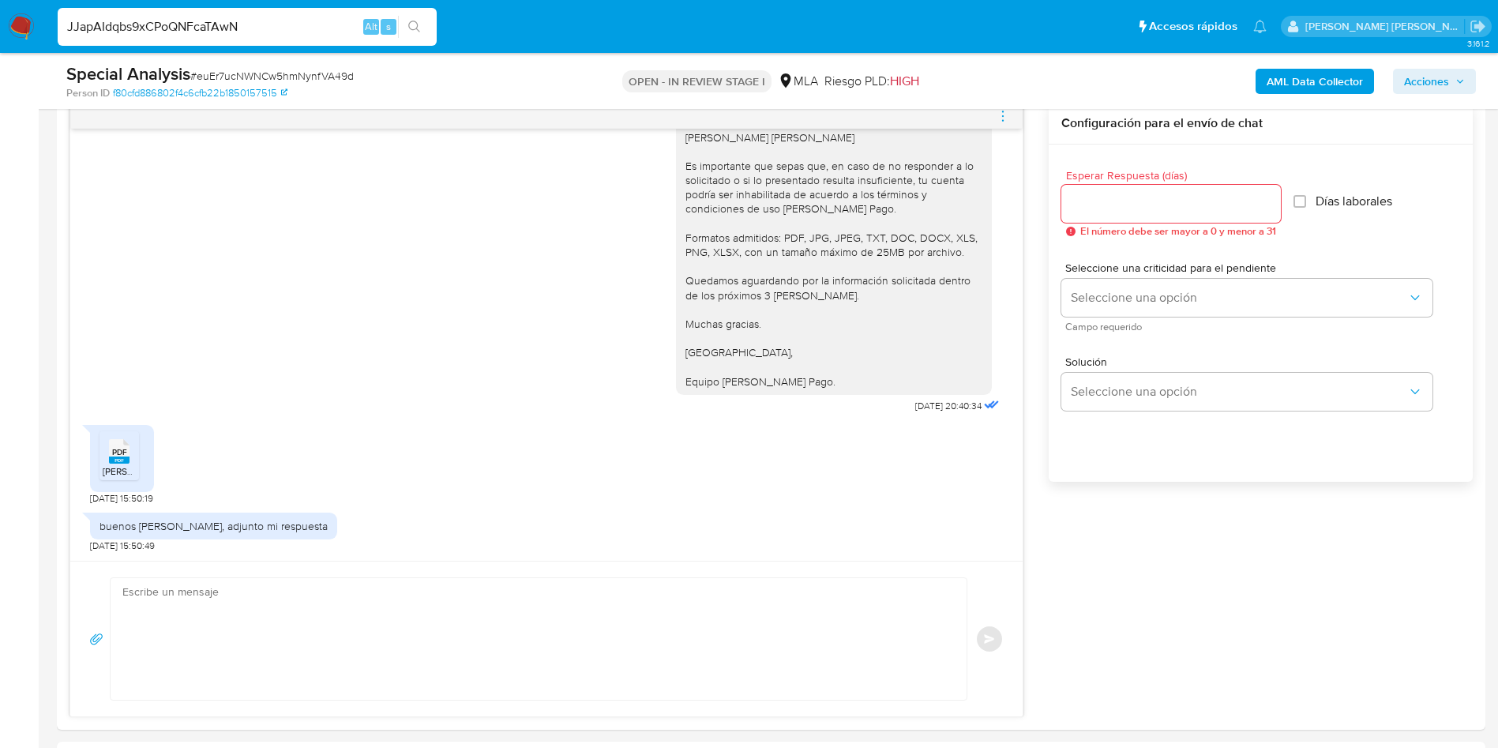
click at [419, 32] on icon "search-icon" at bounding box center [414, 27] width 13 height 13
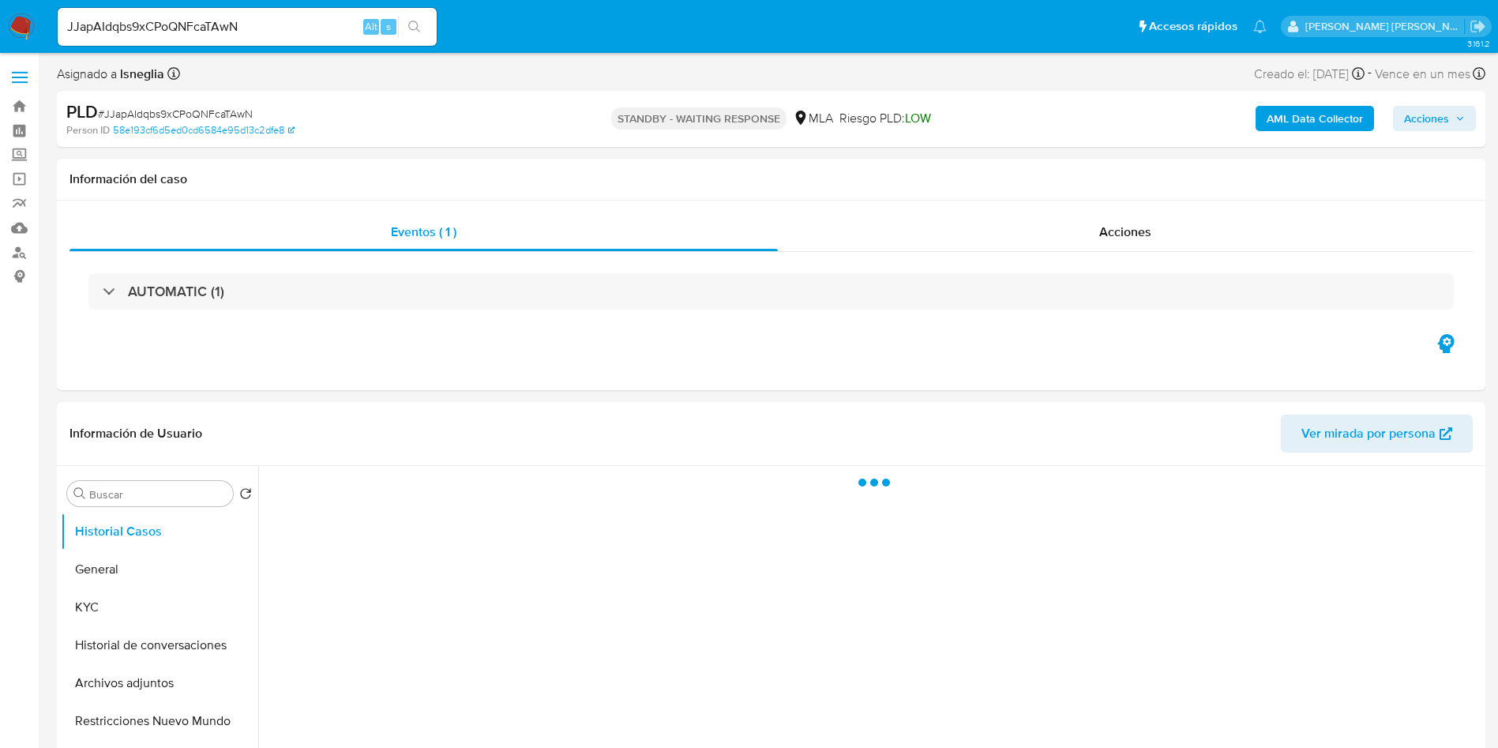
select select "10"
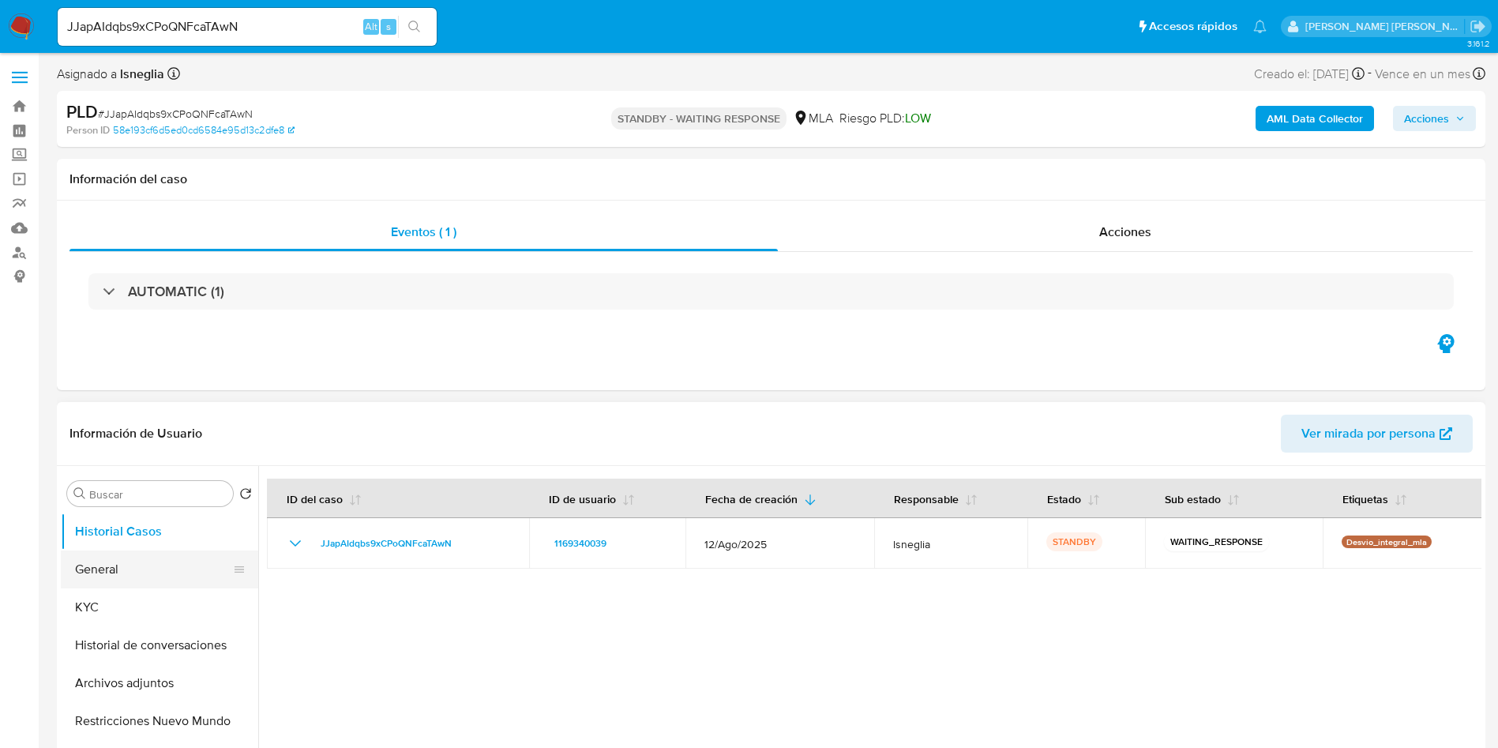
click at [110, 577] on button "General" at bounding box center [153, 569] width 185 height 38
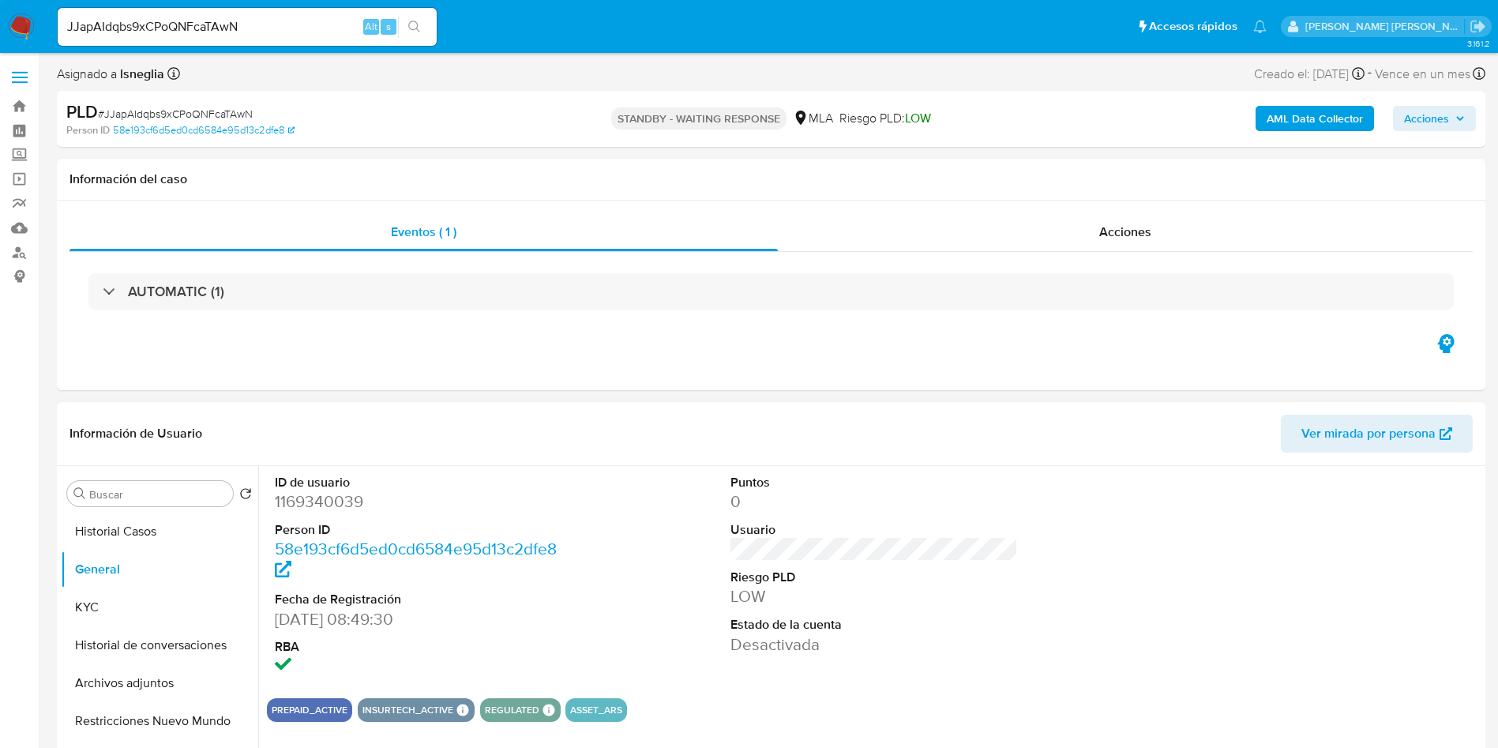
click at [336, 500] on dd "1169340039" at bounding box center [419, 501] width 288 height 22
copy dd "1169340039"
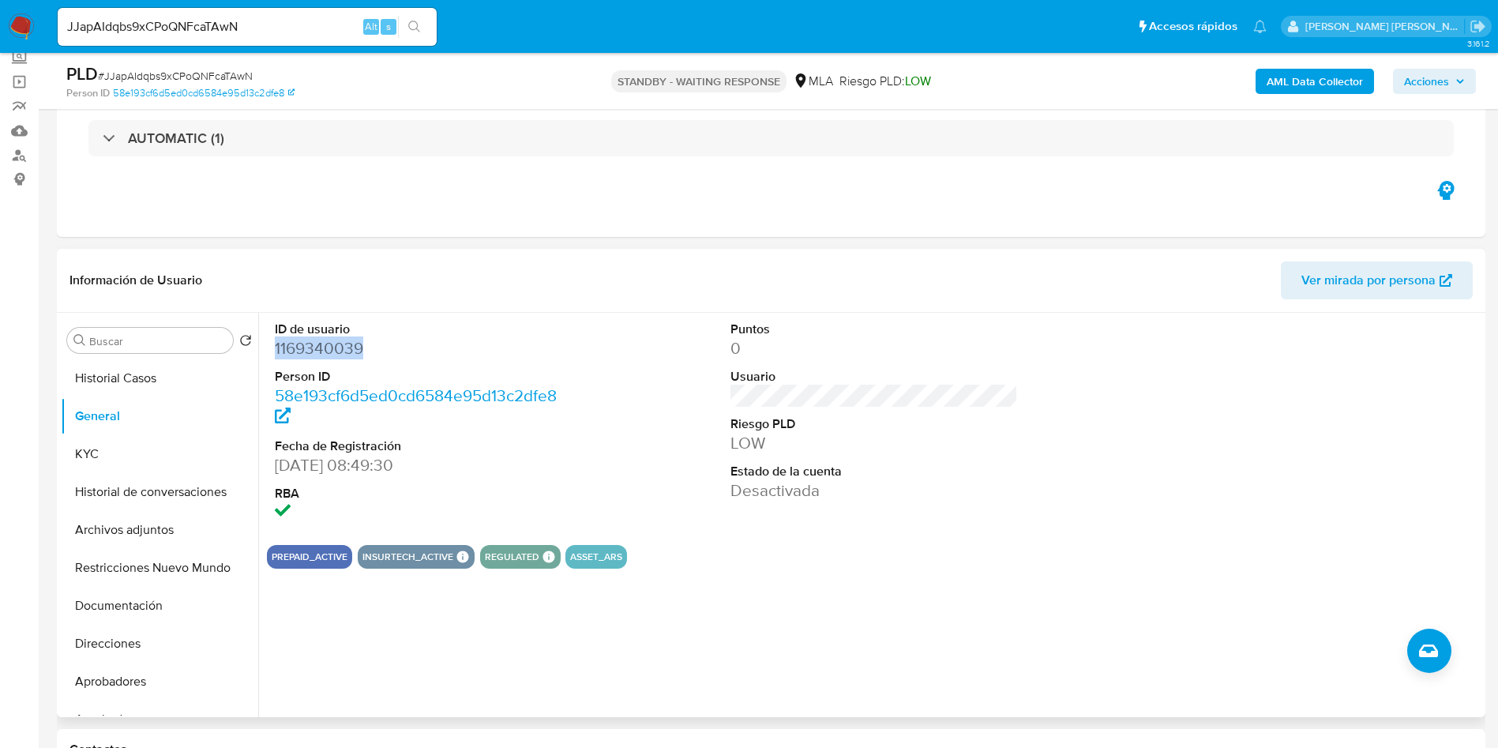
scroll to position [118, 0]
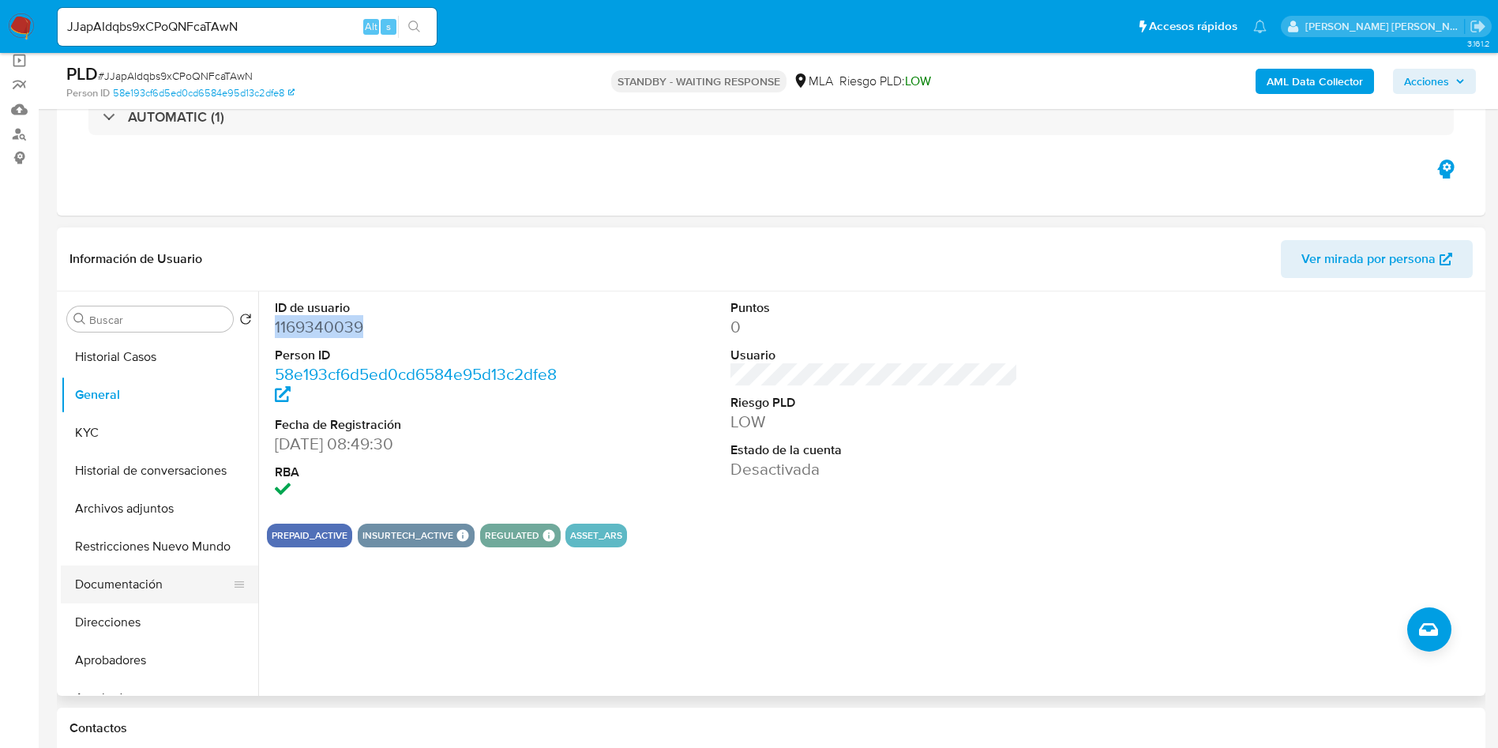
click at [145, 578] on button "Documentación" at bounding box center [153, 584] width 185 height 38
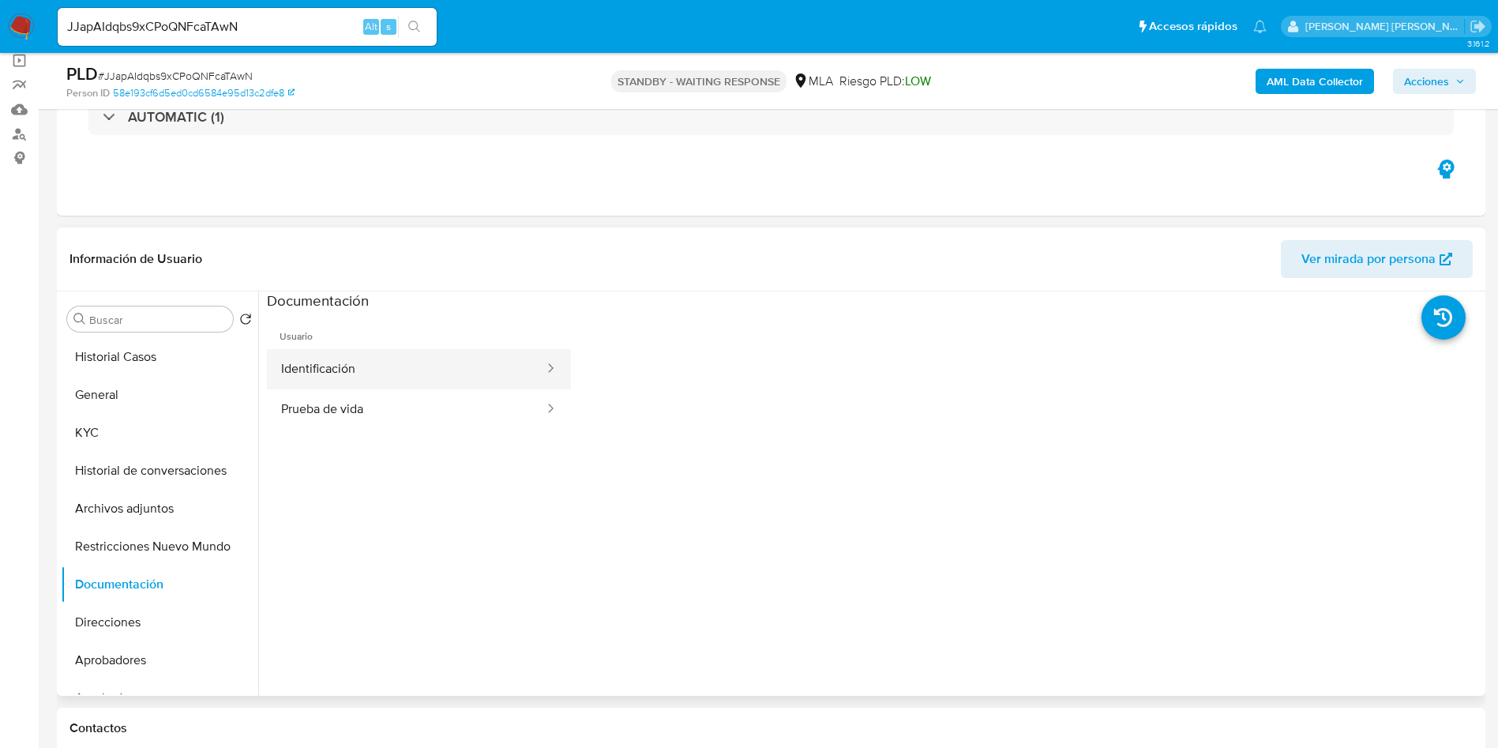
click at [347, 382] on button "Identificación" at bounding box center [406, 369] width 279 height 40
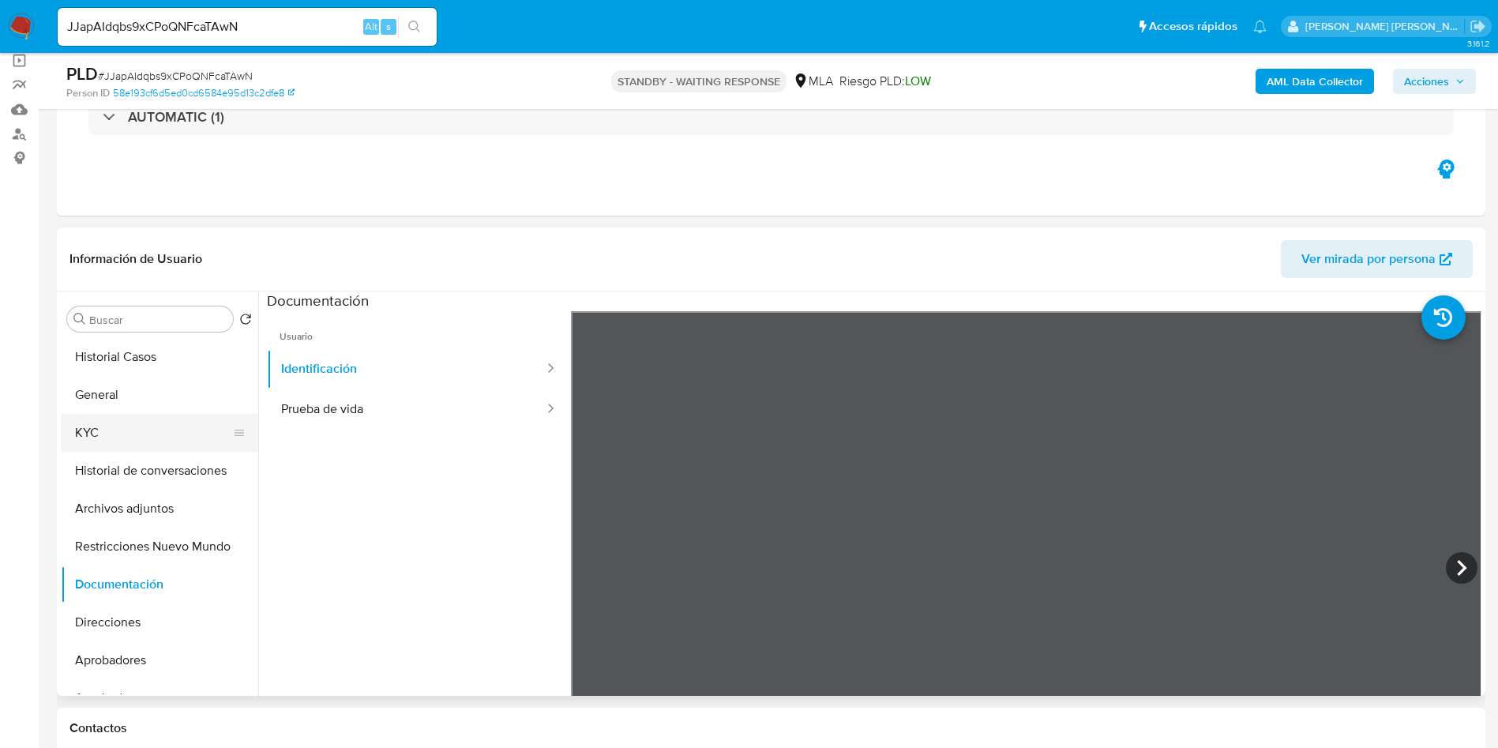
click at [95, 428] on button "KYC" at bounding box center [153, 433] width 185 height 38
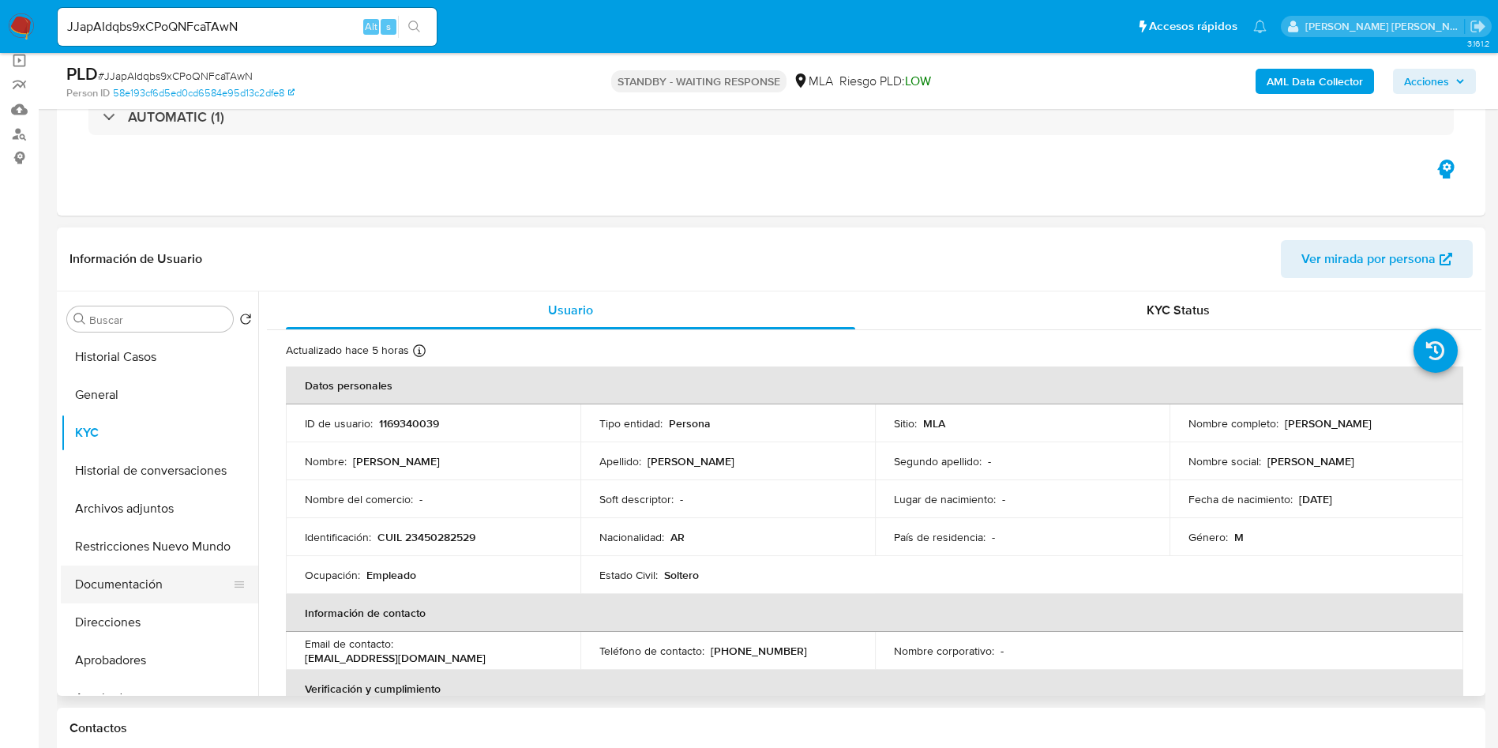
drag, startPoint x: 128, startPoint y: 576, endPoint x: 145, endPoint y: 577, distance: 16.6
click at [129, 578] on button "Documentación" at bounding box center [153, 584] width 185 height 38
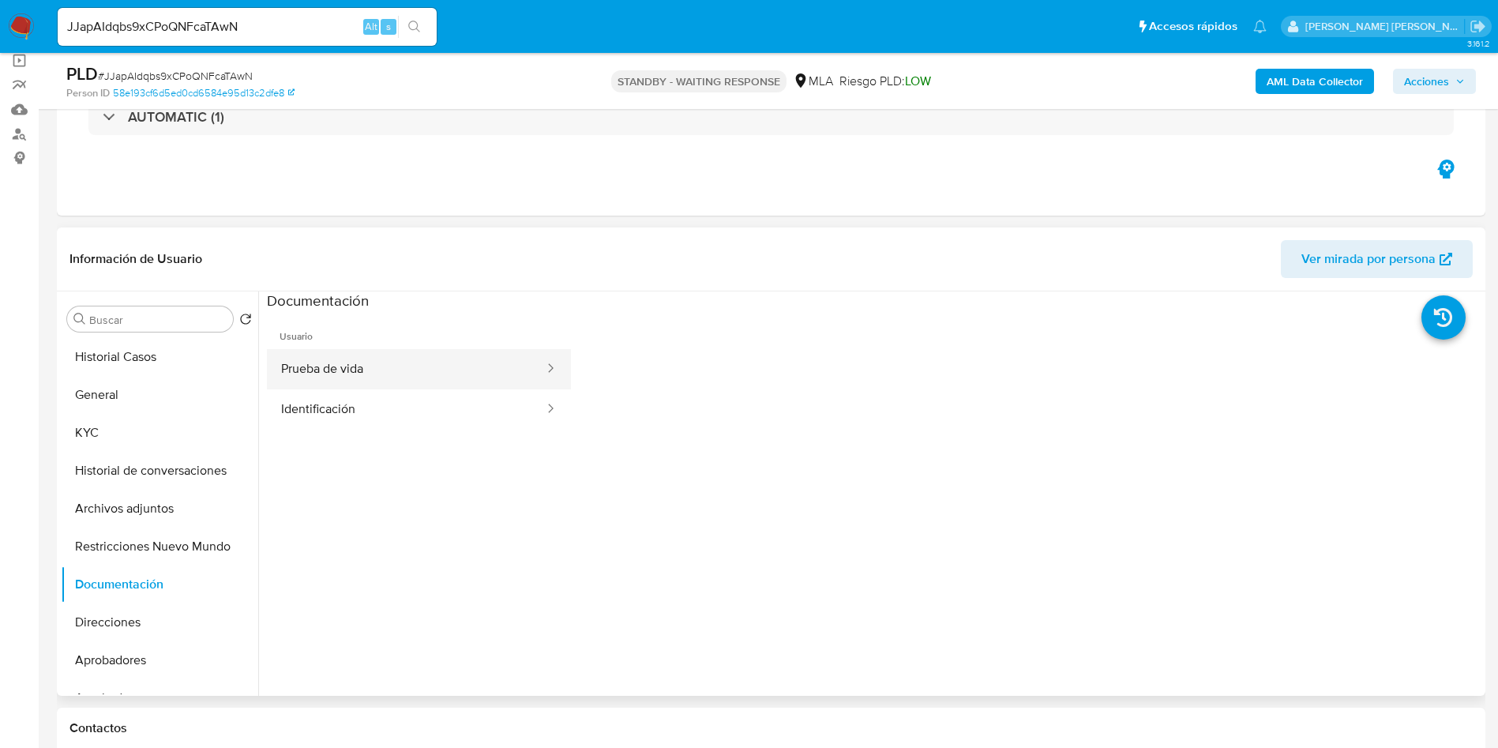
click at [423, 368] on button "Prueba de vida" at bounding box center [406, 369] width 279 height 40
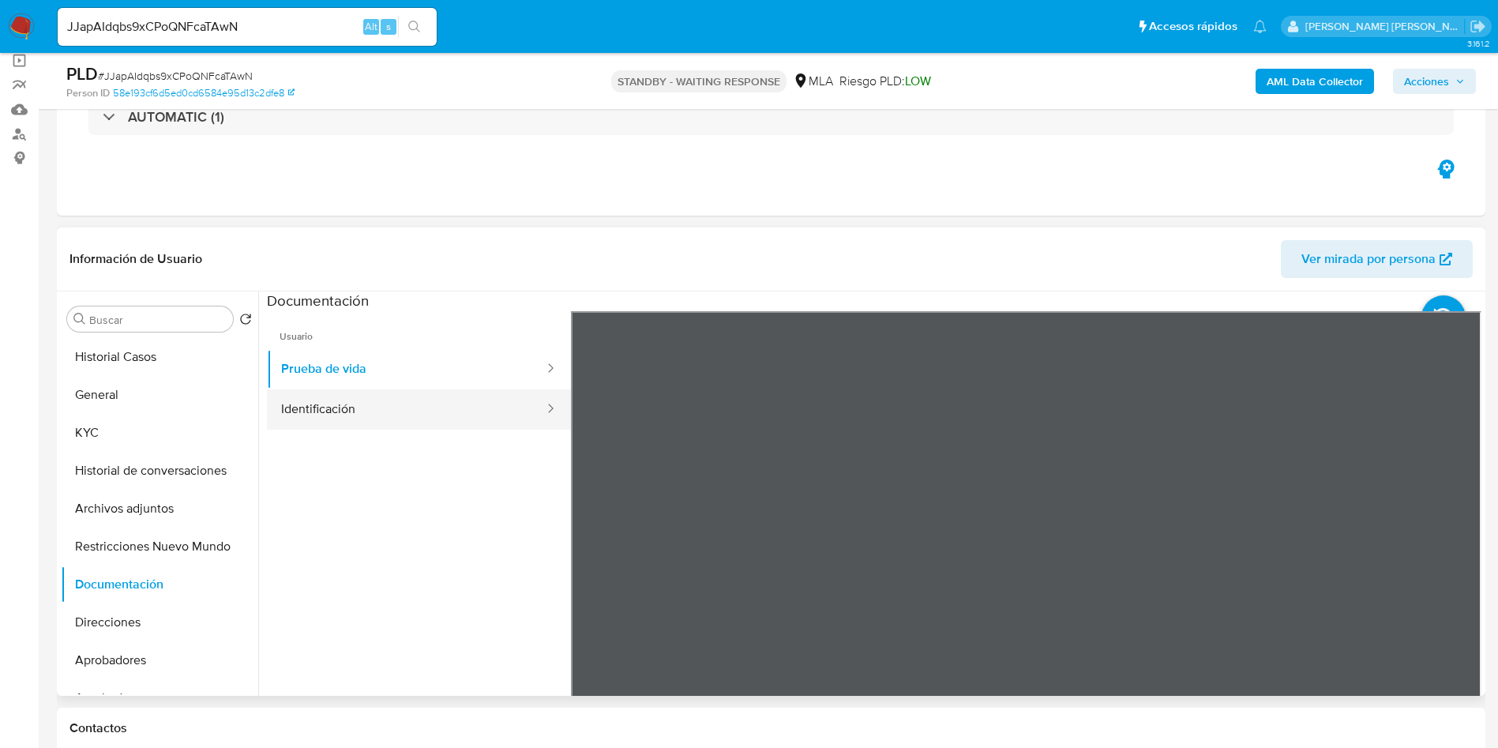
click at [356, 401] on button "Identificación" at bounding box center [406, 409] width 279 height 40
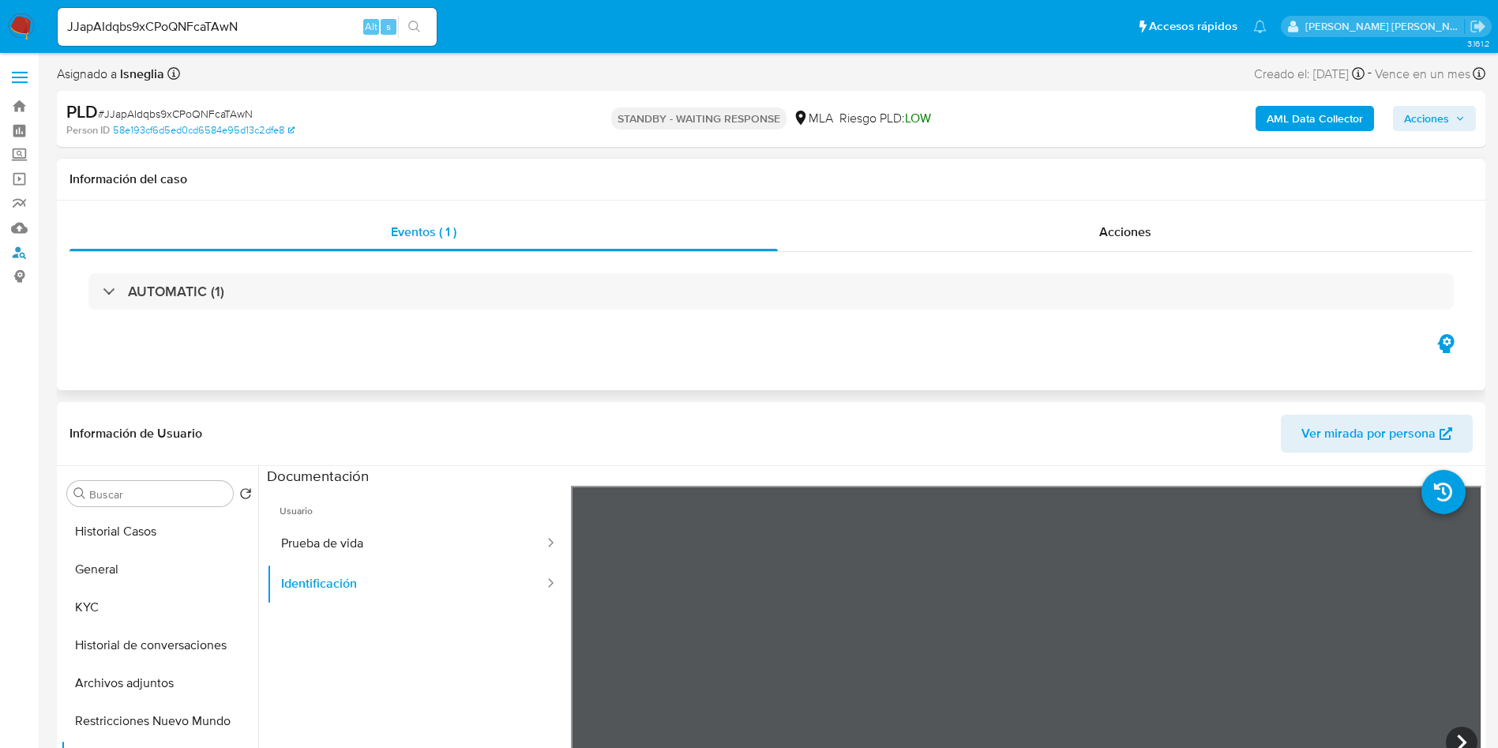
scroll to position [237, 0]
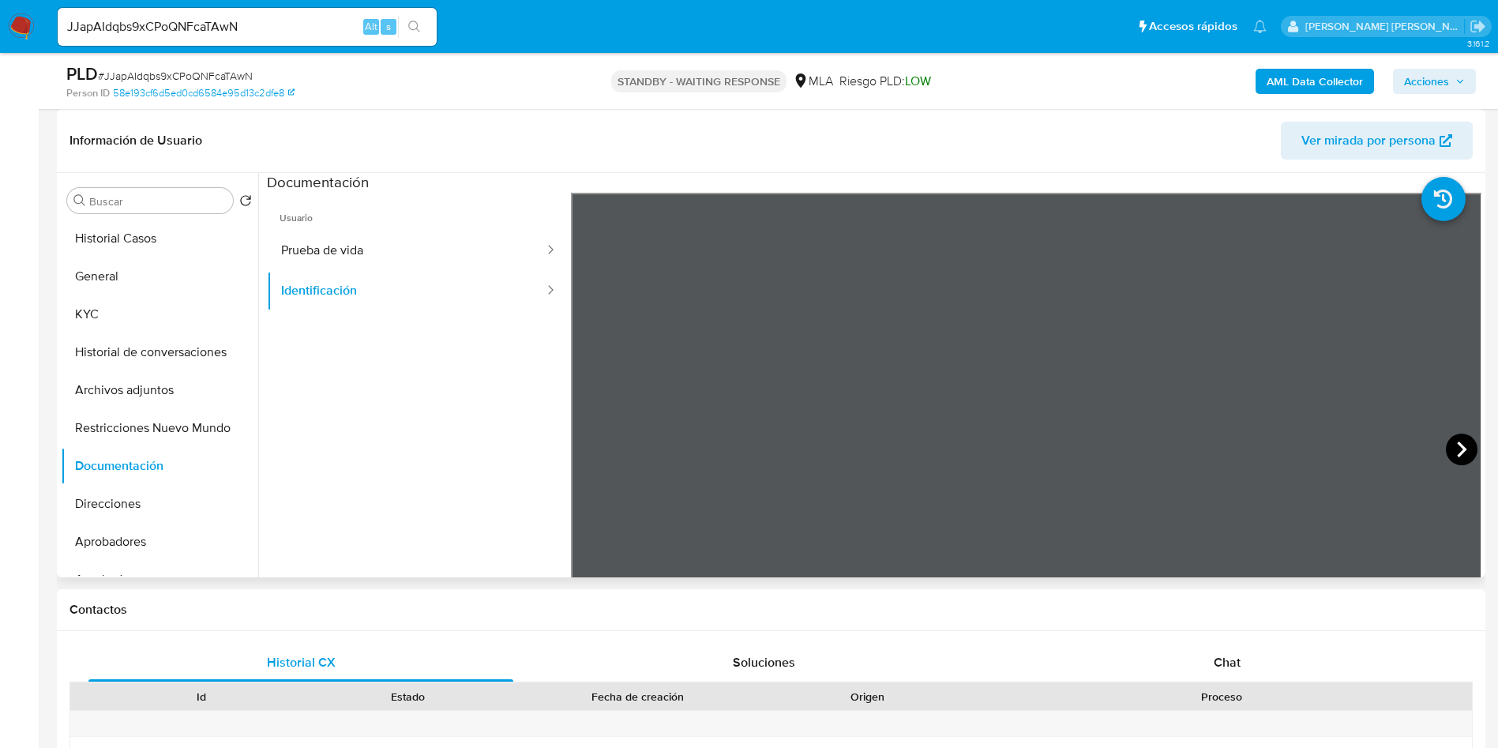
click at [1460, 445] on icon at bounding box center [1462, 450] width 32 height 32
click at [107, 517] on button "Direcciones" at bounding box center [153, 504] width 185 height 38
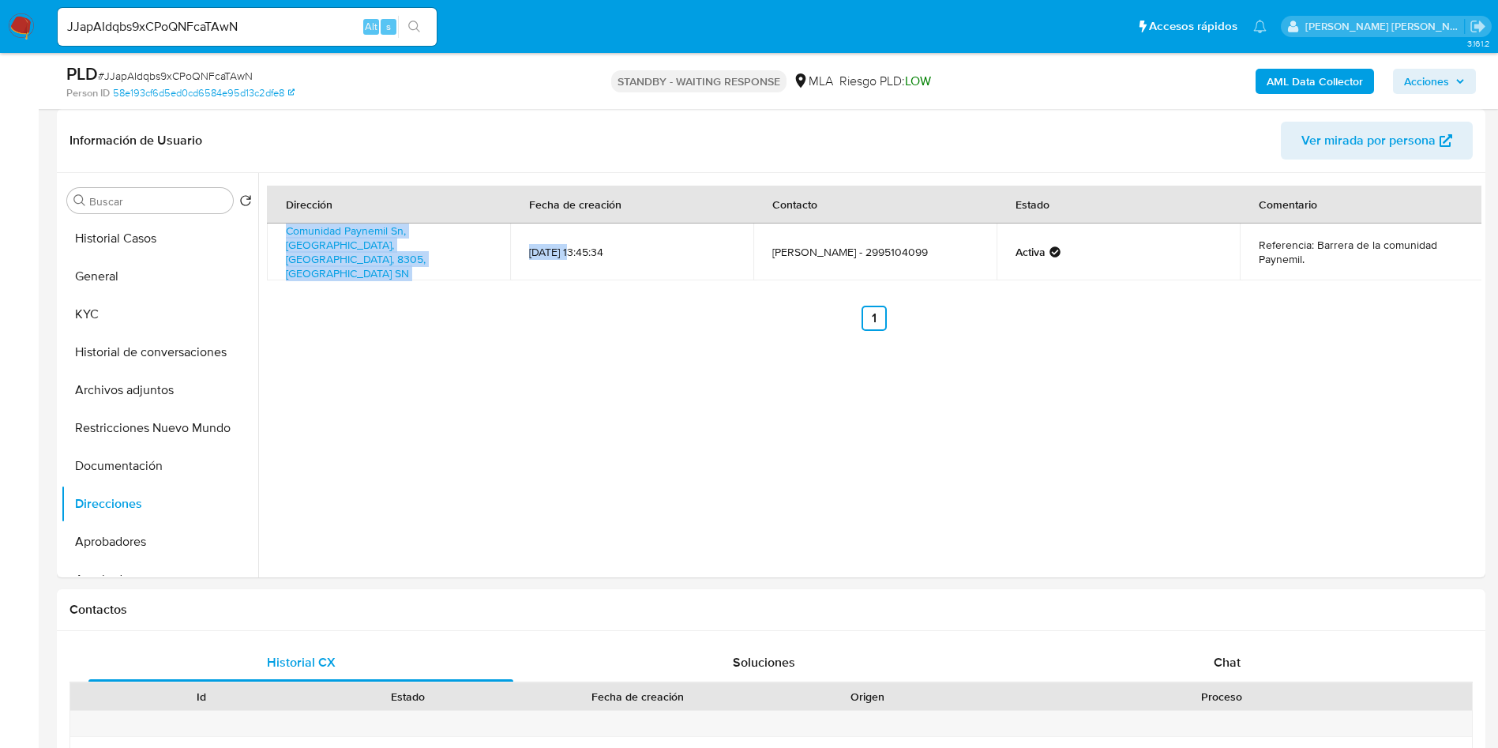
drag, startPoint x: 278, startPoint y: 233, endPoint x: 570, endPoint y: 256, distance: 293.1
click at [570, 256] on tr "Comunidad Paynemil Sn, Añelo, Neuquén, 8305, Argentina SN 11/08/2022 13:45:34 S…" at bounding box center [875, 251] width 1216 height 57
click at [358, 248] on link "Comunidad Paynemil Sn, Añelo, Neuquén, 8305, Argentina SN" at bounding box center [356, 252] width 140 height 58
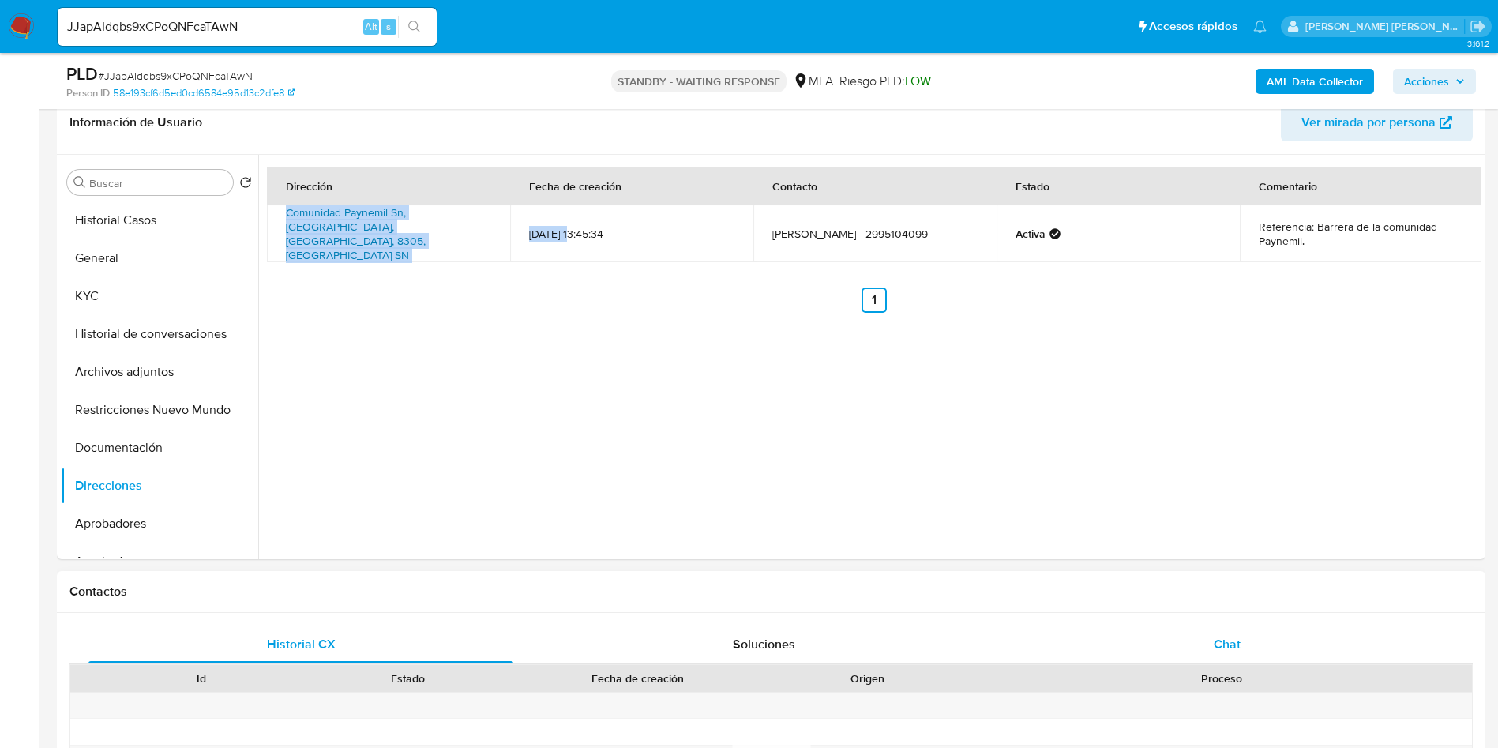
scroll to position [474, 0]
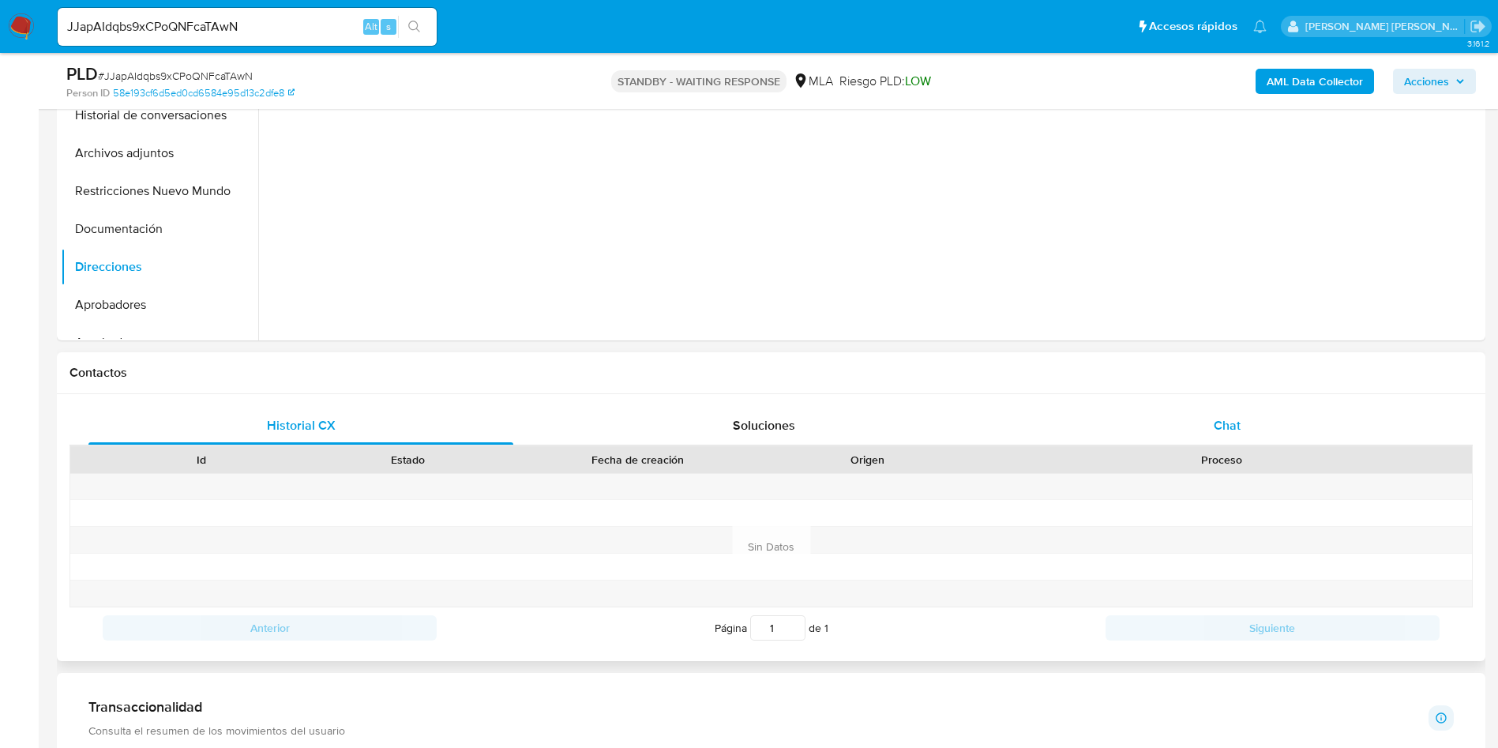
click at [1250, 439] on div "Chat" at bounding box center [1227, 426] width 425 height 38
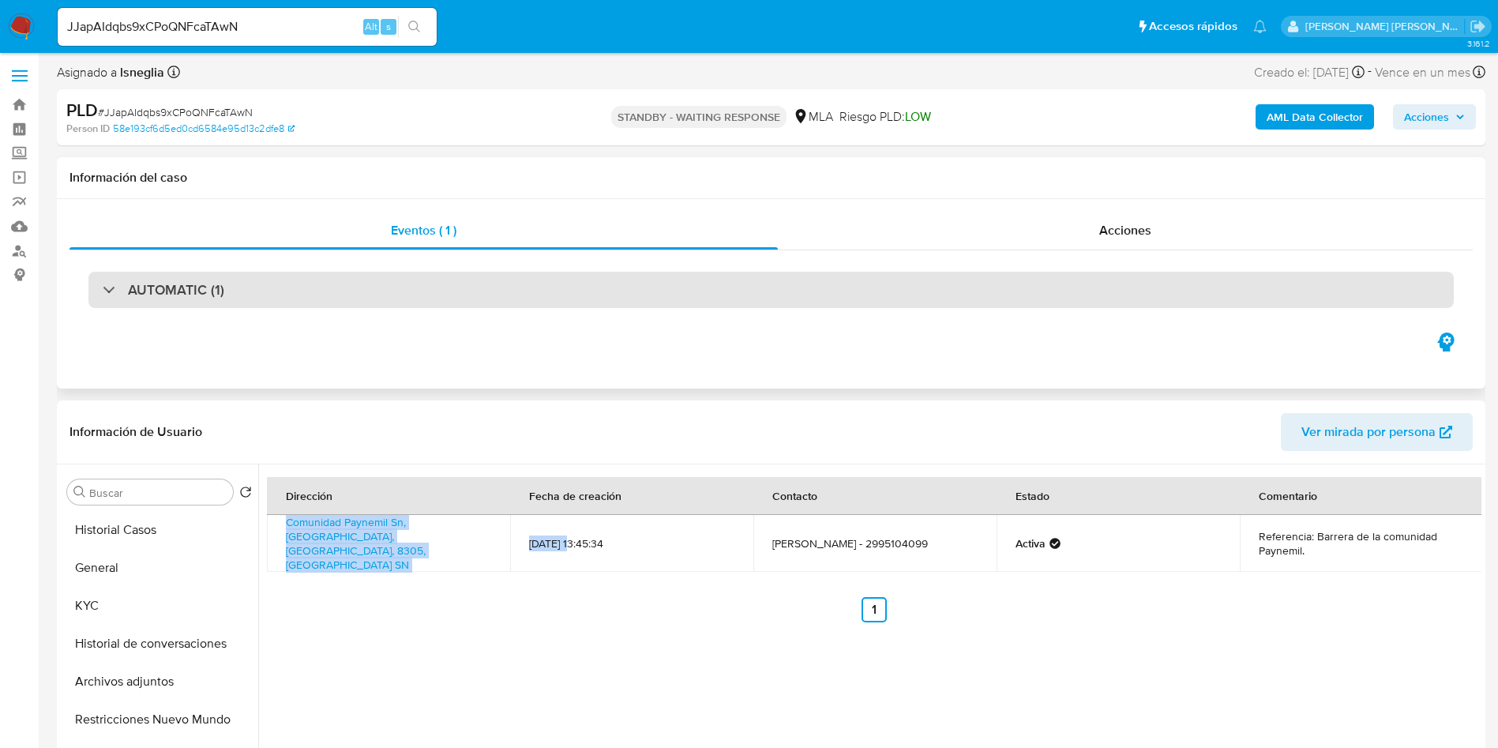
scroll to position [0, 0]
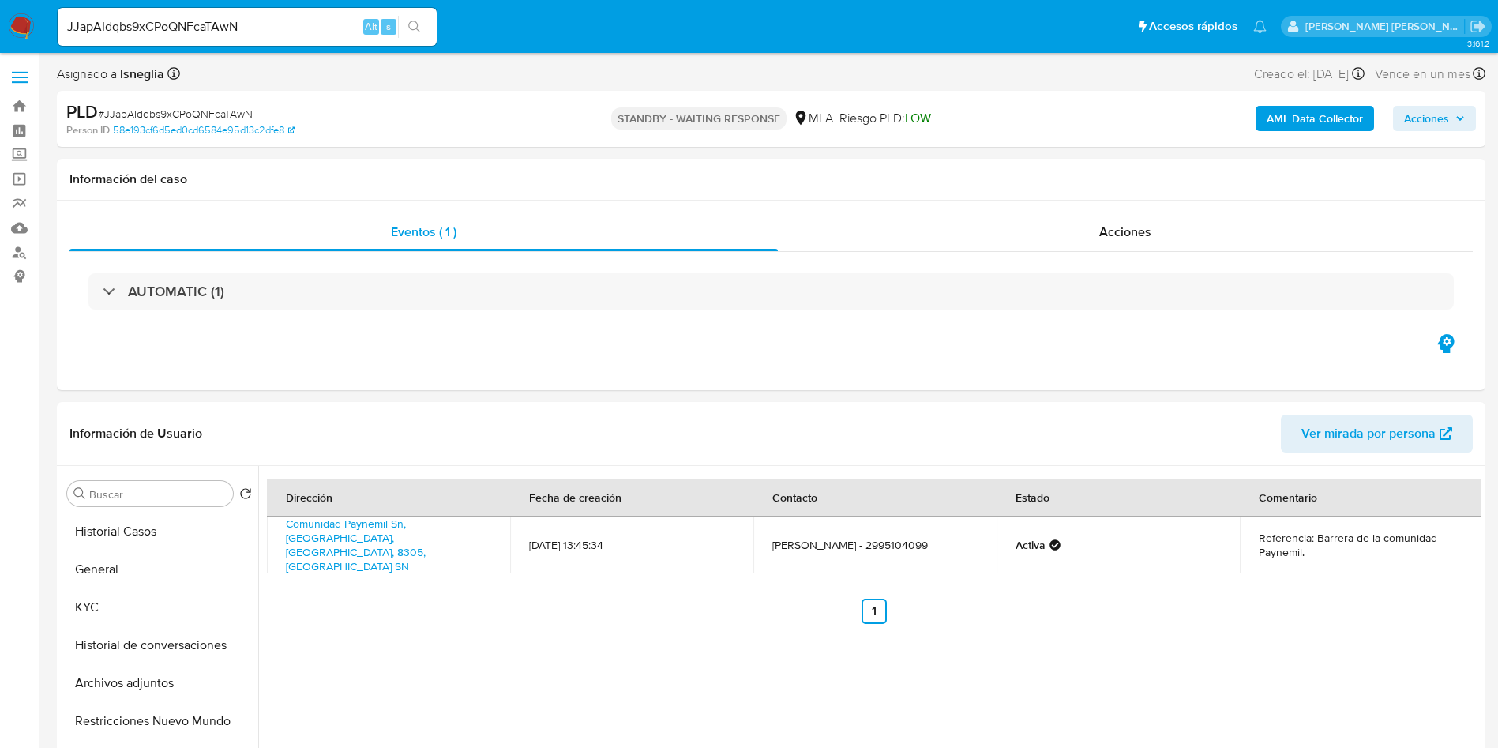
click at [238, 12] on div "JJapAIdqbs9xCPoQNFcaTAwN Alt s" at bounding box center [247, 27] width 379 height 38
click at [175, 23] on input "JJapAIdqbs9xCPoQNFcaTAwN" at bounding box center [247, 27] width 379 height 21
paste input "K5RbaSMCIFNrRL9sVrjRr7o8"
type input "K5RbaSMCIFNrRL9sVrjRr7o8"
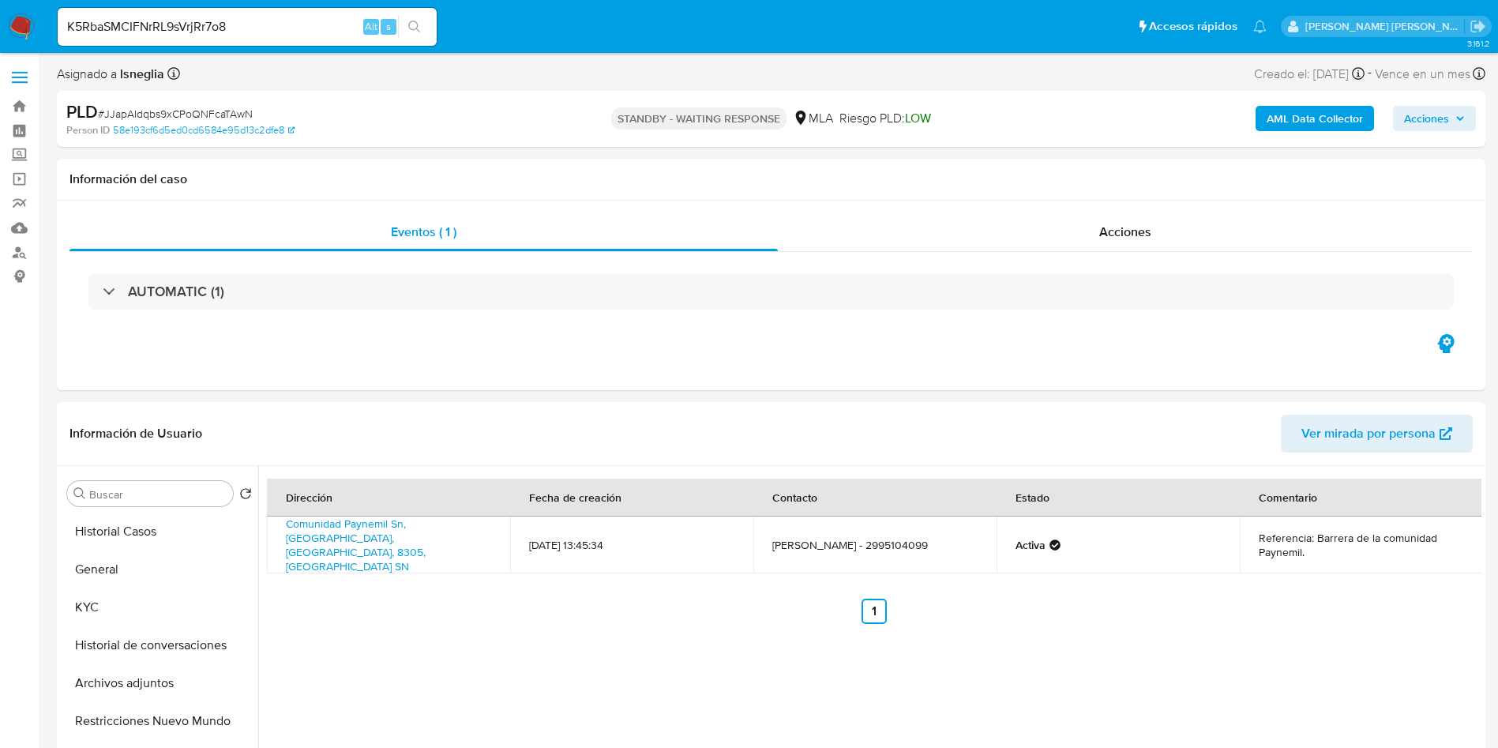
click at [412, 32] on icon "search-icon" at bounding box center [414, 27] width 13 height 13
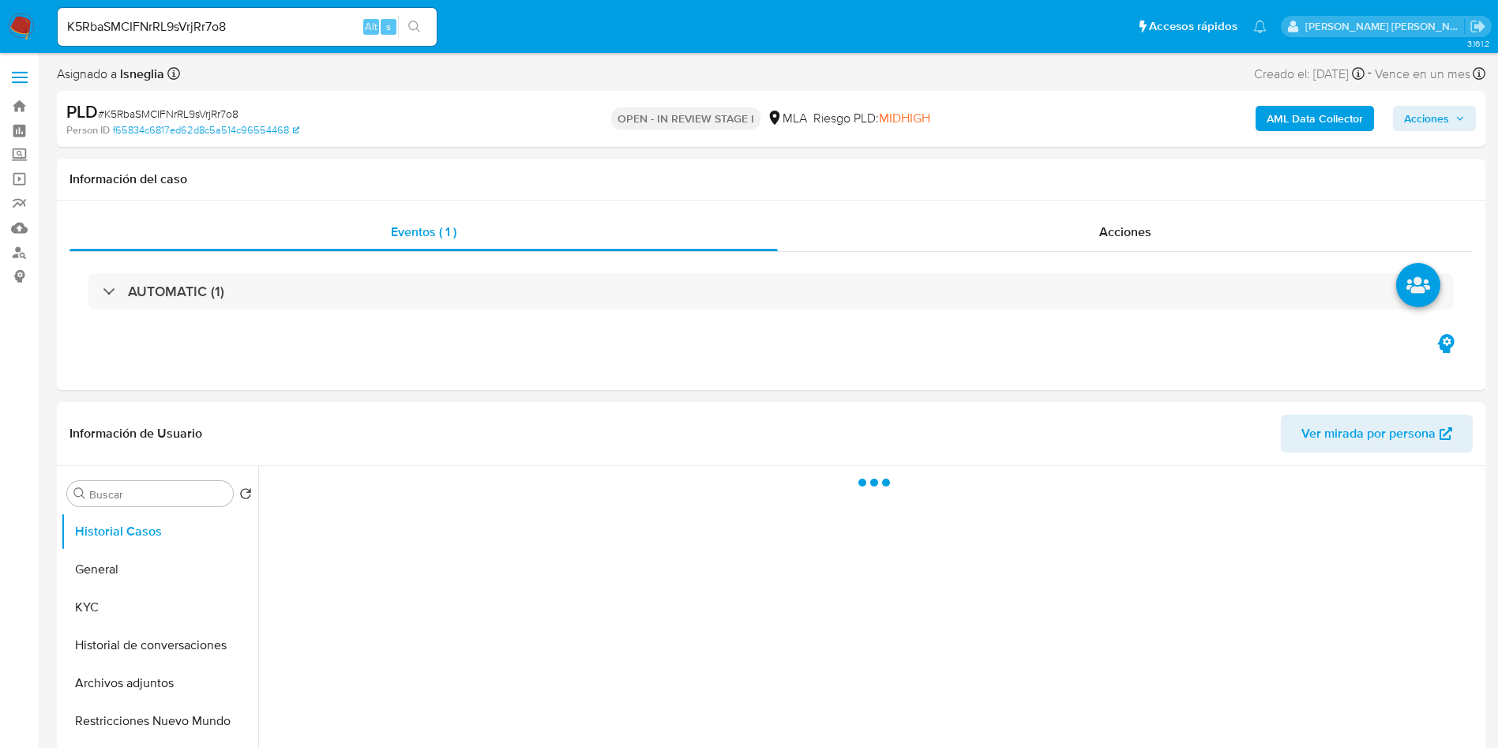
select select "10"
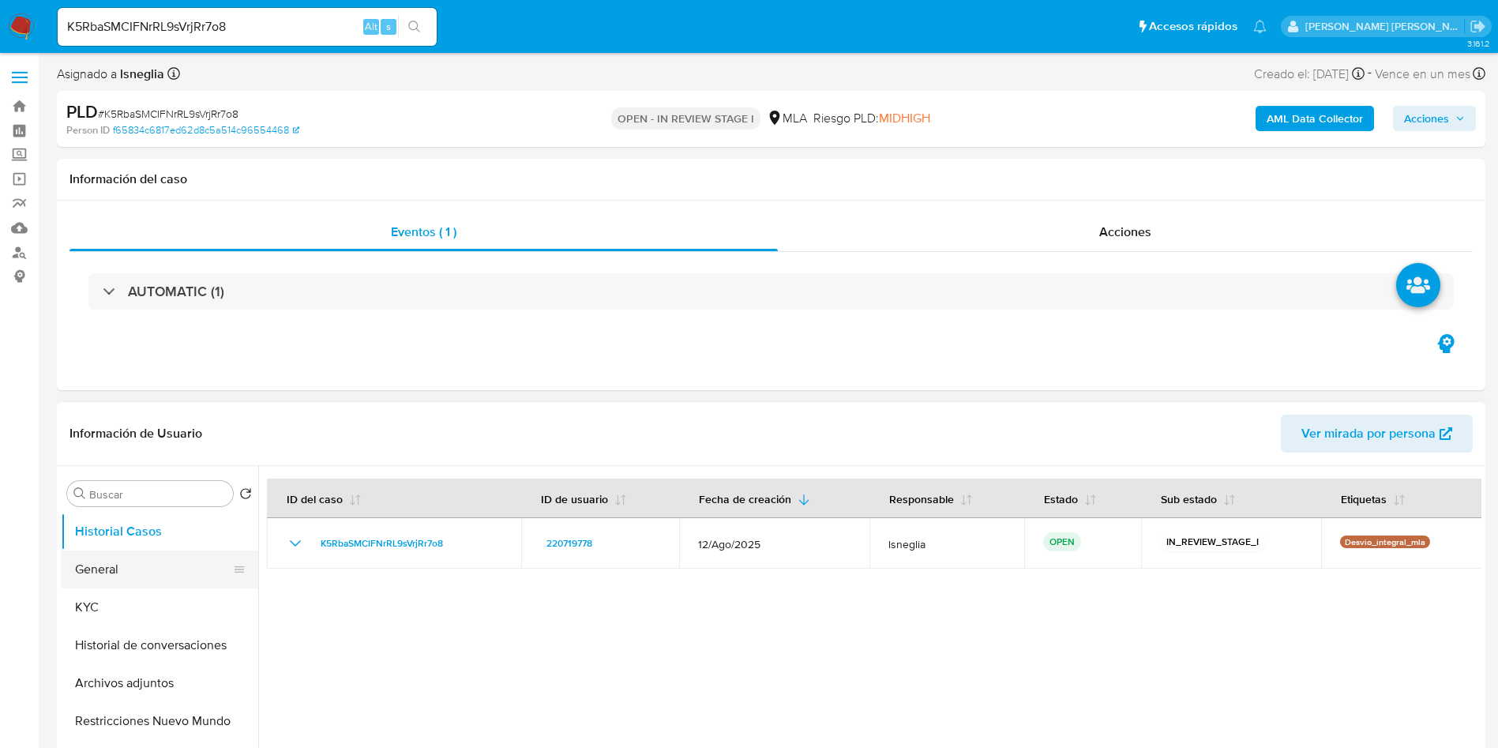
click at [134, 558] on button "General" at bounding box center [153, 569] width 185 height 38
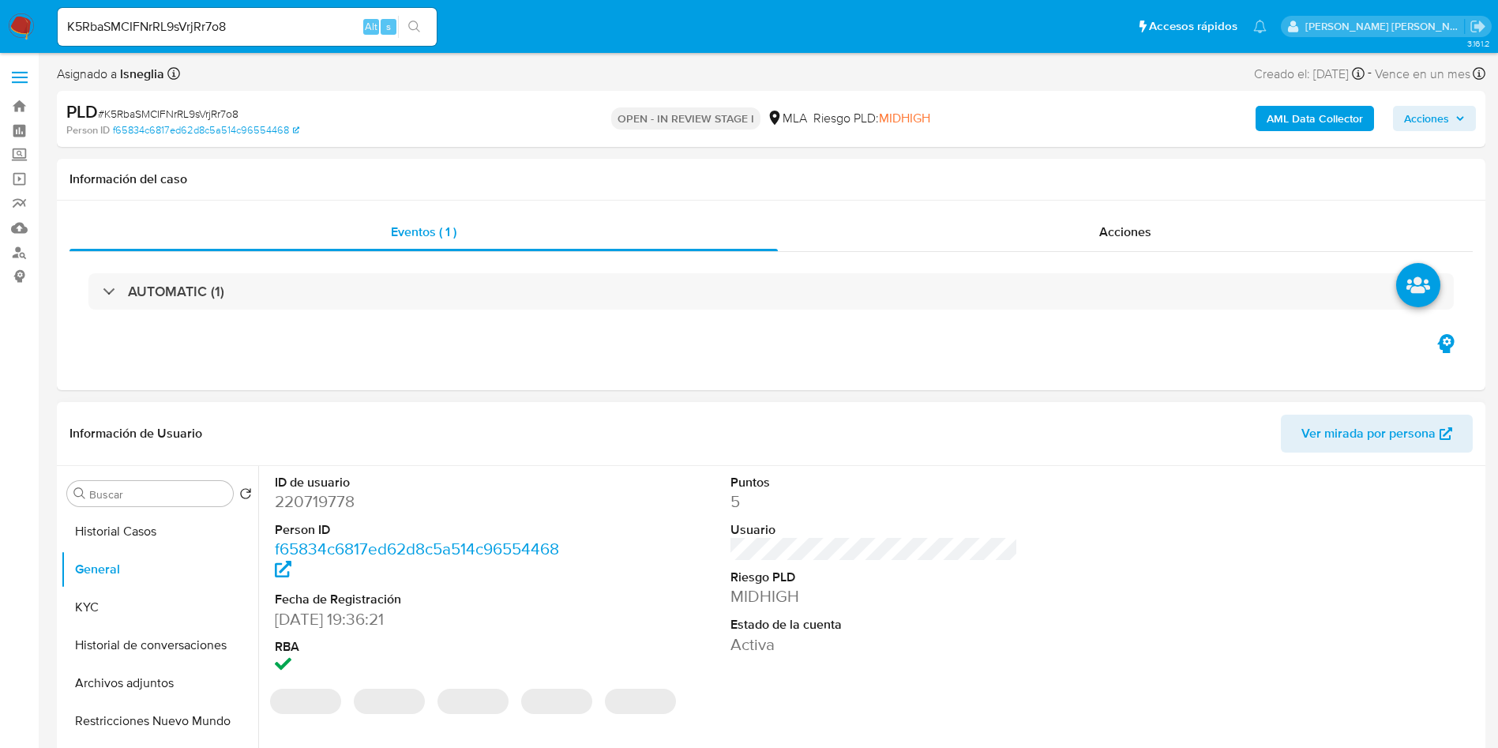
click at [331, 504] on dd "220719778" at bounding box center [419, 501] width 288 height 22
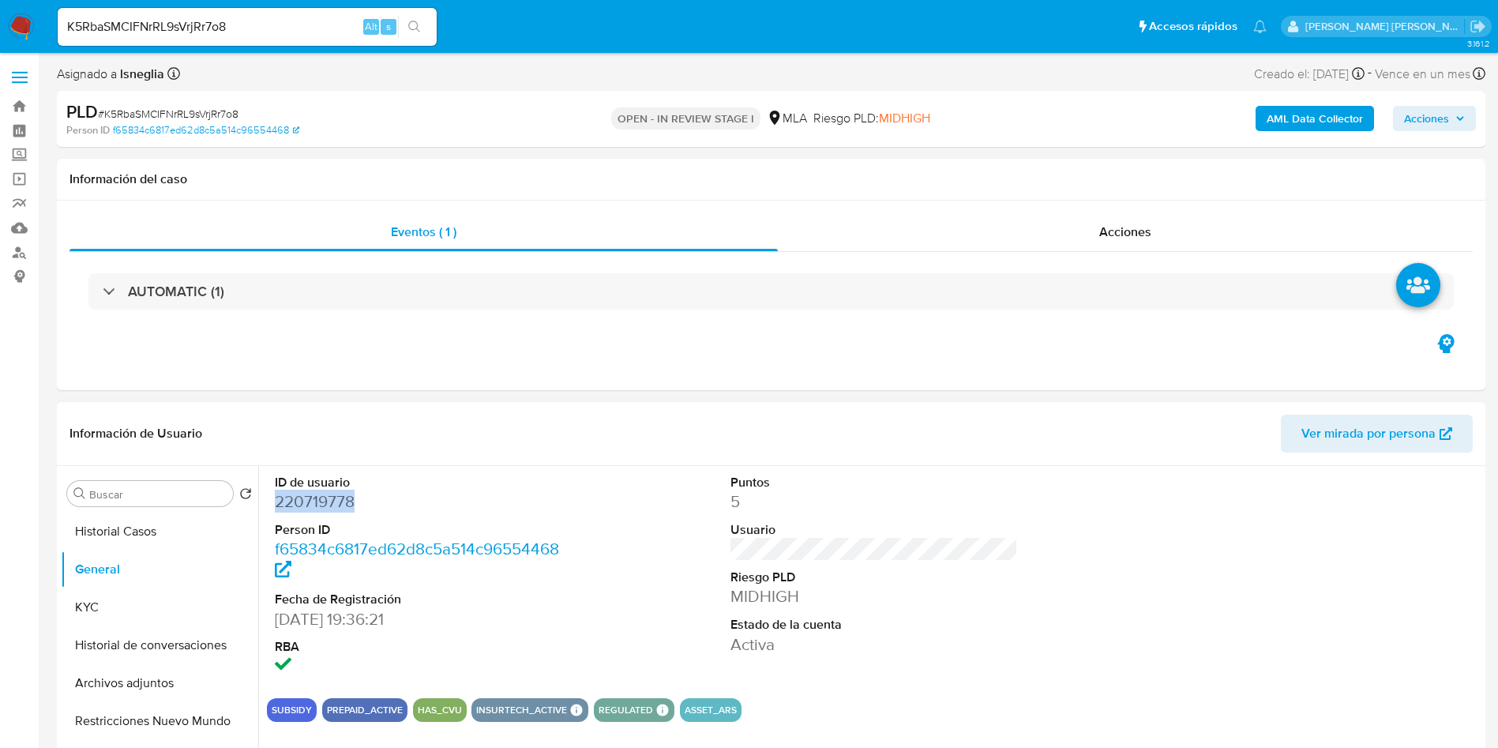
copy dd "220719778"
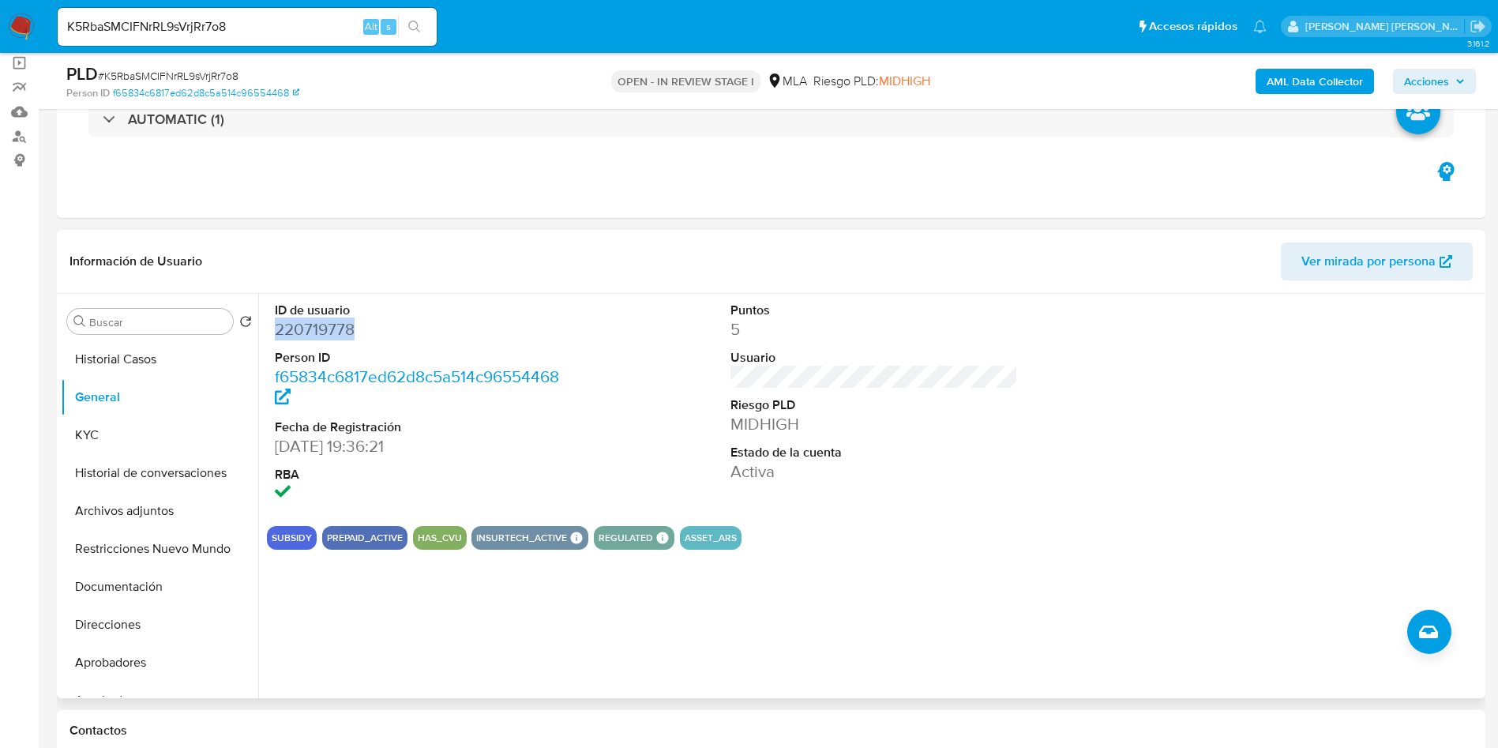
scroll to position [237, 0]
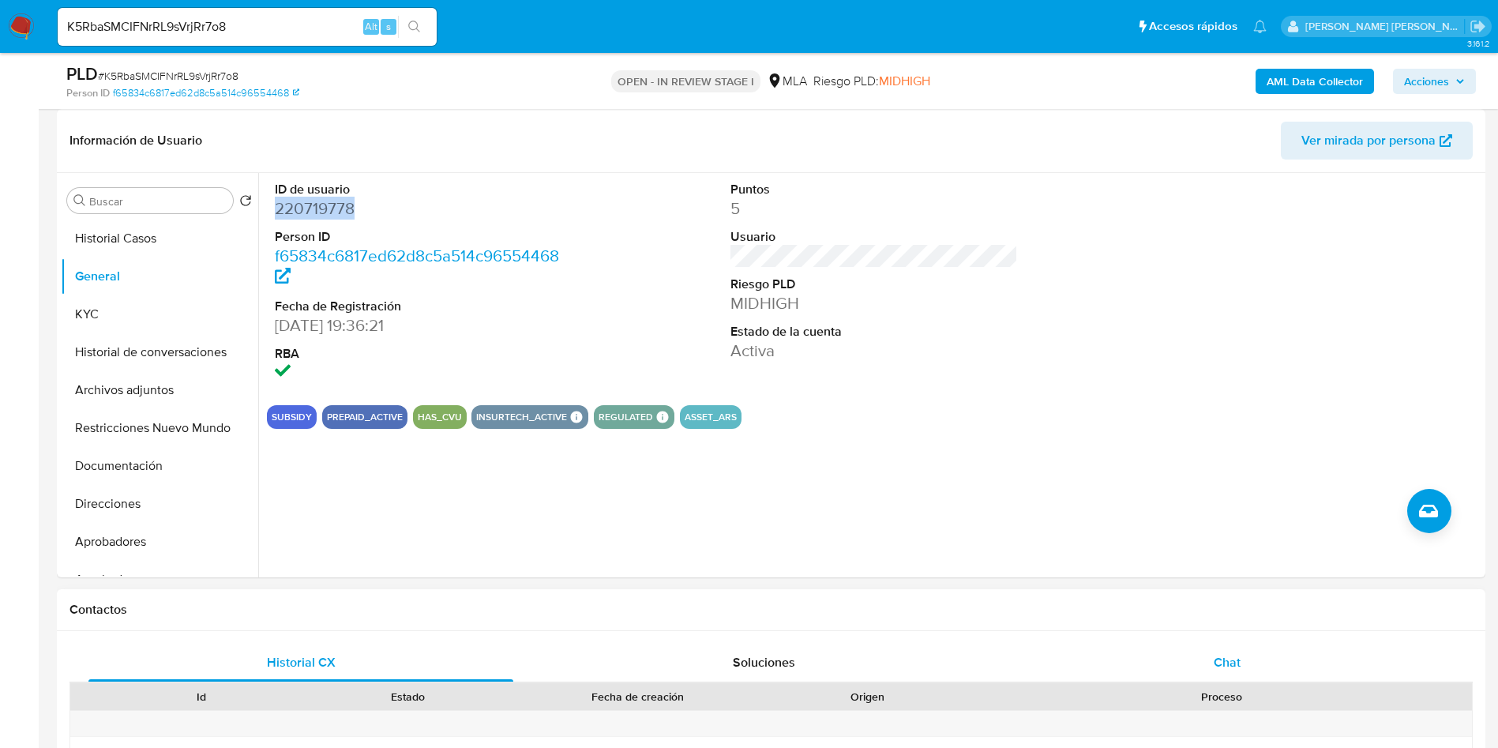
click at [1237, 648] on div "Chat" at bounding box center [1227, 663] width 425 height 38
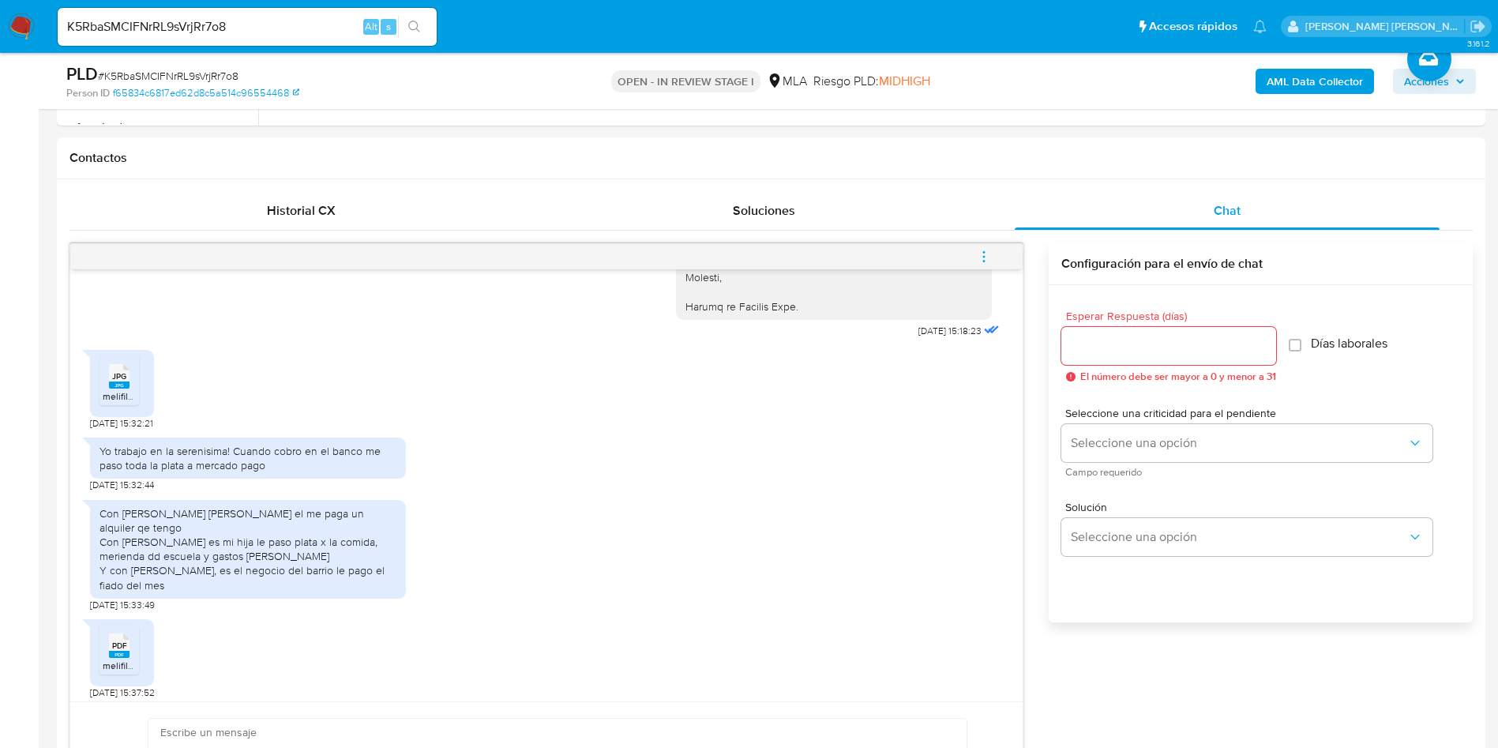
scroll to position [711, 0]
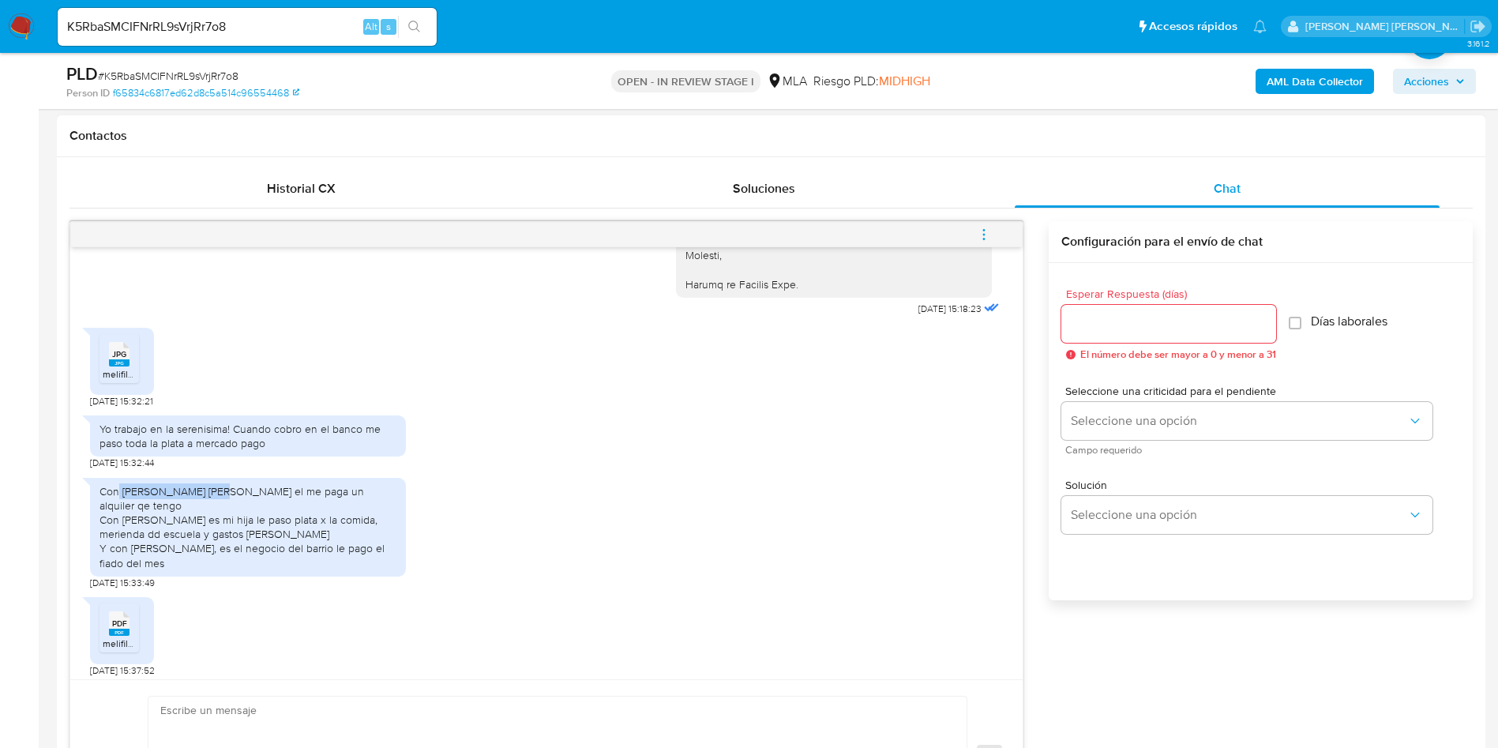
drag, startPoint x: 120, startPoint y: 533, endPoint x: 217, endPoint y: 532, distance: 97.1
click at [217, 532] on div "Con marcos enzo paez el me paga un alquiler qe tengo Con alma Cabello es mi hij…" at bounding box center [247, 527] width 297 height 86
drag, startPoint x: 122, startPoint y: 547, endPoint x: 259, endPoint y: 555, distance: 136.8
click at [259, 555] on div "Con marcos enzo paez el me paga un alquiler qe tengo Con alma Cabello es mi hij…" at bounding box center [247, 527] width 297 height 86
drag, startPoint x: 132, startPoint y: 579, endPoint x: 324, endPoint y: 584, distance: 192.0
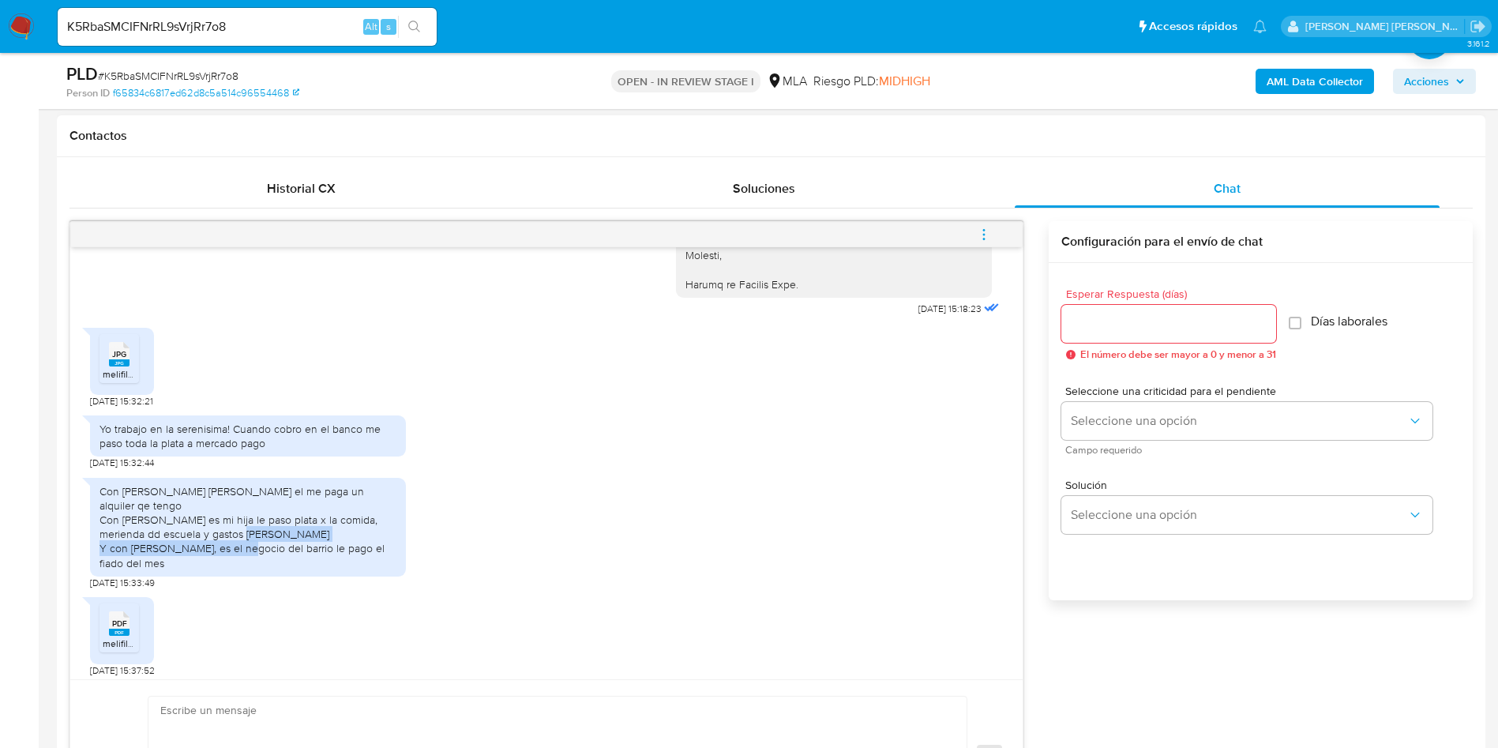
click at [324, 570] on div "Con marcos enzo paez el me paga un alquiler qe tengo Con alma Cabello es mi hij…" at bounding box center [247, 527] width 297 height 86
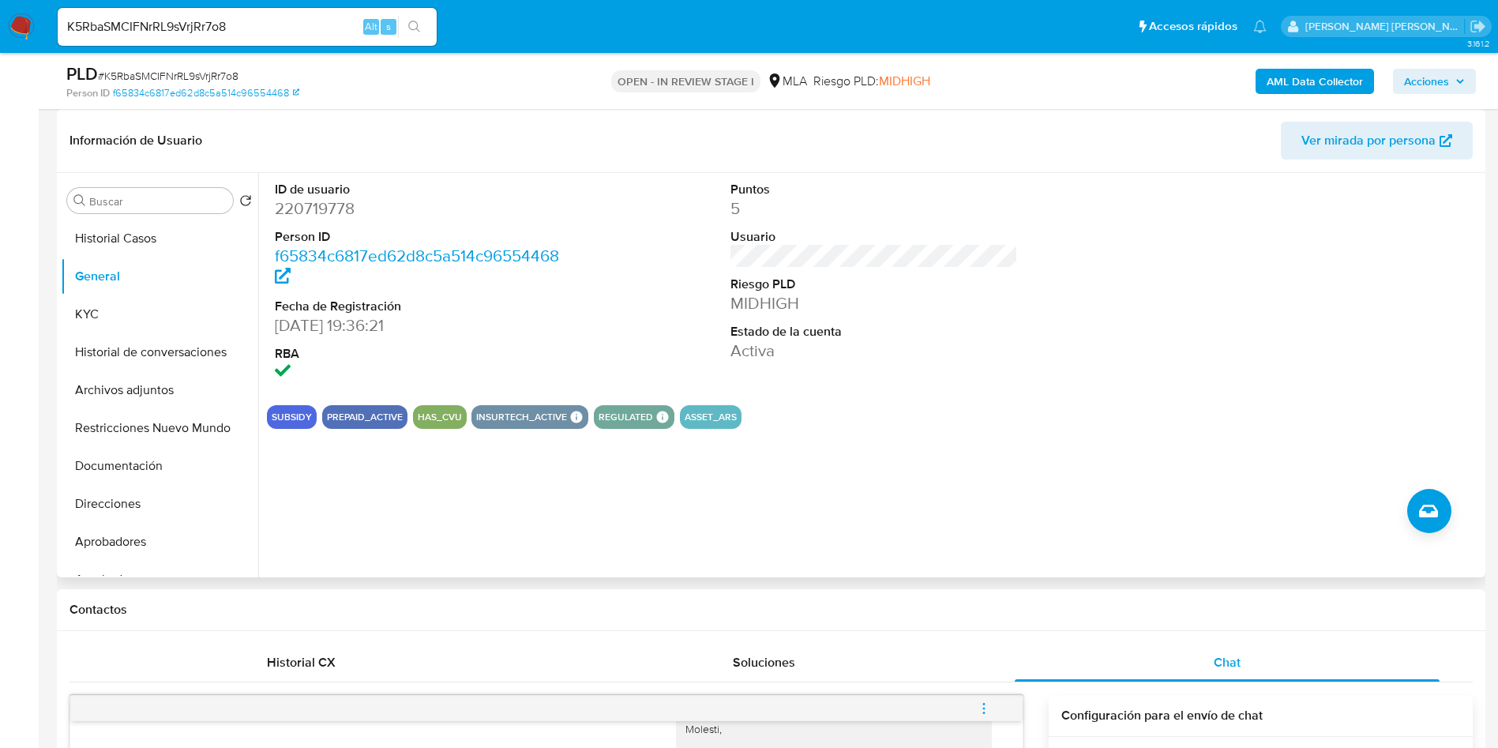
scroll to position [0, 0]
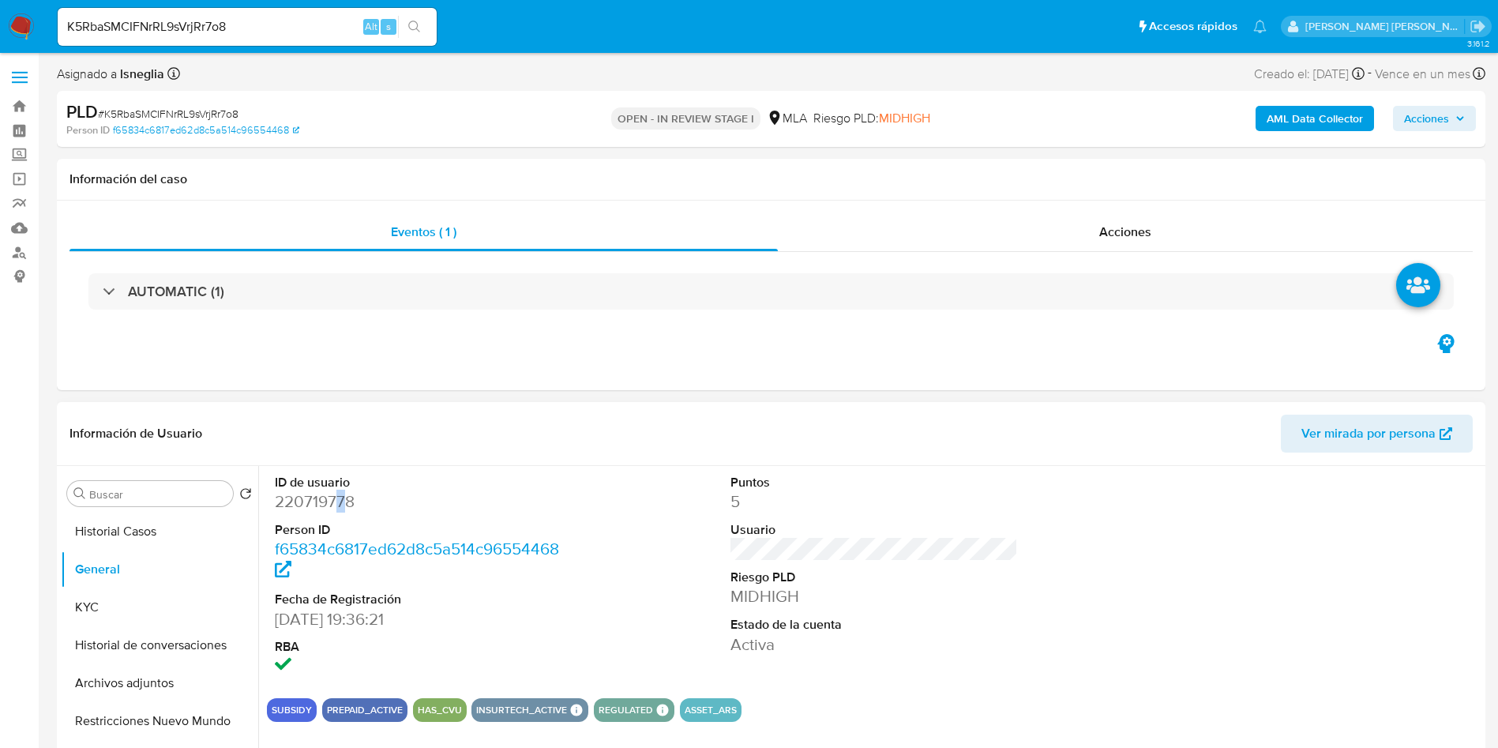
click at [342, 497] on dd "220719778" at bounding box center [419, 501] width 288 height 22
click at [325, 499] on dd "220719778" at bounding box center [419, 501] width 288 height 22
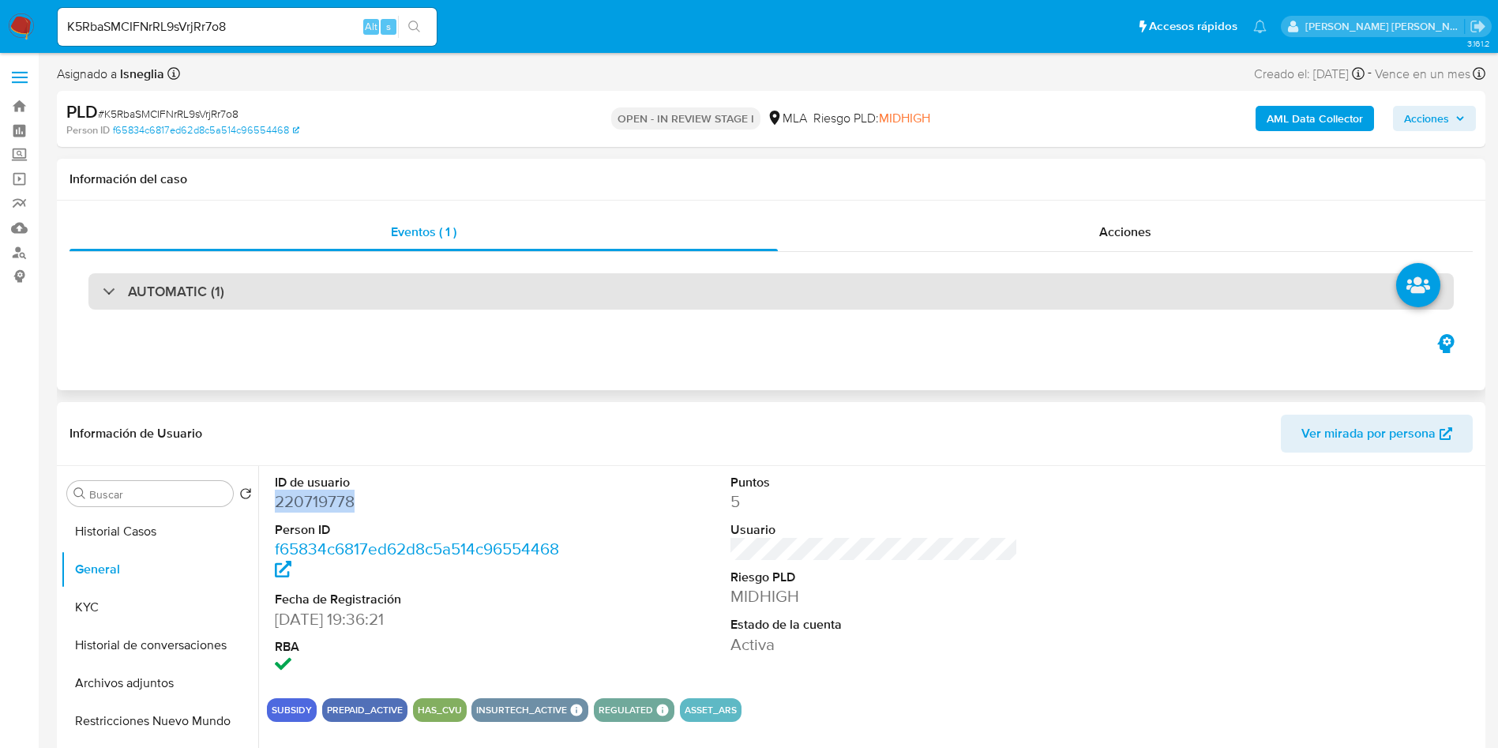
copy dd "220719778"
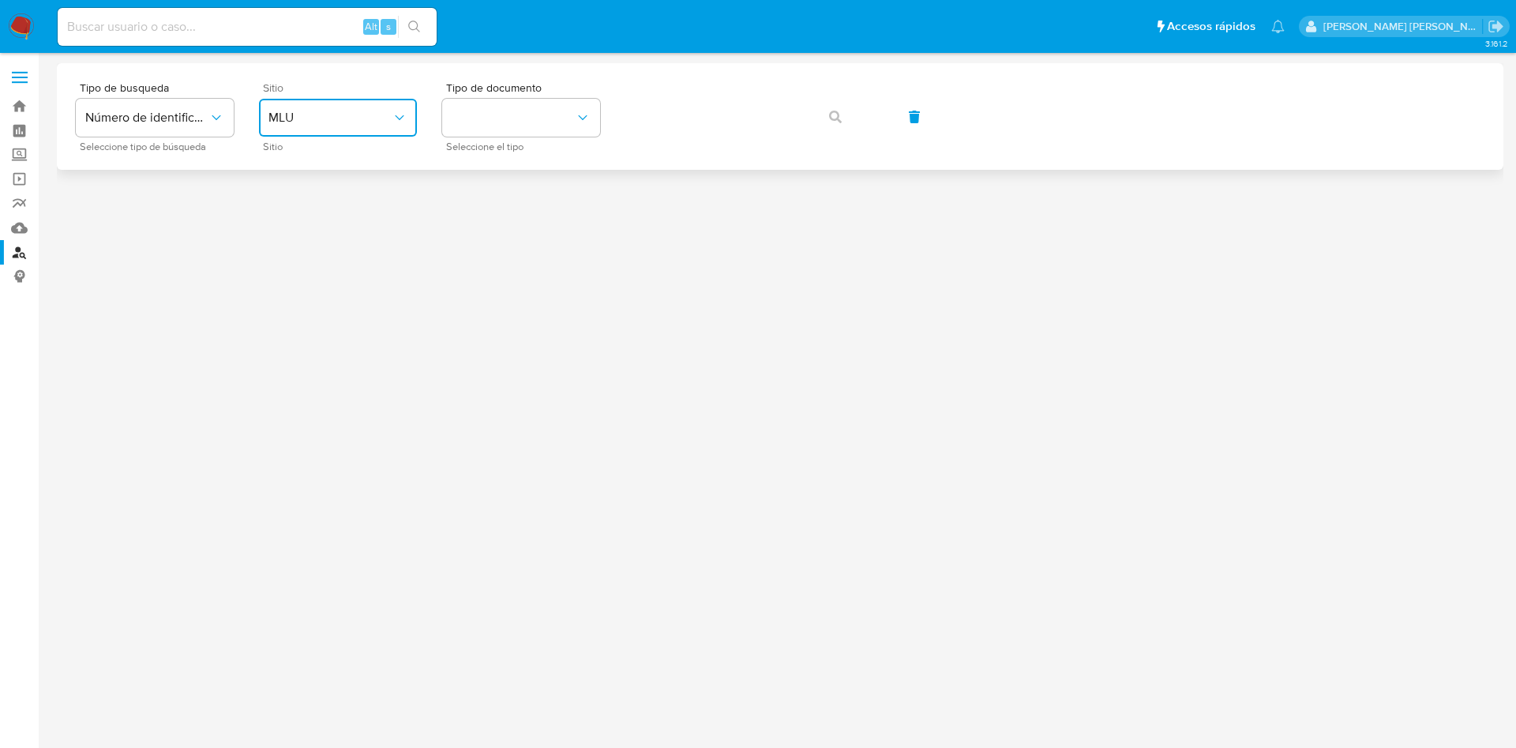
click at [340, 120] on span "MLU" at bounding box center [329, 118] width 123 height 16
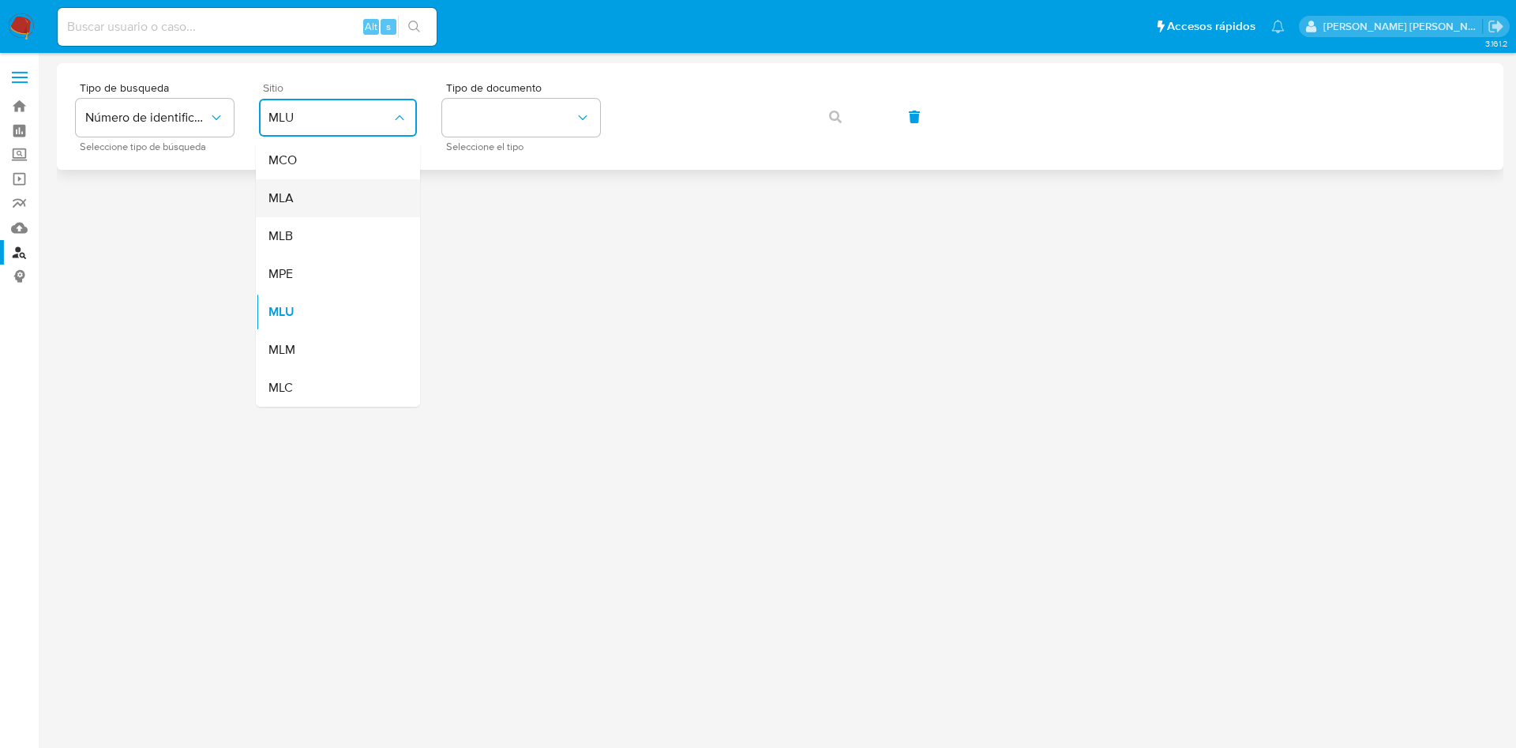
click at [356, 209] on div "MLA" at bounding box center [333, 198] width 130 height 38
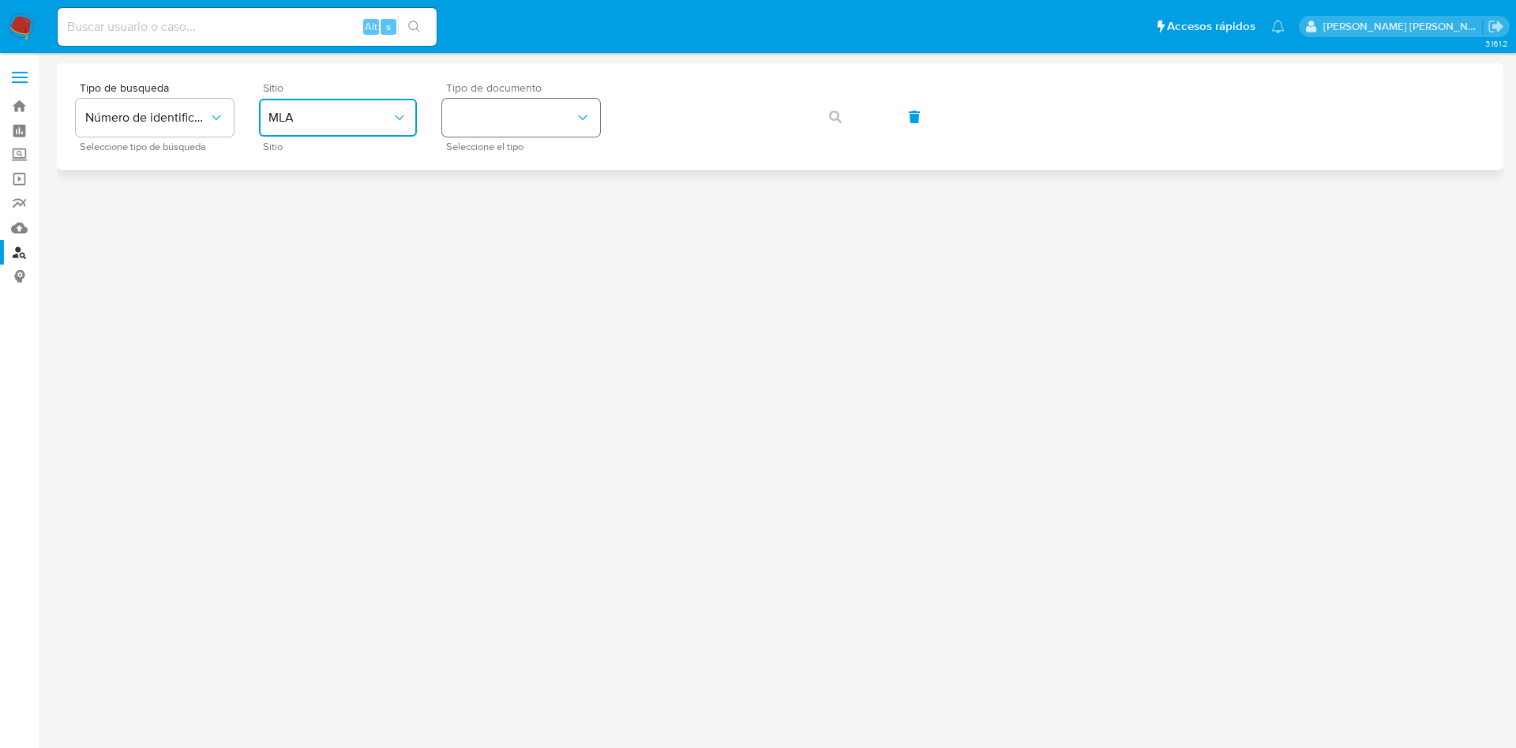
click at [576, 106] on button "identificationType" at bounding box center [521, 118] width 158 height 38
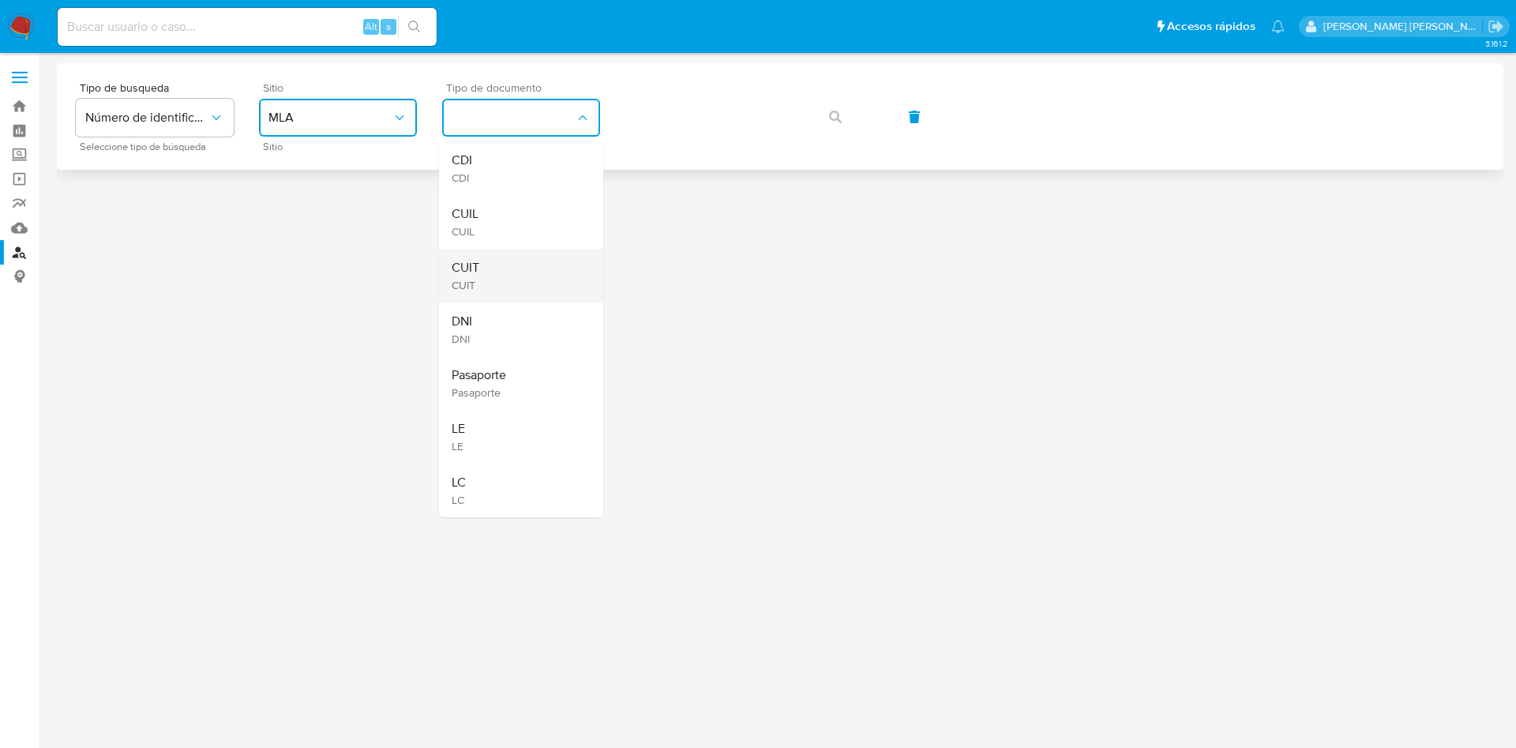
click at [516, 273] on div "CUIT CUIT" at bounding box center [517, 276] width 130 height 54
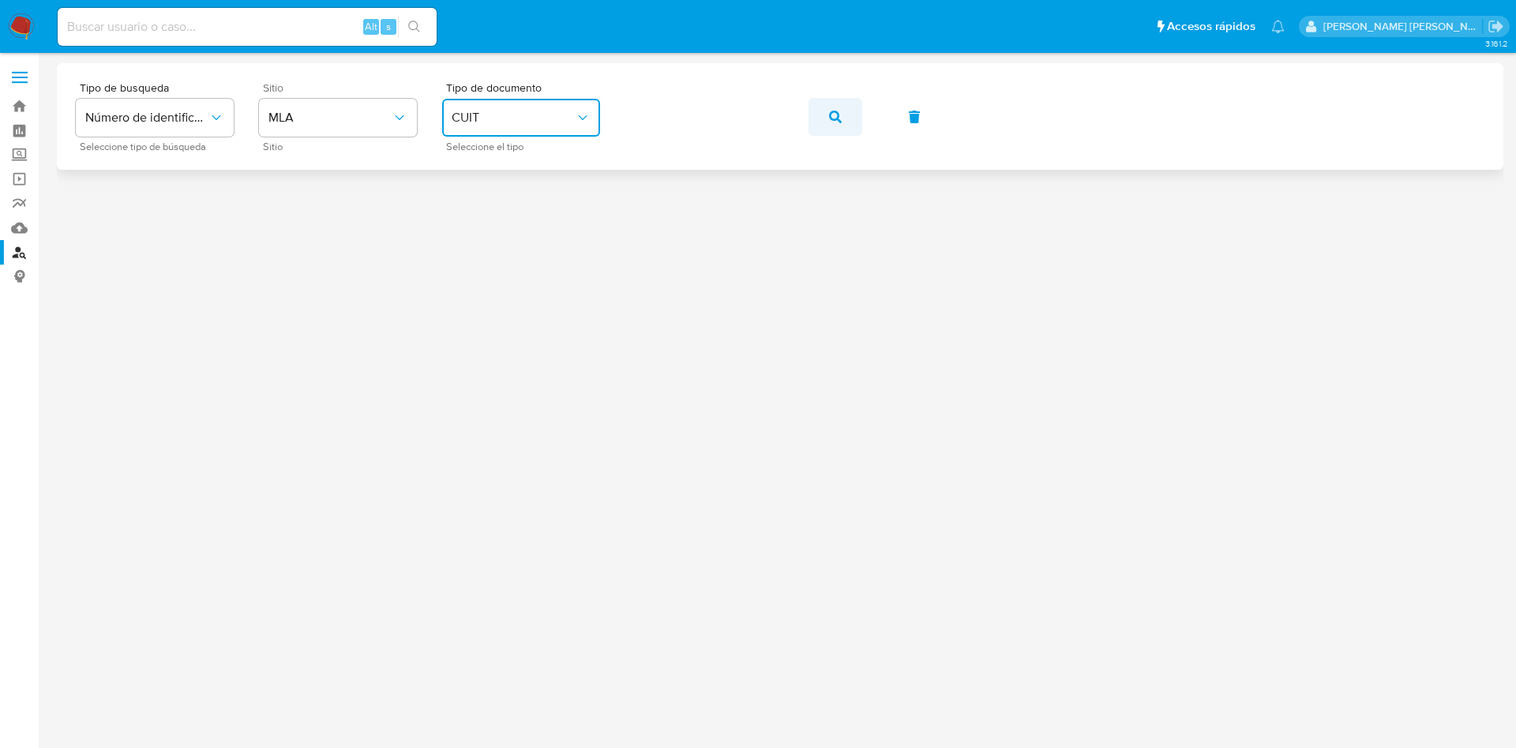
click at [850, 117] on button "button" at bounding box center [836, 117] width 54 height 38
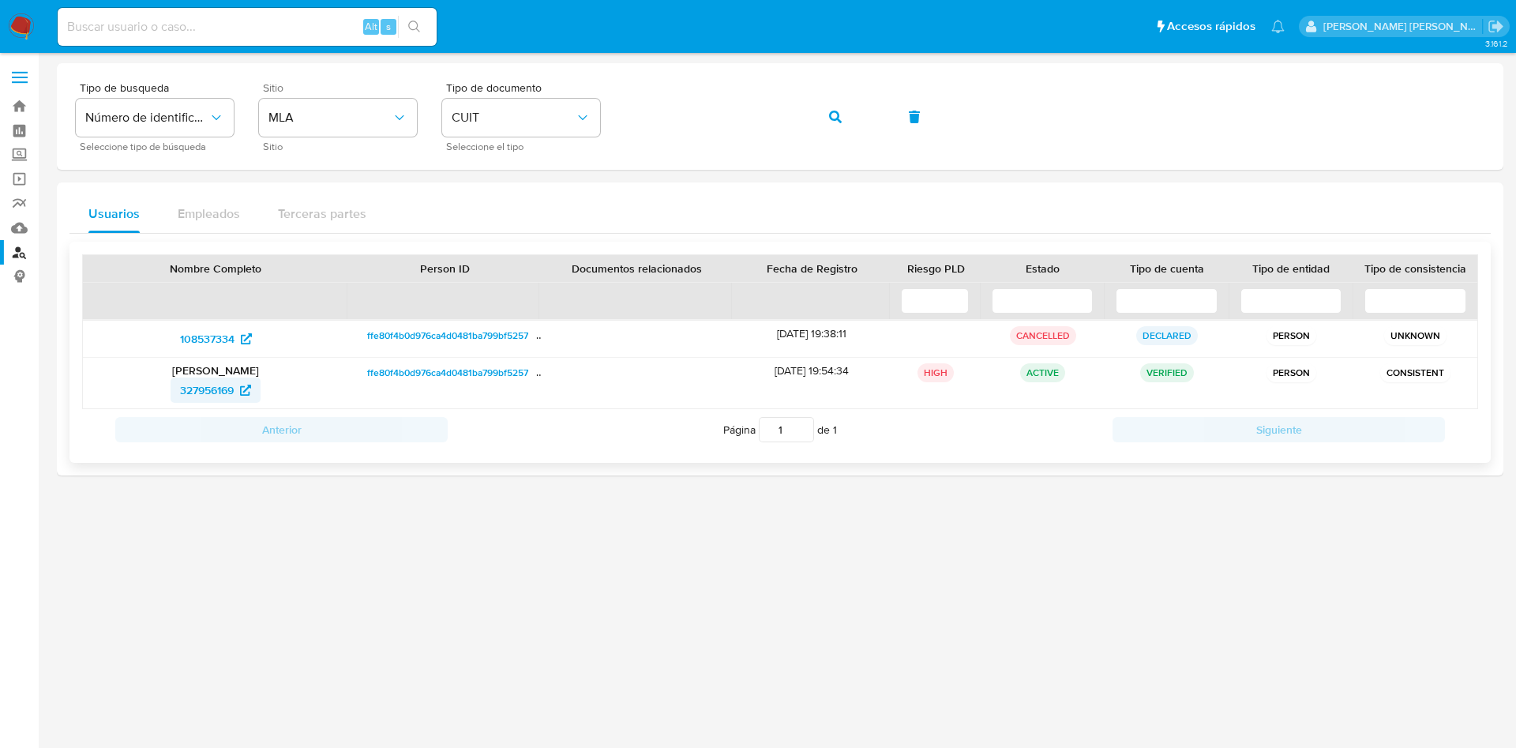
click at [212, 382] on span "327956169" at bounding box center [207, 389] width 54 height 25
click at [841, 107] on span "button" at bounding box center [835, 116] width 13 height 35
click at [822, 113] on button "button" at bounding box center [836, 117] width 54 height 38
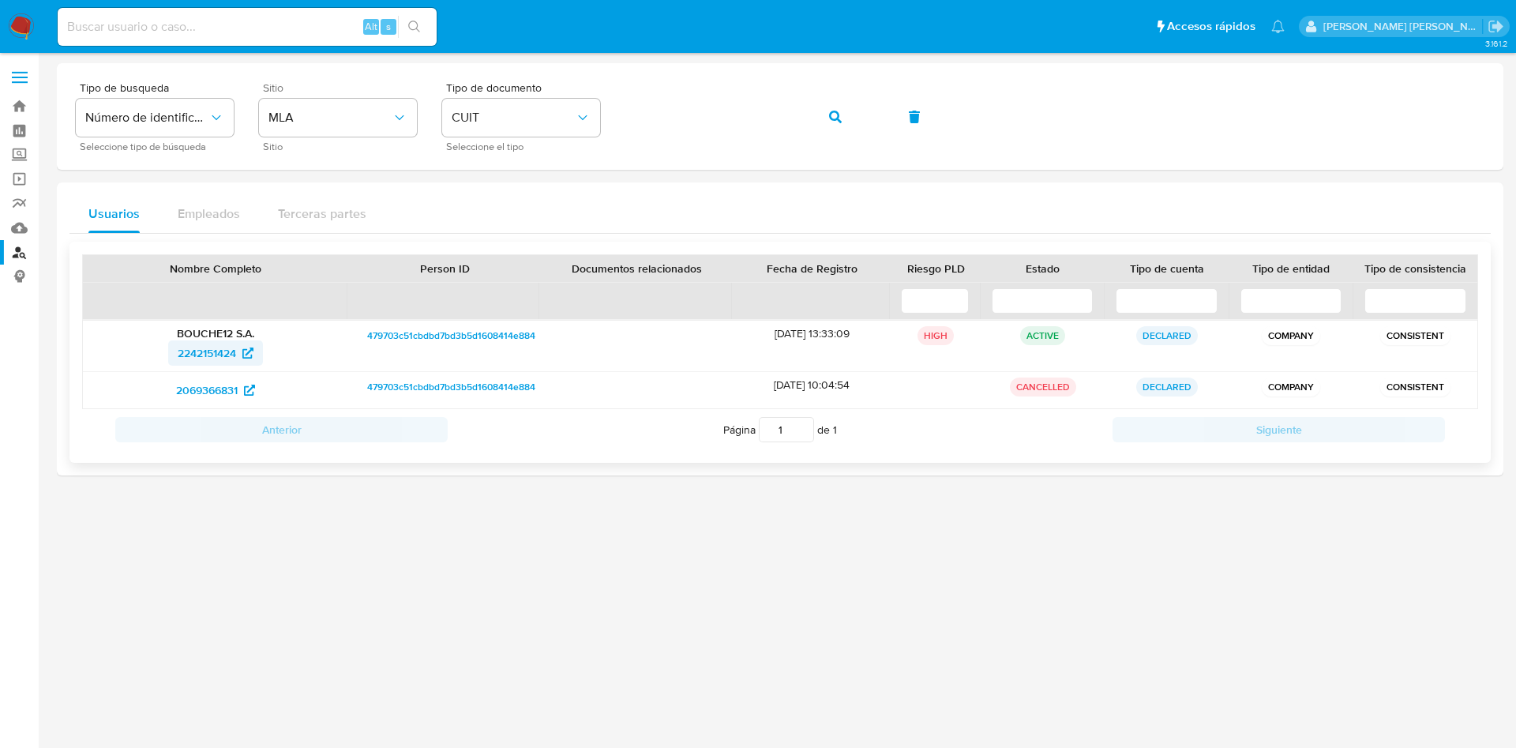
click at [218, 344] on span "2242151424" at bounding box center [207, 352] width 58 height 25
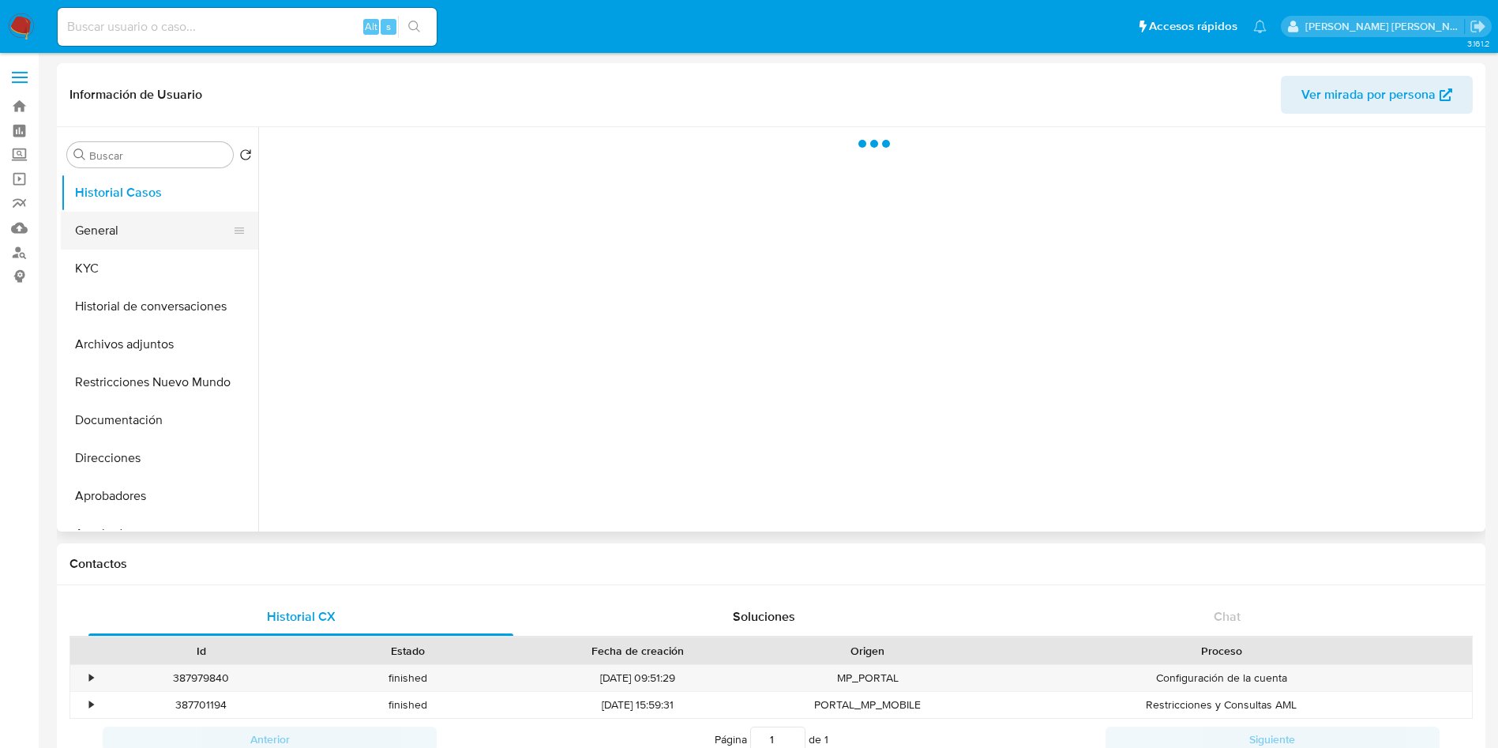
select select "10"
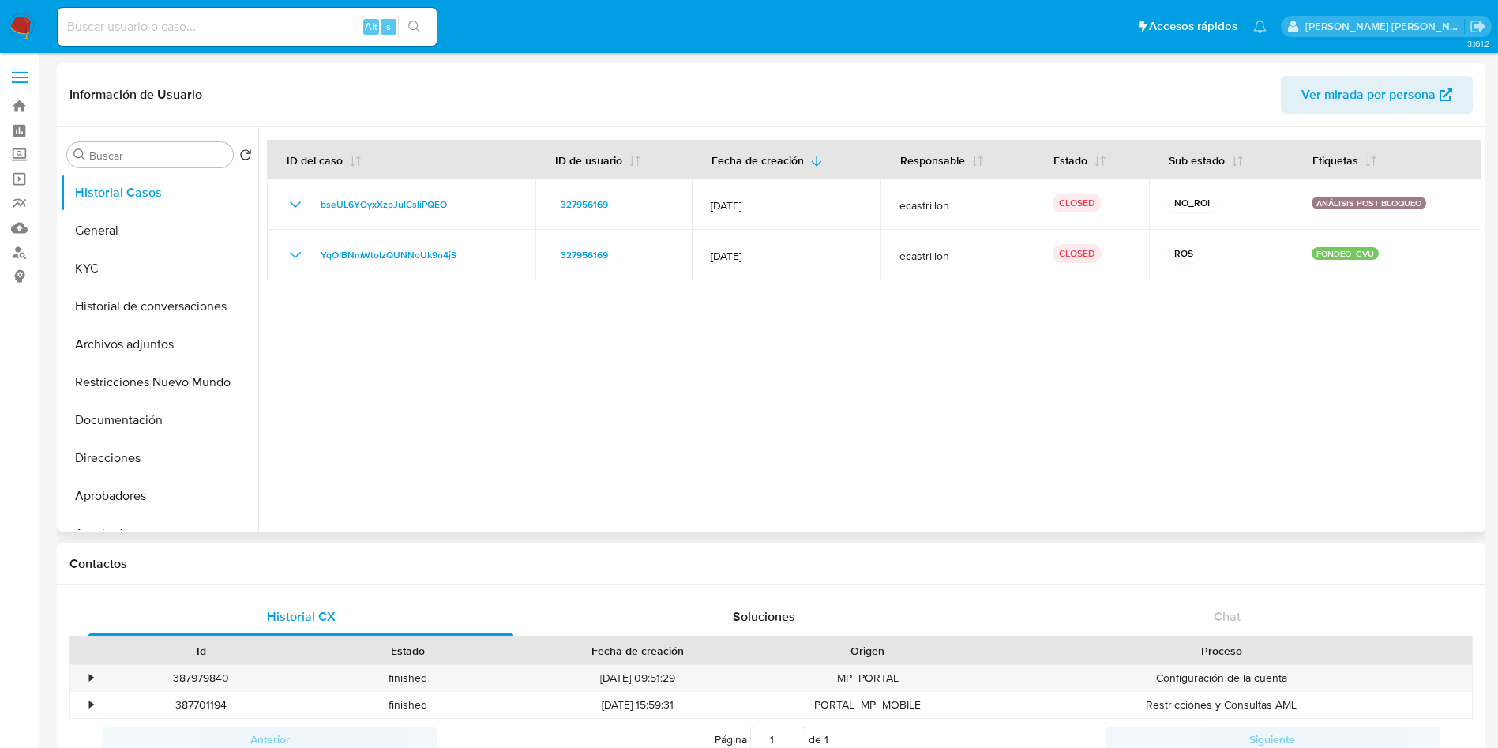
scroll to position [118, 0]
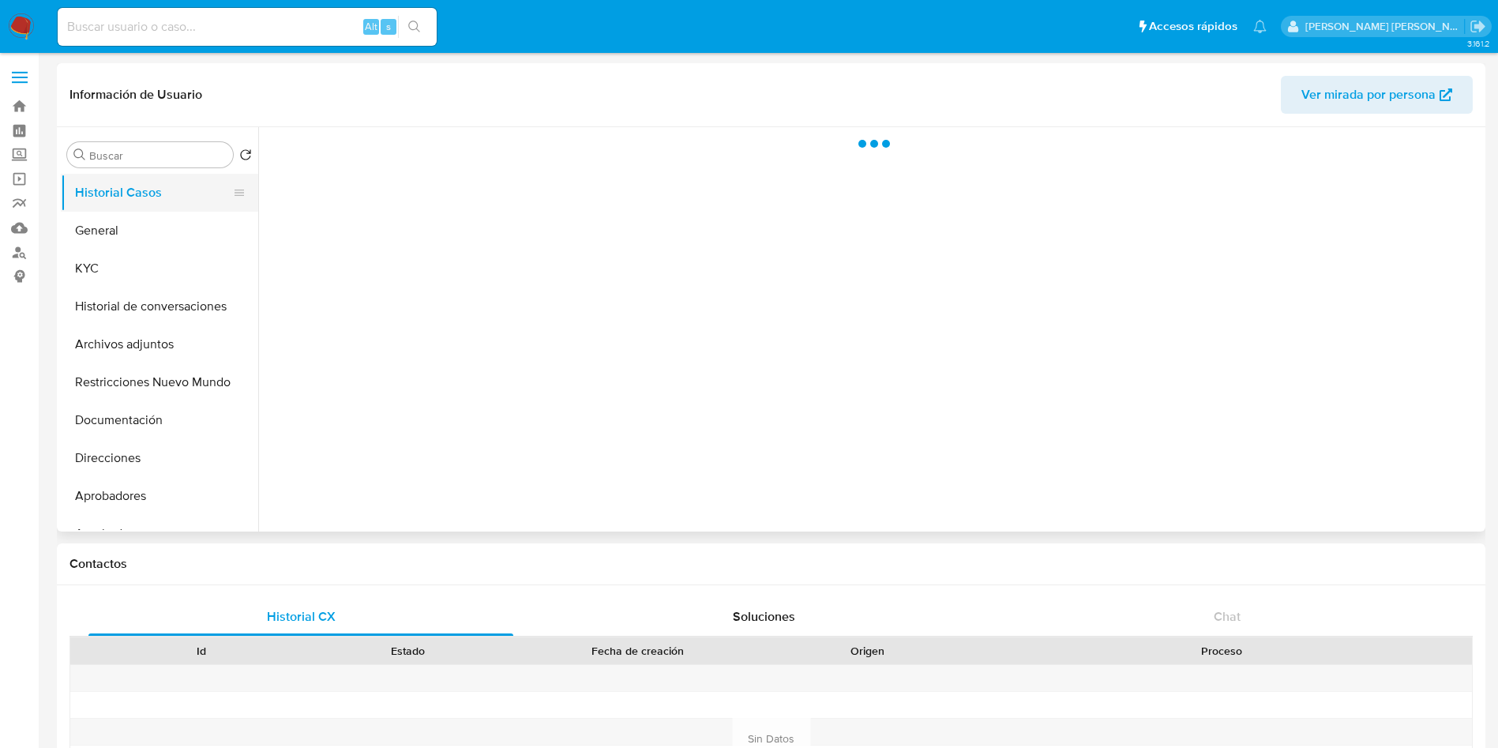
select select "10"
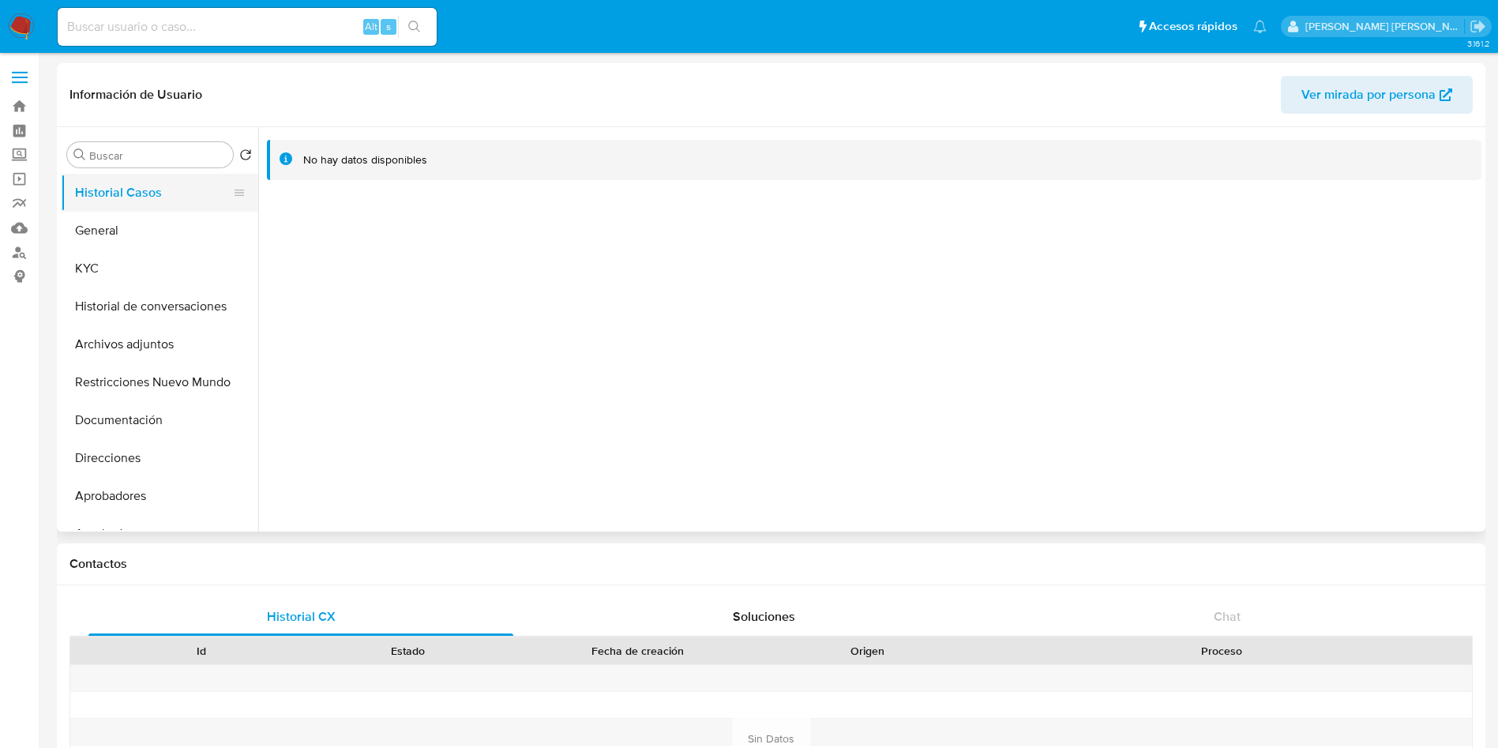
click at [114, 190] on button "Historial Casos" at bounding box center [153, 193] width 185 height 38
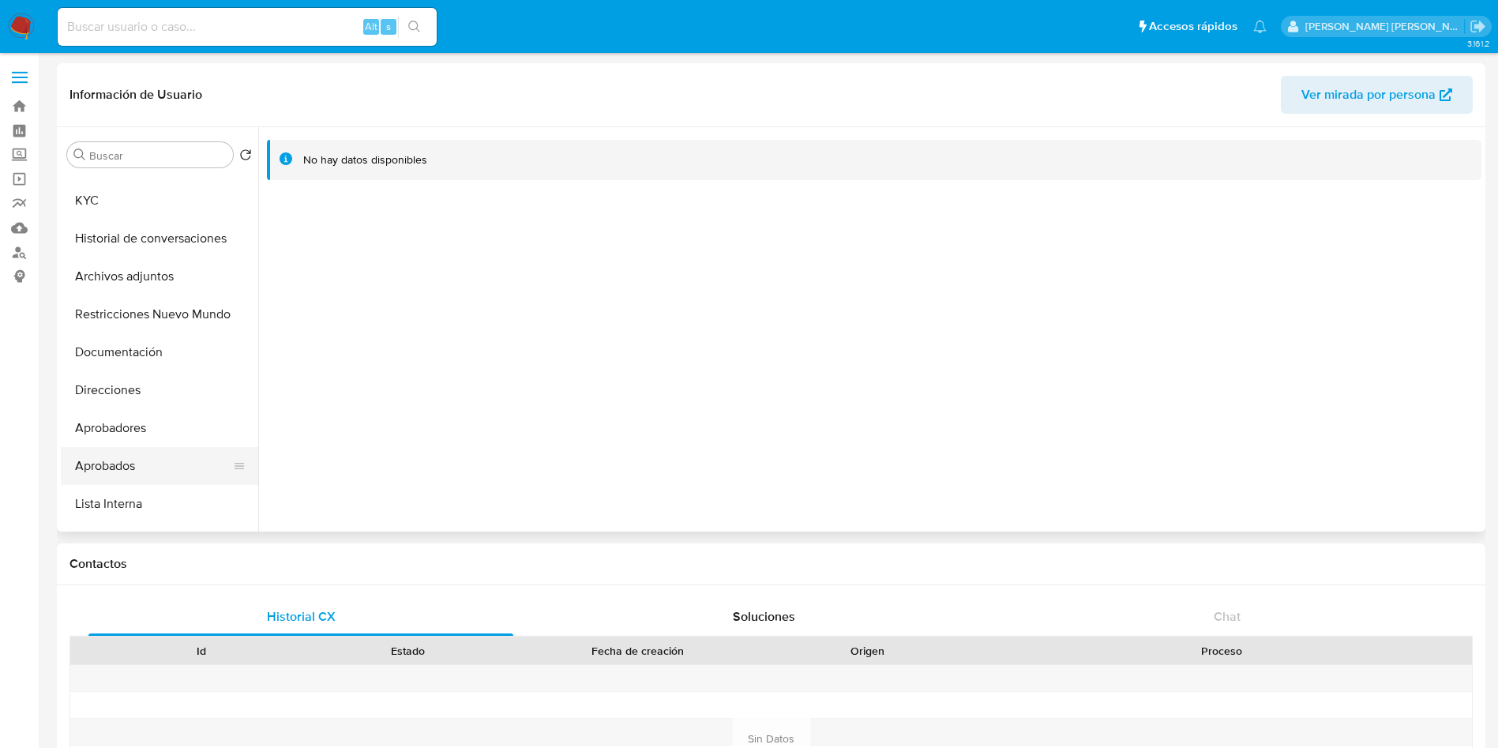
scroll to position [118, 0]
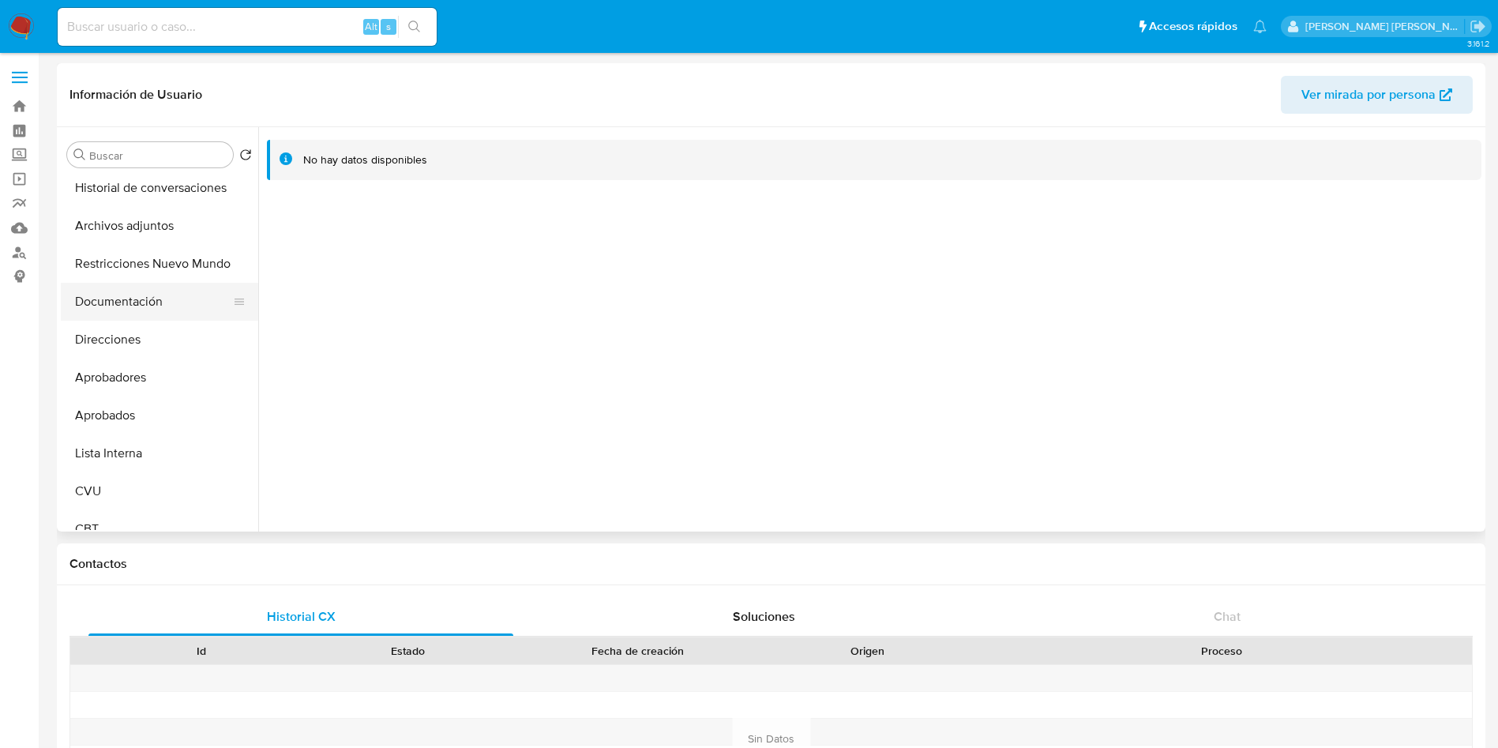
click at [128, 311] on button "Documentación" at bounding box center [153, 302] width 185 height 38
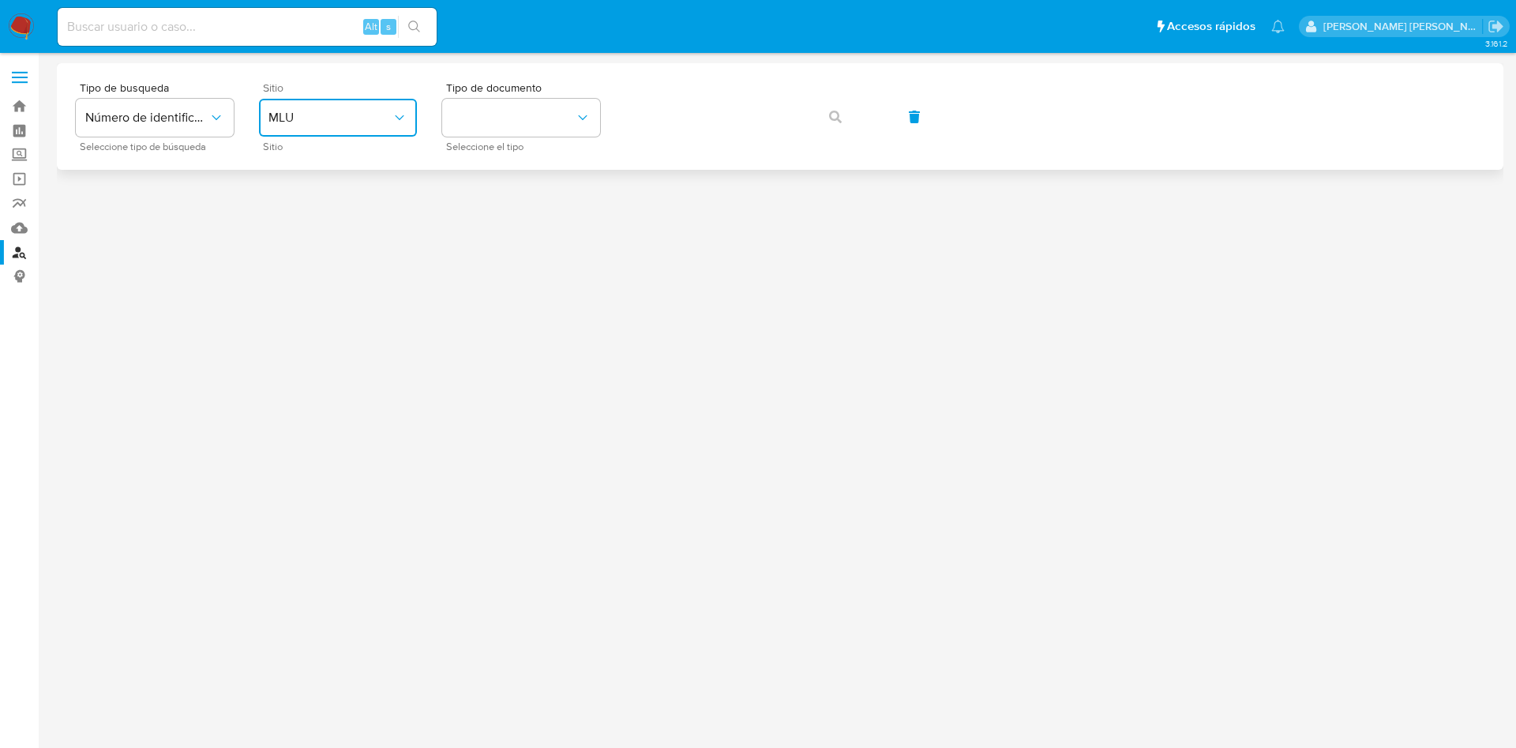
click at [323, 118] on span "MLU" at bounding box center [329, 118] width 123 height 16
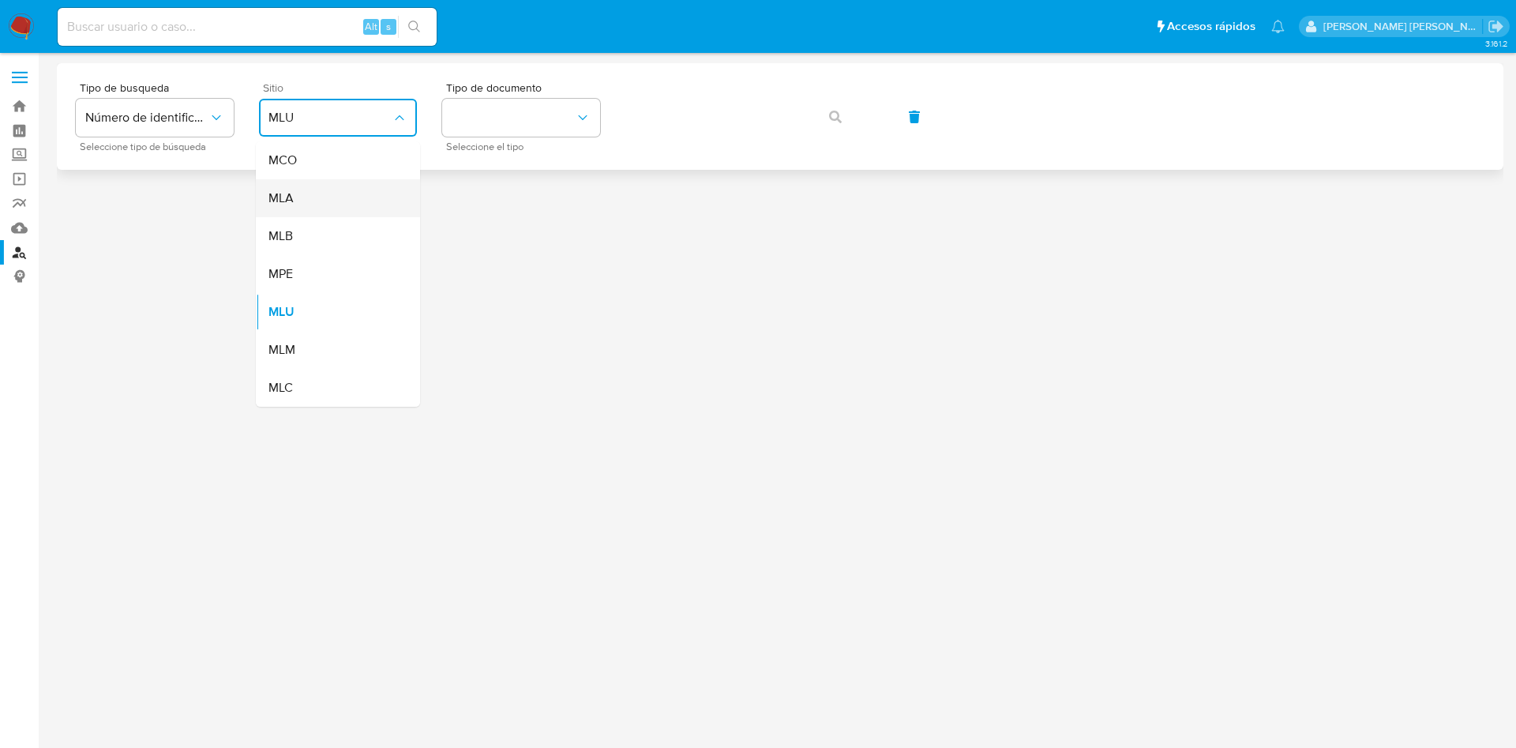
click at [323, 197] on div "MLA" at bounding box center [333, 198] width 130 height 38
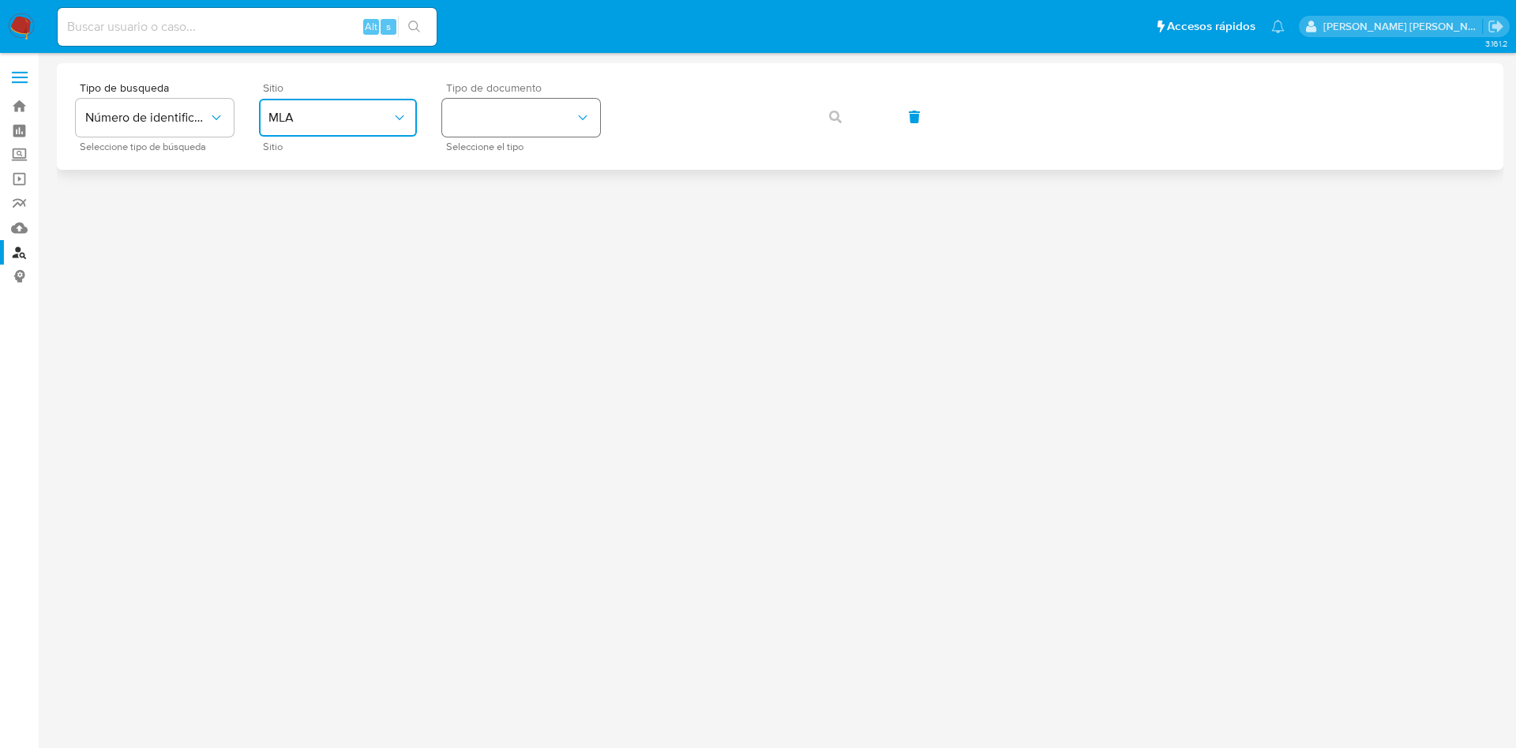
click at [564, 114] on button "identificationType" at bounding box center [521, 118] width 158 height 38
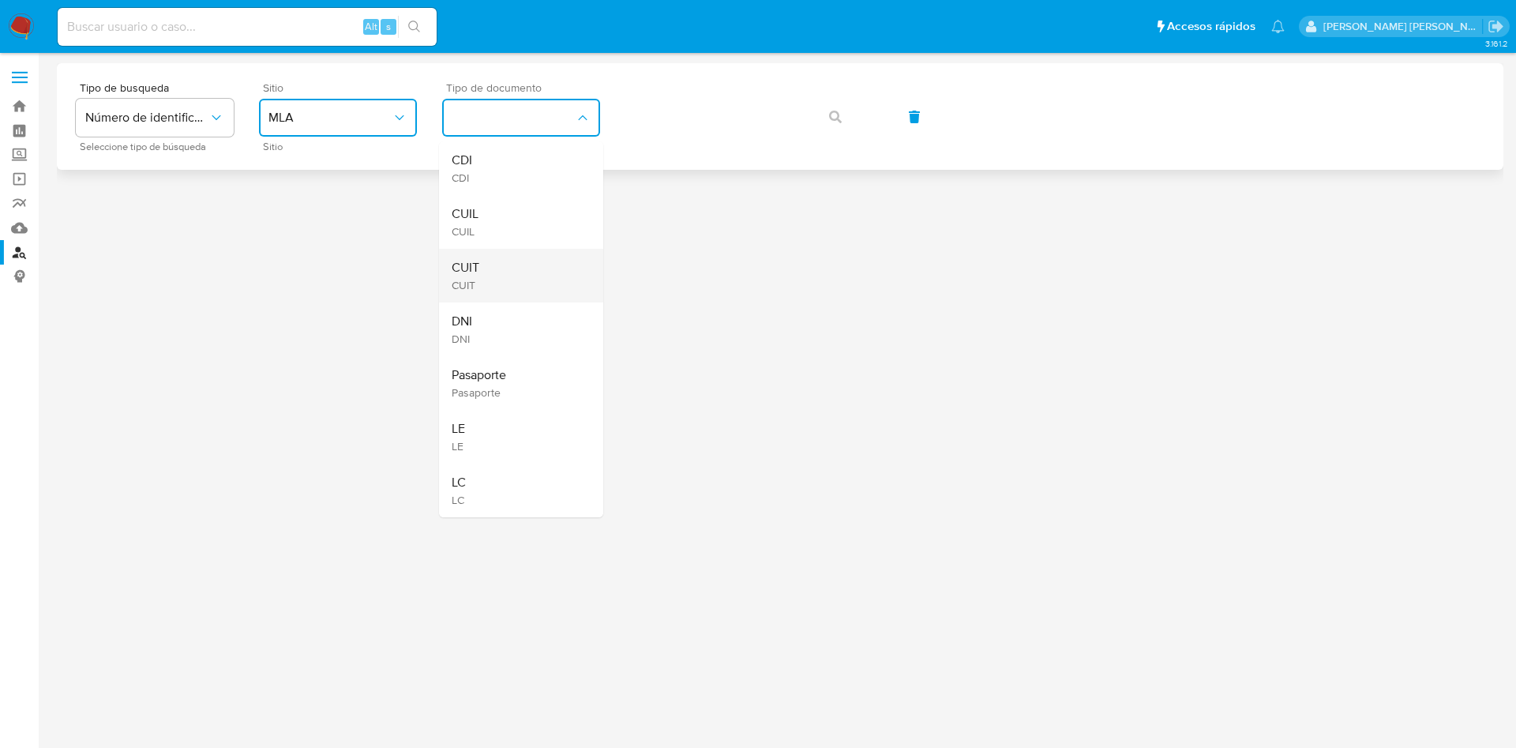
click at [494, 280] on div "CUIT CUIT" at bounding box center [517, 276] width 130 height 54
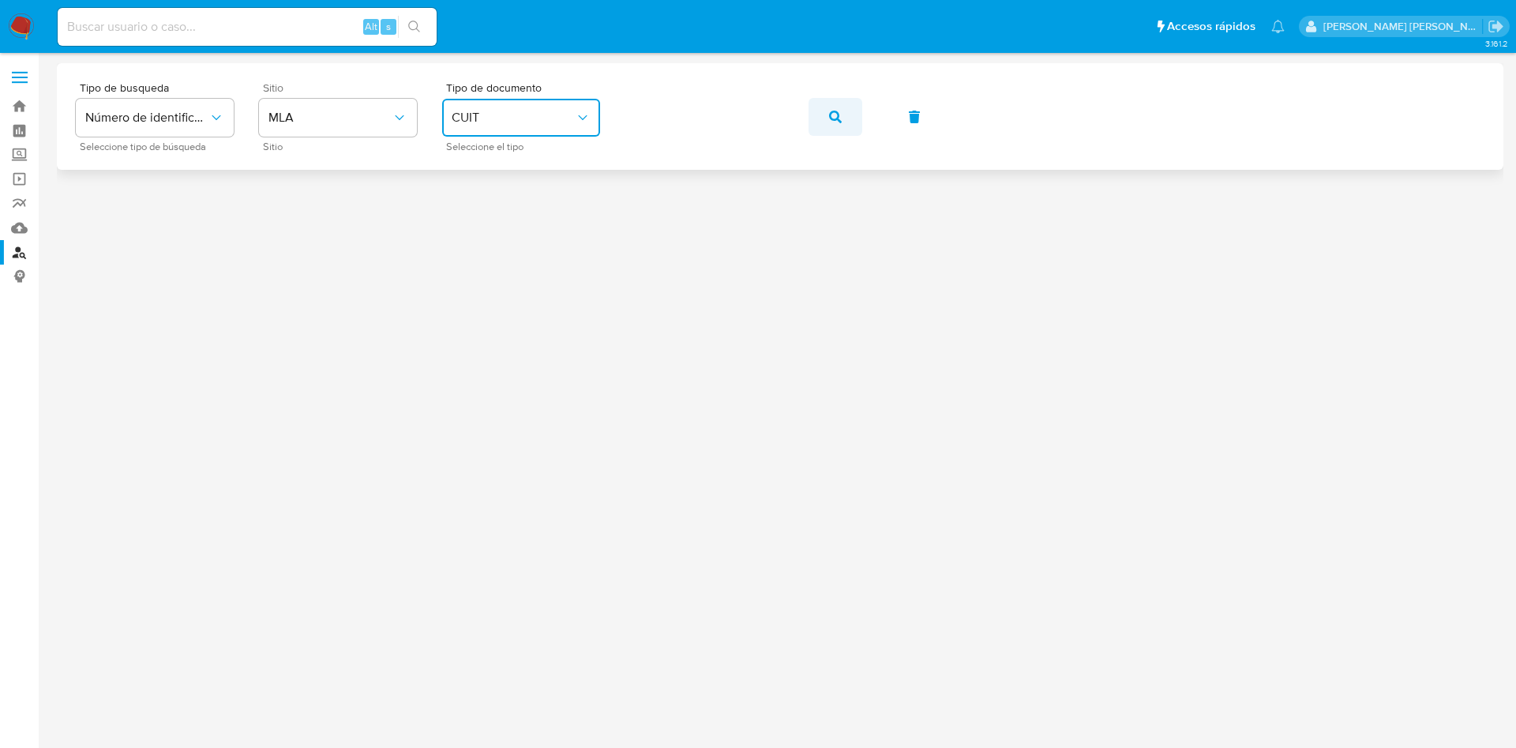
click at [847, 105] on button "button" at bounding box center [836, 117] width 54 height 38
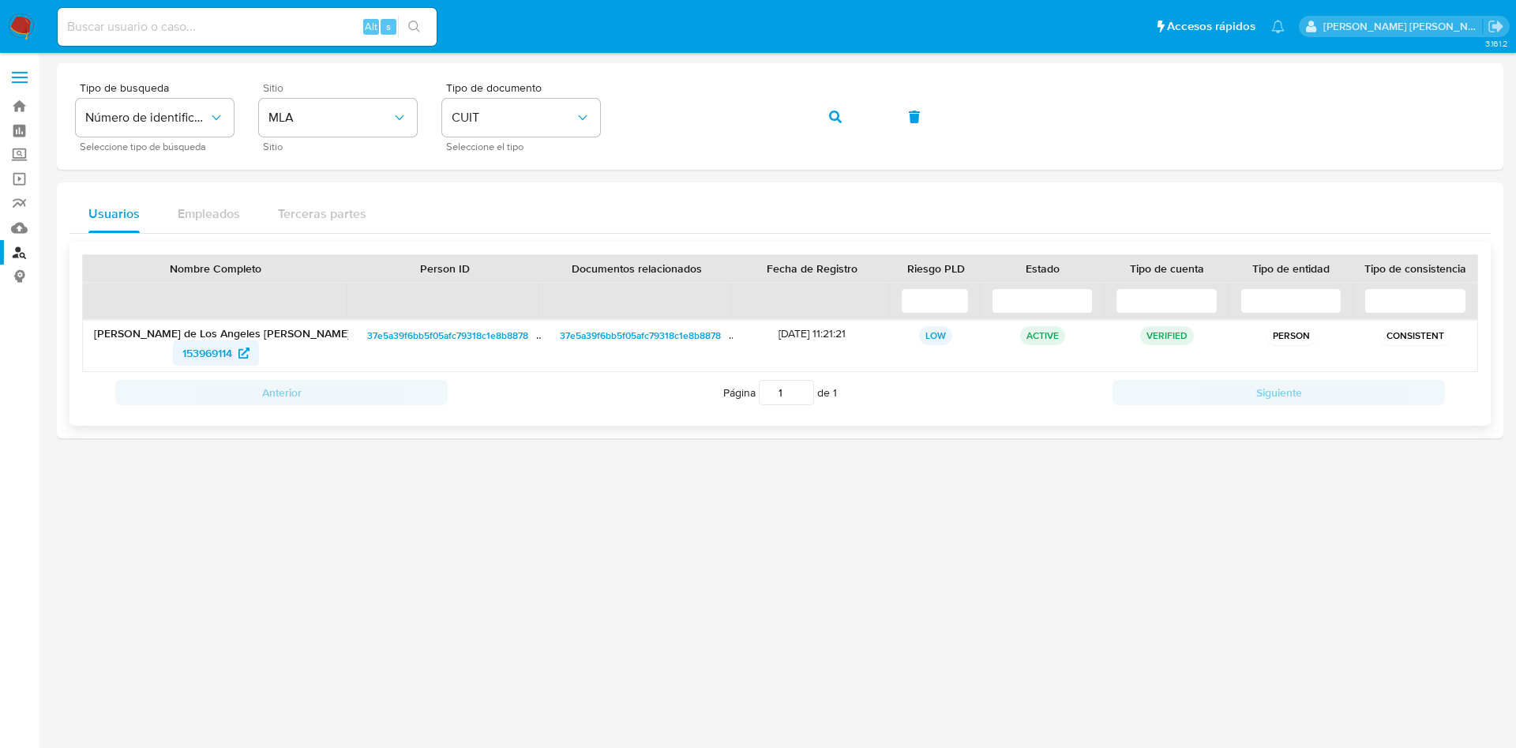
click at [197, 346] on span "153969114" at bounding box center [207, 352] width 50 height 25
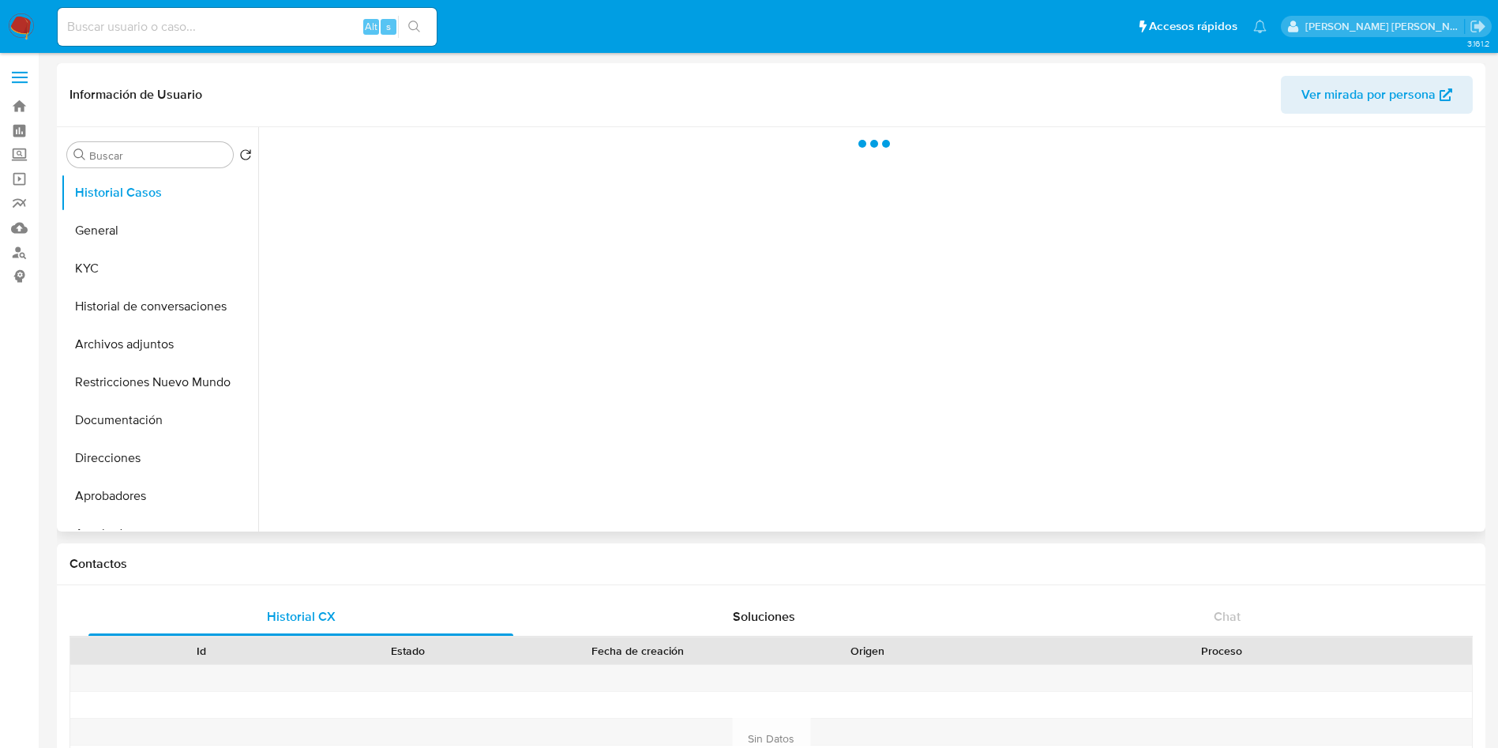
select select "10"
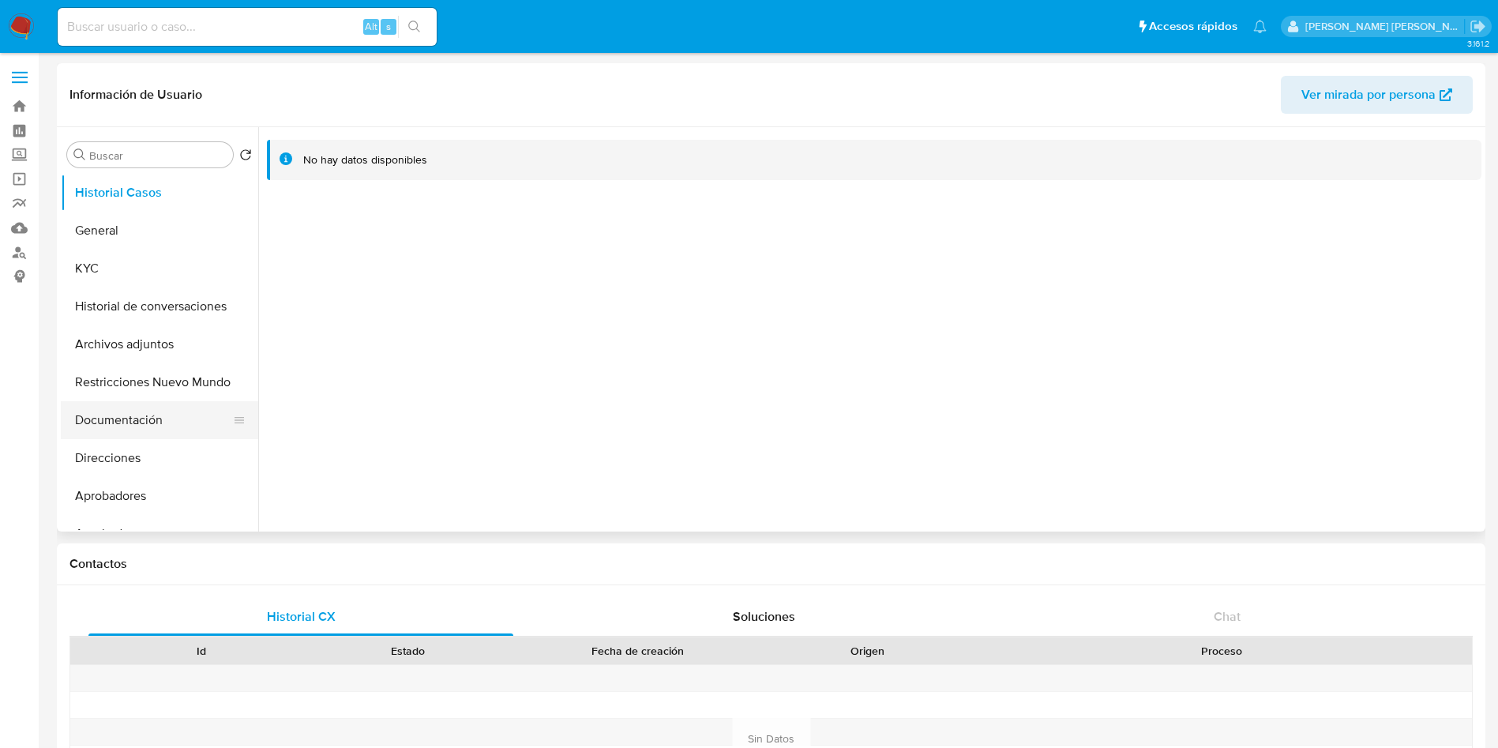
click at [141, 425] on button "Documentación" at bounding box center [153, 420] width 185 height 38
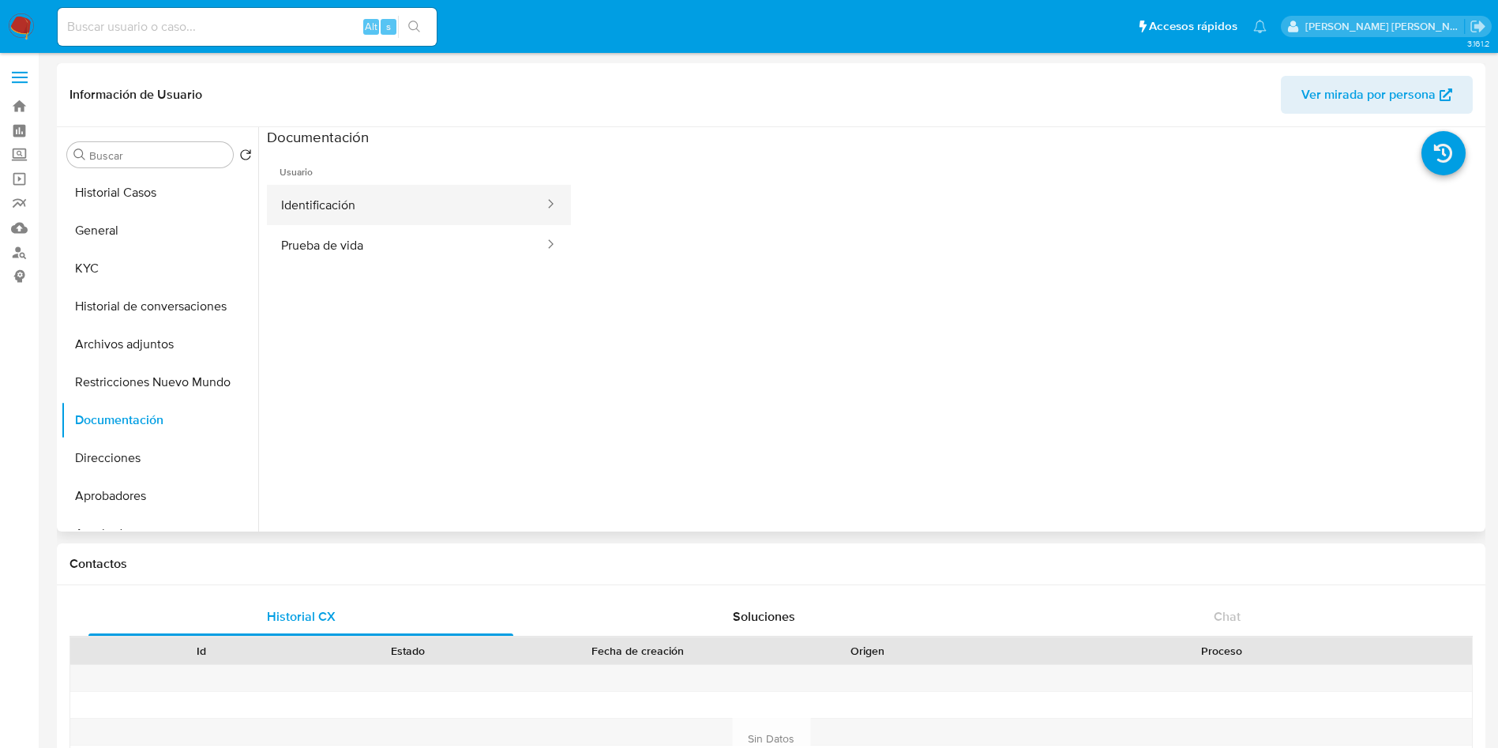
click at [341, 197] on button "Identificación" at bounding box center [406, 205] width 279 height 40
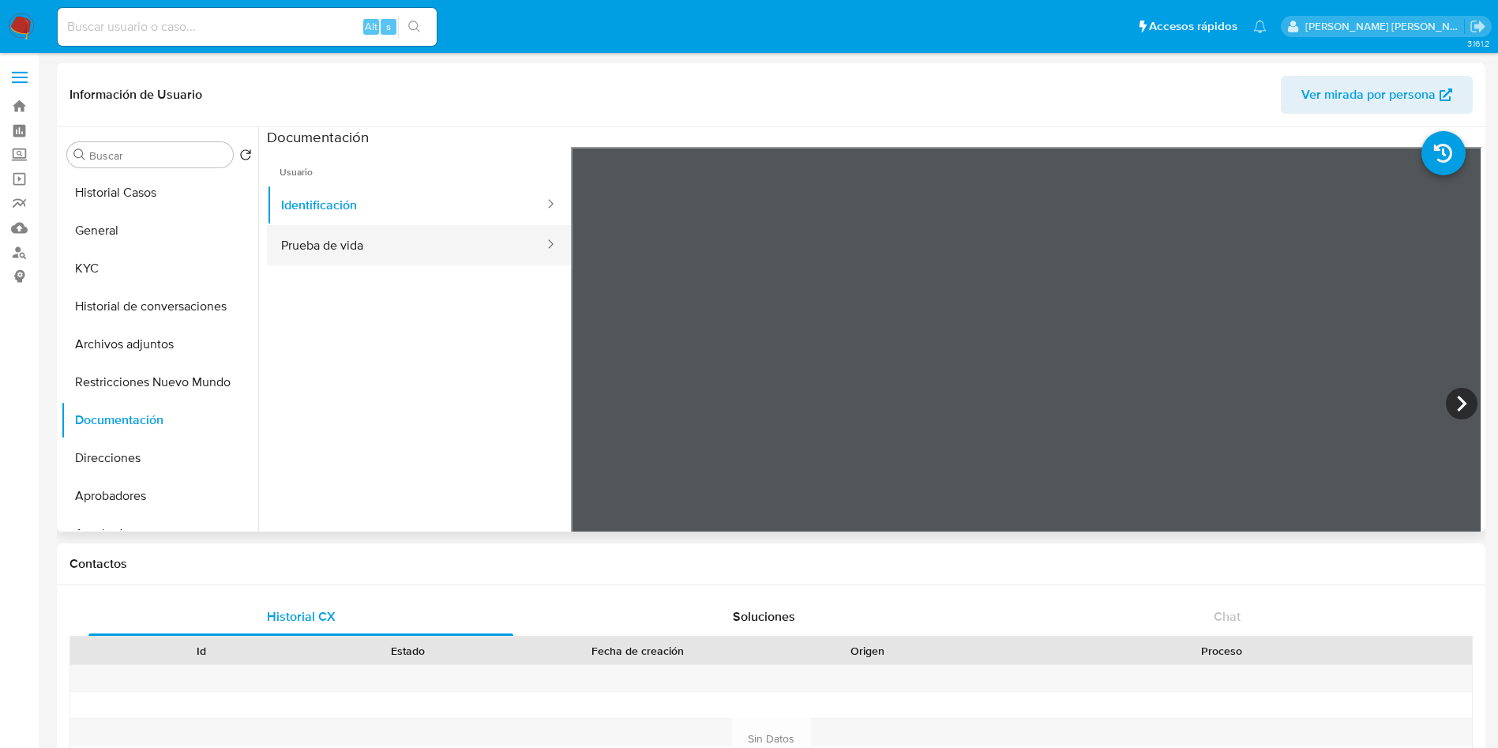
click at [340, 249] on button "Prueba de vida" at bounding box center [406, 245] width 279 height 40
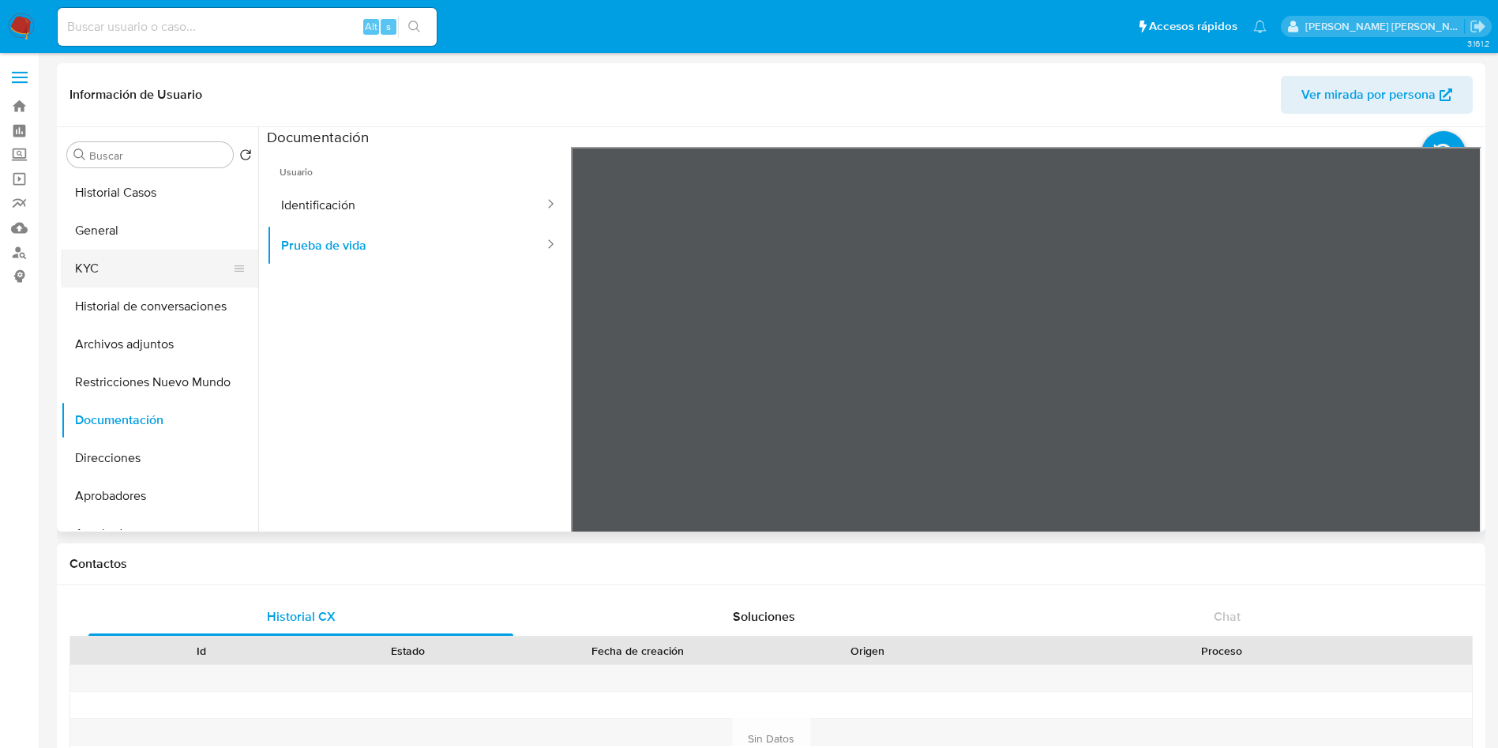
click at [84, 269] on button "KYC" at bounding box center [153, 269] width 185 height 38
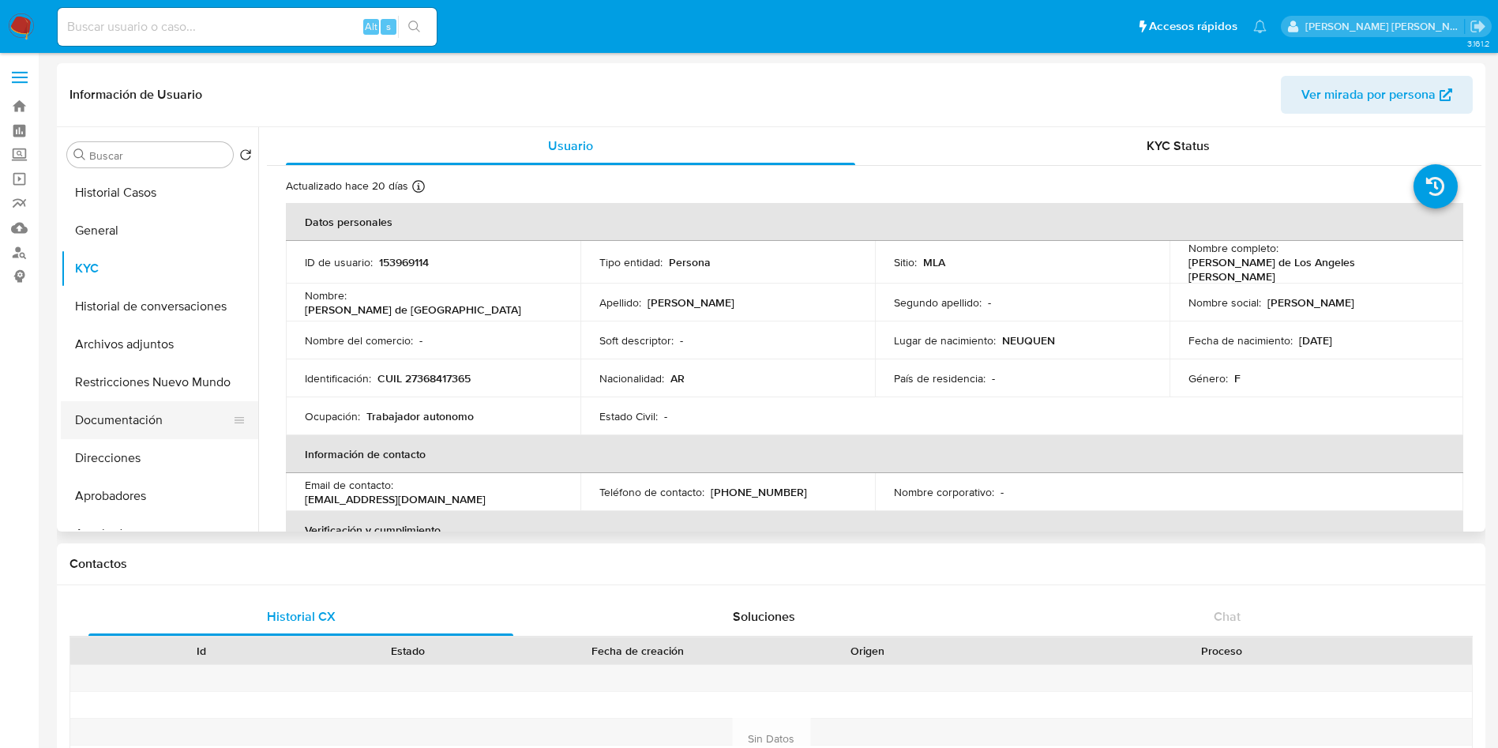
click at [158, 435] on button "Documentación" at bounding box center [153, 420] width 185 height 38
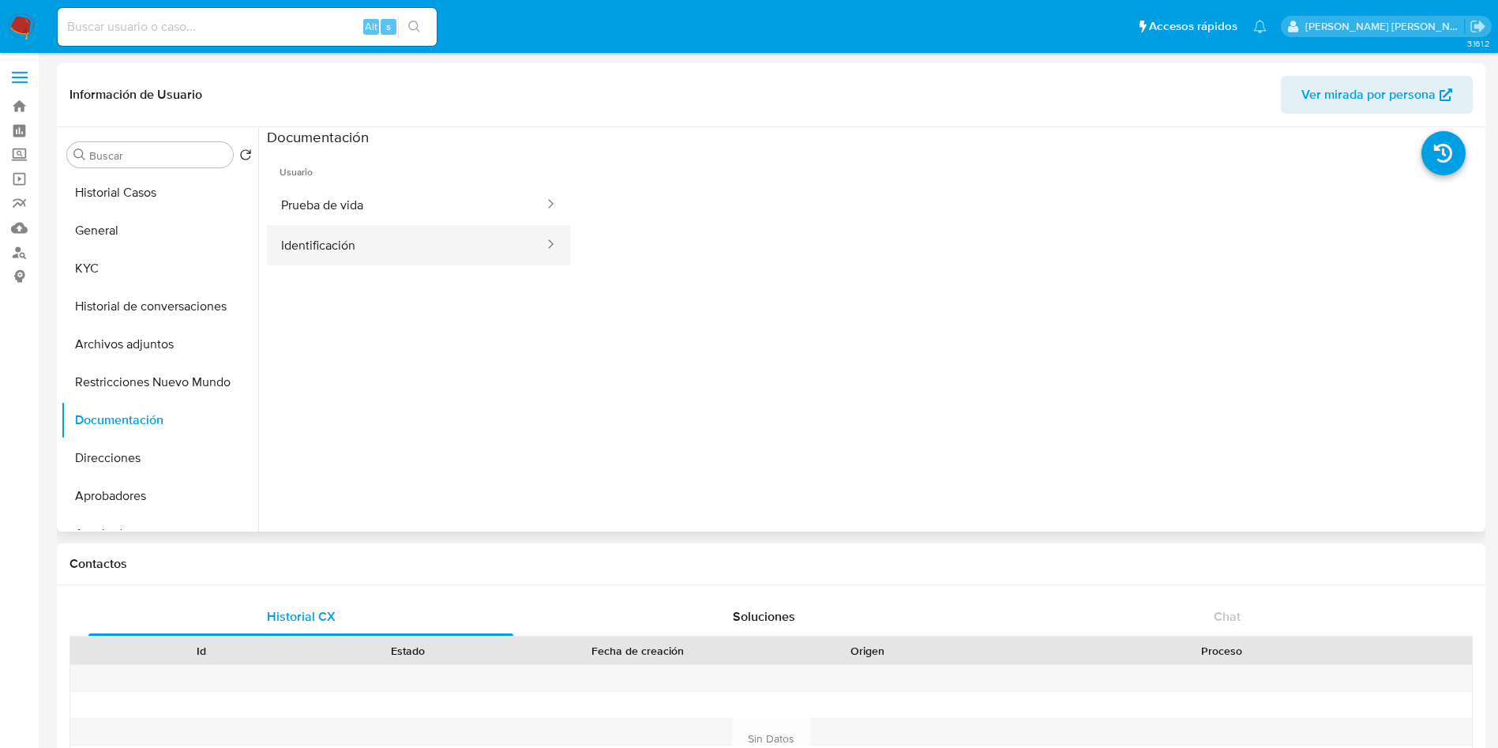
click at [387, 239] on button "Identificación" at bounding box center [406, 245] width 279 height 40
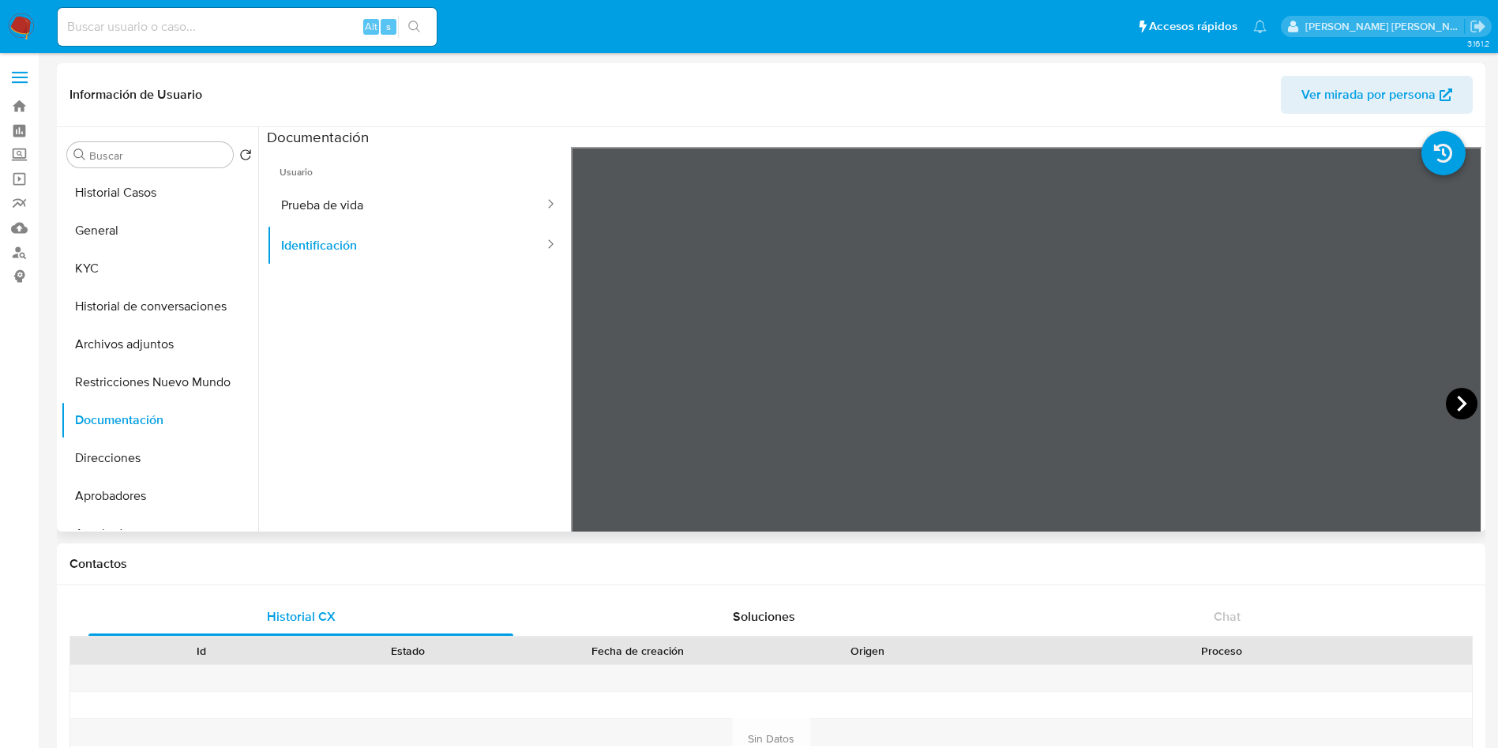
click at [1457, 399] on icon at bounding box center [1462, 404] width 32 height 32
click at [111, 256] on button "KYC" at bounding box center [153, 269] width 185 height 38
